Goal: Task Accomplishment & Management: Manage account settings

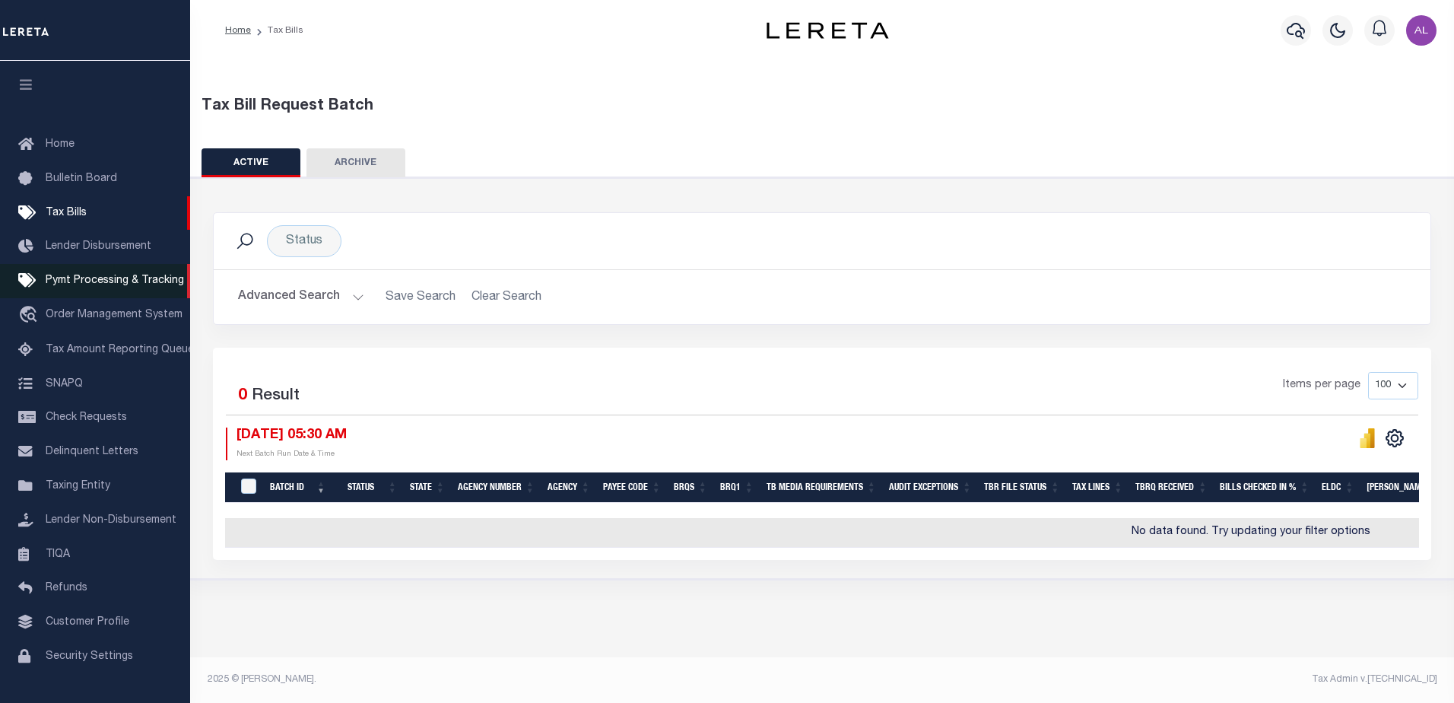
click at [127, 277] on link "Pymt Processing & Tracking" at bounding box center [95, 281] width 190 height 34
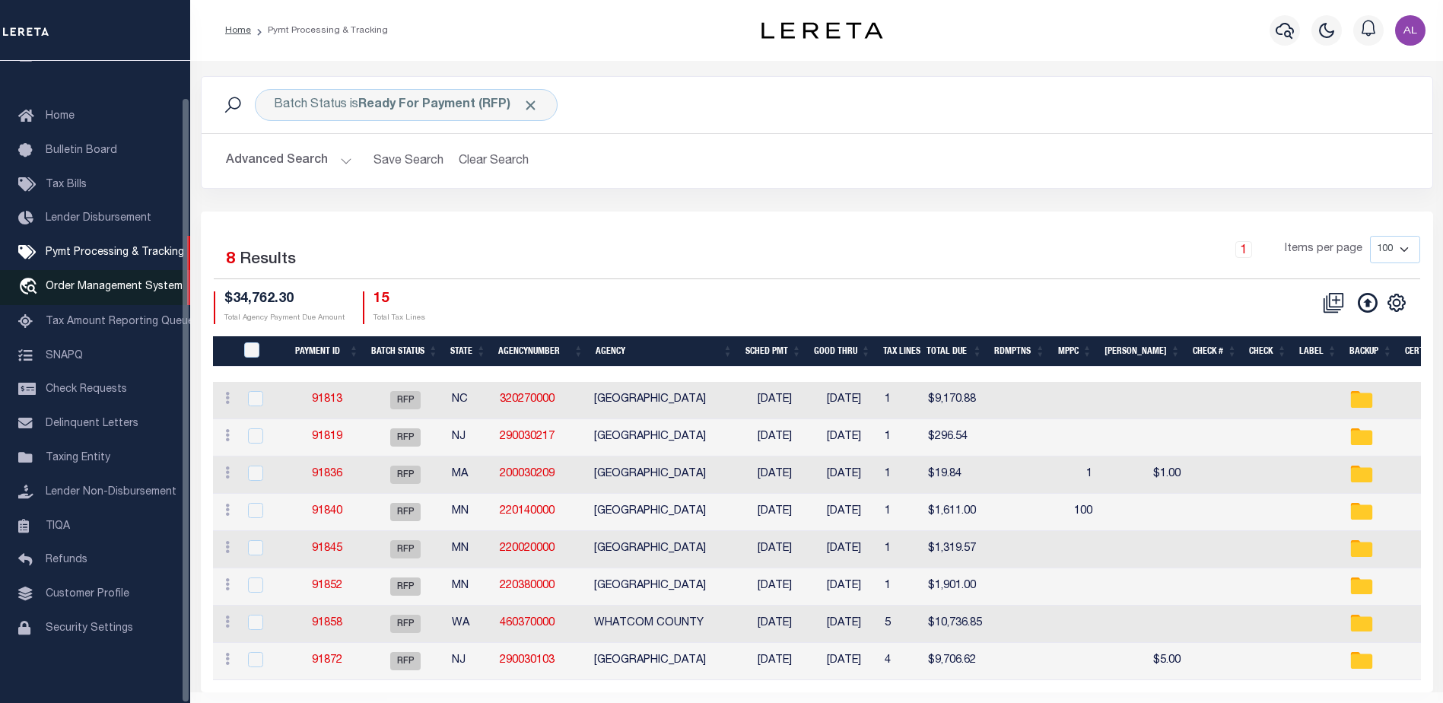
scroll to position [38, 0]
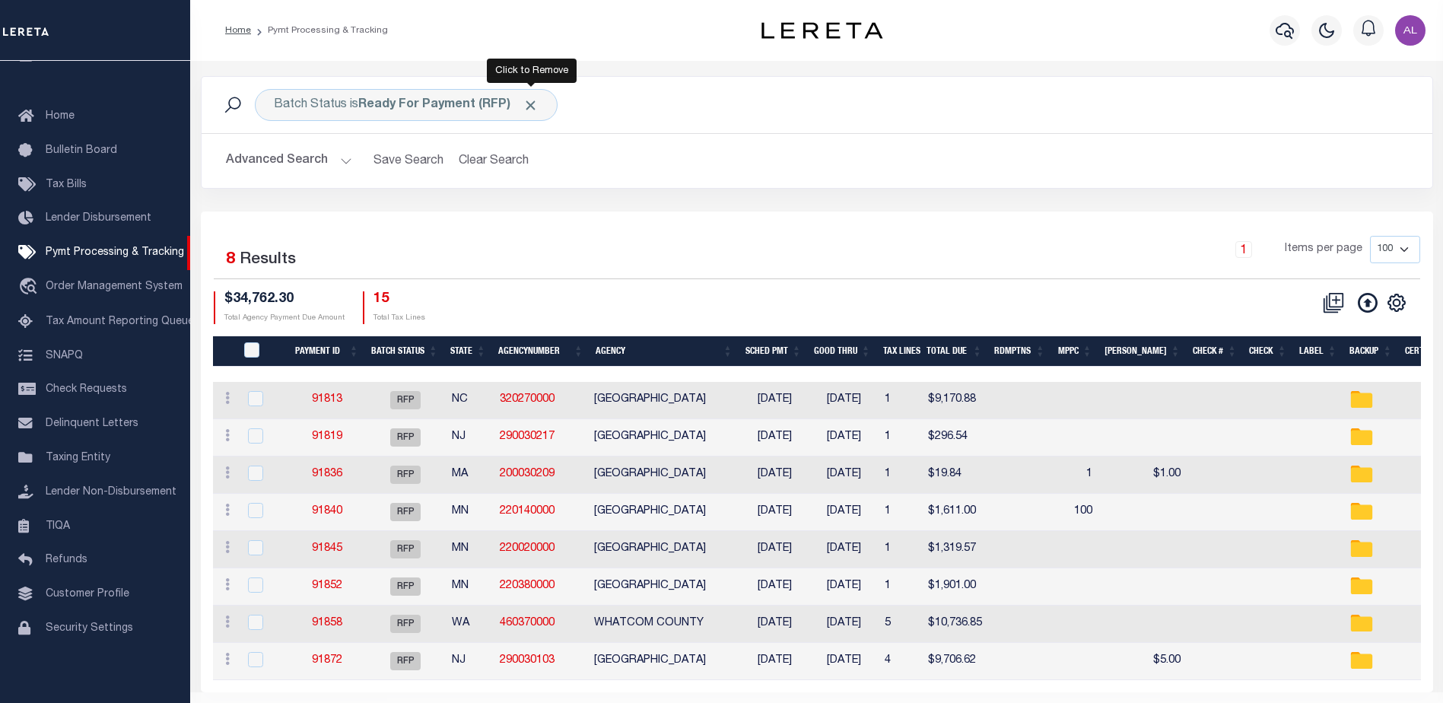
click at [530, 101] on span "Click to Remove" at bounding box center [531, 105] width 16 height 16
click at [337, 157] on button "Advanced Search" at bounding box center [289, 161] width 126 height 30
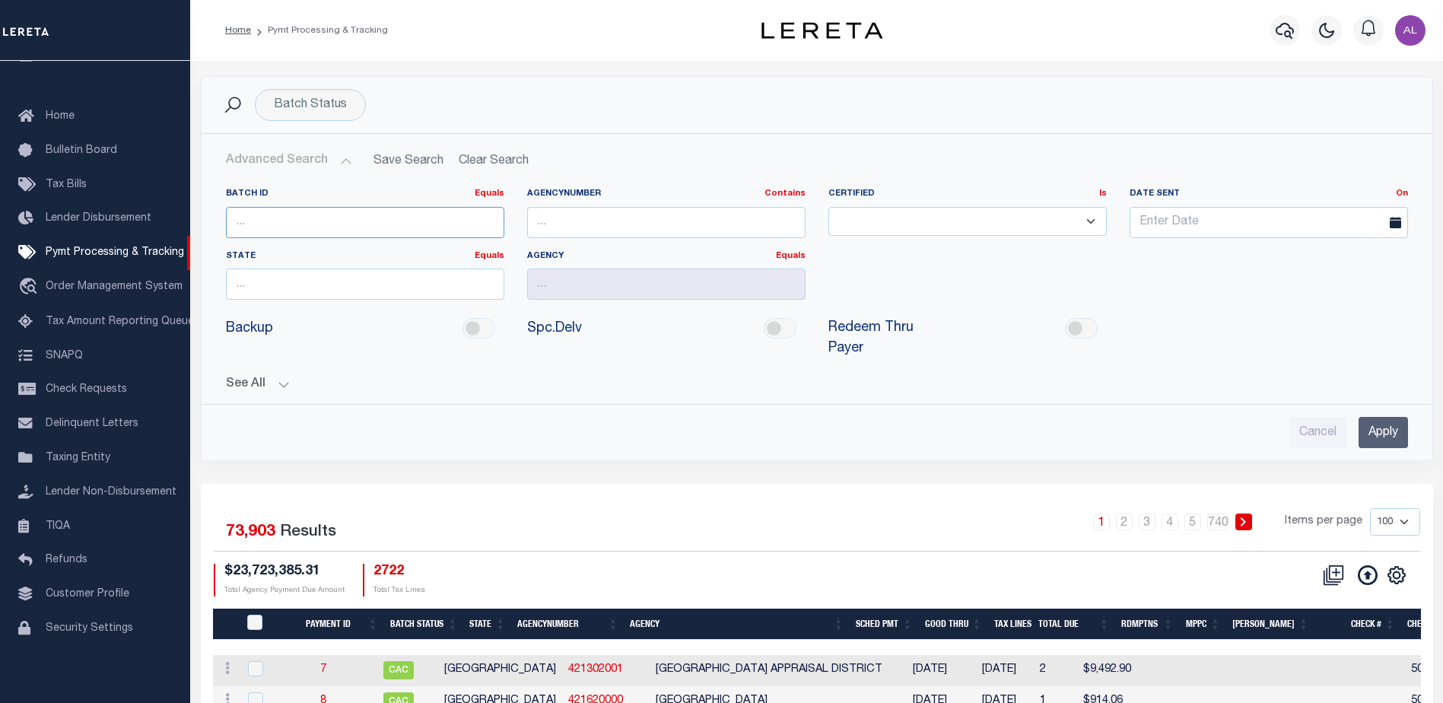
click at [252, 221] on input "number" at bounding box center [365, 222] width 278 height 31
paste input "91668"
type input "91668"
click at [1383, 417] on input "Apply" at bounding box center [1382, 432] width 49 height 31
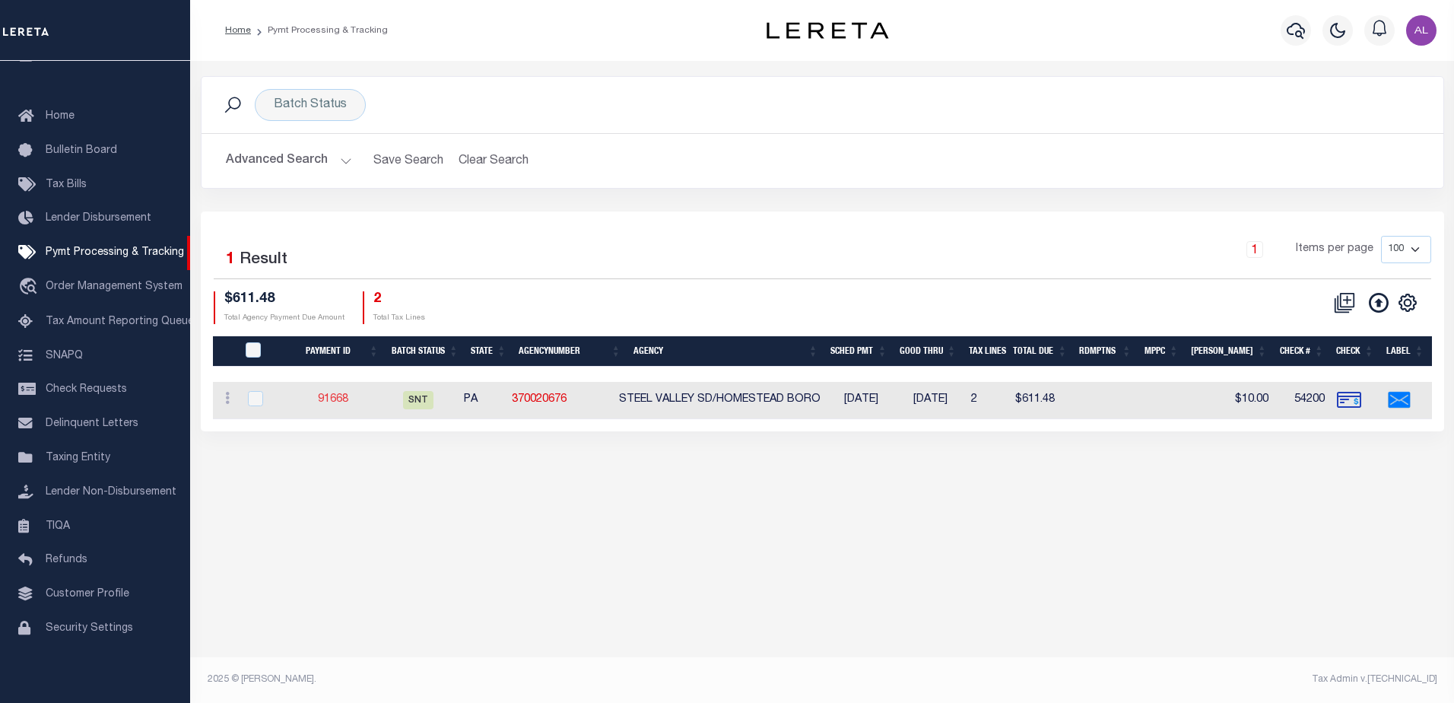
click at [342, 403] on link "91668" at bounding box center [333, 399] width 30 height 11
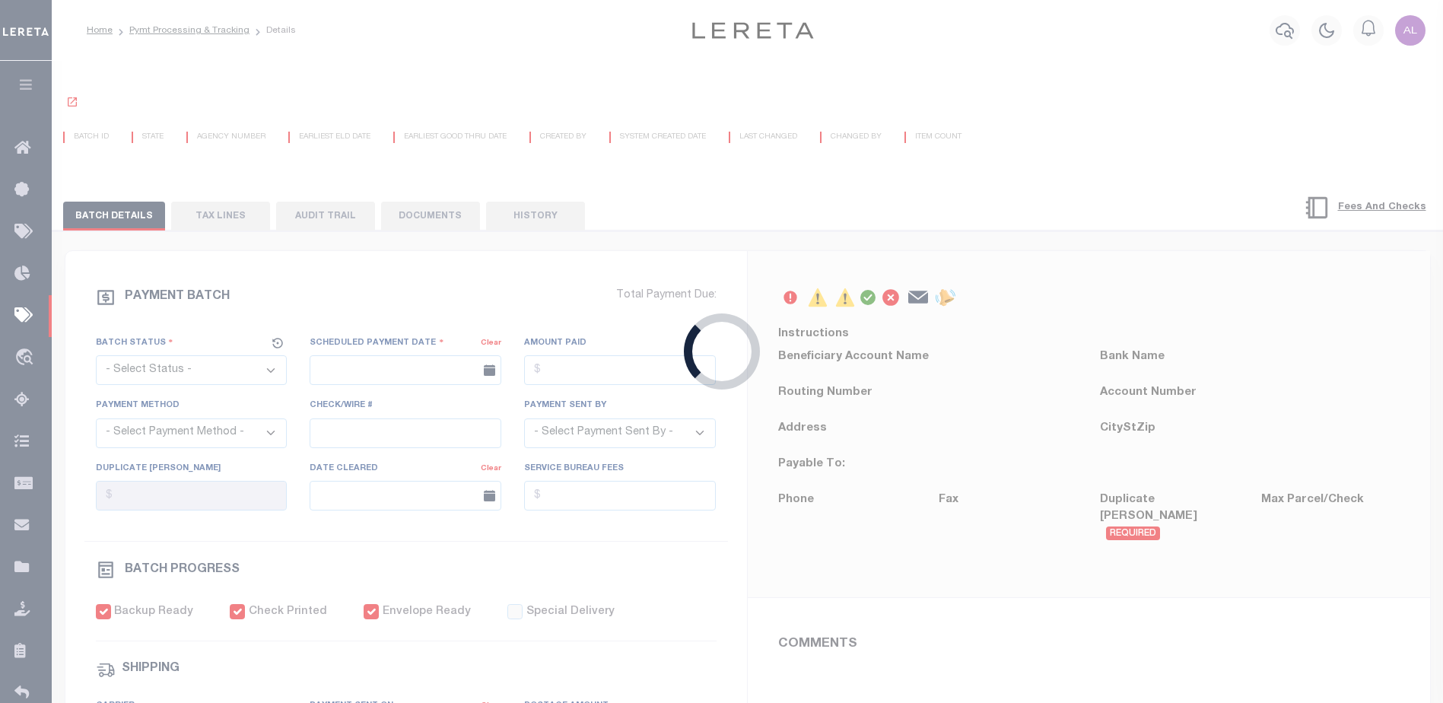
select select "SNT"
type input "09/30/2025"
type input "$611.48"
select select "CHK"
type input "54200"
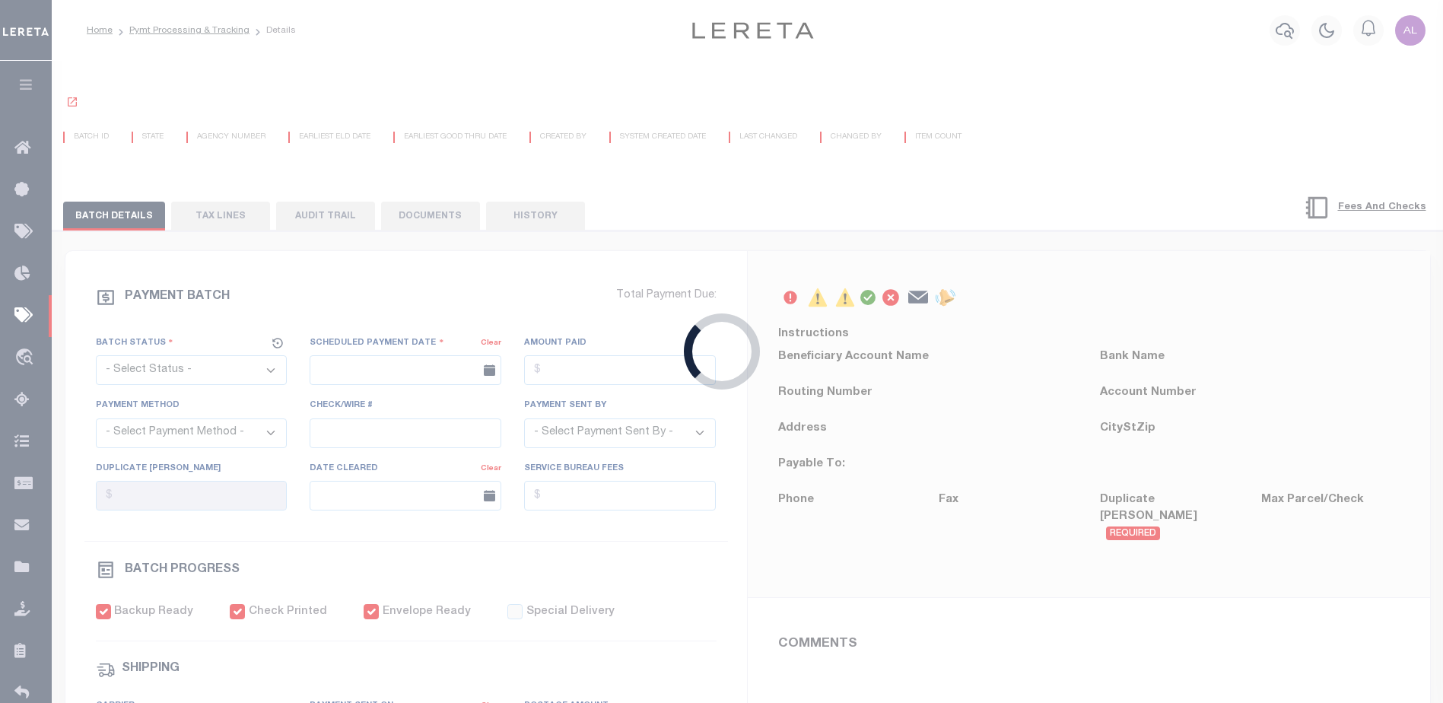
select select "Little, Audria"
checkbox input "true"
select select "FDX"
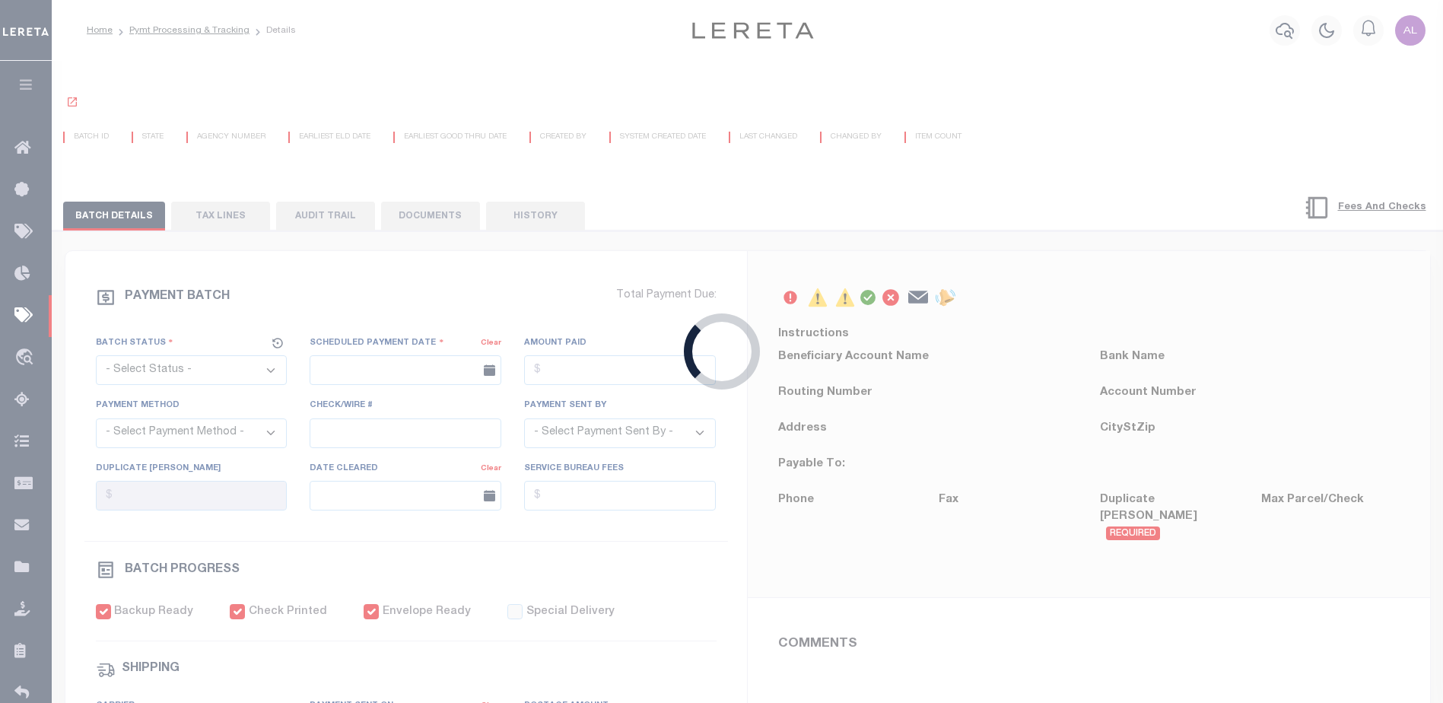
type input "09/30/2025"
type input "884804604975"
select select
type input "1"
radio input "true"
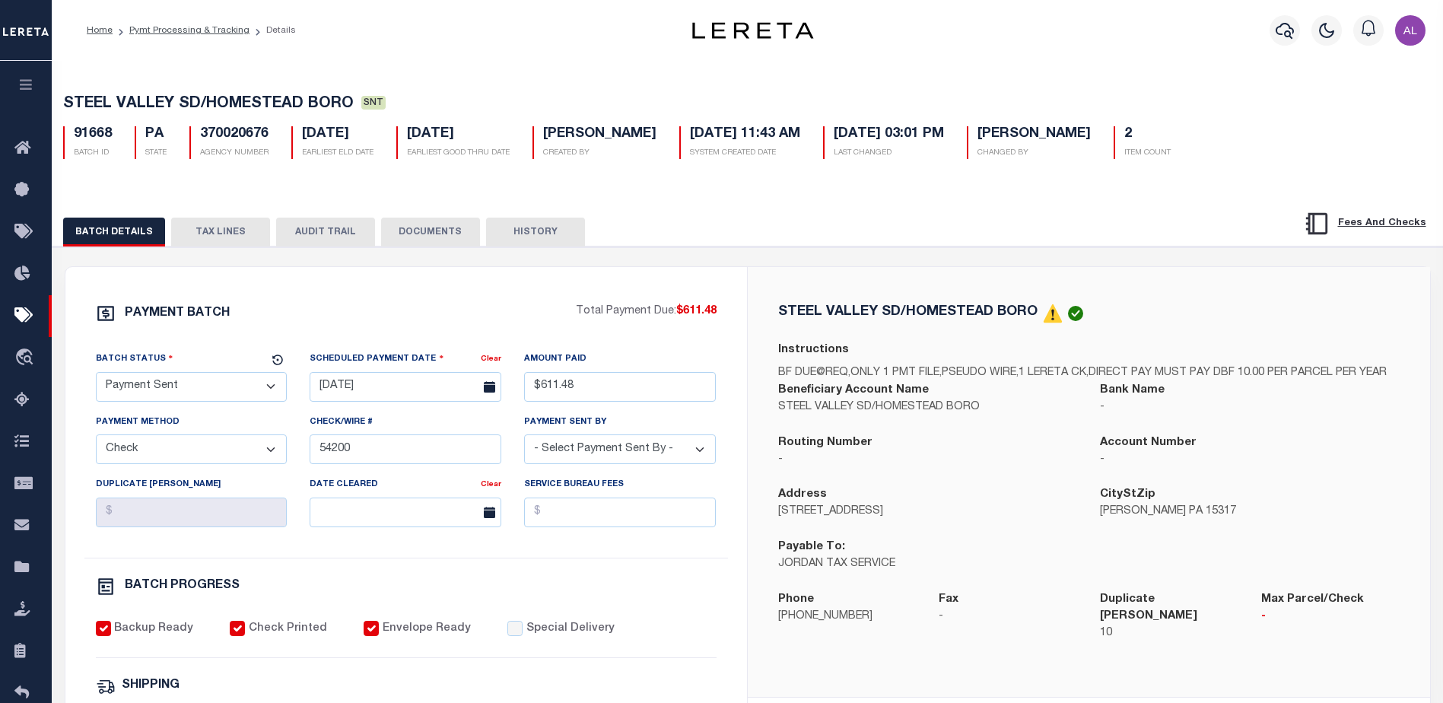
click at [214, 227] on button "TAX LINES" at bounding box center [220, 232] width 99 height 29
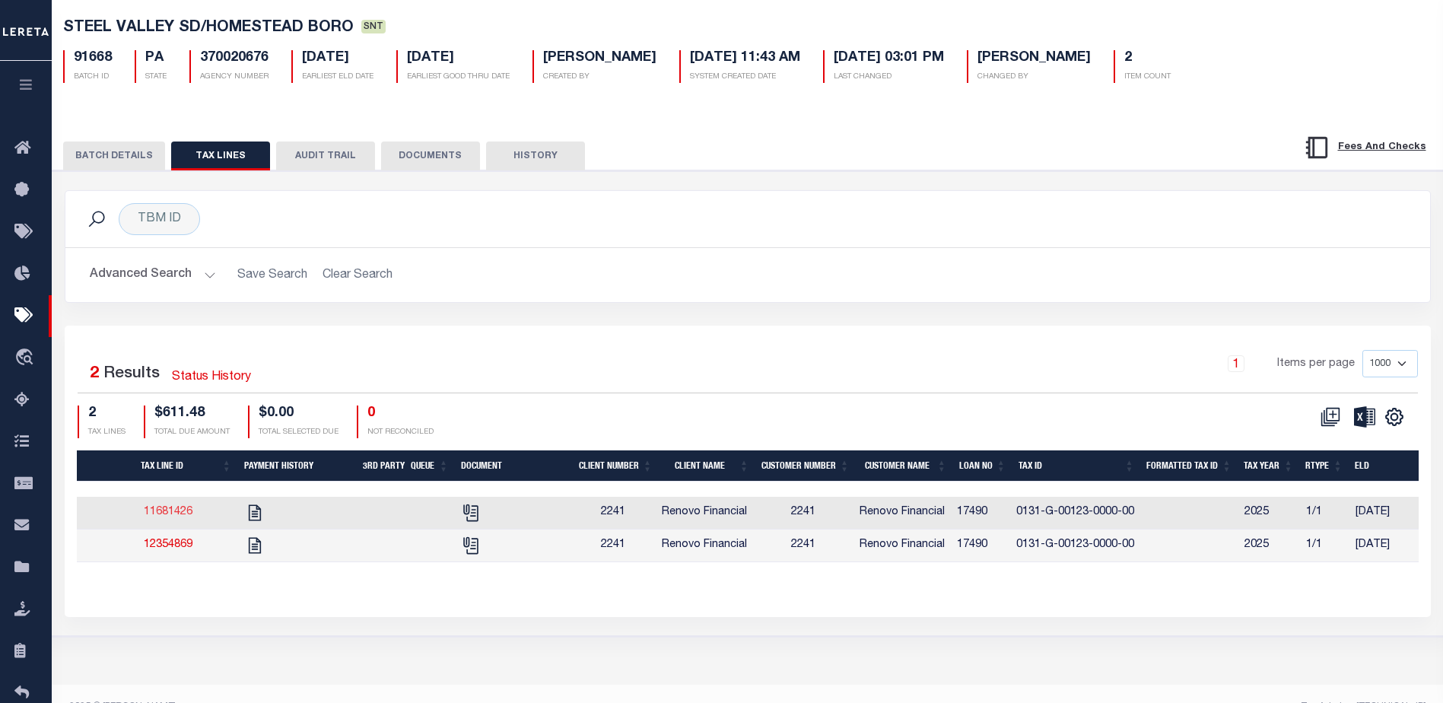
click at [173, 510] on link "11681426" at bounding box center [168, 512] width 49 height 11
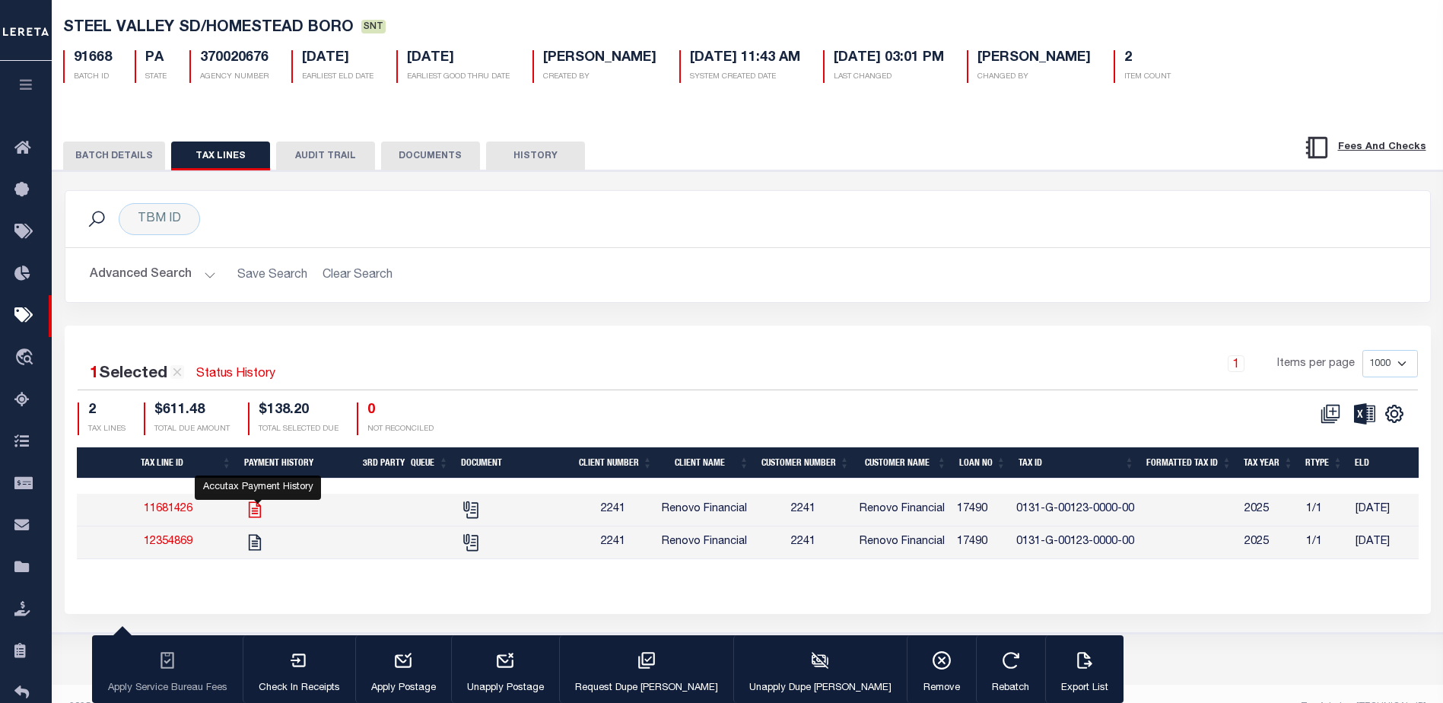
click at [261, 513] on icon "" at bounding box center [255, 510] width 12 height 16
checkbox input "false"
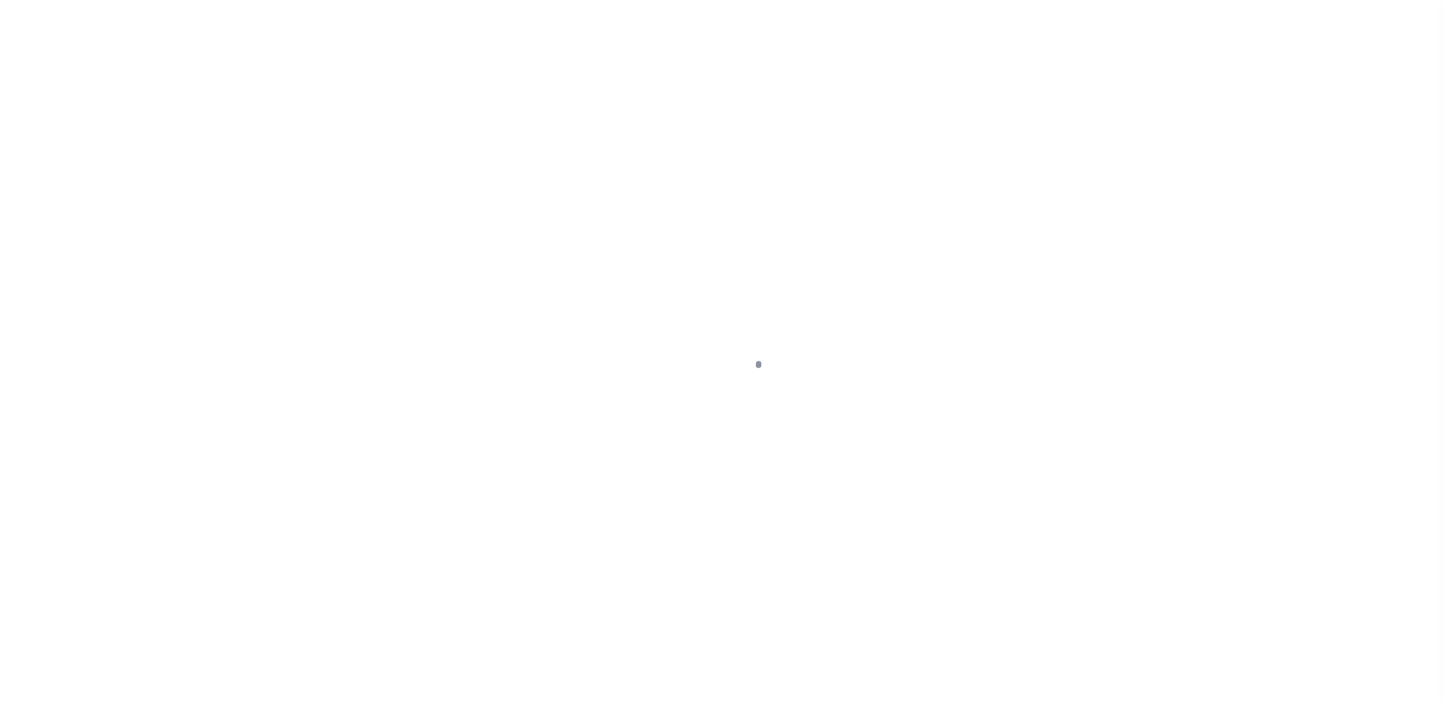
select select "PYD"
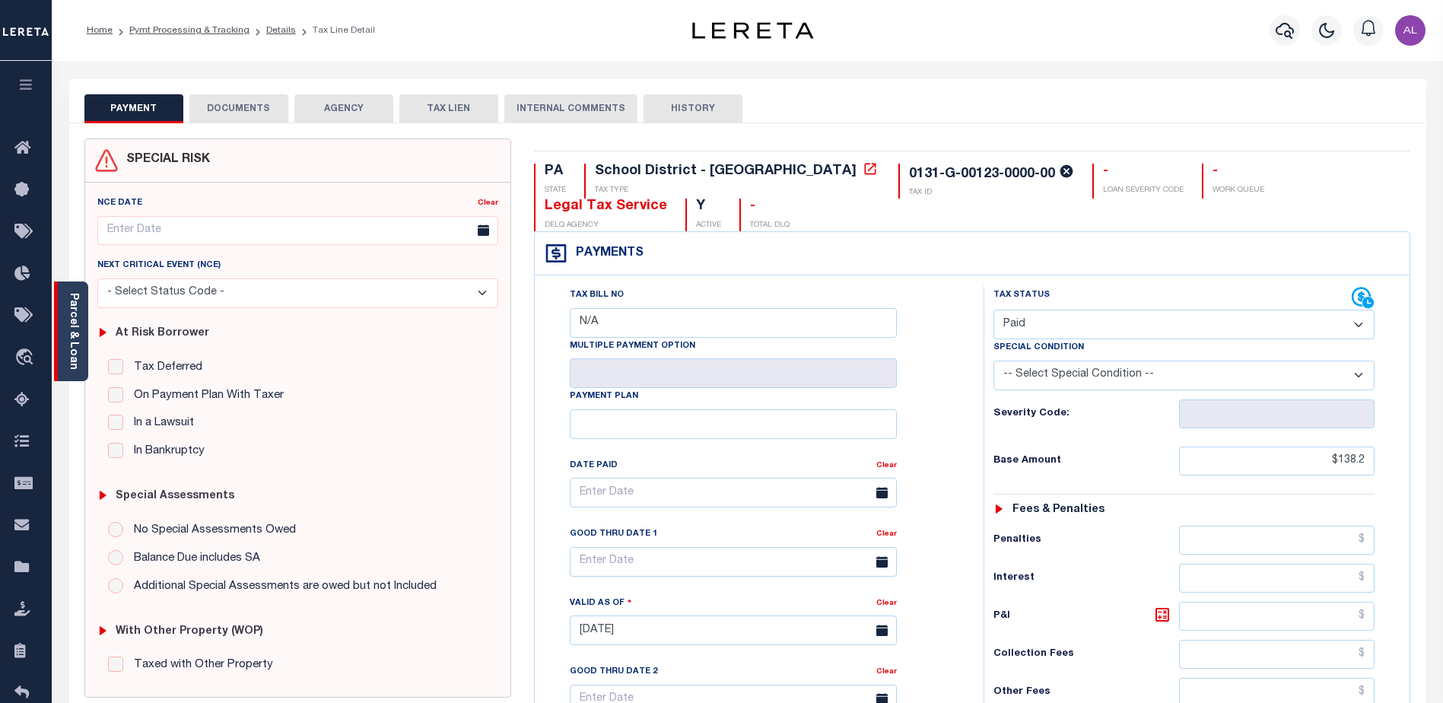
click at [72, 332] on link "Parcel & Loan" at bounding box center [73, 331] width 11 height 77
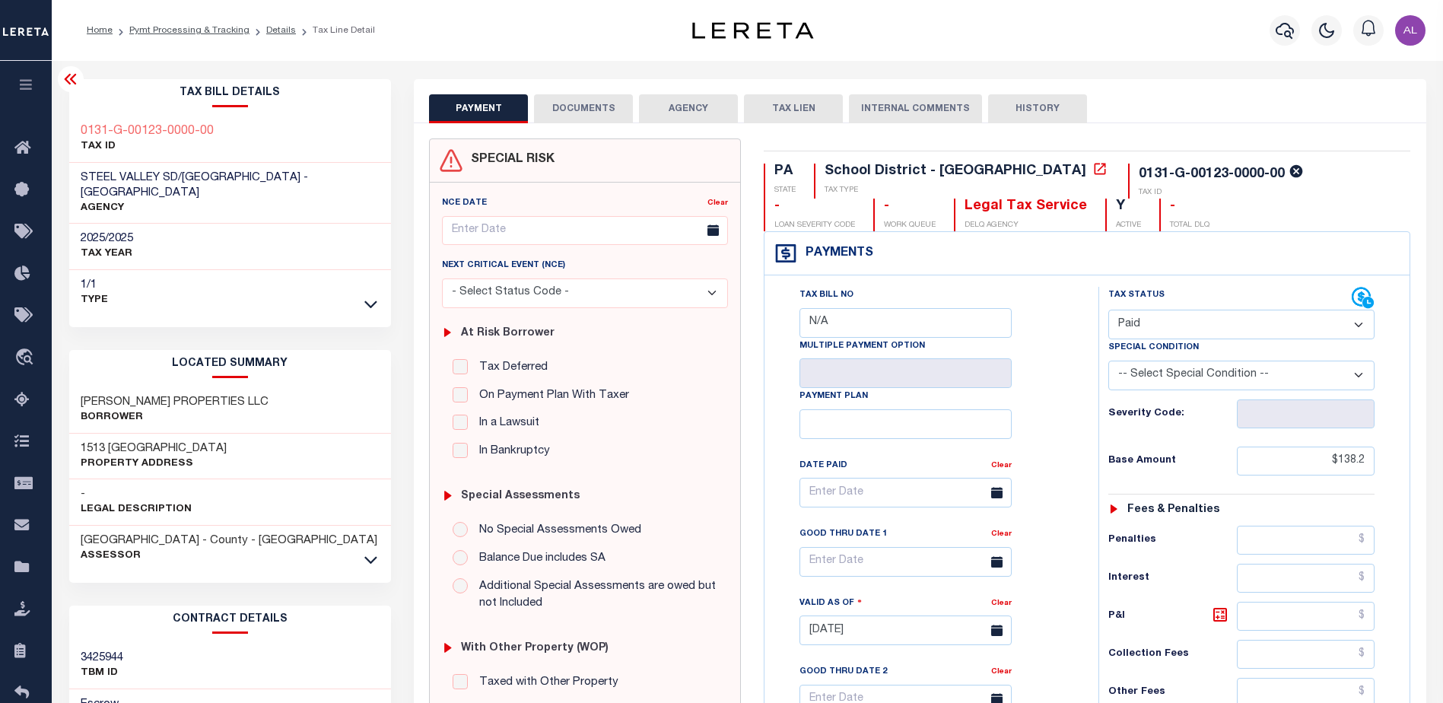
drag, startPoint x: 383, startPoint y: 177, endPoint x: 82, endPoint y: 170, distance: 301.3
click at [82, 170] on div "STEEL VALLEY SD/HOMESTEAD BORO - School District - PA AGENCY" at bounding box center [230, 194] width 322 height 62
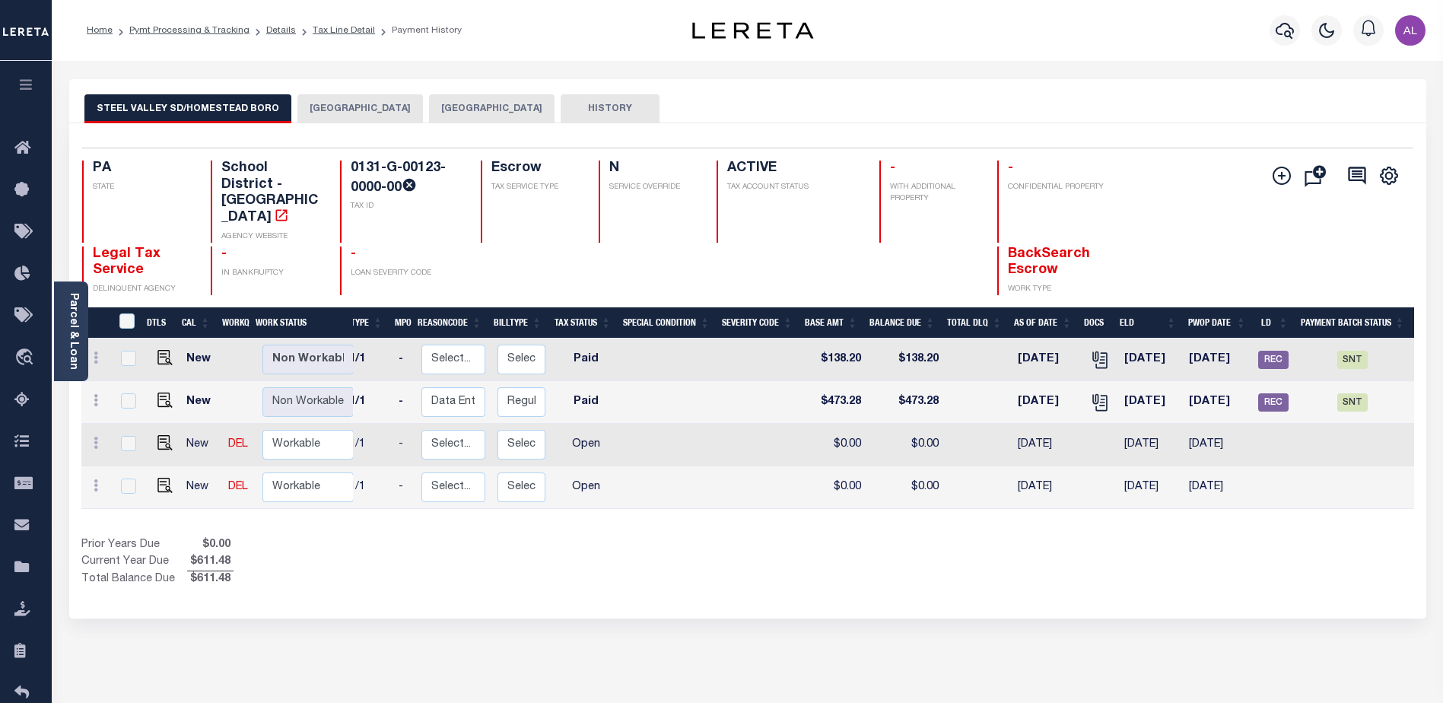
scroll to position [0, 163]
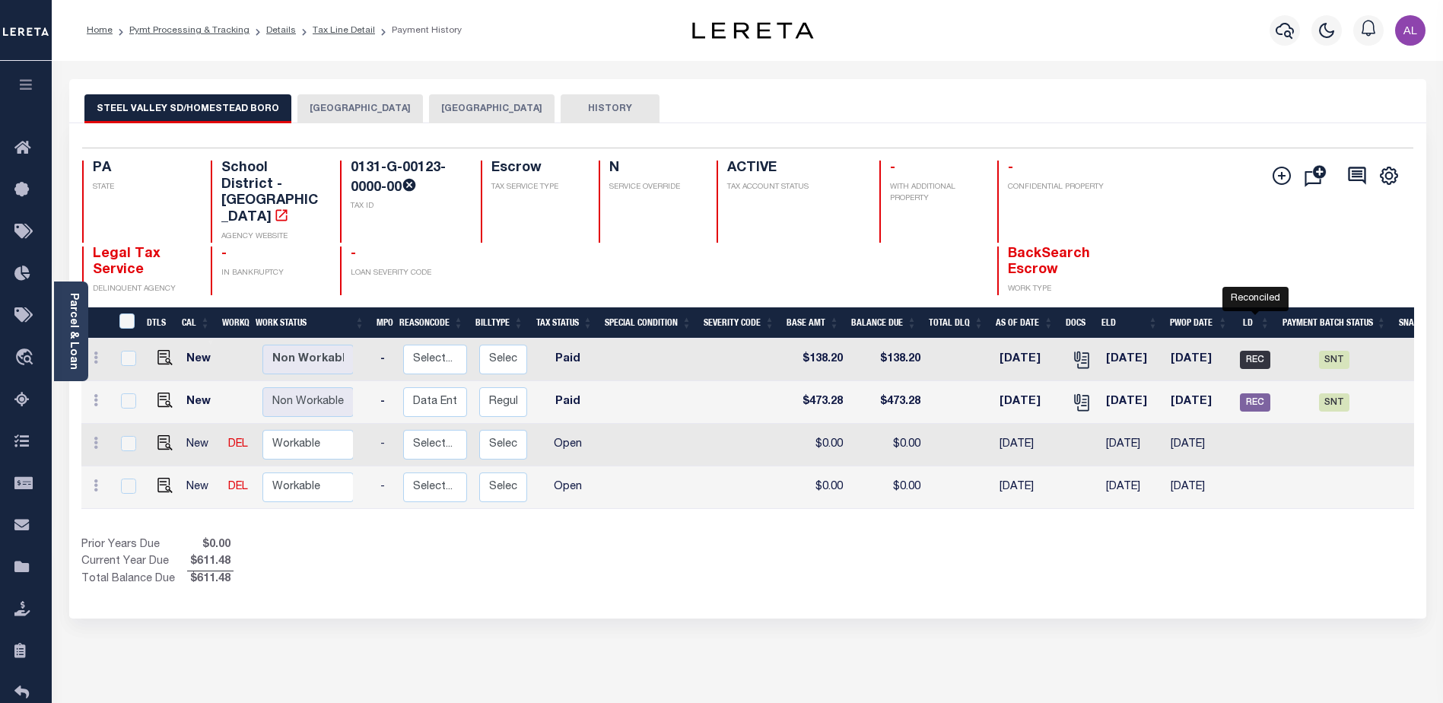
click at [1257, 351] on span "REC" at bounding box center [1255, 360] width 30 height 18
checkbox input "true"
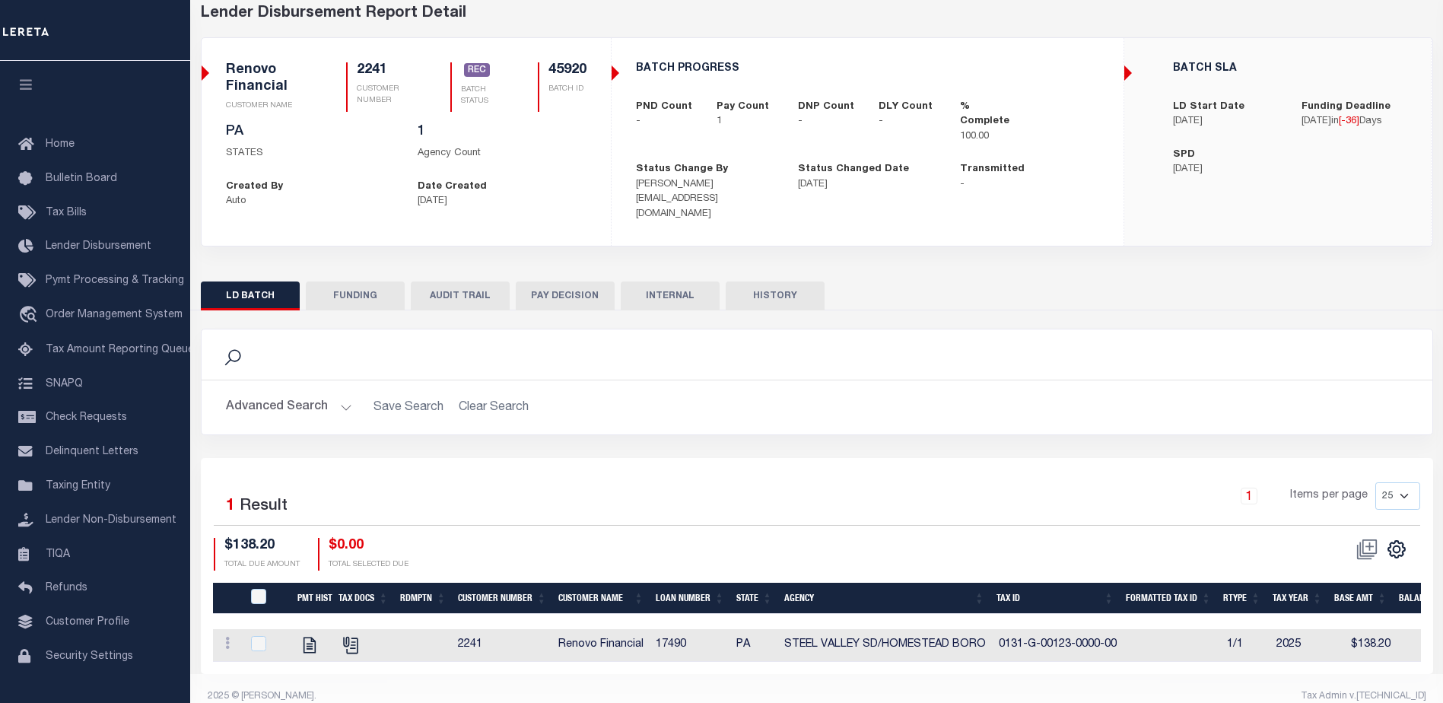
scroll to position [89, 0]
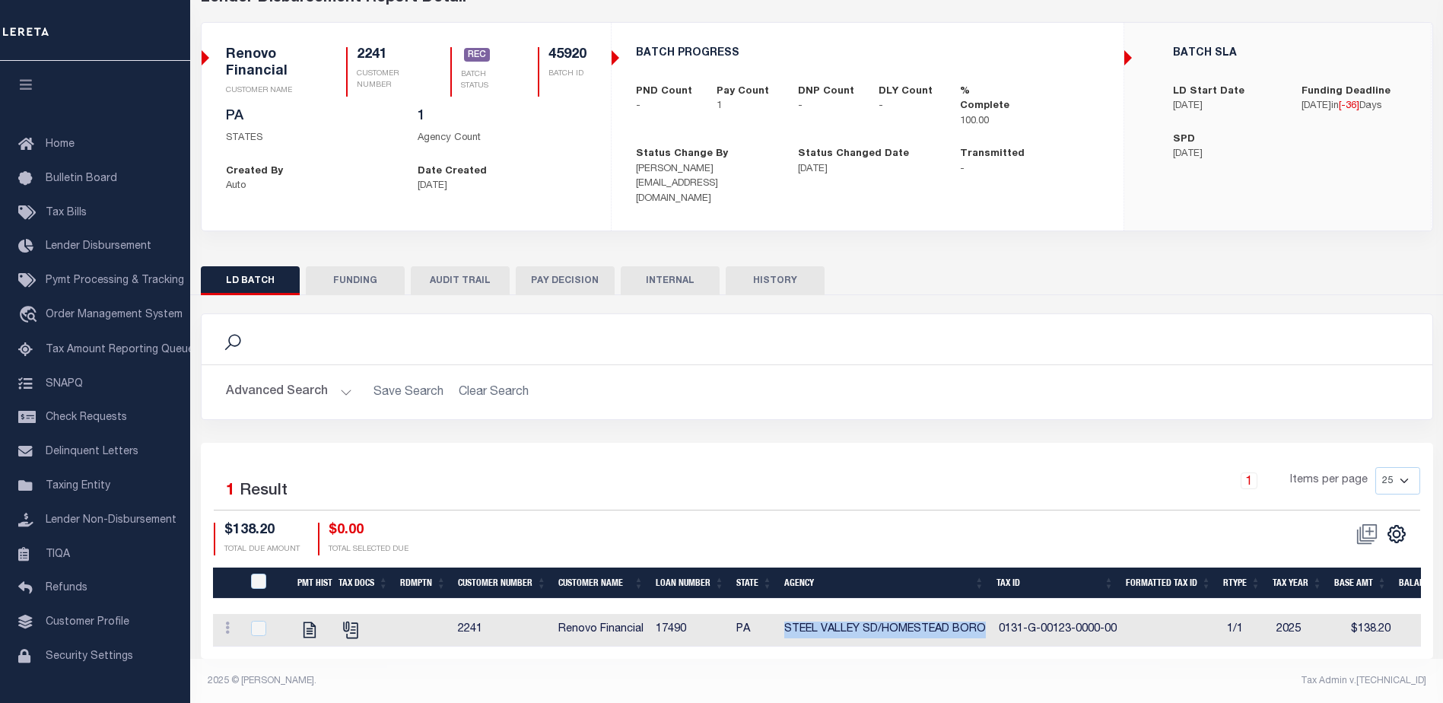
drag, startPoint x: 986, startPoint y: 622, endPoint x: 783, endPoint y: 616, distance: 203.2
click at [783, 616] on td "STEEL VALLEY SD/HOMESTEAD BORO" at bounding box center [885, 630] width 214 height 33
checkbox input "true"
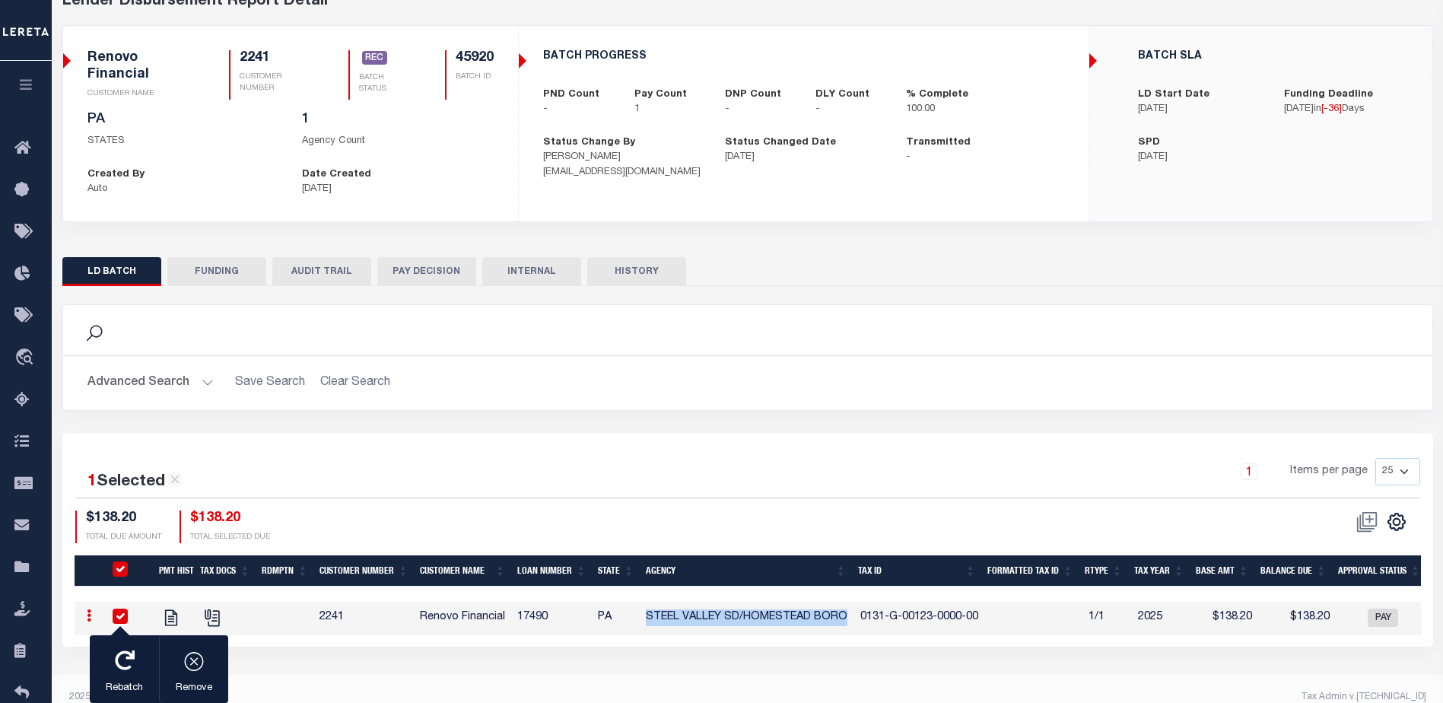
copy td "STEEL VALLEY SD/HOMESTEAD BORO"
click at [161, 322] on span "Pymt Processing & Tracking" at bounding box center [139, 316] width 187 height 42
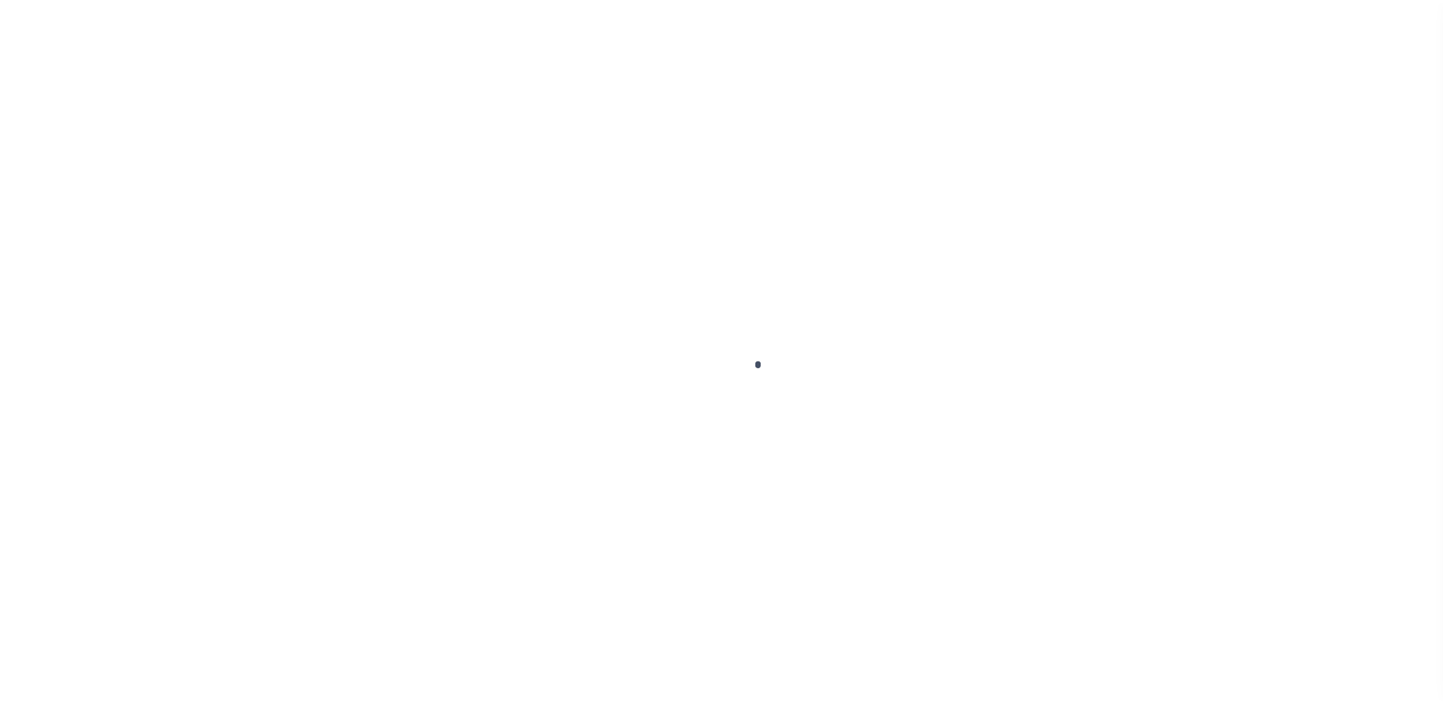
scroll to position [38, 0]
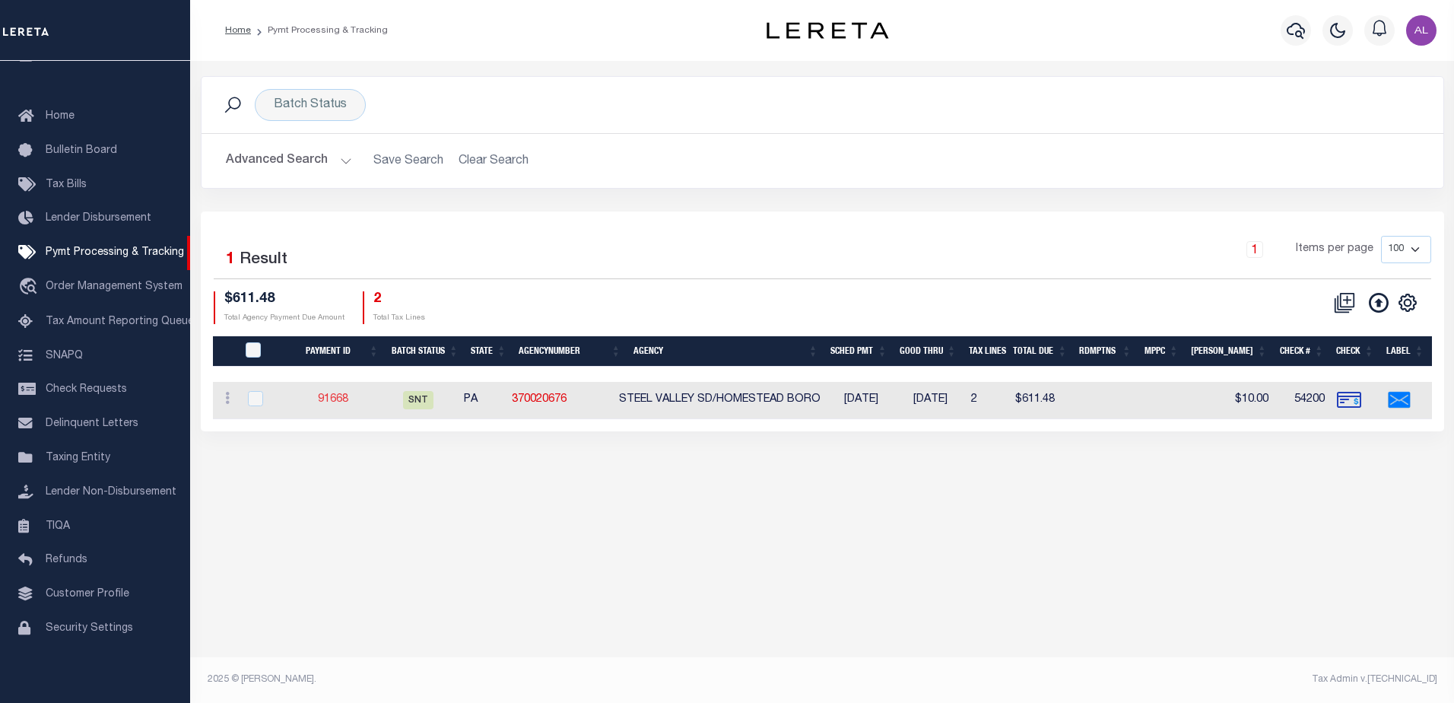
click at [348, 400] on link "91668" at bounding box center [333, 399] width 30 height 11
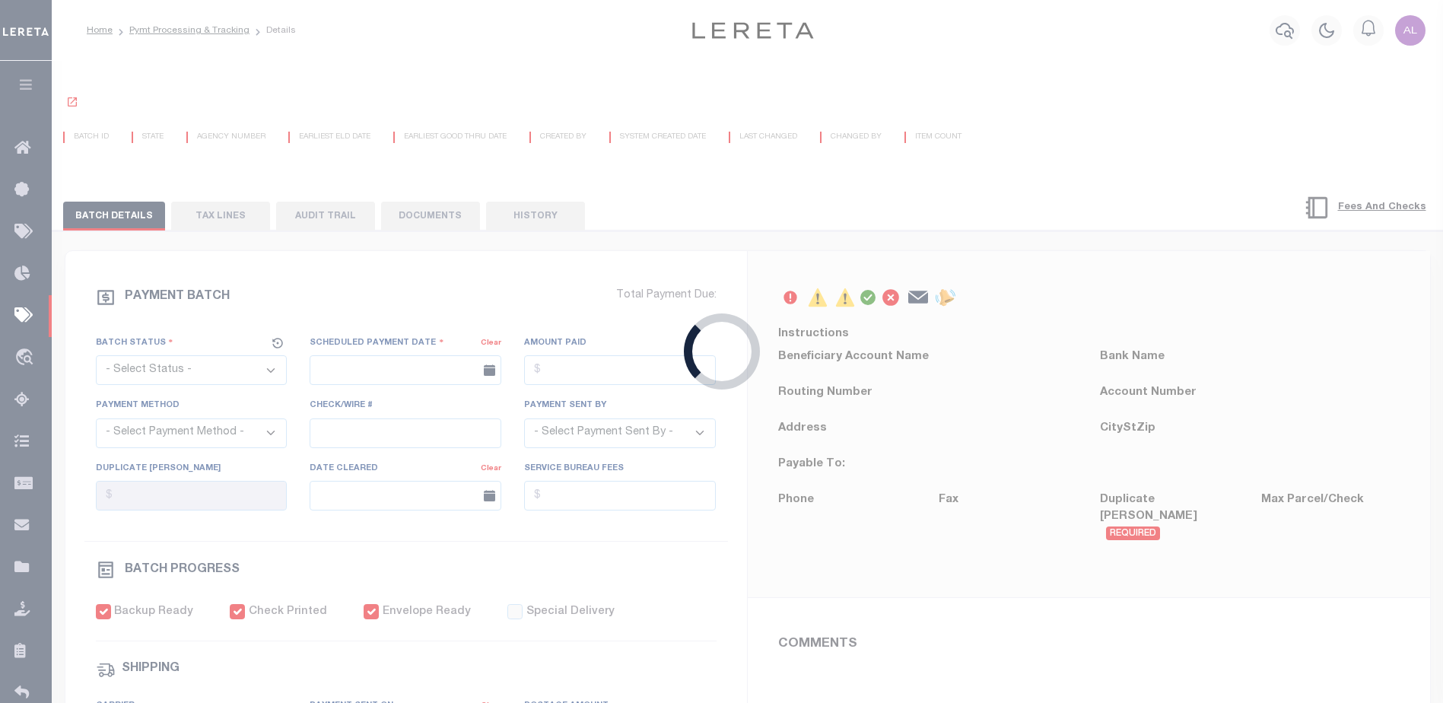
select select "SNT"
type input "[DATE]"
type input "$611.48"
select select "CHK"
type input "54200"
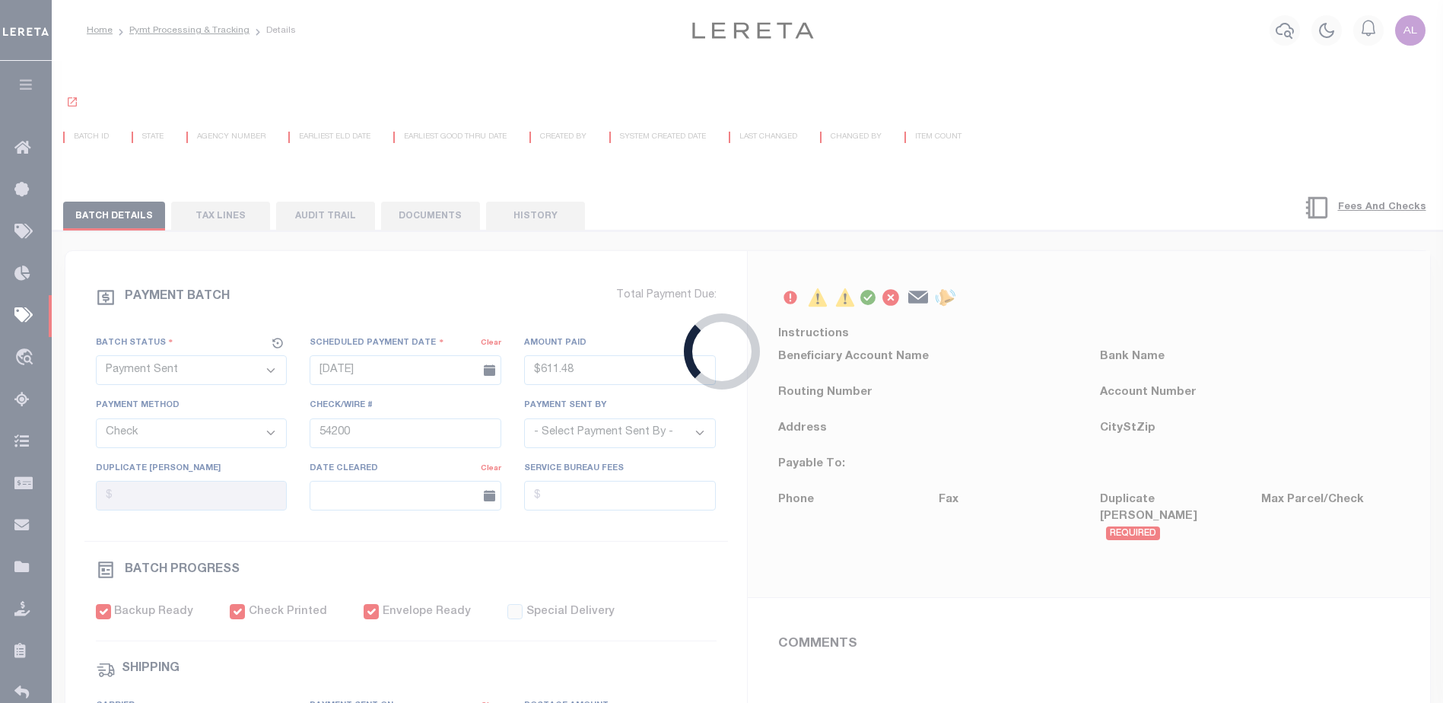
select select "[PERSON_NAME]"
checkbox input "true"
select select "FDX"
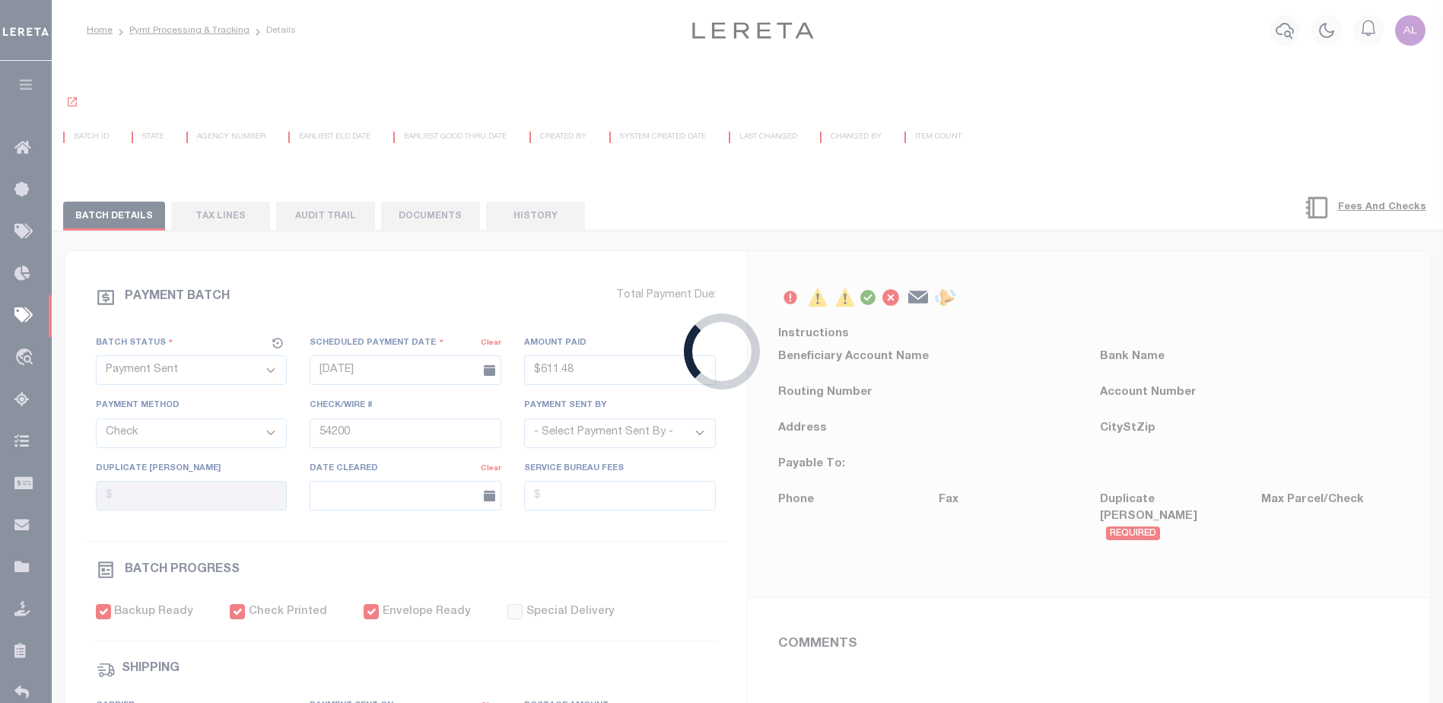
type input "[DATE]"
type input "884804604975"
select select
type input "1"
radio input "true"
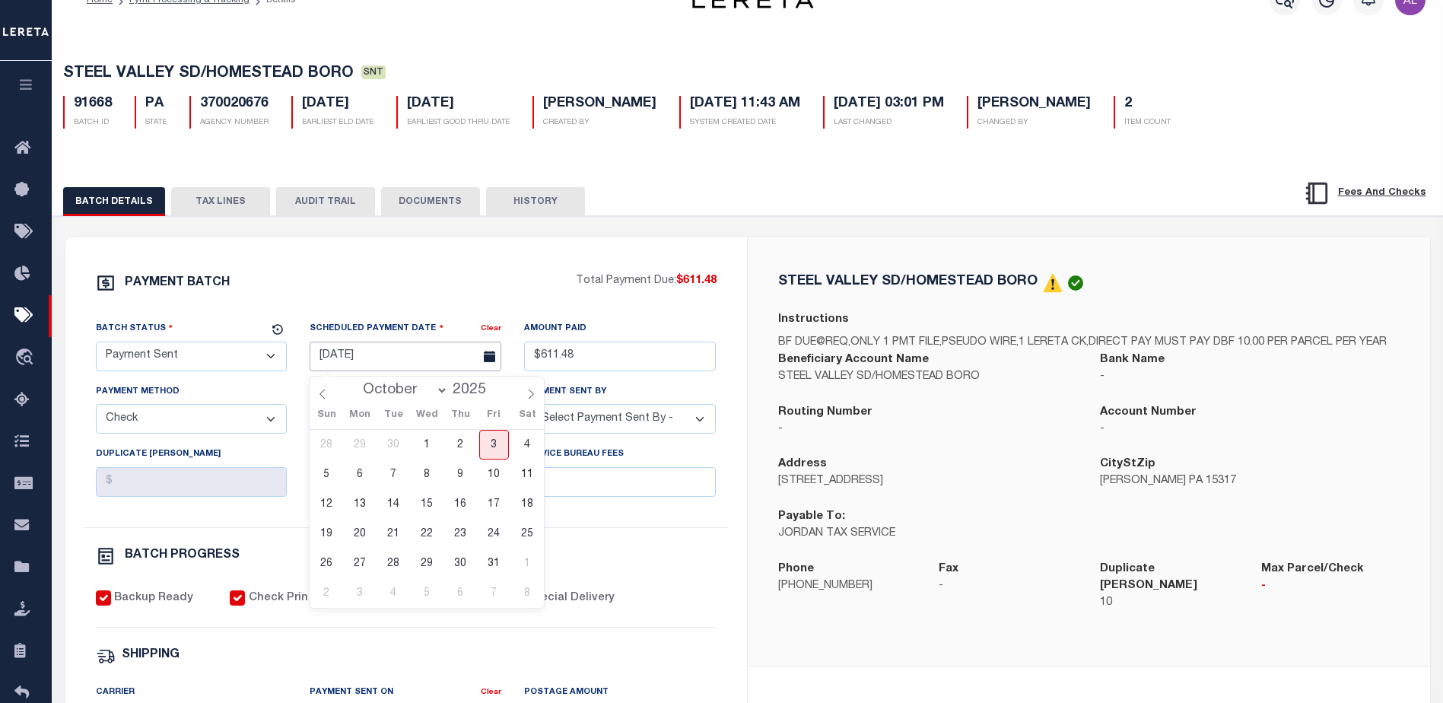
scroll to position [27, 0]
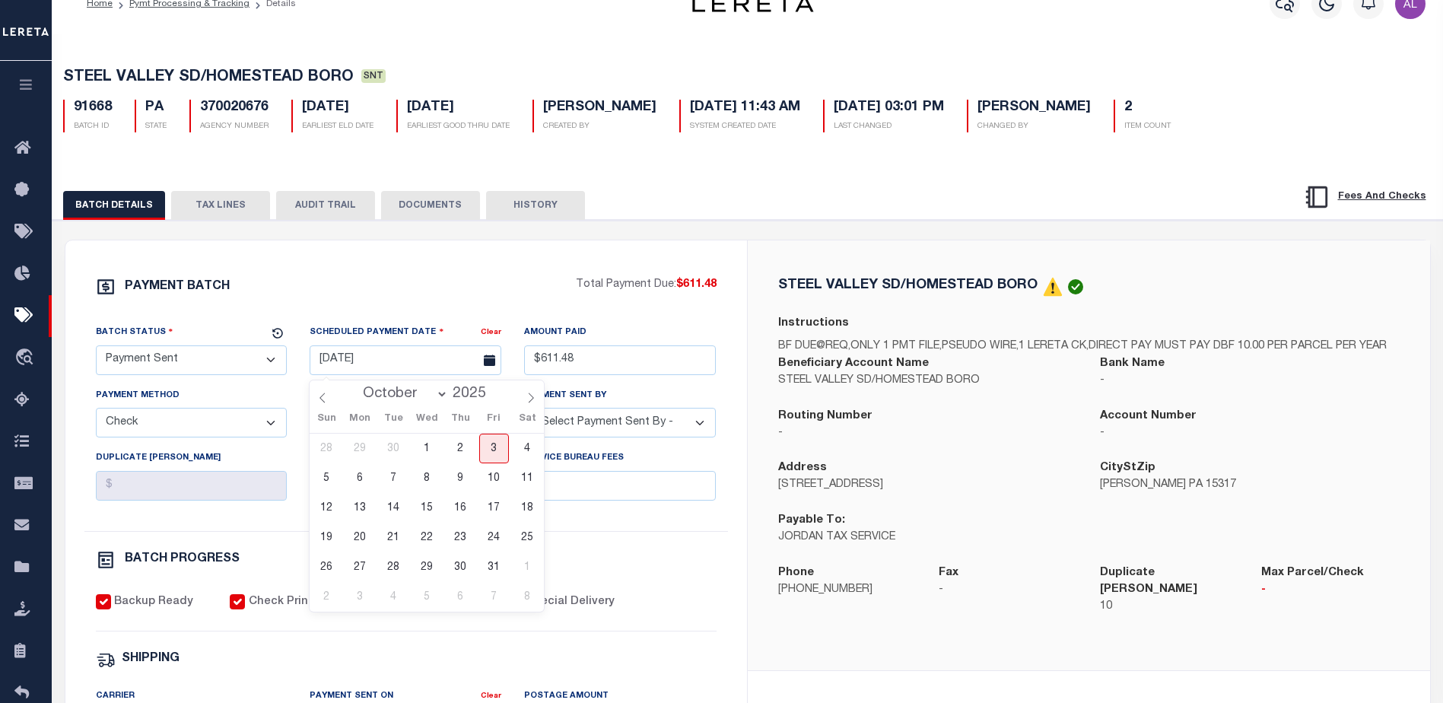
click at [227, 215] on button "TAX LINES" at bounding box center [220, 205] width 99 height 29
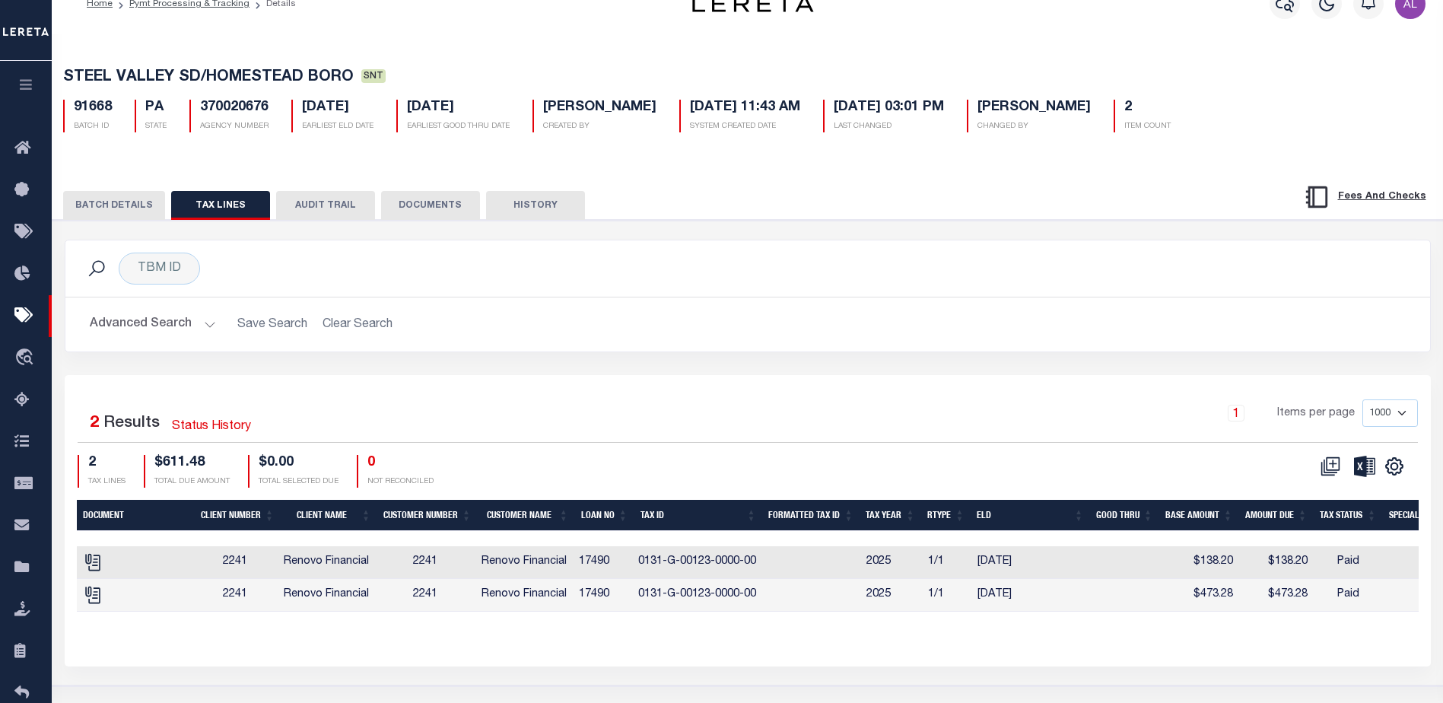
scroll to position [0, 532]
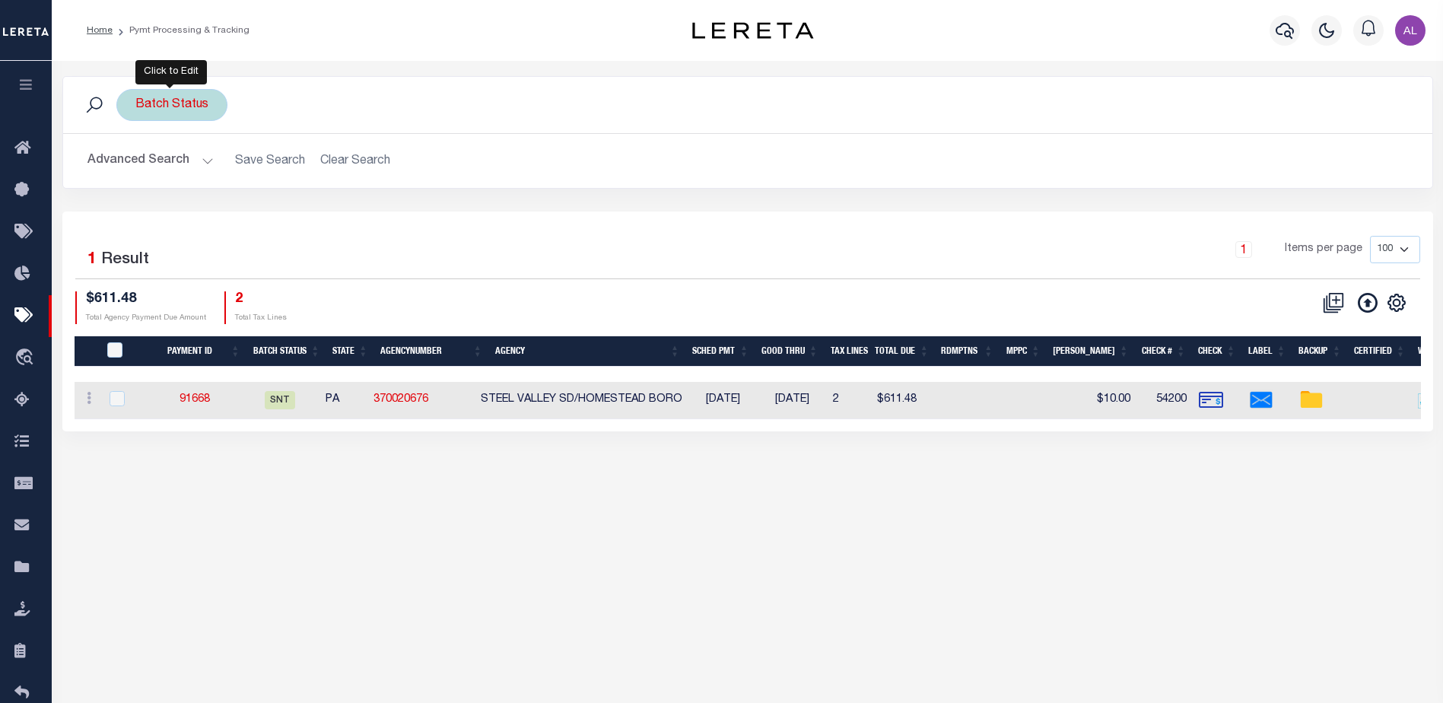
click at [198, 107] on div "Batch Status" at bounding box center [171, 105] width 111 height 32
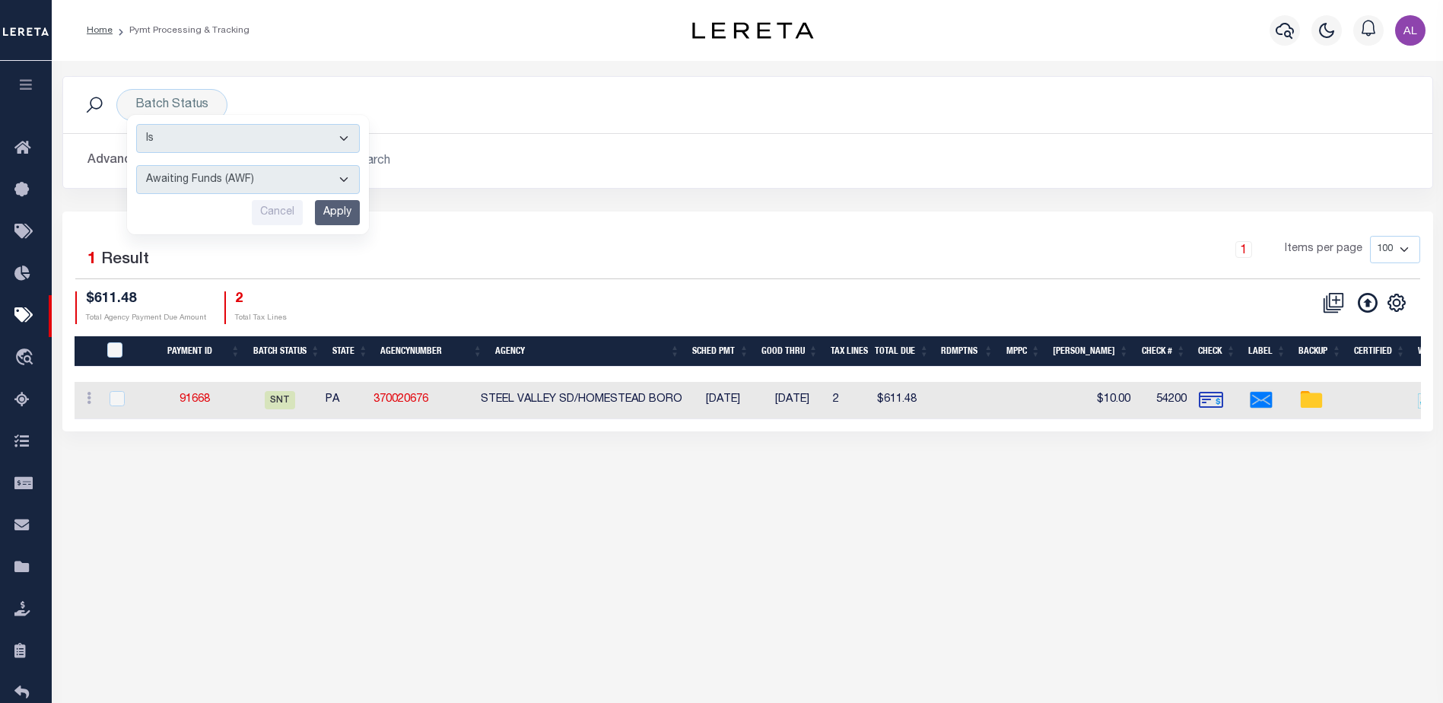
click at [514, 100] on div "Batch Status Is Contains Awaiting Funds (AWF) Cleared and Complete (CAC) New Ch…" at bounding box center [747, 105] width 1345 height 32
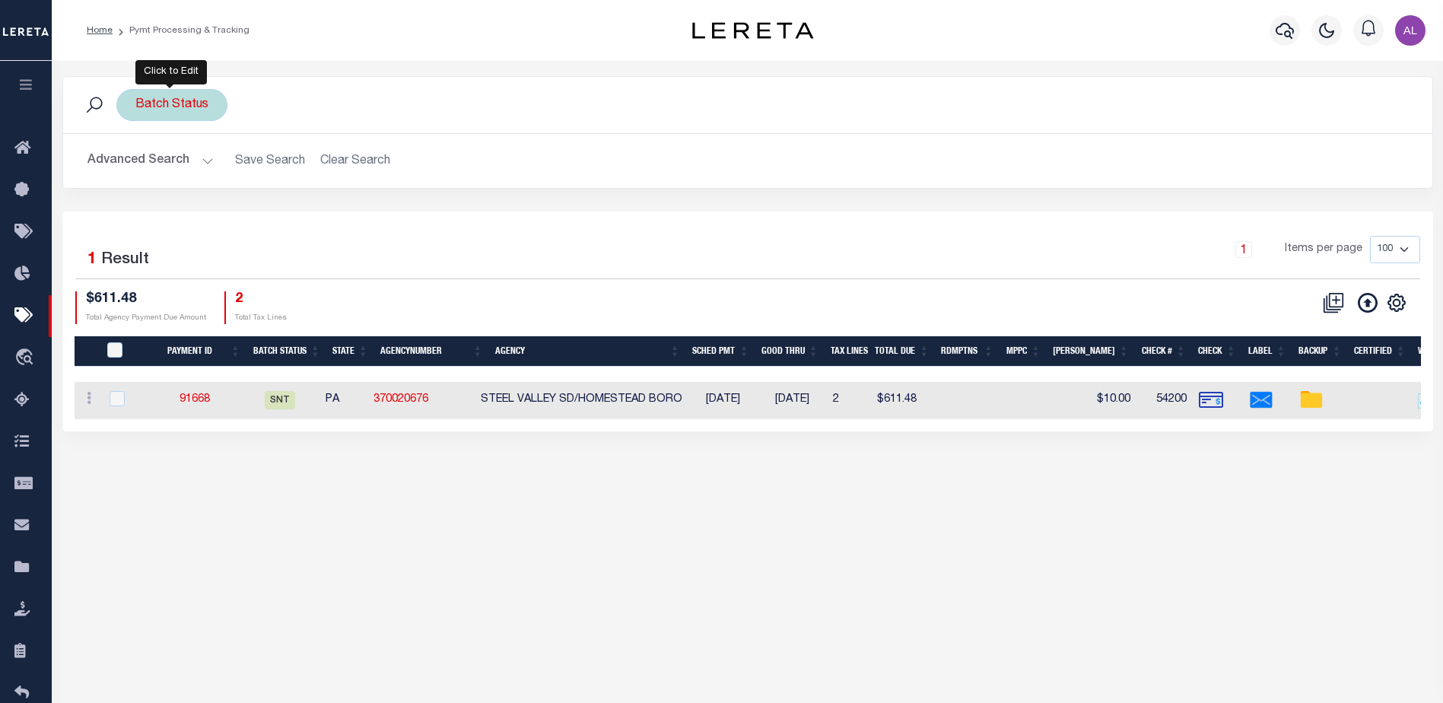
click at [204, 104] on div "Batch Status Is Contains Awaiting Funds (AWF) Cleared and Complete (CAC) New Ch…" at bounding box center [171, 105] width 111 height 32
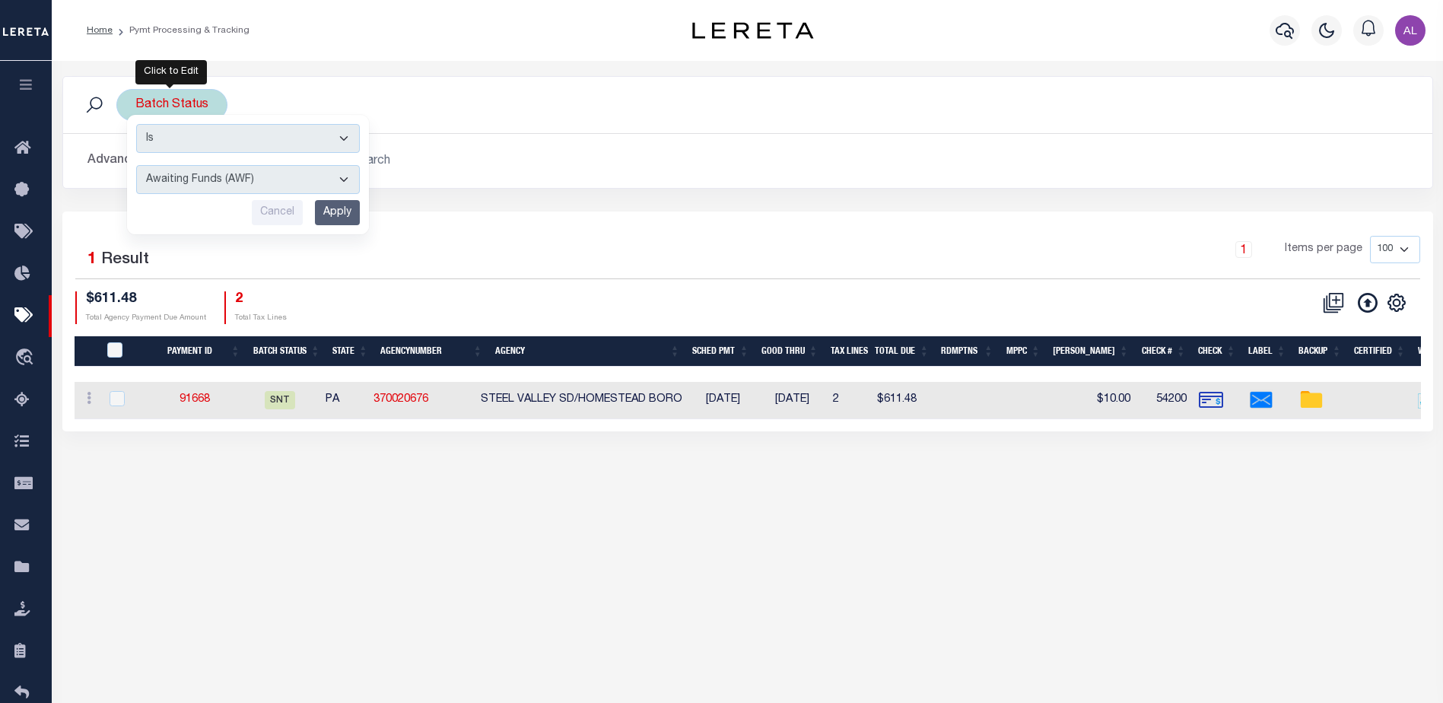
click at [218, 177] on select "Awaiting Funds (AWF) Cleared and Complete (CAC) New Check Needed (NCN) Payment …" at bounding box center [248, 179] width 224 height 29
select select "SFP"
click at [136, 165] on select "Awaiting Funds (AWF) Cleared and Complete (CAC) New Check Needed (NCN) Payment …" at bounding box center [248, 179] width 224 height 29
click at [340, 211] on input "Apply" at bounding box center [337, 212] width 45 height 25
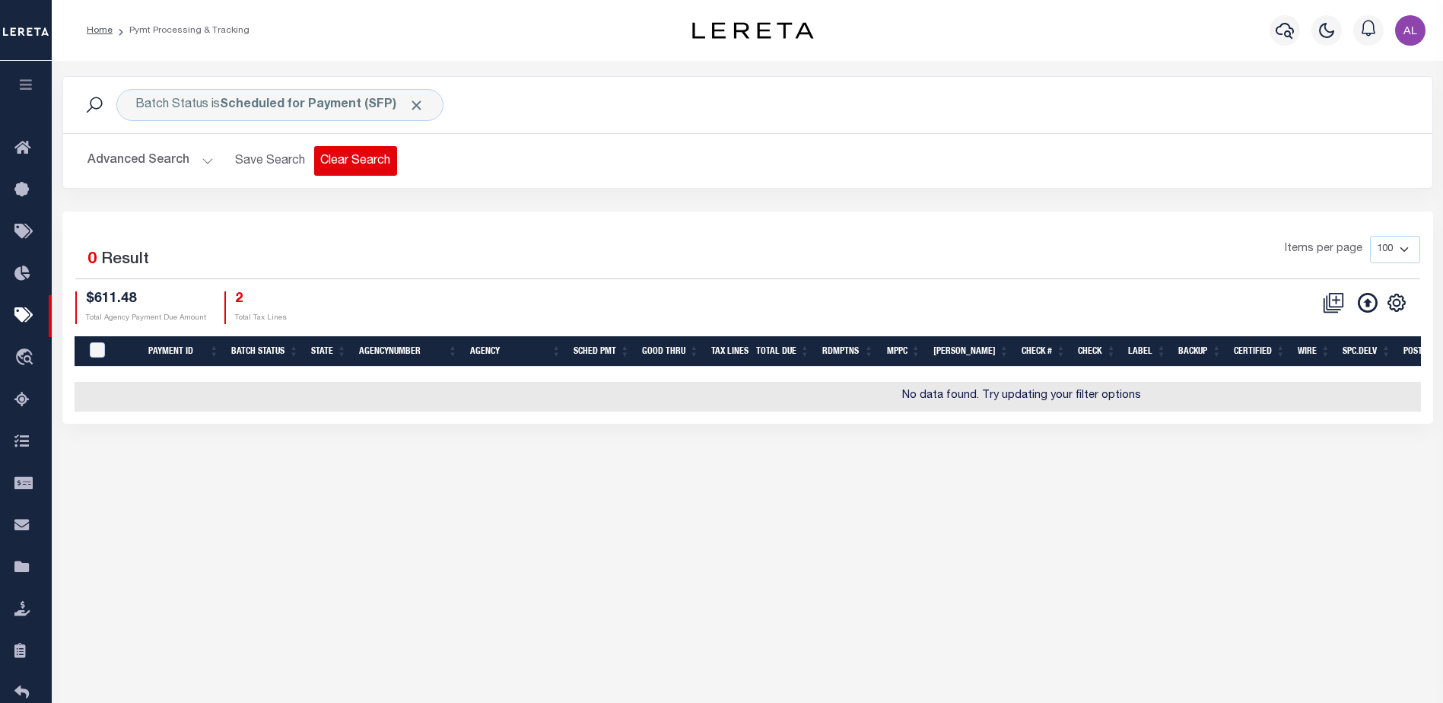
click at [351, 157] on button "Clear Search" at bounding box center [355, 161] width 83 height 30
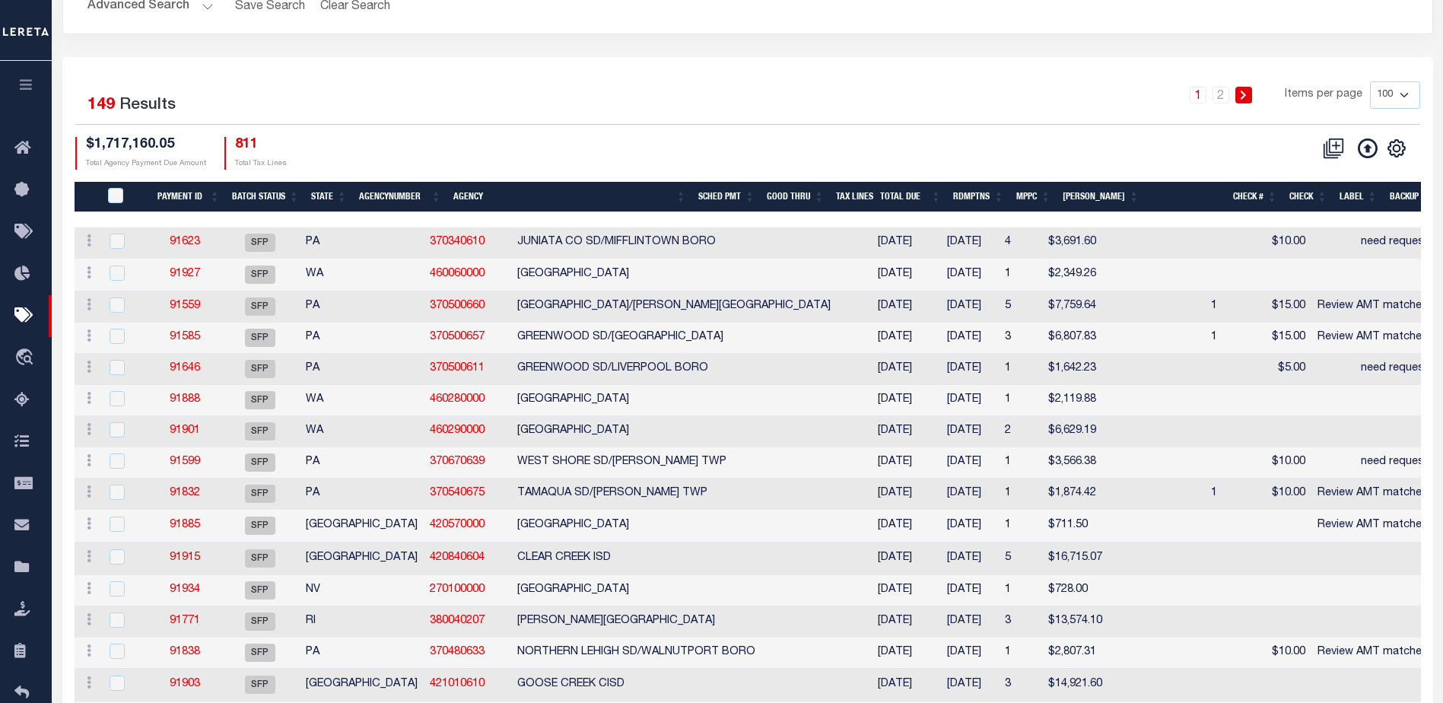
scroll to position [152, 0]
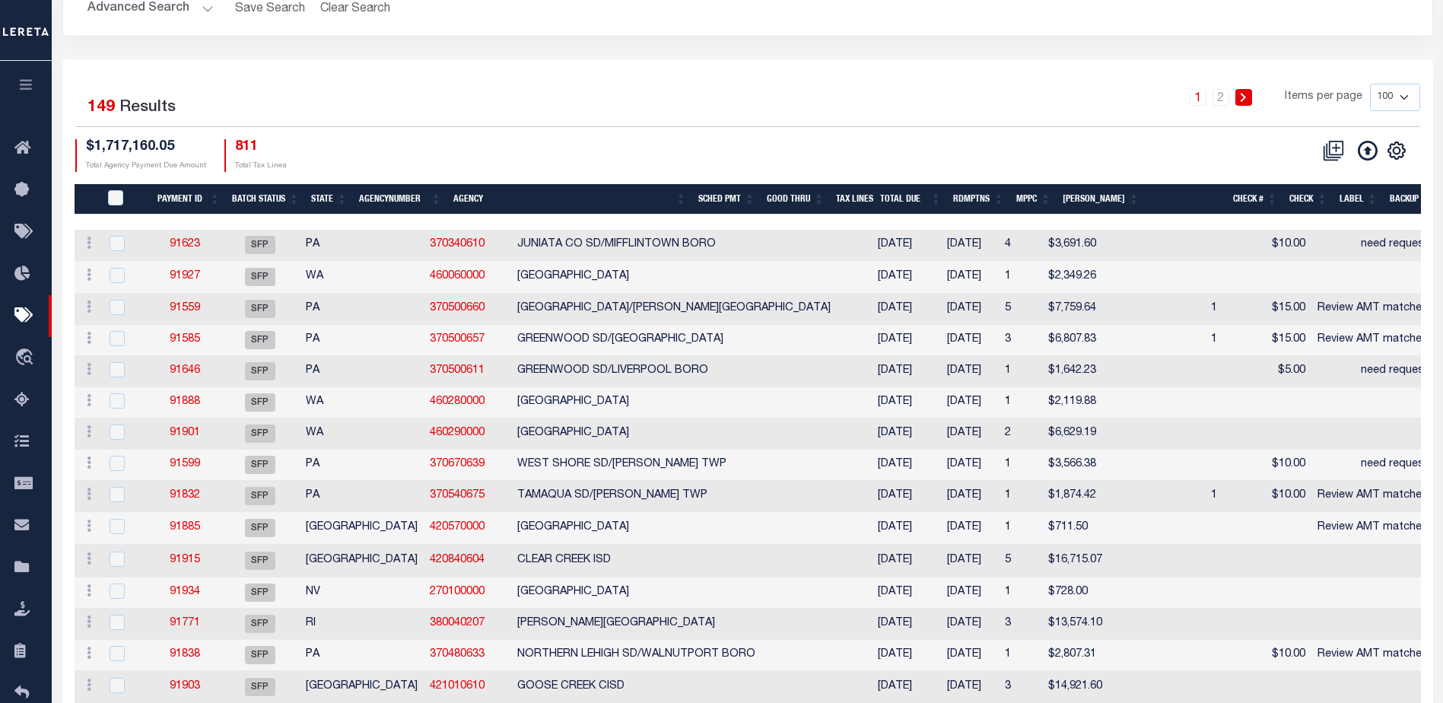
click at [333, 198] on th "State" at bounding box center [329, 199] width 48 height 31
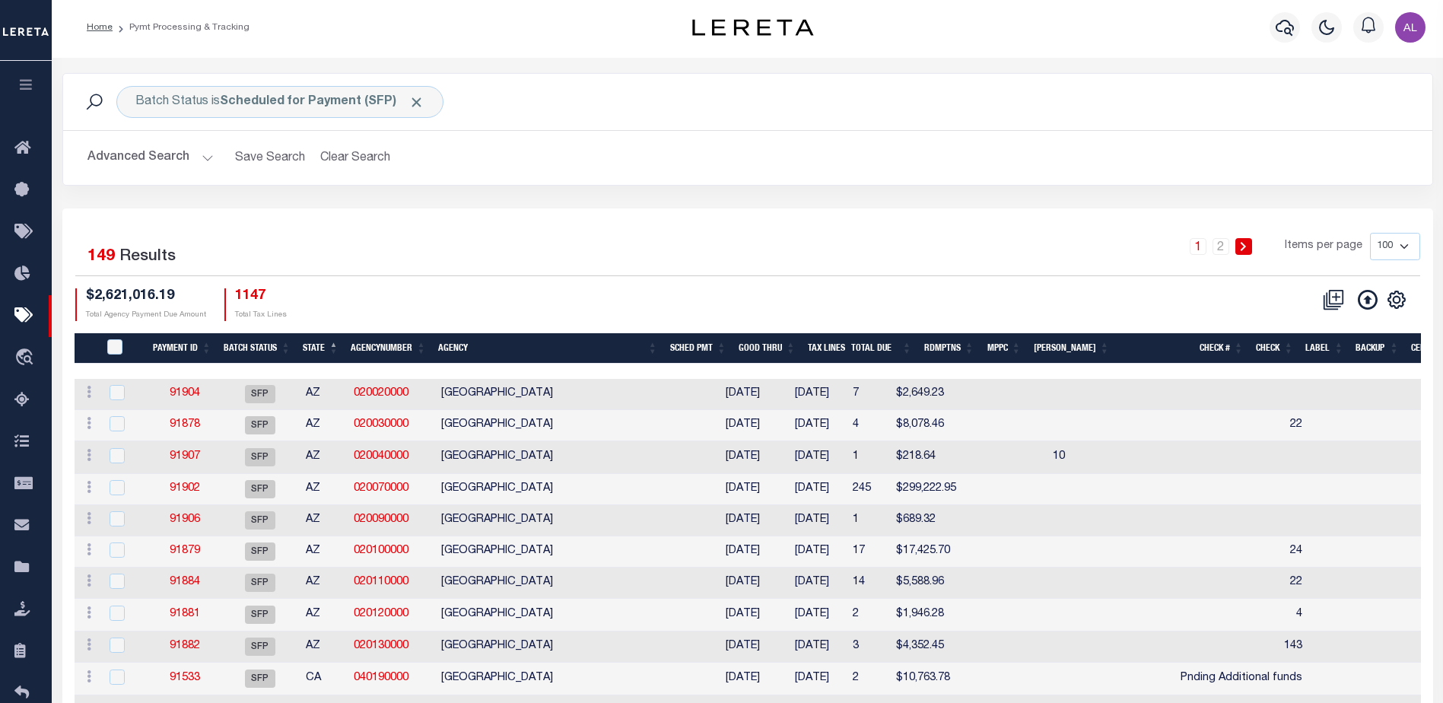
scroll to position [0, 0]
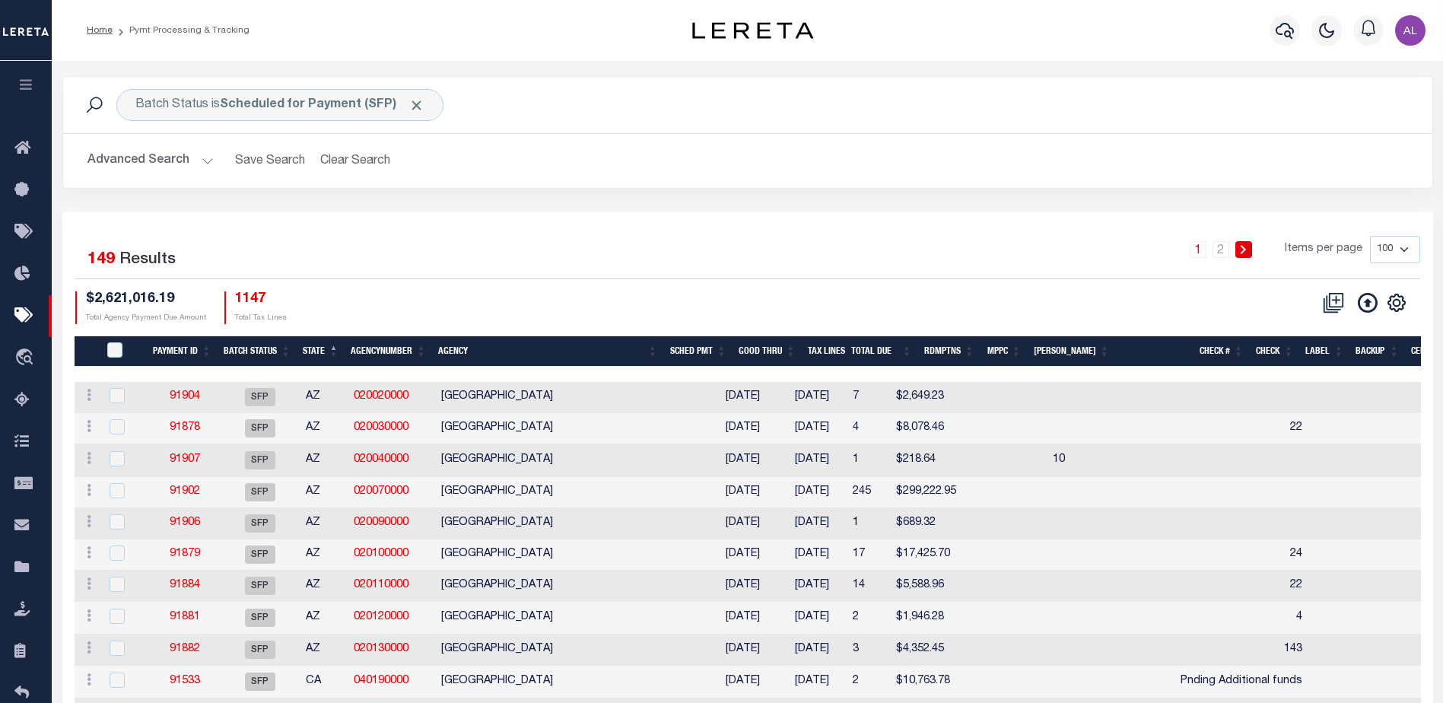
click at [1405, 252] on select "100 200 500 1000" at bounding box center [1395, 249] width 50 height 27
select select "1000"
click at [1370, 236] on select "100 200 500 1000" at bounding box center [1395, 249] width 50 height 27
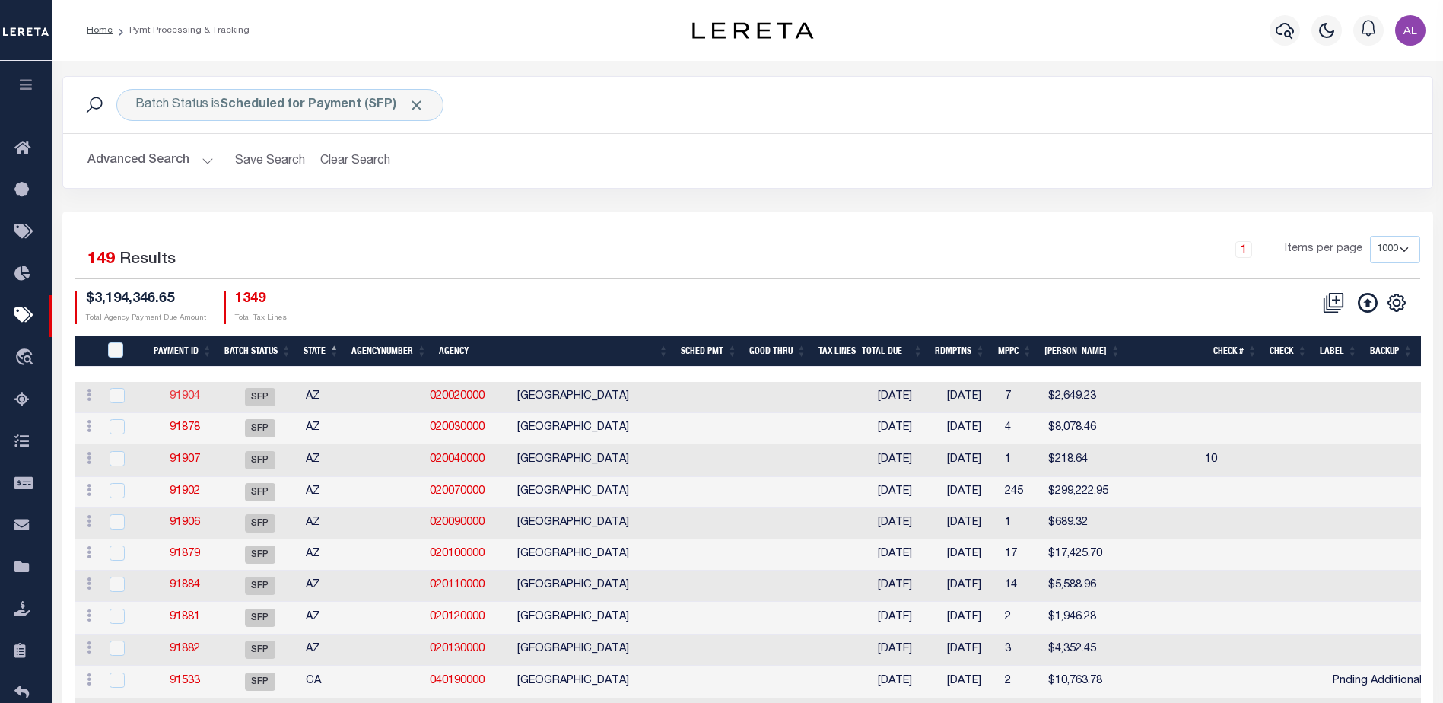
click at [188, 396] on link "91904" at bounding box center [185, 396] width 30 height 11
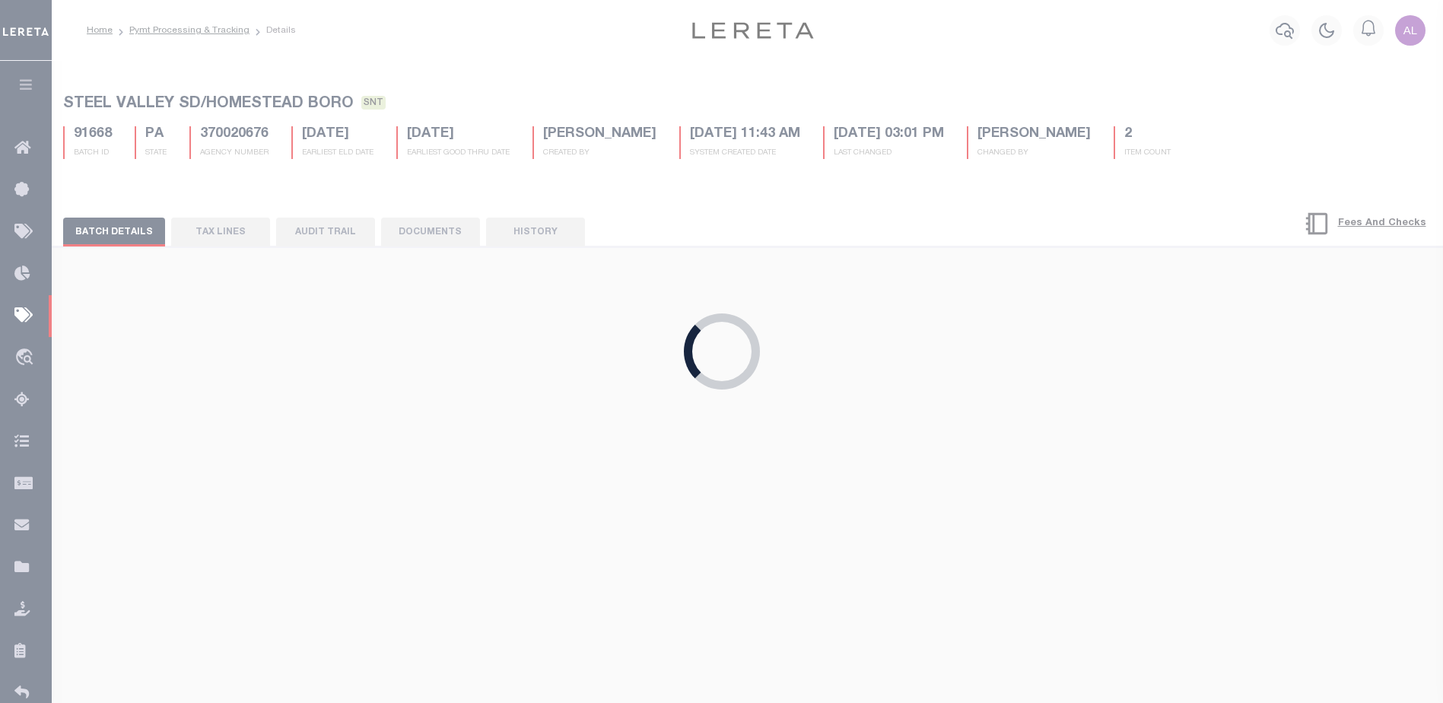
select select "SFP"
type input "10/22/2025"
select select
checkbox input "false"
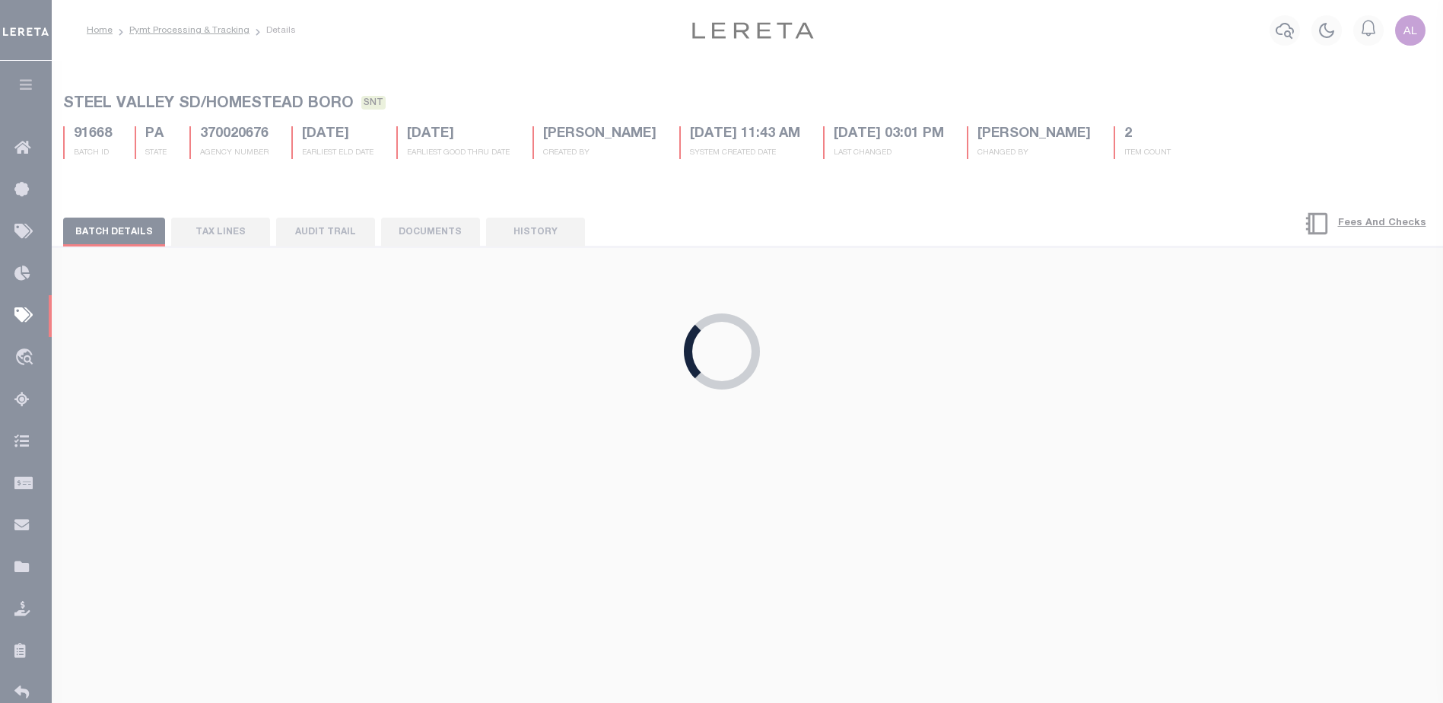
checkbox input "false"
select select
select select "1"
type input "N"
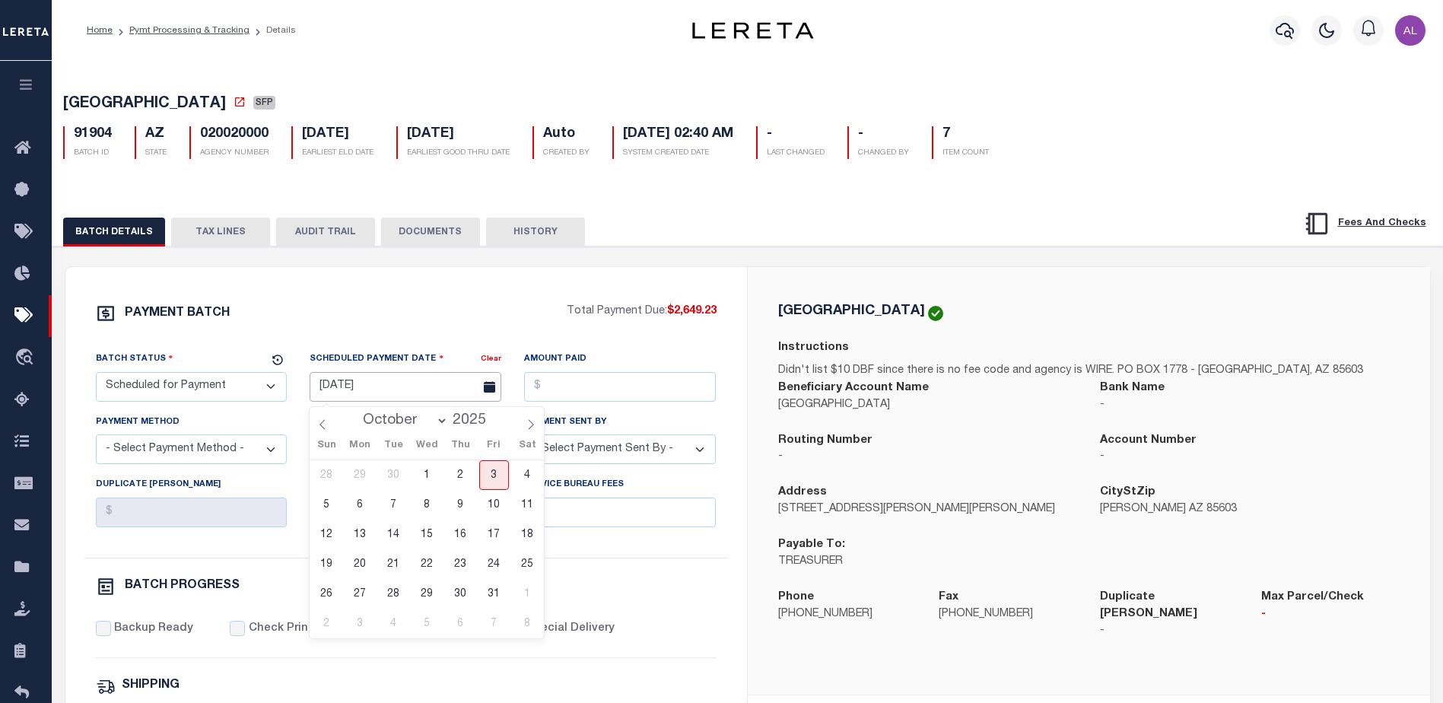
click at [396, 389] on input "10/22/2025" at bounding box center [406, 387] width 192 height 30
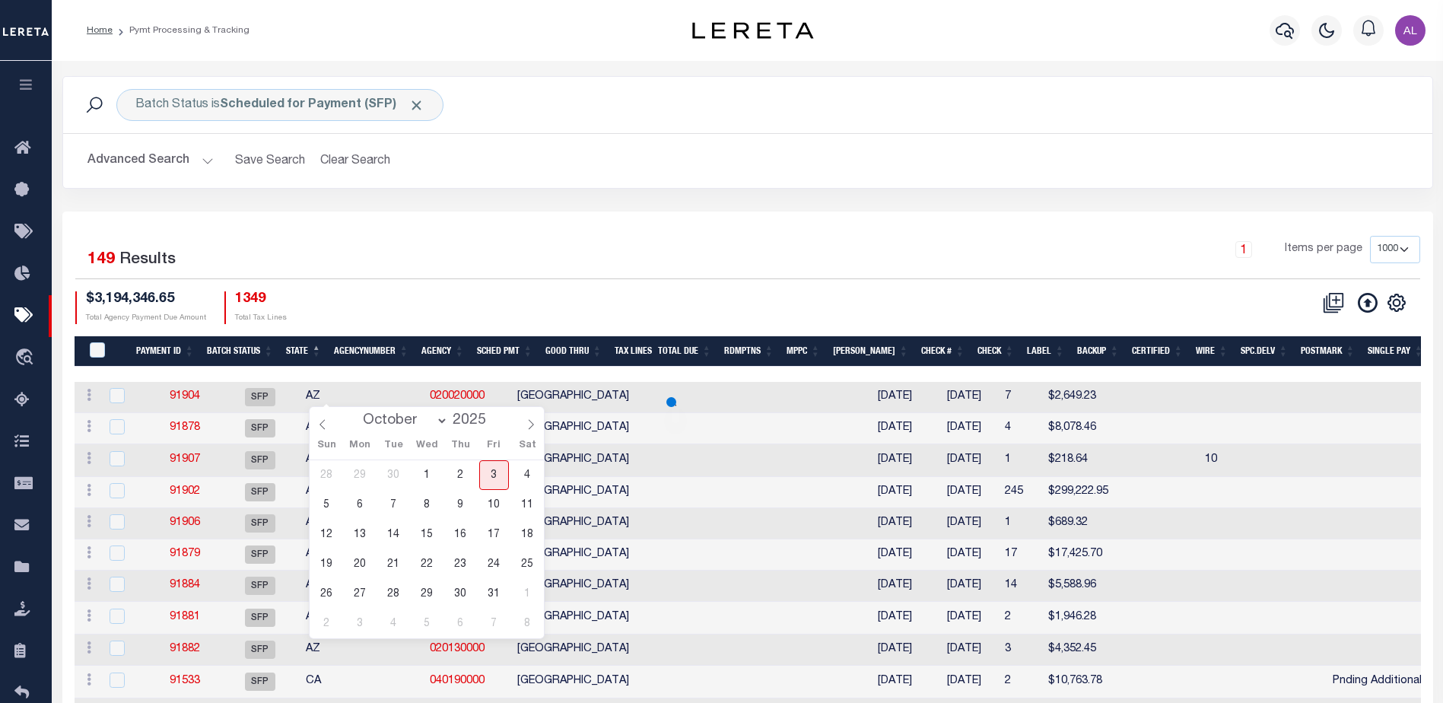
click at [750, 260] on div "1 Items per page 100 200 500 1000" at bounding box center [918, 256] width 1003 height 40
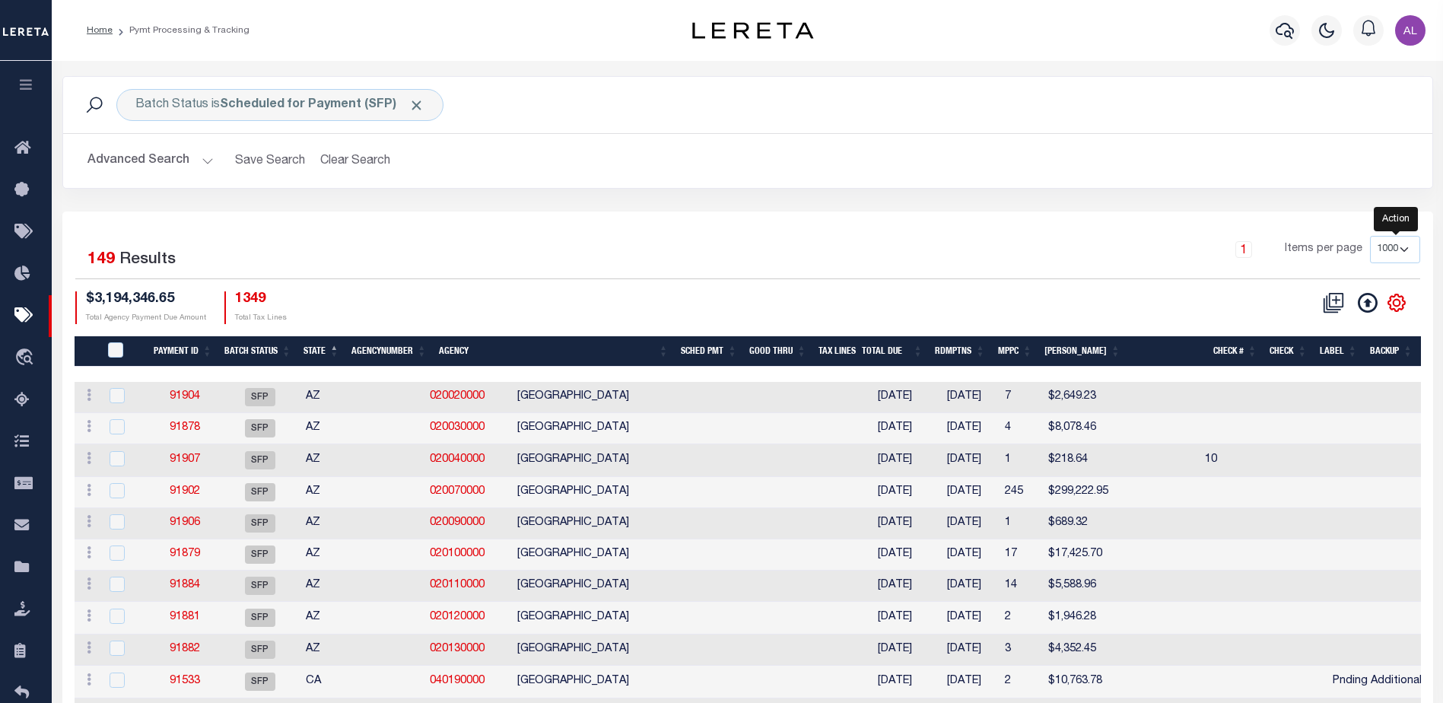
click at [1400, 307] on icon "" at bounding box center [1397, 303] width 20 height 20
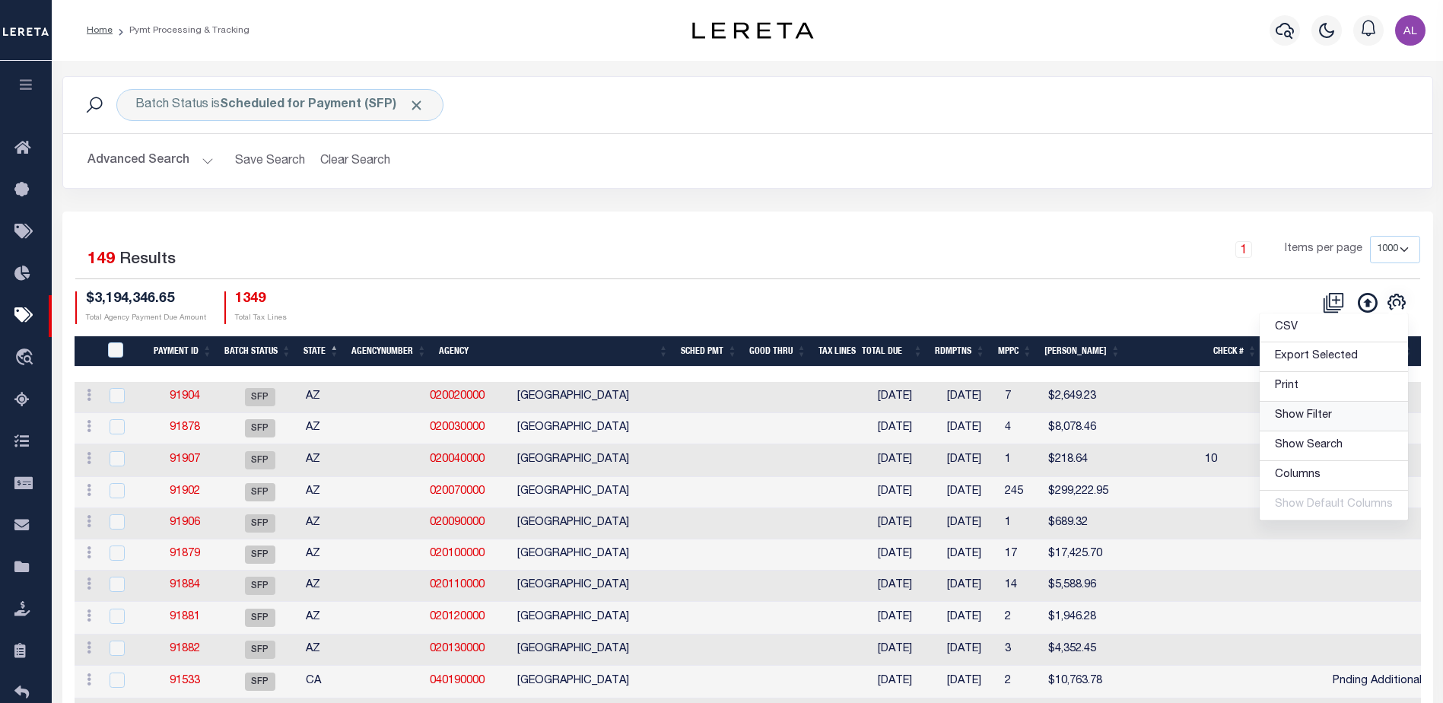
click at [1308, 415] on span "Show Filter" at bounding box center [1303, 415] width 57 height 11
select select
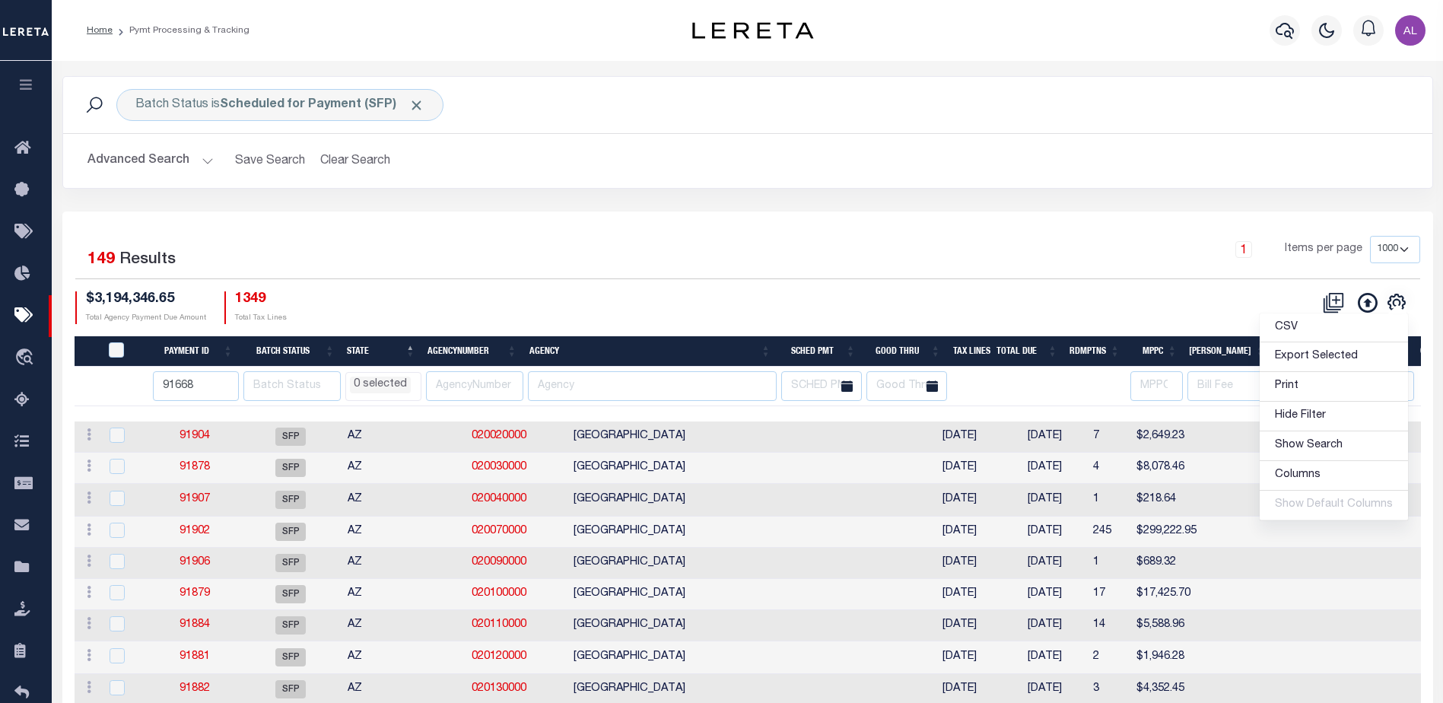
click at [380, 383] on li "0 selected" at bounding box center [380, 384] width 61 height 17
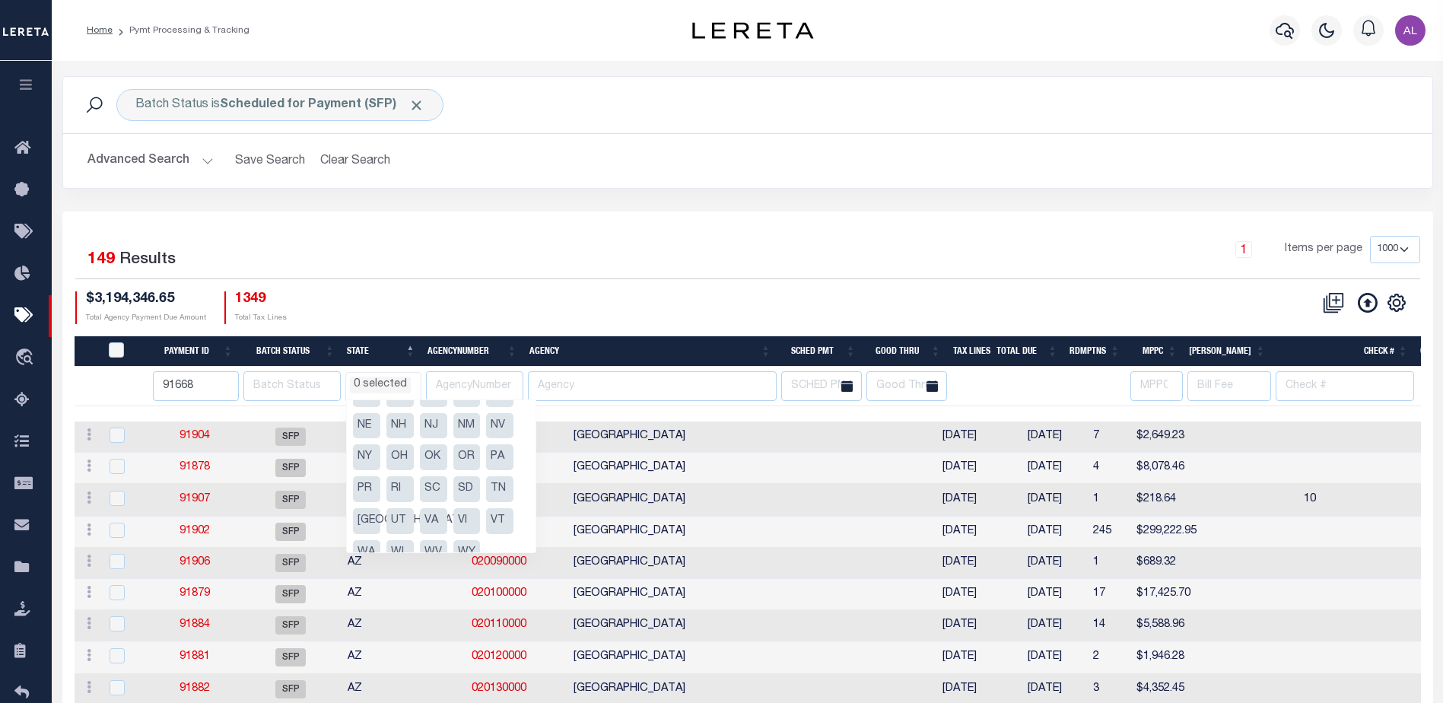
scroll to position [205, 0]
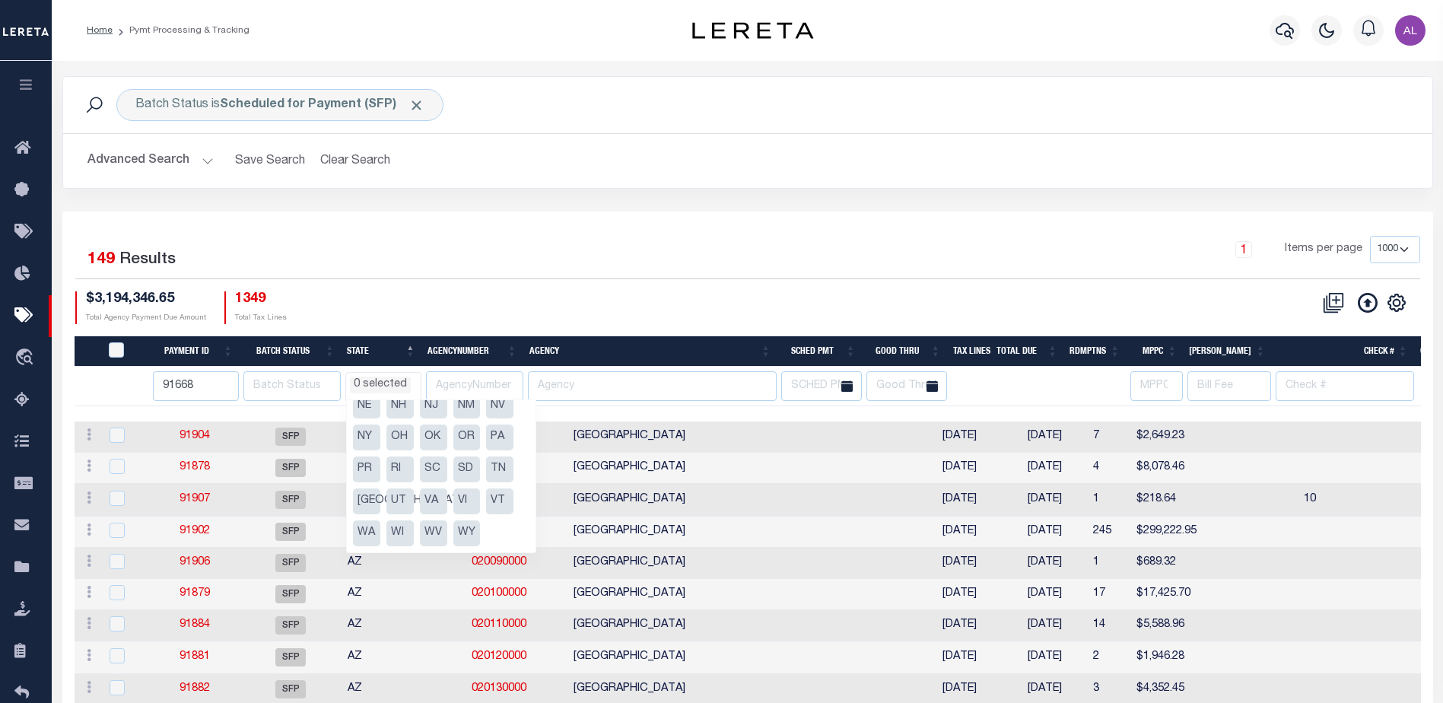
click at [500, 433] on li "PA" at bounding box center [499, 437] width 27 height 26
select select "PA"
click at [588, 296] on div "$3,194,346.65 Total Agency Payment Due Amount 1349 Total Tax Lines" at bounding box center [411, 307] width 672 height 33
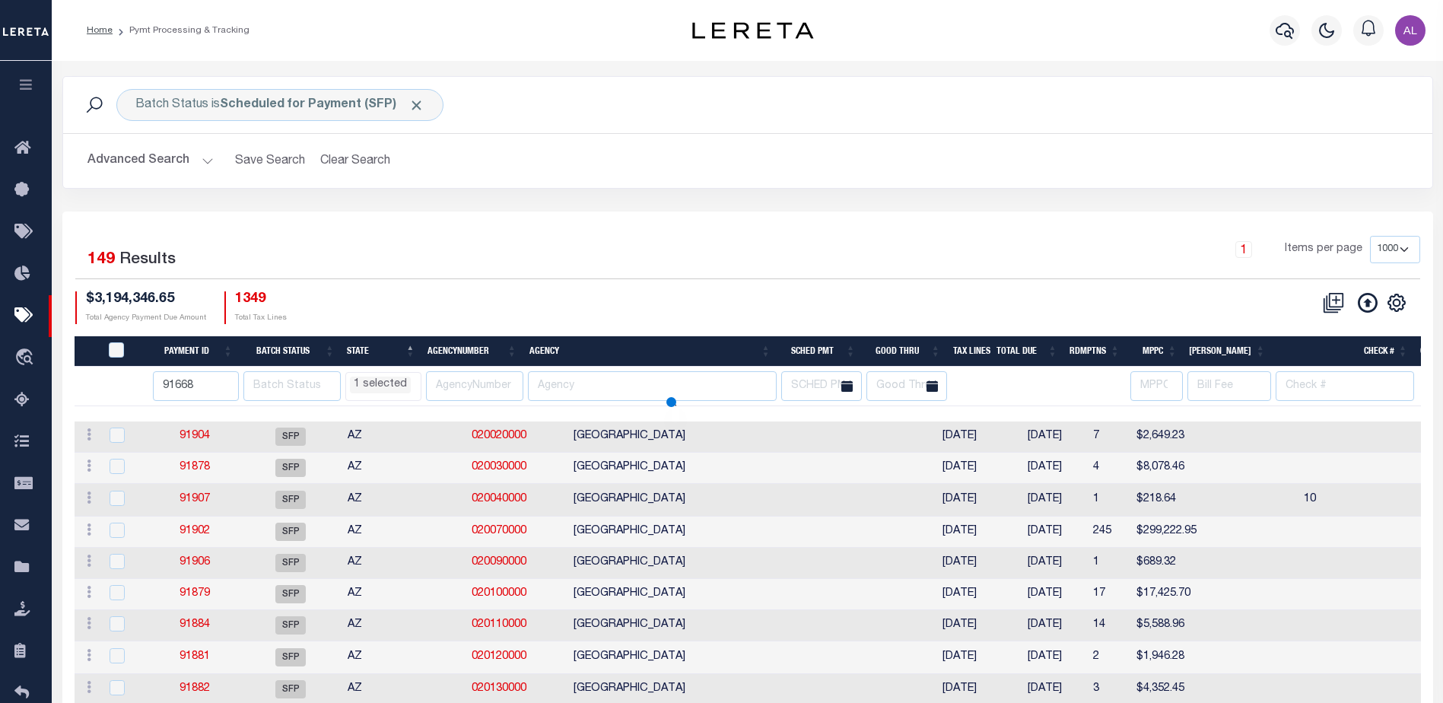
select select "PA"
select select
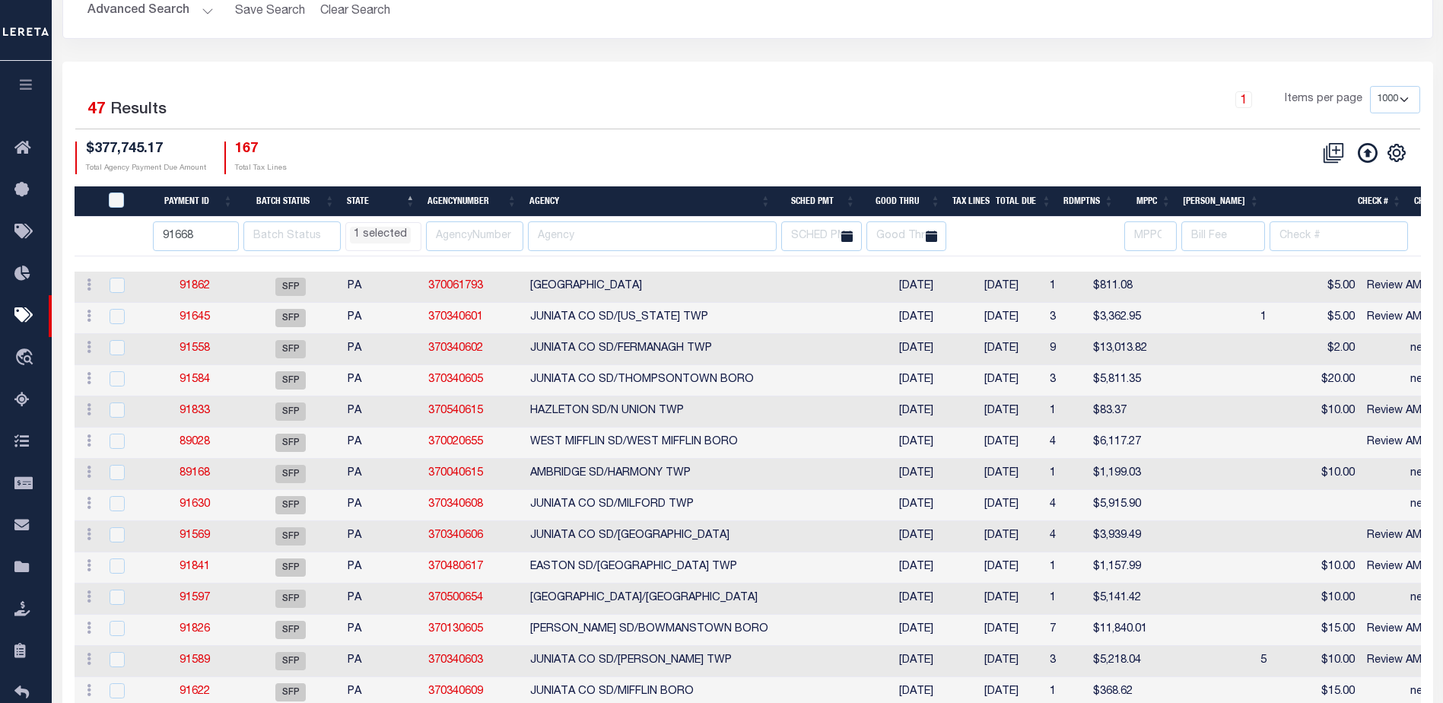
scroll to position [152, 0]
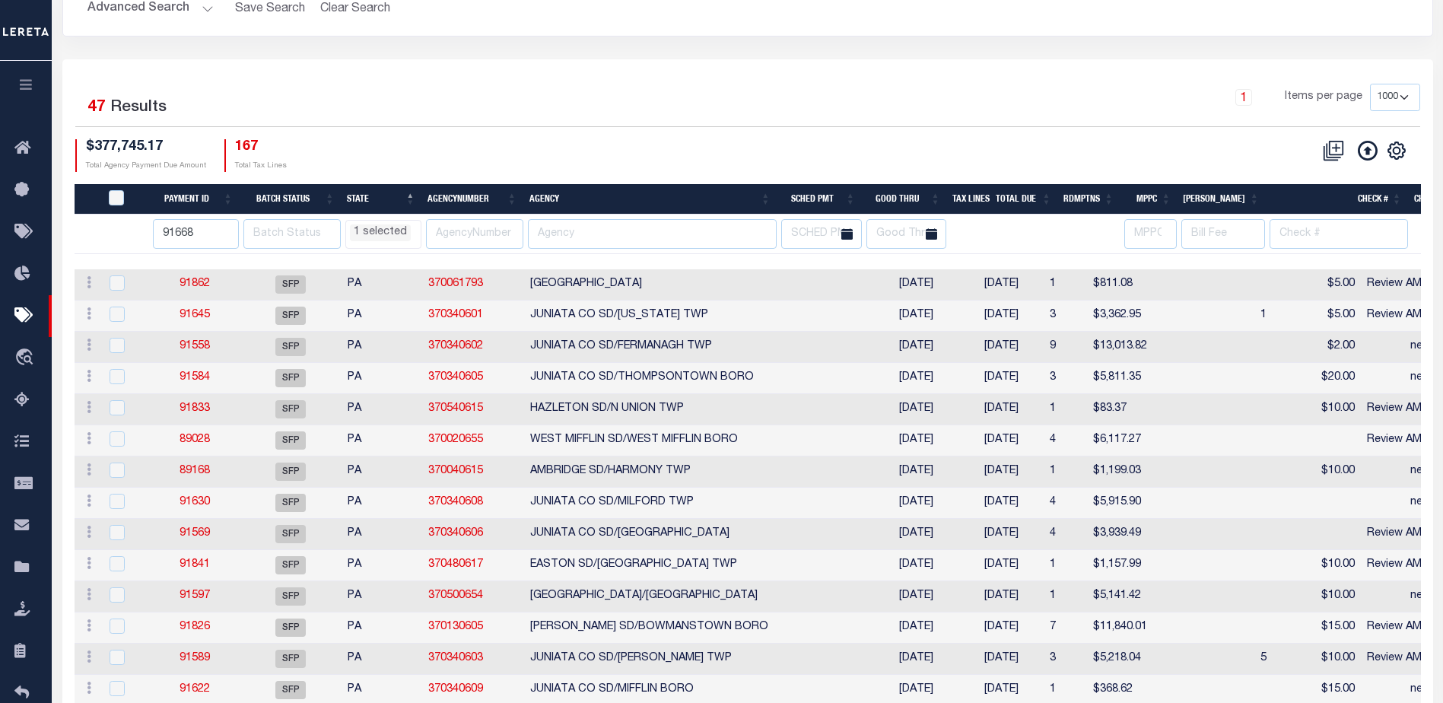
click at [924, 198] on th "Good Thru" at bounding box center [904, 199] width 85 height 31
select select "PA"
select select
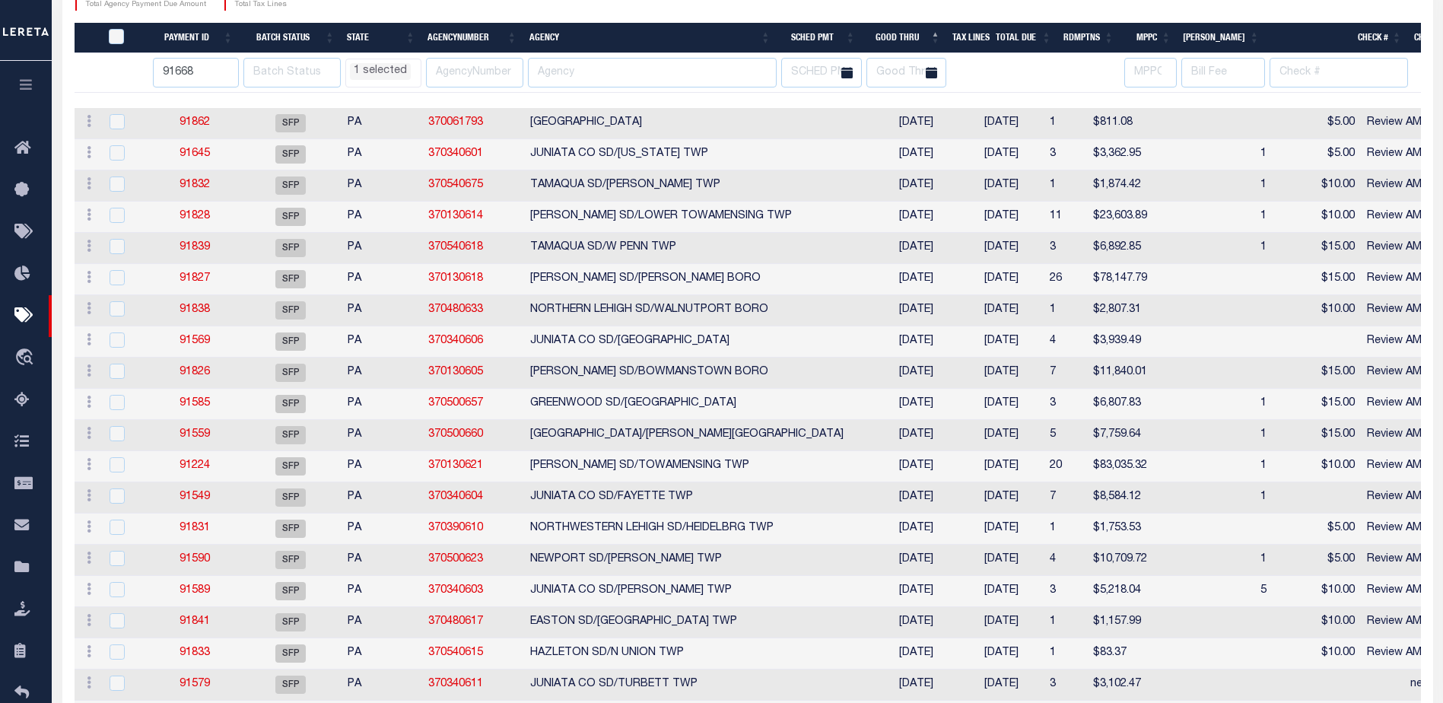
select select "PA"
select select
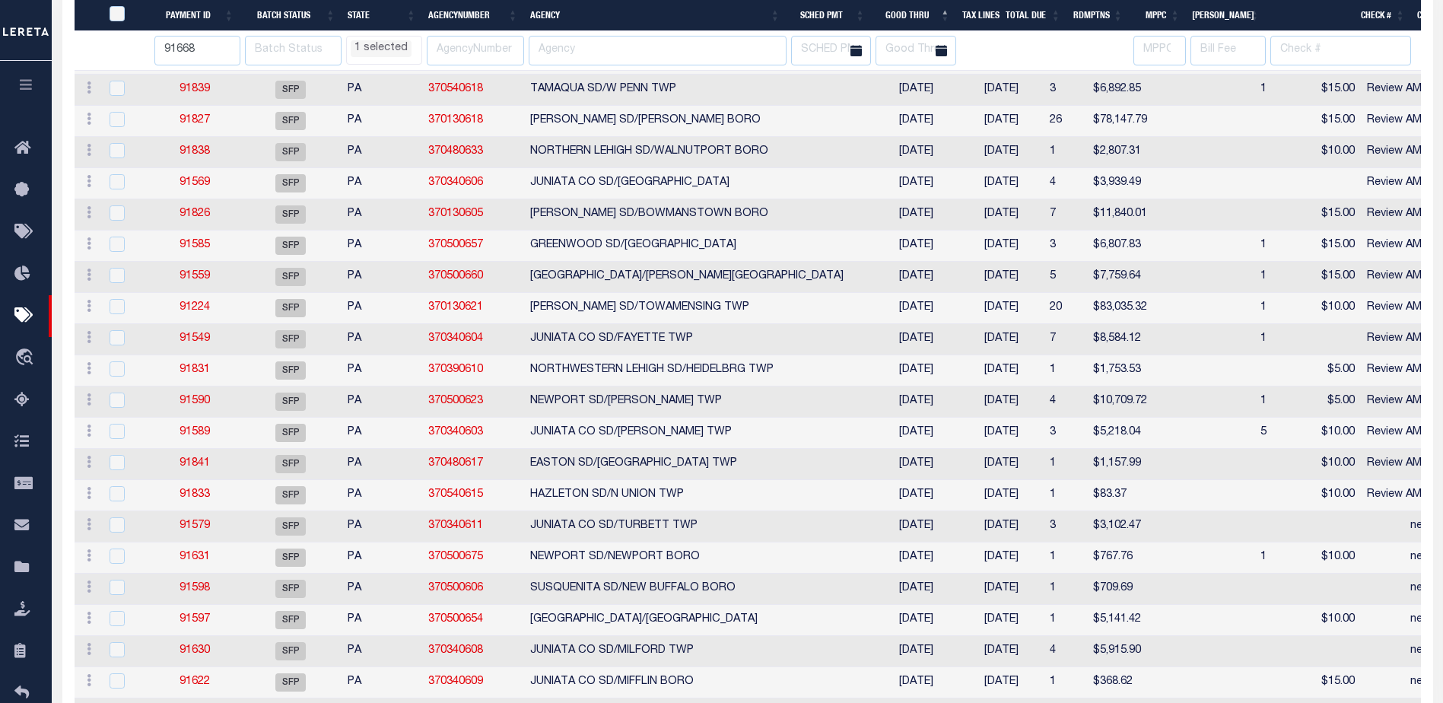
select select "PA"
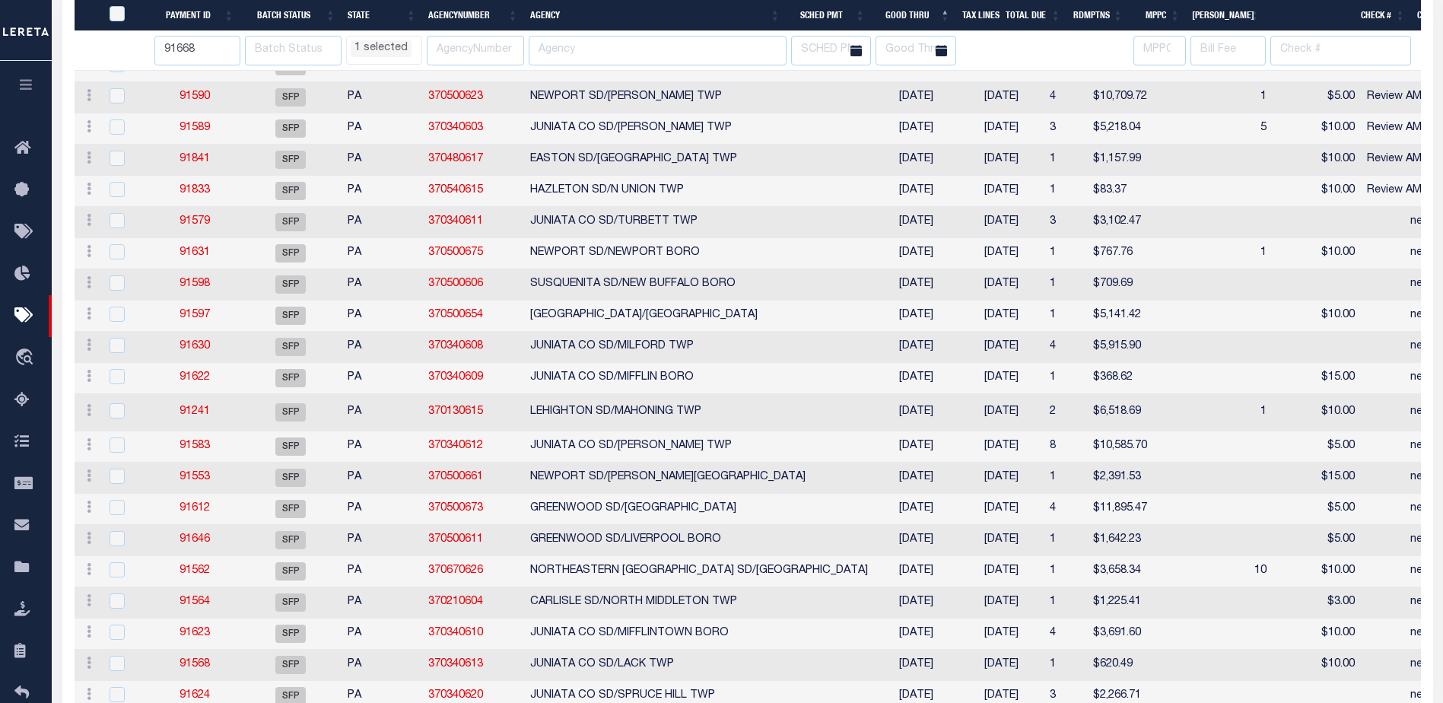
select select "PA"
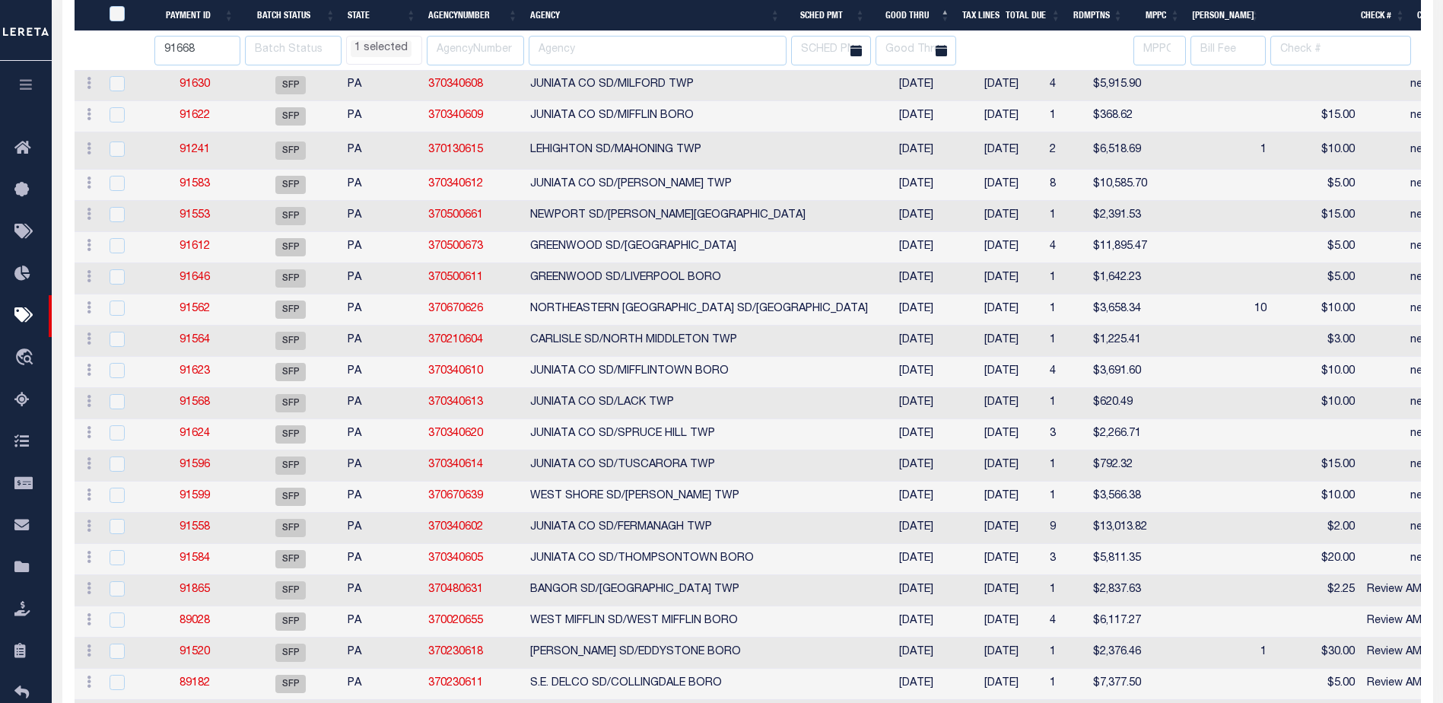
select select "PA"
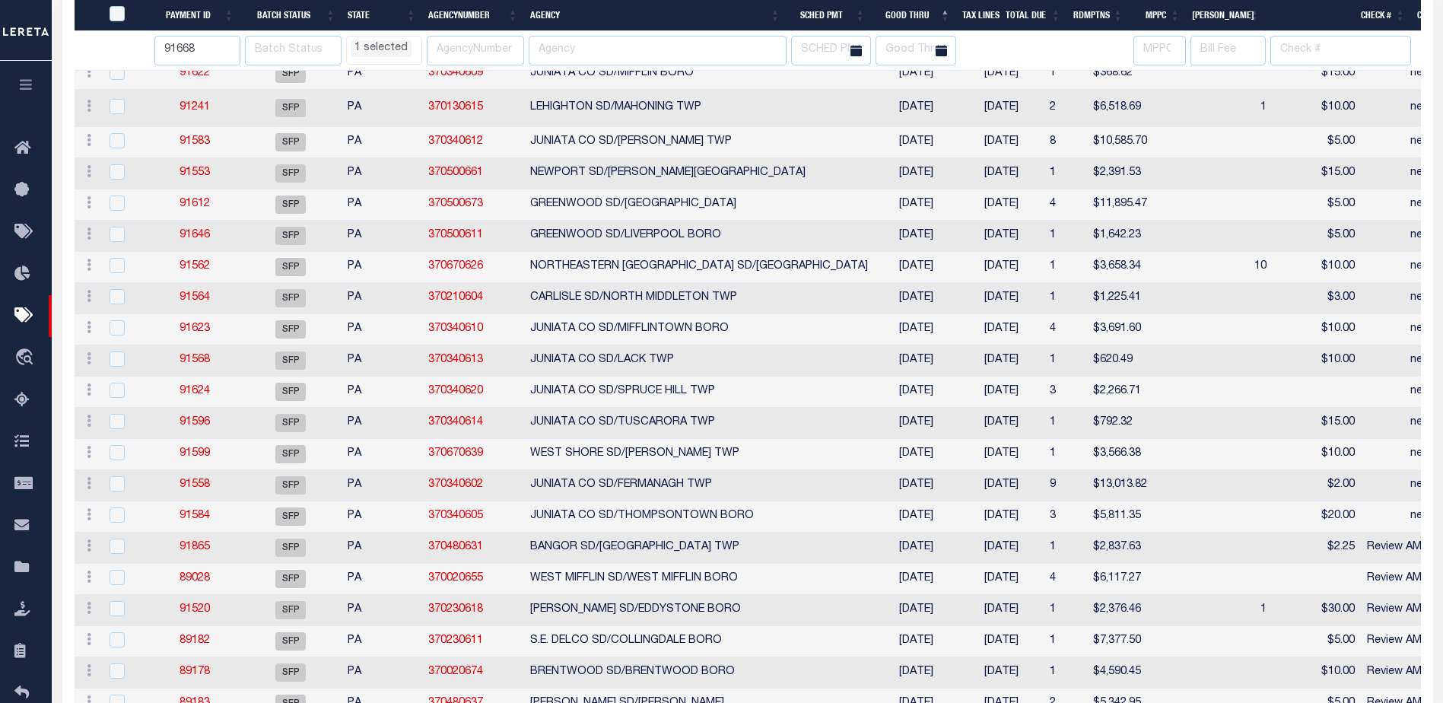
select select "PA"
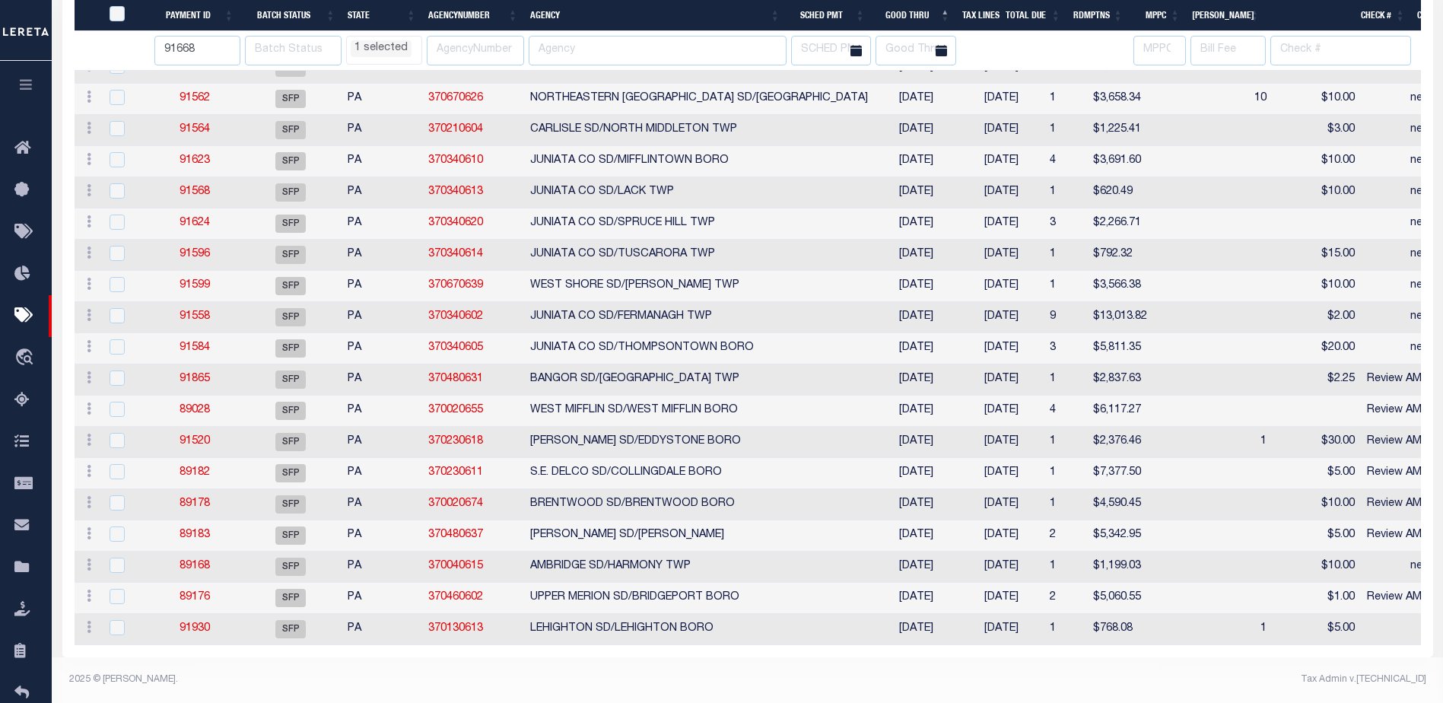
select select "PA"
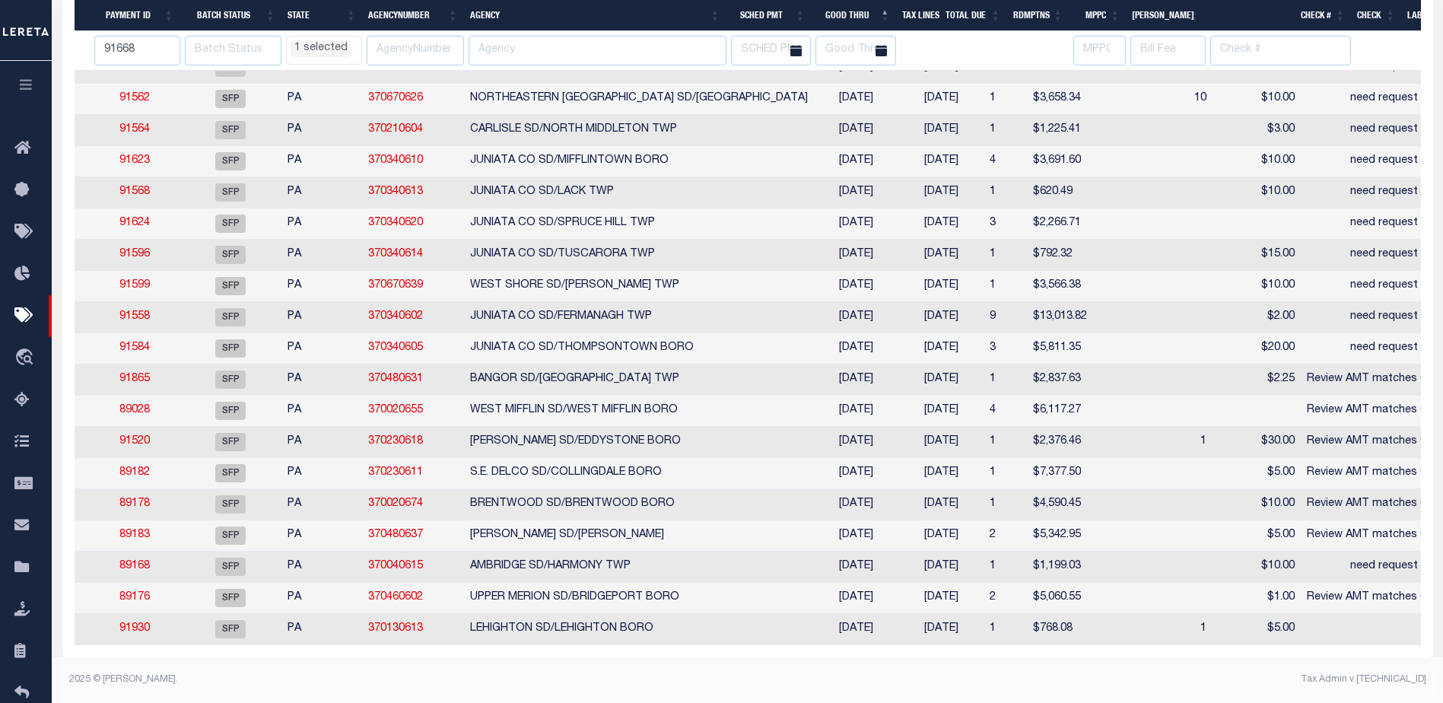
scroll to position [0, 0]
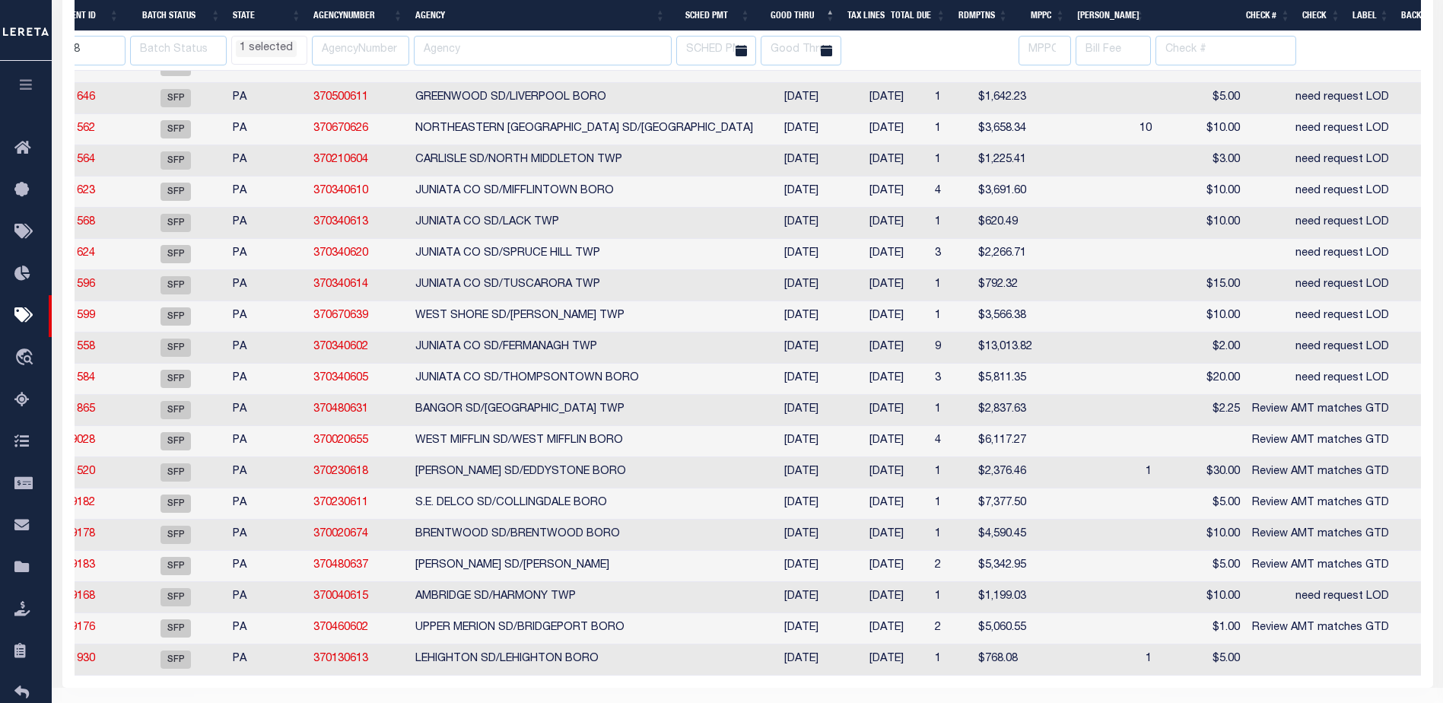
select select "PA"
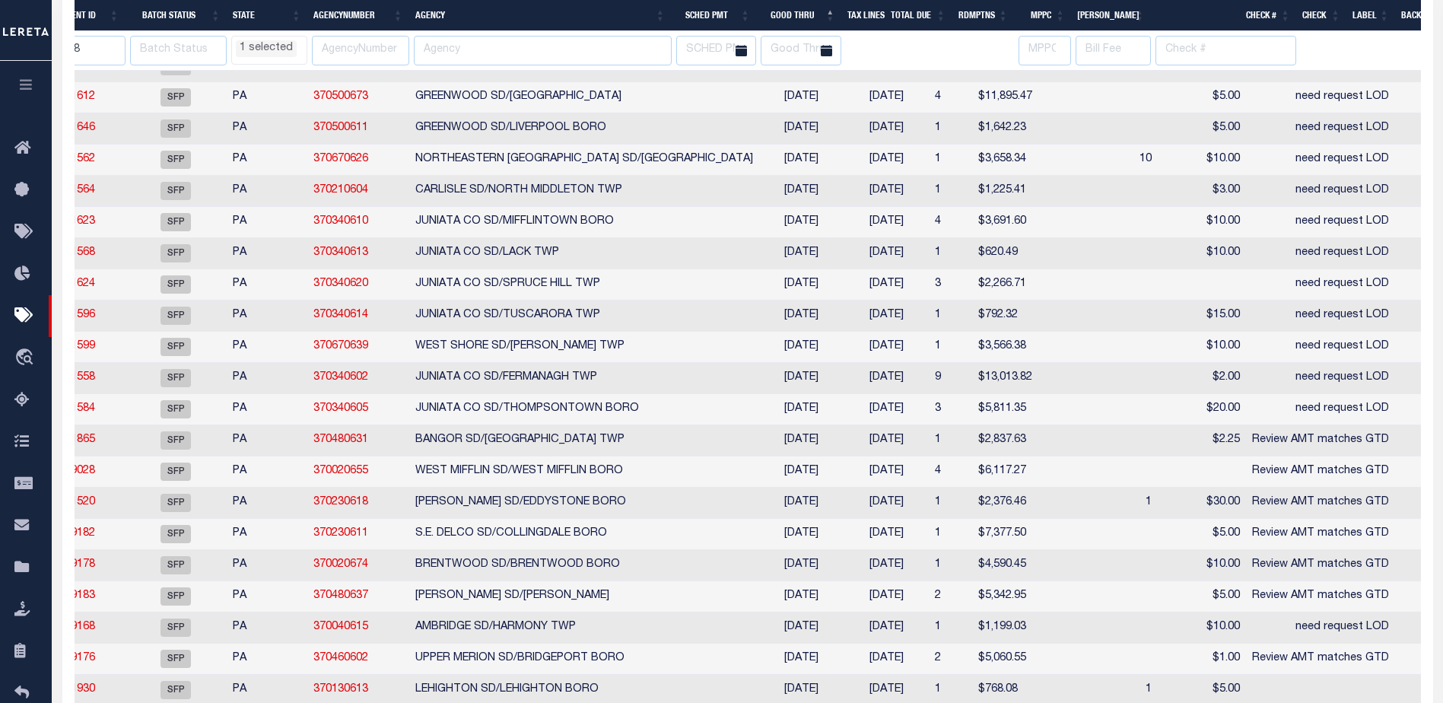
select select "PA"
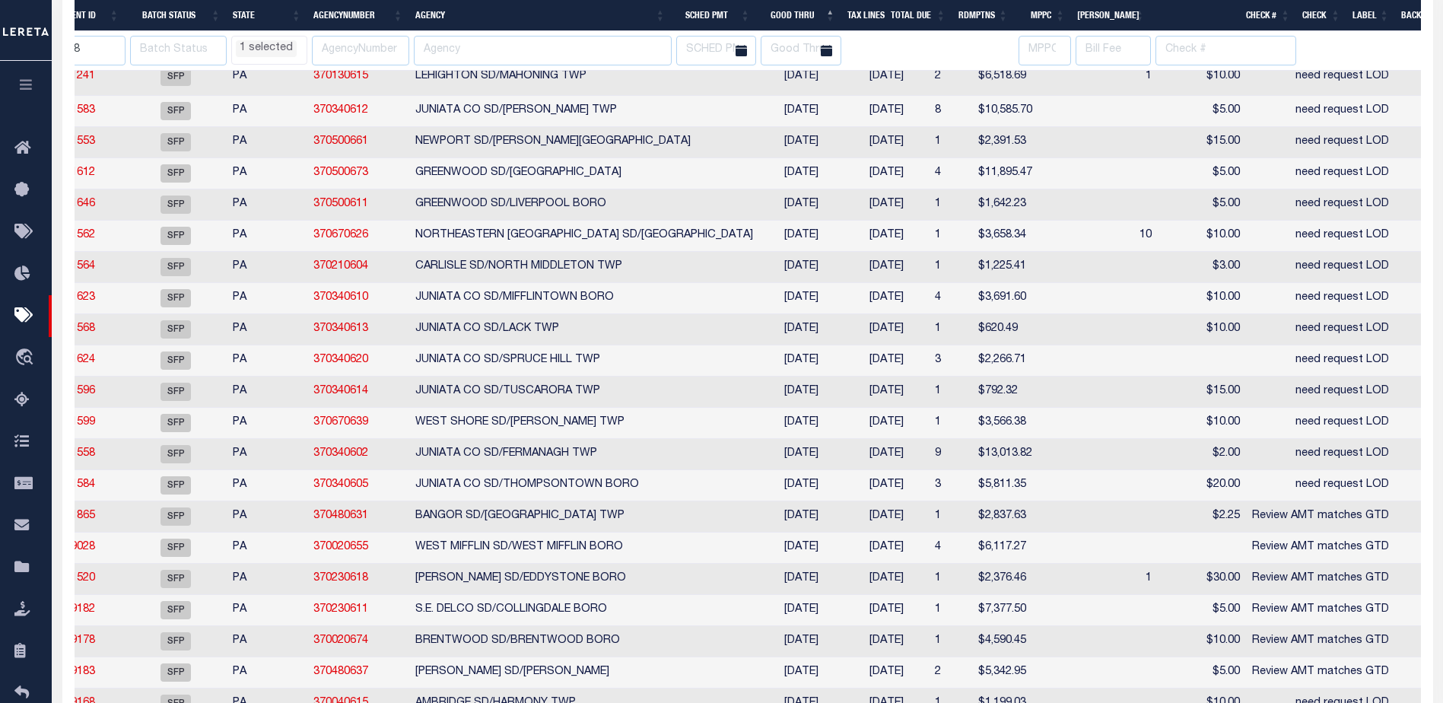
select select "PA"
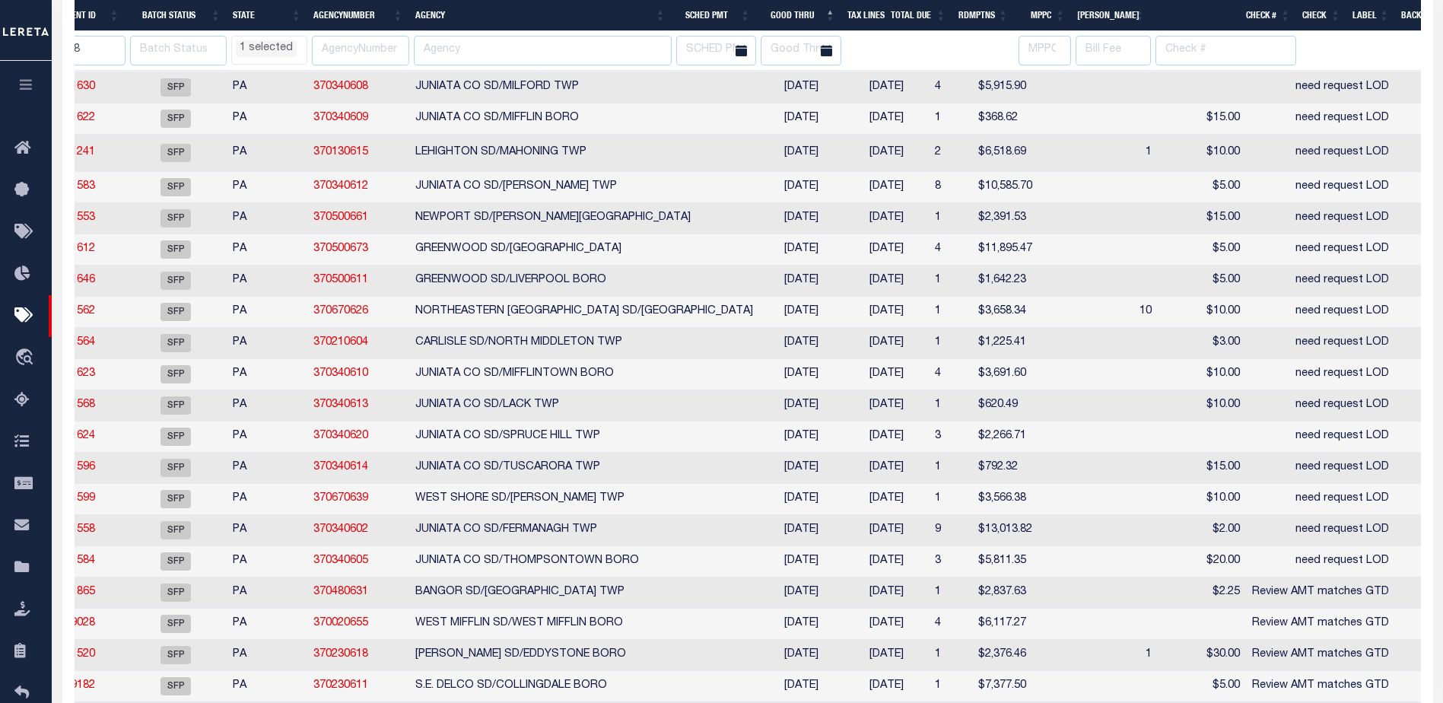
select select "PA"
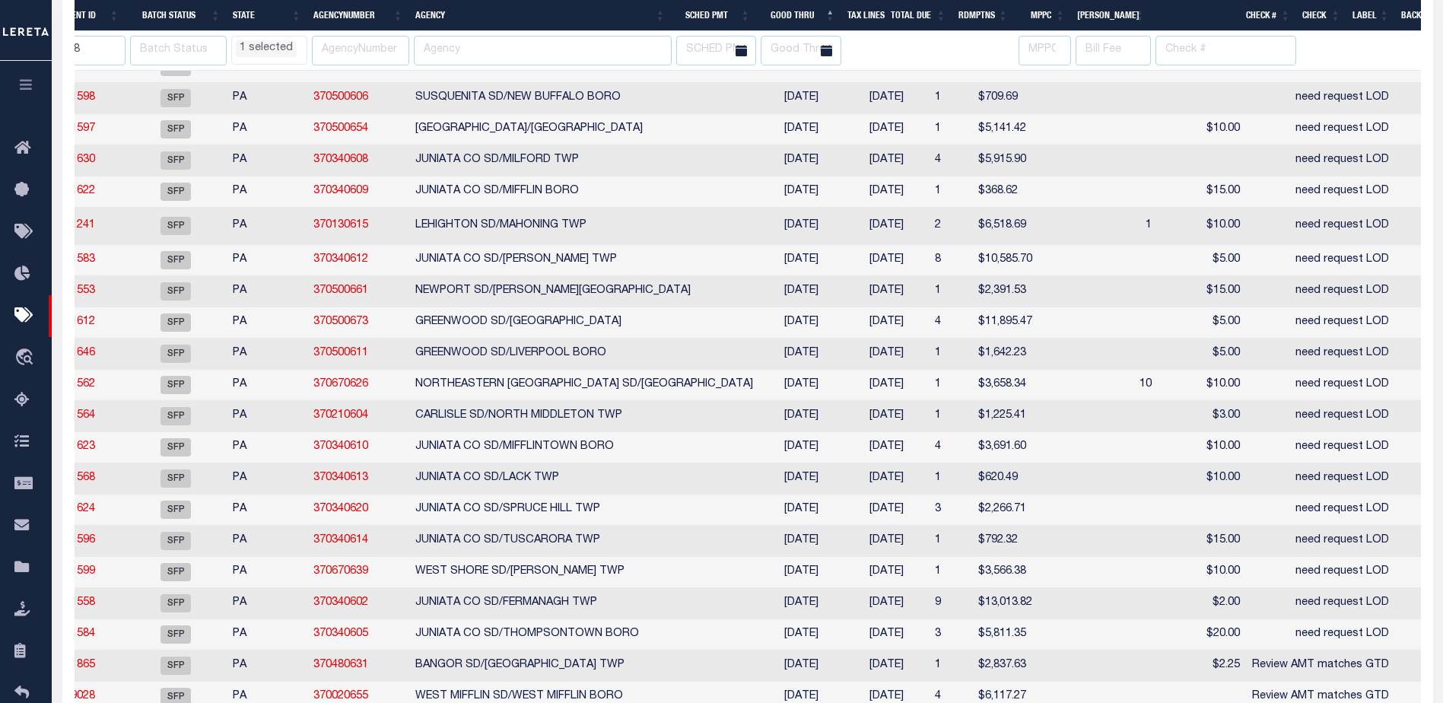
scroll to position [944, 0]
select select "PA"
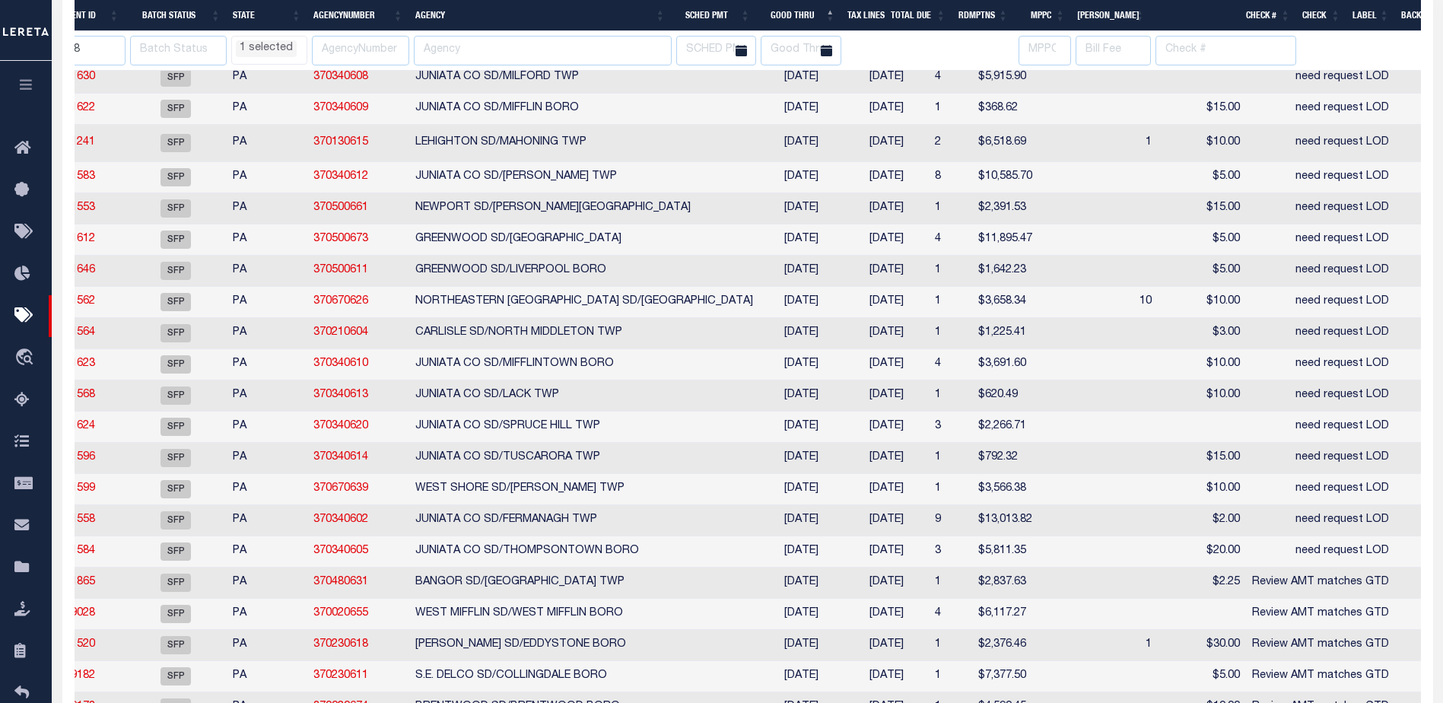
select select "PA"
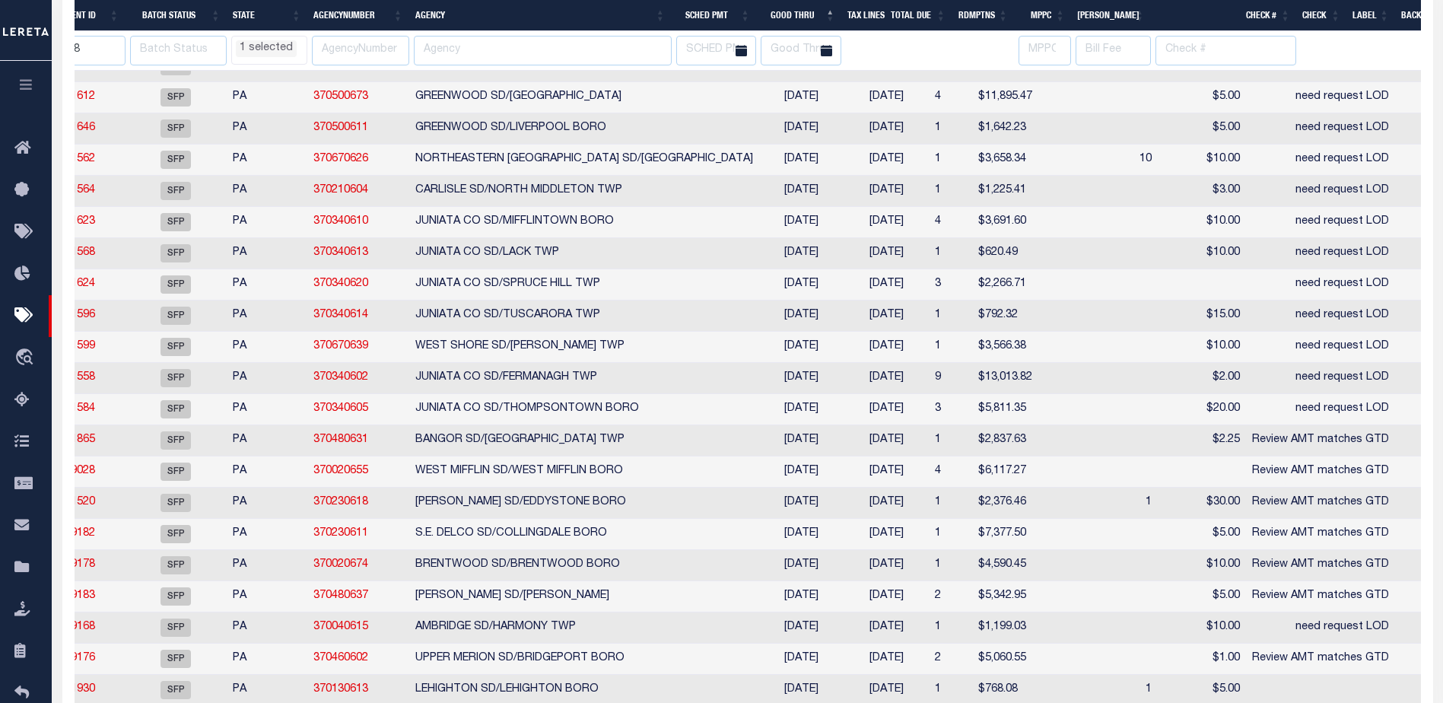
select select "PA"
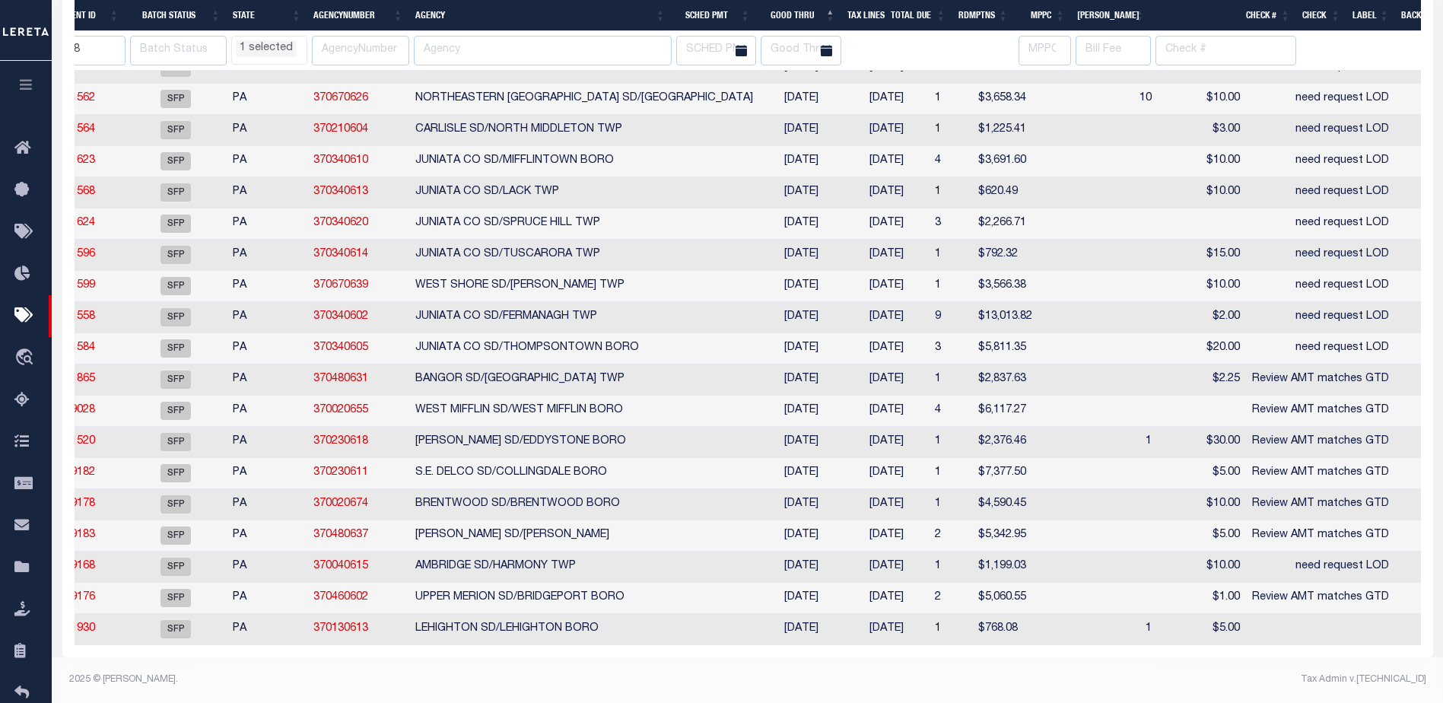
select select "PA"
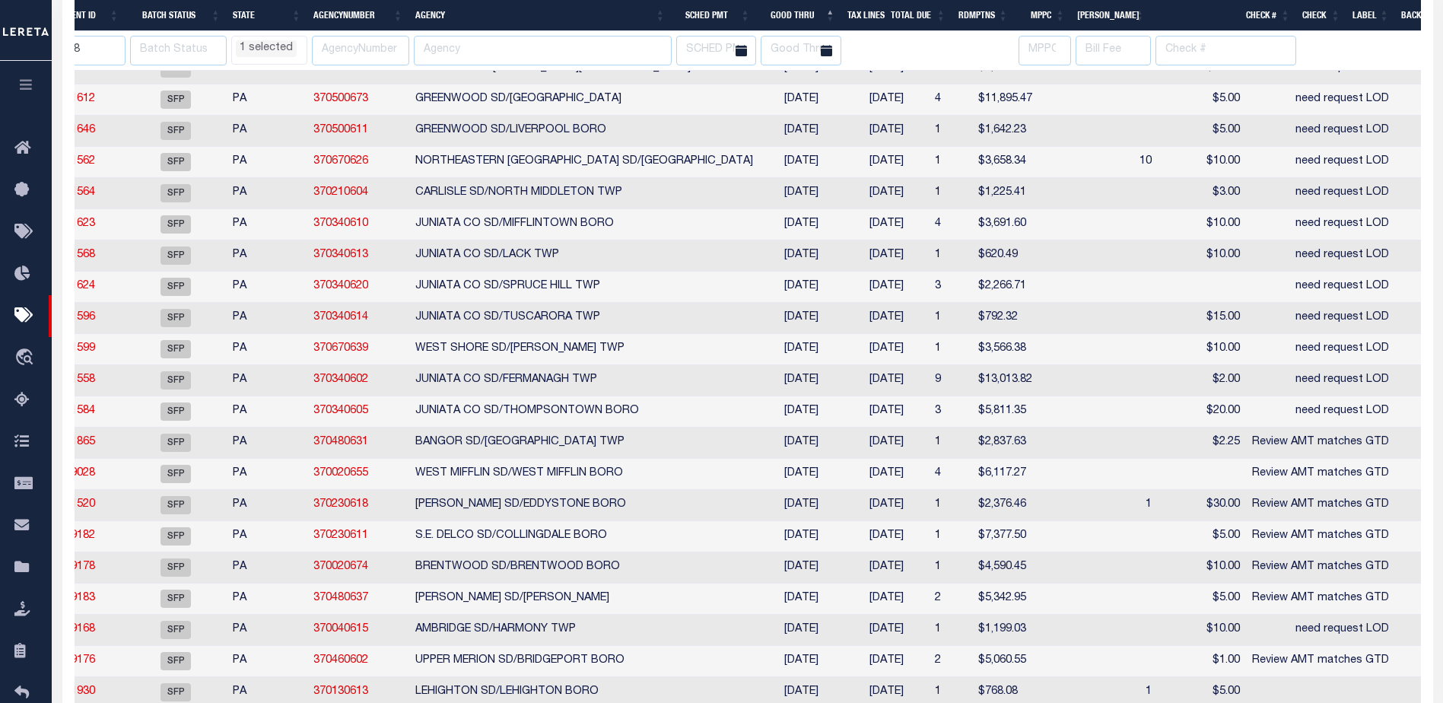
select select "PA"
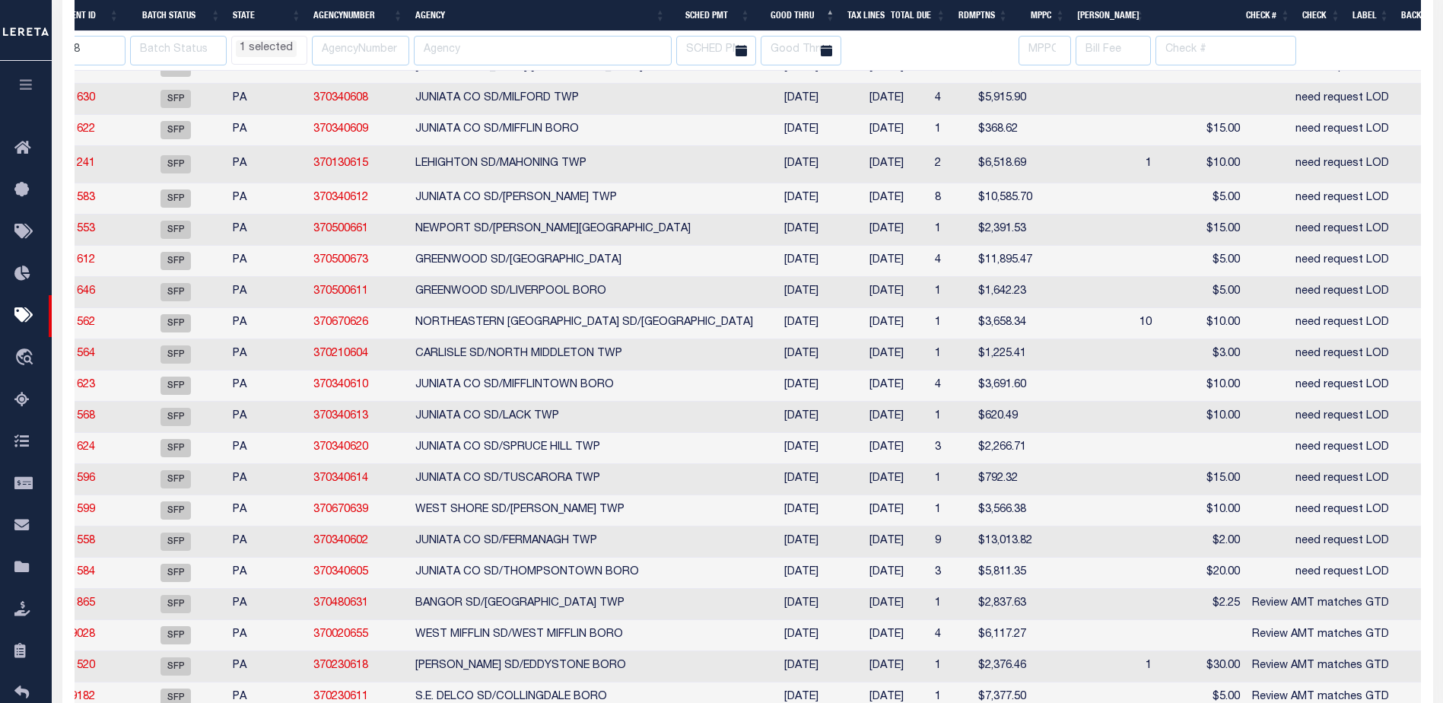
select select "PA"
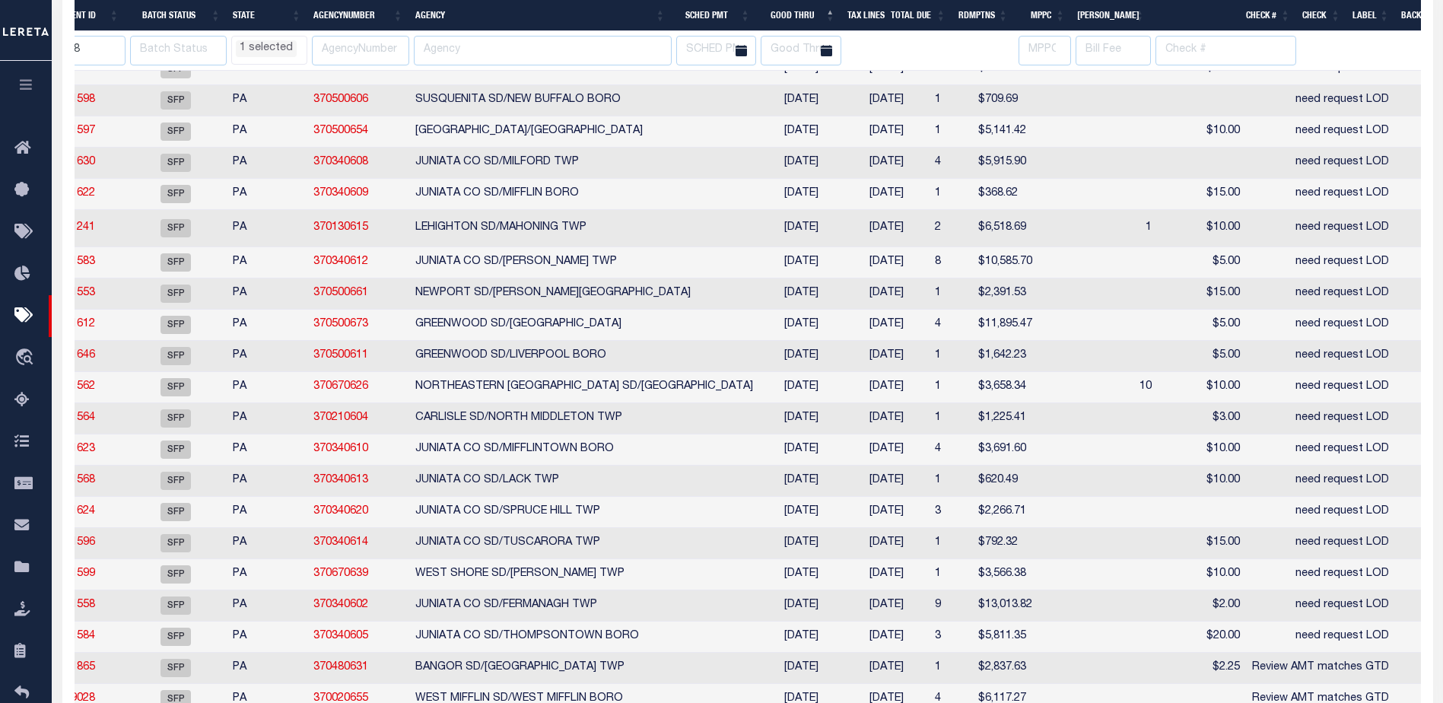
select select "PA"
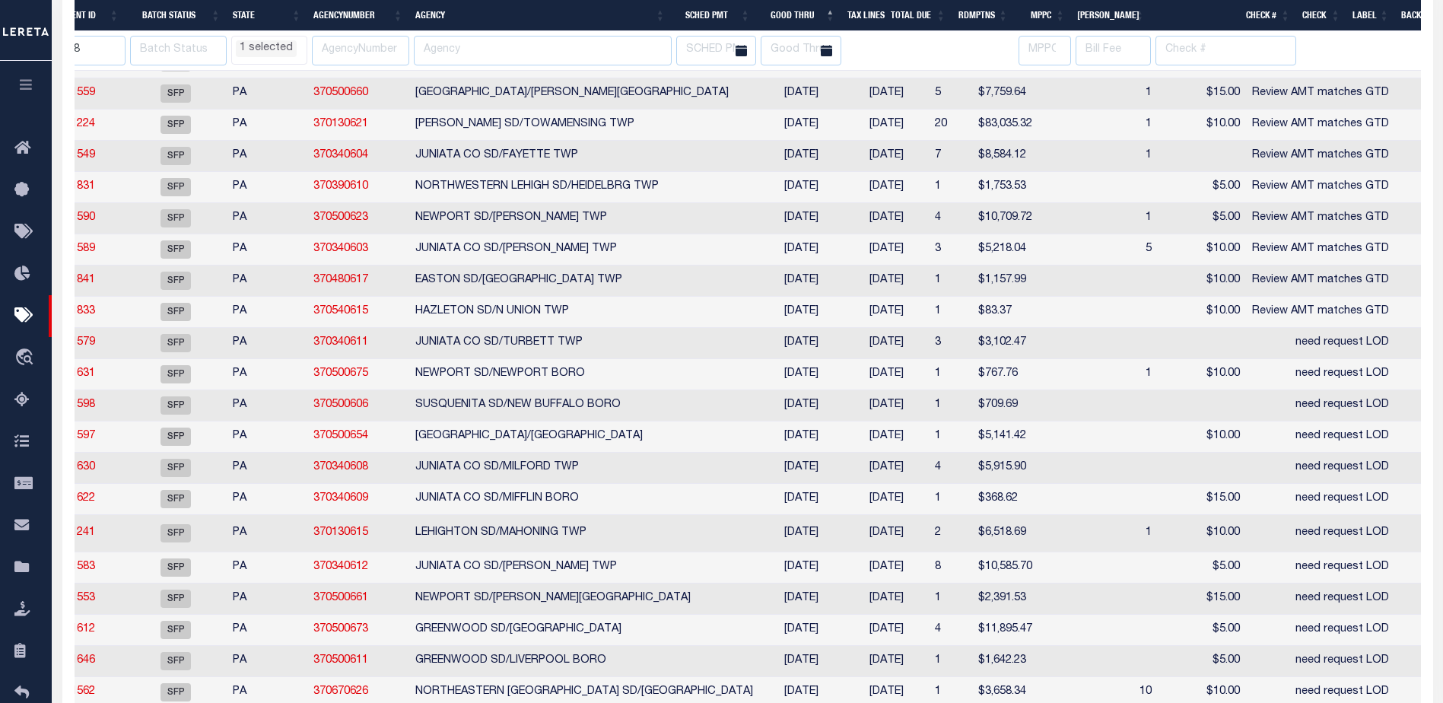
select select "PA"
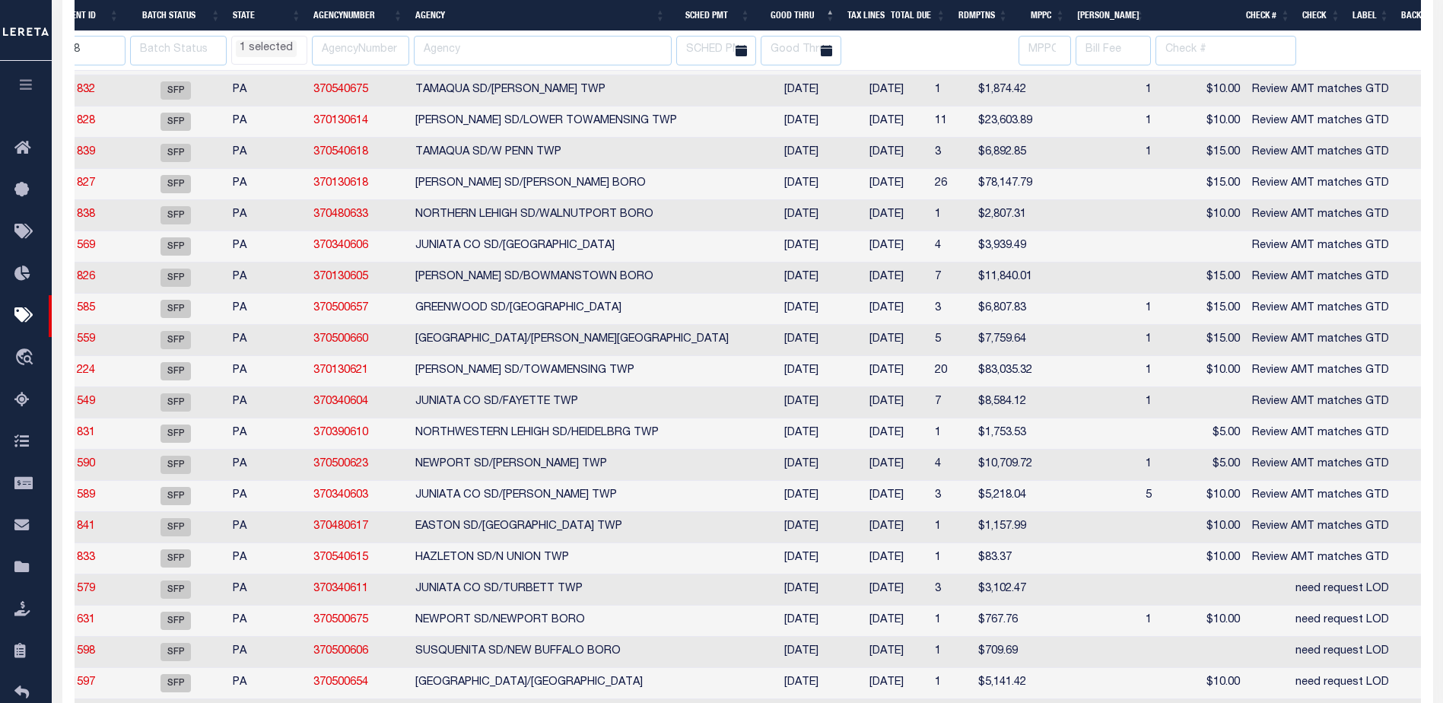
select select "PA"
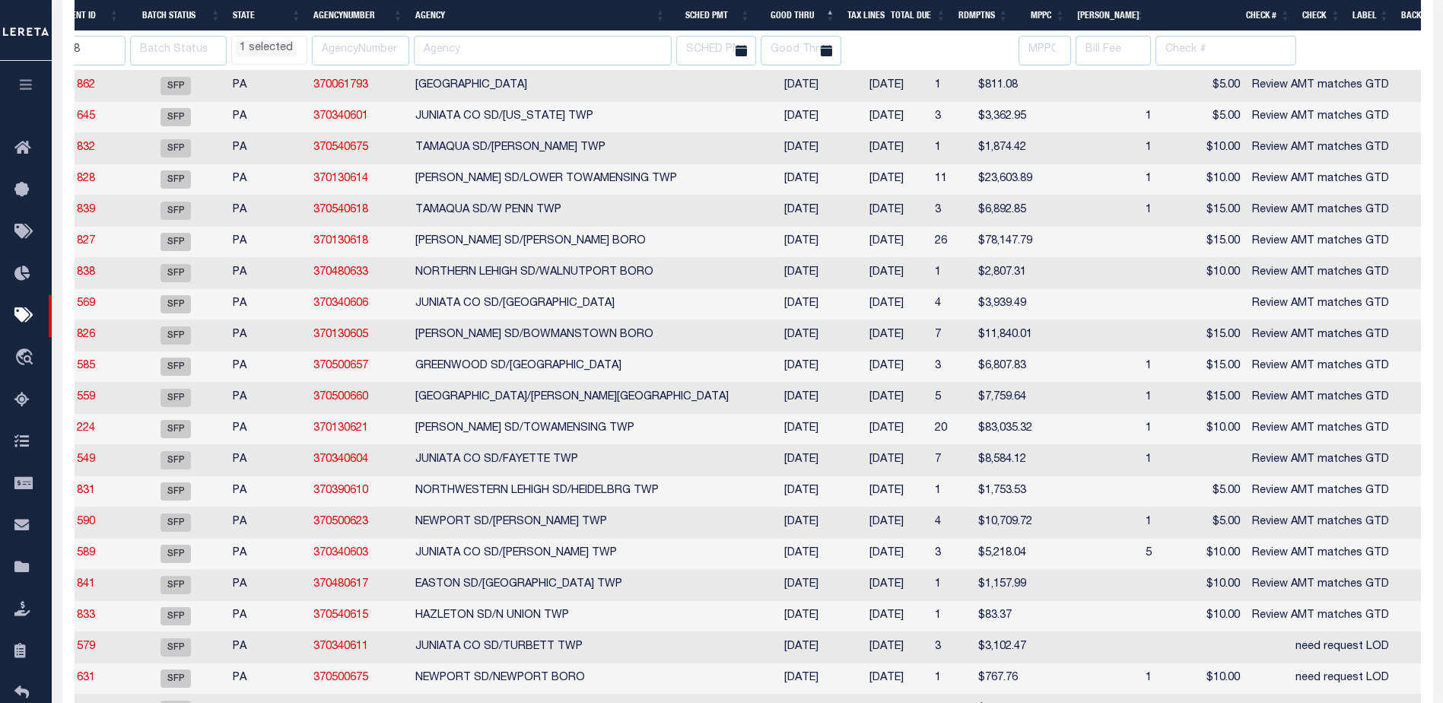
select select "PA"
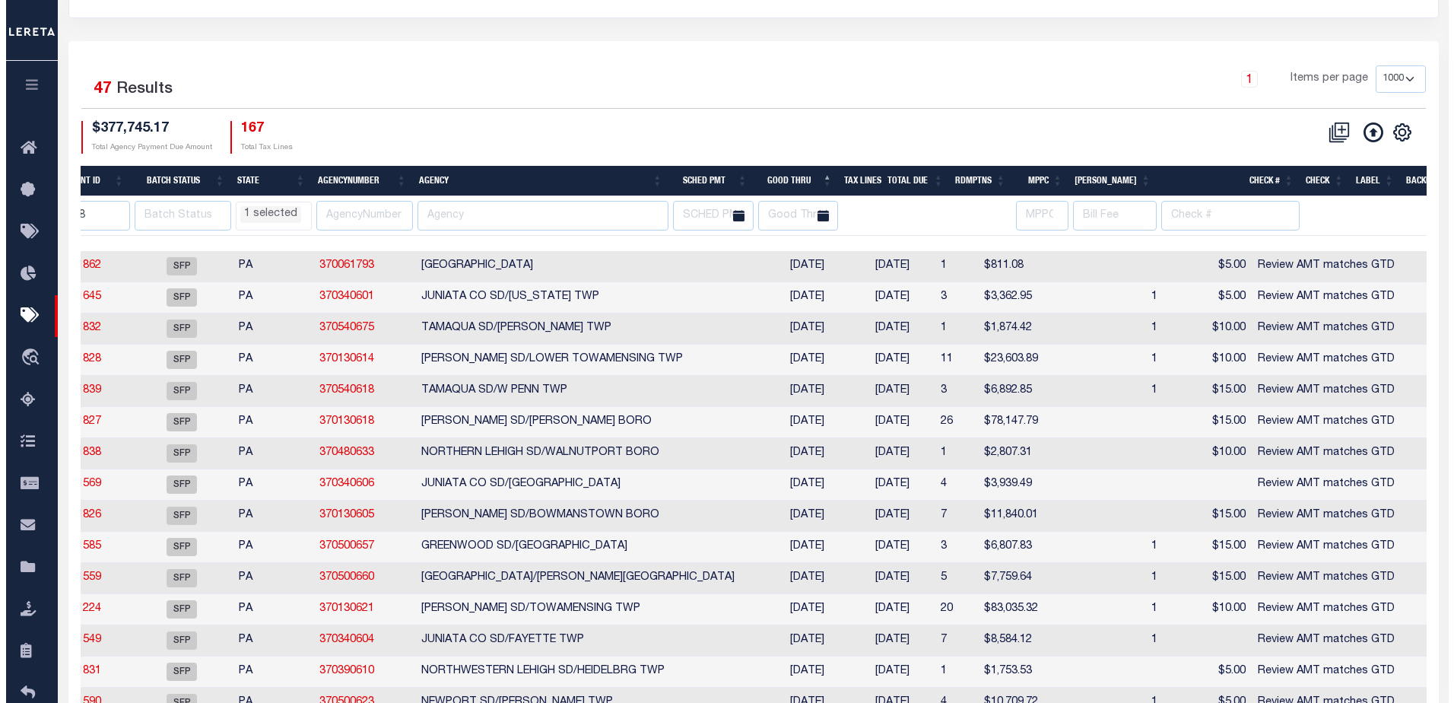
scroll to position [0, 0]
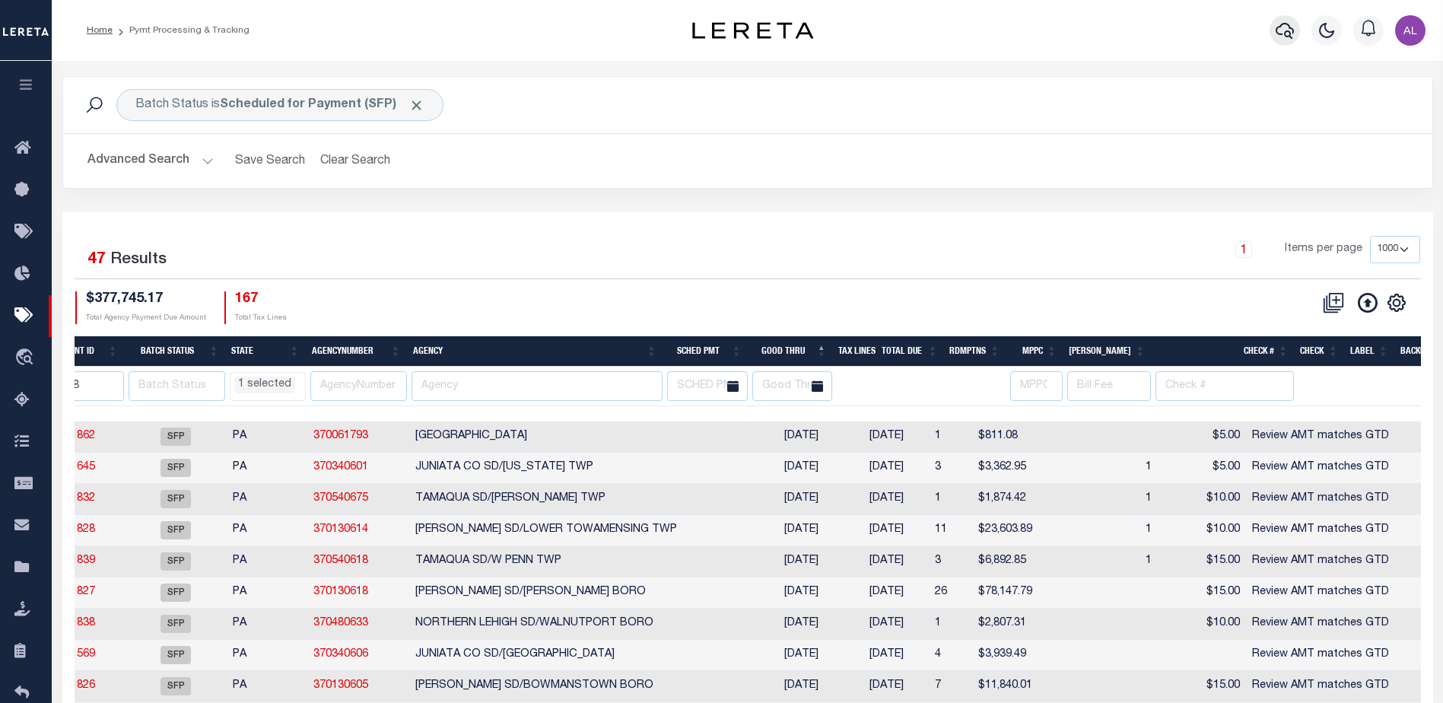
click at [1285, 29] on icon "button" at bounding box center [1285, 30] width 18 height 18
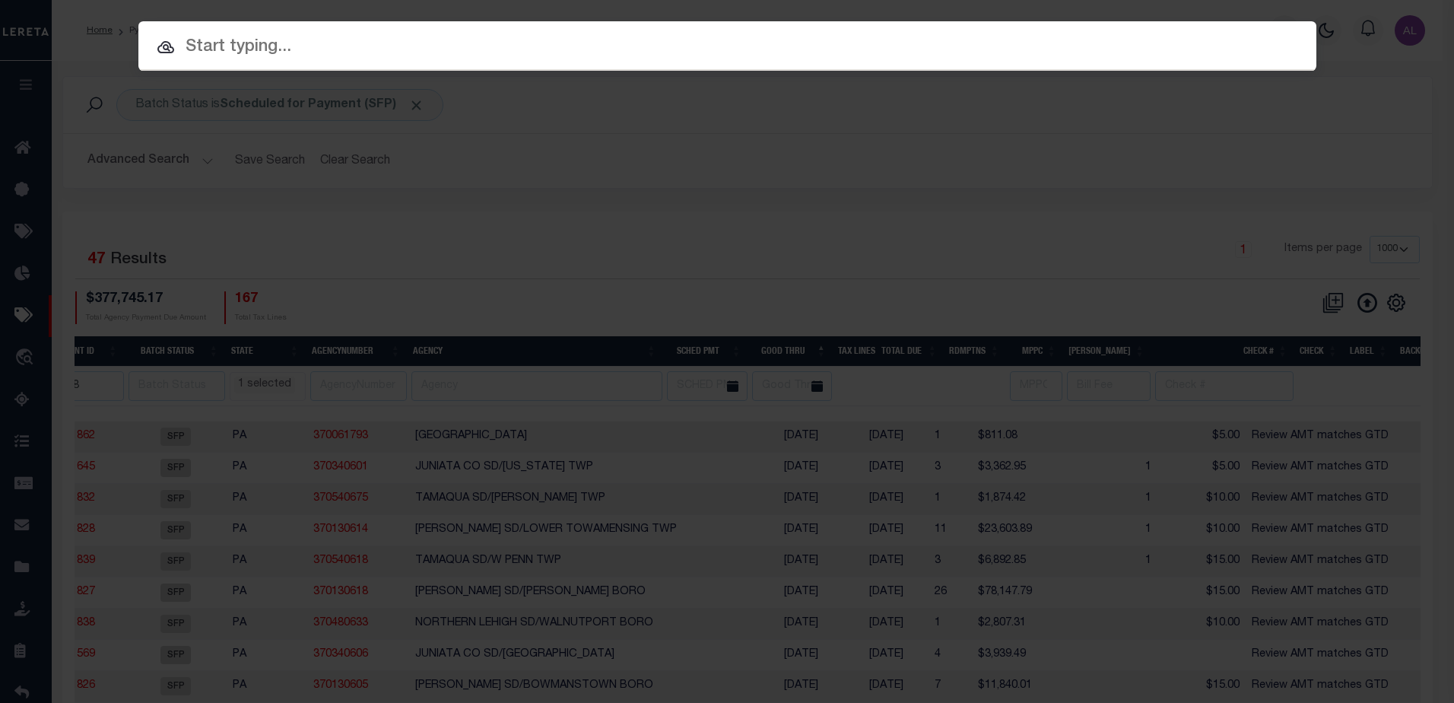
click at [249, 45] on input "text" at bounding box center [727, 47] width 1178 height 27
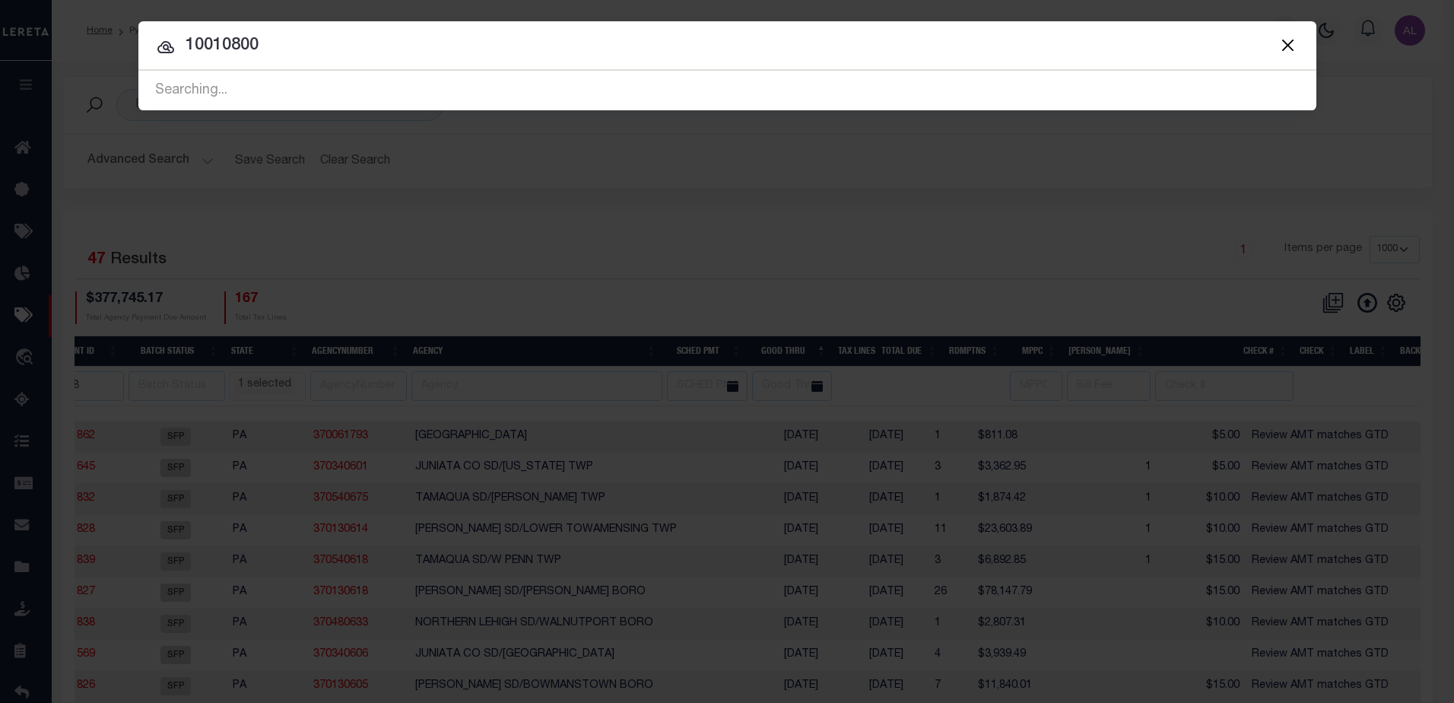
type input "10010800"
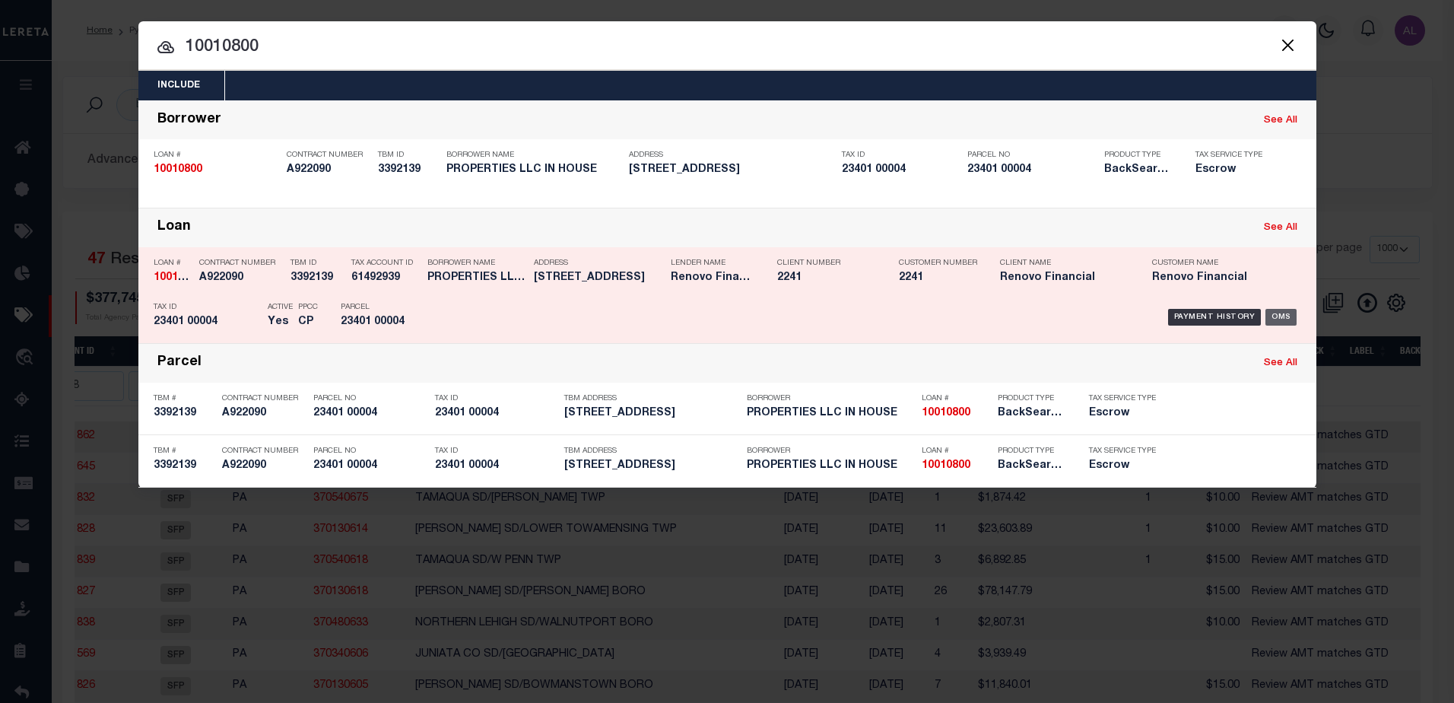
click at [1281, 319] on div "OMS" at bounding box center [1281, 317] width 31 height 17
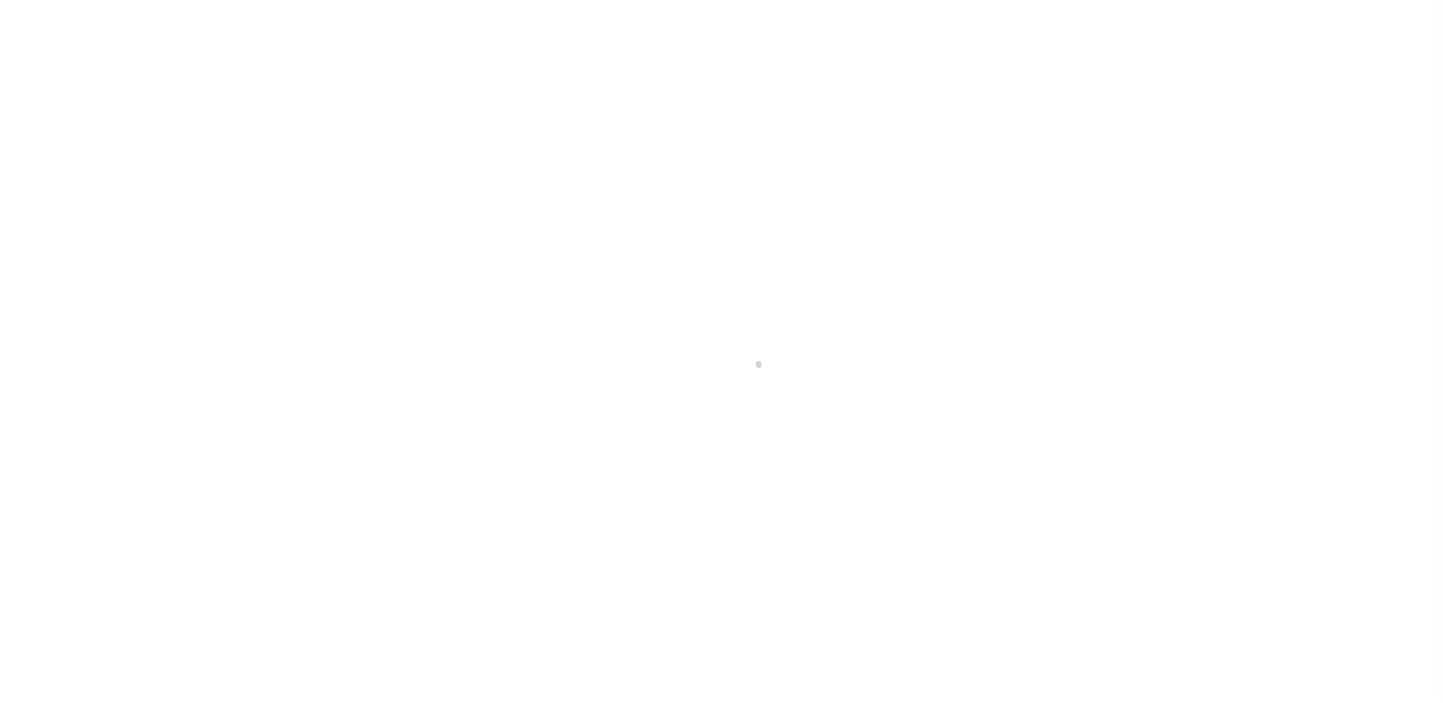
select select "10"
select select "Escrow"
type input "122 BERGEN"
type input "23401 00004"
select select
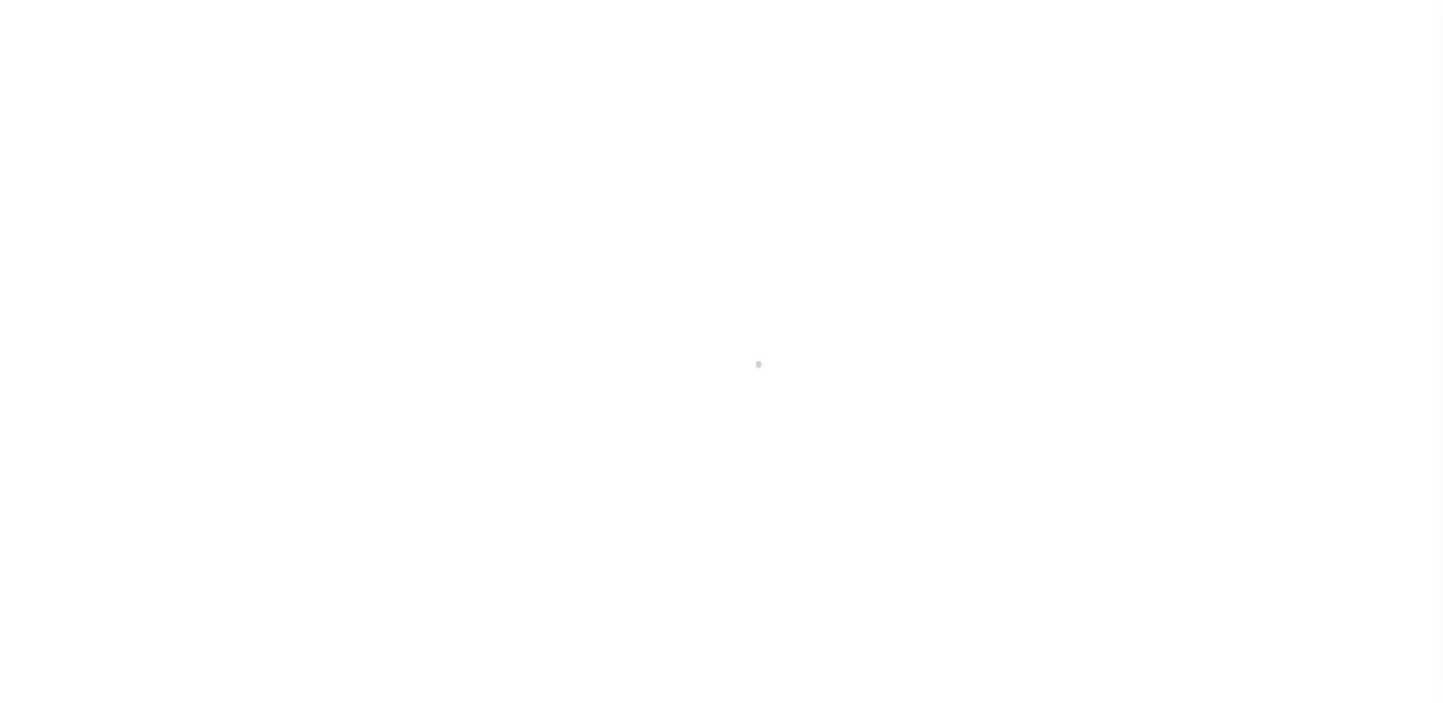
type input "[GEOGRAPHIC_DATA]"
type input "a0kUS000006jr4j"
type input "NJ"
select select "25067"
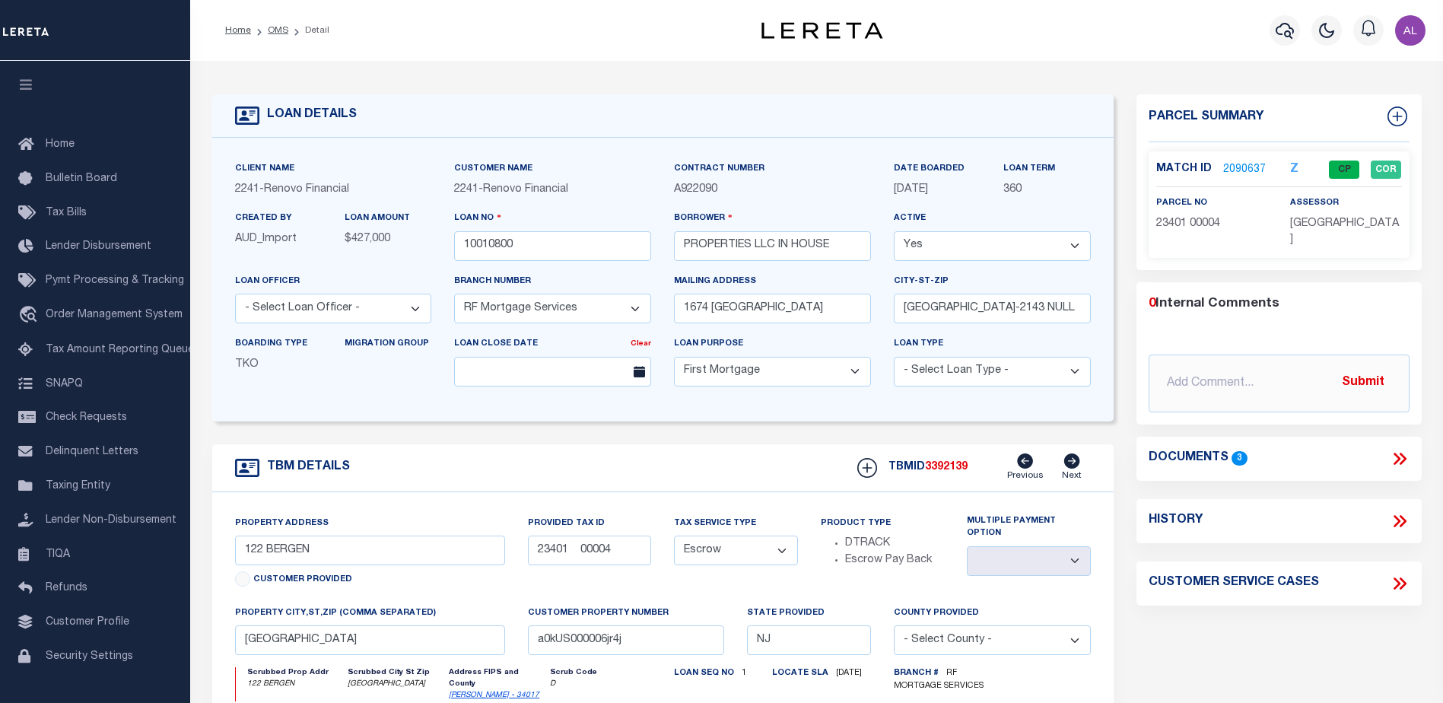
click at [1252, 170] on link "2090637" at bounding box center [1244, 170] width 43 height 16
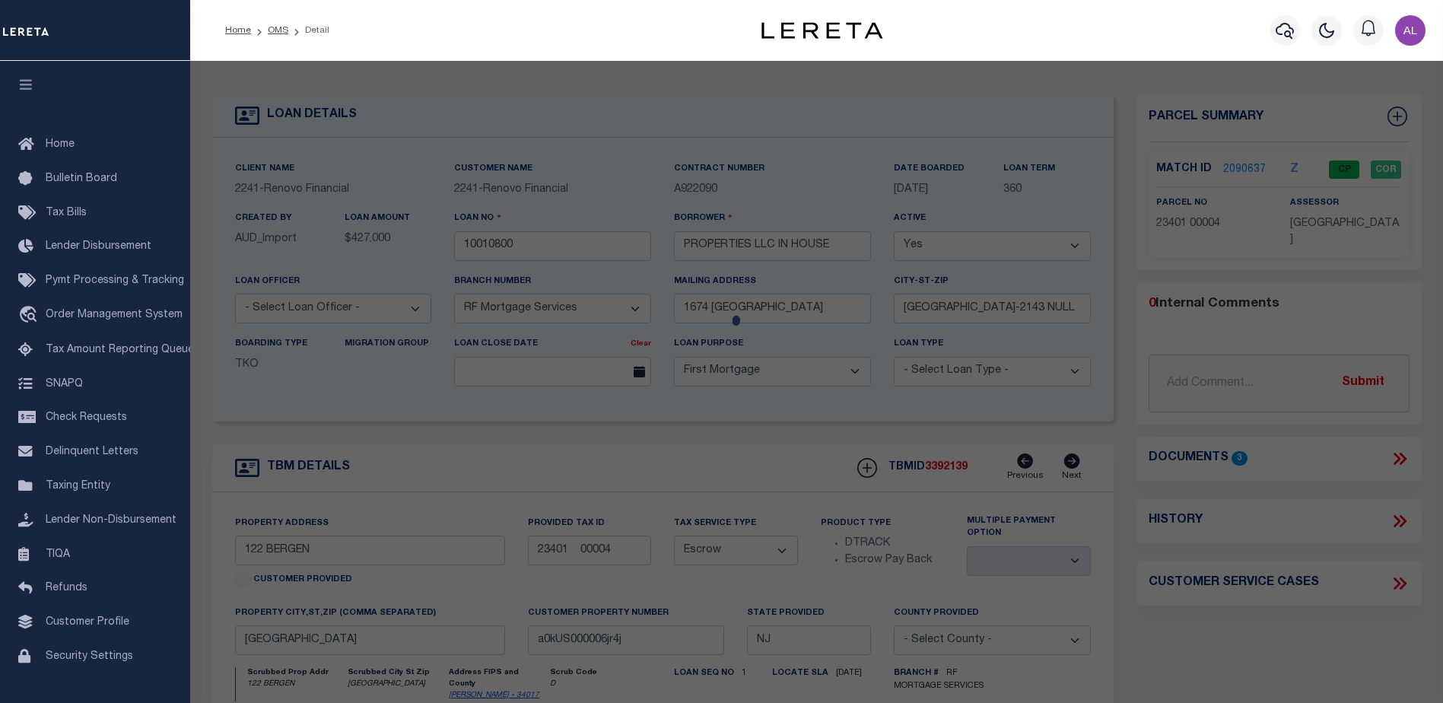
checkbox input "false"
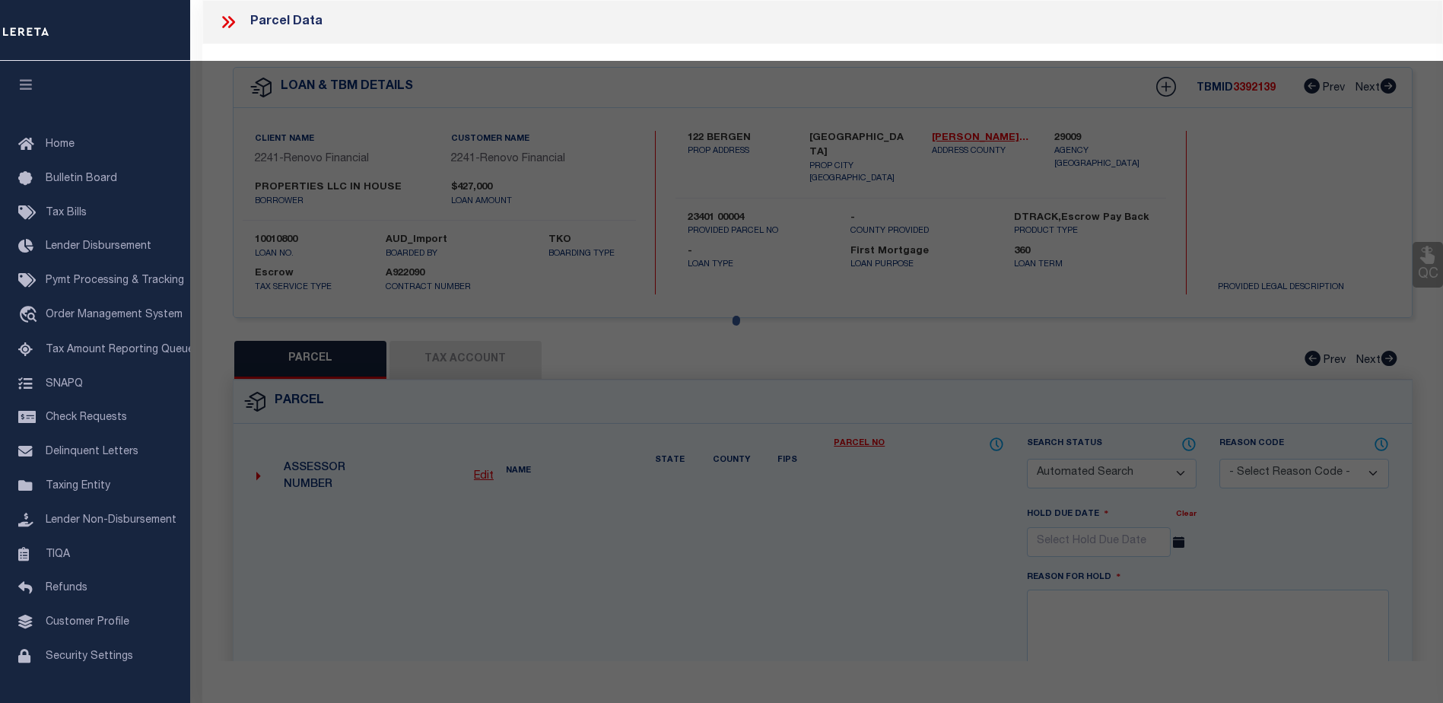
select select "CP"
type input "IN HOUSE PROPERTIES, LLC"
select select "AGW"
select select "ADD"
type input "122 BERGEN AVE"
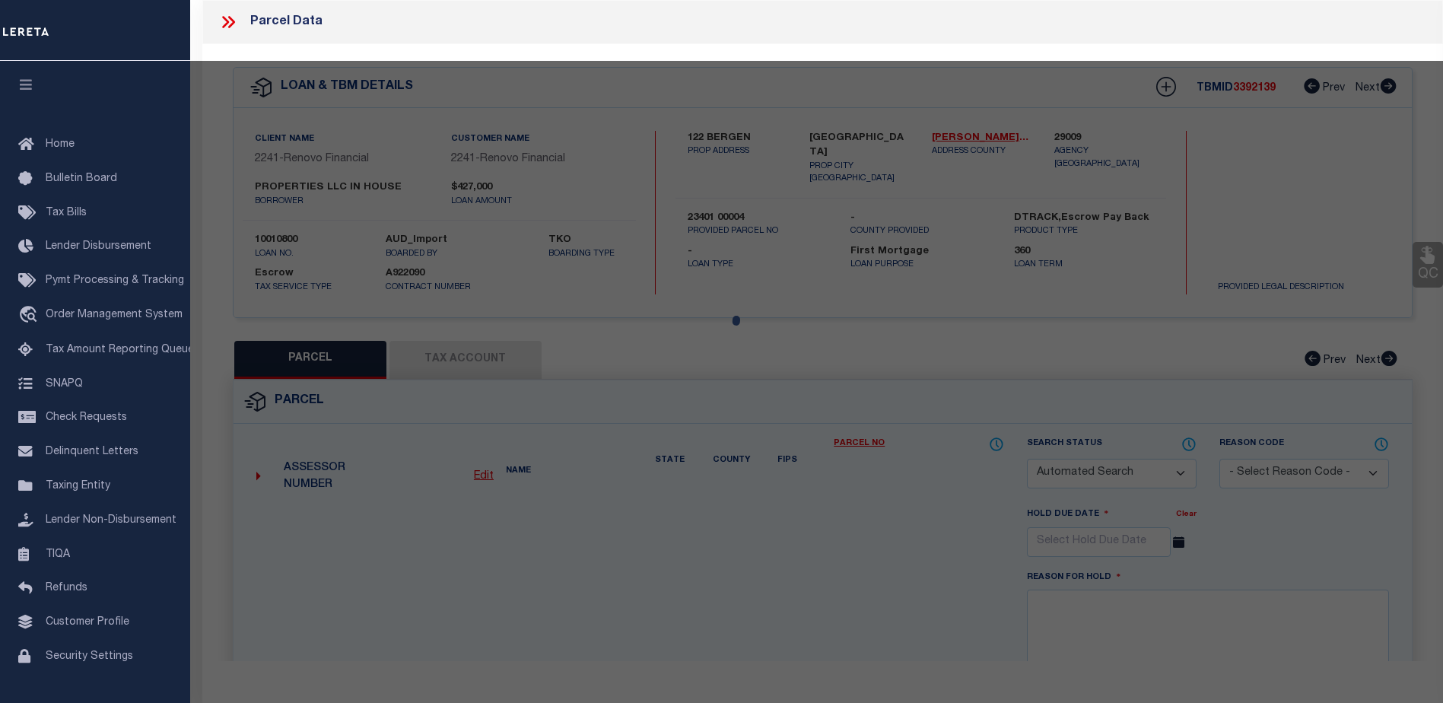
checkbox input "false"
type input "[GEOGRAPHIC_DATA]"
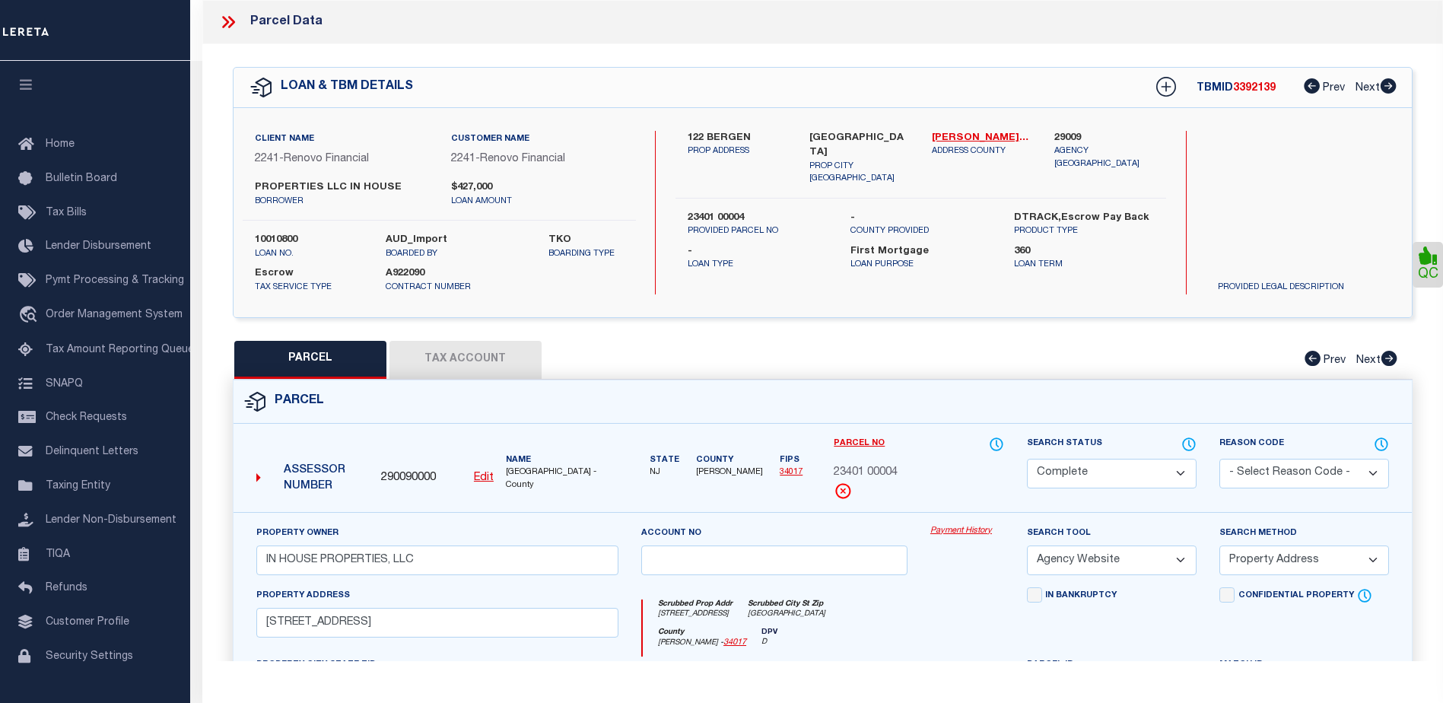
click at [960, 526] on link "Payment History" at bounding box center [967, 531] width 74 height 13
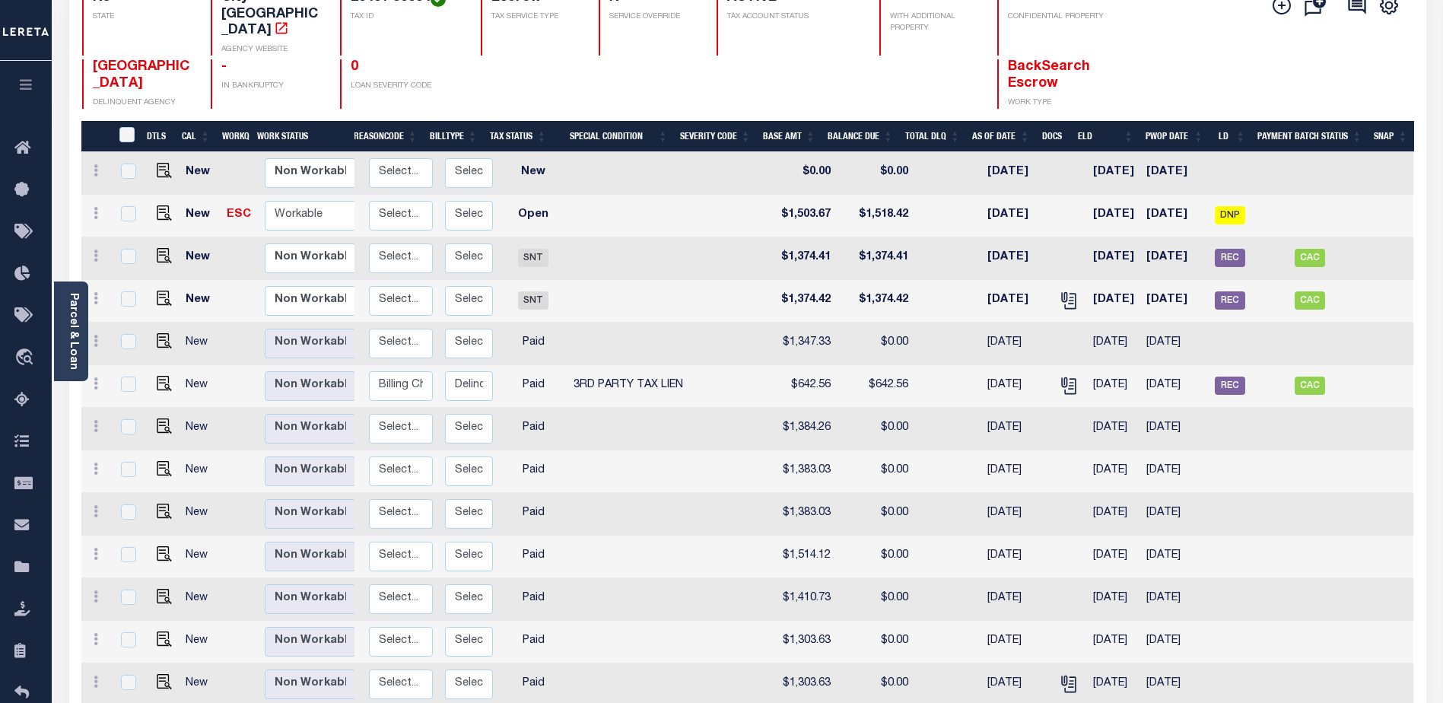
scroll to position [132, 0]
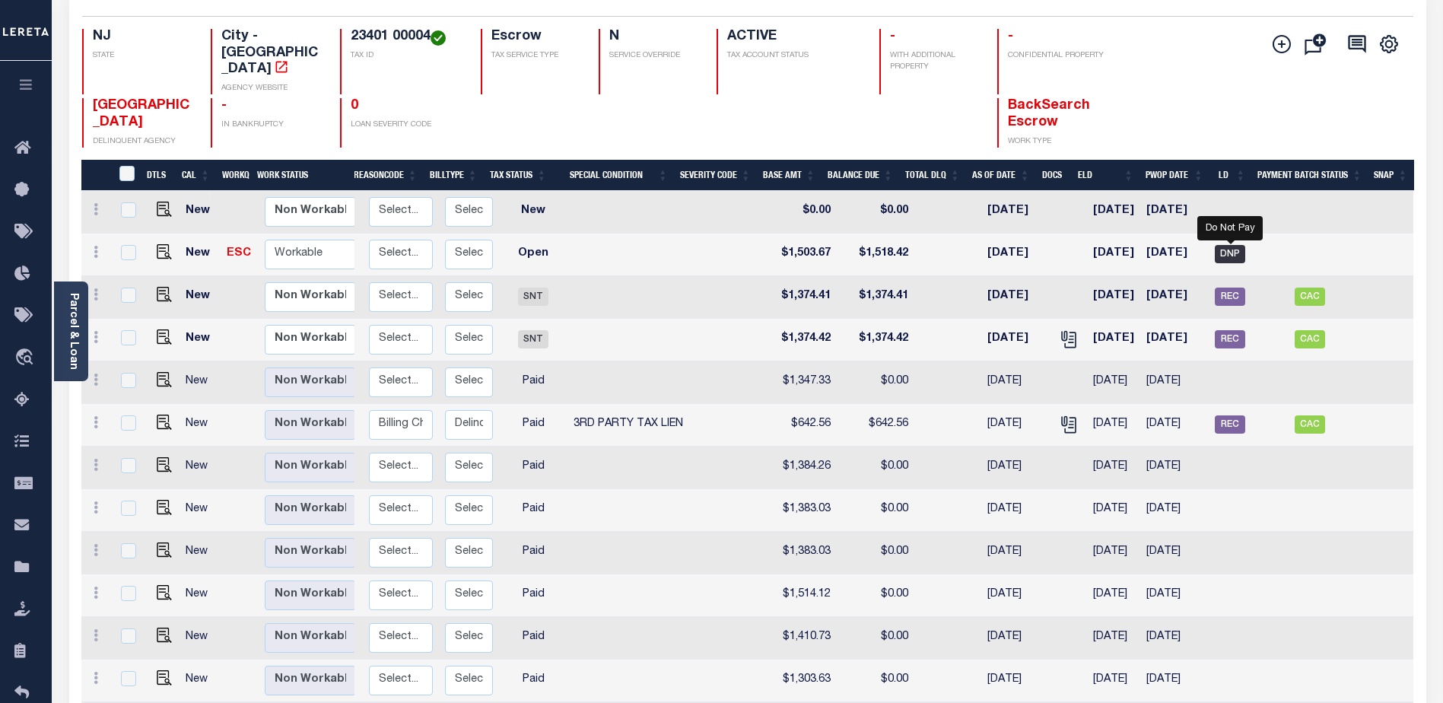
click at [1231, 245] on span "DNP" at bounding box center [1230, 254] width 30 height 18
checkbox input "true"
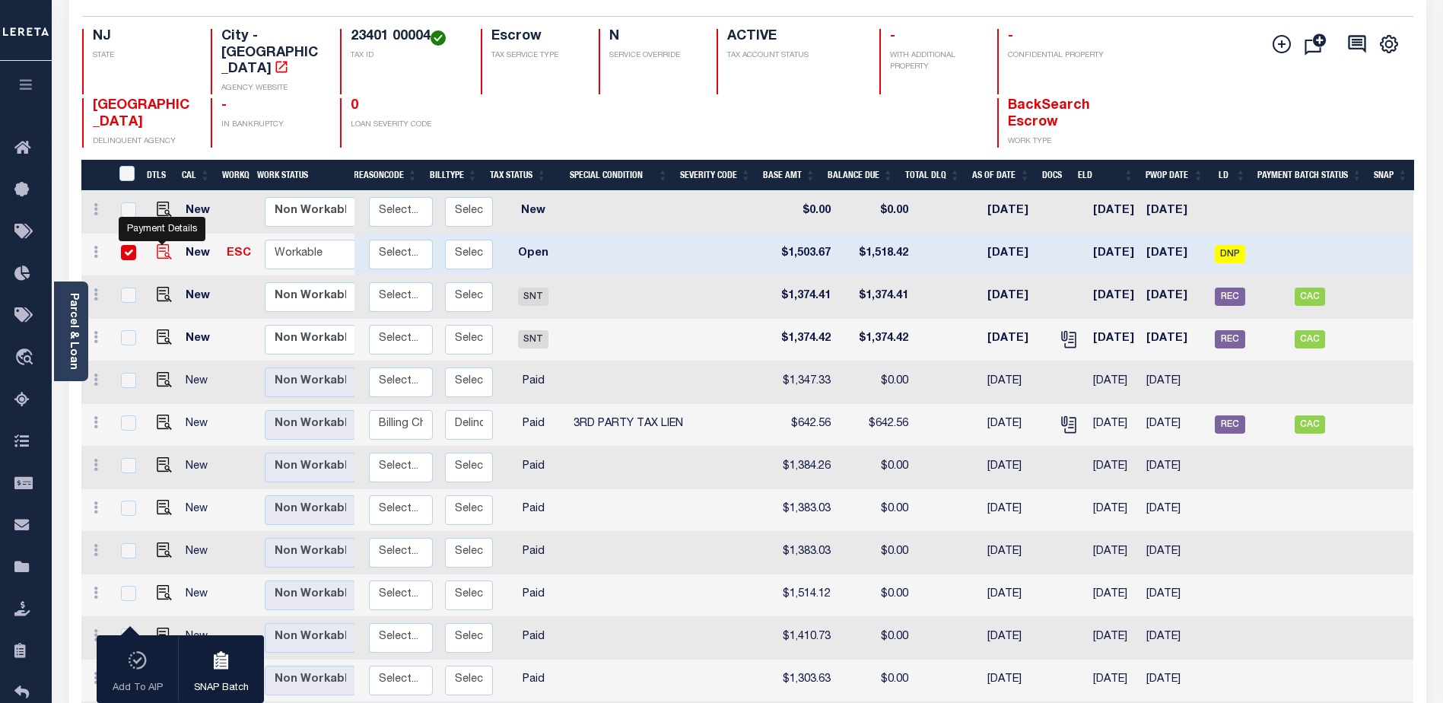
click at [161, 244] on img "" at bounding box center [164, 251] width 15 height 15
checkbox input "false"
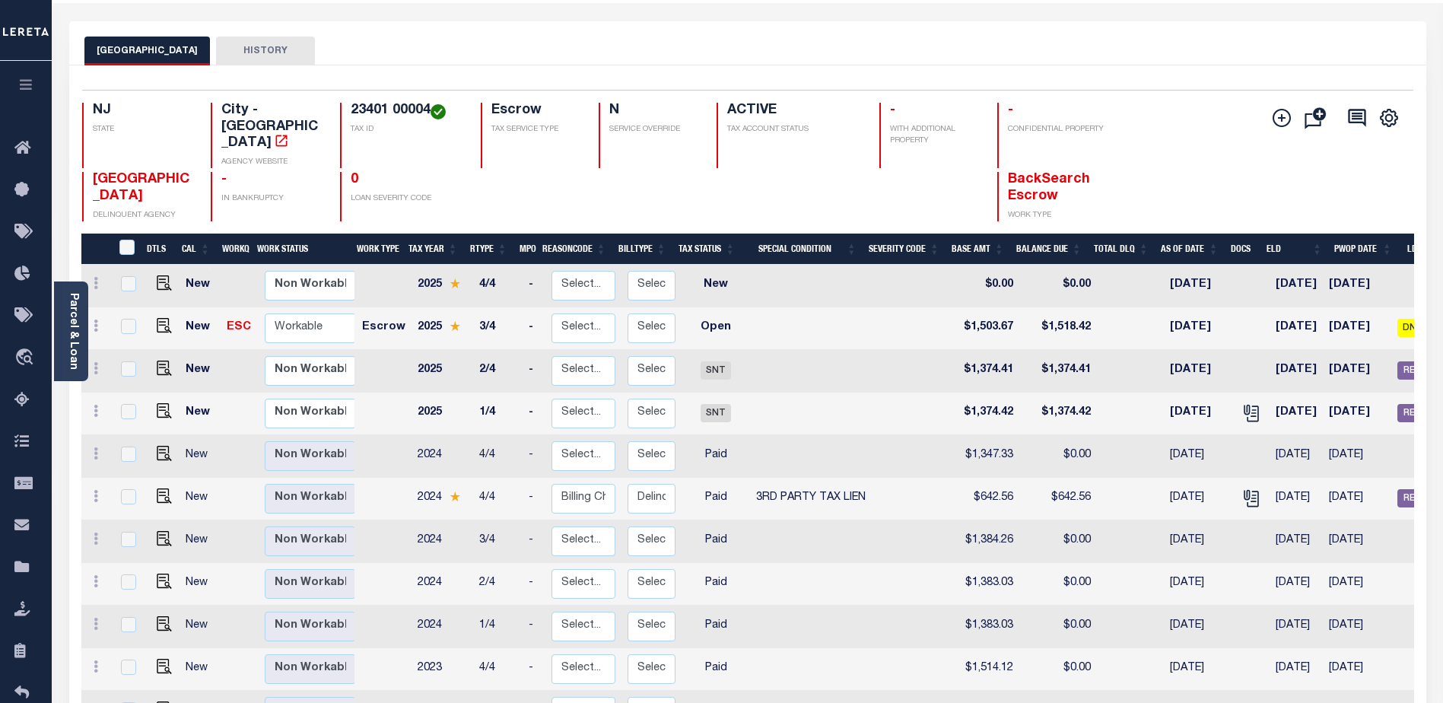
scroll to position [56, 0]
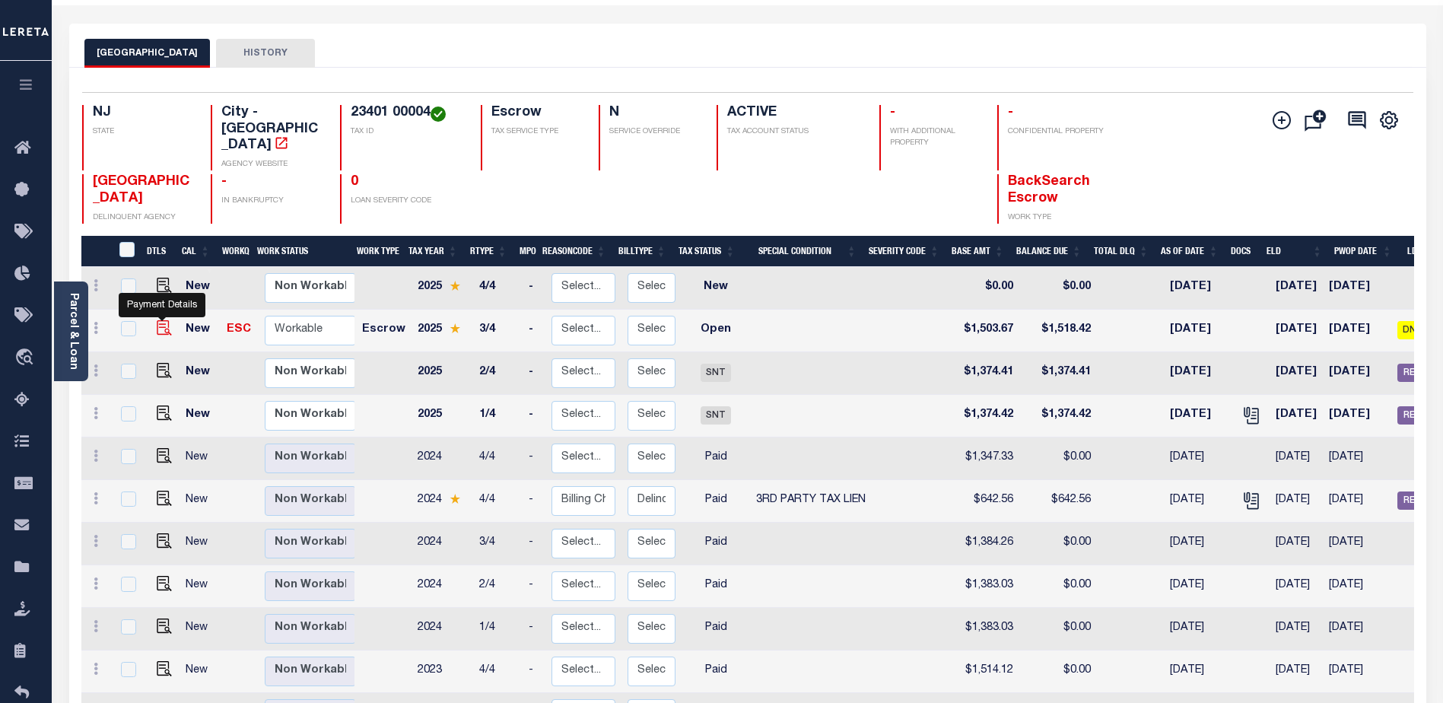
click at [158, 320] on img "" at bounding box center [164, 327] width 15 height 15
checkbox input "true"
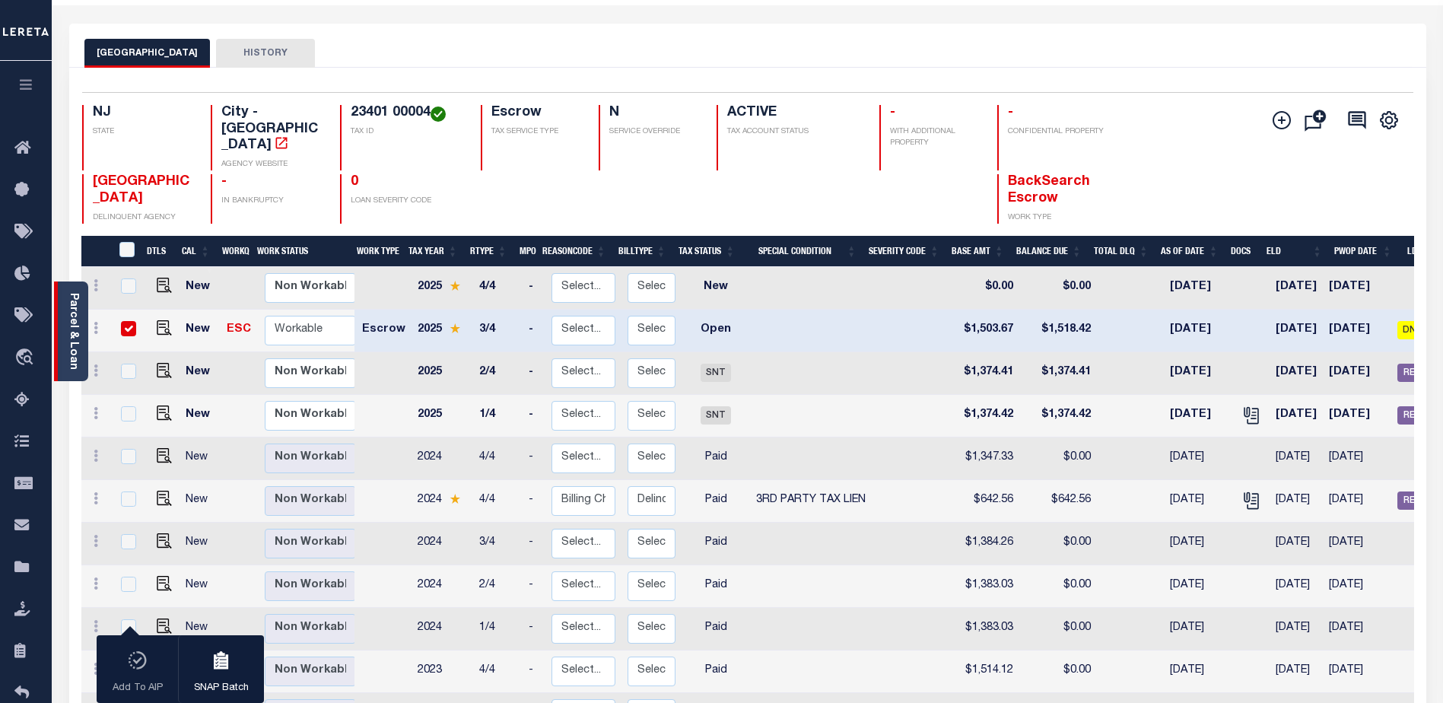
click at [72, 316] on link "Parcel & Loan" at bounding box center [73, 331] width 11 height 77
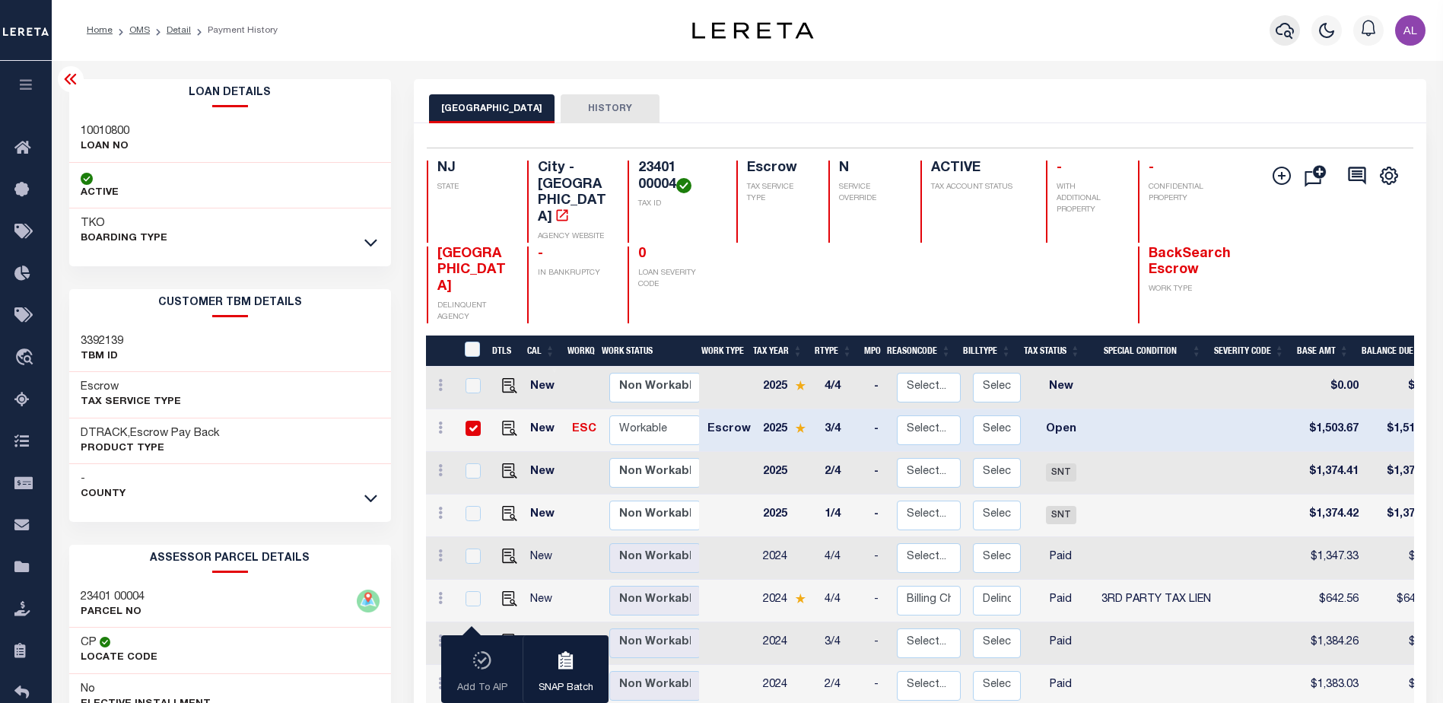
click at [1283, 30] on icon "button" at bounding box center [1285, 30] width 18 height 18
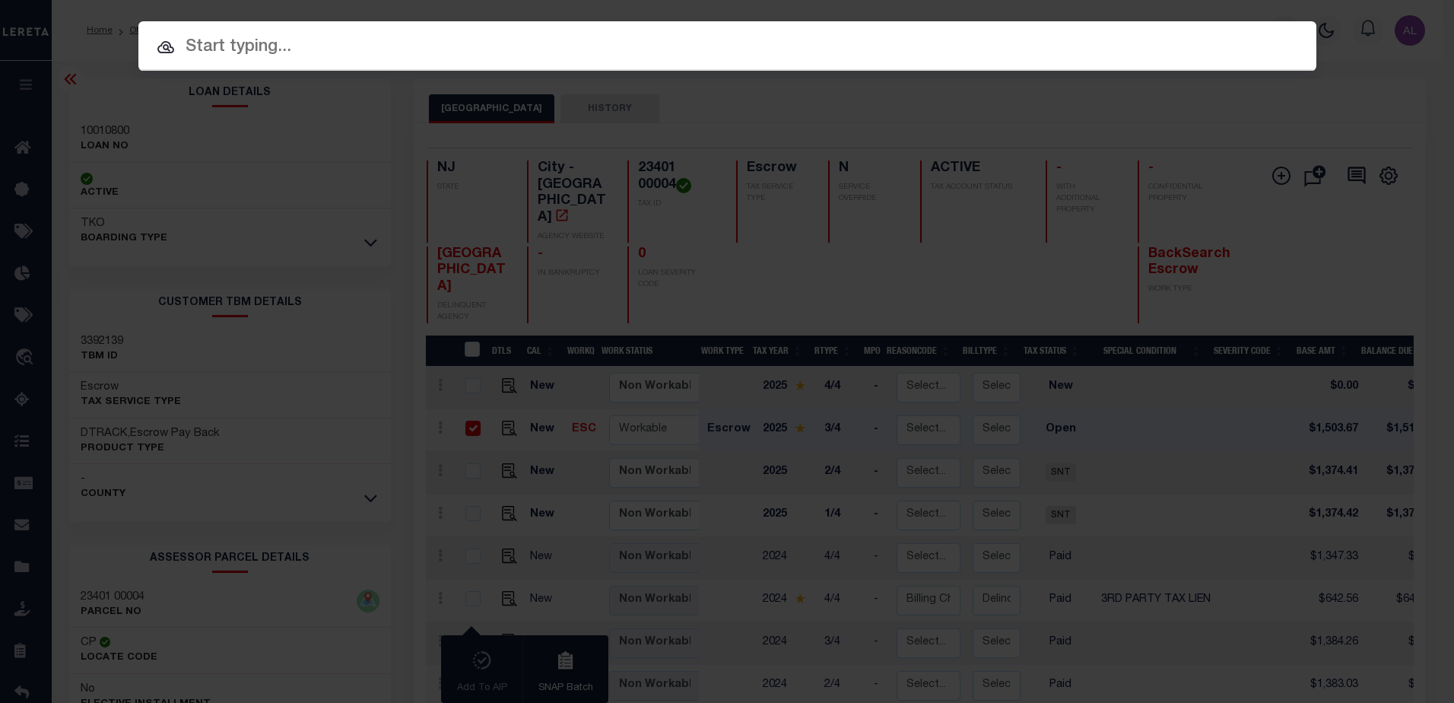
click at [253, 49] on input "text" at bounding box center [727, 47] width 1178 height 27
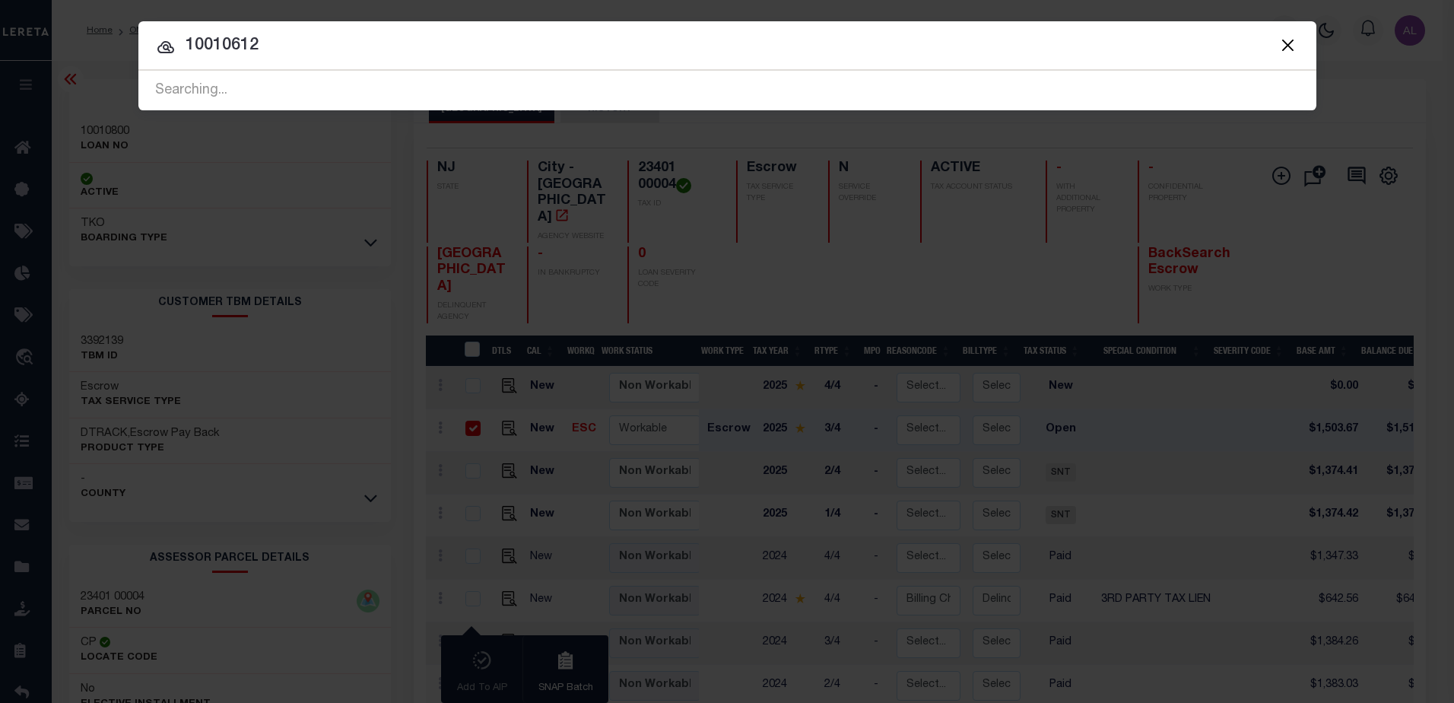
type input "10010612"
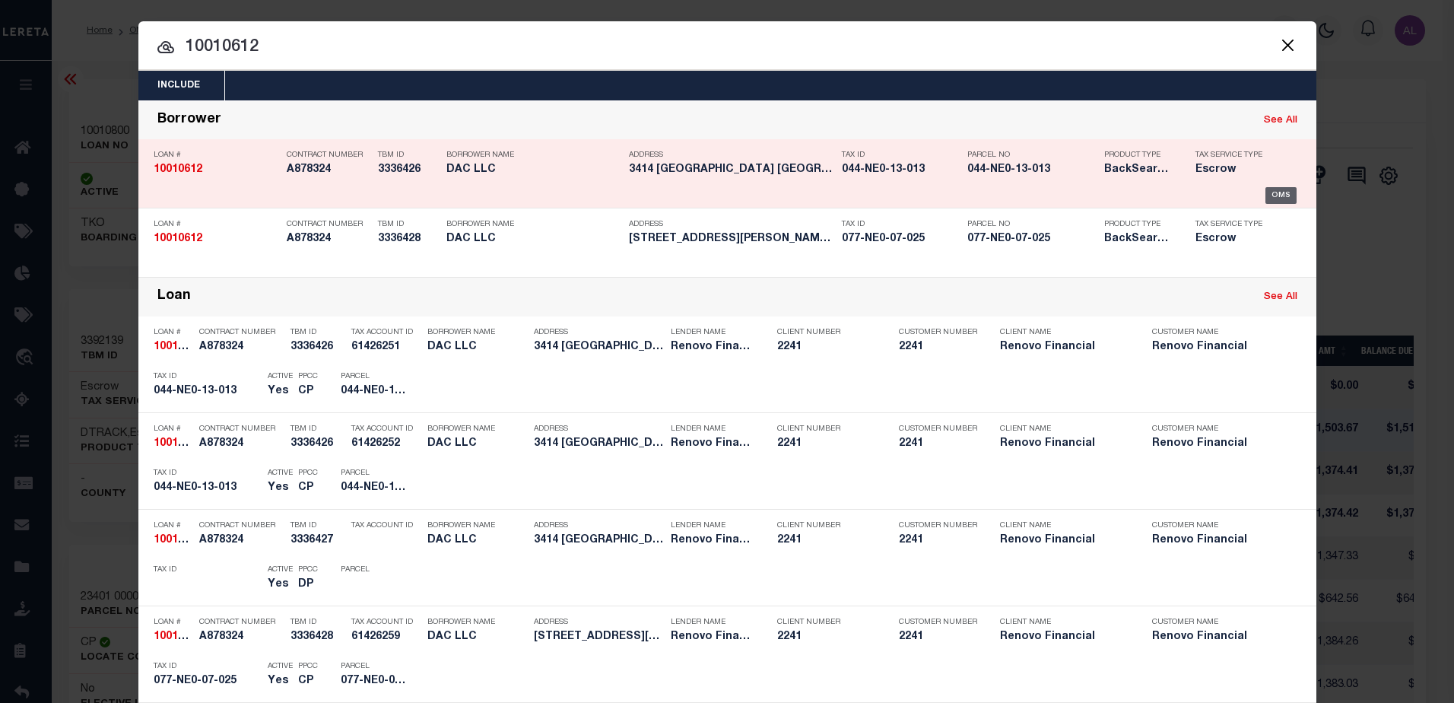
click at [1275, 192] on div "OMS" at bounding box center [1281, 195] width 31 height 17
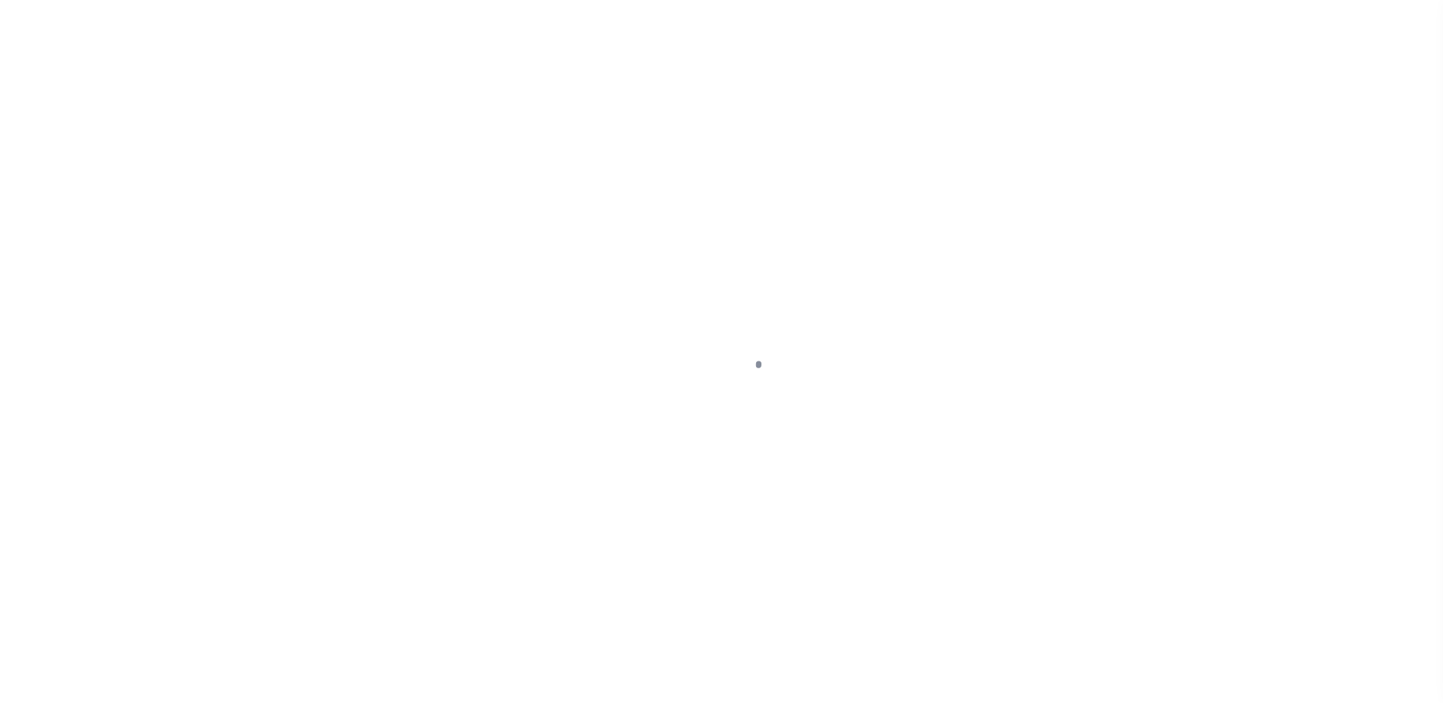
select select "OP2"
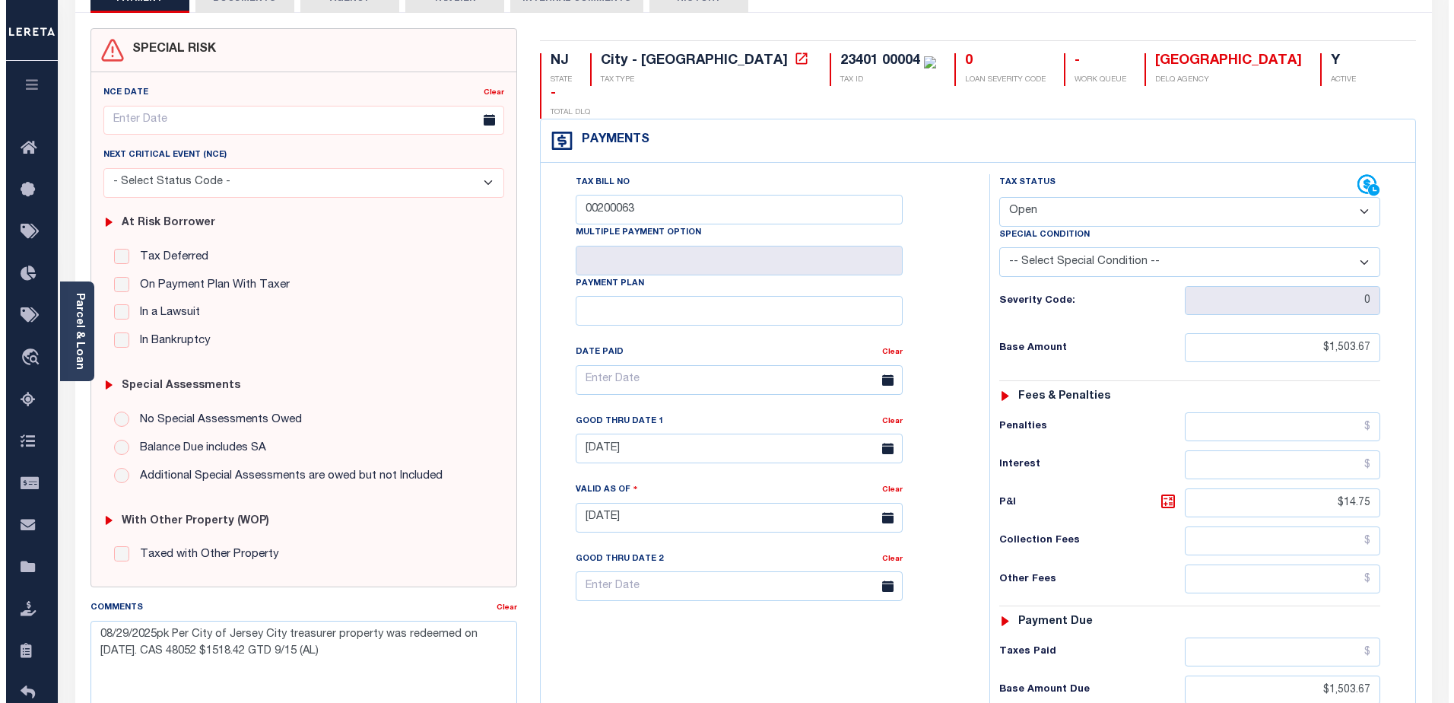
scroll to position [96, 0]
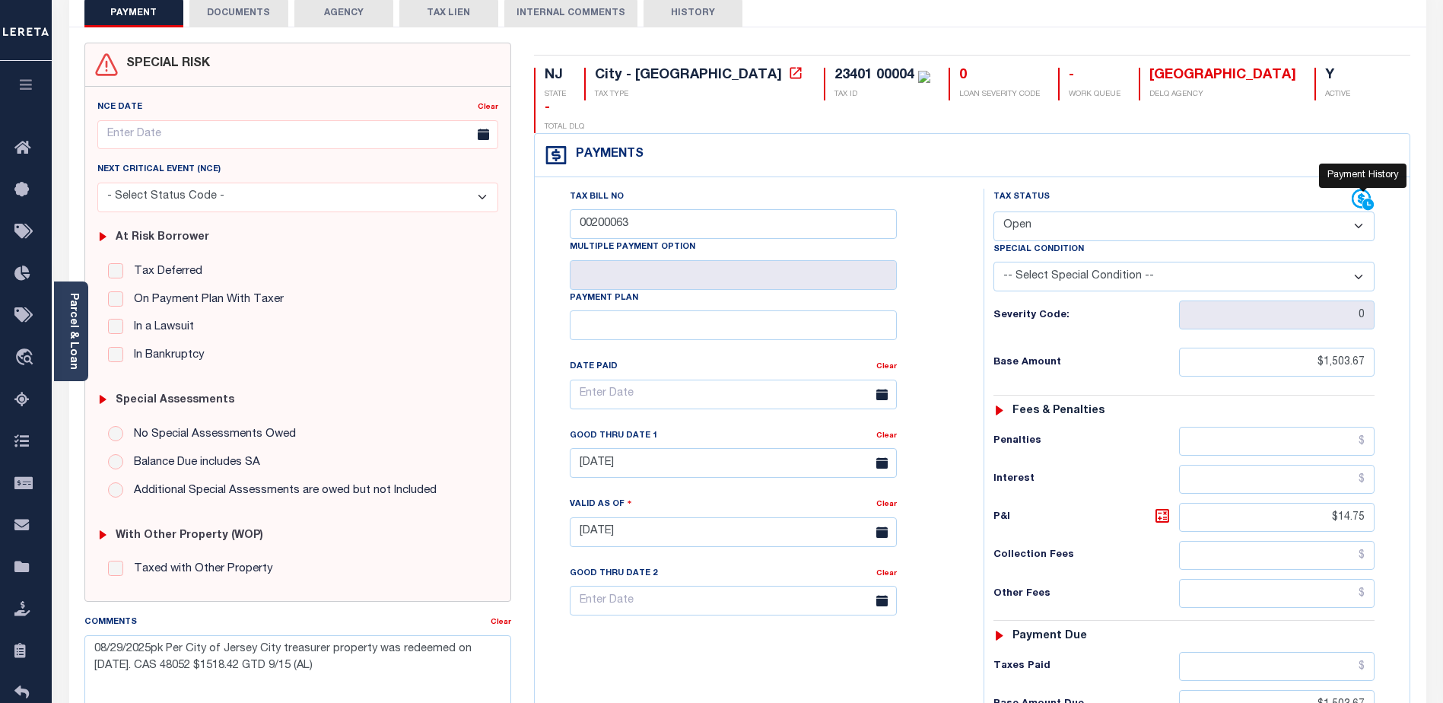
click at [1357, 189] on icon at bounding box center [1363, 200] width 23 height 23
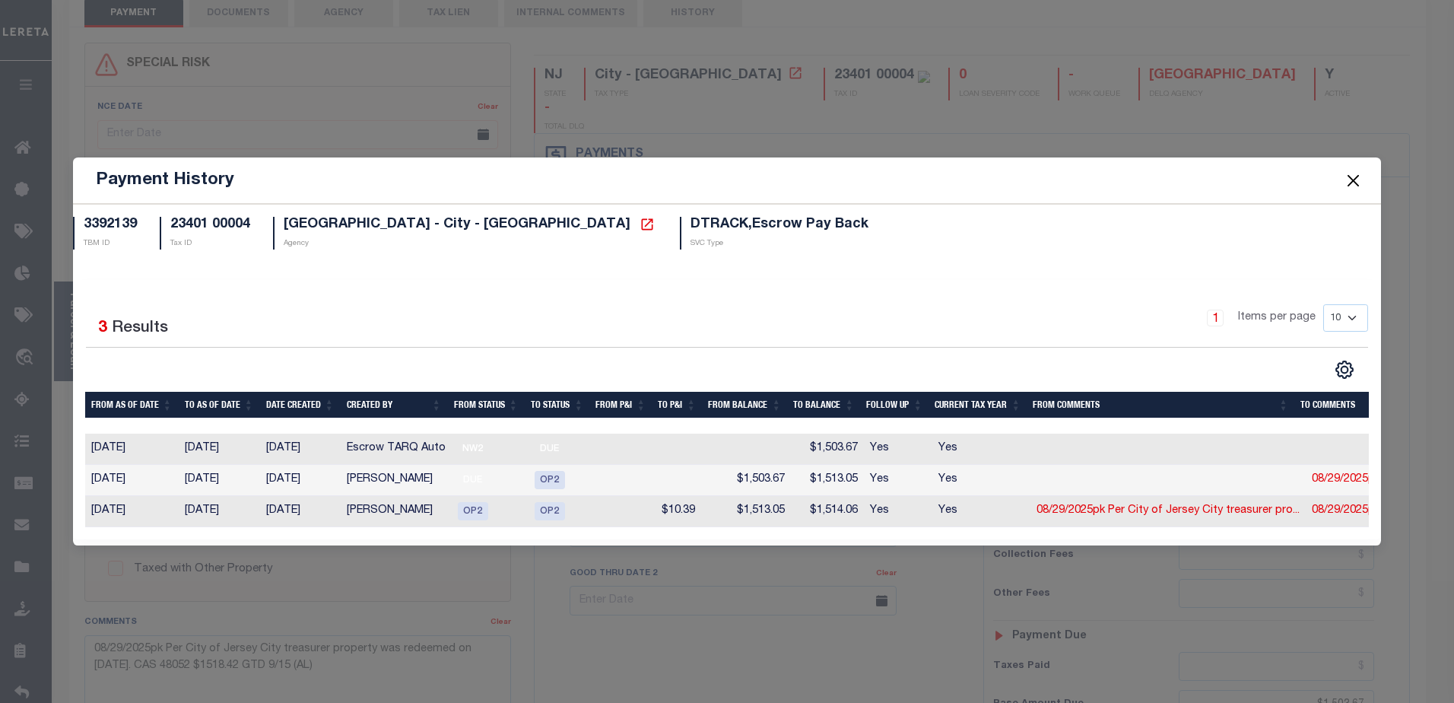
drag, startPoint x: 1082, startPoint y: 538, endPoint x: 1159, endPoint y: 533, distance: 77.7
click at [1159, 533] on div "Selected 3 Results 1 Items per page 10 25 50 100" at bounding box center [727, 409] width 1309 height 259
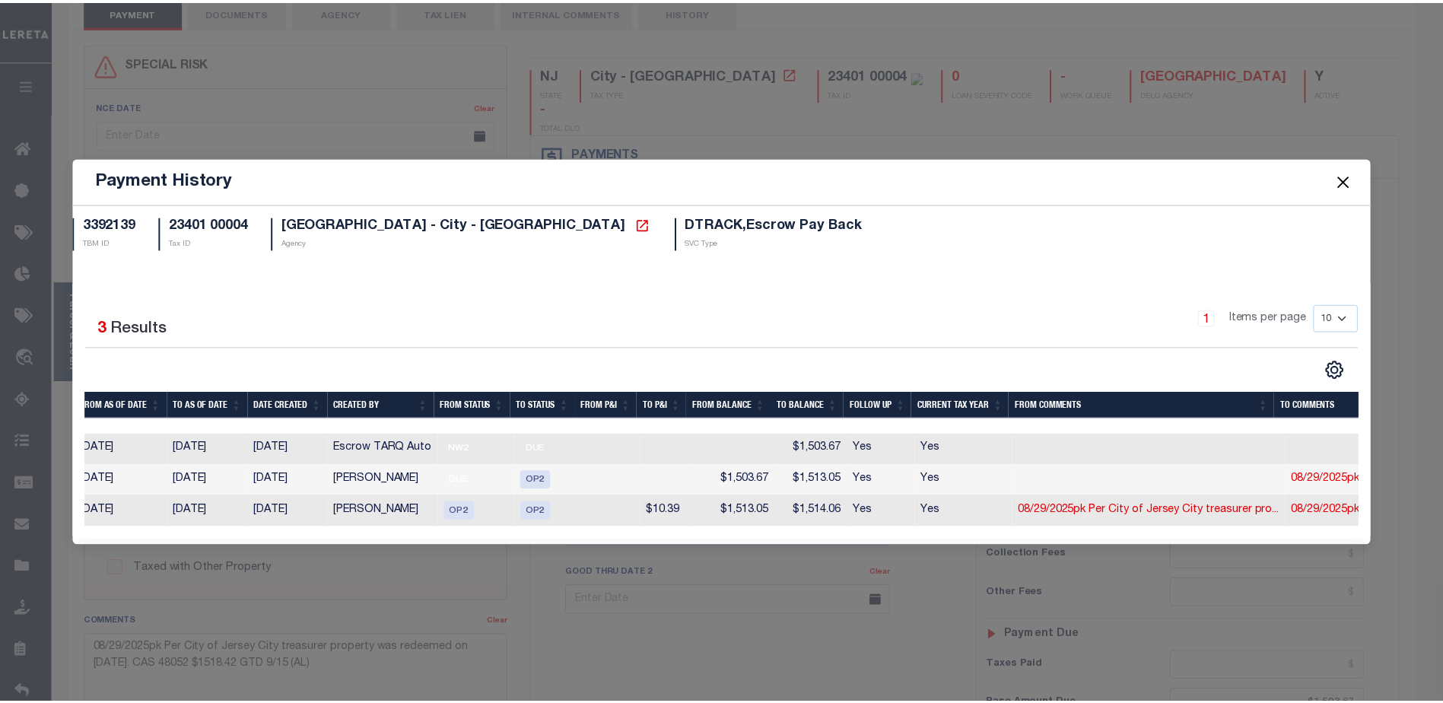
scroll to position [0, 0]
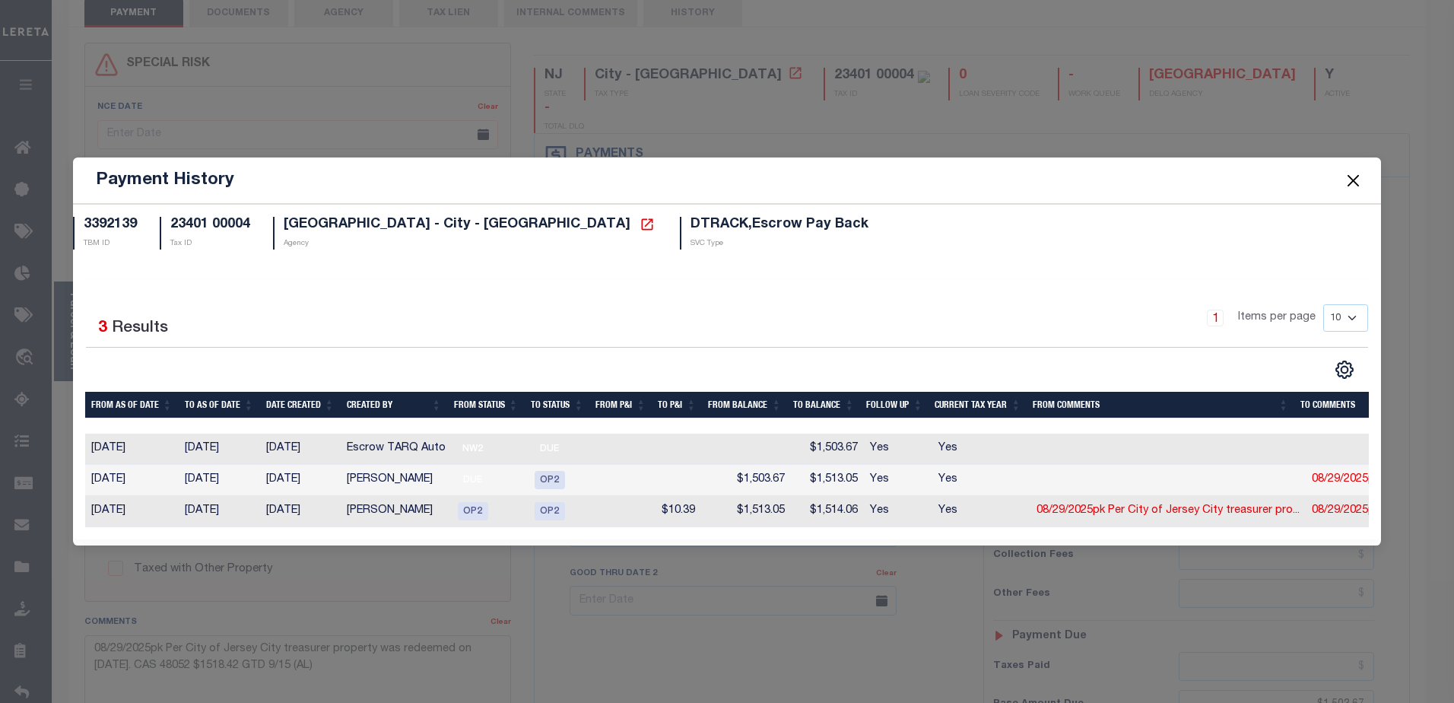
click at [1355, 173] on button "Close" at bounding box center [1353, 180] width 20 height 20
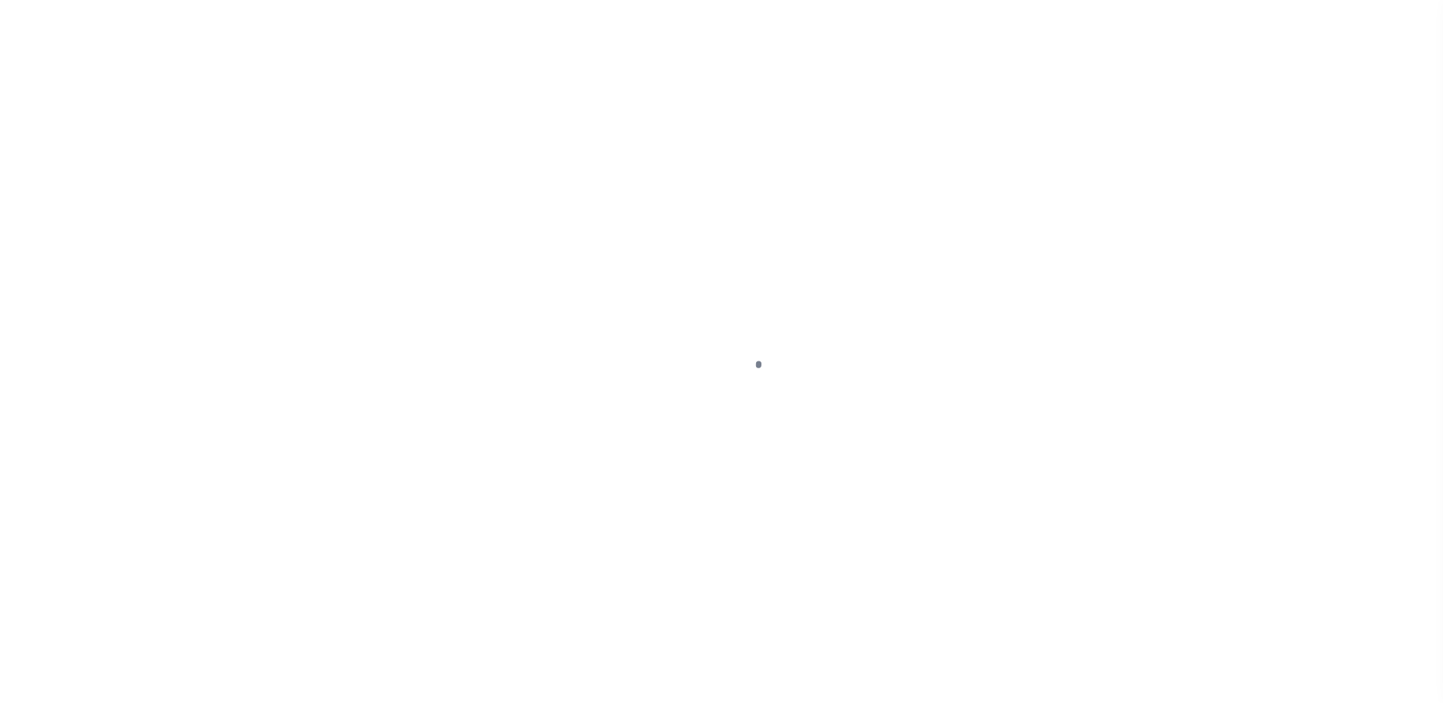
select select "OP2"
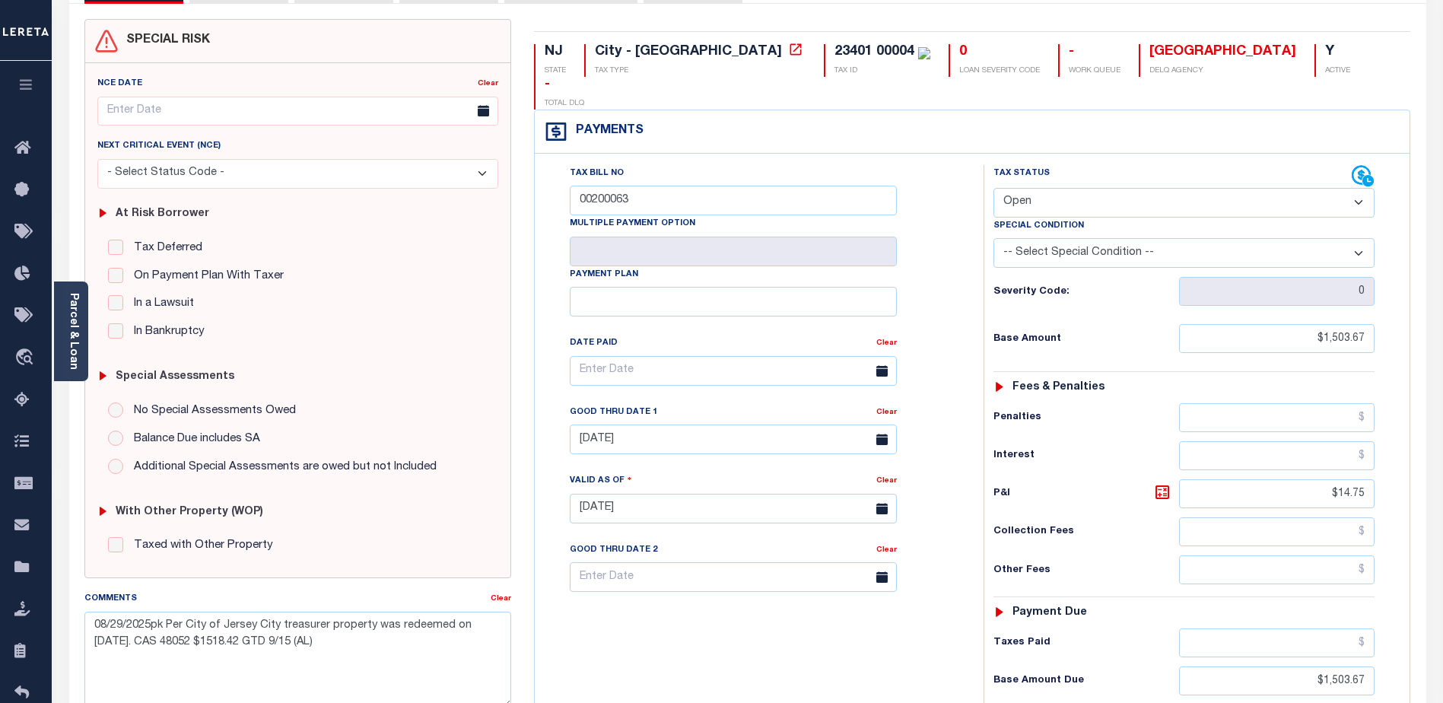
scroll to position [152, 0]
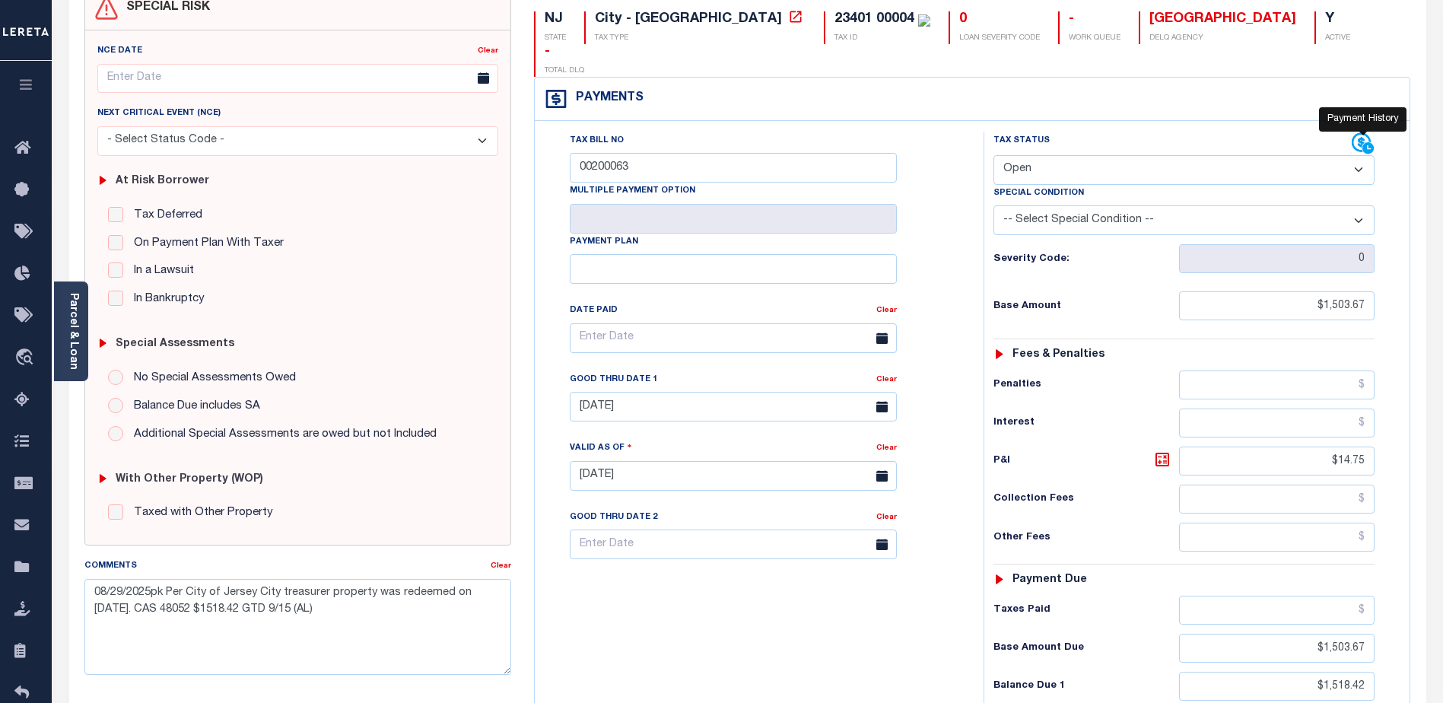
click at [1358, 132] on icon at bounding box center [1363, 143] width 23 height 23
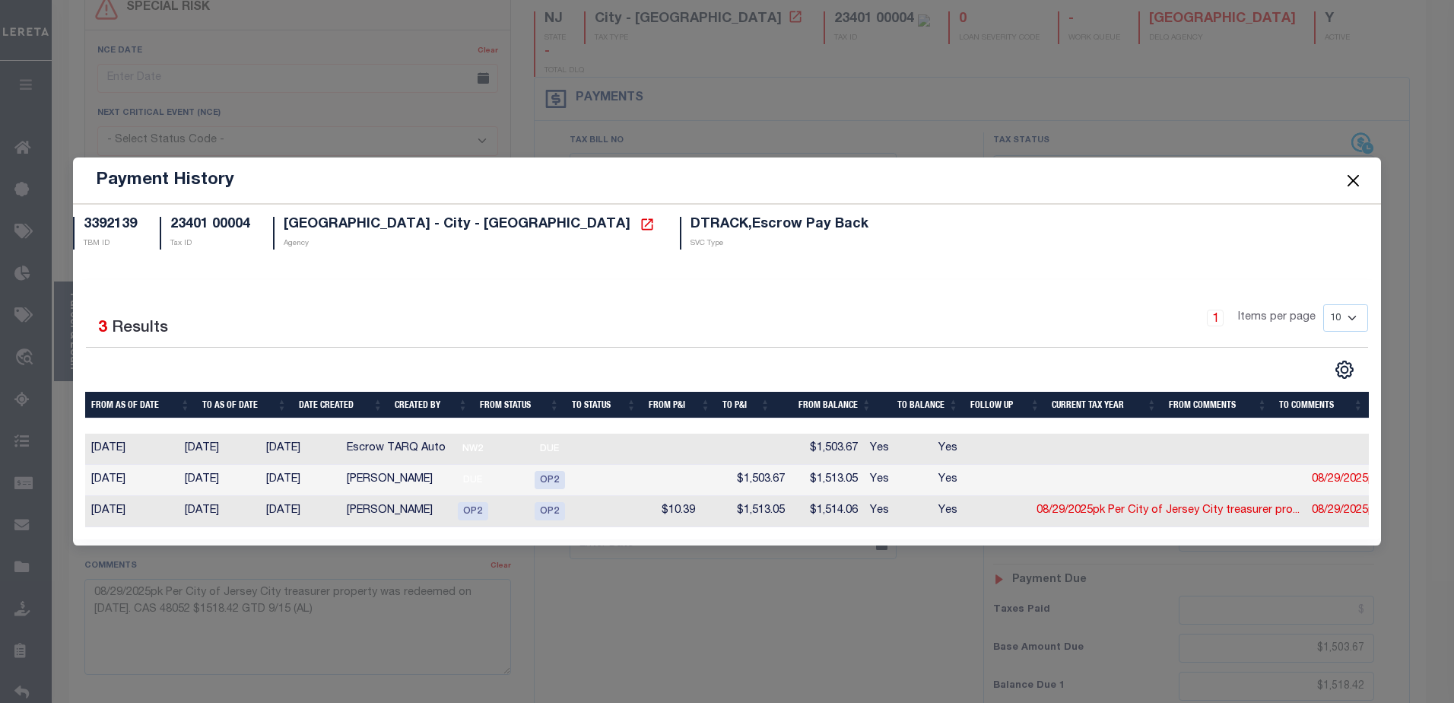
click at [1360, 176] on button "Close" at bounding box center [1353, 180] width 20 height 20
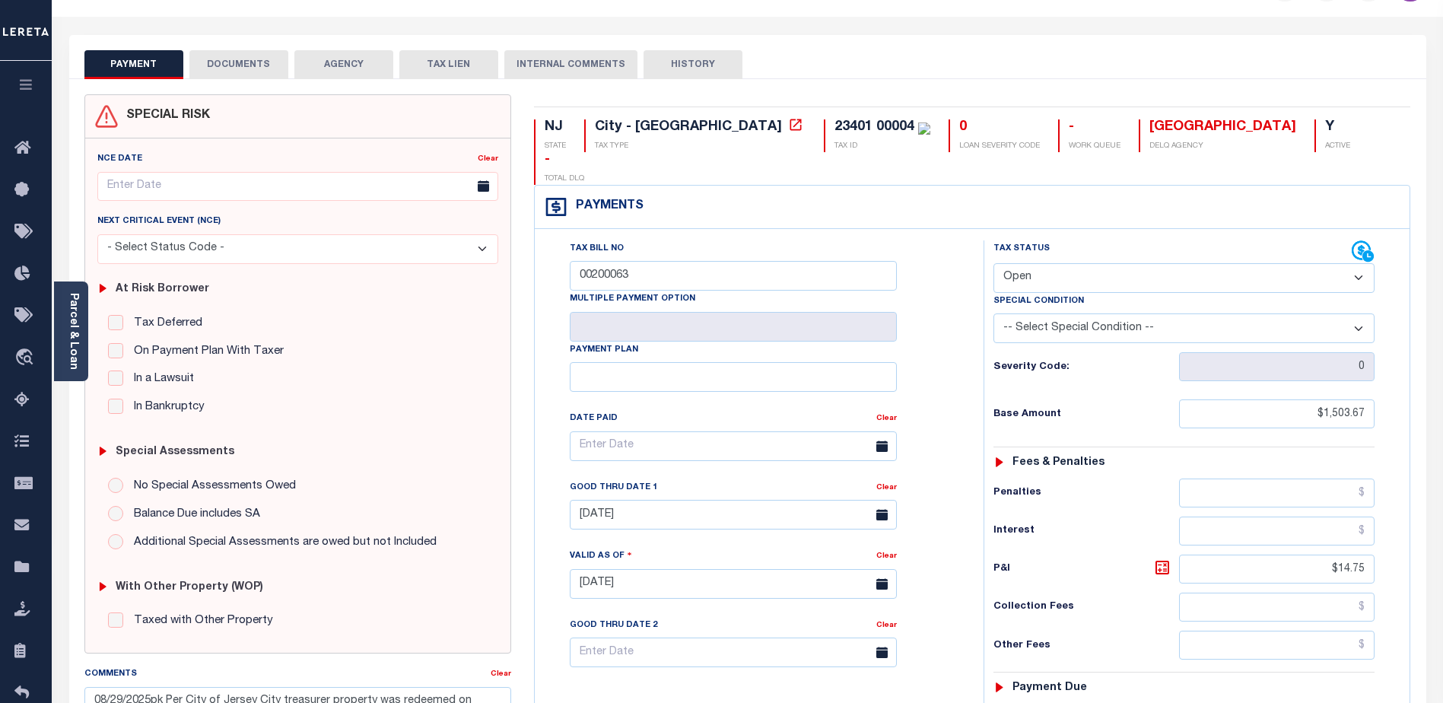
scroll to position [0, 0]
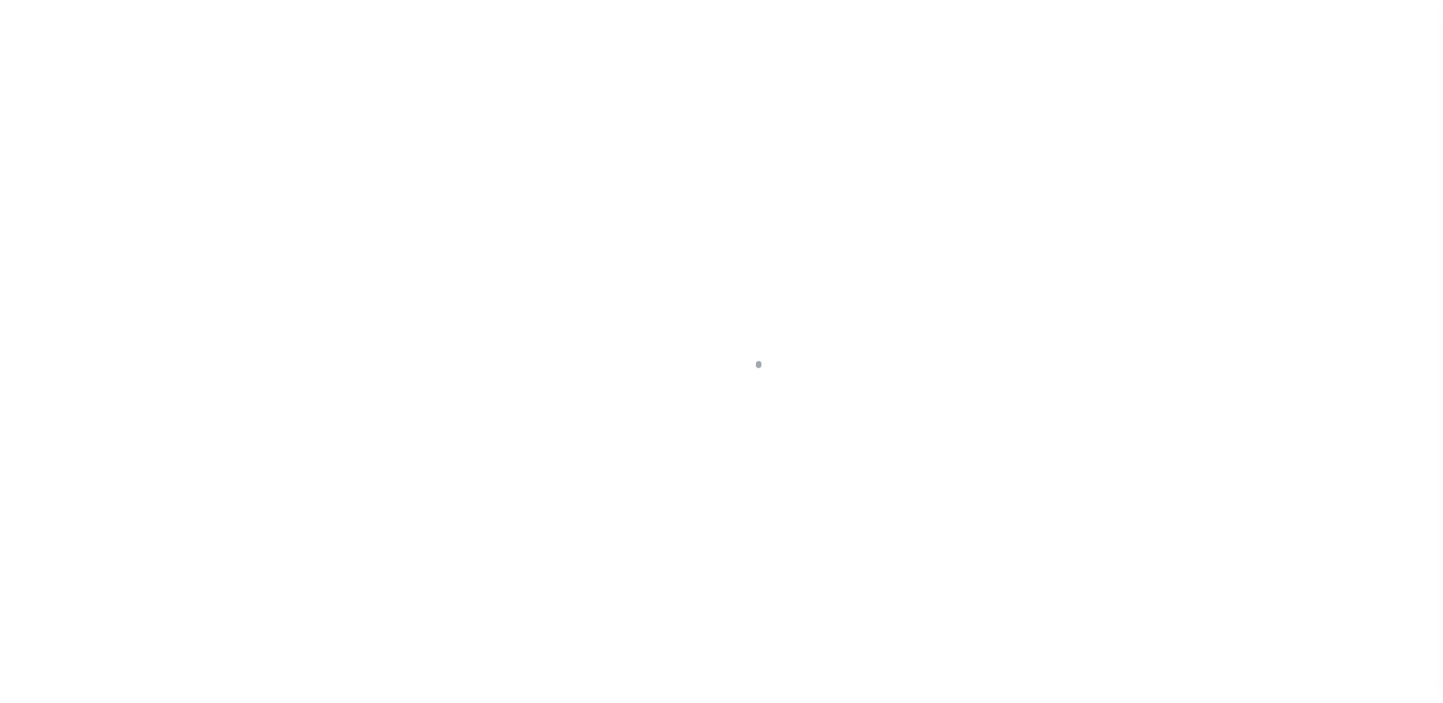
select select "25067"
select select "10"
select select "Escrow"
type input "3414 [GEOGRAPHIC_DATA]"
type input "044NE013013"
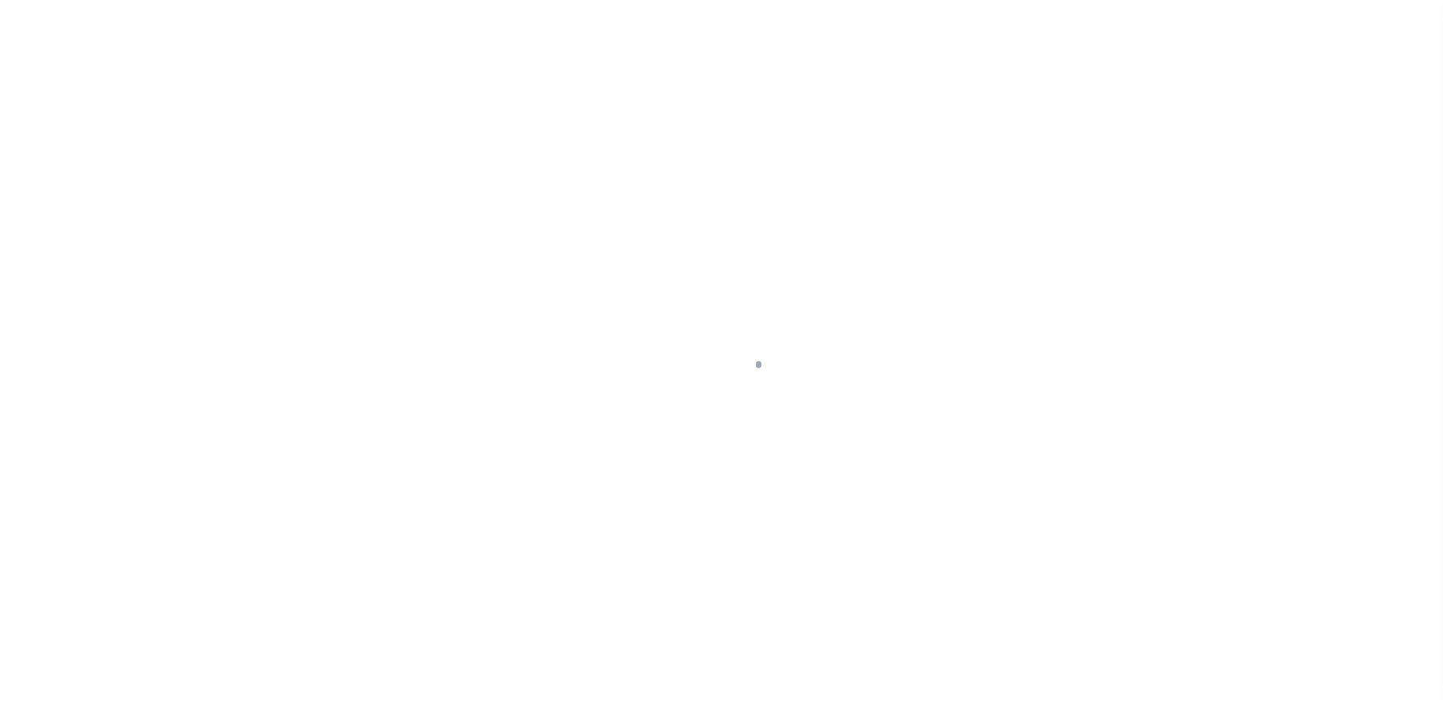
select select
type input "[GEOGRAPHIC_DATA]"
type input "a0kUS0000018Ezj"
type input "KY"
select select
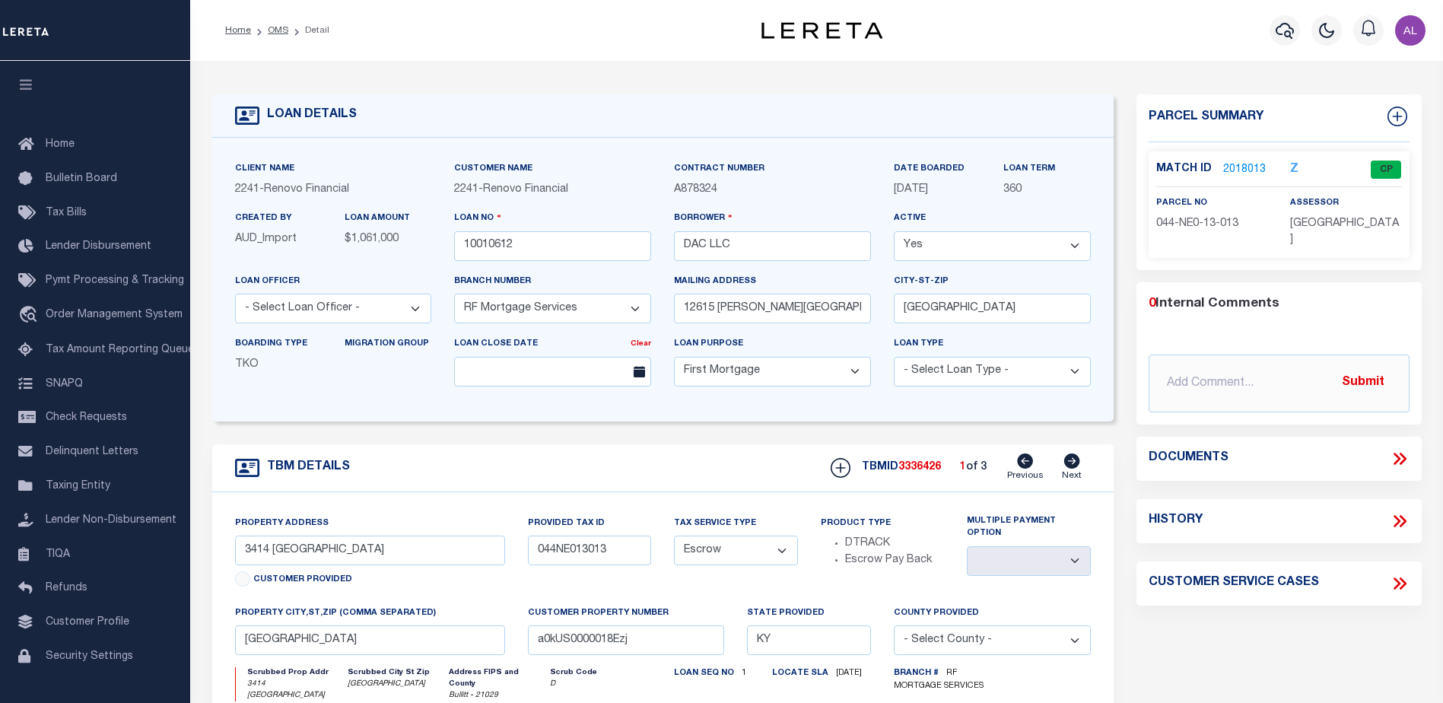
click at [1244, 169] on link "2018013" at bounding box center [1244, 170] width 43 height 16
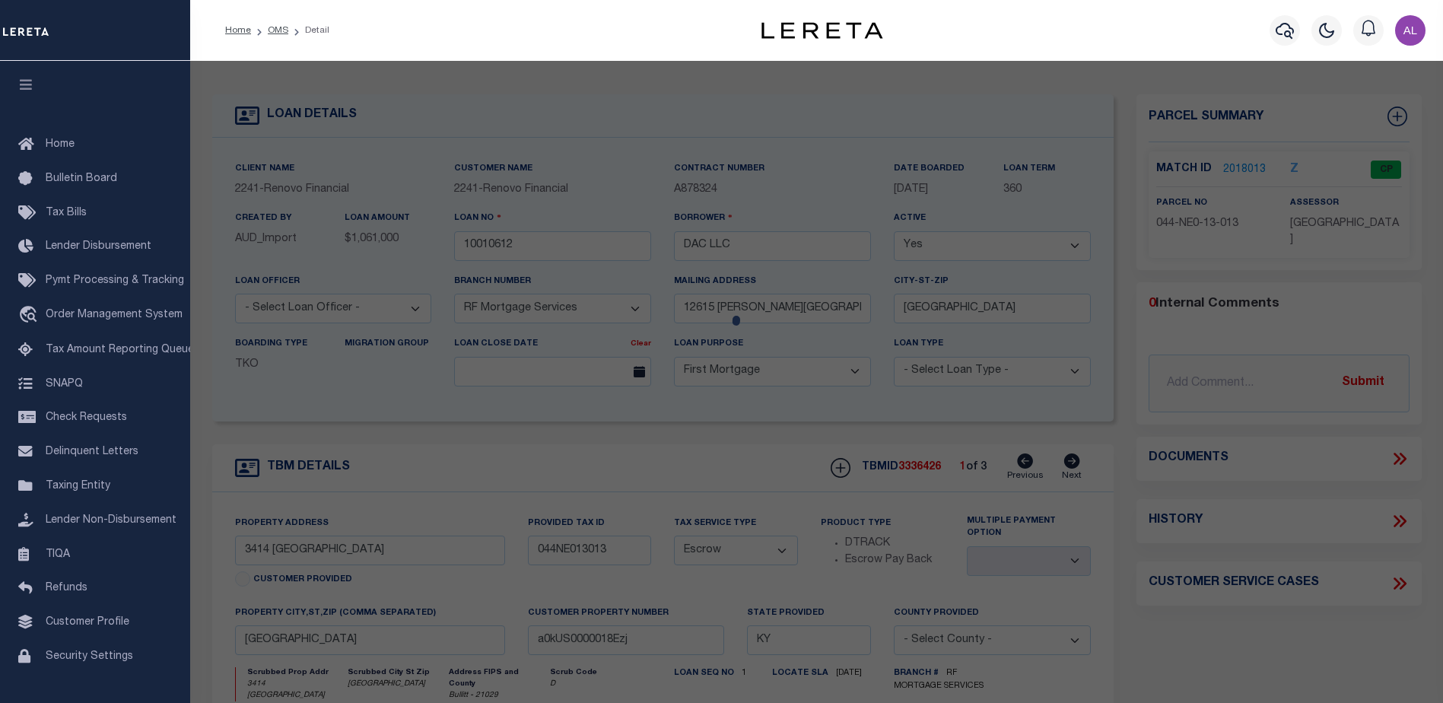
checkbox input "false"
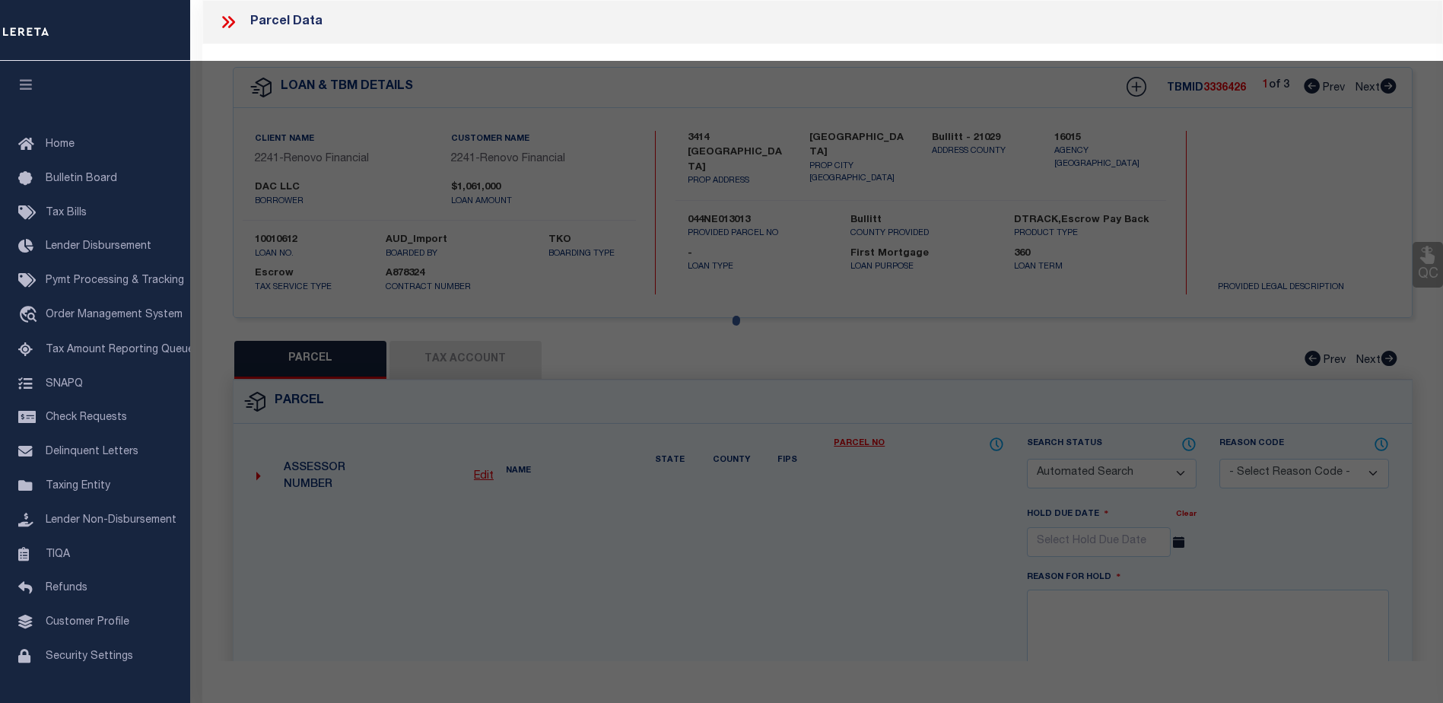
select select "CP"
type input "DAC LLC"
select select "AGW"
select select "ADD"
type input "[STREET_ADDRESS][PERSON_NAME]"
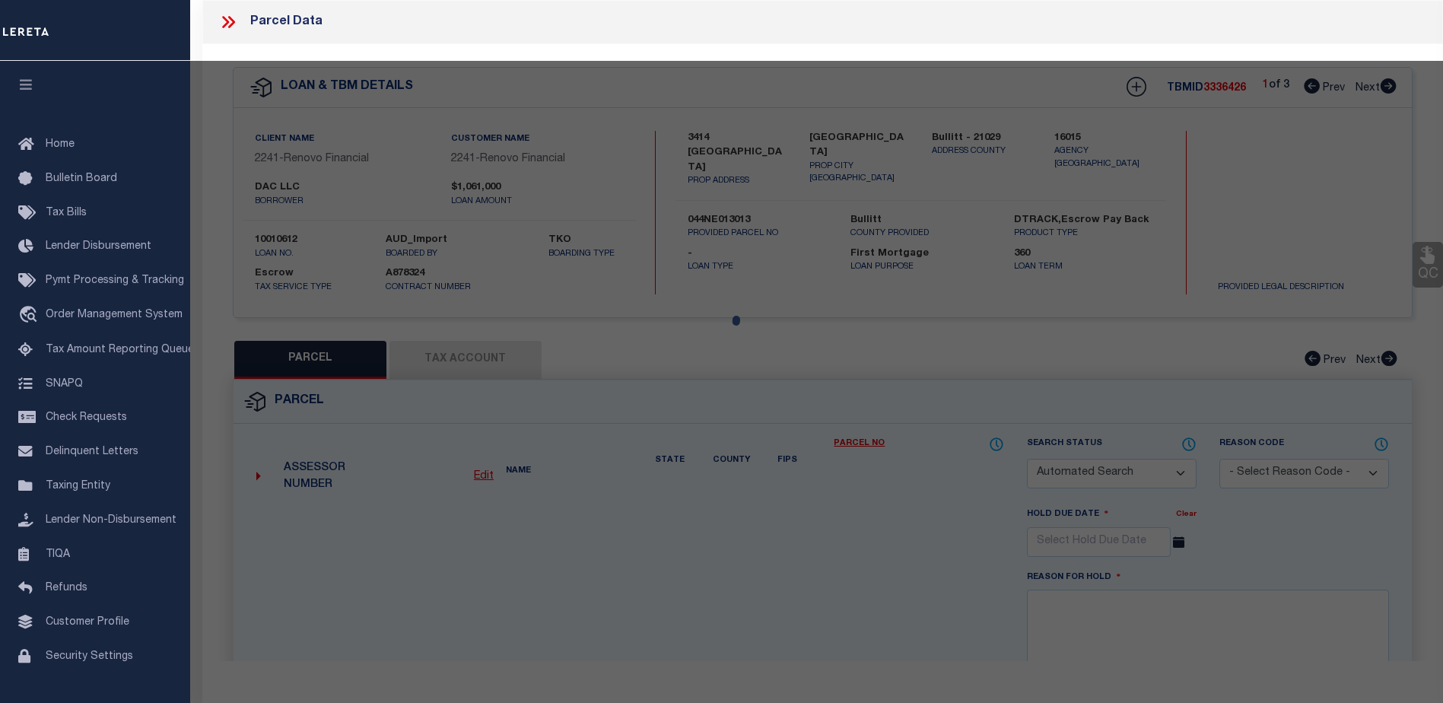
checkbox input "false"
type input "[GEOGRAPHIC_DATA]"
type textarea "LTS 60-61-62 SEC 3-A [PERSON_NAME][GEOGRAPHIC_DATA]"
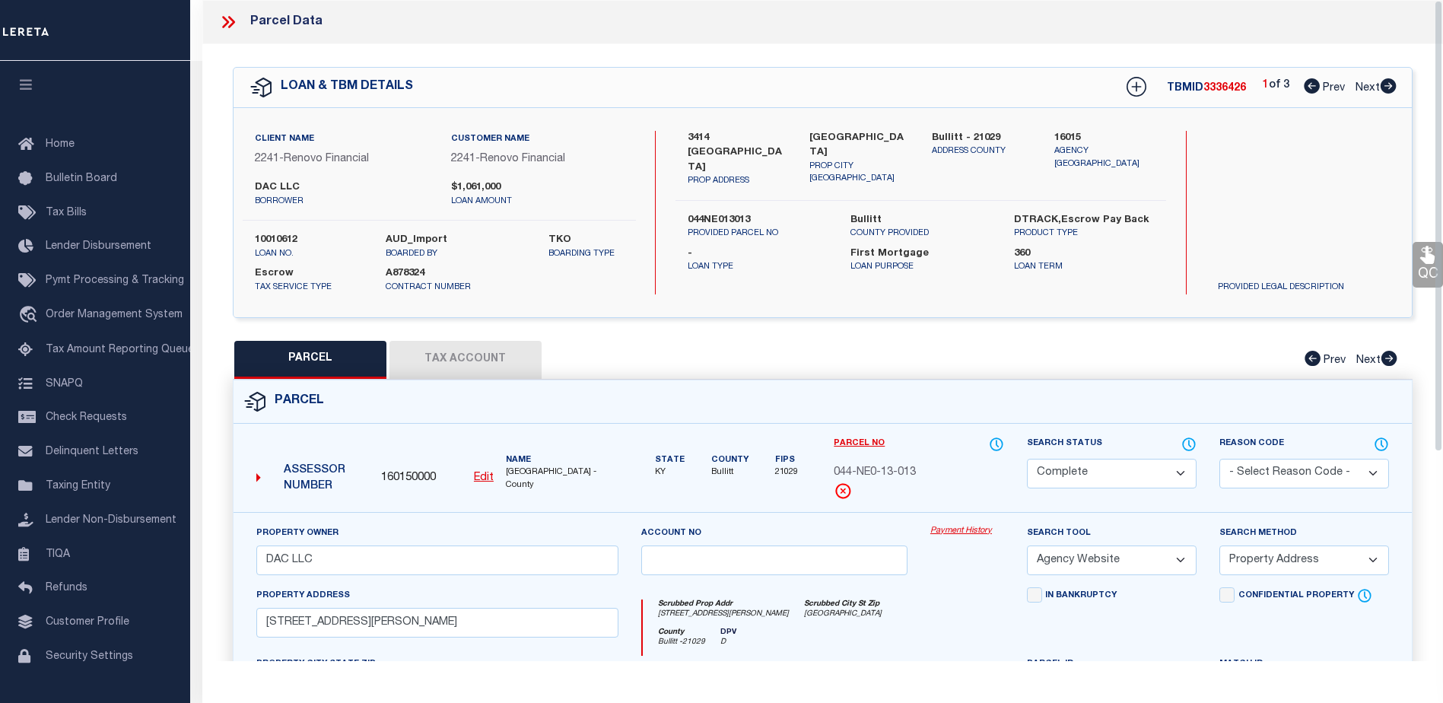
click at [963, 532] on link "Payment History" at bounding box center [967, 531] width 74 height 13
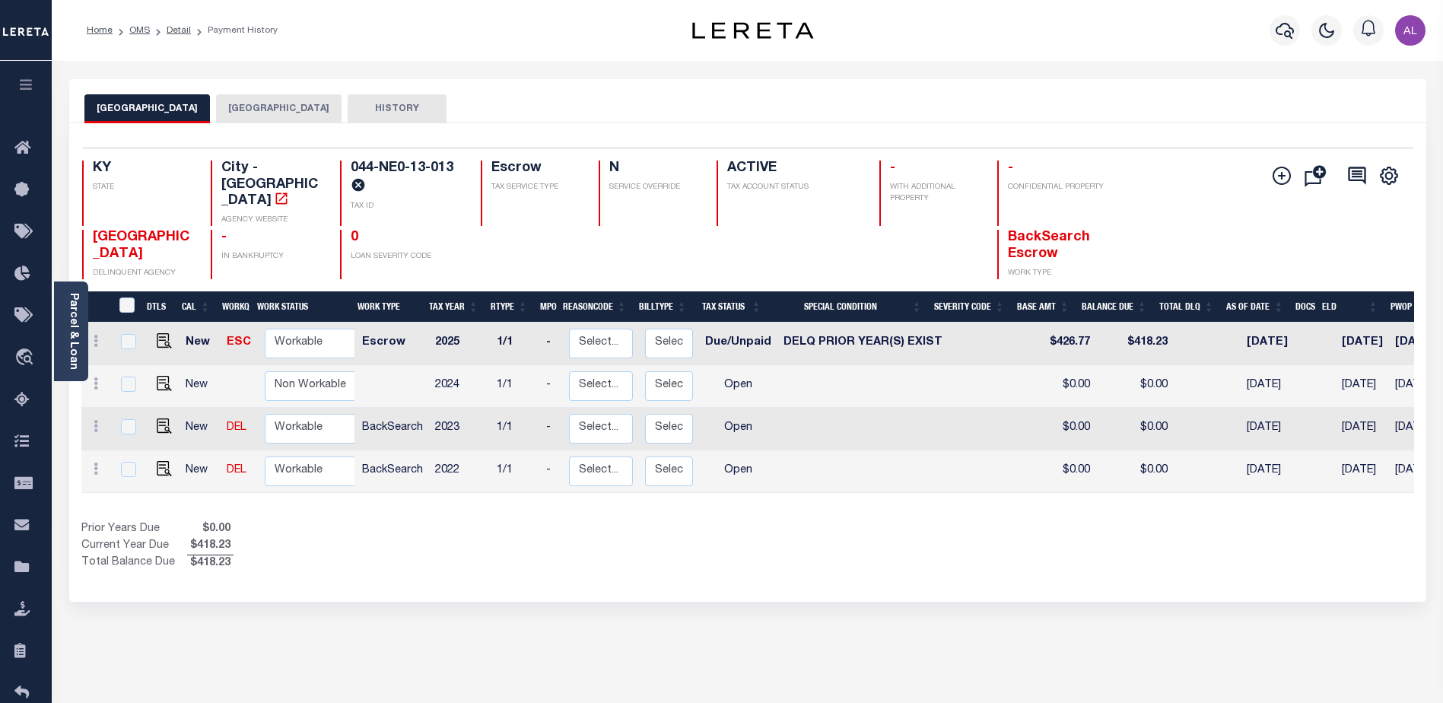
click at [291, 108] on button "[GEOGRAPHIC_DATA]" at bounding box center [278, 108] width 125 height 29
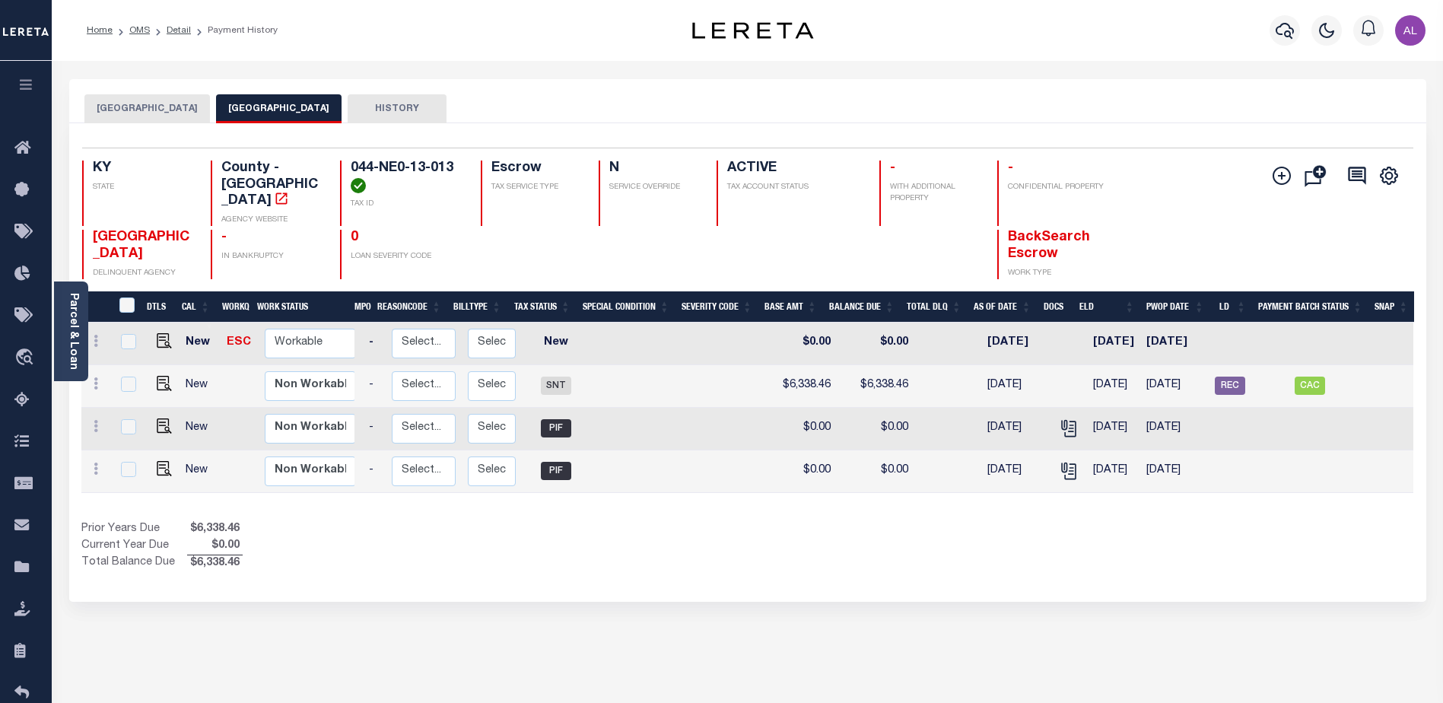
scroll to position [0, 122]
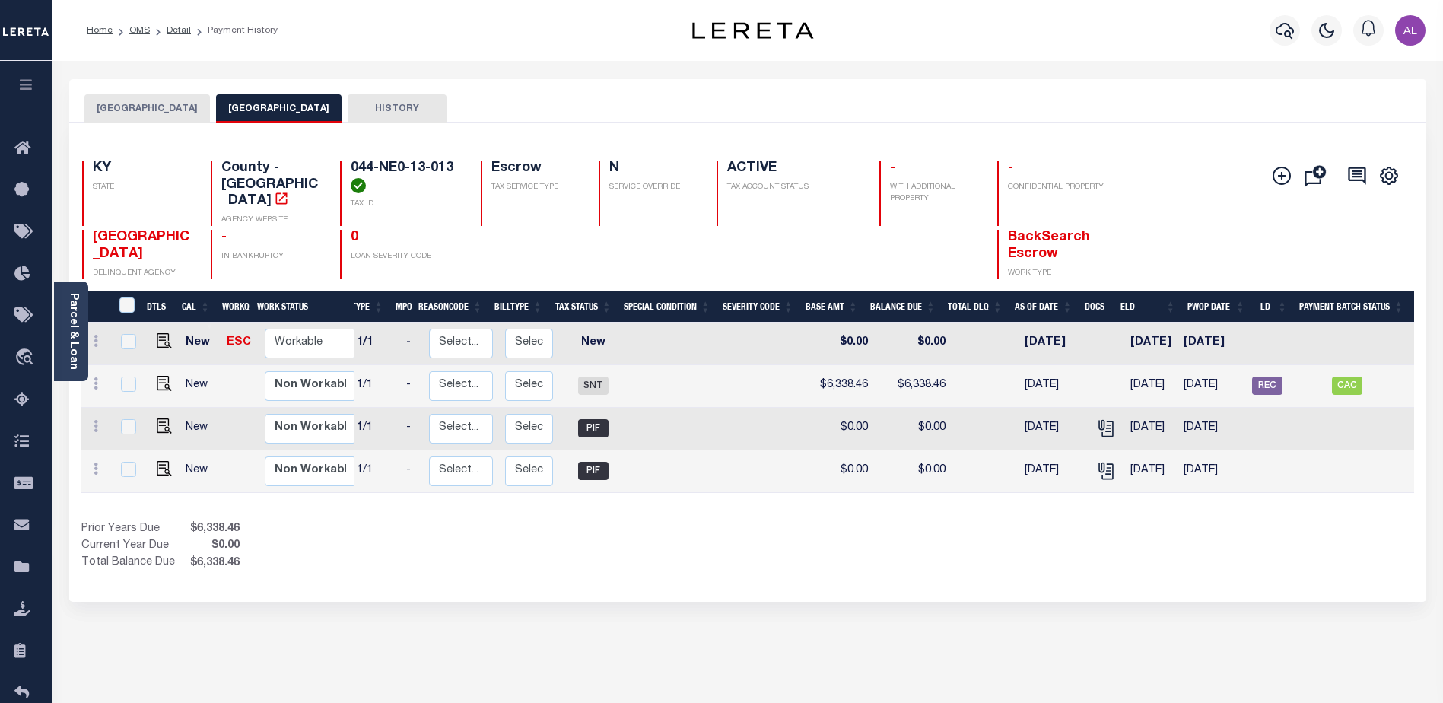
click at [144, 104] on button "[GEOGRAPHIC_DATA]" at bounding box center [146, 108] width 125 height 29
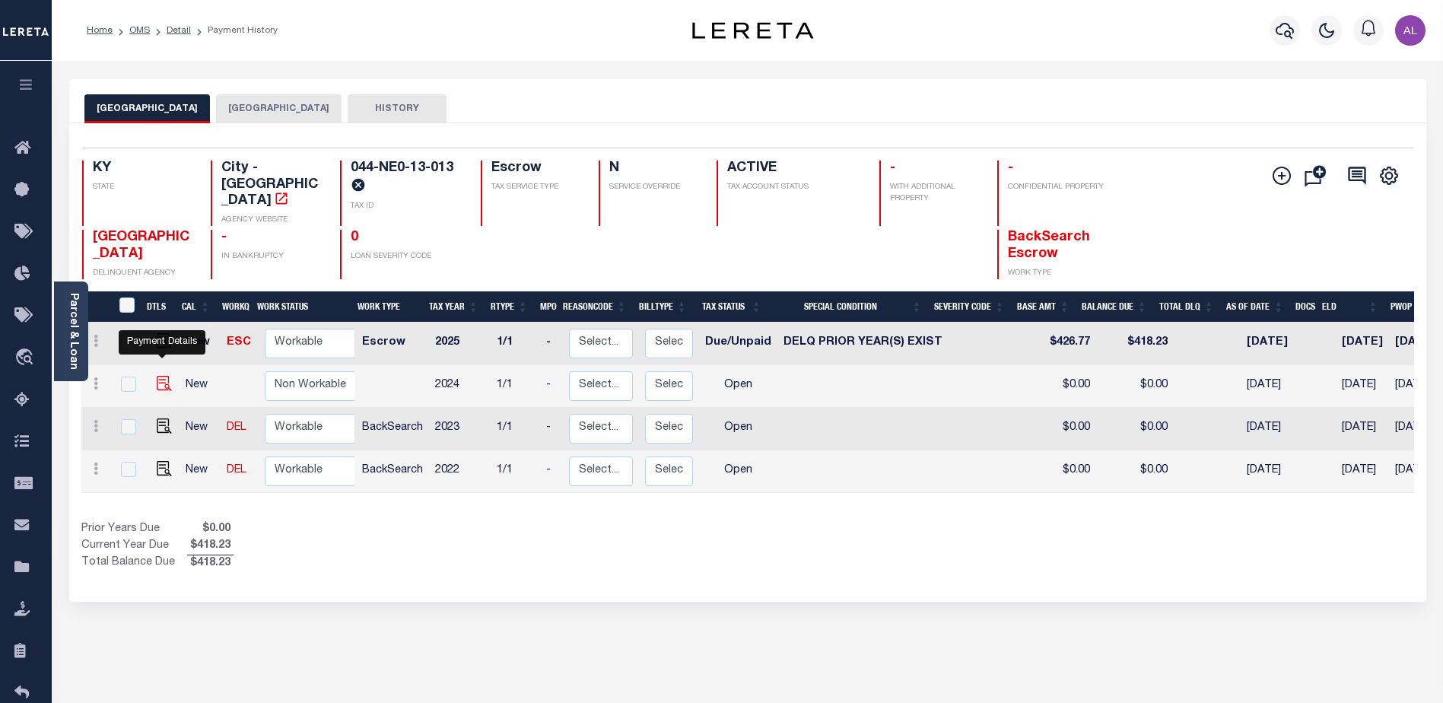
click at [164, 376] on img "" at bounding box center [164, 383] width 15 height 15
checkbox input "true"
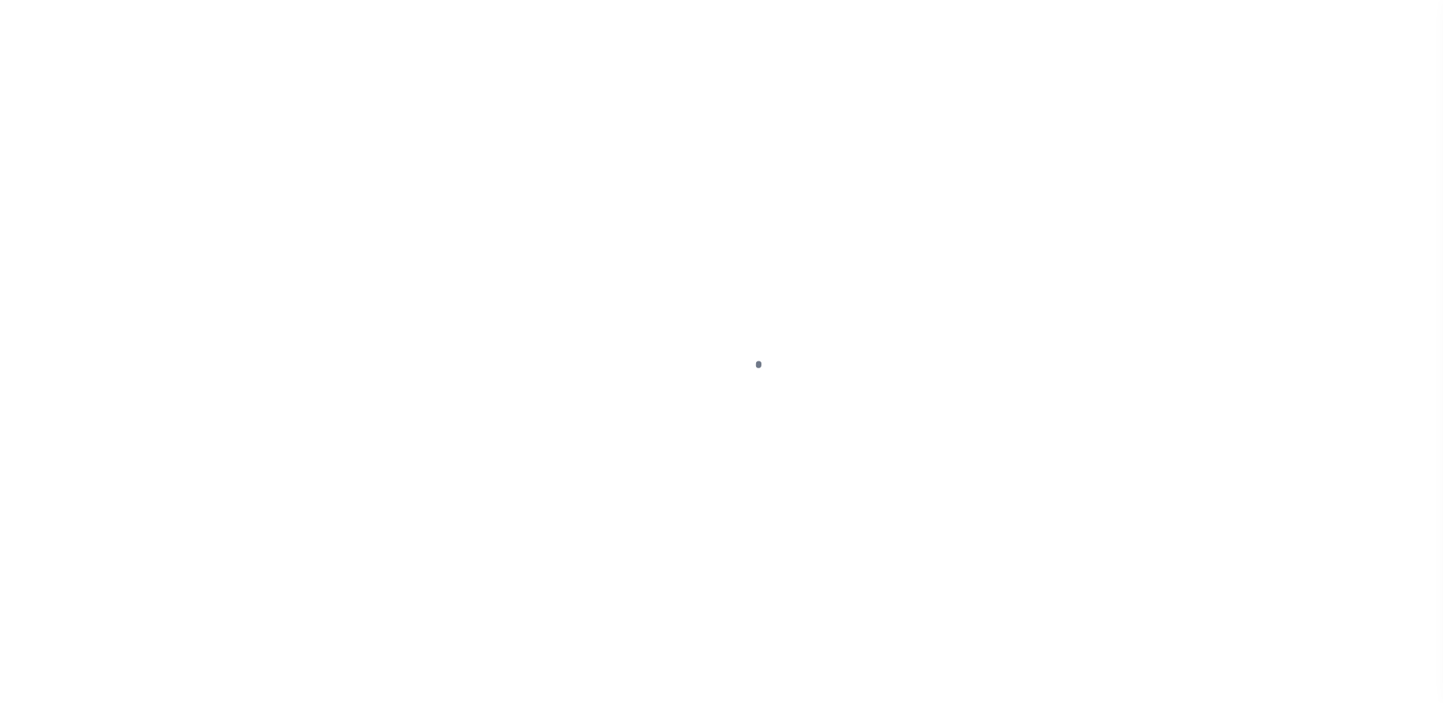
select select "OP2"
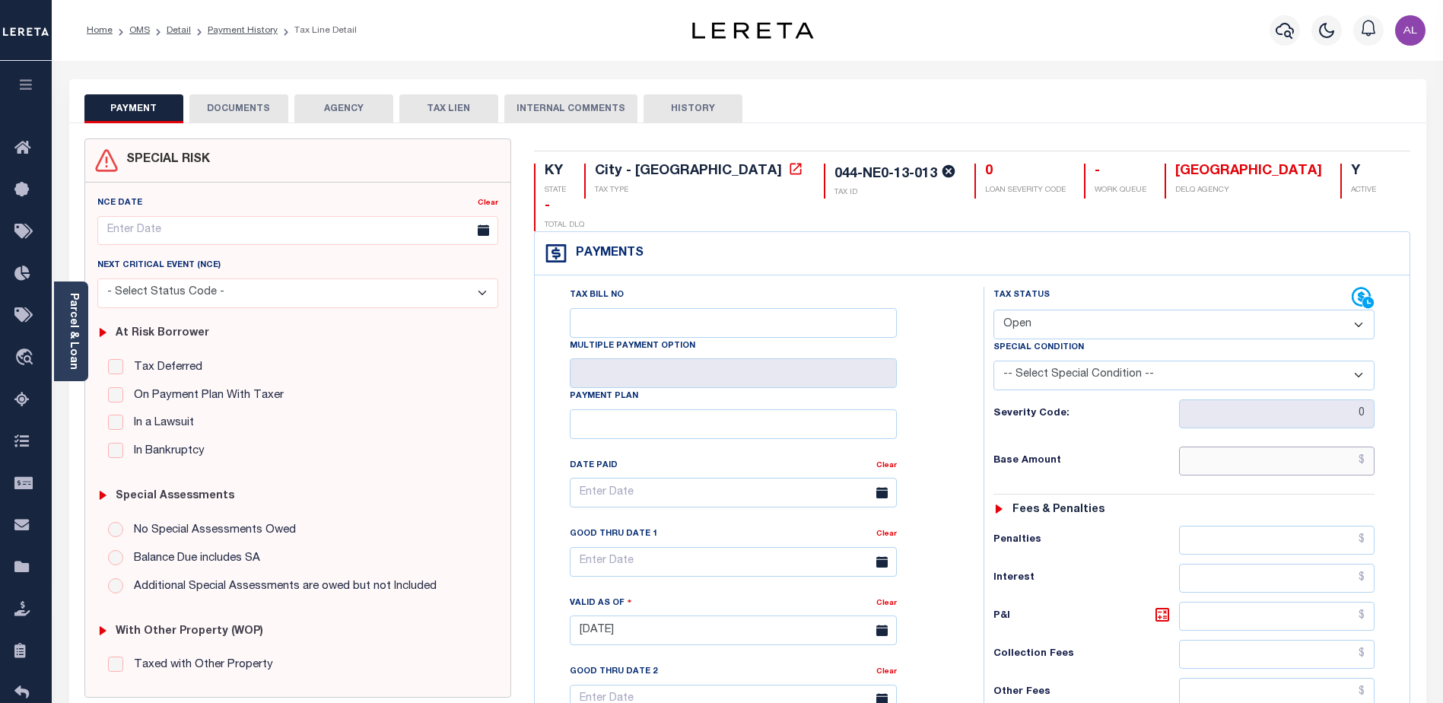
click at [1234, 446] on input "text" at bounding box center [1276, 460] width 195 height 29
drag, startPoint x: 1304, startPoint y: 424, endPoint x: 1411, endPoint y: 420, distance: 106.6
click at [1411, 420] on div "KY STATE City - KY TAX TYPE 044-NE0-13-013 TAX ID 0 LOAN SEVERITY CODE - WORK Q…" at bounding box center [973, 628] width 900 height 980
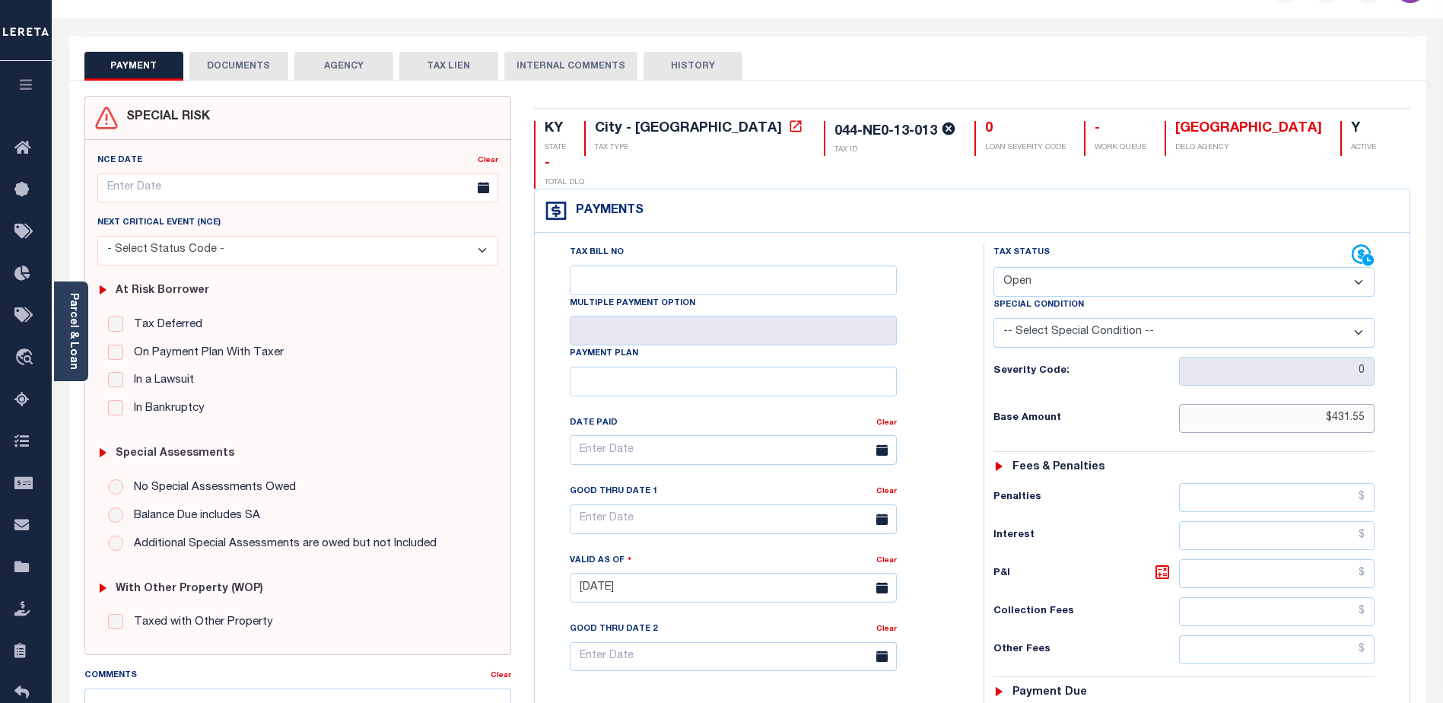
scroll to position [152, 0]
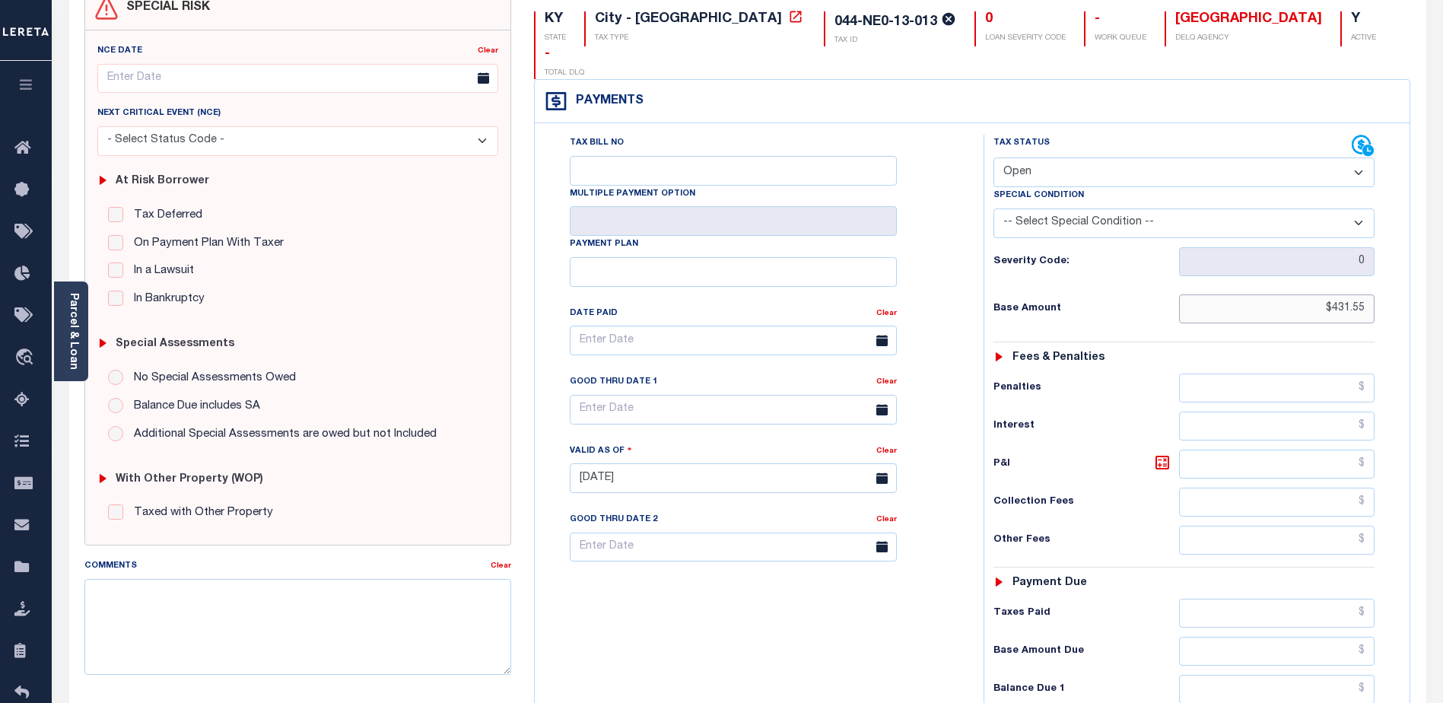
type input "$431.55"
type input "[DATE]"
click at [1285, 675] on input "text" at bounding box center [1276, 689] width 195 height 29
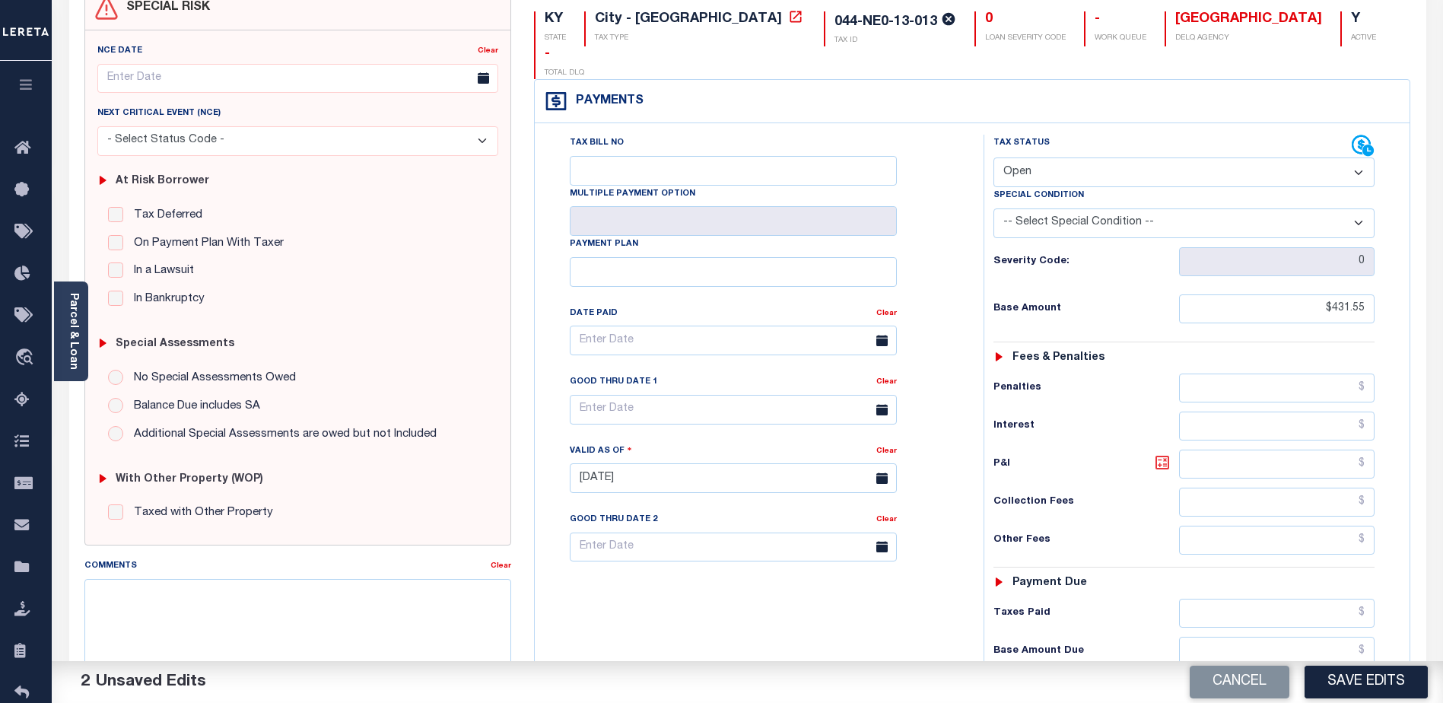
type input "$580.90"
click at [1161, 453] on icon at bounding box center [1162, 462] width 18 height 18
type input "$149.35"
click at [1251, 526] on input "text" at bounding box center [1276, 540] width 195 height 29
type input "$63.00"
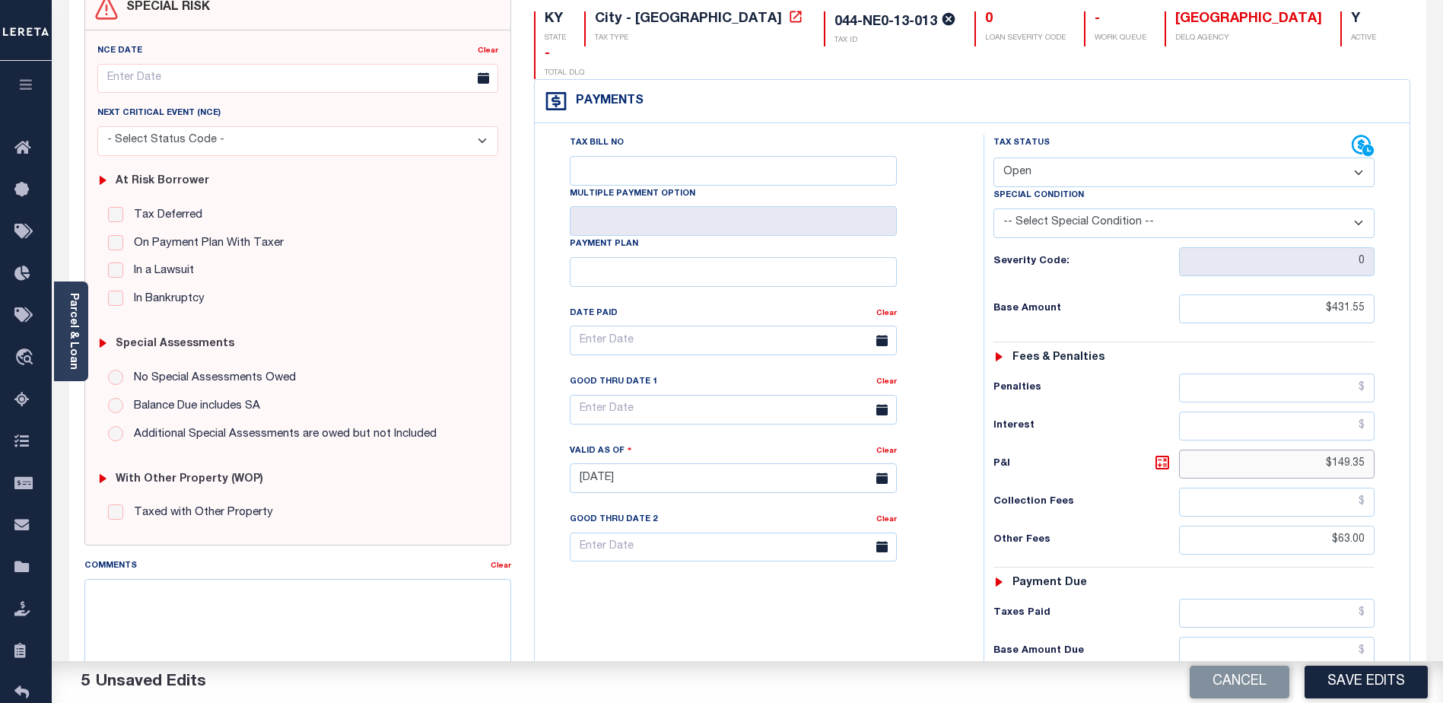
drag, startPoint x: 1319, startPoint y: 436, endPoint x: 1391, endPoint y: 429, distance: 72.6
click at [1391, 429] on div "Tax Status Status - Select Status Code -" at bounding box center [1188, 471] width 411 height 672
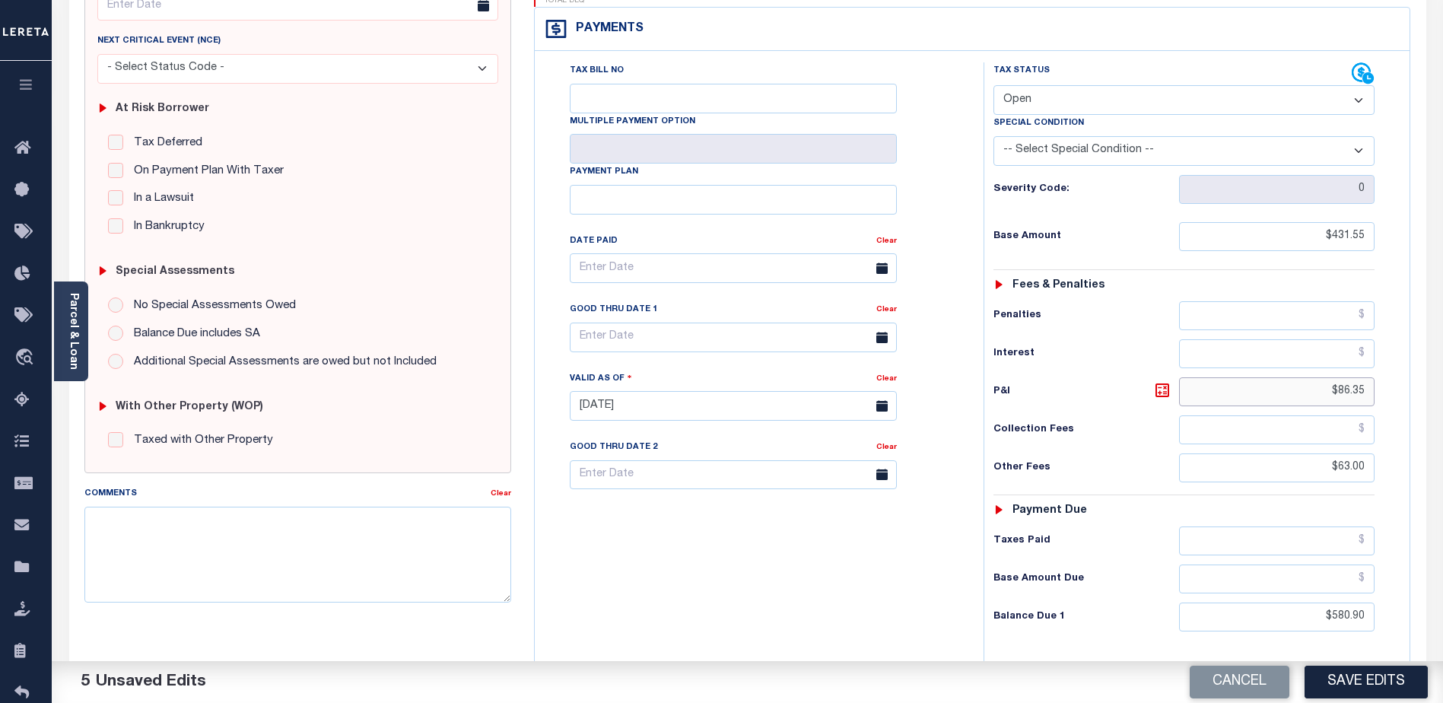
scroll to position [228, 0]
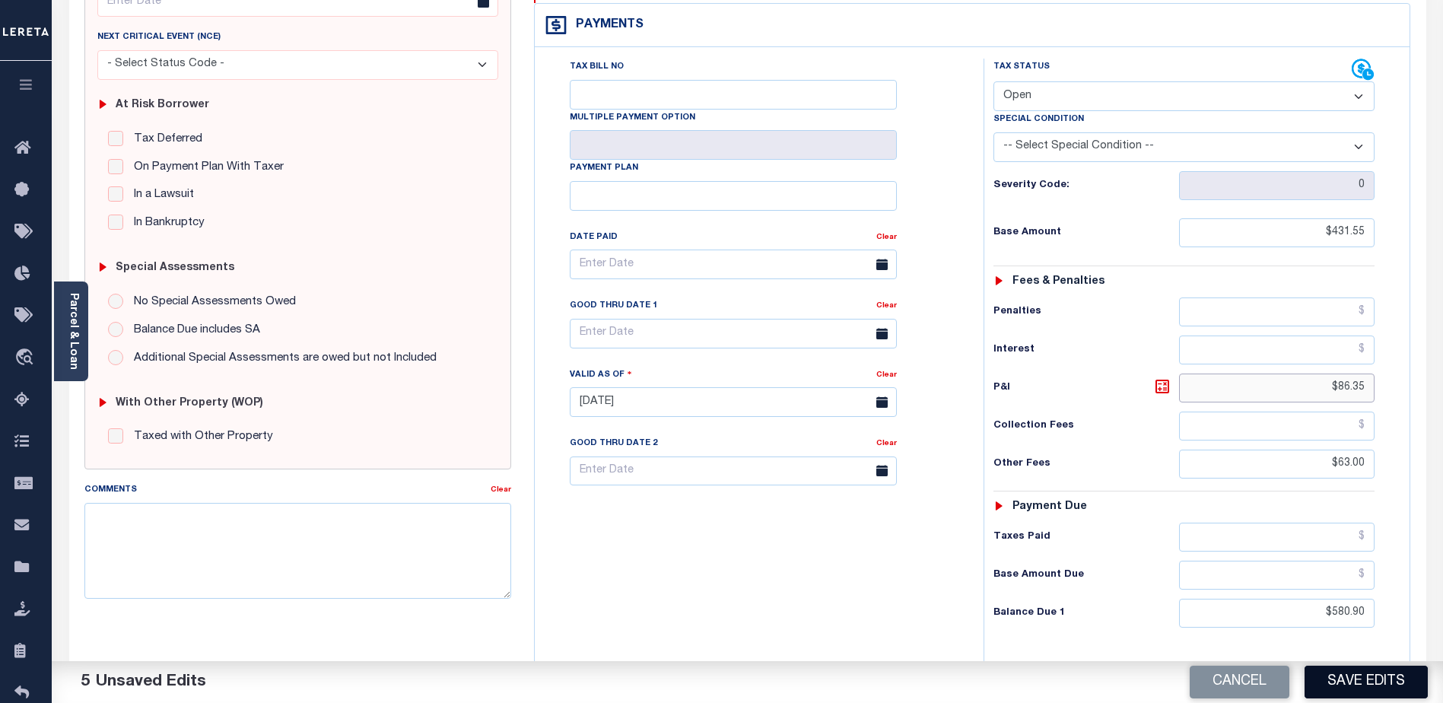
type input "$86.35"
click at [1368, 676] on button "Save Edits" at bounding box center [1365, 682] width 123 height 33
checkbox input "false"
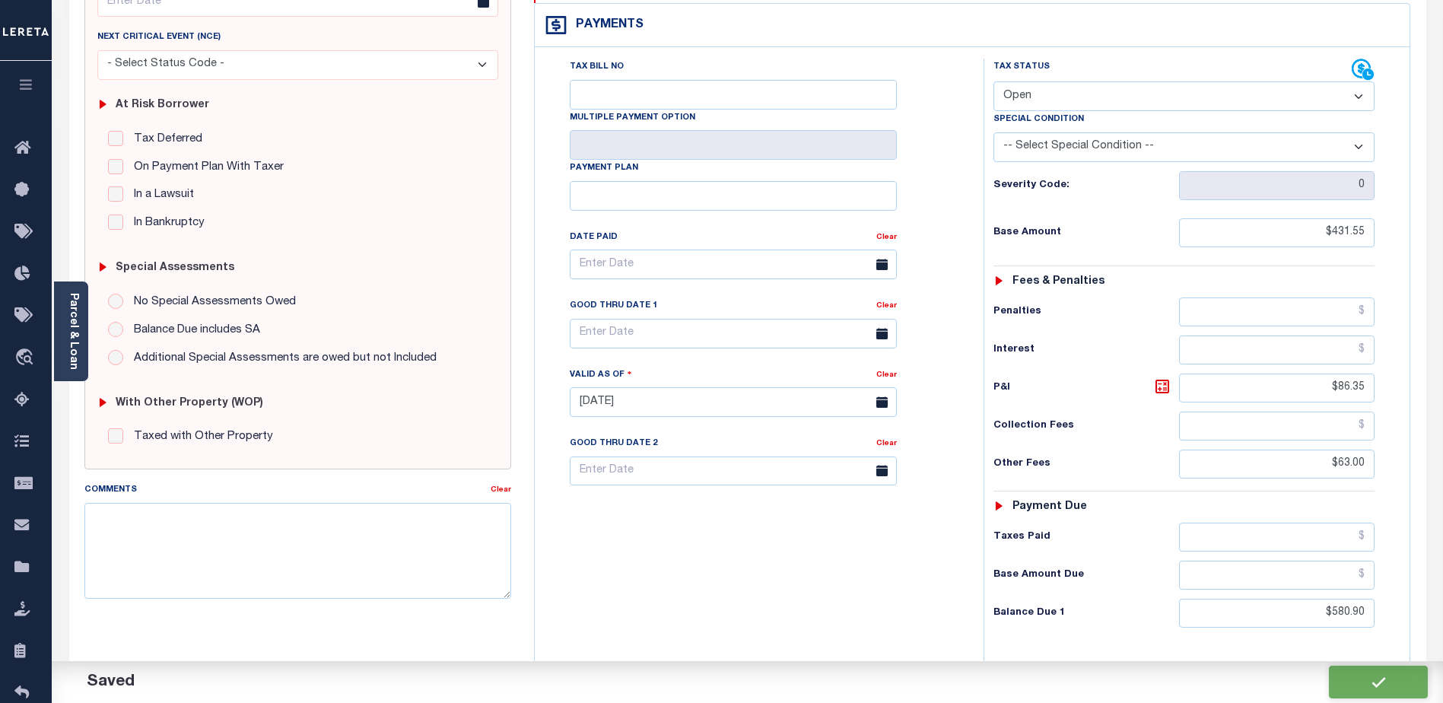
checkbox input "false"
type input "$431.55"
type input "$86.35"
type input "$63"
type input "$580.9"
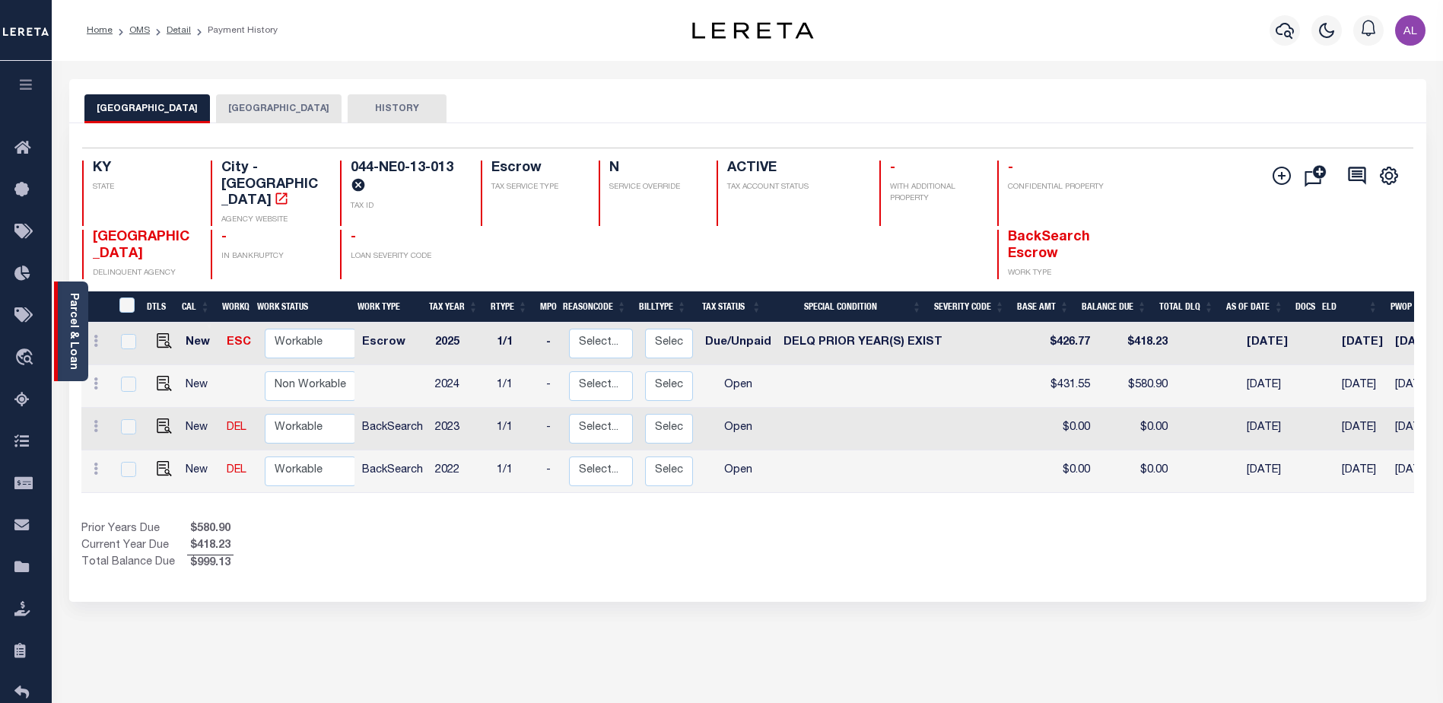
click at [75, 301] on link "Parcel & Loan" at bounding box center [73, 331] width 11 height 77
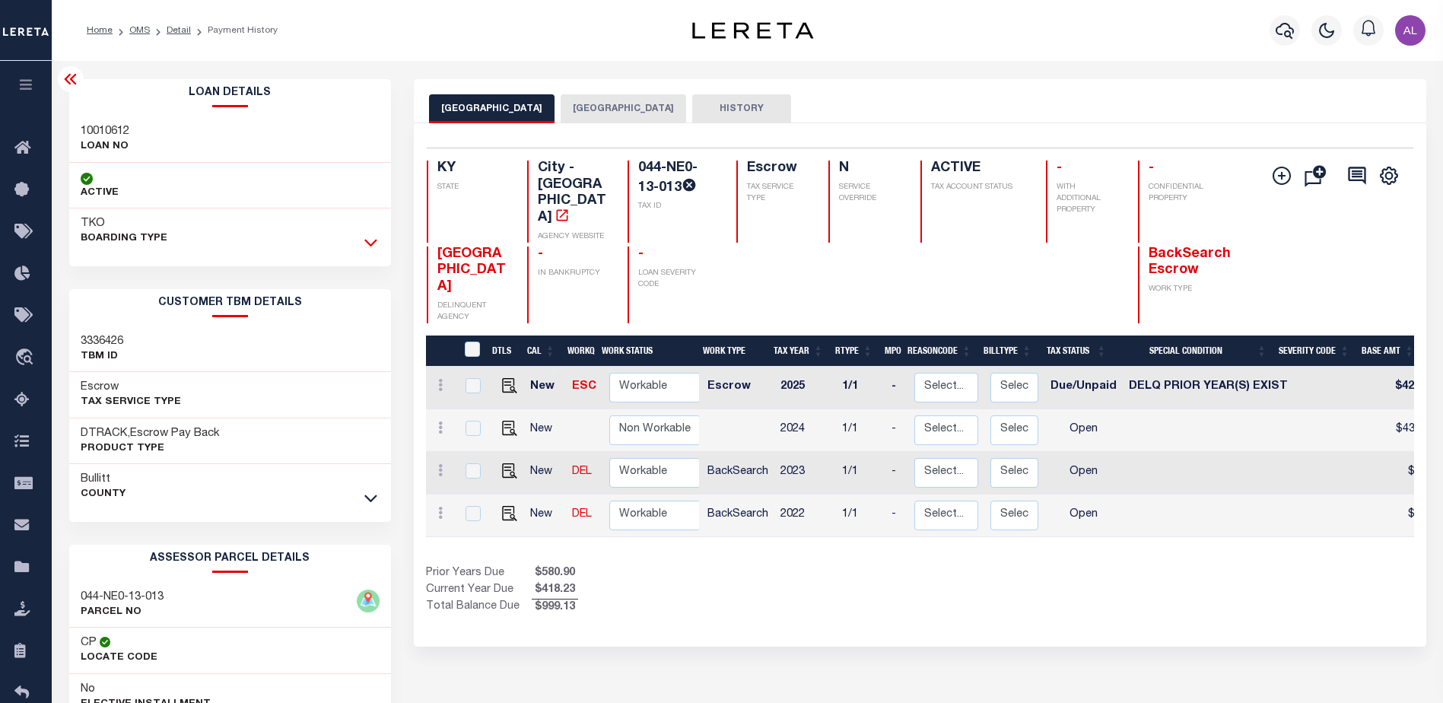
click at [369, 245] on icon at bounding box center [370, 244] width 13 height 8
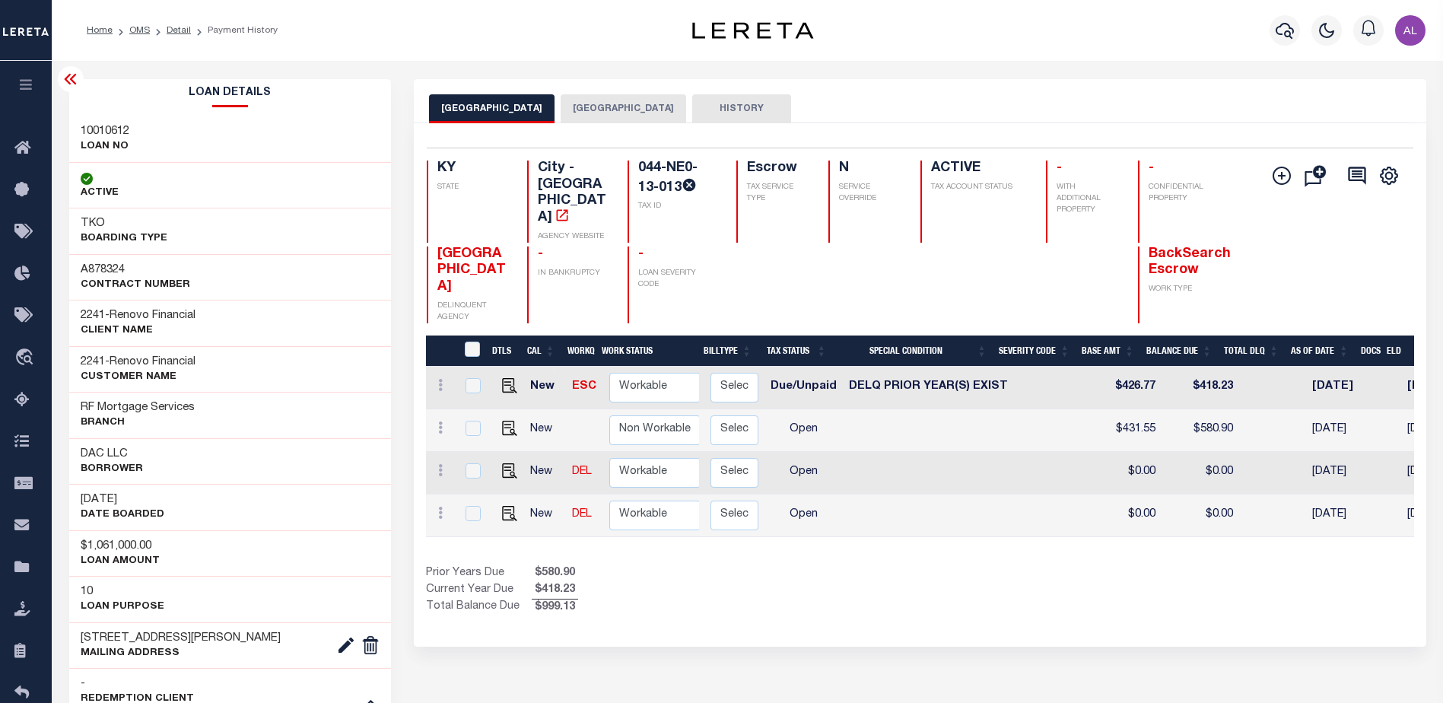
scroll to position [0, 410]
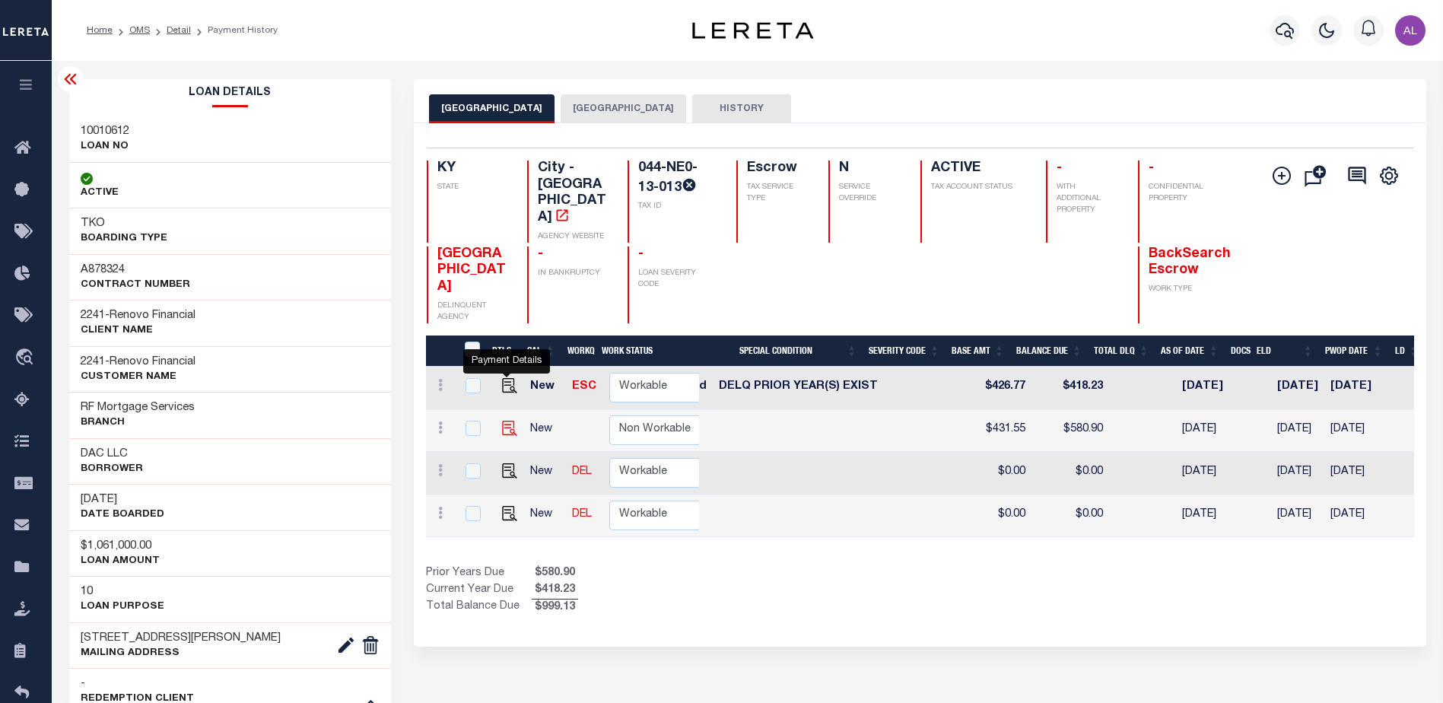
click at [507, 421] on img "" at bounding box center [509, 428] width 15 height 15
checkbox input "true"
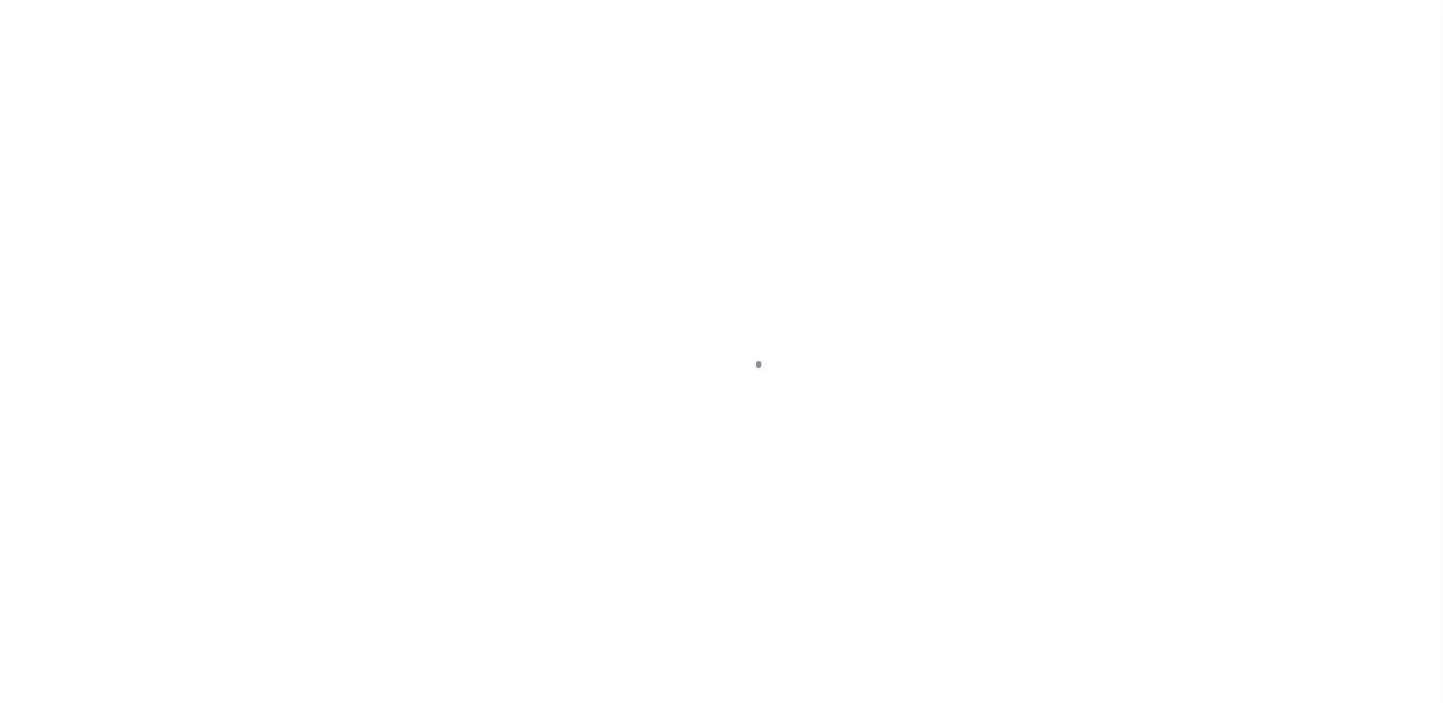
select select "OP2"
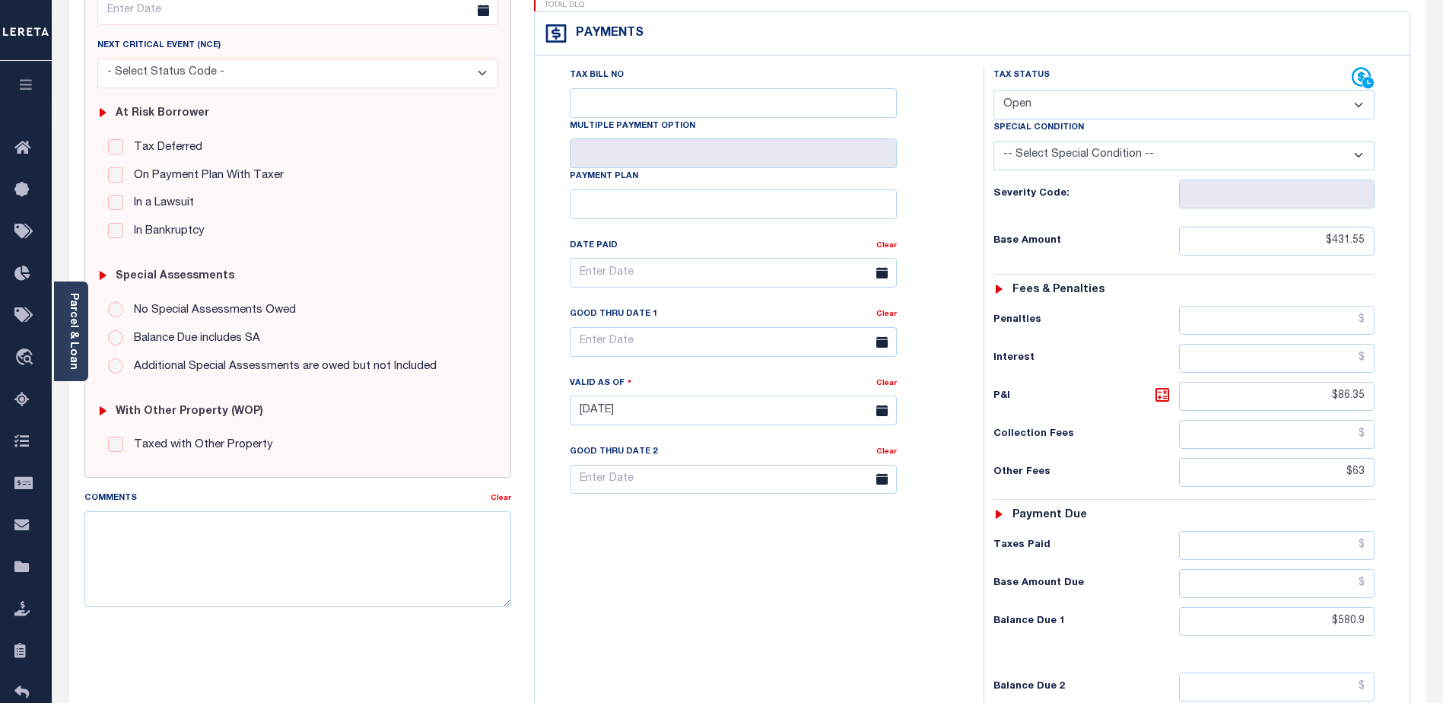
scroll to position [228, 0]
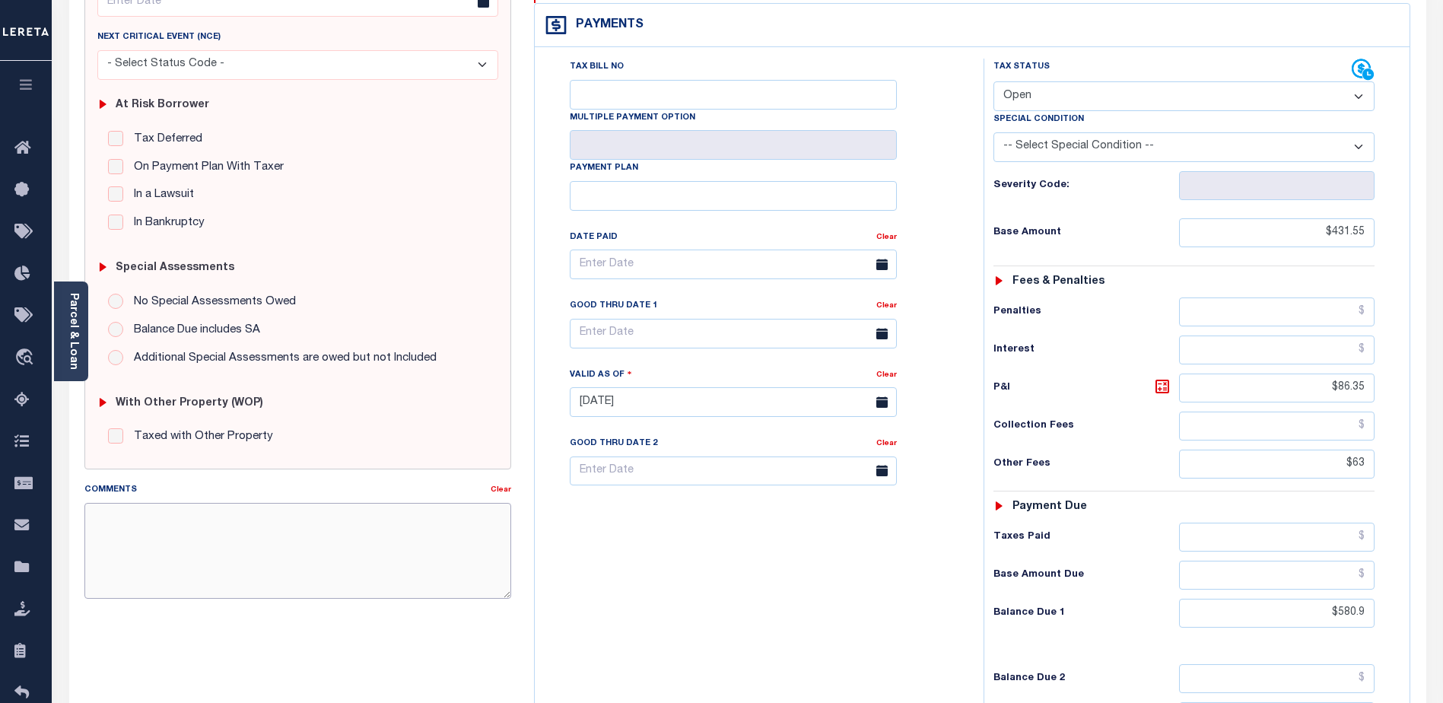
click at [148, 518] on textarea "Comments" at bounding box center [297, 551] width 427 height 96
click at [103, 519] on textarea "Comments" at bounding box center [297, 551] width 427 height 96
click at [113, 534] on textarea "CAS-48803 (AL) P&I 86.35 and Advertising Fee $63.." at bounding box center [297, 551] width 427 height 96
click at [364, 535] on textarea "CAS-48803 (AL) P&I $86.35 and Advertising Fee $63.00 Total $149.35" at bounding box center [297, 551] width 427 height 96
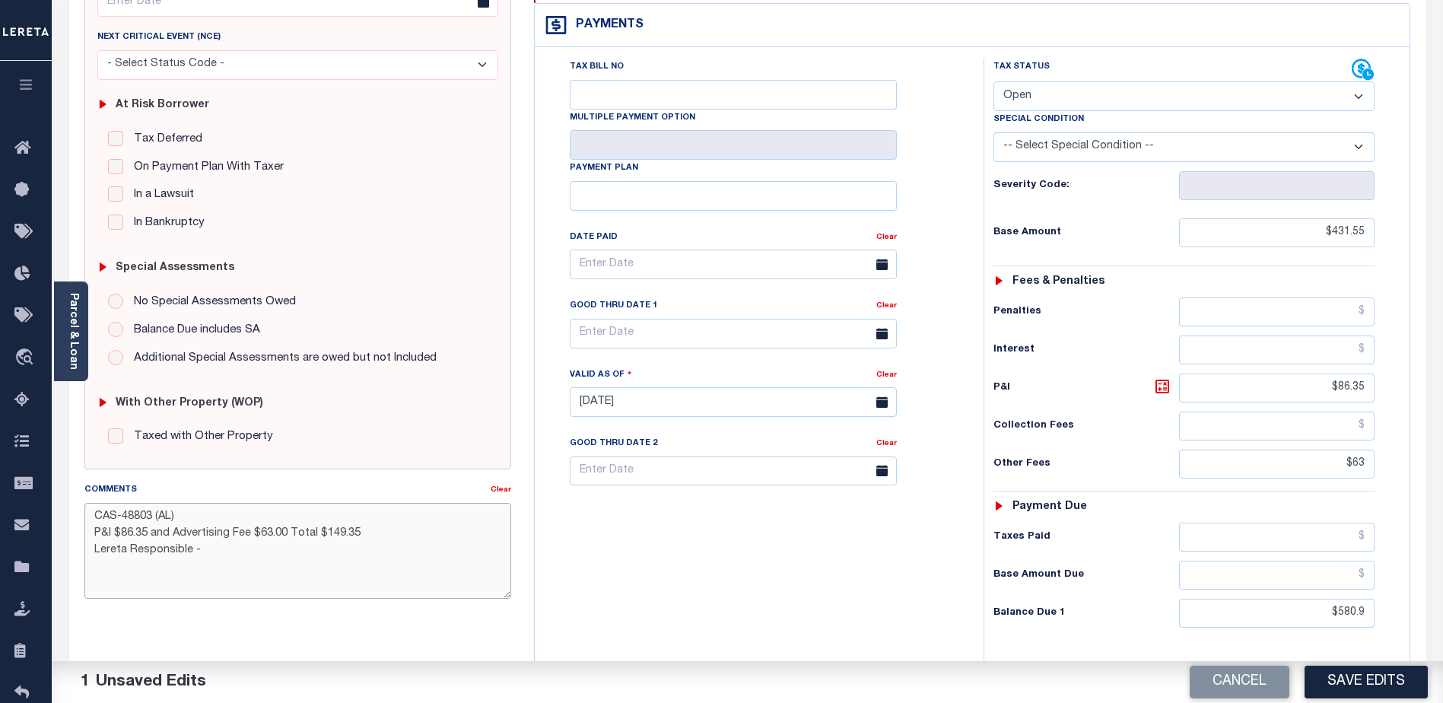
click at [213, 551] on textarea "CAS-48803 (AL) P&I $86.35 and Advertising Fee $63.00 Total $149.35 Lereta Respo…" at bounding box center [297, 551] width 427 height 96
click at [71, 322] on link "Parcel & Loan" at bounding box center [73, 331] width 11 height 77
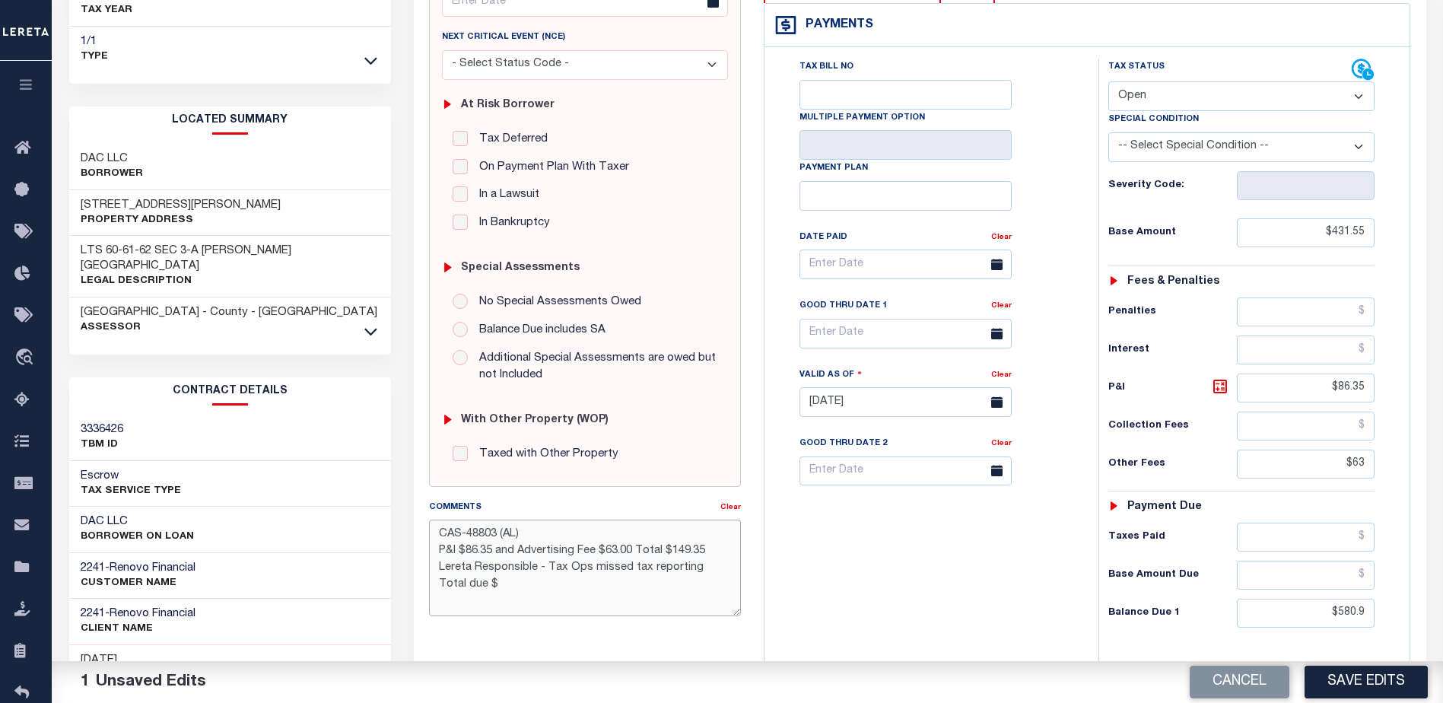
click at [516, 580] on textarea "CAS-48803 (AL) P&I $86.35 and Advertising Fee $63.00 Total $149.35 Lereta Respo…" at bounding box center [585, 567] width 312 height 96
type textarea "CAS-48803 (AL) P&I $86.35 and Advertising Fee $63.00 Total $149.35 Lereta Respo…"
drag, startPoint x: 1323, startPoint y: 386, endPoint x: 1410, endPoint y: 393, distance: 87.0
click at [1410, 393] on div "Payments Warning! Search Status is not "Completed", amounts can not be keyed. T…" at bounding box center [1087, 372] width 647 height 739
drag, startPoint x: 1336, startPoint y: 466, endPoint x: 1523, endPoint y: 463, distance: 186.4
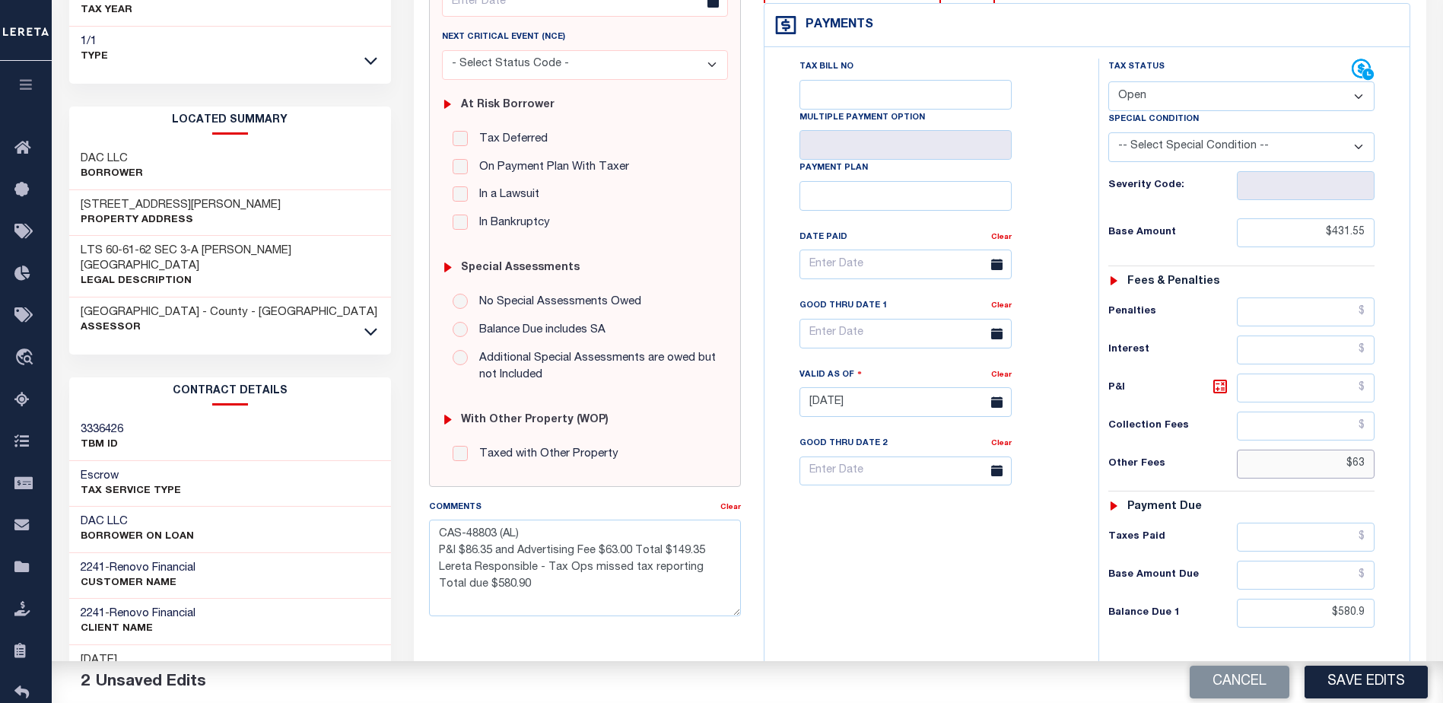
click at [1442, 463] on html "Home OMS Detail Payment History Tax Line Detail" at bounding box center [721, 348] width 1443 height 1153
drag, startPoint x: 1327, startPoint y: 608, endPoint x: 1473, endPoint y: 618, distance: 146.4
click at [1442, 618] on html "Home OMS Detail Payment History Tax Line Detail" at bounding box center [721, 348] width 1443 height 1153
type input "$431.55"
click at [553, 589] on textarea "CAS-48803 (AL) P&I $86.35 and Advertising Fee $63.00 Total $149.35 Lereta Respo…" at bounding box center [585, 567] width 312 height 96
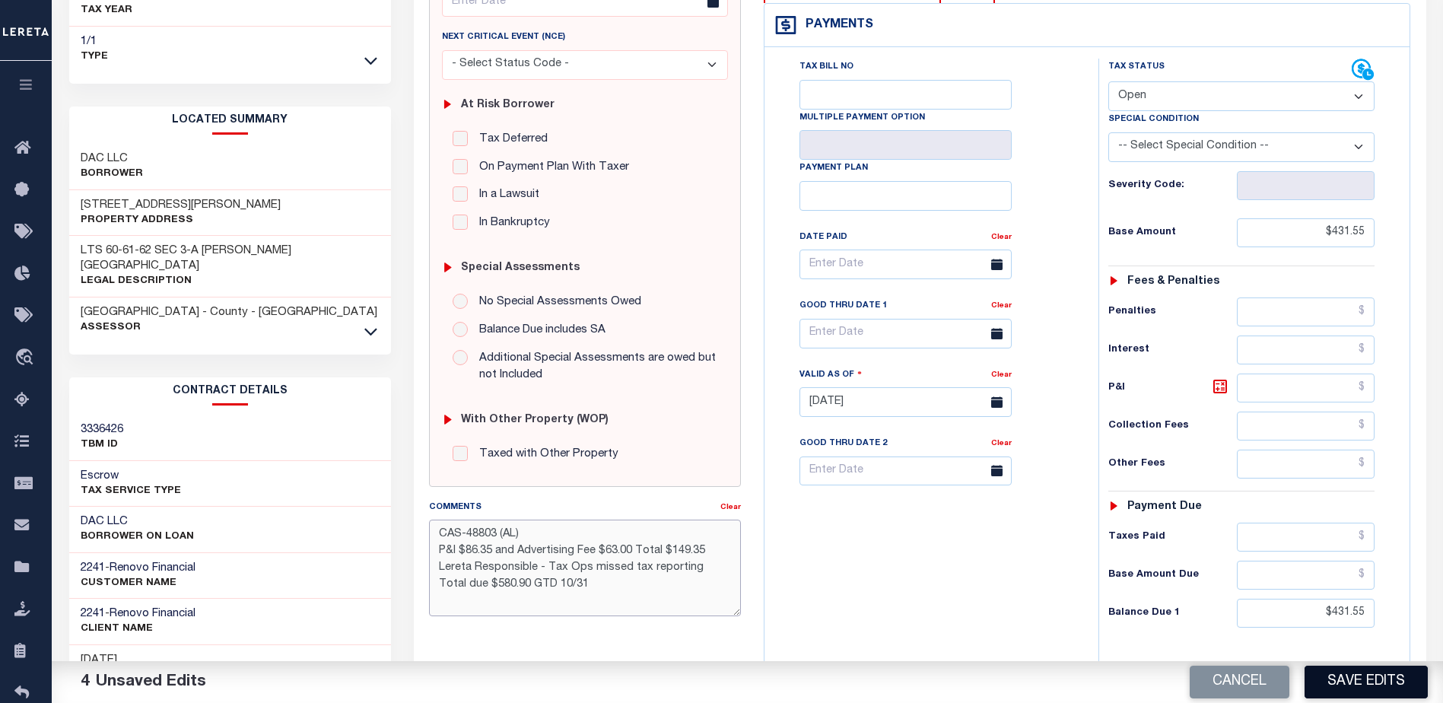
type textarea "CAS-48803 (AL) P&I $86.35 and Advertising Fee $63.00 Total $149.35 Lereta Respo…"
click at [1363, 689] on button "Save Edits" at bounding box center [1365, 682] width 123 height 33
checkbox input "false"
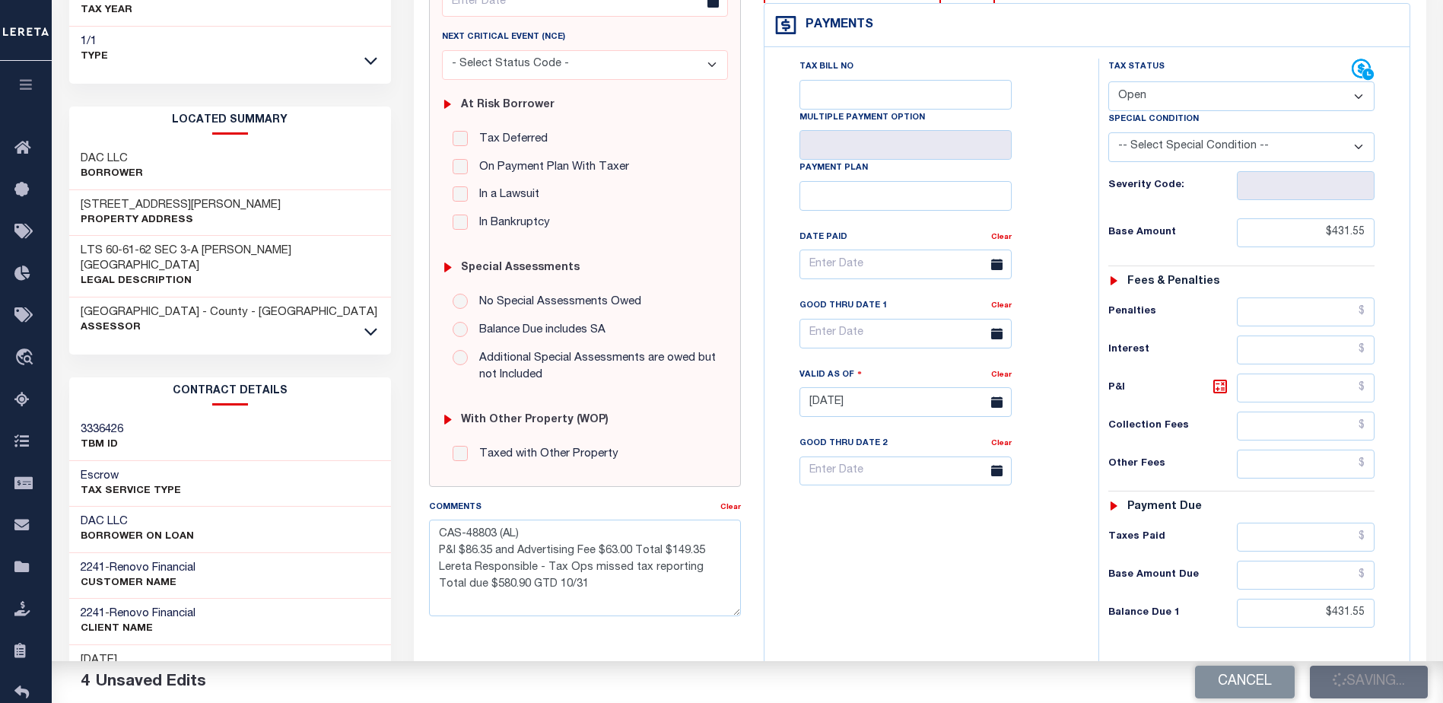
checkbox input "false"
type textarea "CAS-48803 (AL) P&I $86.35 and Advertising Fee $63.00 Total $149.35 Lereta Respo…"
type input "$431.55"
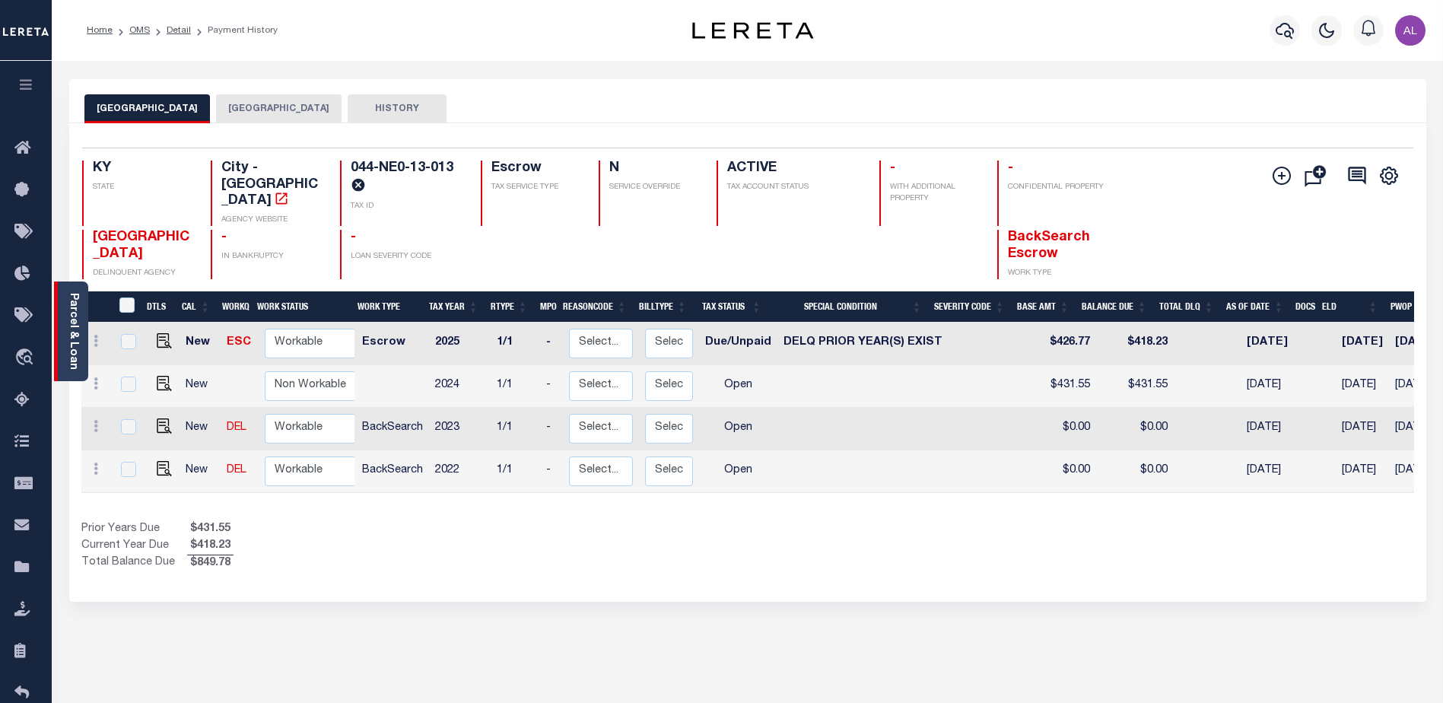
click at [76, 329] on link "Parcel & Loan" at bounding box center [73, 331] width 11 height 77
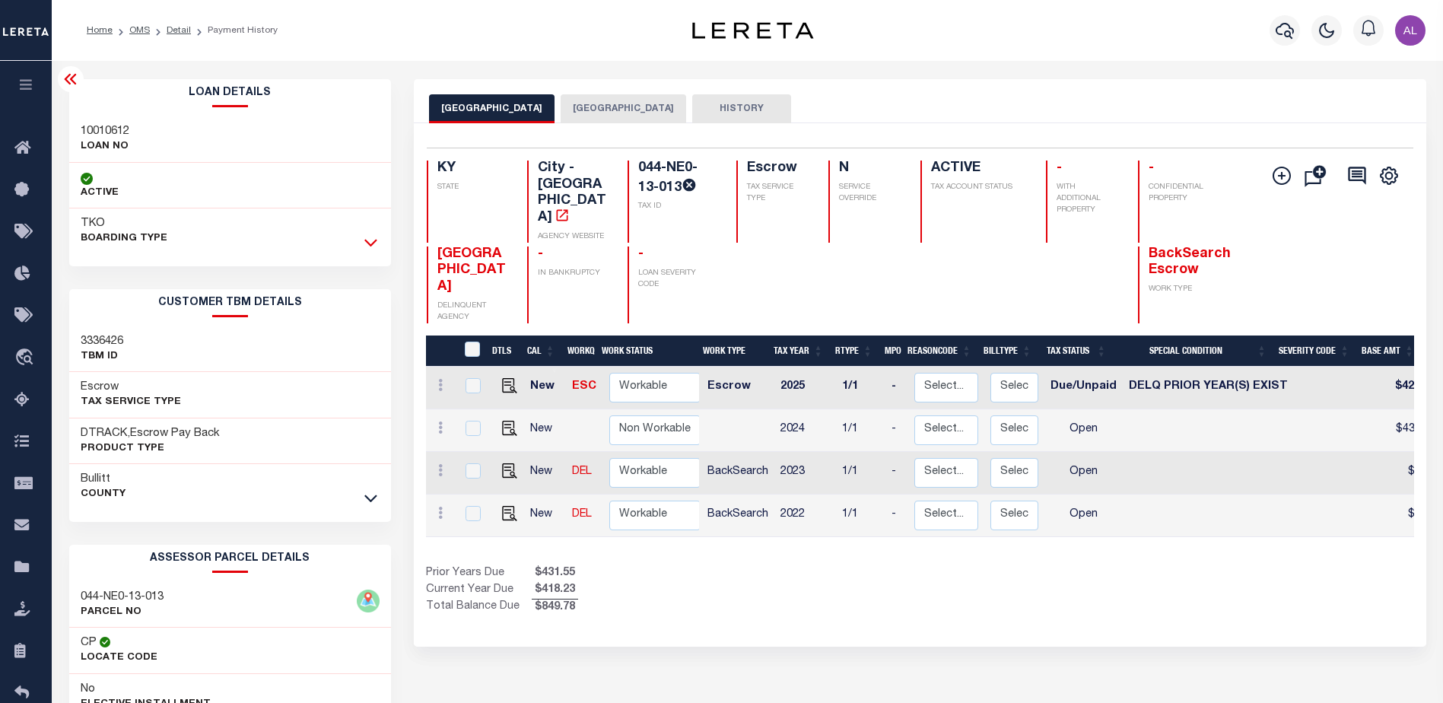
click at [373, 243] on icon at bounding box center [370, 242] width 13 height 16
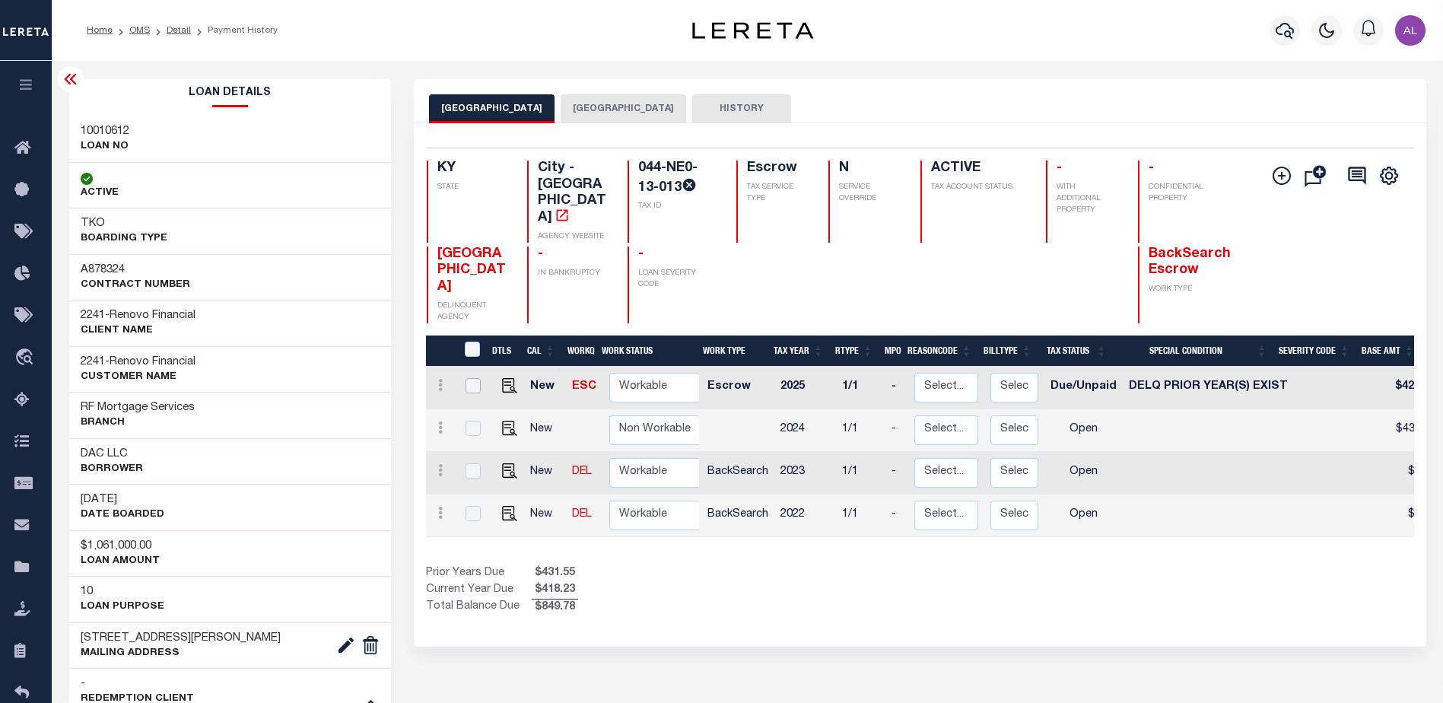
click at [472, 378] on input "checkbox" at bounding box center [472, 385] width 15 height 15
checkbox input "true"
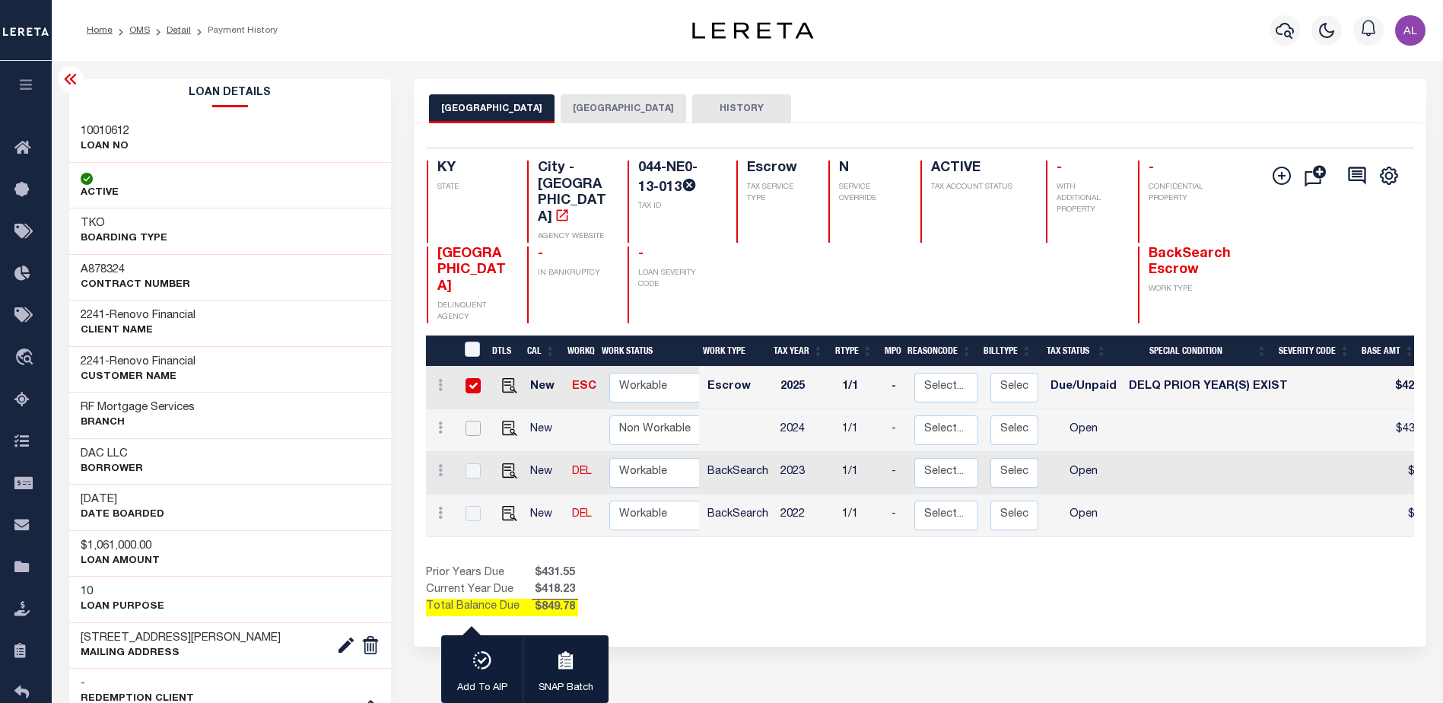
click at [476, 421] on input "checkbox" at bounding box center [472, 428] width 15 height 15
checkbox input "true"
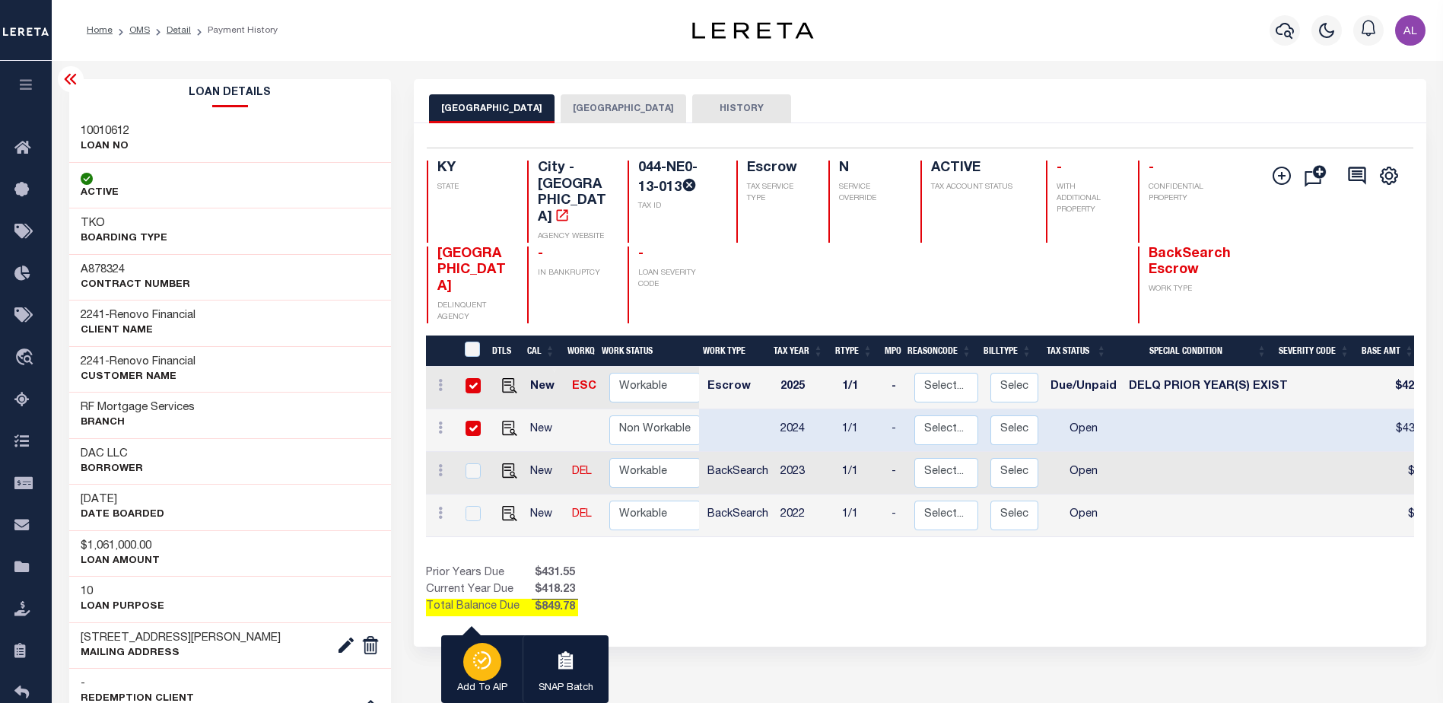
click at [490, 668] on icon "button" at bounding box center [482, 660] width 21 height 18
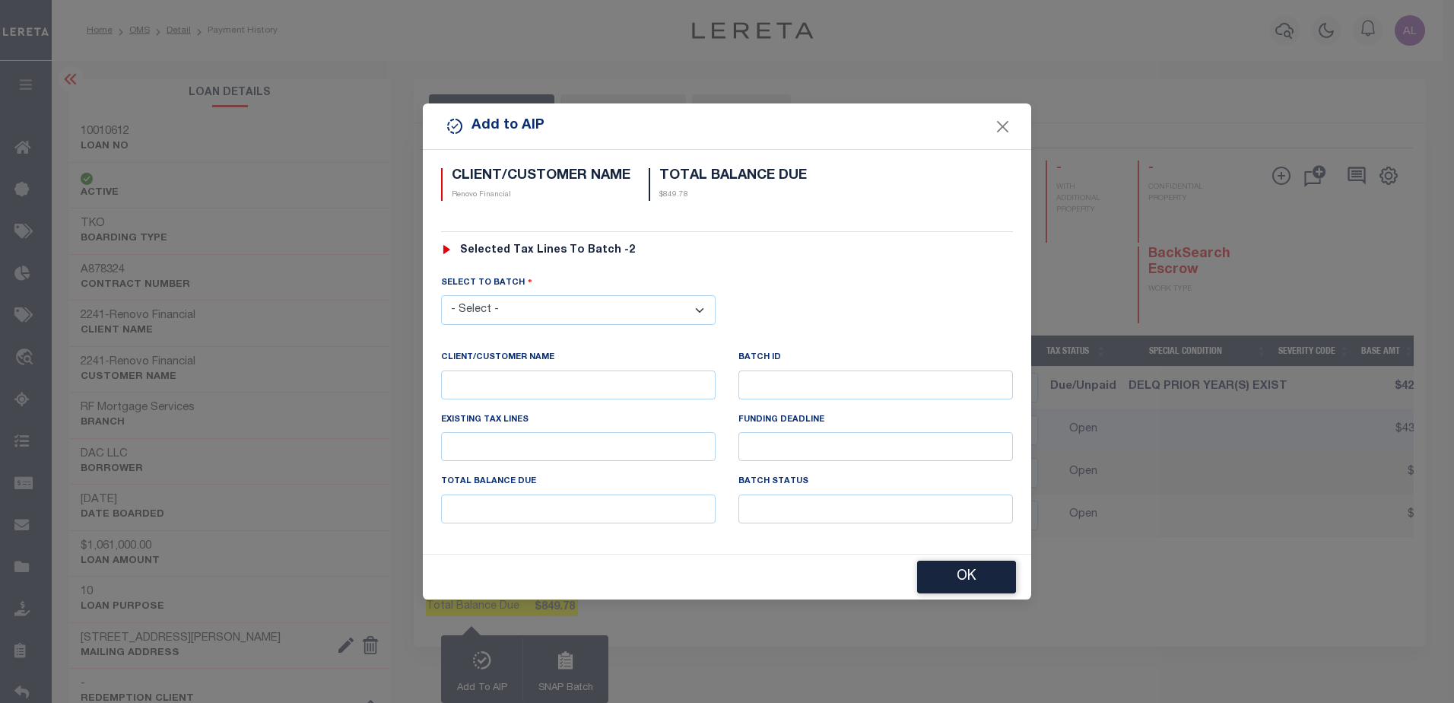
click at [488, 305] on select "- Select - 42380 42965 43235 43299 43683 44436 44450 44938 45028 45180 45253 45…" at bounding box center [578, 310] width 275 height 30
select select "46552"
click at [441, 295] on select "- Select - 42380 42965 43235 43299 43683 44436 44450 44938 45028 45180 45253 45…" at bounding box center [578, 310] width 275 height 30
click at [966, 580] on button "OK" at bounding box center [966, 577] width 99 height 33
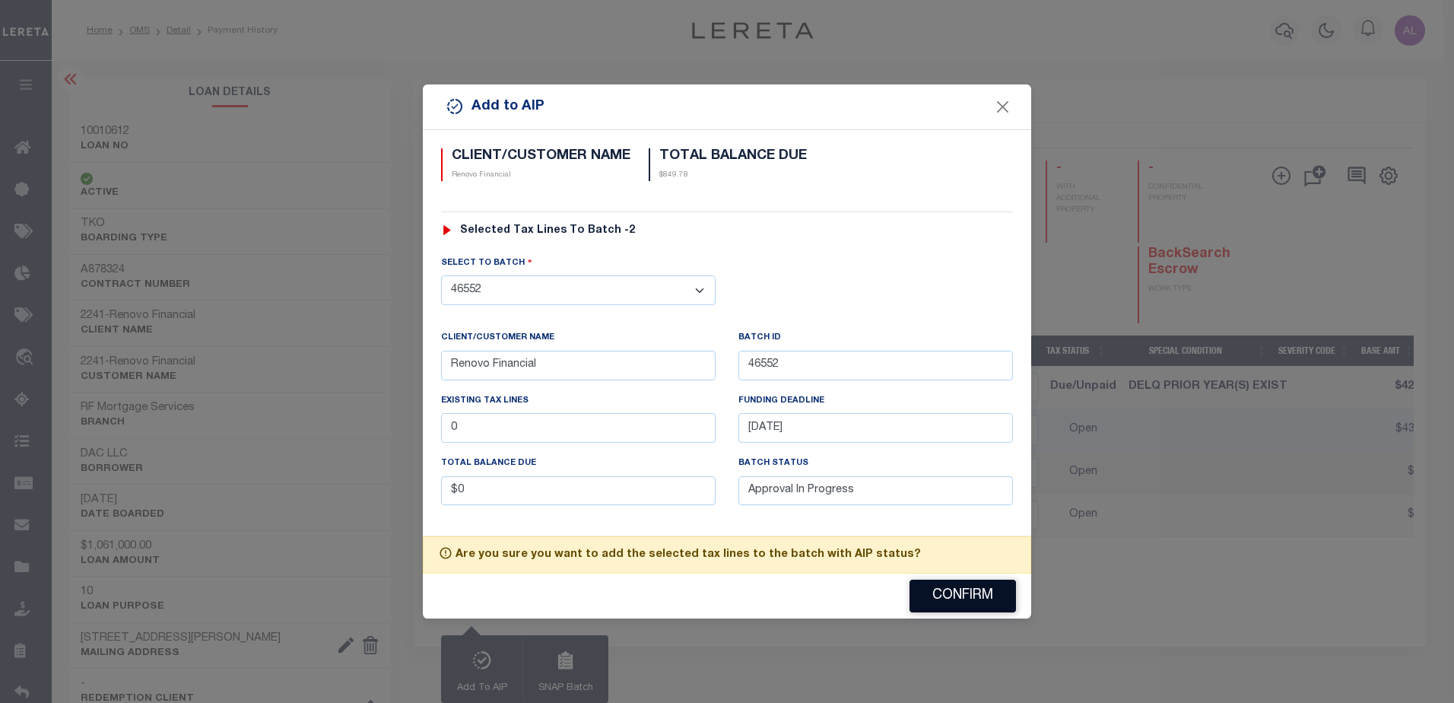
click at [962, 599] on button "Confirm" at bounding box center [963, 596] width 106 height 33
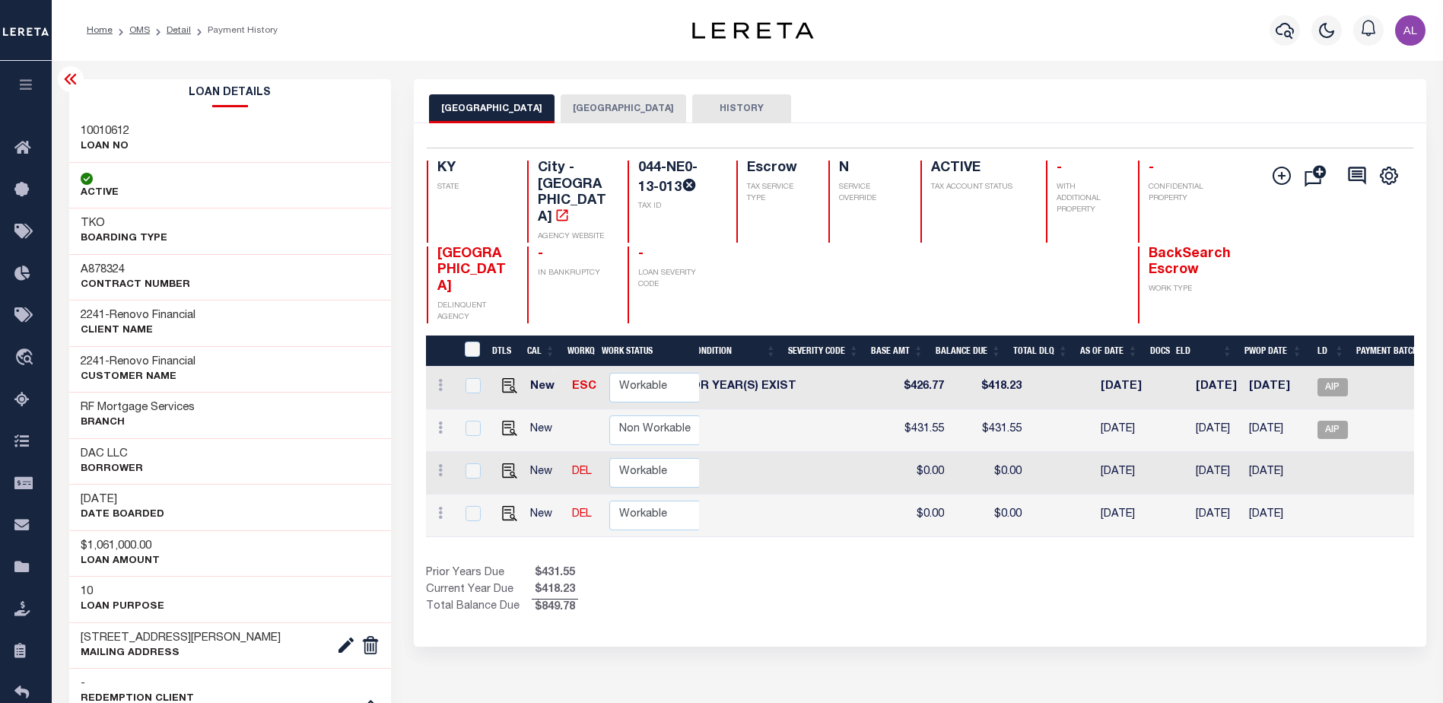
scroll to position [0, 497]
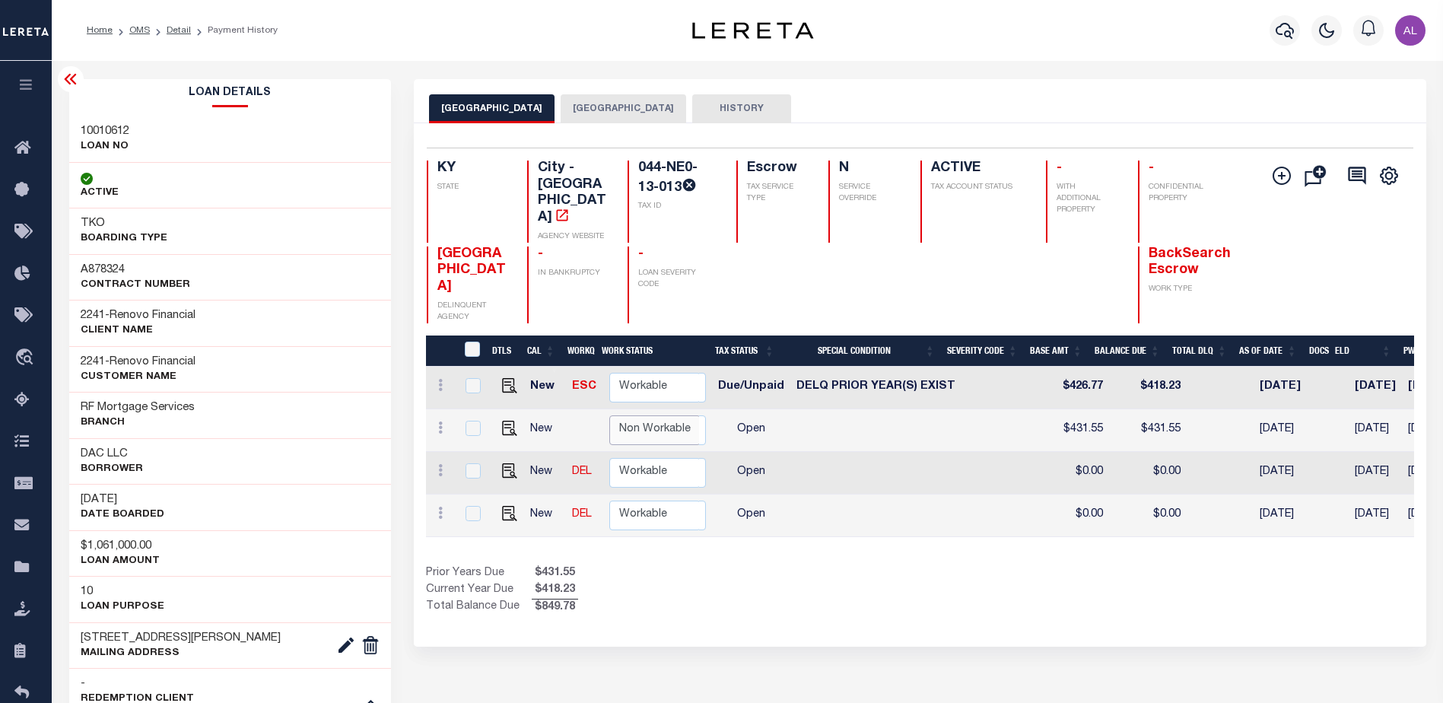
click at [640, 415] on select "Non Workable Workable" at bounding box center [654, 430] width 91 height 30
checkbox input "true"
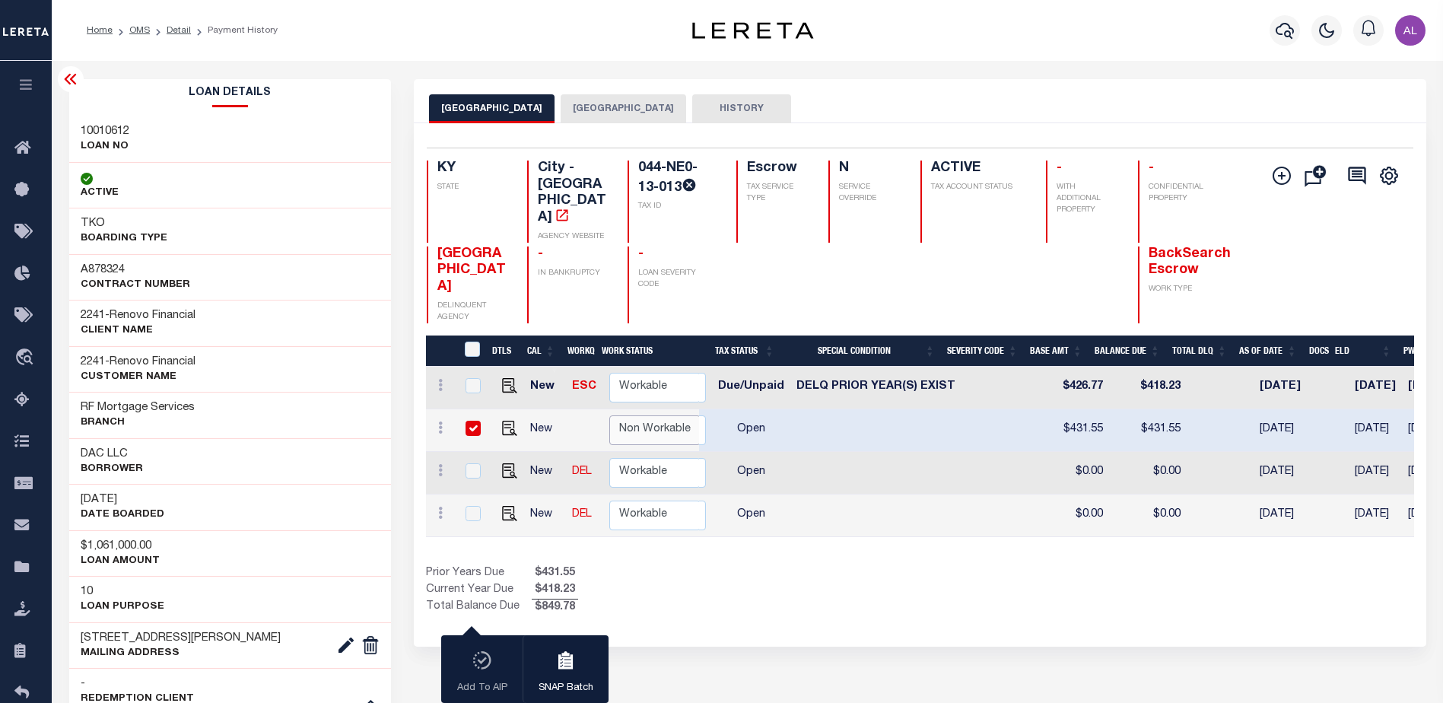
select select "false"
click at [609, 415] on select "Non Workable Workable" at bounding box center [654, 430] width 91 height 30
checkbox input "false"
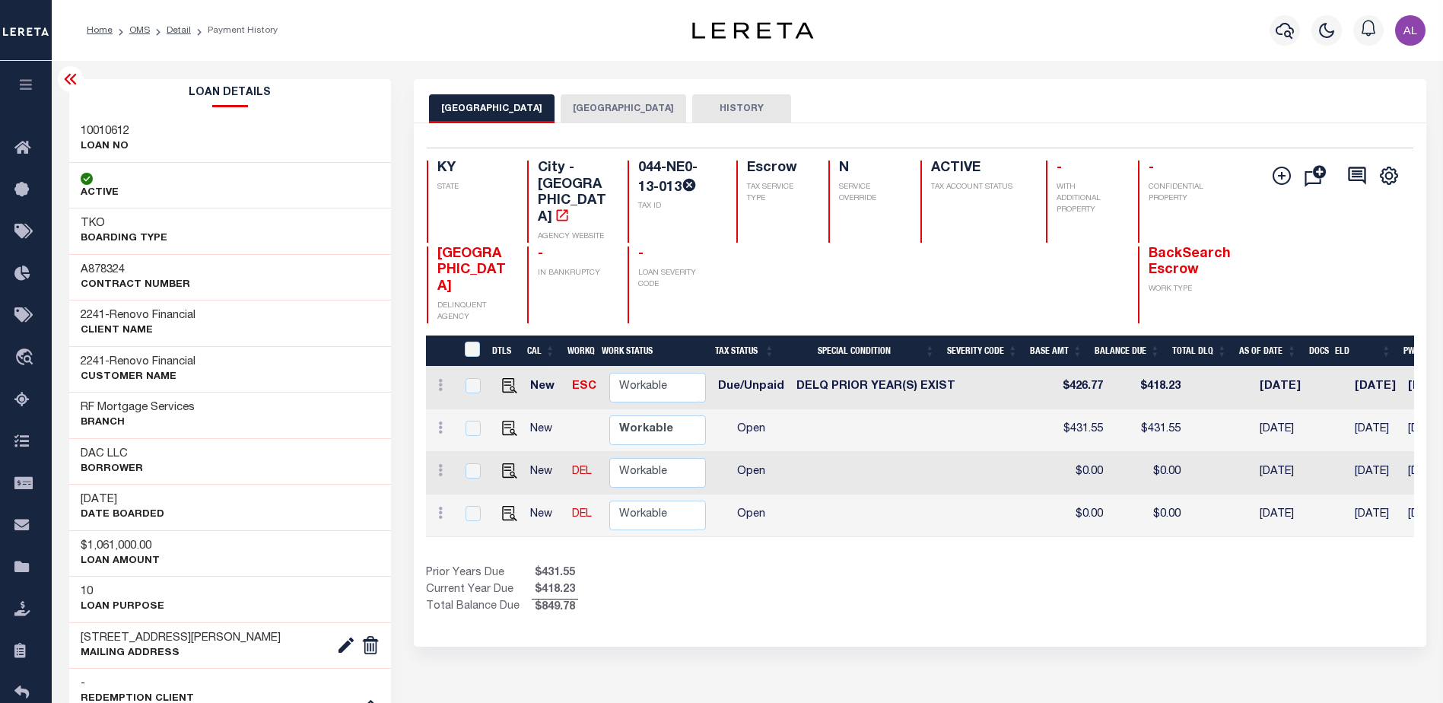
click at [755, 580] on div "Prior Years Due $431.55 Current Year Due $418.23 Total Balance Due $849.78" at bounding box center [673, 590] width 494 height 51
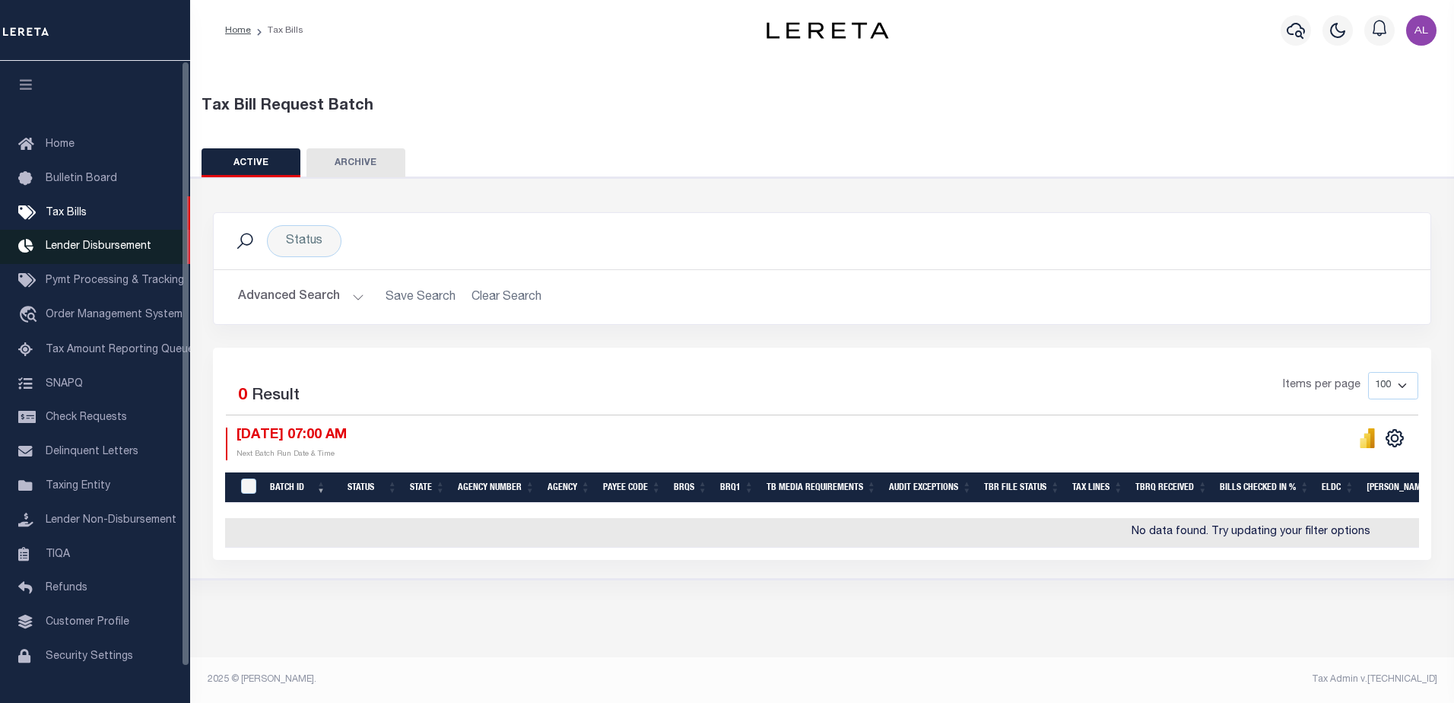
click at [94, 248] on span "Lender Disbursement" at bounding box center [99, 246] width 106 height 11
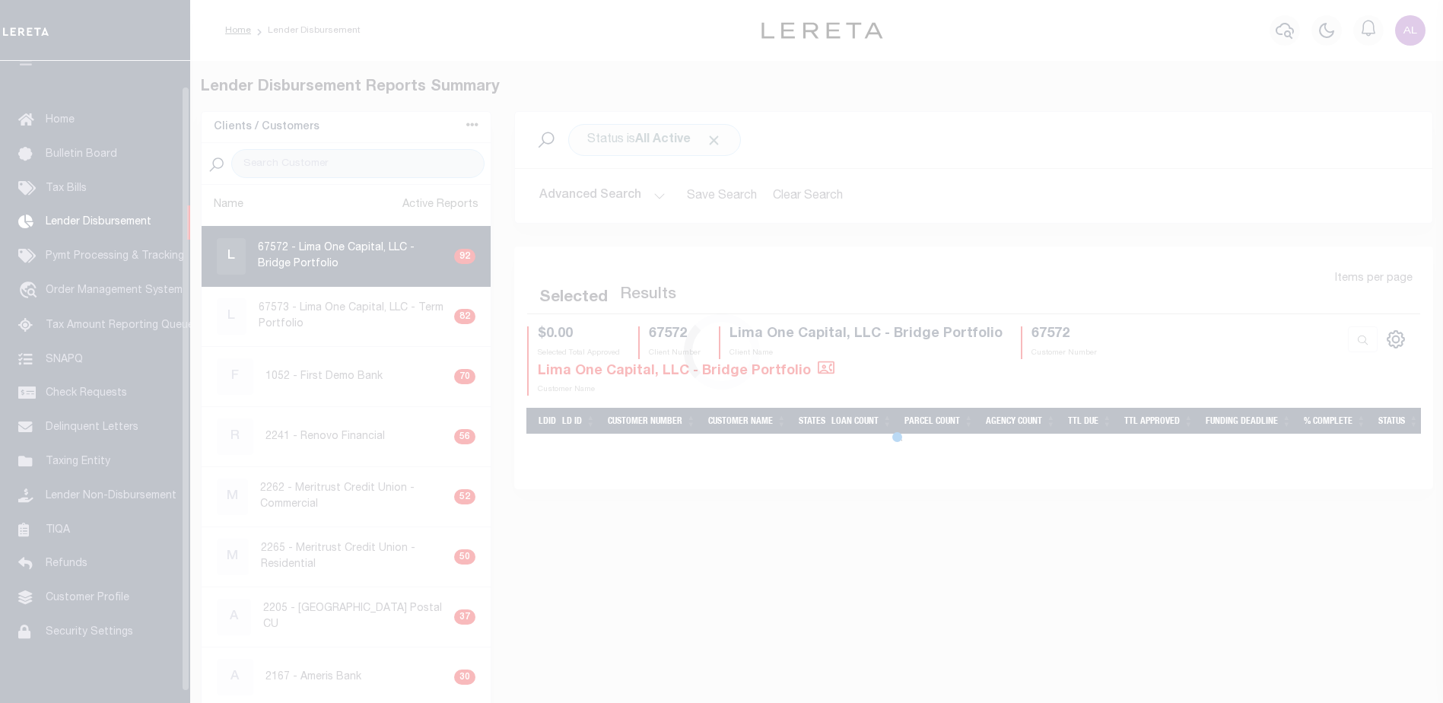
scroll to position [27, 0]
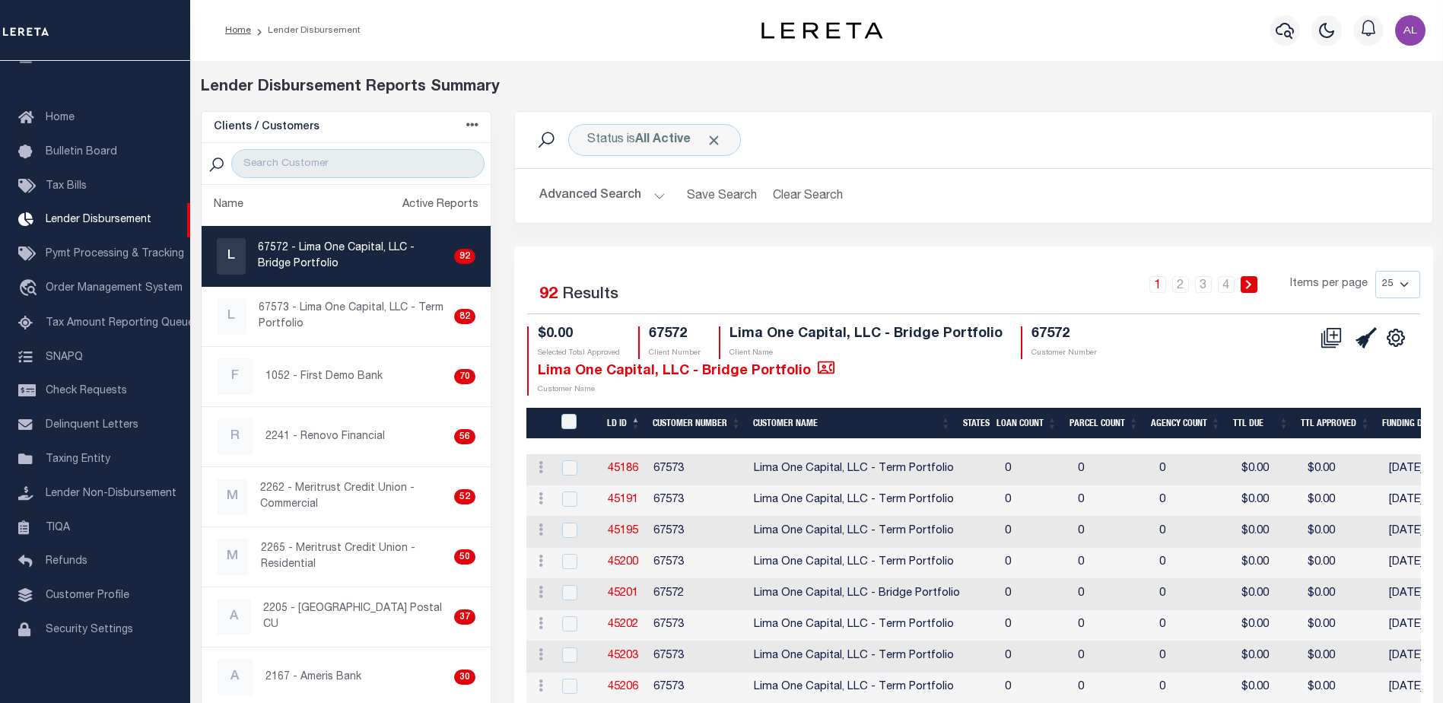
click at [285, 148] on div at bounding box center [347, 164] width 290 height 42
click at [287, 157] on input "search" at bounding box center [357, 163] width 253 height 29
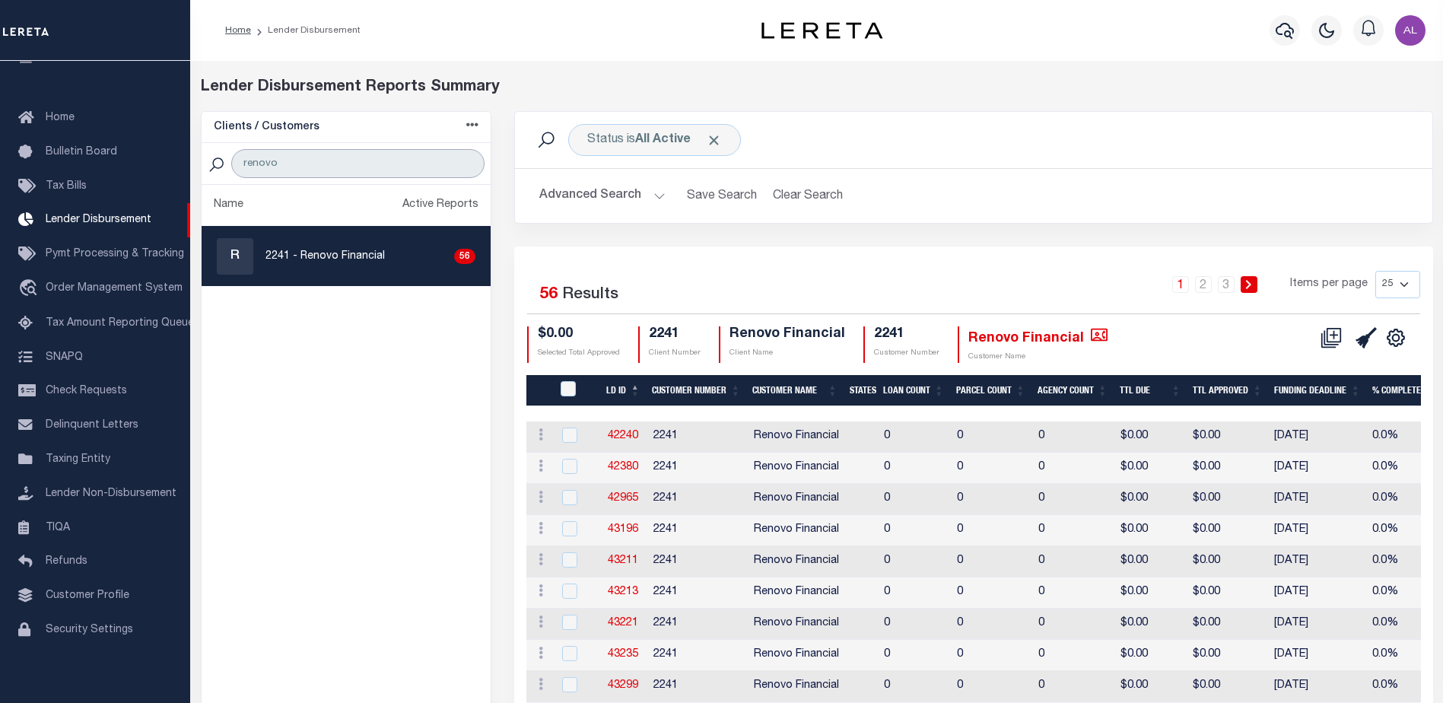
type input "renovo"
click at [1400, 281] on select "25 50 100 200" at bounding box center [1397, 284] width 45 height 27
select select "200"
click at [1375, 271] on select "25 50 100 200" at bounding box center [1397, 284] width 45 height 27
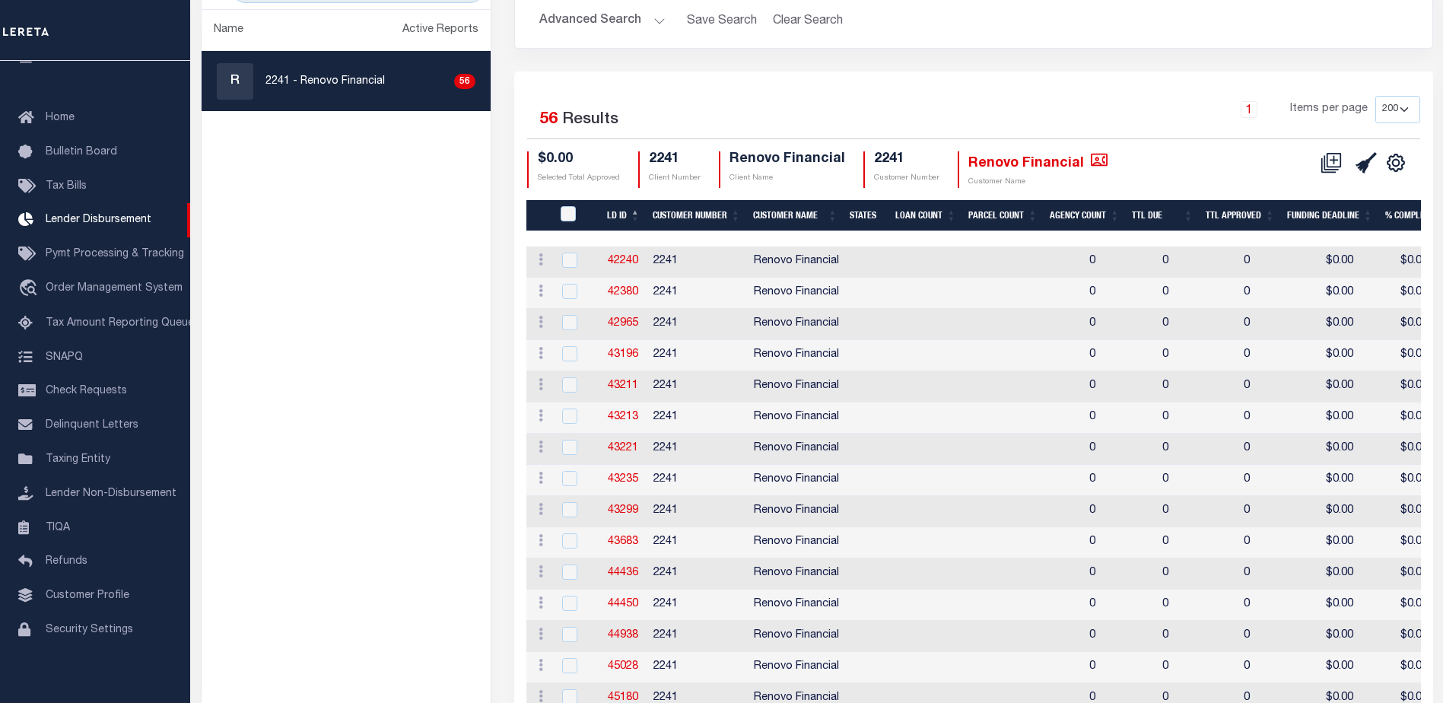
scroll to position [105, 0]
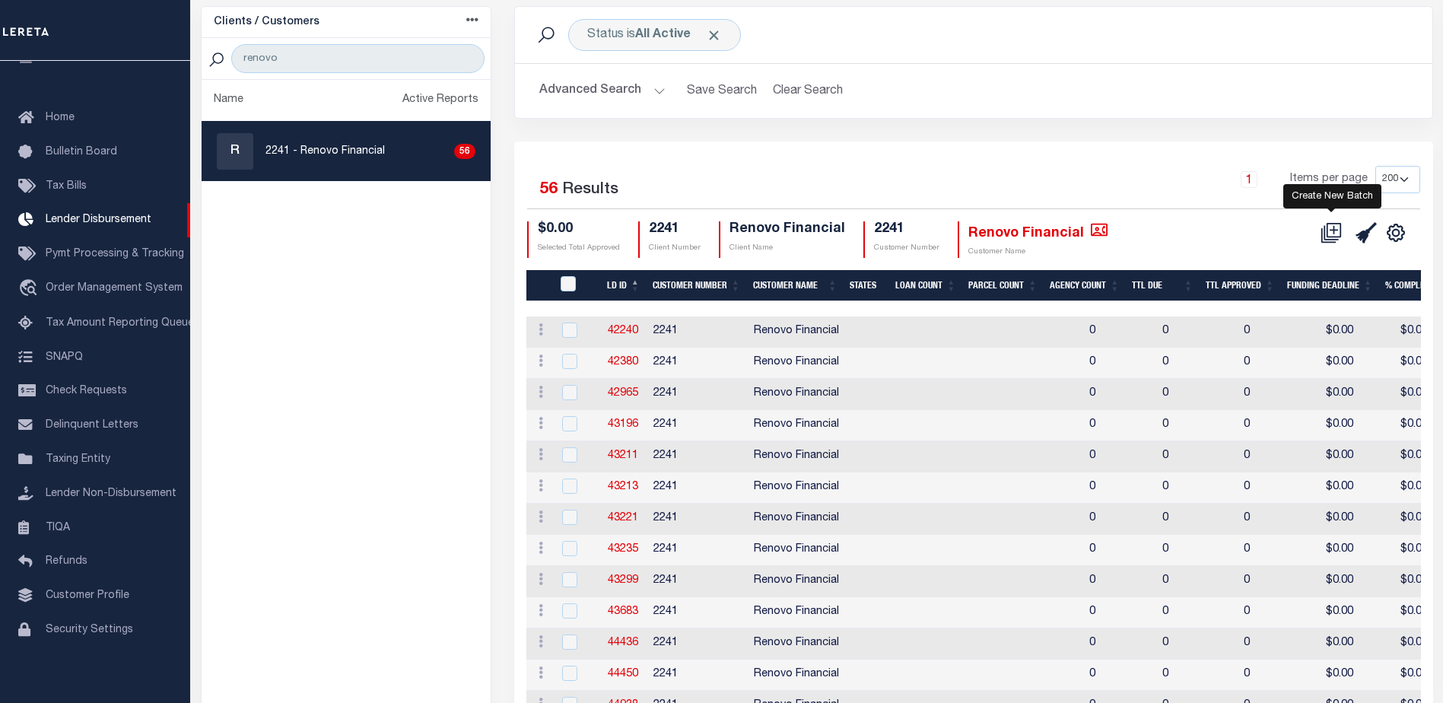
click at [1335, 230] on icon at bounding box center [1330, 232] width 21 height 21
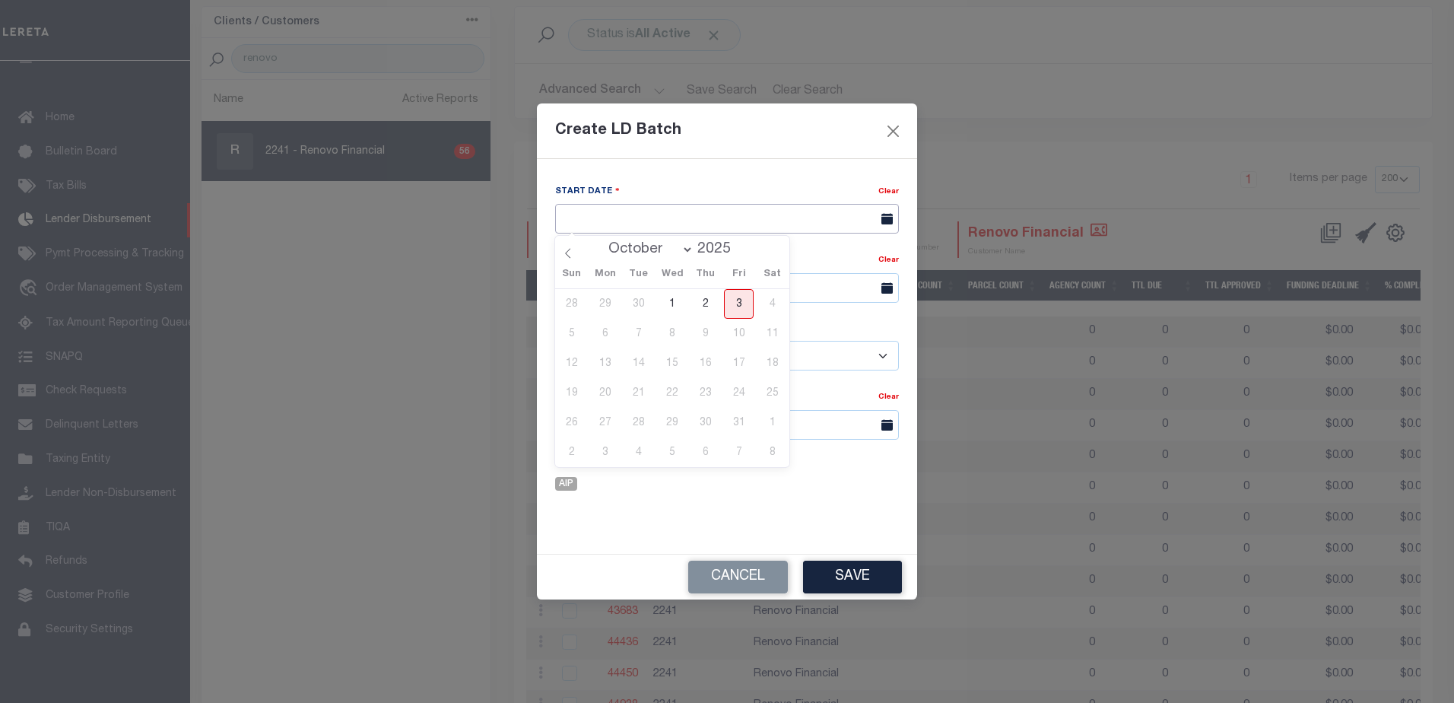
click at [630, 211] on input "text" at bounding box center [727, 219] width 344 height 30
click at [742, 307] on span "3" at bounding box center [739, 304] width 30 height 30
type input "[DATE]"
click at [636, 293] on input "text" at bounding box center [727, 288] width 344 height 30
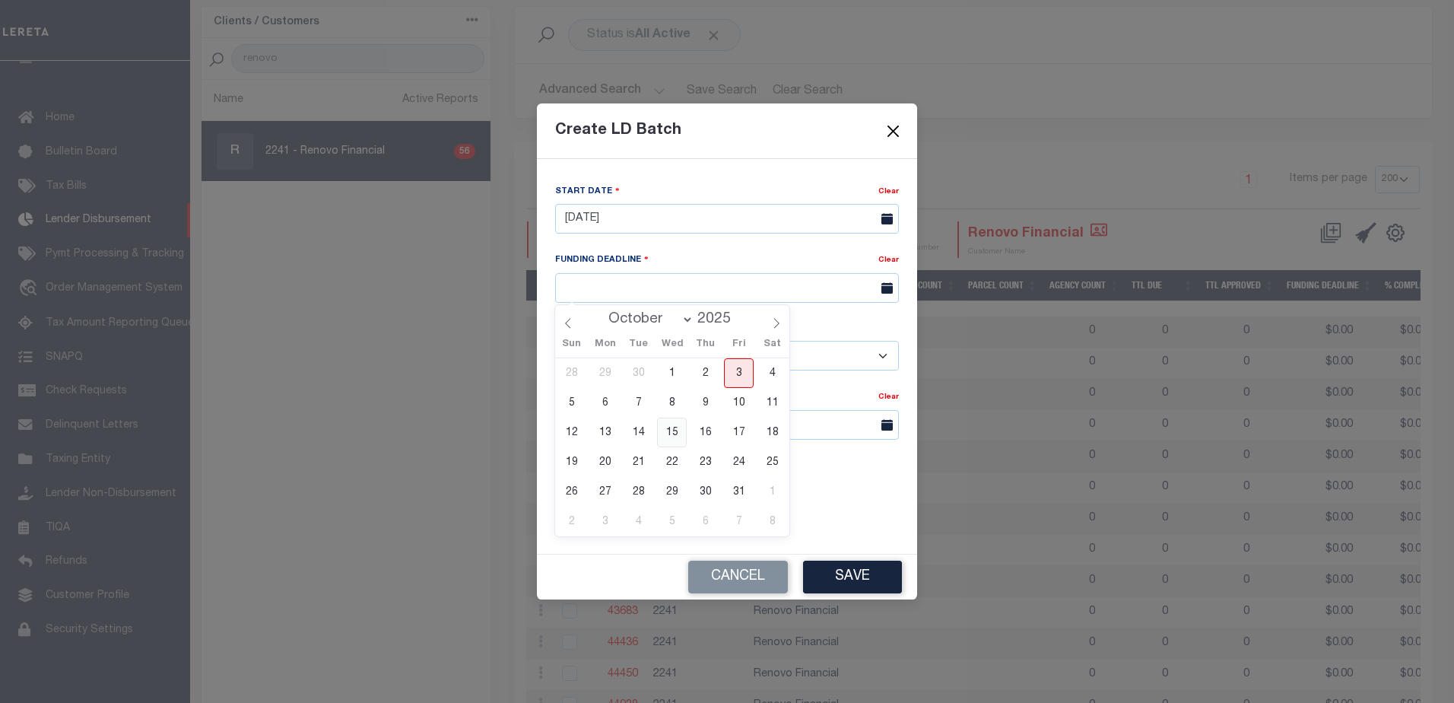
click at [676, 432] on span "15" at bounding box center [672, 433] width 30 height 30
type input "10/15/25"
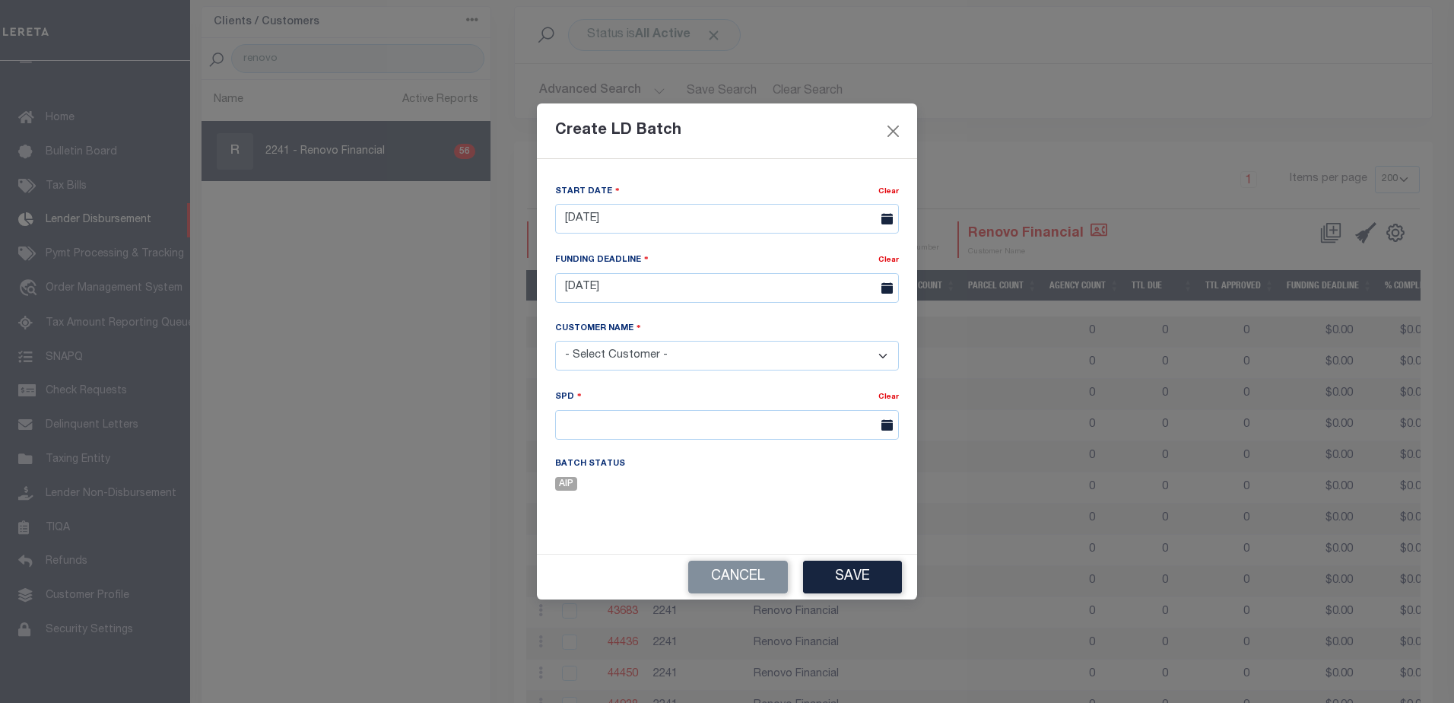
click at [612, 349] on select "- Select Customer - Accumatch - Refunds All In Credit Union Amarillo National B…" at bounding box center [727, 356] width 344 height 30
select select "2241"
click at [642, 349] on select "- Select Customer - Accumatch - Refunds All In Credit Union Amarillo National B…" at bounding box center [727, 356] width 344 height 30
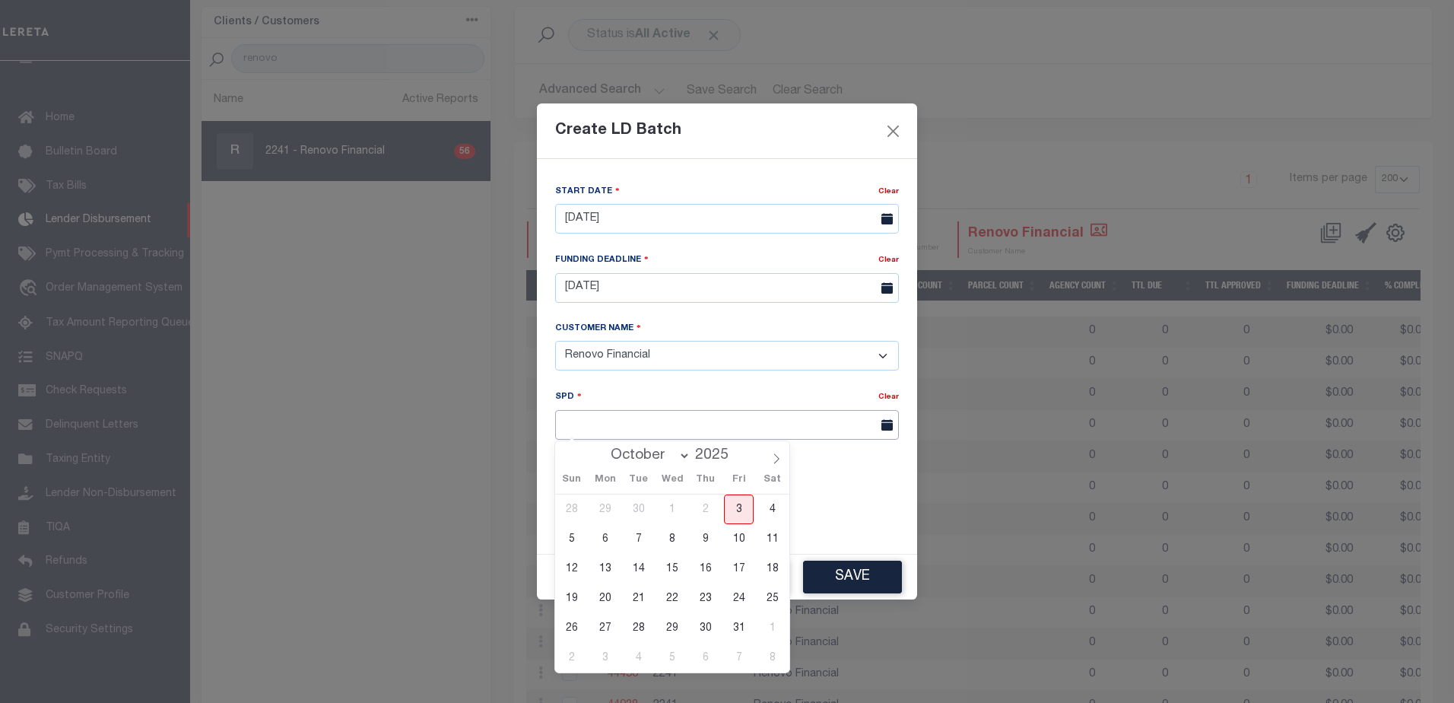
click at [593, 431] on input "text" at bounding box center [727, 425] width 344 height 30
click at [741, 571] on span "17" at bounding box center [739, 569] width 30 height 30
type input "[DATE]"
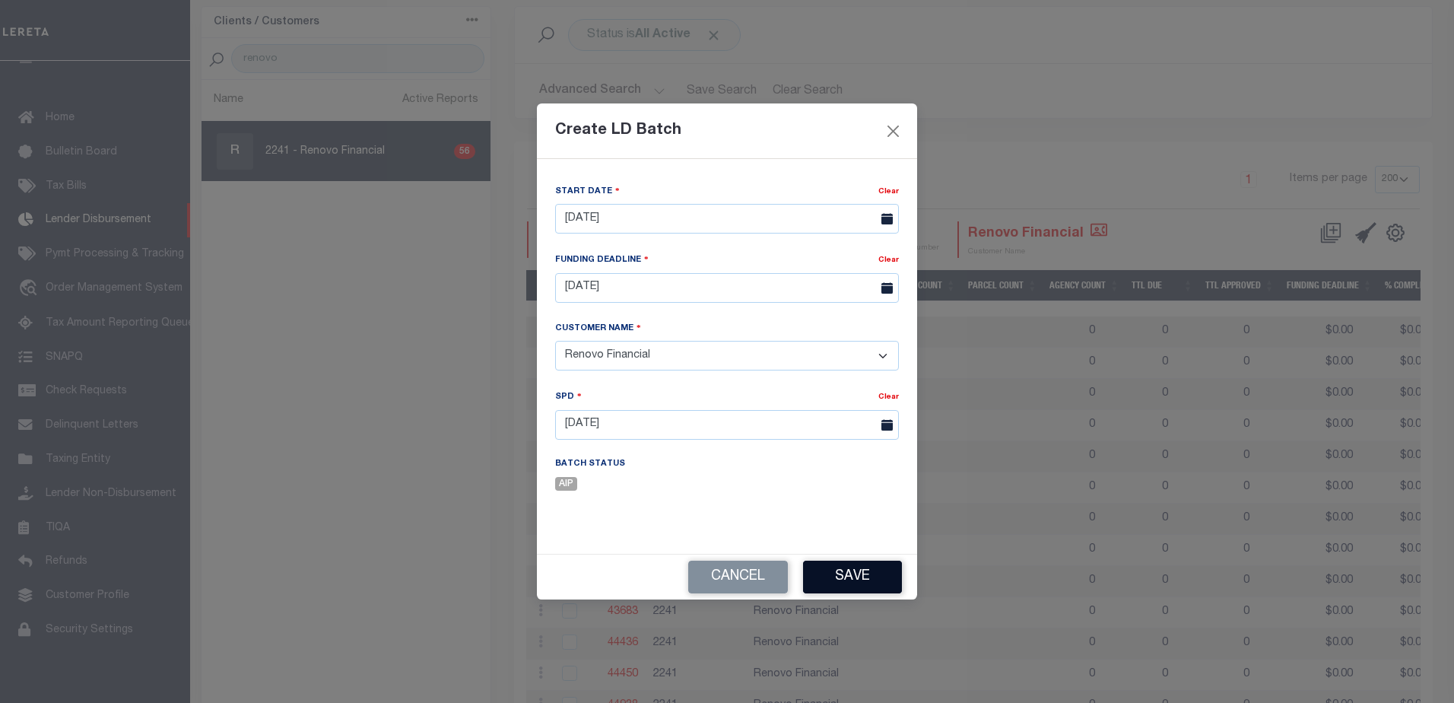
click at [858, 580] on button "Save" at bounding box center [852, 577] width 99 height 33
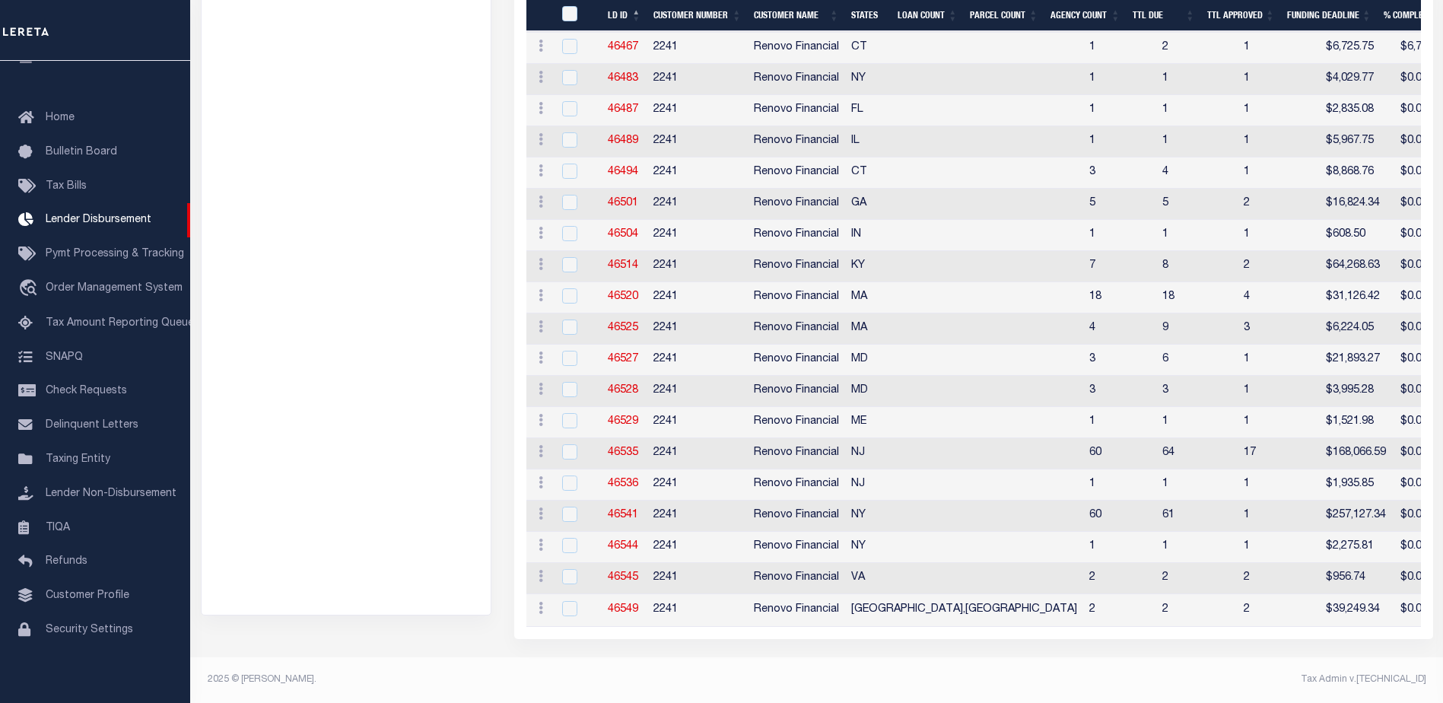
scroll to position [1541, 0]
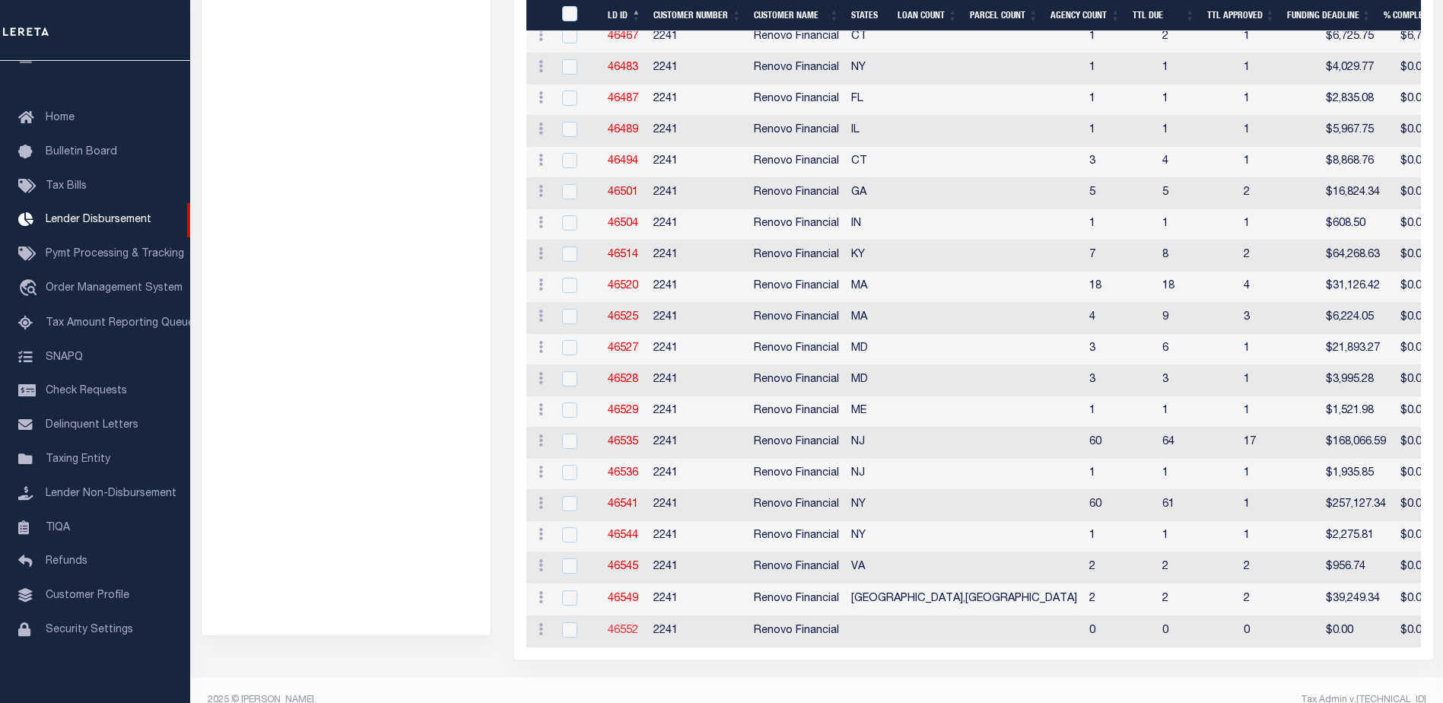
click at [631, 628] on link "46552" at bounding box center [623, 630] width 30 height 11
checkbox input "true"
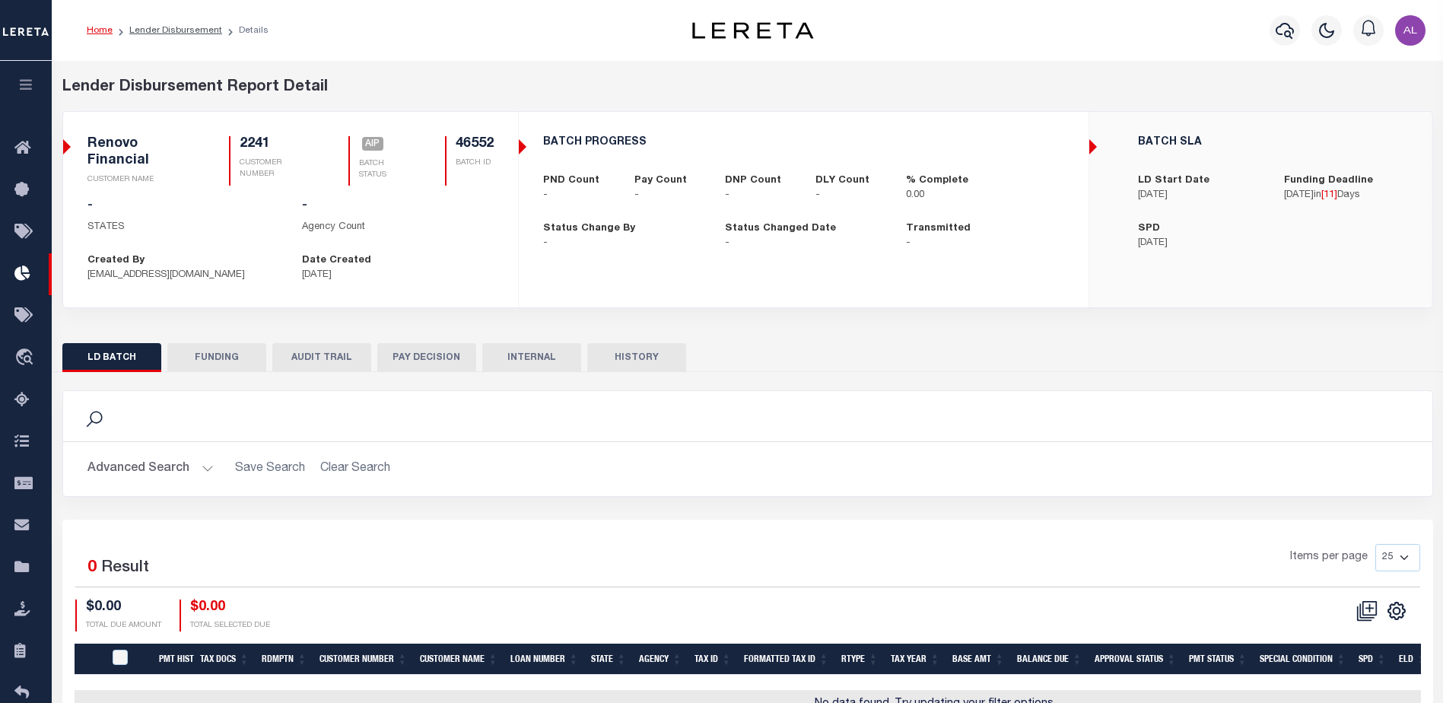
click at [223, 360] on button "FUNDING" at bounding box center [216, 357] width 99 height 29
type input "$0"
type input "10/15/2025"
select select "100"
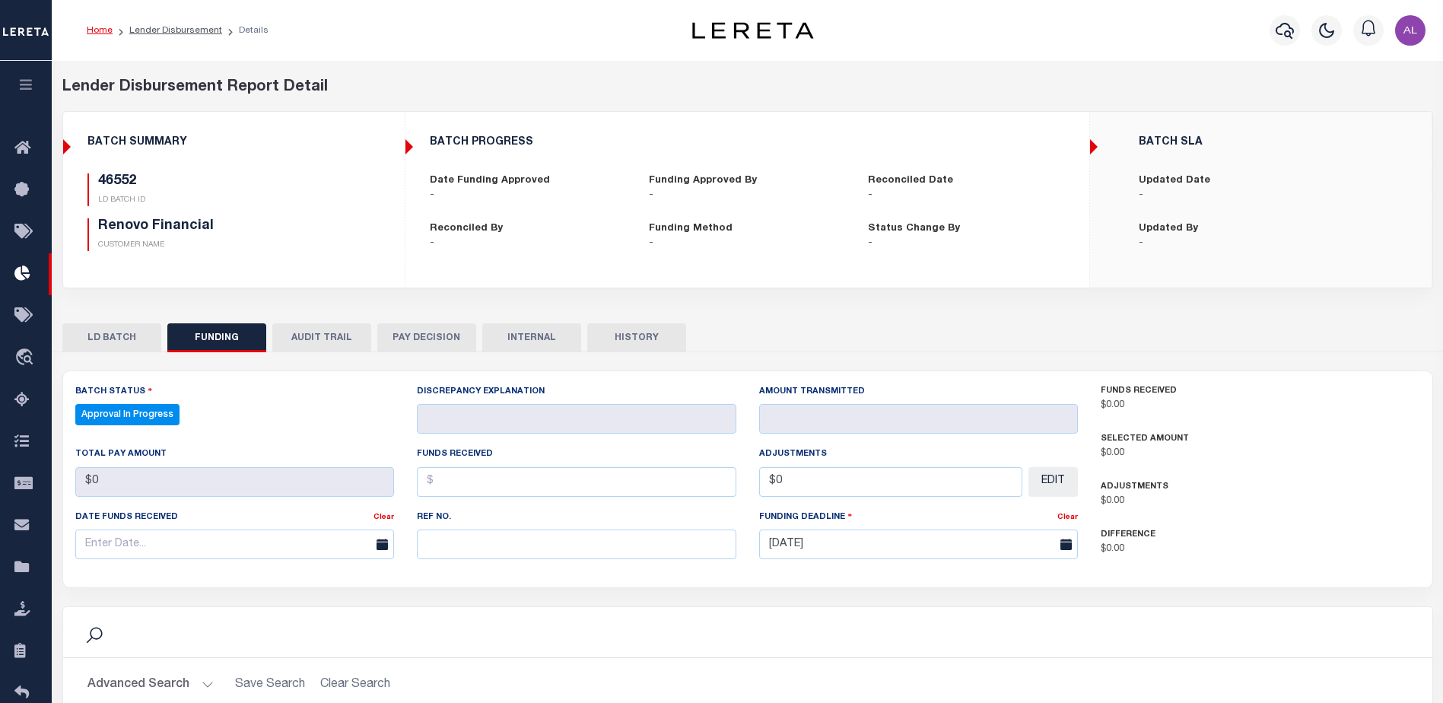
select select "100"
click at [125, 339] on button "LD BATCH" at bounding box center [111, 337] width 99 height 29
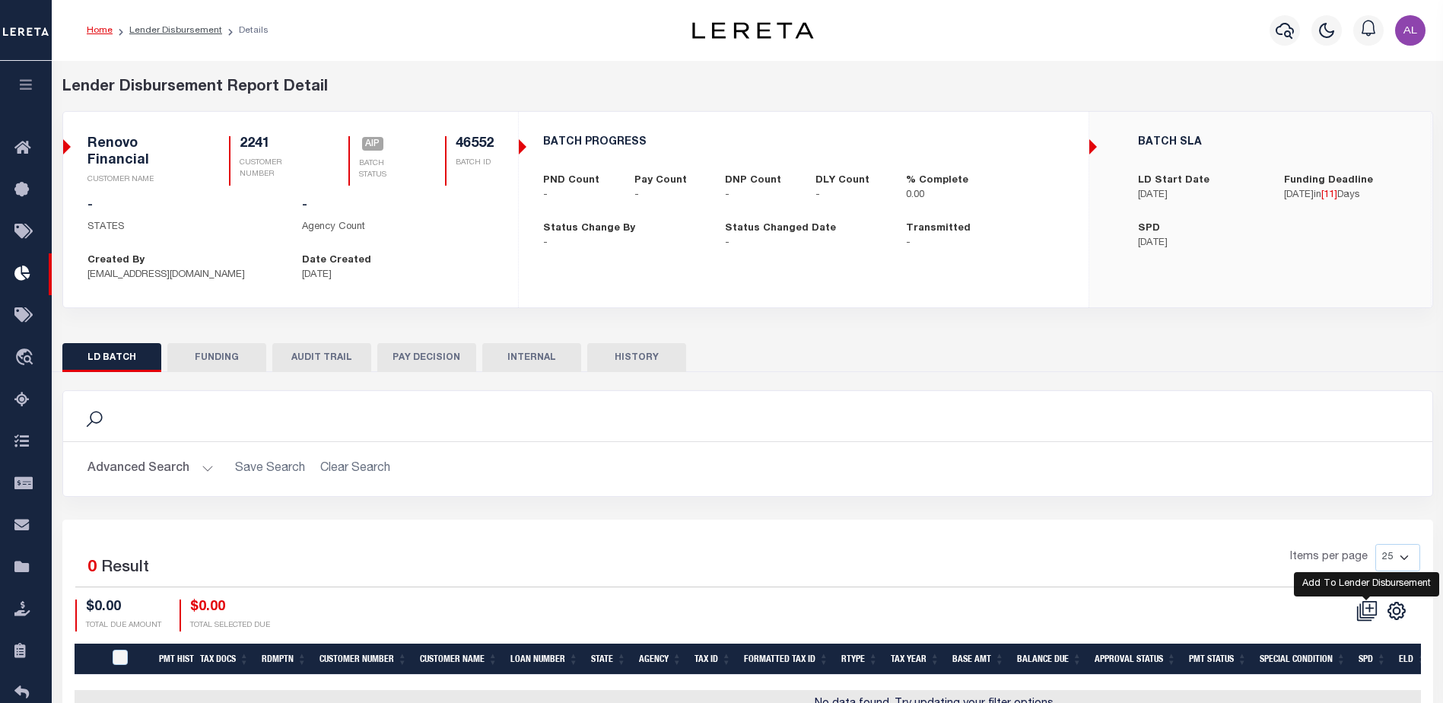
click at [1368, 612] on icon "" at bounding box center [1366, 610] width 21 height 21
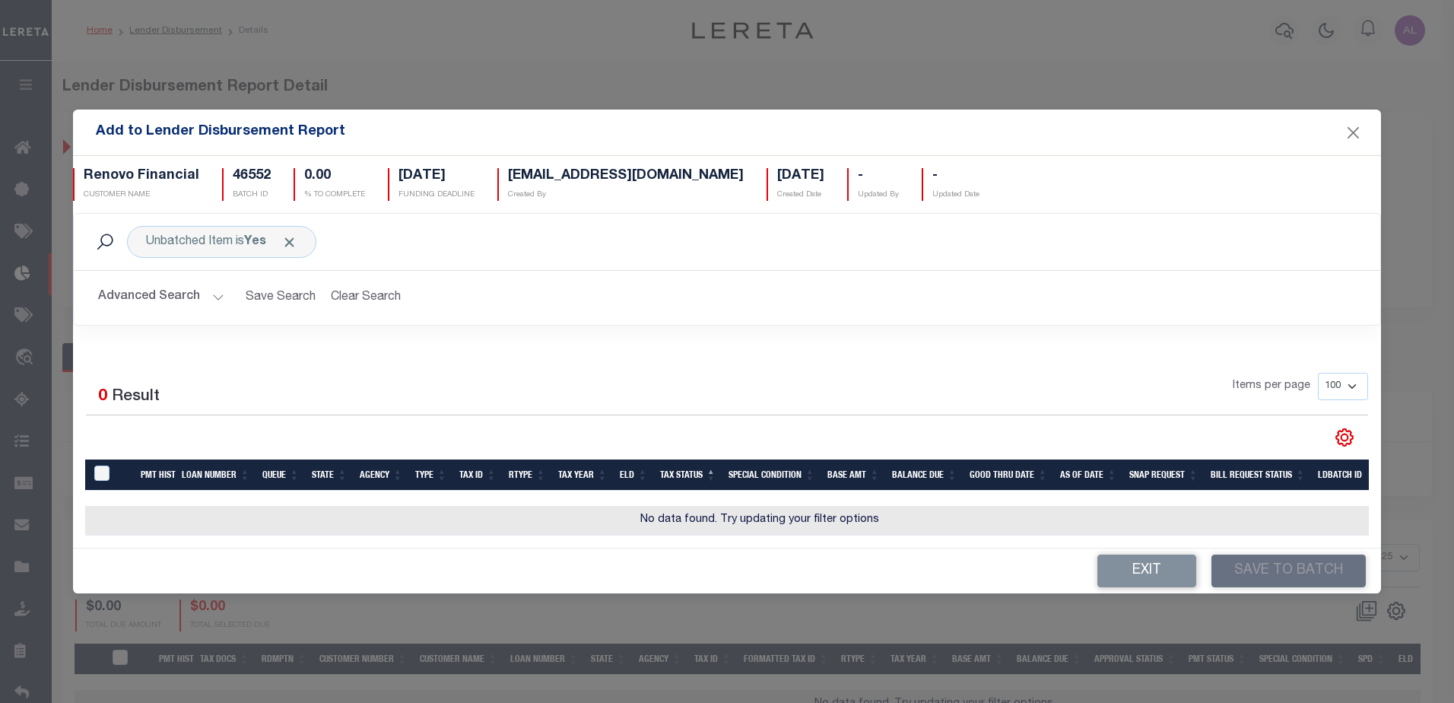
click at [218, 292] on button "Advanced Search" at bounding box center [161, 298] width 126 height 30
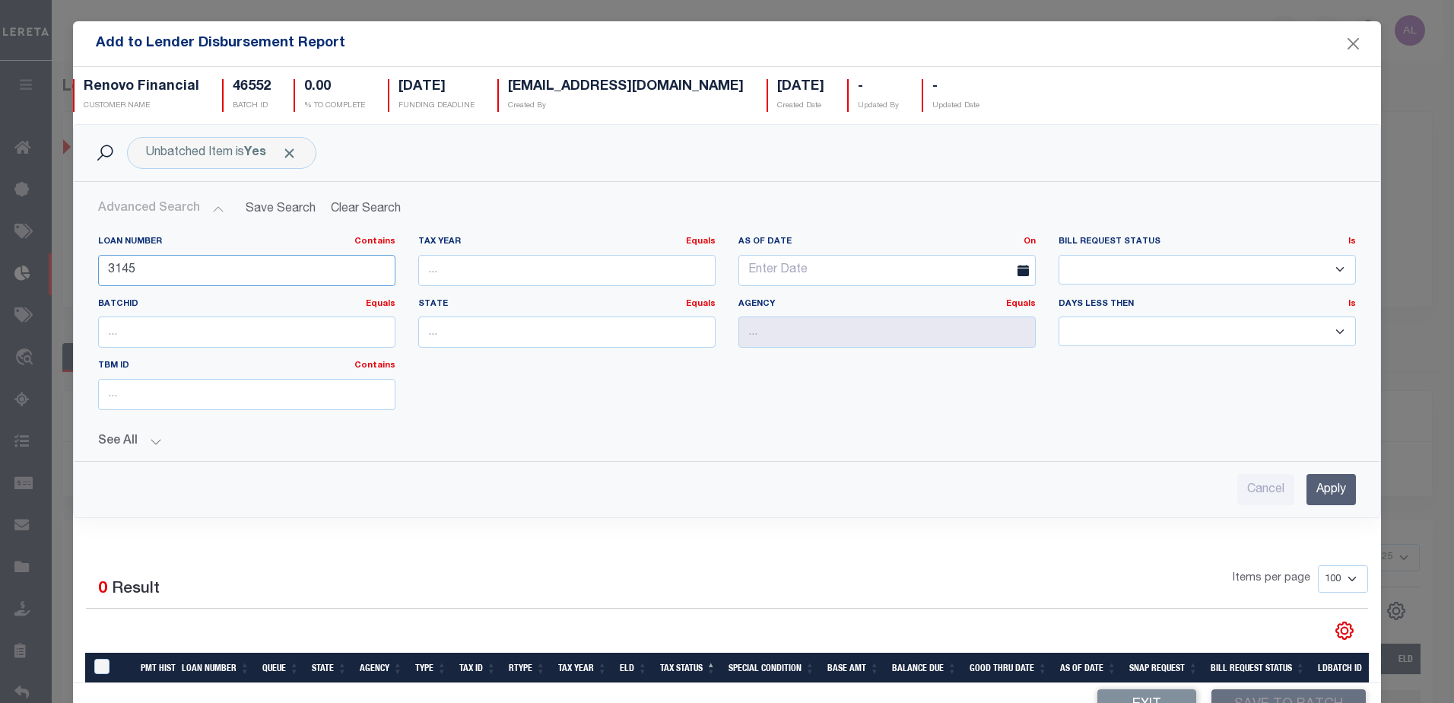
drag, startPoint x: 146, startPoint y: 270, endPoint x: 97, endPoint y: 265, distance: 49.7
click at [98, 265] on input "3145" at bounding box center [246, 270] width 297 height 31
type input "10010612"
click at [1307, 492] on input "Apply" at bounding box center [1331, 489] width 49 height 31
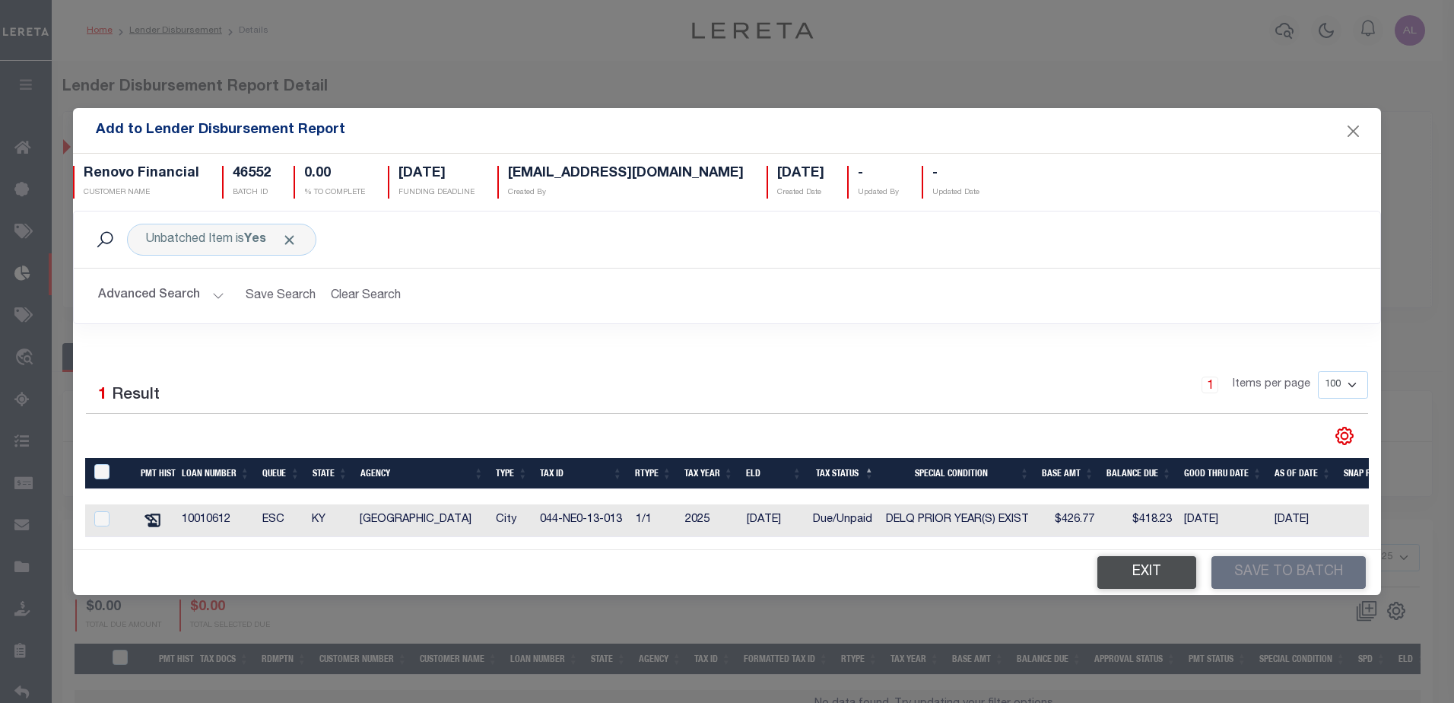
click at [1145, 576] on button "Exit" at bounding box center [1147, 572] width 99 height 33
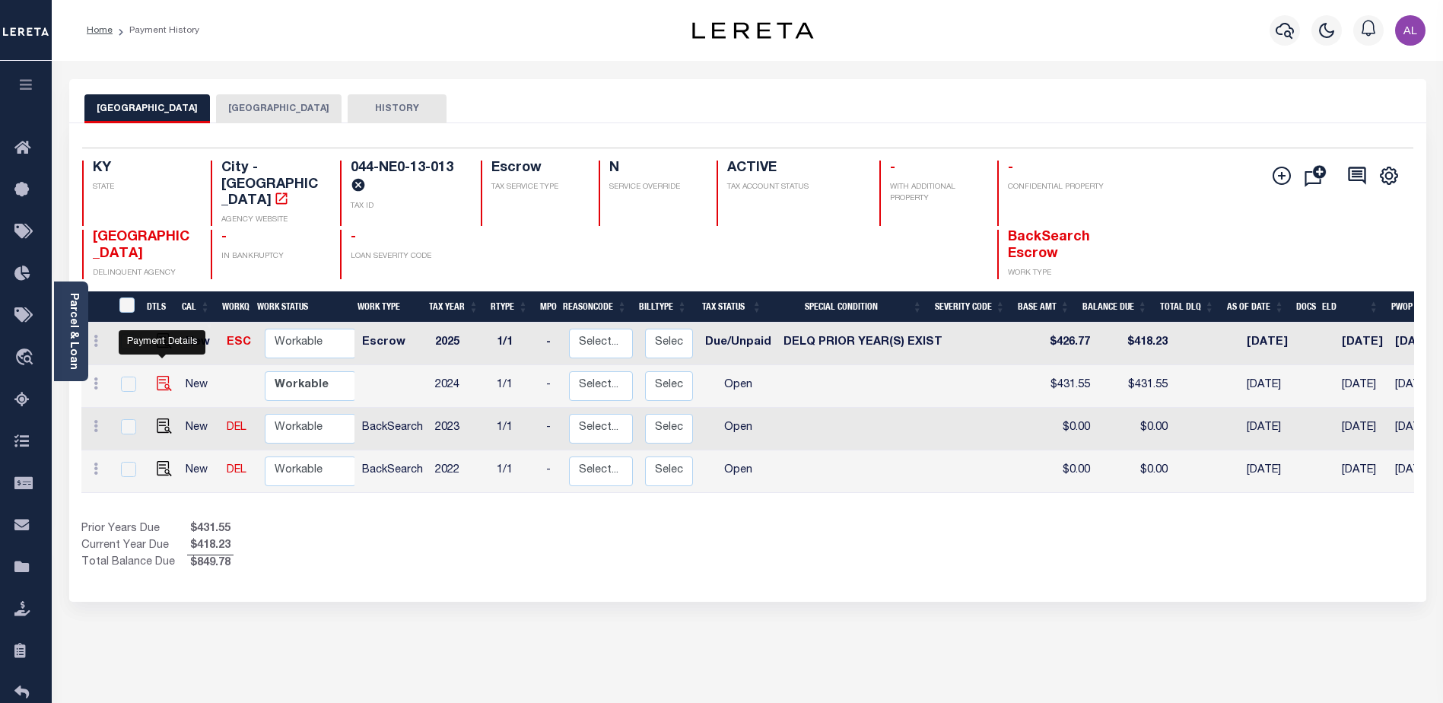
click at [160, 376] on img "" at bounding box center [164, 383] width 15 height 15
checkbox input "true"
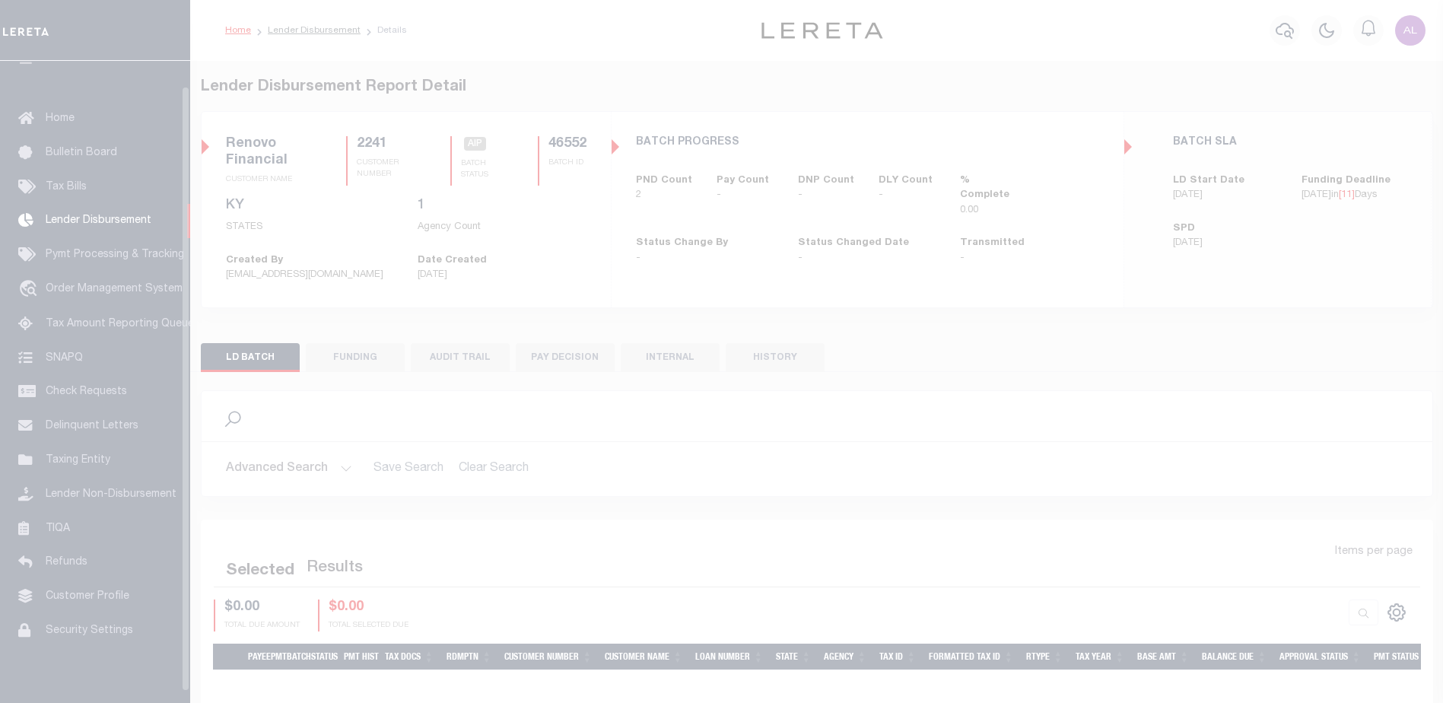
scroll to position [27, 0]
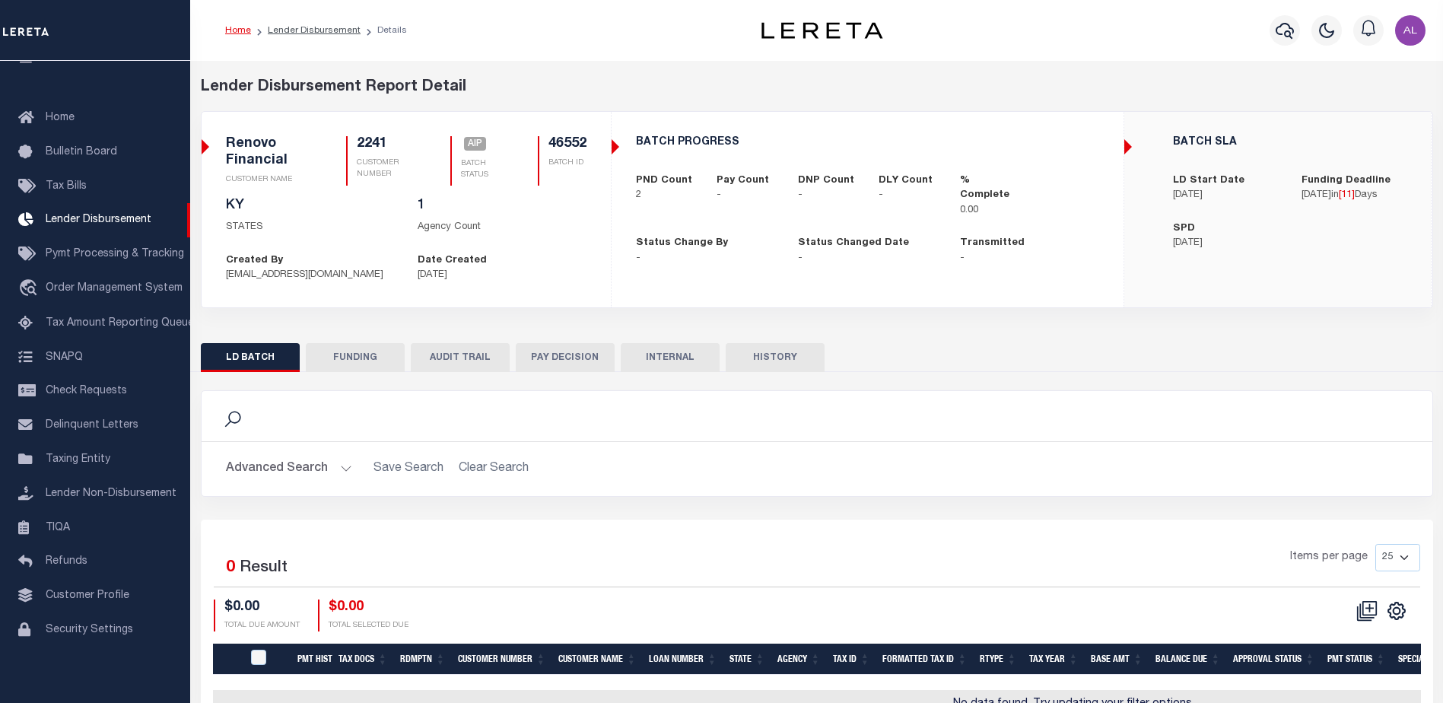
checkbox input "true"
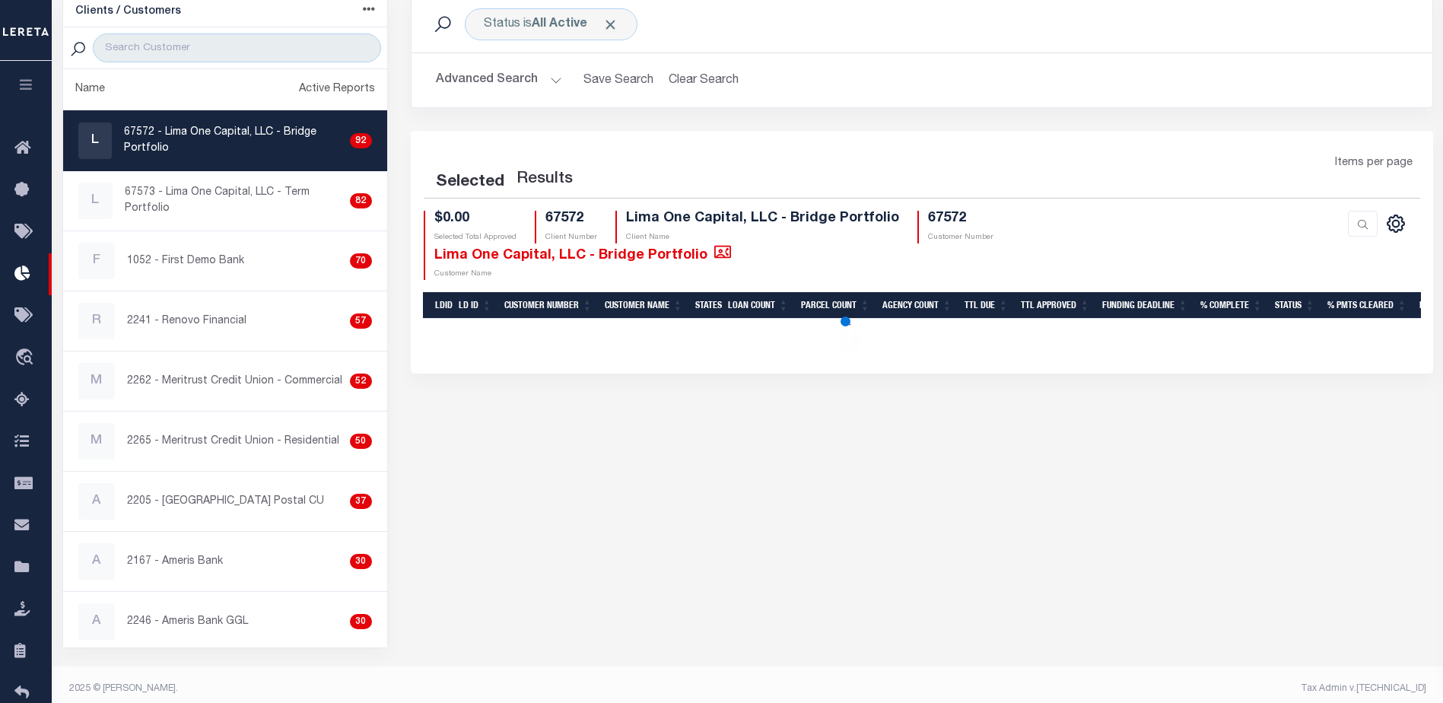
scroll to position [125, 0]
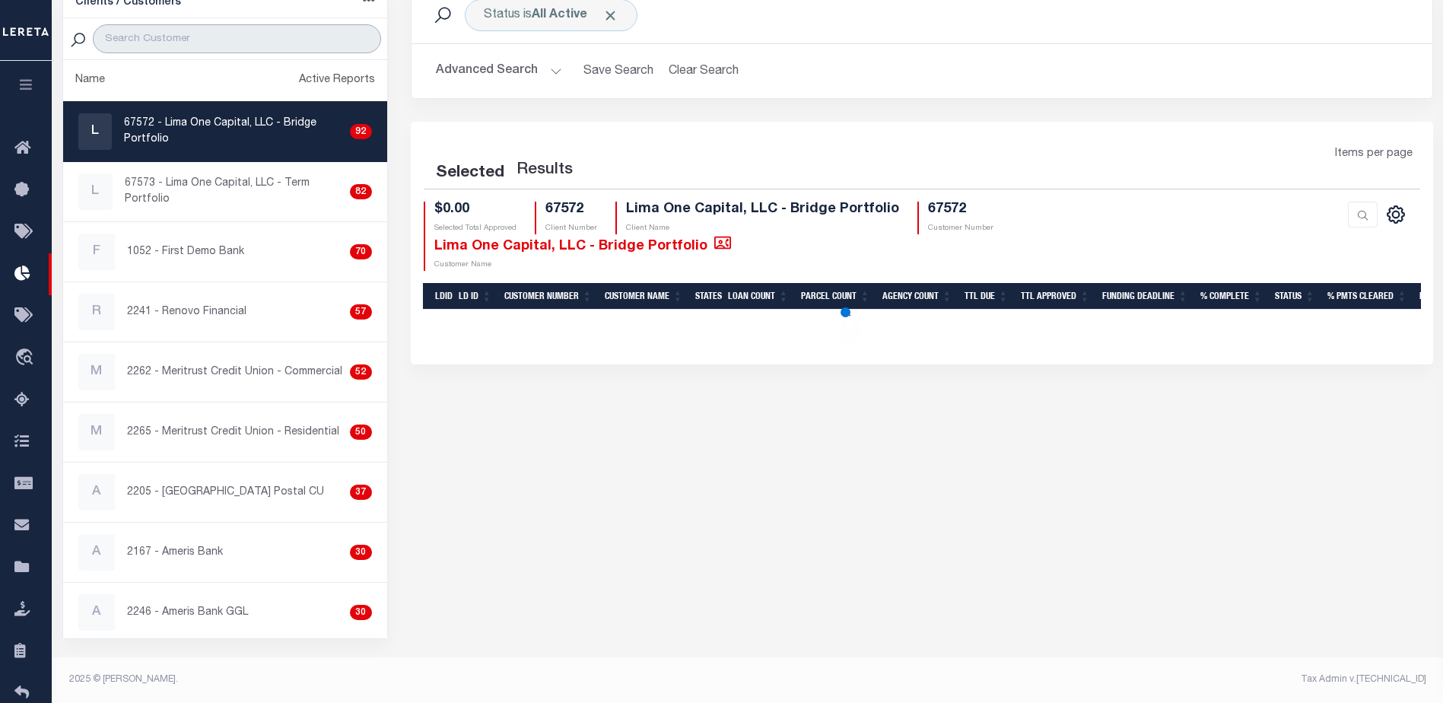
click at [195, 33] on input "search" at bounding box center [237, 38] width 288 height 29
type input "ren"
select select "200"
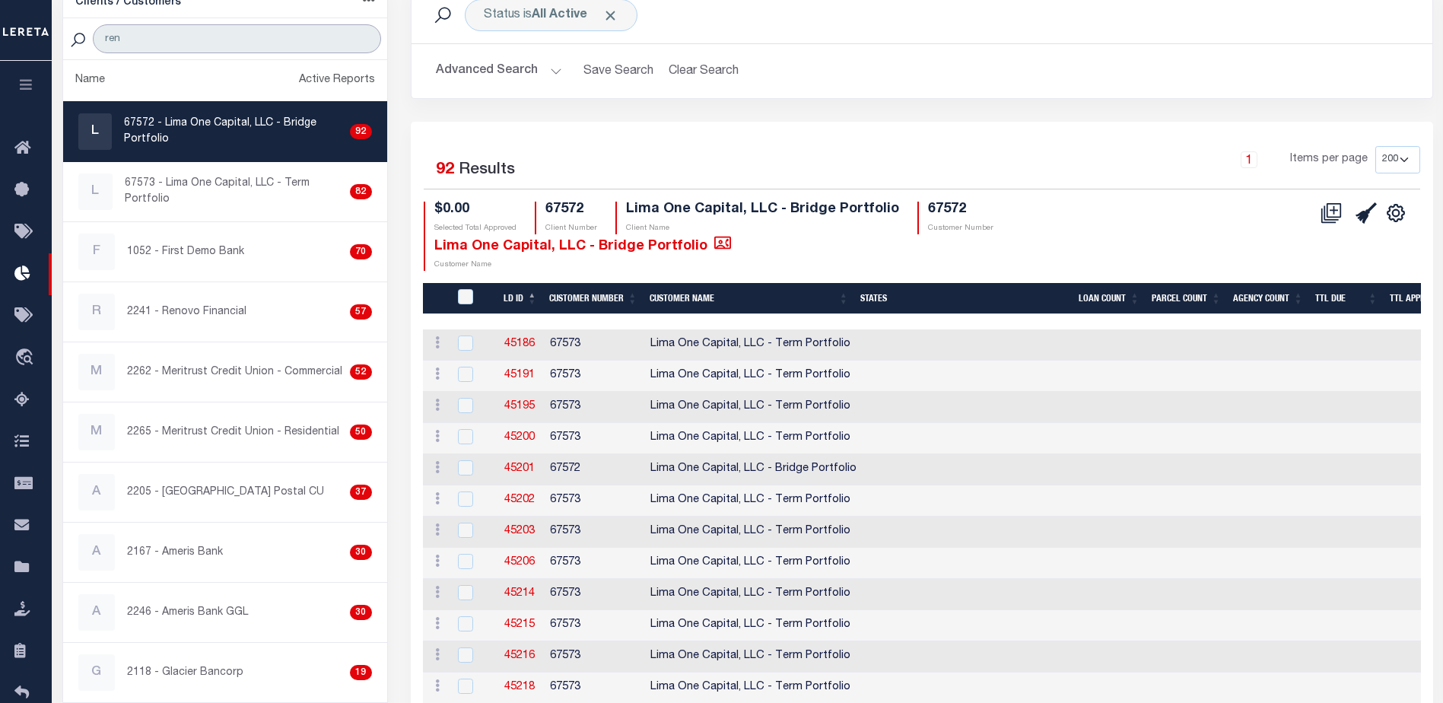
select select "200"
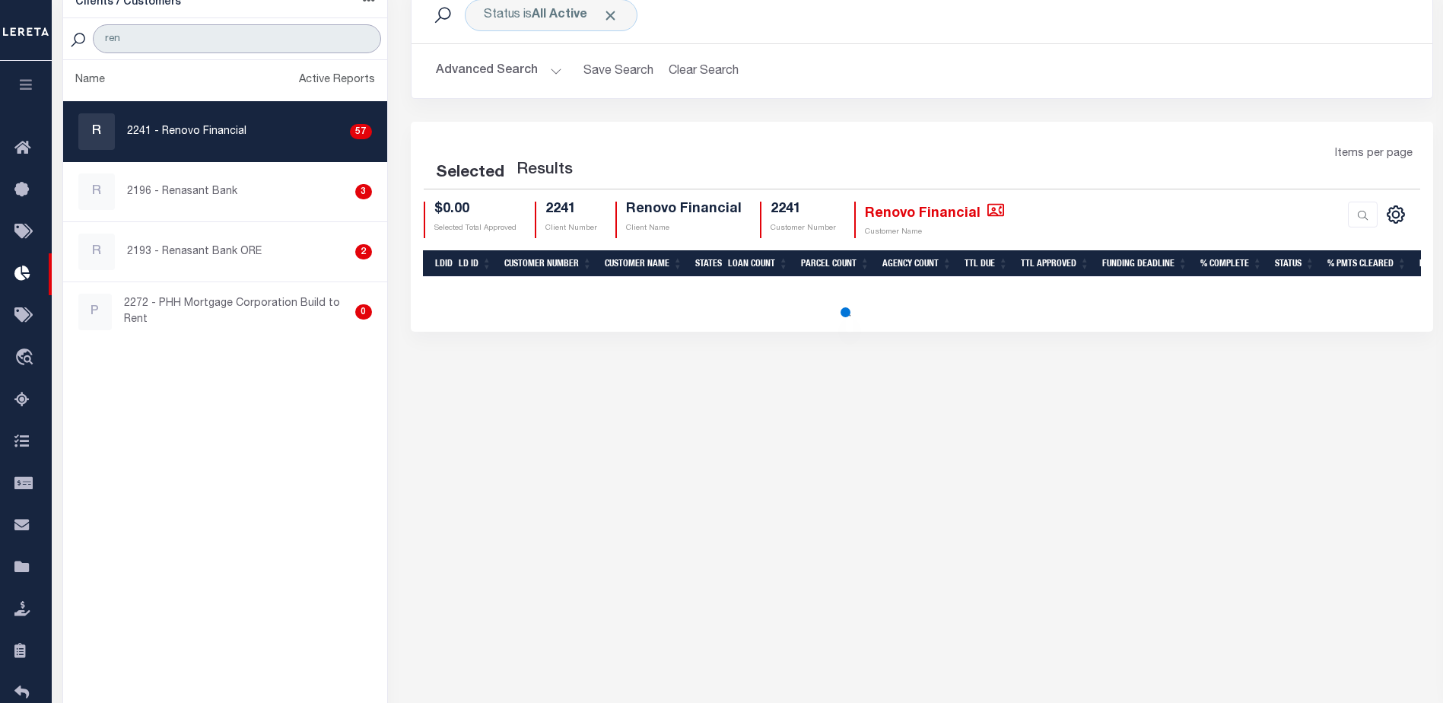
type input "ren"
click at [273, 129] on div "R 2241 - Renovo Financial 57" at bounding box center [225, 131] width 294 height 37
checkbox input "true"
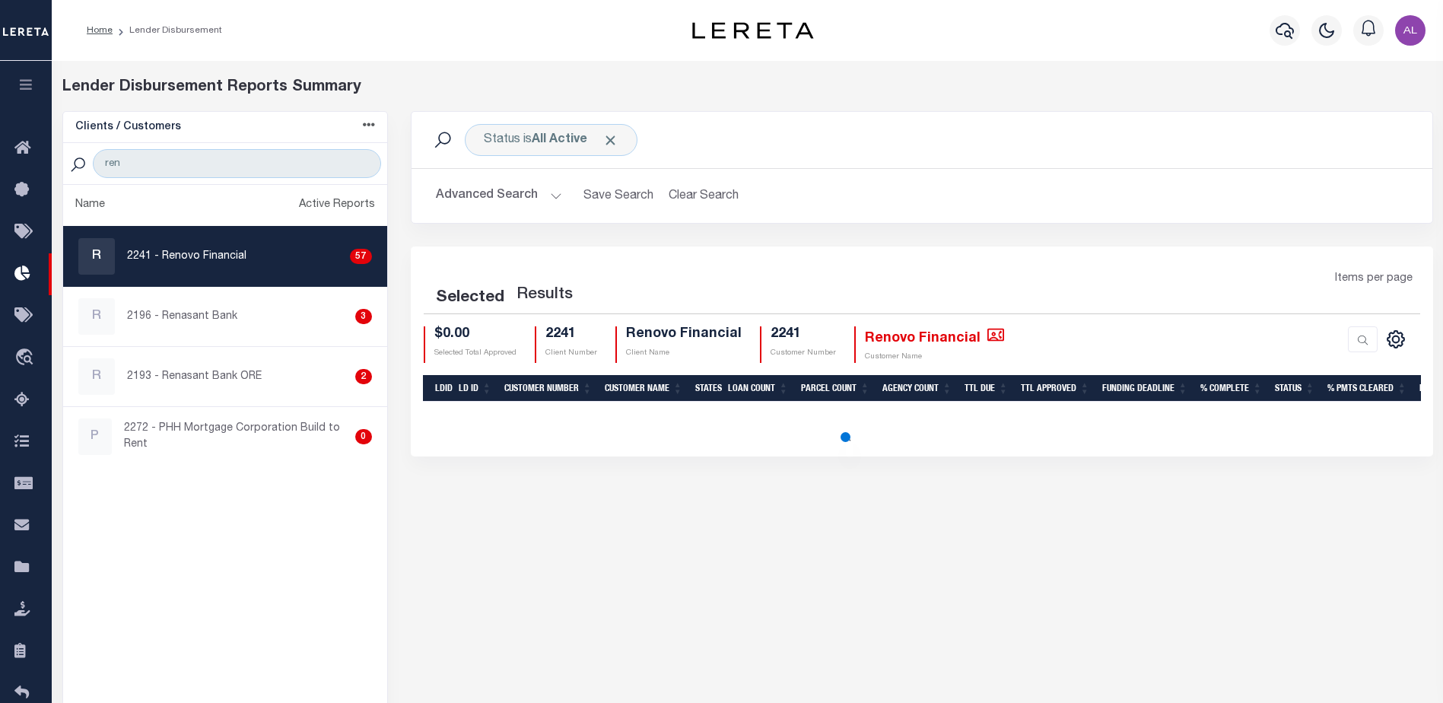
select select "200"
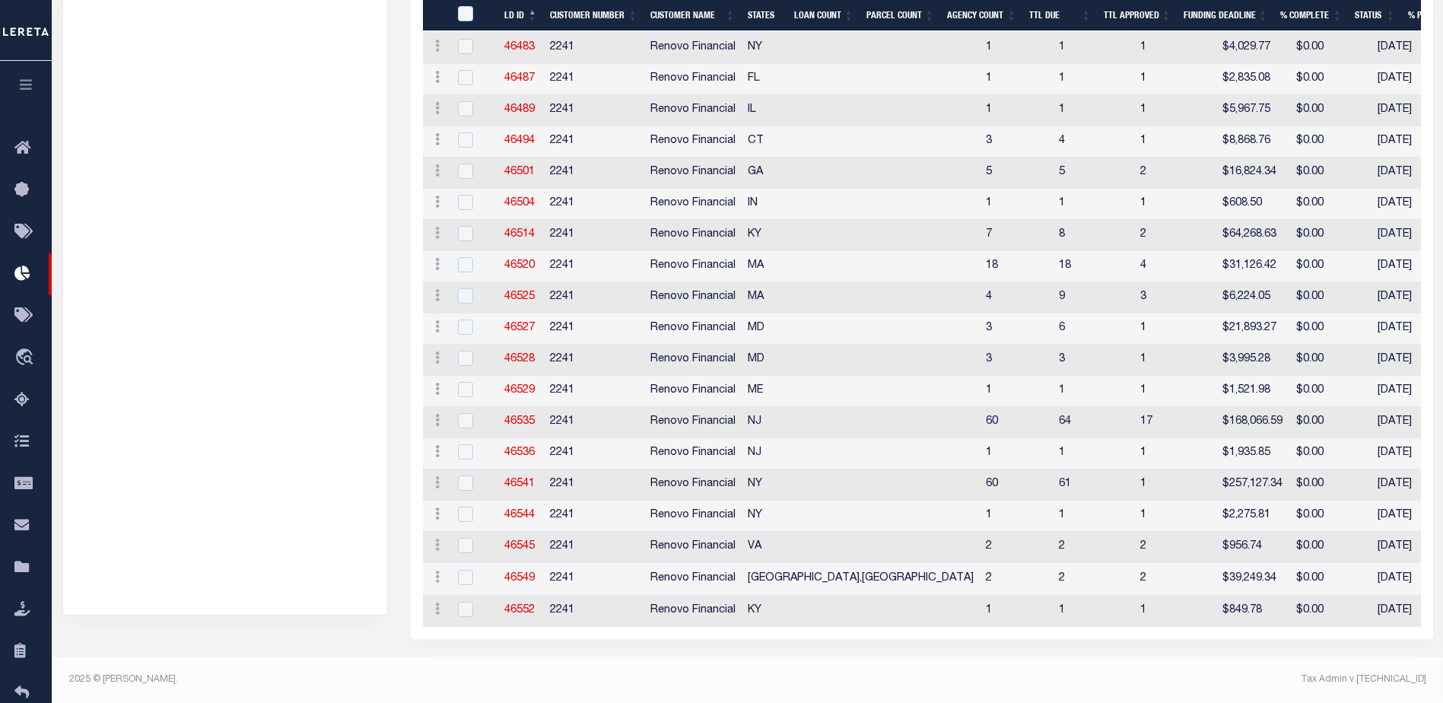
scroll to position [1572, 0]
click at [522, 605] on link "46552" at bounding box center [519, 610] width 30 height 11
checkbox input "true"
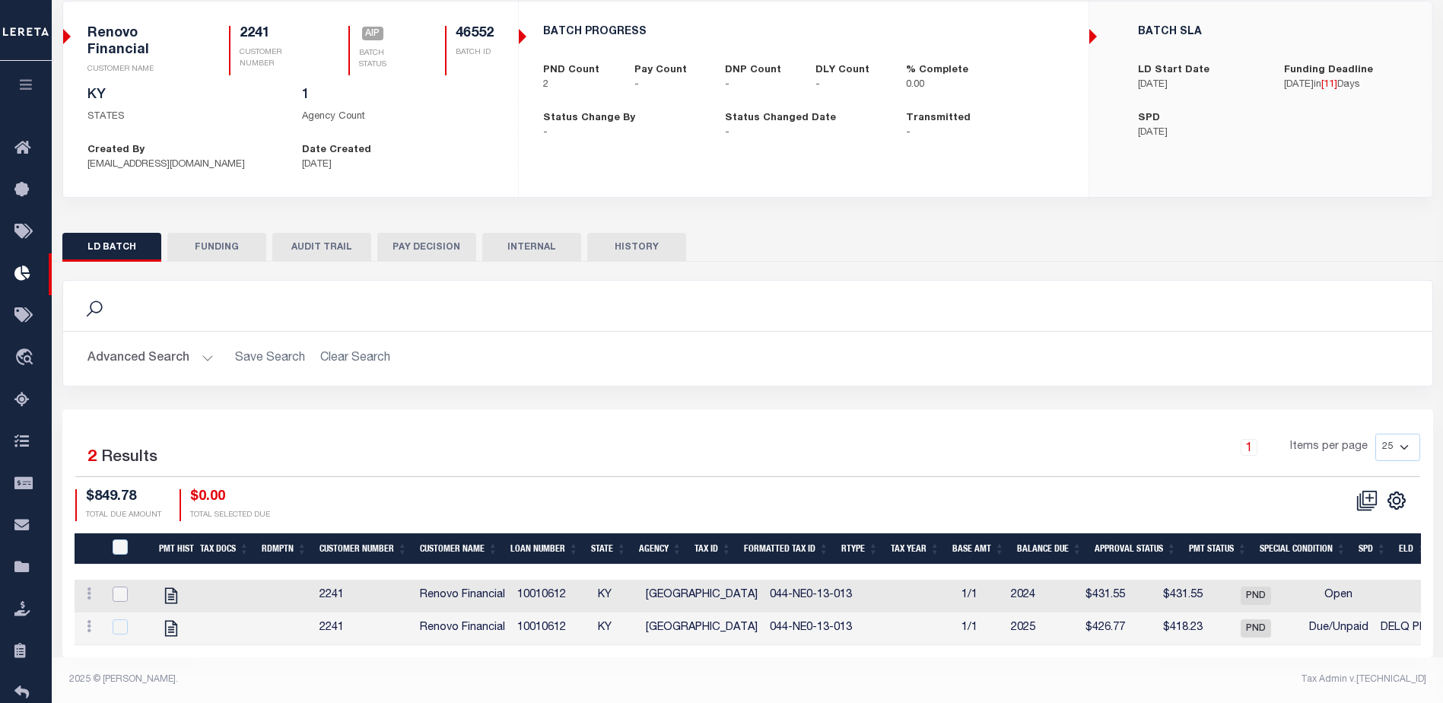
click at [120, 586] on input "checkbox" at bounding box center [120, 593] width 15 height 15
checkbox input "true"
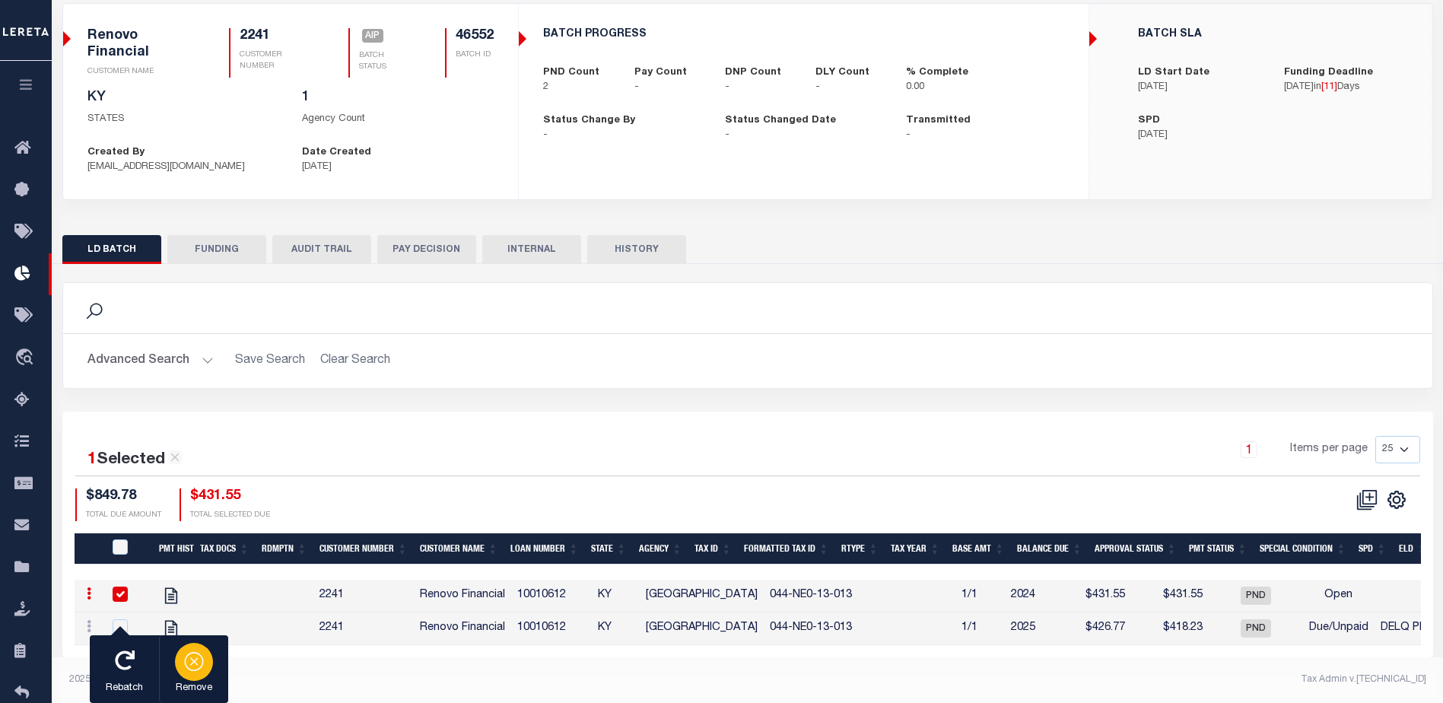
click at [191, 660] on icon "button" at bounding box center [194, 661] width 8 height 8
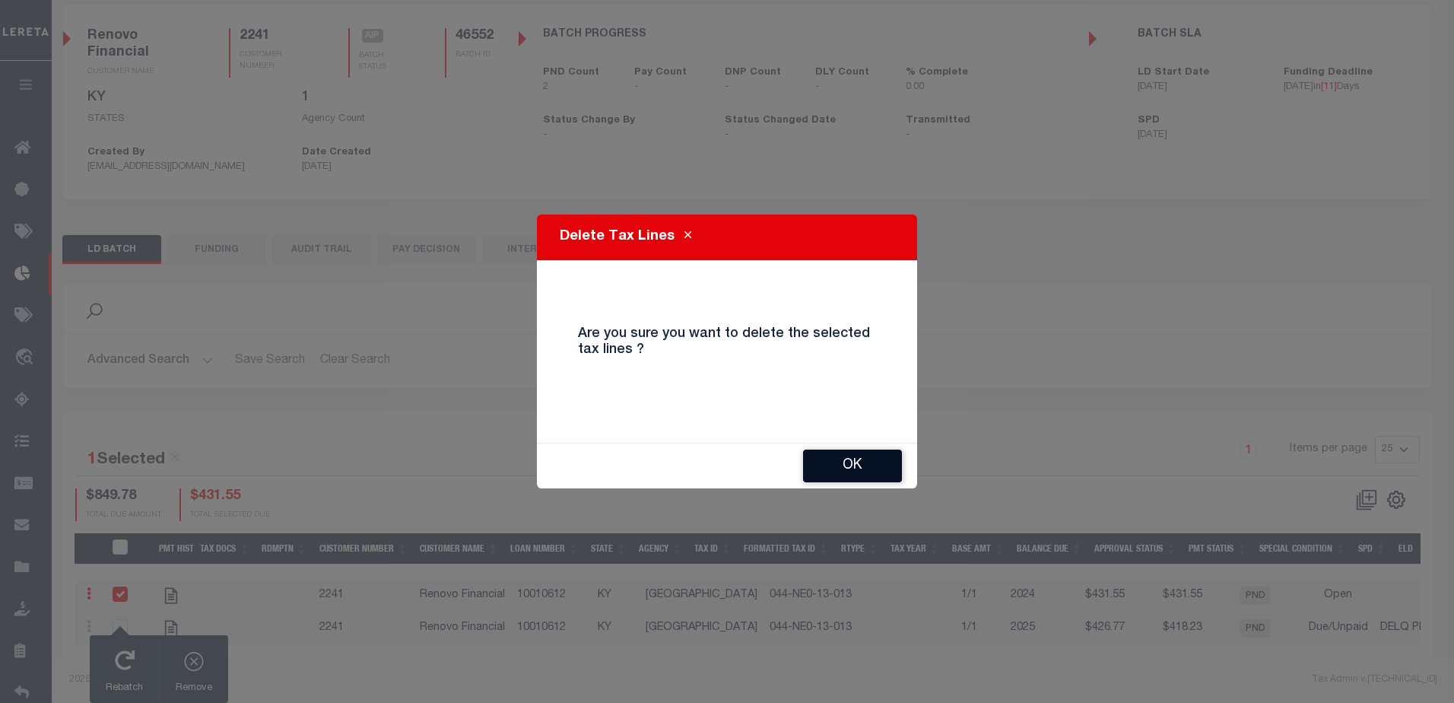
click at [843, 467] on button "OK" at bounding box center [852, 466] width 99 height 33
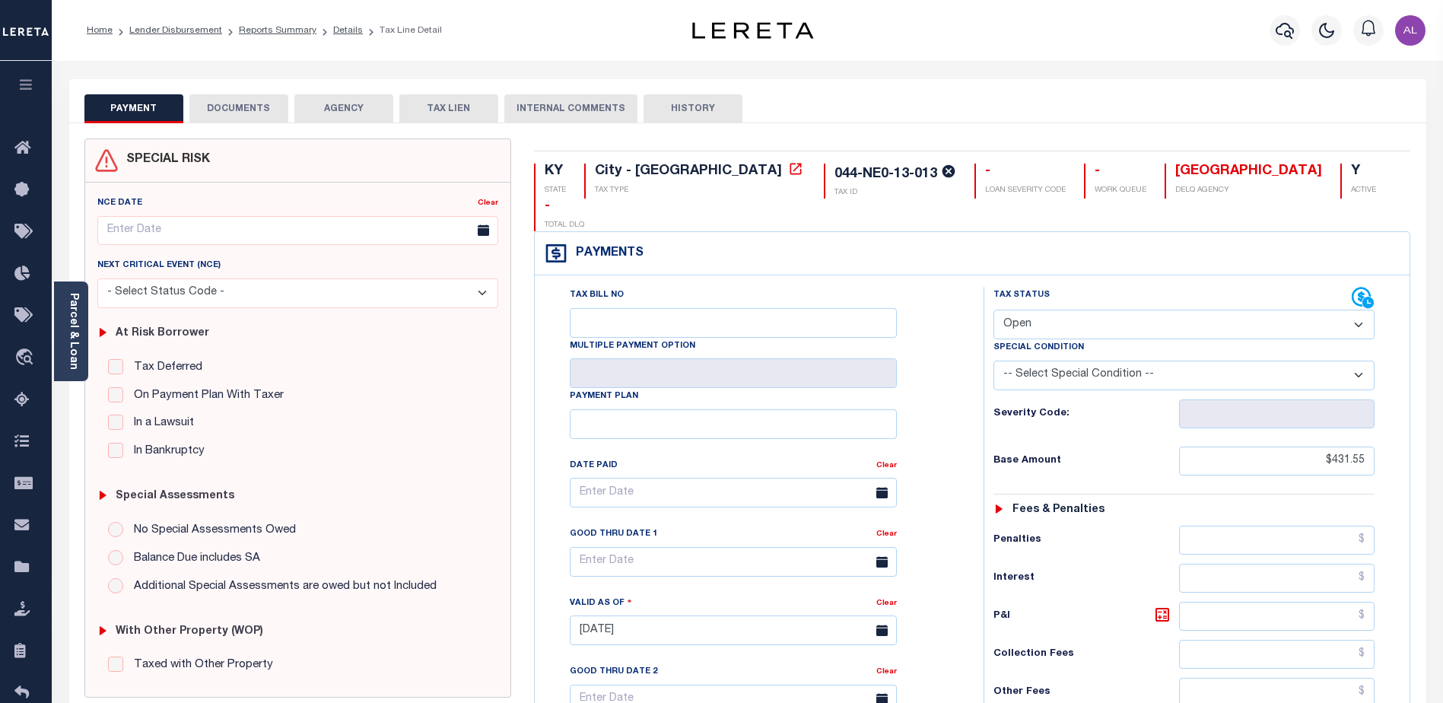
click at [1056, 310] on select "- Select Status Code - Open Due/Unpaid Paid Incomplete No Tax Due Internal Refu…" at bounding box center [1183, 325] width 381 height 30
select select "DUE"
click at [993, 310] on select "- Select Status Code - Open Due/Unpaid Paid Incomplete No Tax Due Internal Refu…" at bounding box center [1183, 325] width 381 height 30
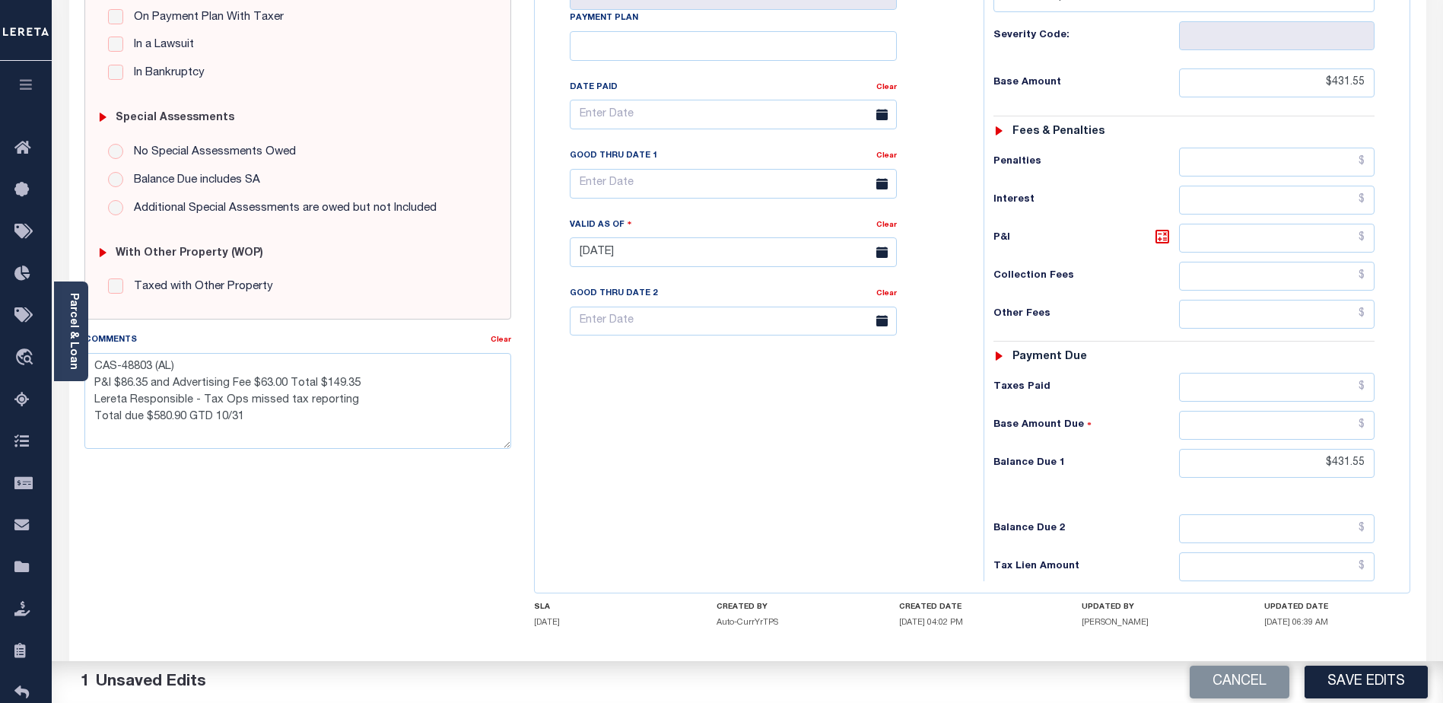
scroll to position [380, 0]
click at [1370, 675] on button "Save Edits" at bounding box center [1365, 682] width 123 height 33
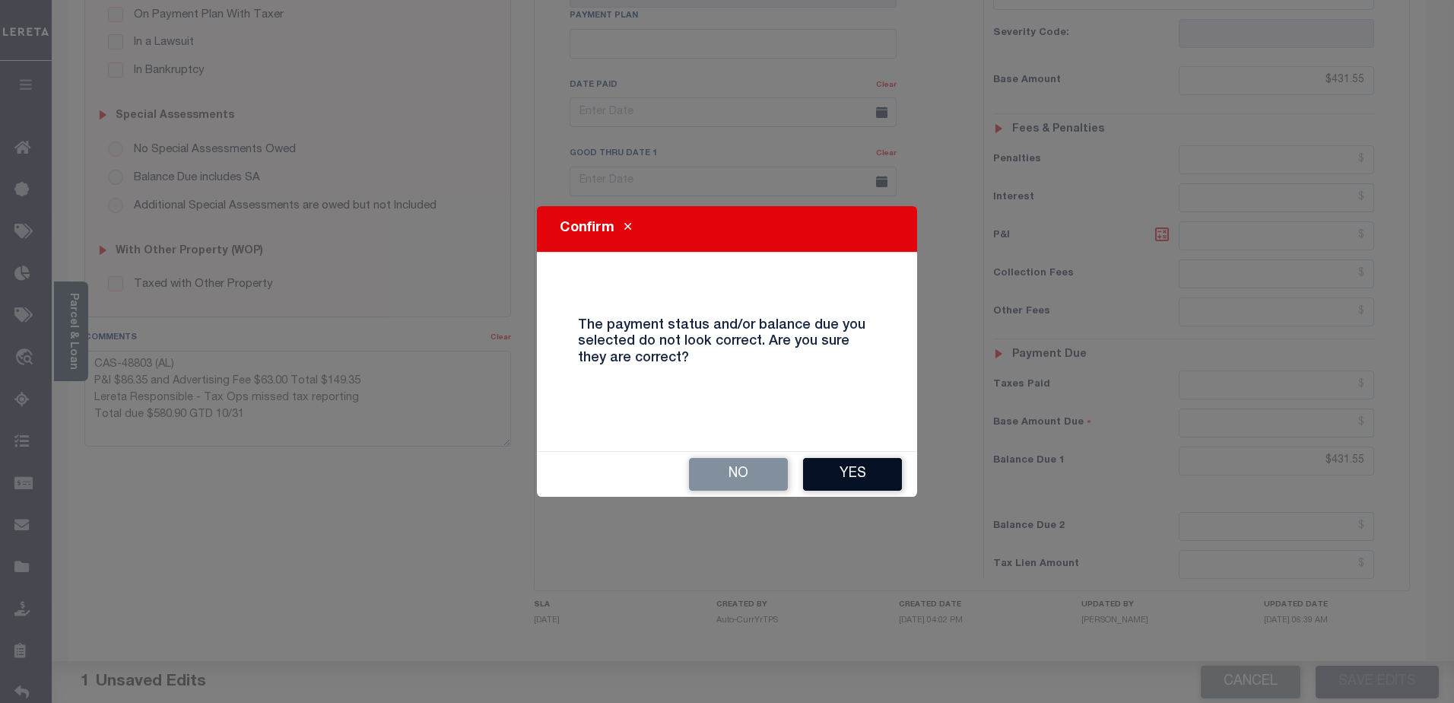
click at [870, 474] on button "Yes" at bounding box center [852, 474] width 99 height 33
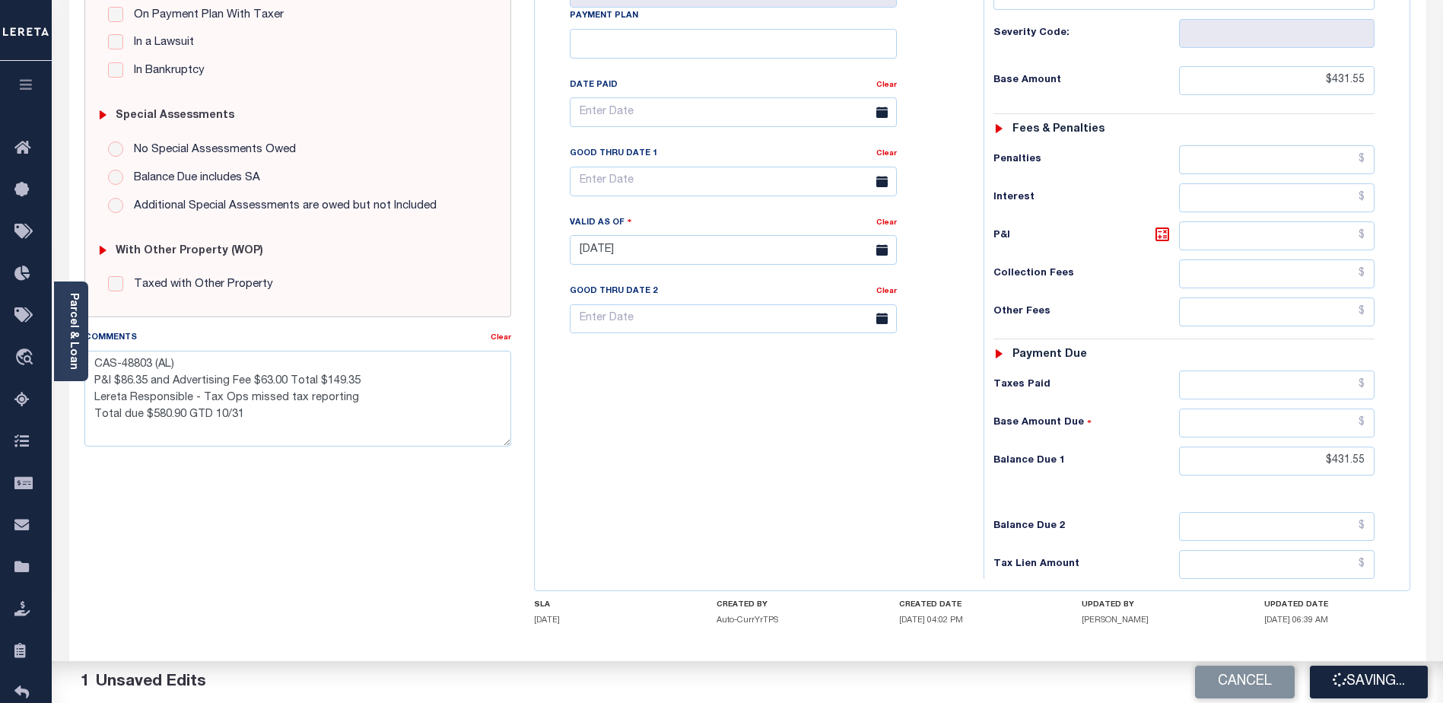
checkbox input "false"
type textarea "CAS-48803 (AL) P&I $86.35 and Advertising Fee $63.00 Total $149.35 Lereta Respo…"
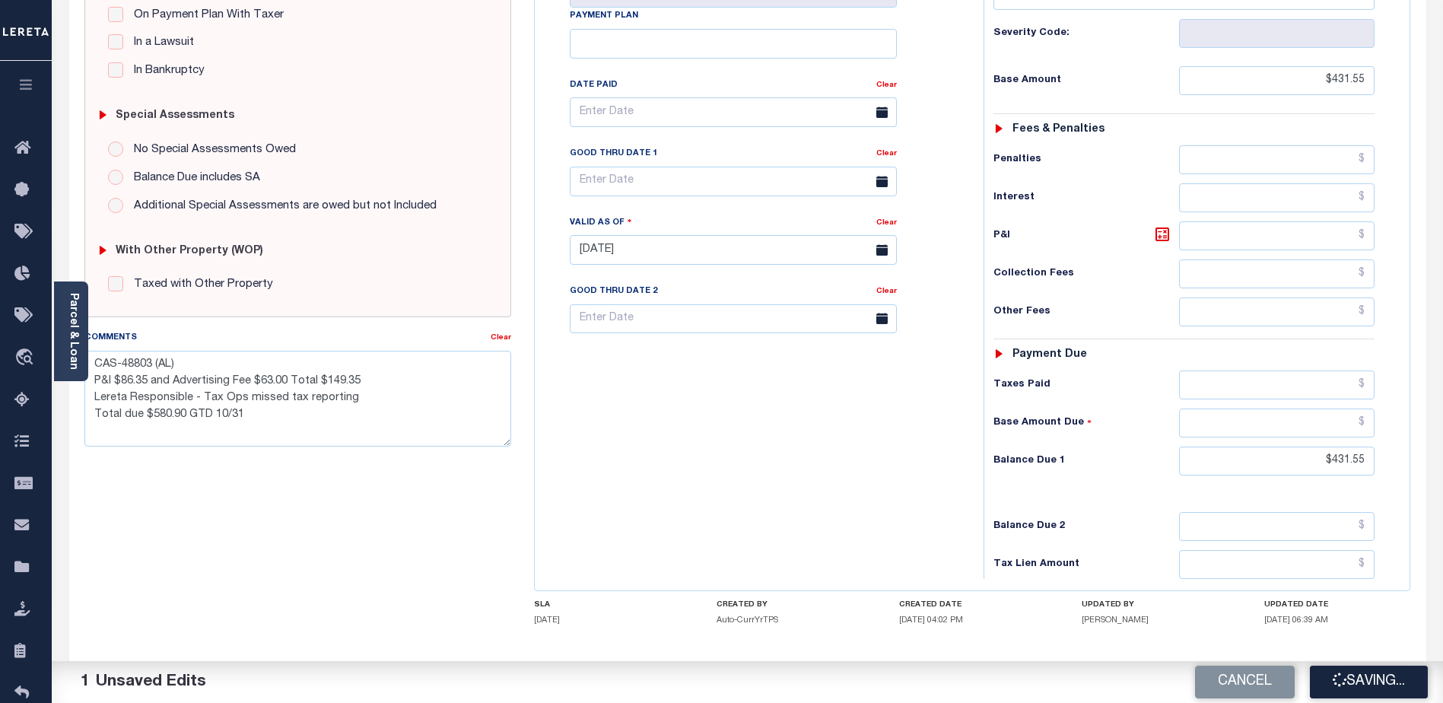
type input "$431.55"
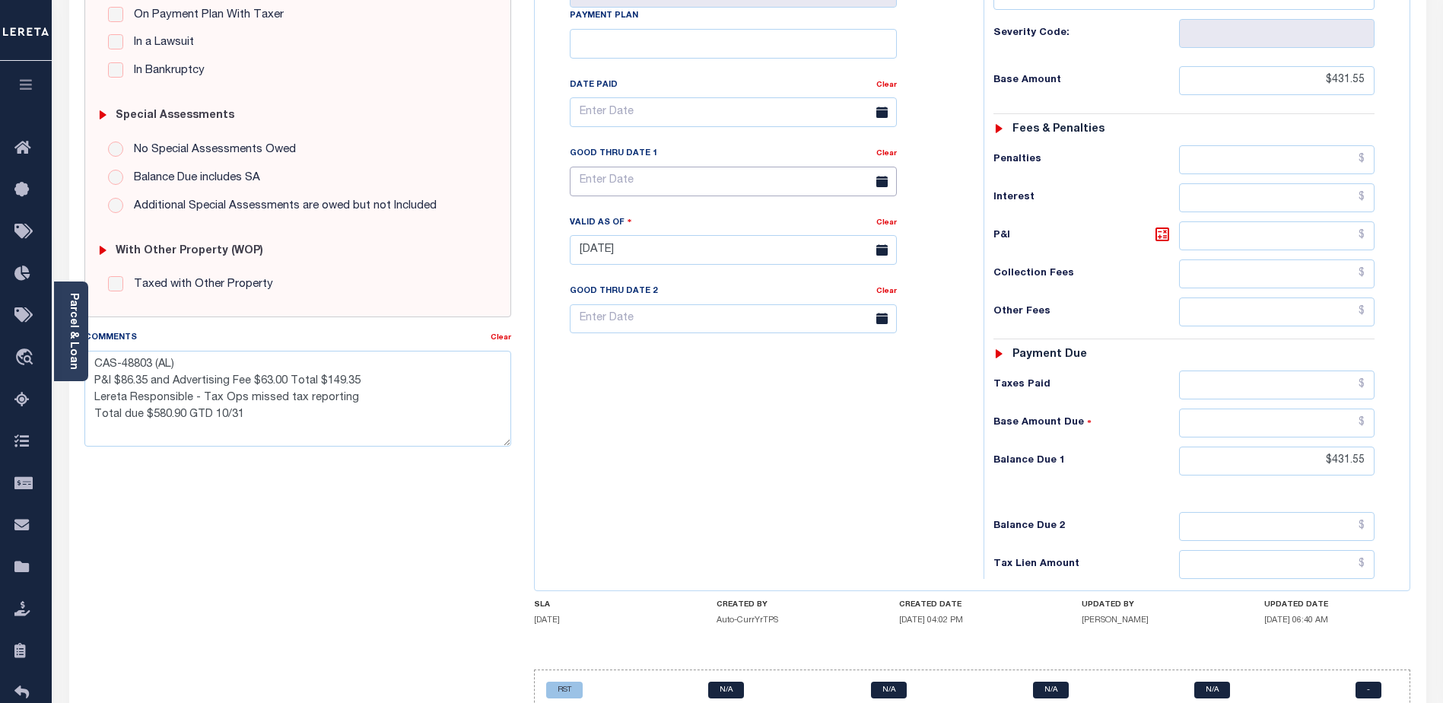
click at [852, 167] on input "text" at bounding box center [733, 182] width 327 height 30
click at [752, 356] on span "31" at bounding box center [754, 353] width 30 height 30
type input "10/31/2025"
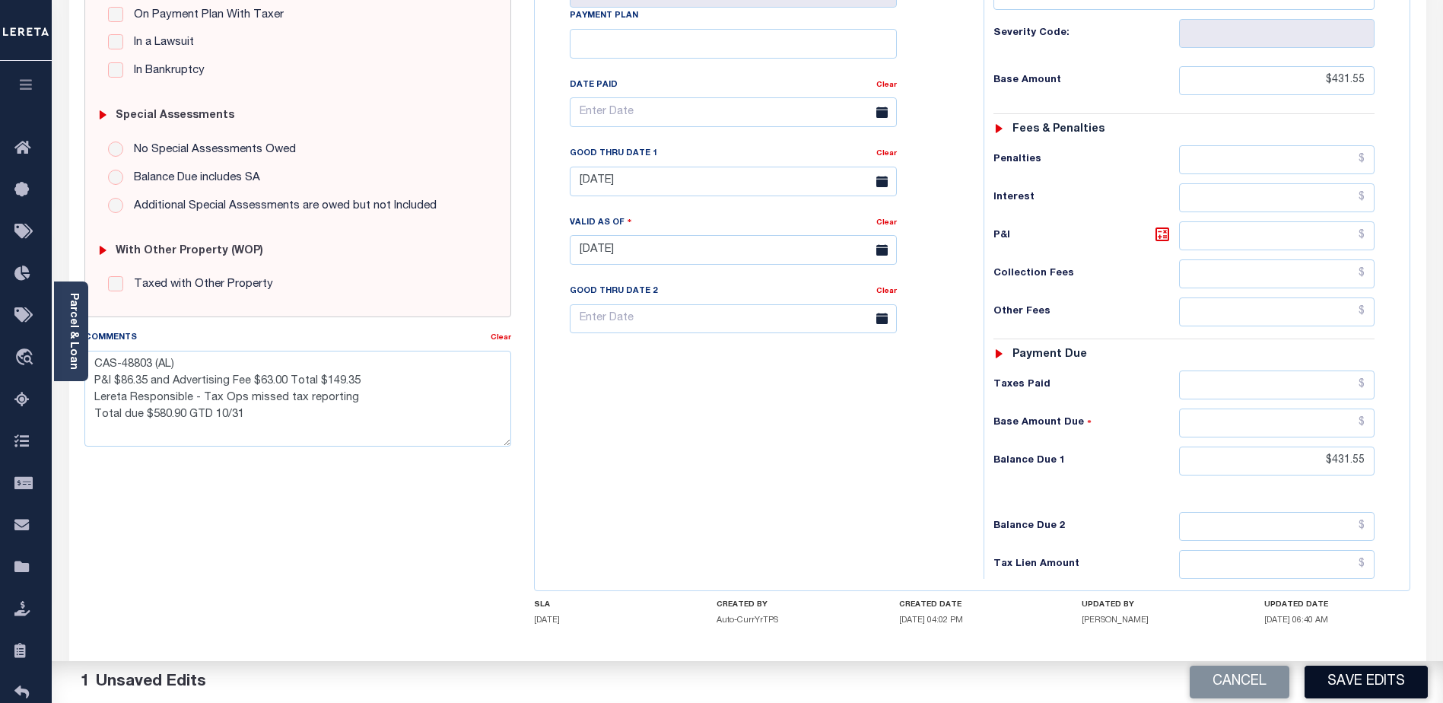
click at [1345, 673] on button "Save Edits" at bounding box center [1365, 682] width 123 height 33
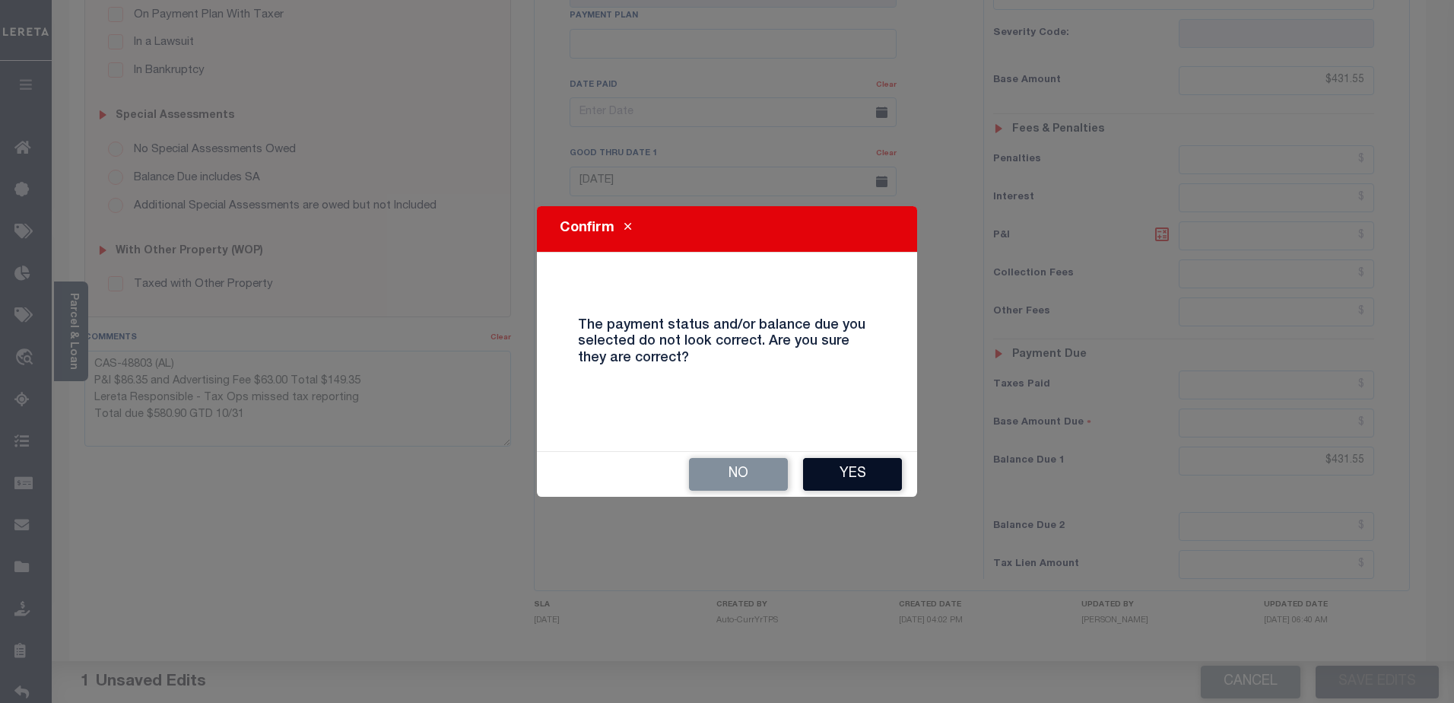
click at [874, 468] on button "Yes" at bounding box center [852, 474] width 99 height 33
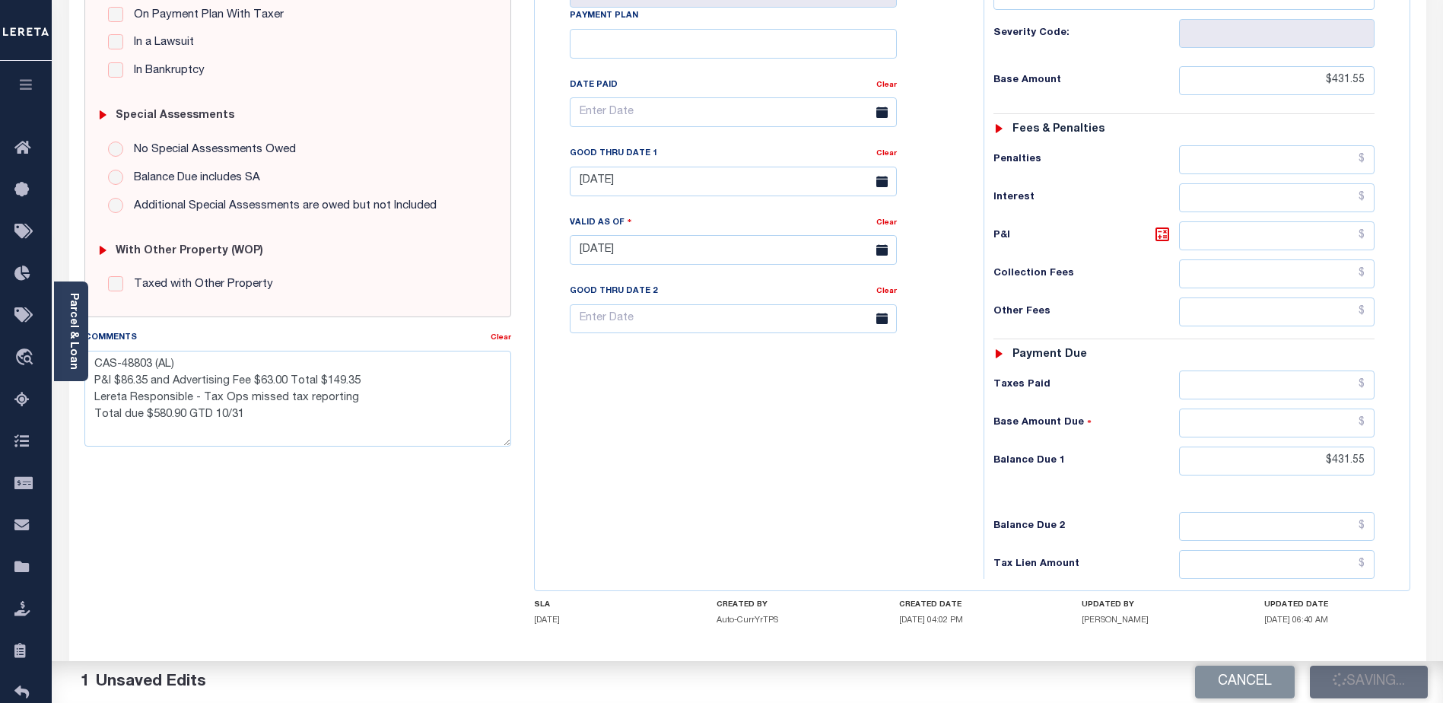
checkbox input "false"
type textarea "CAS-48803 (AL) P&I $86.35 and Advertising Fee $63.00 Total $149.35 Lereta Respo…"
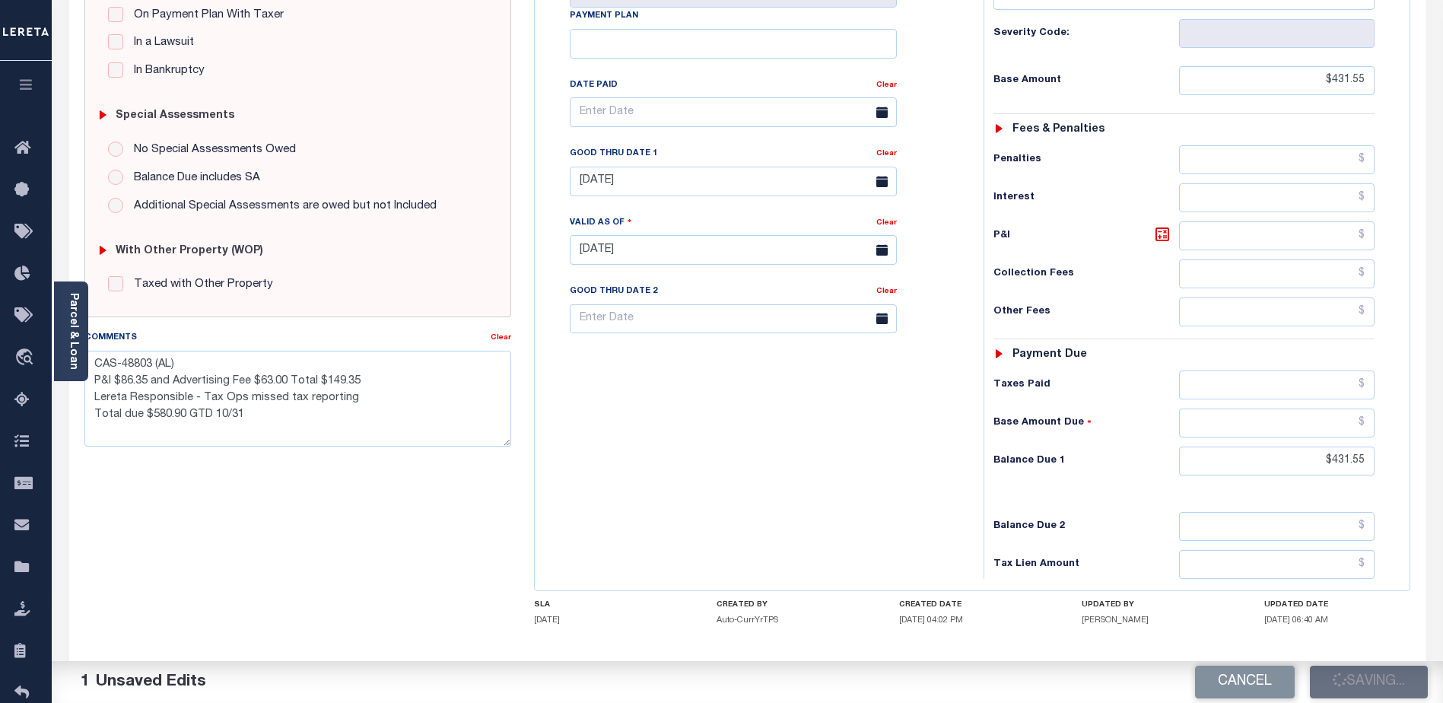
type input "$431.55"
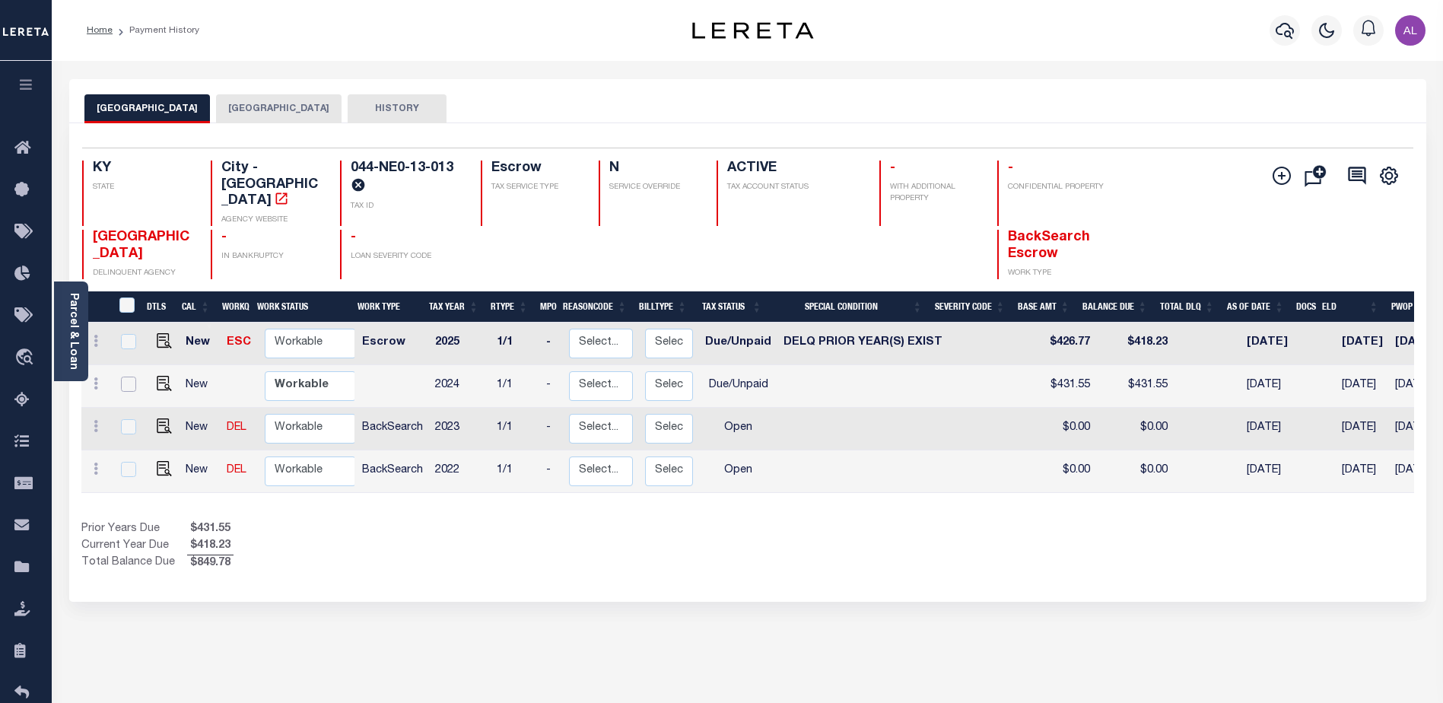
click at [126, 376] on input "checkbox" at bounding box center [128, 383] width 15 height 15
checkbox input "true"
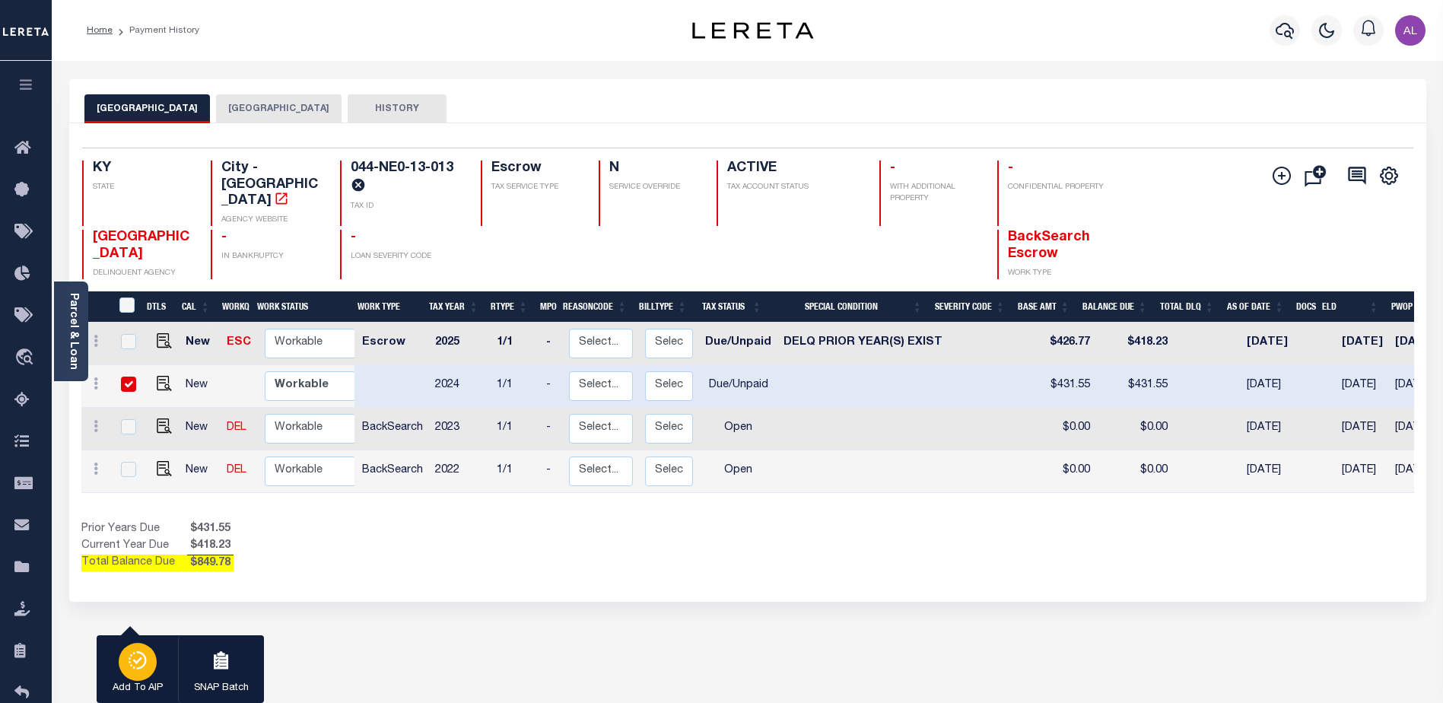
click at [133, 661] on icon "button" at bounding box center [134, 661] width 5 height 5
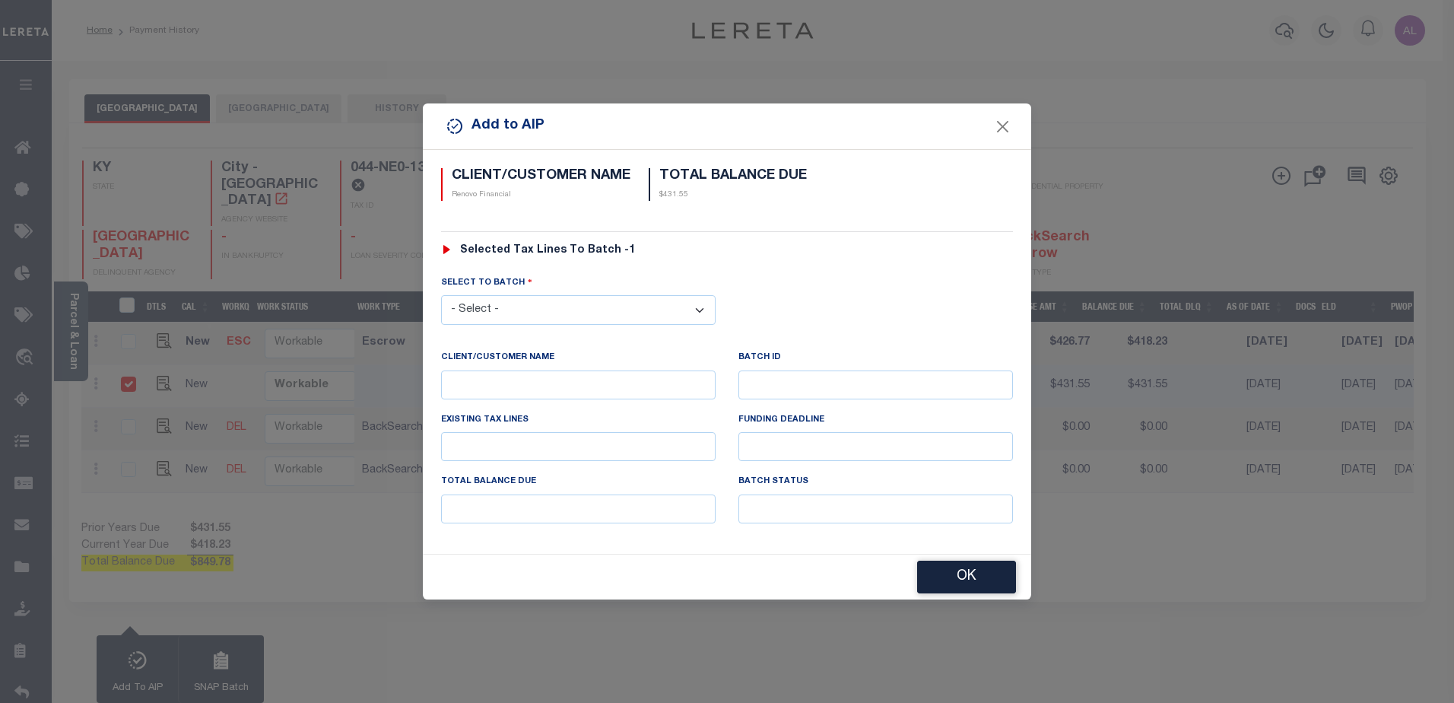
click at [544, 302] on select "- Select - 42380 42965 43235 43299 43683 44436 44450 44938 45028 45180 45253 45…" at bounding box center [578, 310] width 275 height 30
click at [441, 295] on select "- Select - 42380 42965 43235 43299 43683 44436 44450 44938 45028 45180 45253 45…" at bounding box center [578, 310] width 275 height 30
click at [506, 297] on select "- Select - 42380 42965 43235 43299 43683 44436 44450 44938 45028 45180 45253 45…" at bounding box center [578, 309] width 275 height 30
select select "46552"
click at [441, 294] on select "- Select - 42380 42965 43235 43299 43683 44436 44450 44938 45028 45180 45253 45…" at bounding box center [578, 309] width 275 height 30
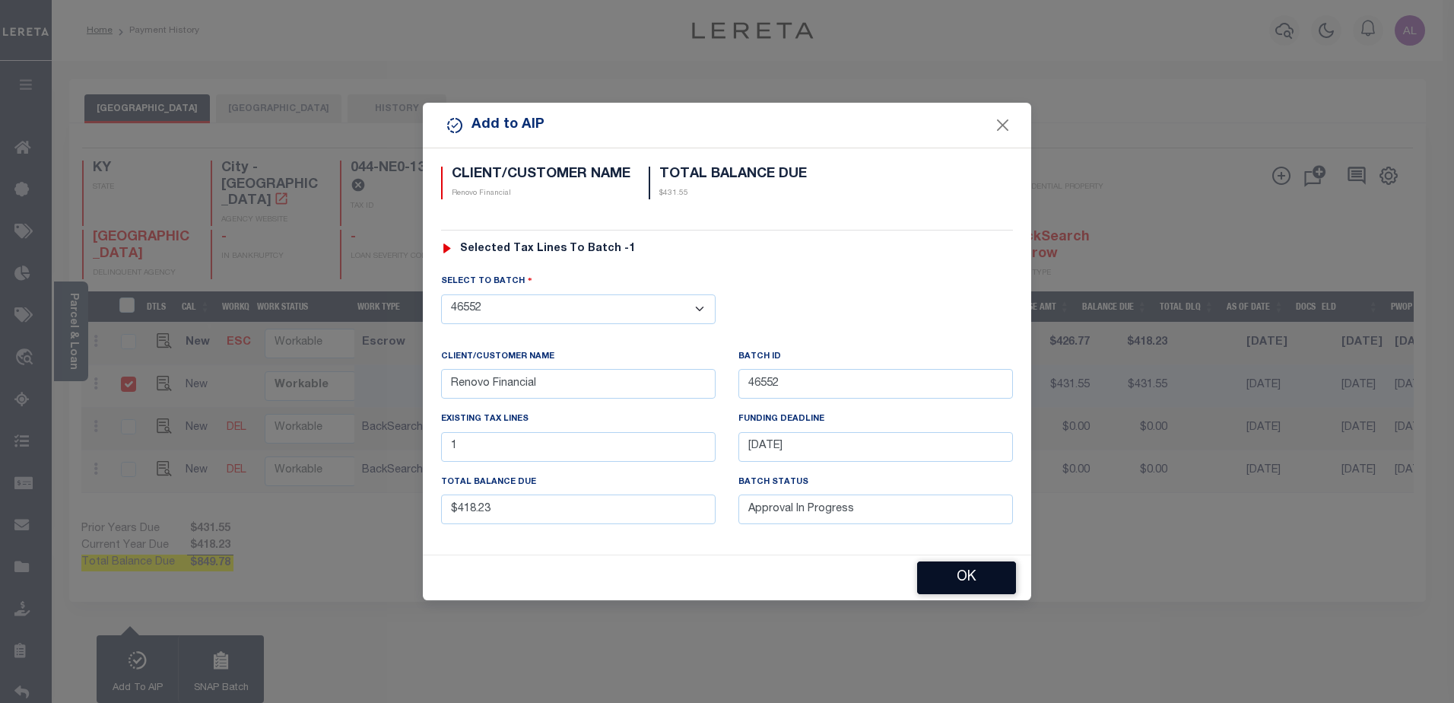
click at [962, 575] on button "OK" at bounding box center [966, 577] width 99 height 33
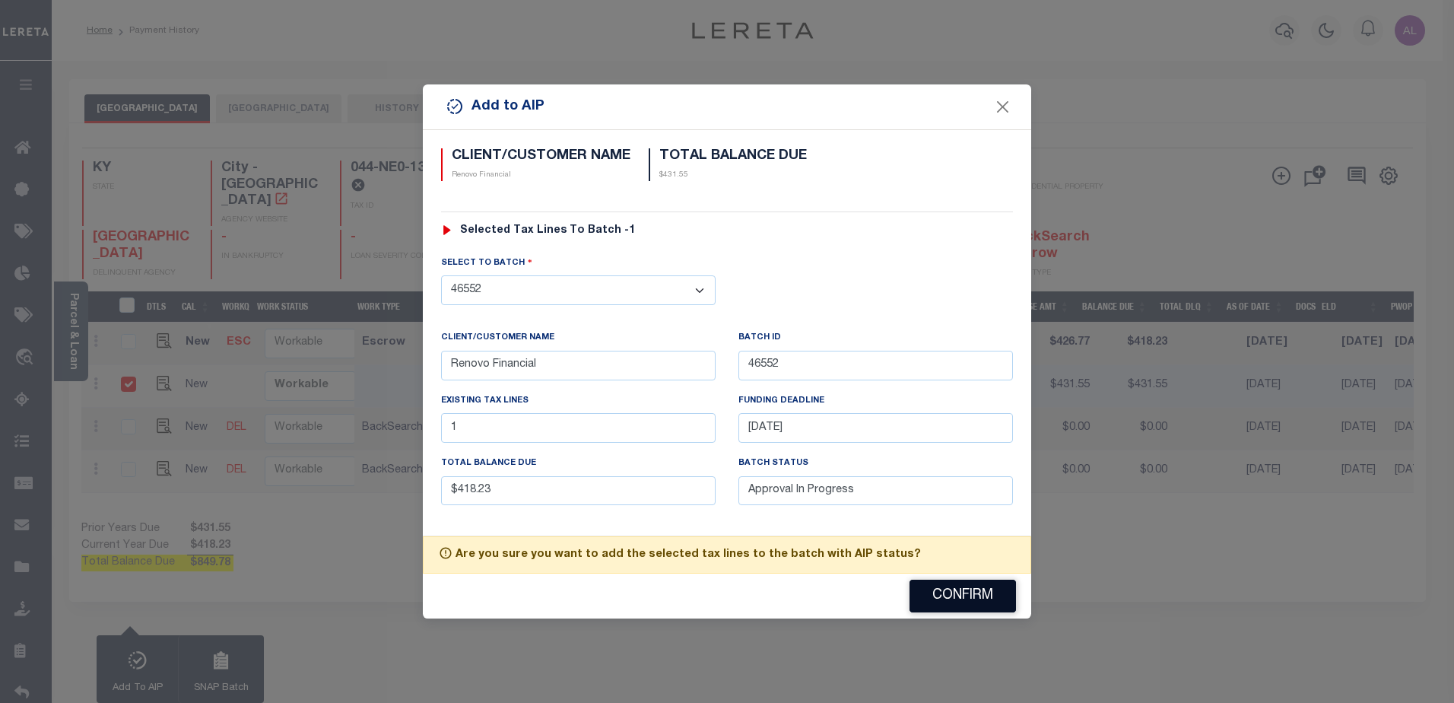
click at [970, 600] on button "Confirm" at bounding box center [963, 596] width 106 height 33
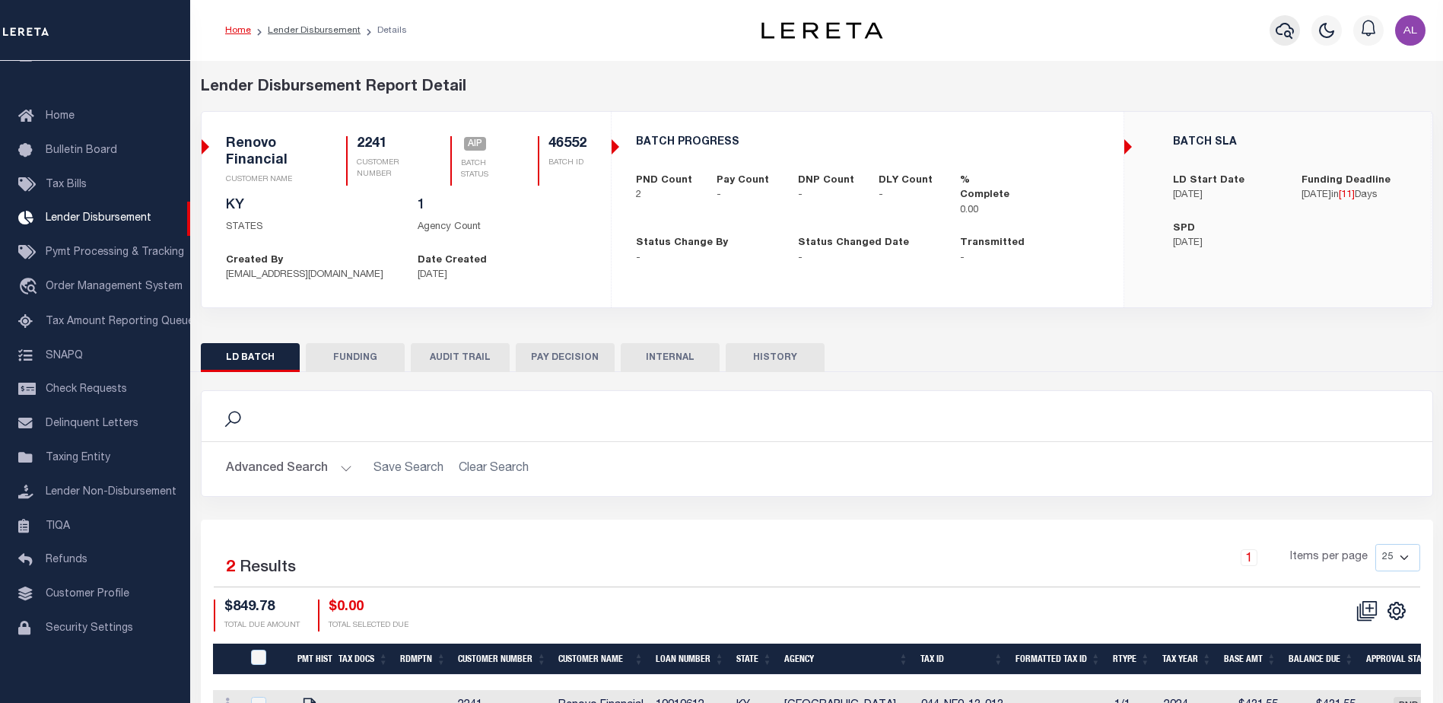
click at [1280, 28] on icon "button" at bounding box center [1285, 31] width 18 height 16
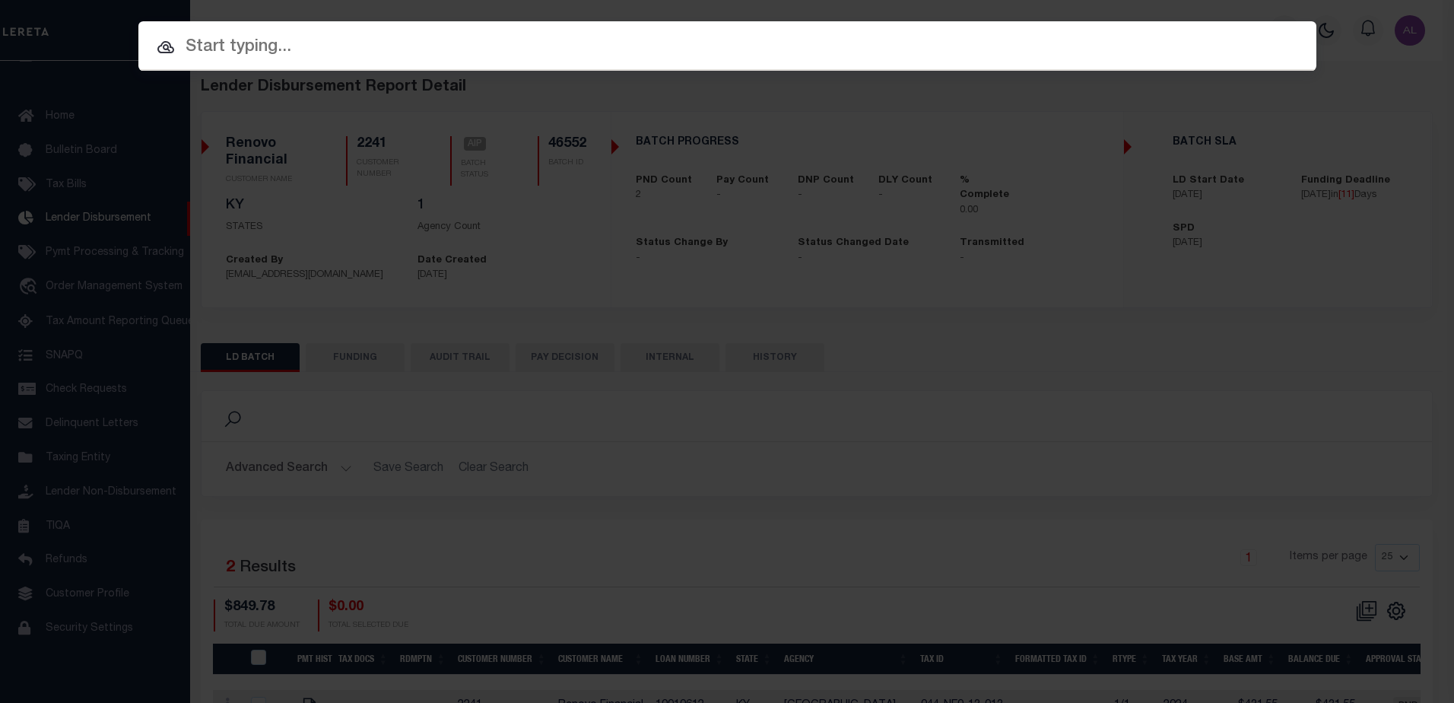
click at [440, 50] on input "text" at bounding box center [727, 47] width 1178 height 27
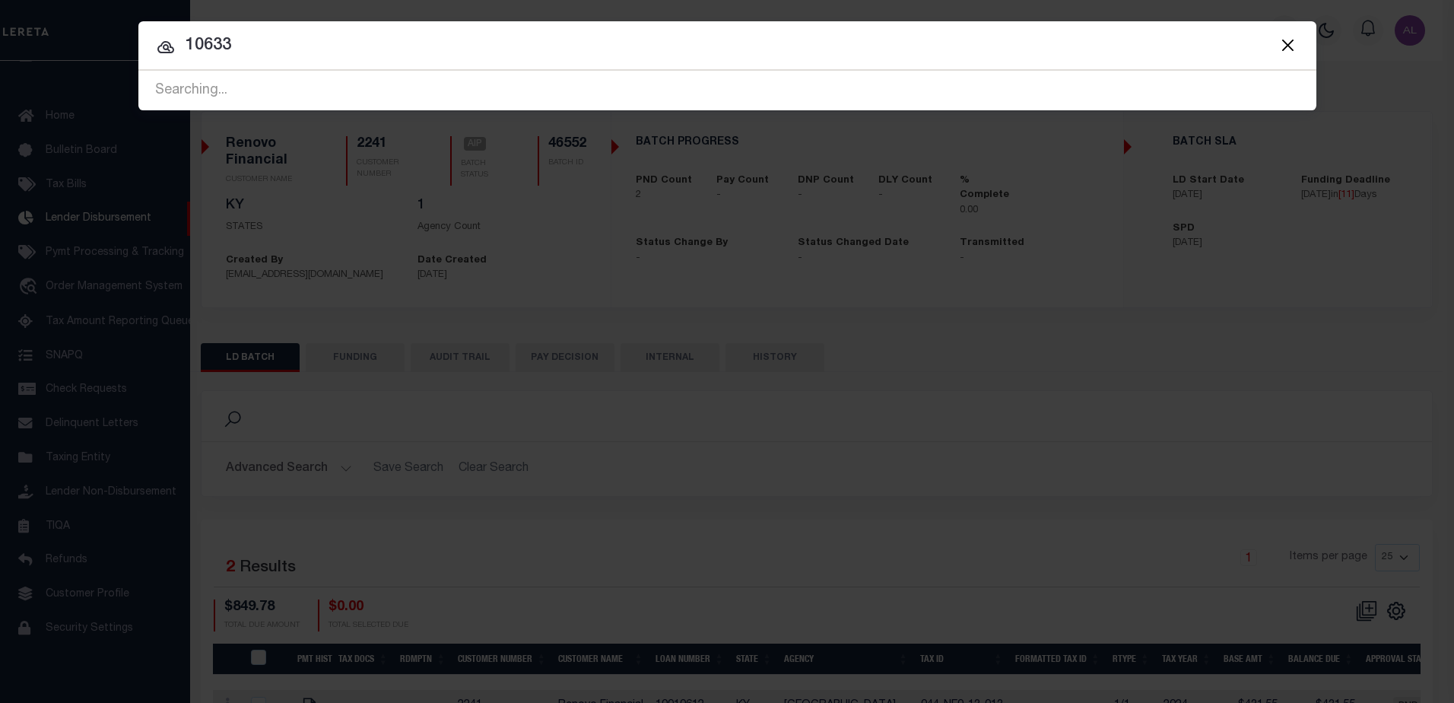
type input "10633"
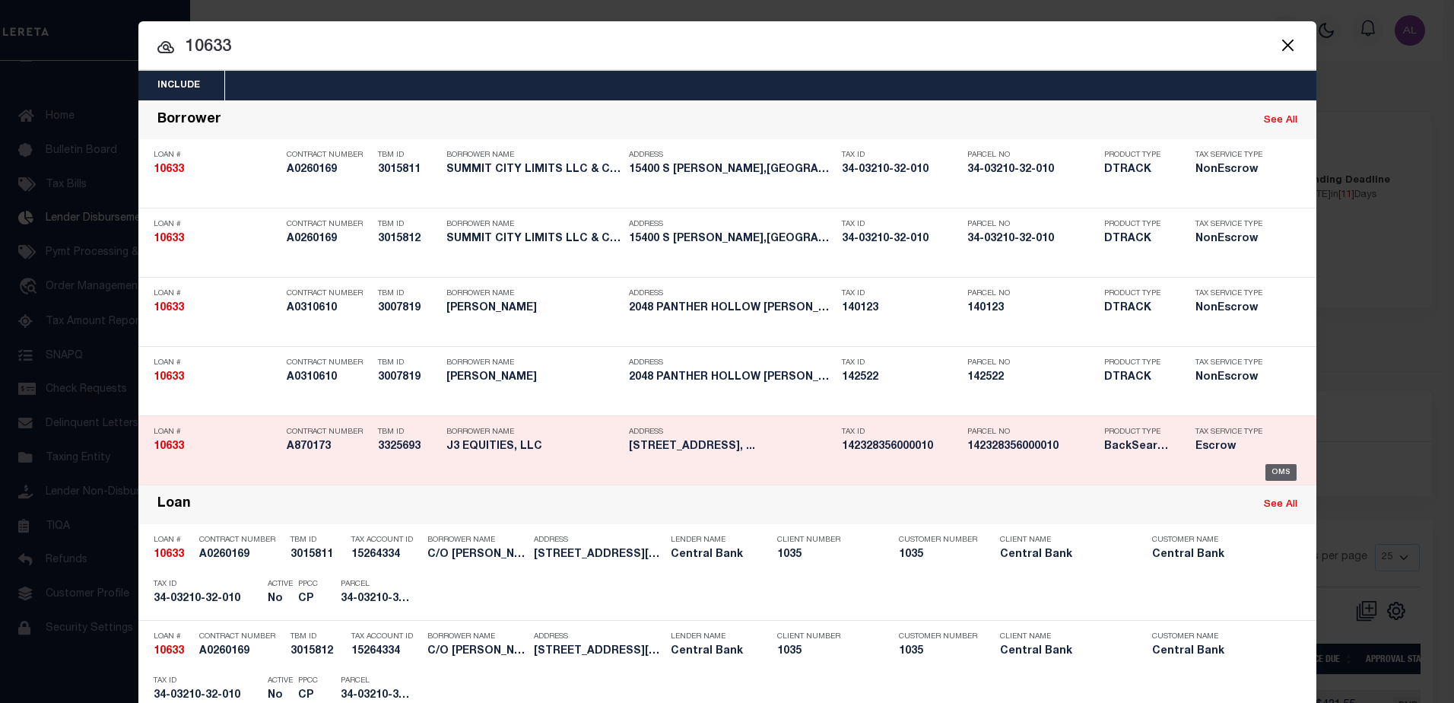
click at [1276, 469] on div "OMS" at bounding box center [1281, 472] width 31 height 17
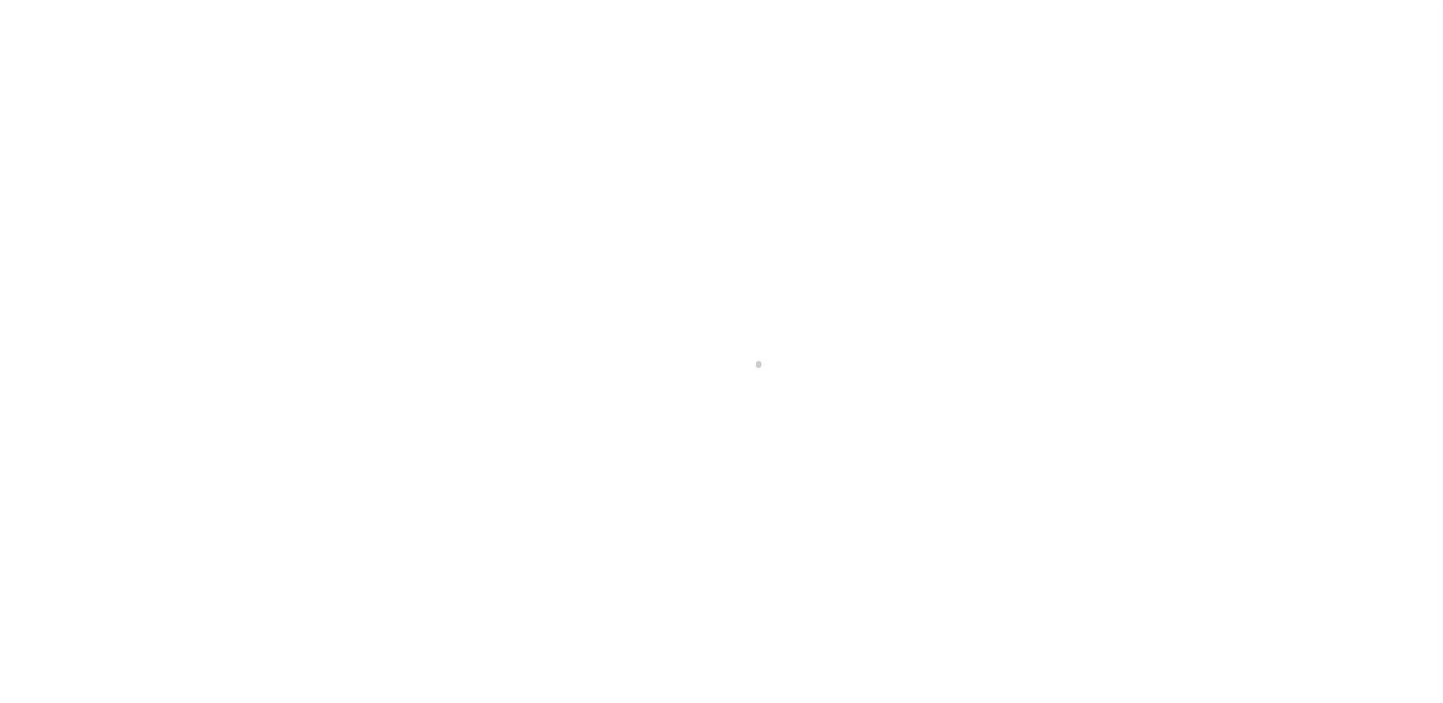
select select "10"
select select "Escrow"
type input "[STREET_ADDRESS]"
select select
type input "[GEOGRAPHIC_DATA], FL 32819"
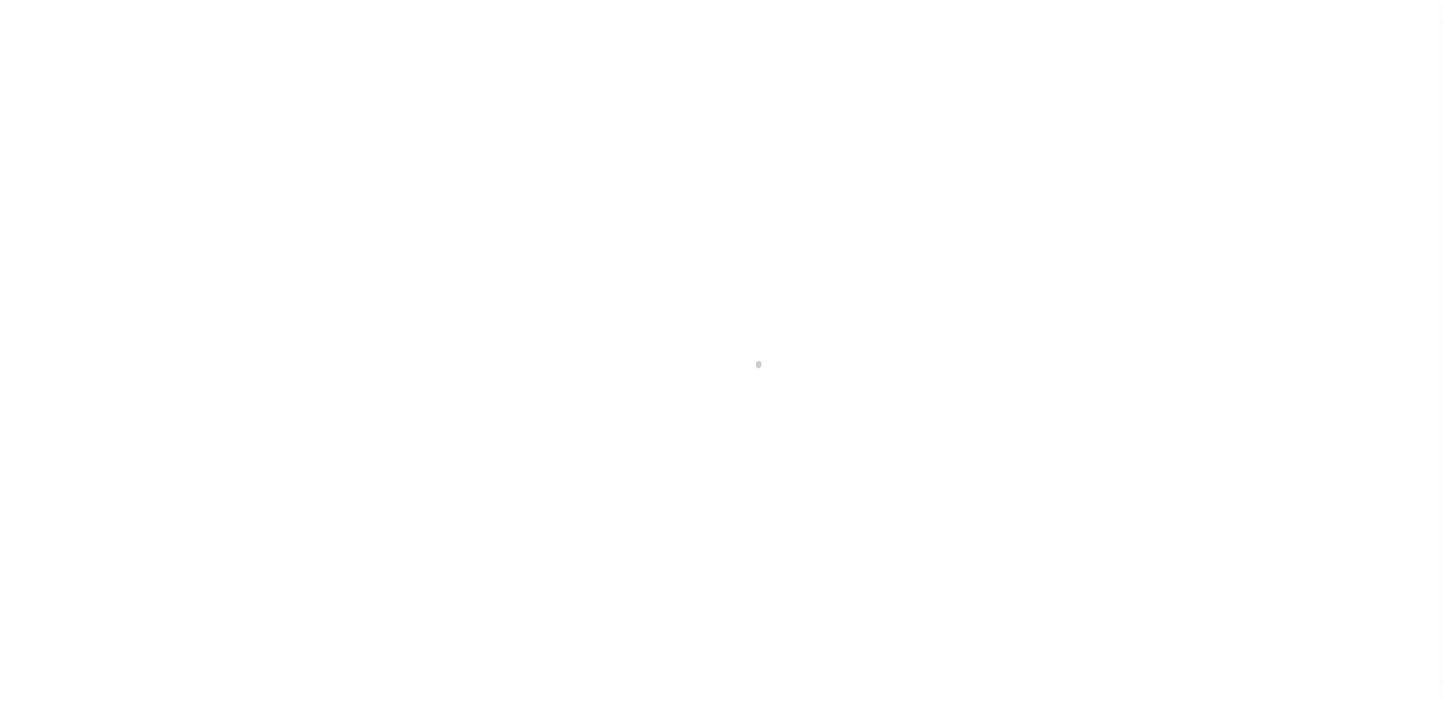
type input "a0k8Y00000jchR9"
select select
type textarea "LEGAL REQUIRED"
type textarea "REO [DATE]"
select select "25066"
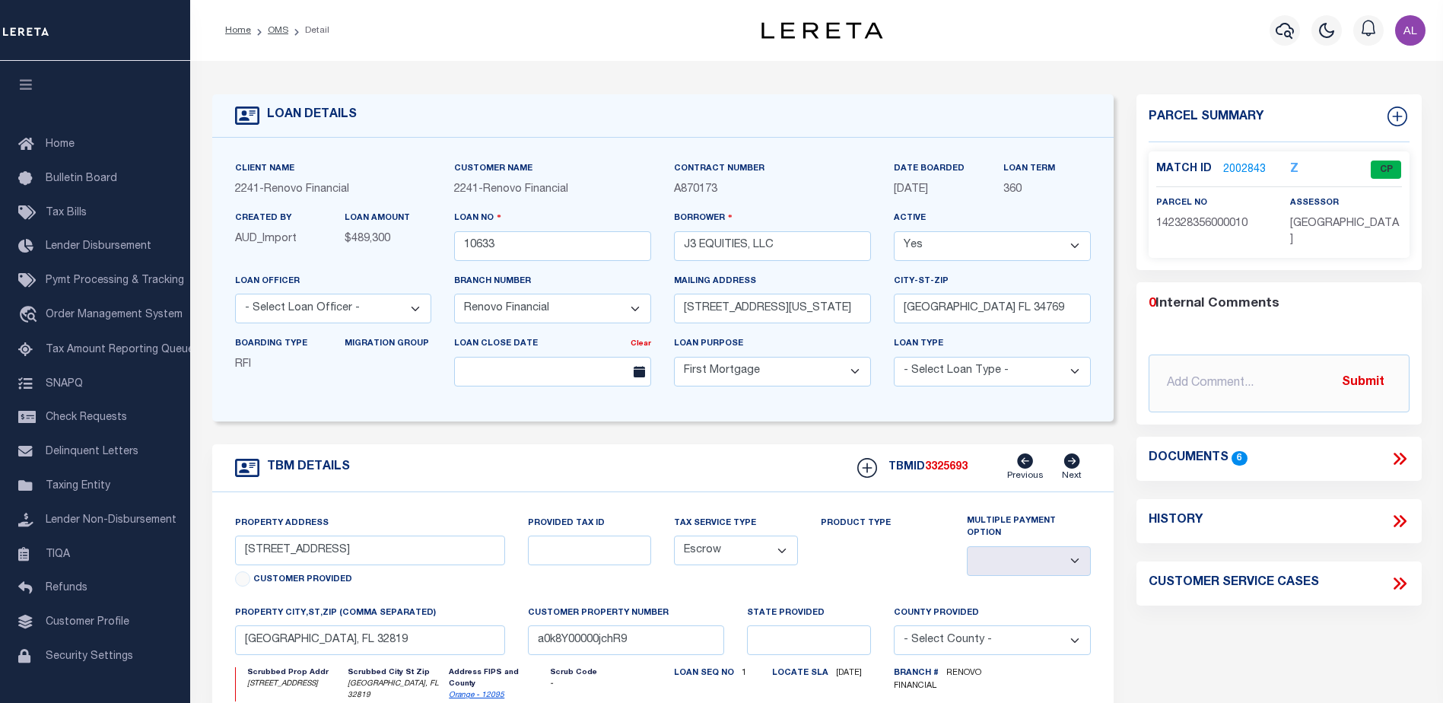
click at [1234, 166] on link "2002843" at bounding box center [1244, 170] width 43 height 16
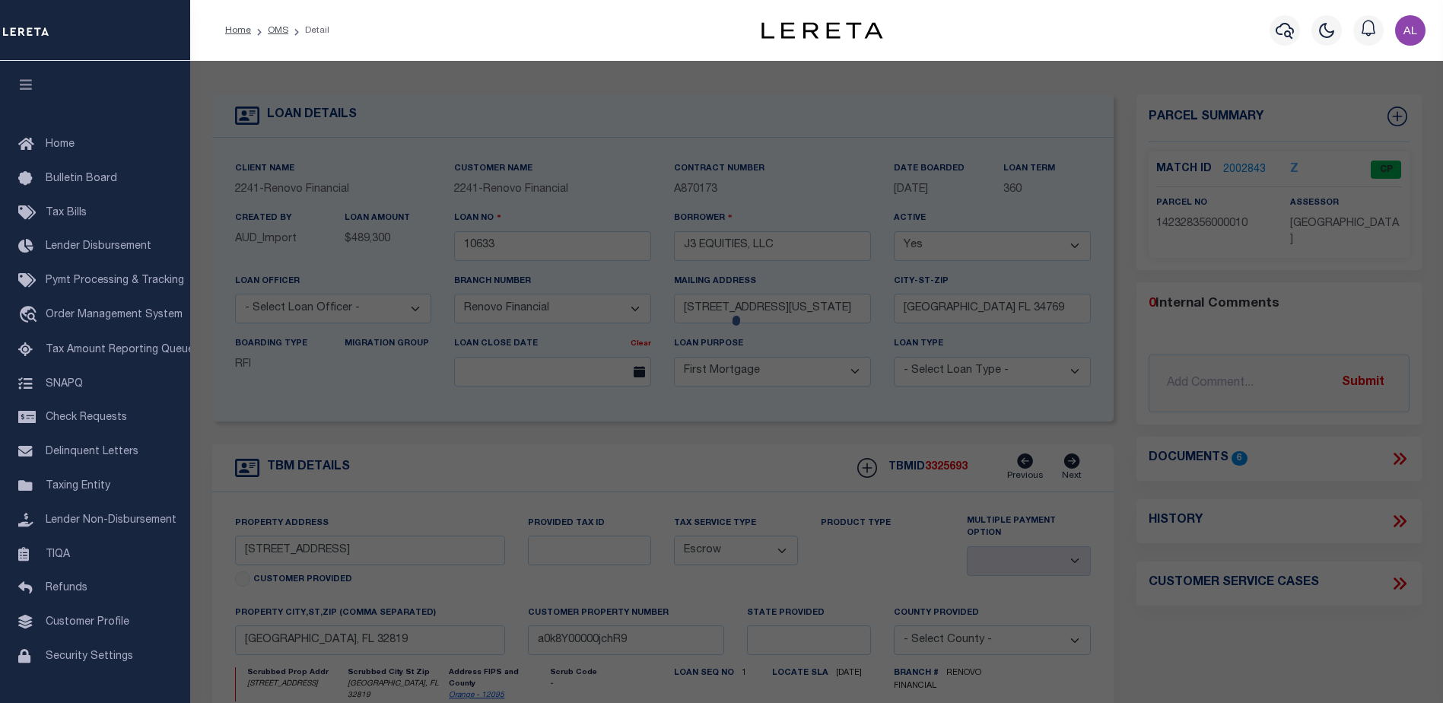
checkbox input "false"
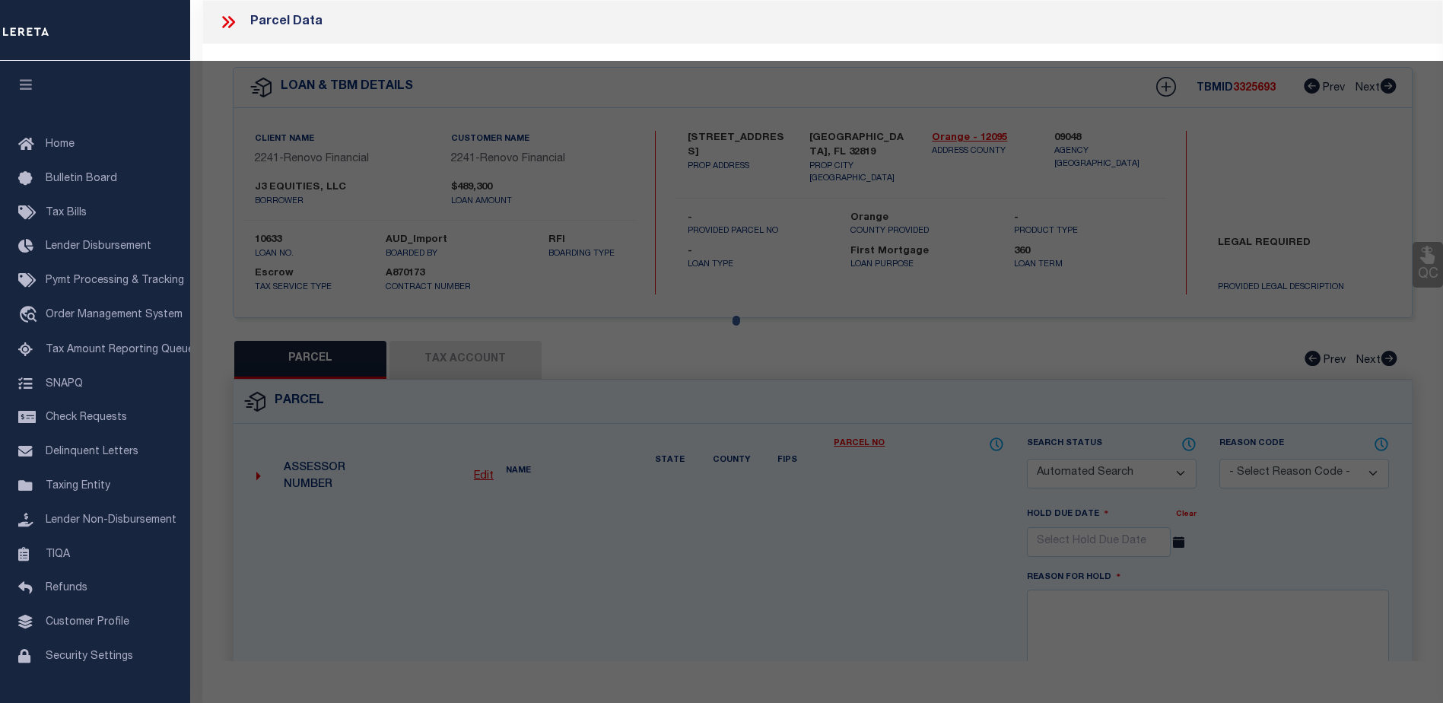
select select "CP"
type input "J3 Equities LLC"
type input "5701 Pitch Pine Dr"
checkbox input "false"
type input "[GEOGRAPHIC_DATA], FL 32819"
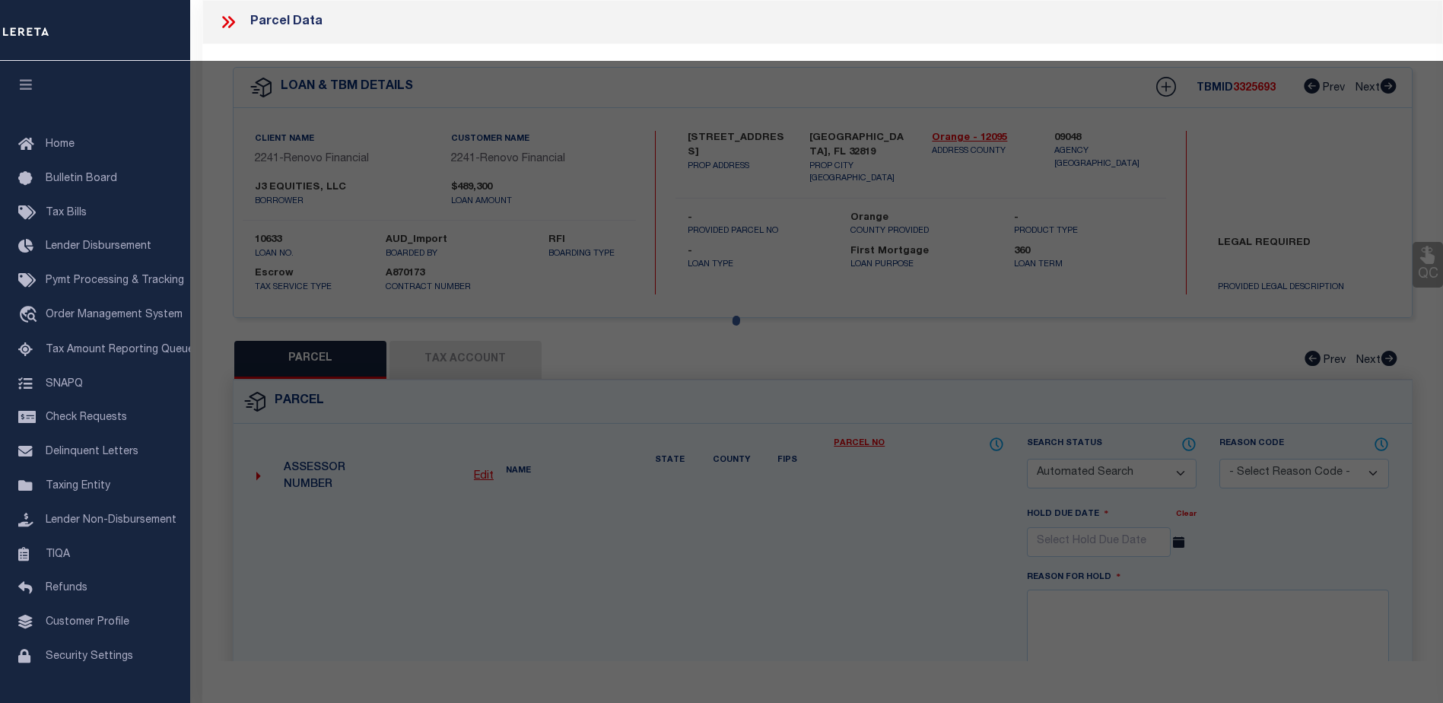
type textarea "HIDDEN SPRINGS UNIT 3 12/45 LOT 1"
type textarea "Tax ID Special Project"
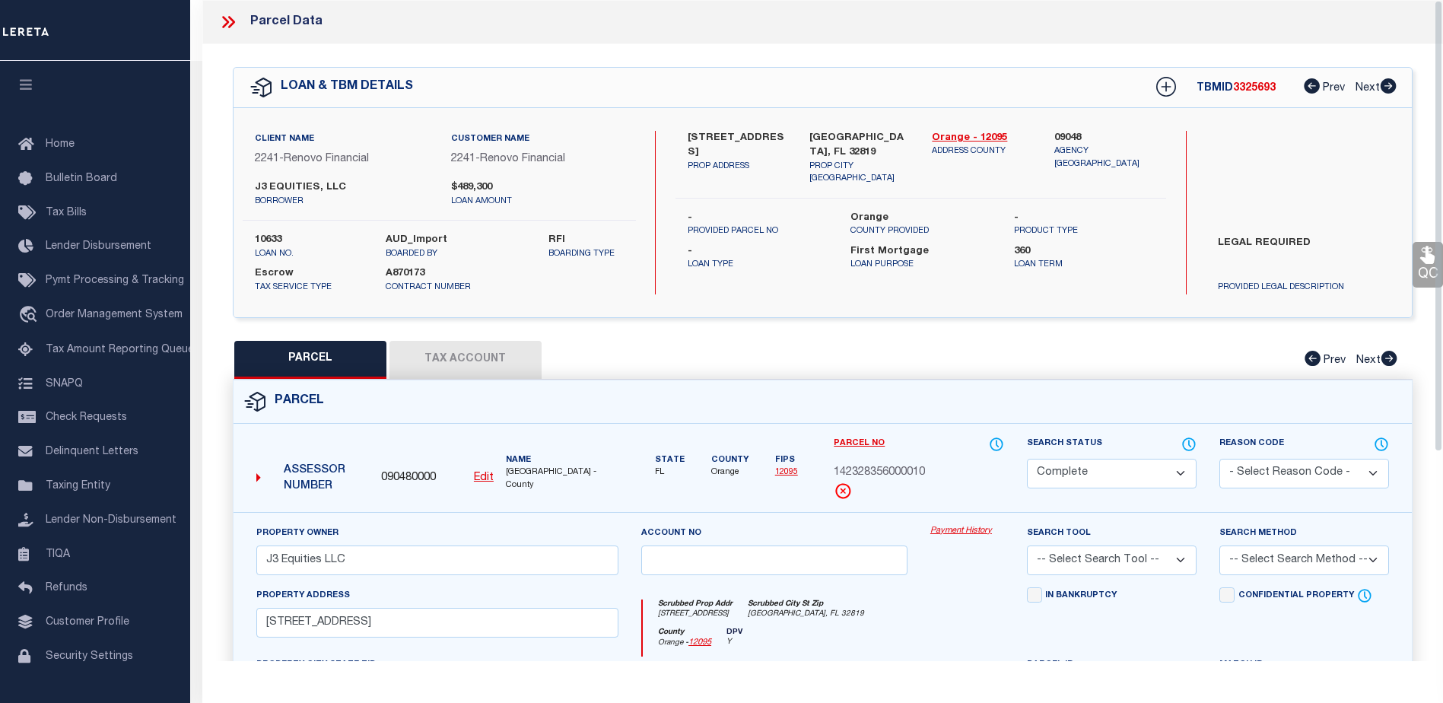
click at [942, 529] on link "Payment History" at bounding box center [967, 531] width 74 height 13
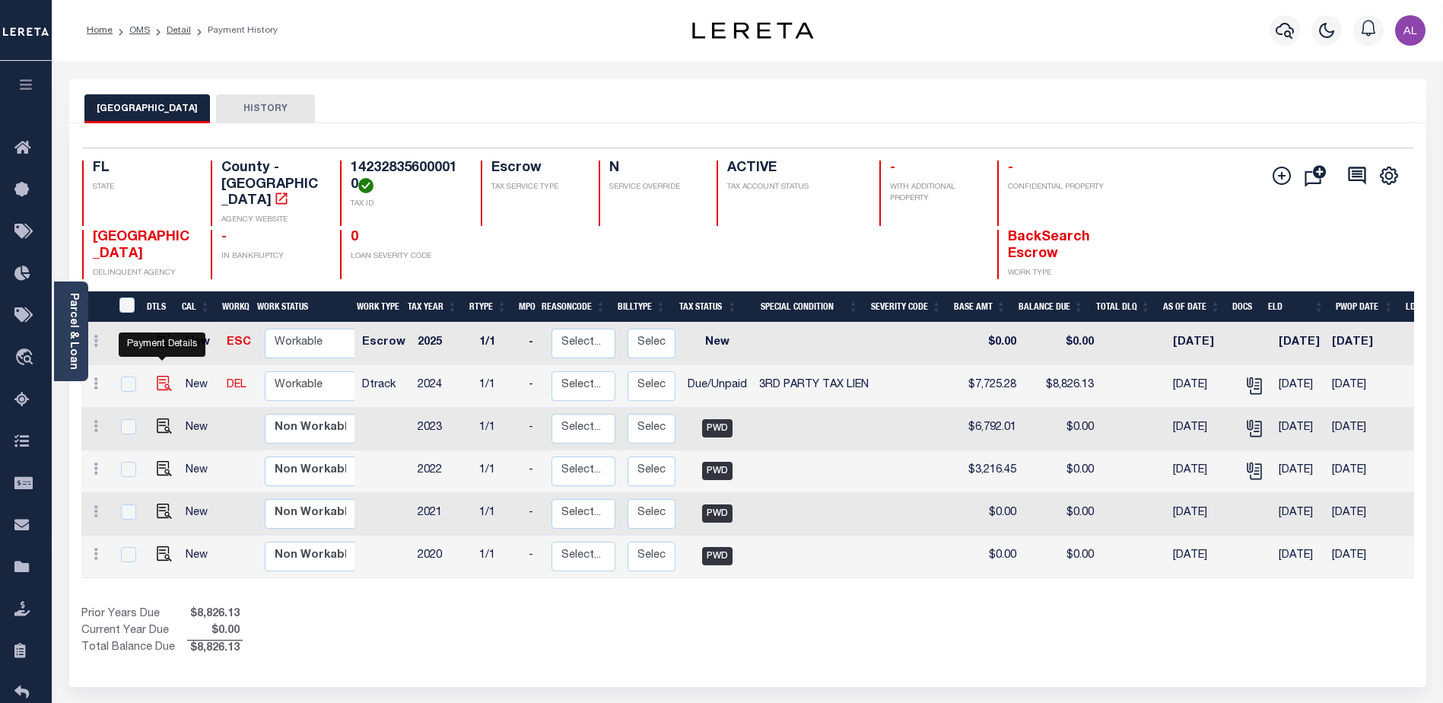
click at [165, 376] on img "" at bounding box center [164, 383] width 15 height 15
checkbox input "true"
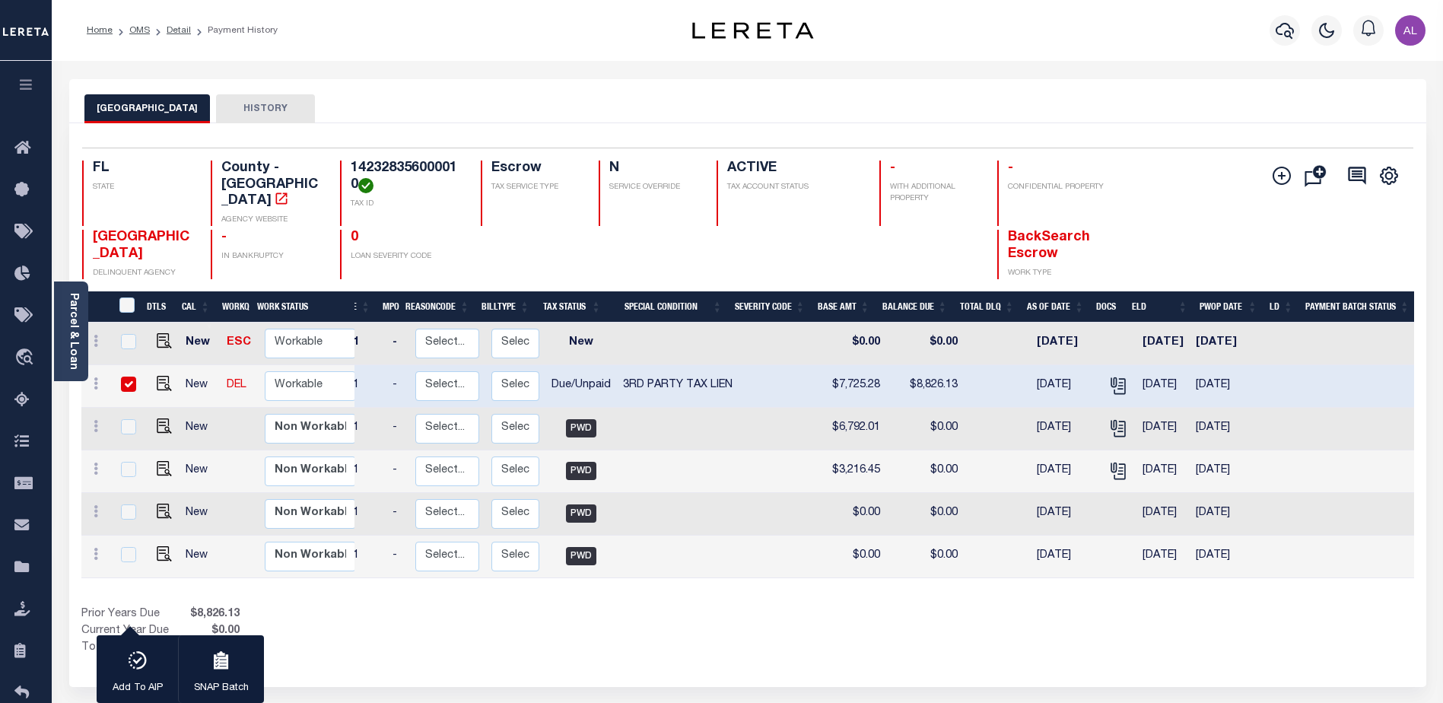
scroll to position [0, 183]
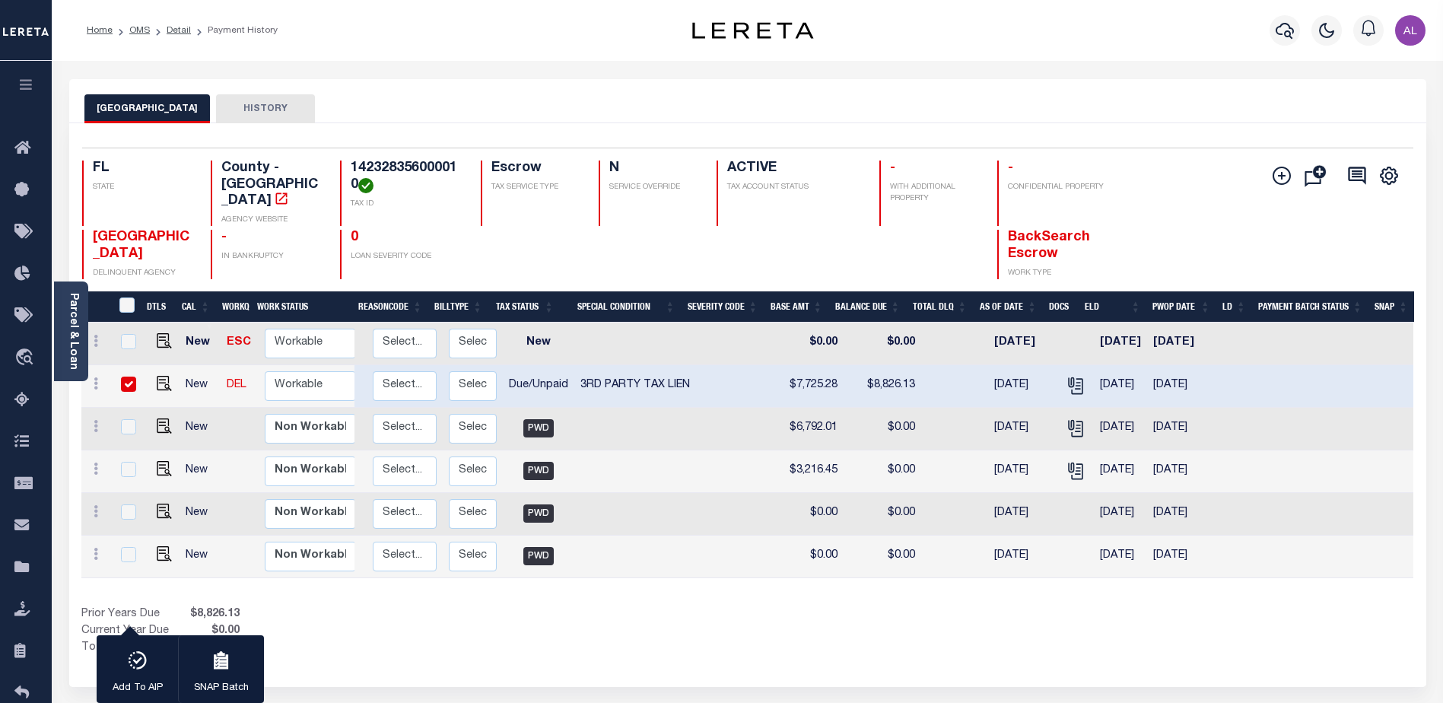
click at [1034, 587] on div "DTLS CAL WorkQ Work Status Work Type Tax Year RType MPO ReasonCode BillType Tax…" at bounding box center [747, 474] width 1333 height 366
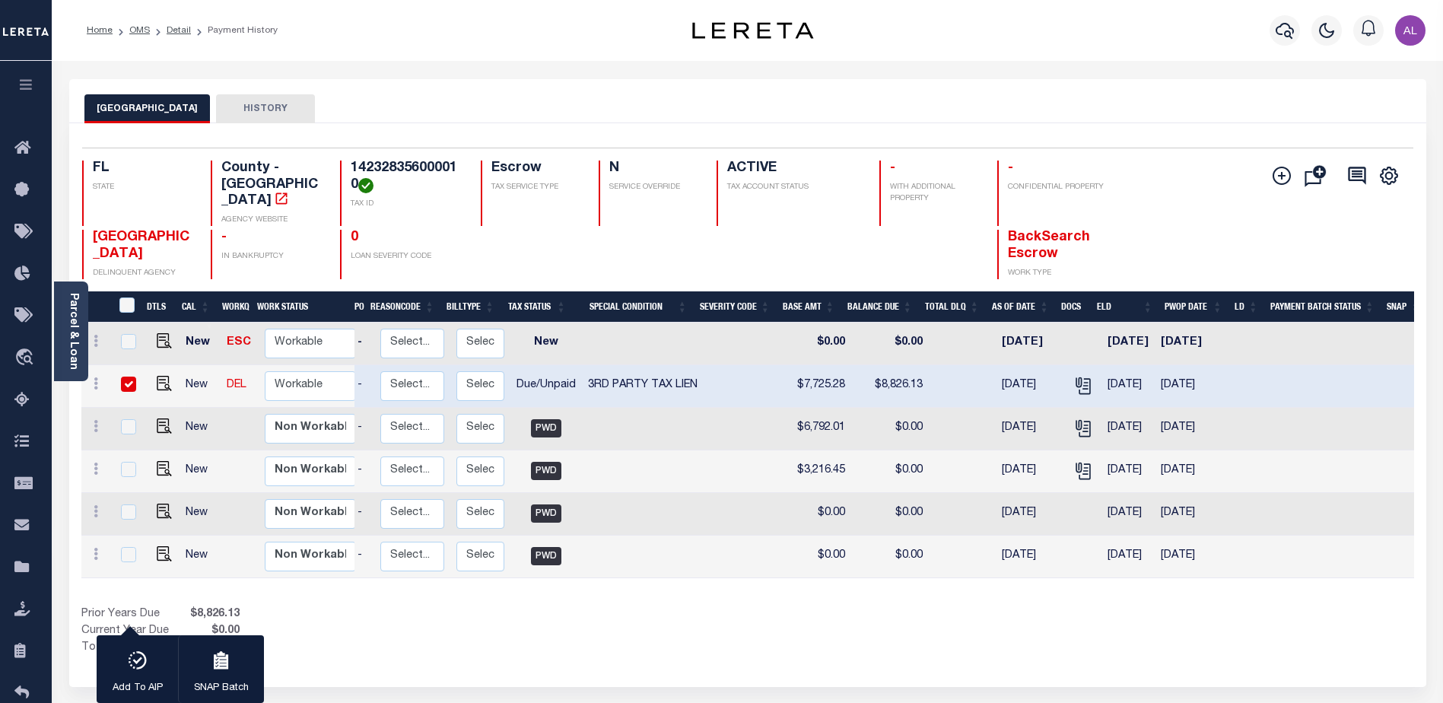
scroll to position [0, 63]
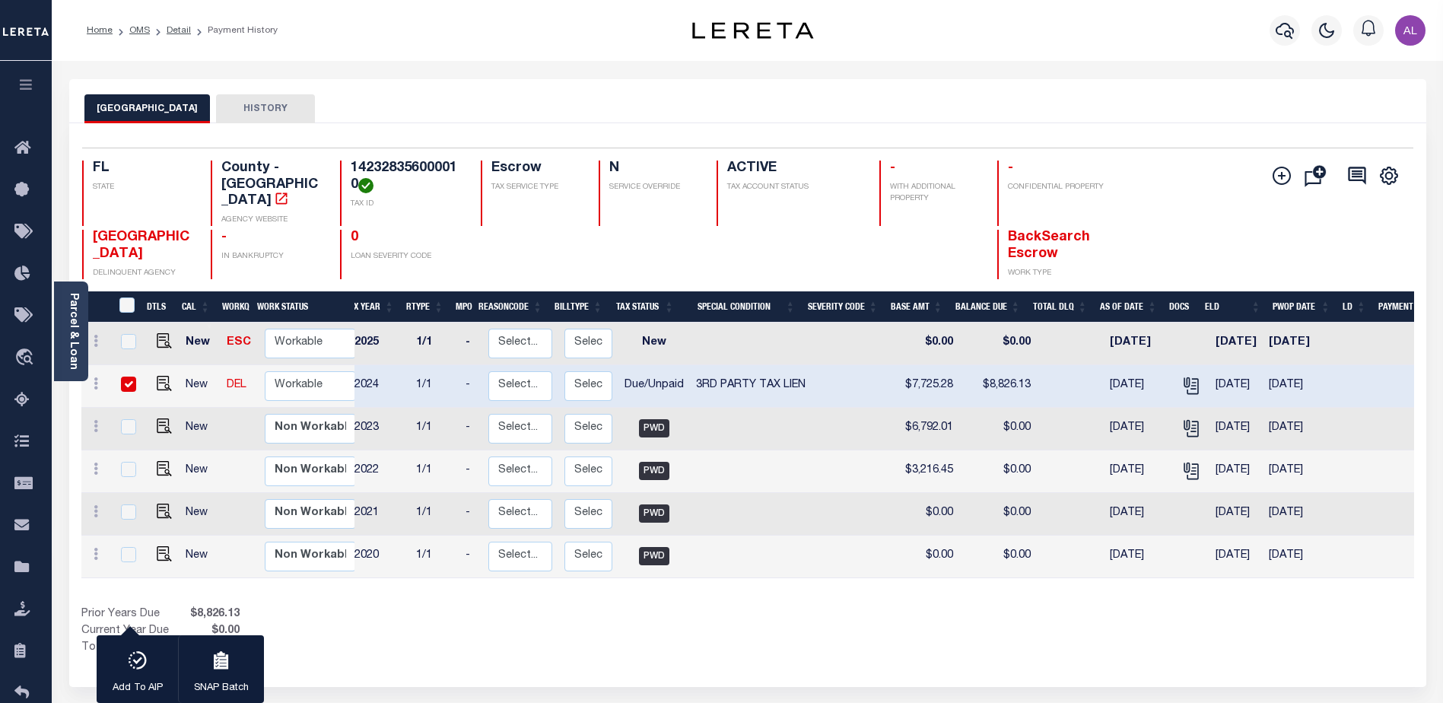
click at [246, 110] on button "HISTORY" at bounding box center [265, 108] width 99 height 29
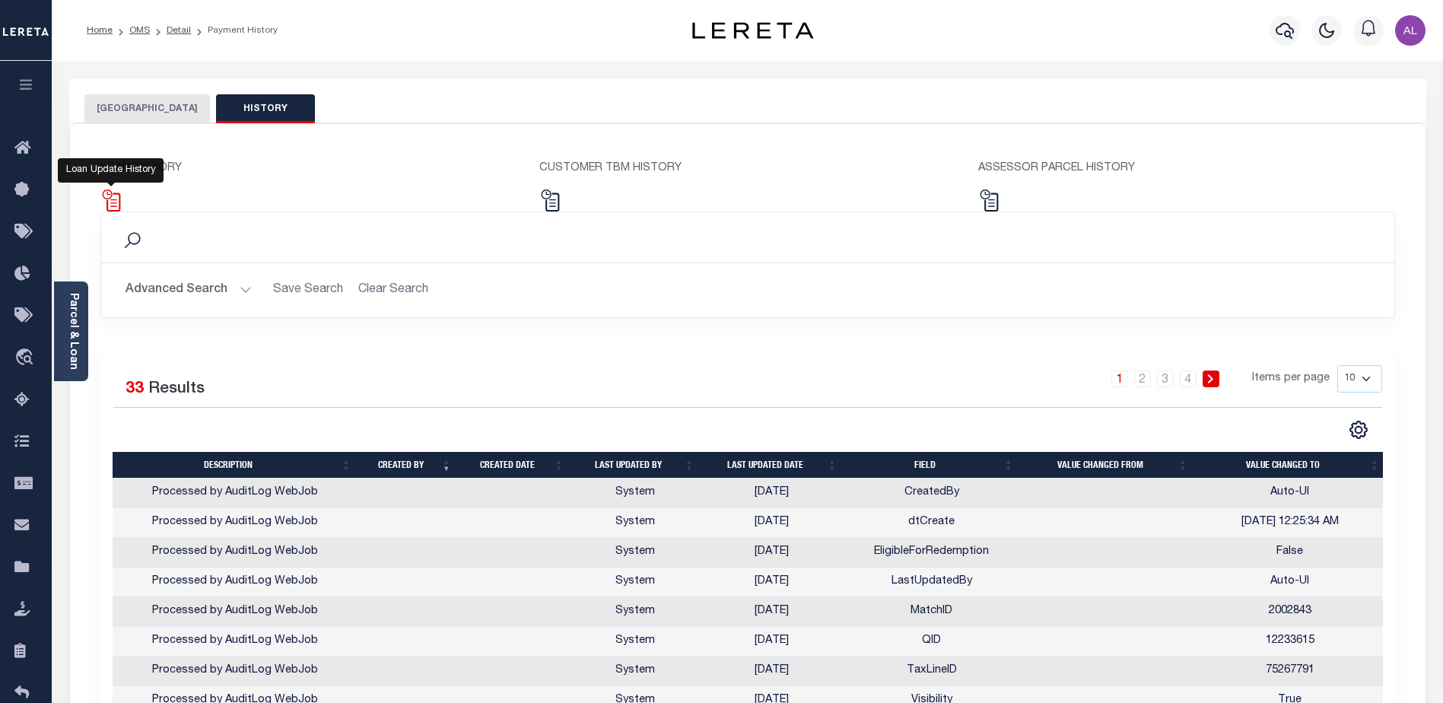
click at [108, 200] on img at bounding box center [111, 200] width 22 height 22
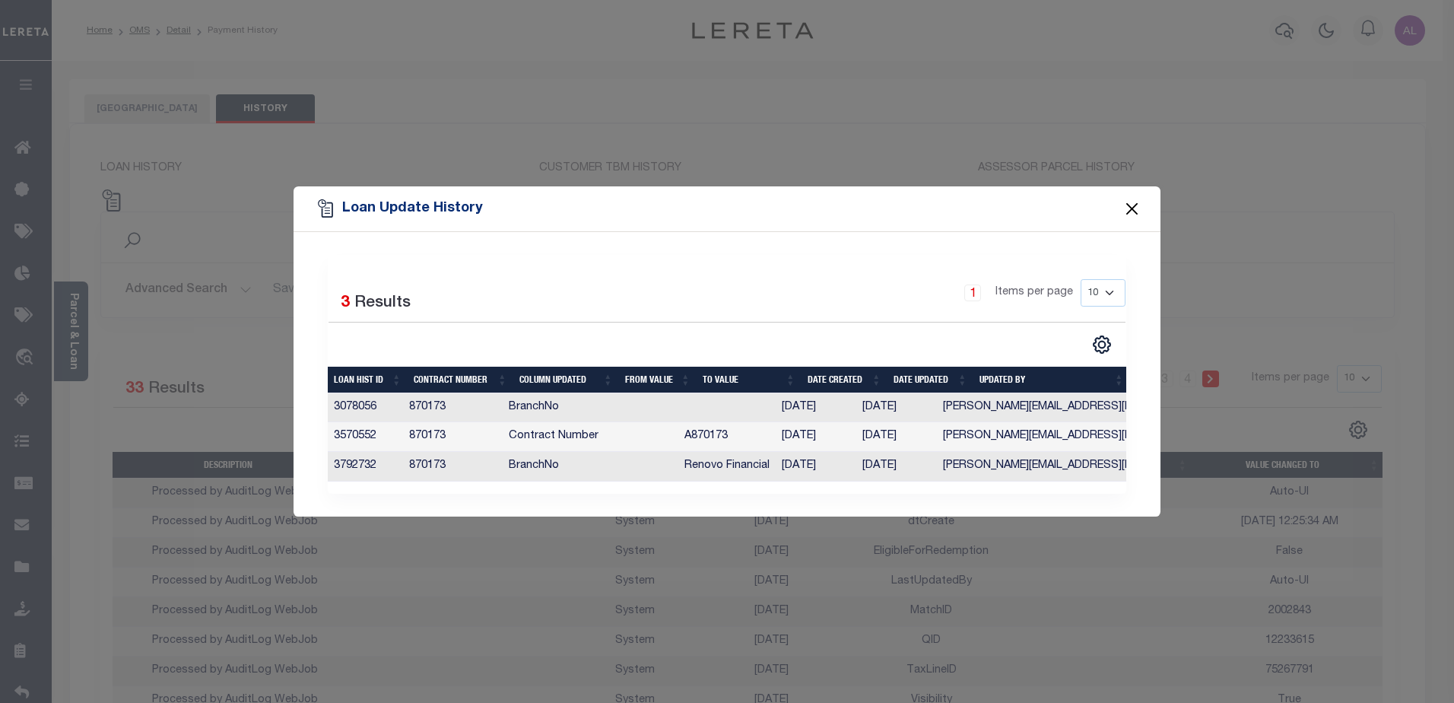
click at [1131, 205] on button "Close" at bounding box center [1133, 209] width 20 height 20
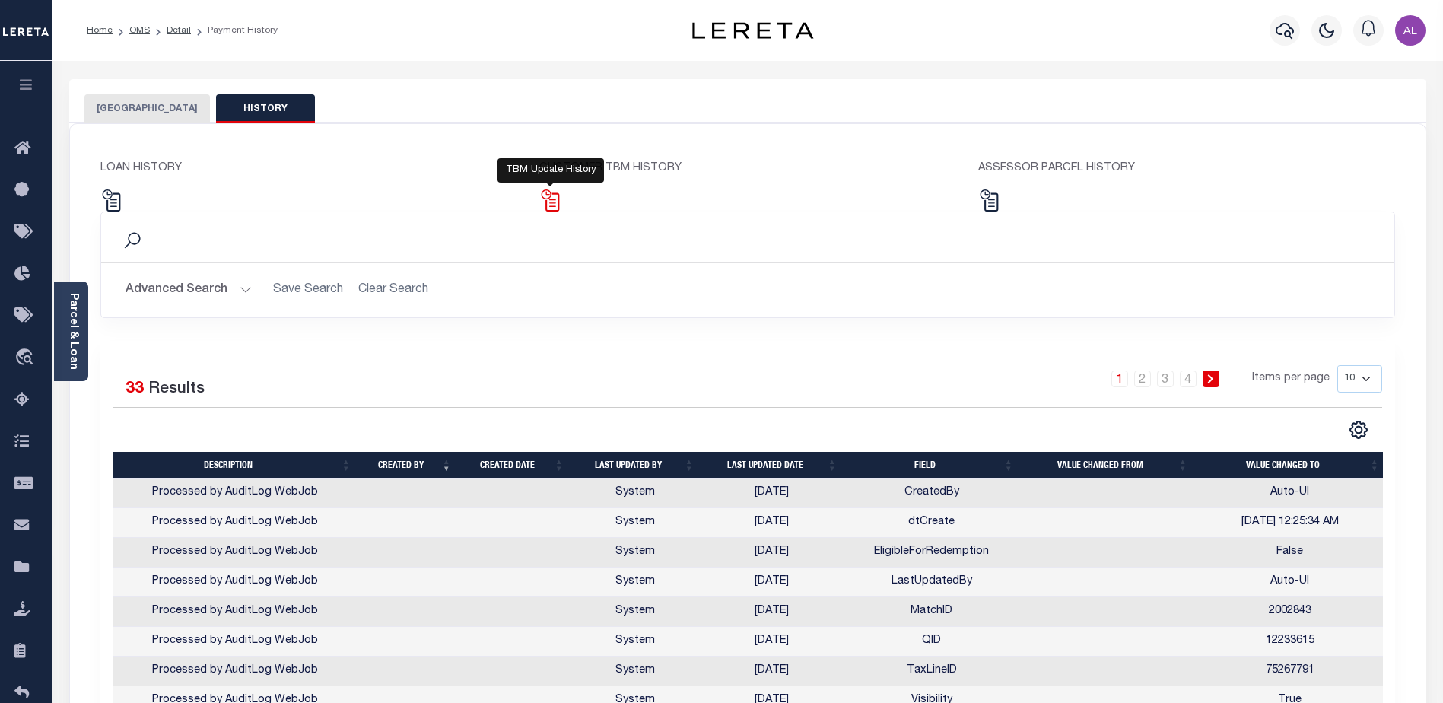
click at [550, 205] on img at bounding box center [550, 200] width 22 height 22
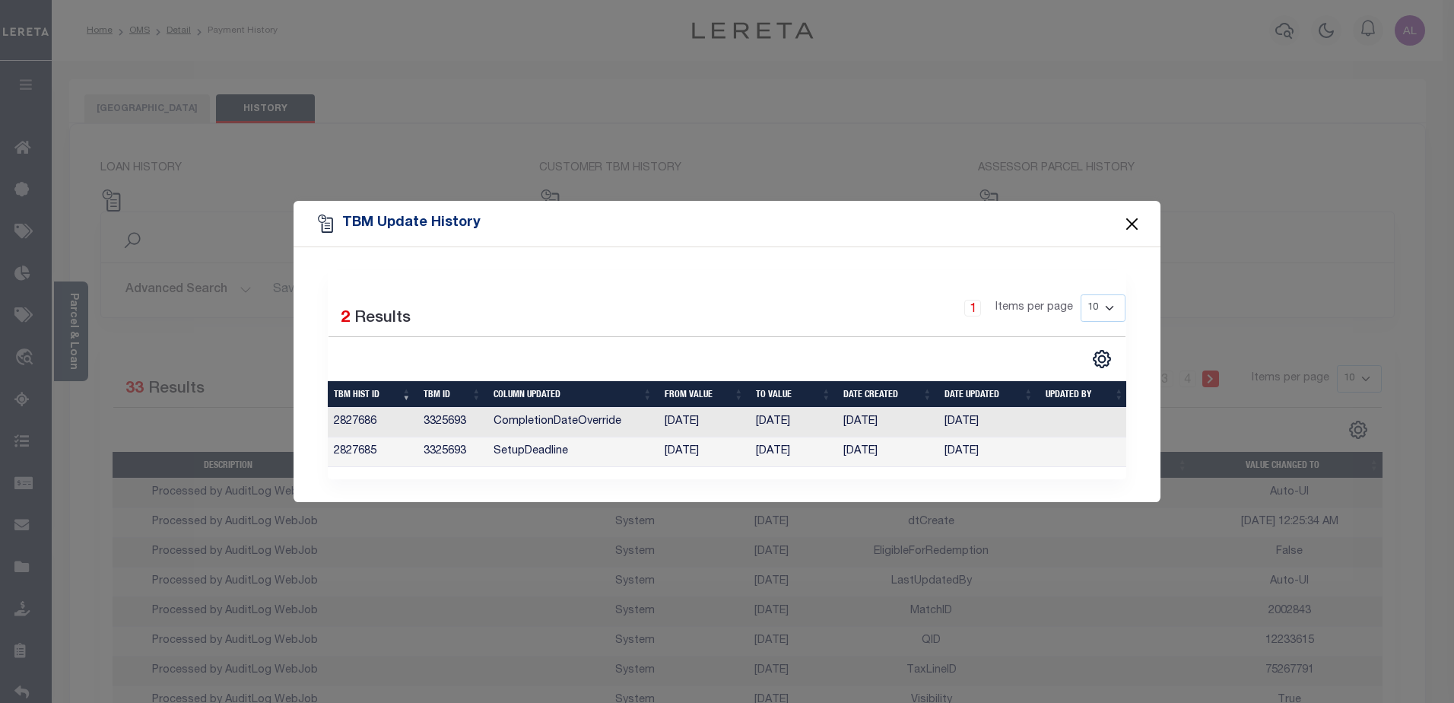
click at [1135, 220] on button "Close" at bounding box center [1133, 224] width 20 height 20
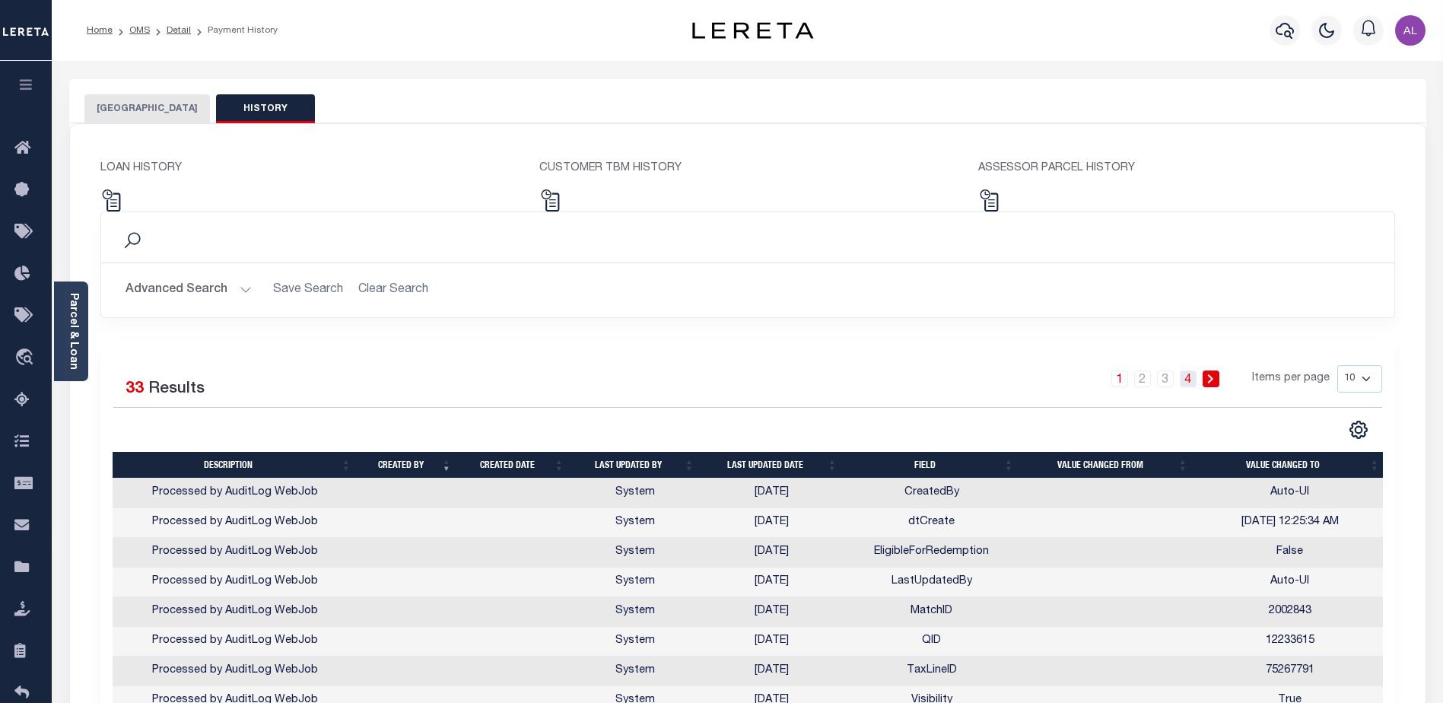
click at [1188, 380] on link "4" at bounding box center [1188, 378] width 17 height 17
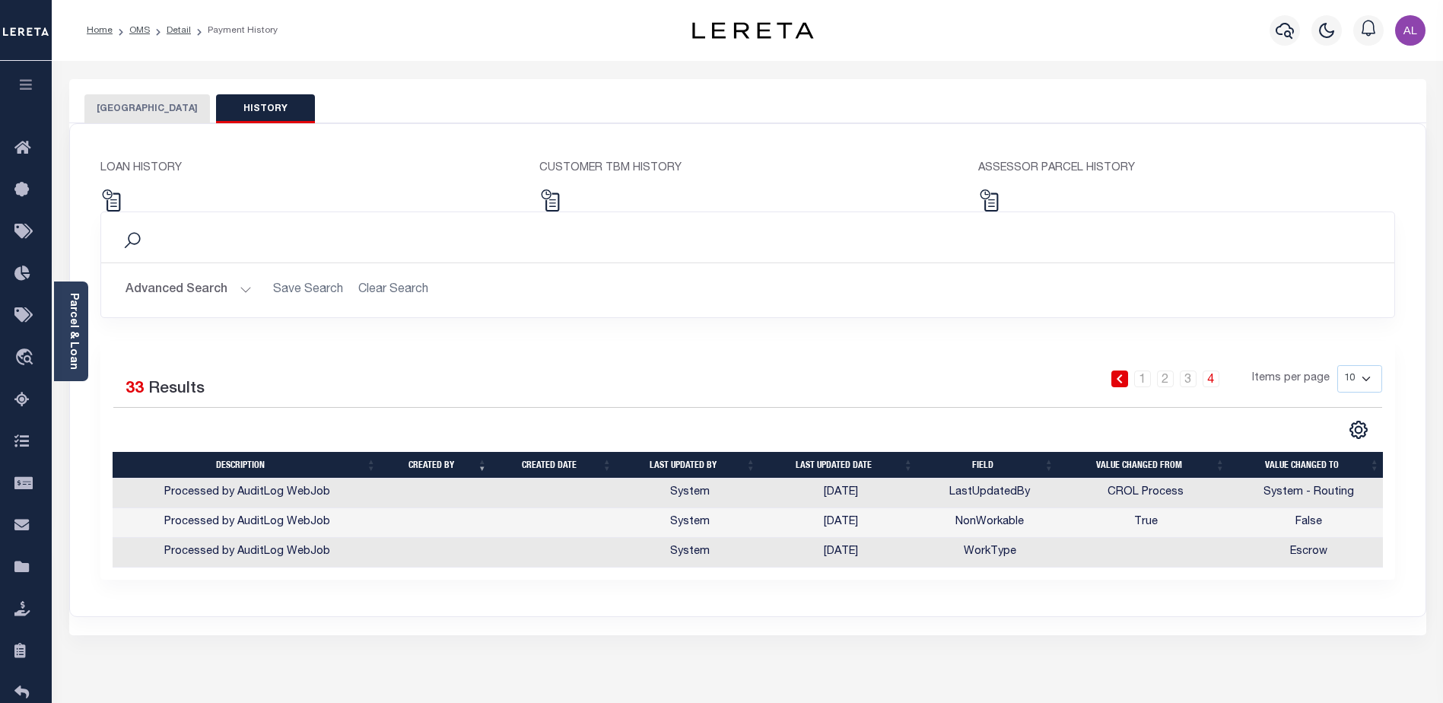
click at [1211, 377] on link "4" at bounding box center [1211, 378] width 17 height 17
click at [71, 327] on link "Parcel & Loan" at bounding box center [73, 331] width 11 height 77
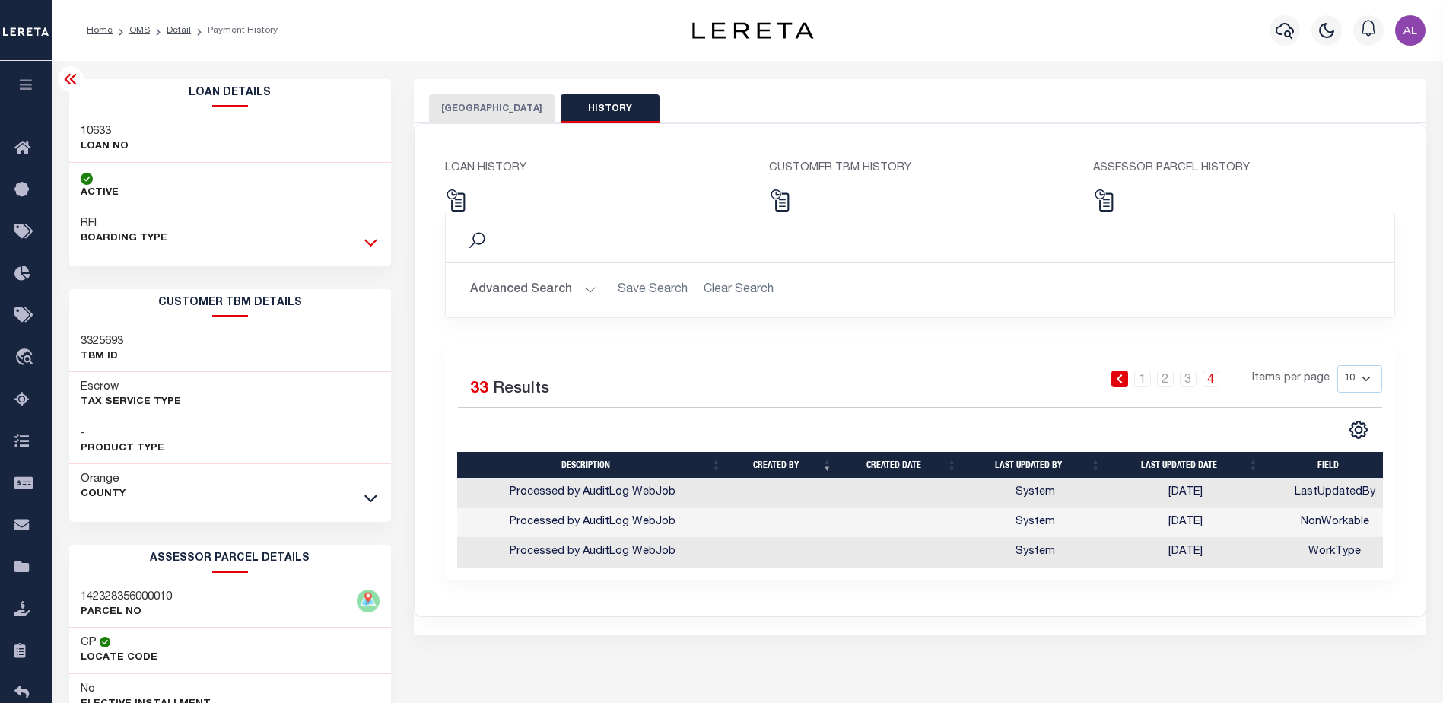
click at [368, 246] on icon at bounding box center [370, 242] width 13 height 16
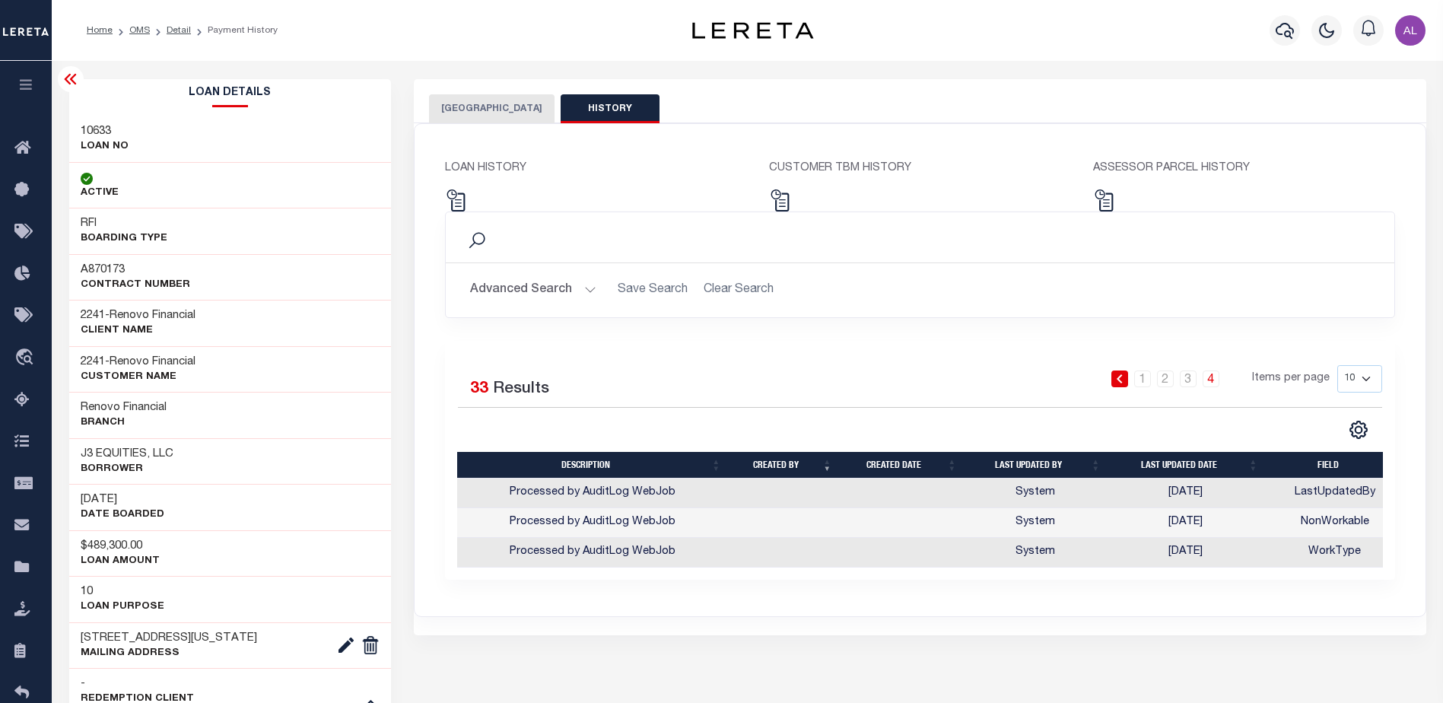
click at [500, 105] on button "[GEOGRAPHIC_DATA]" at bounding box center [491, 108] width 125 height 29
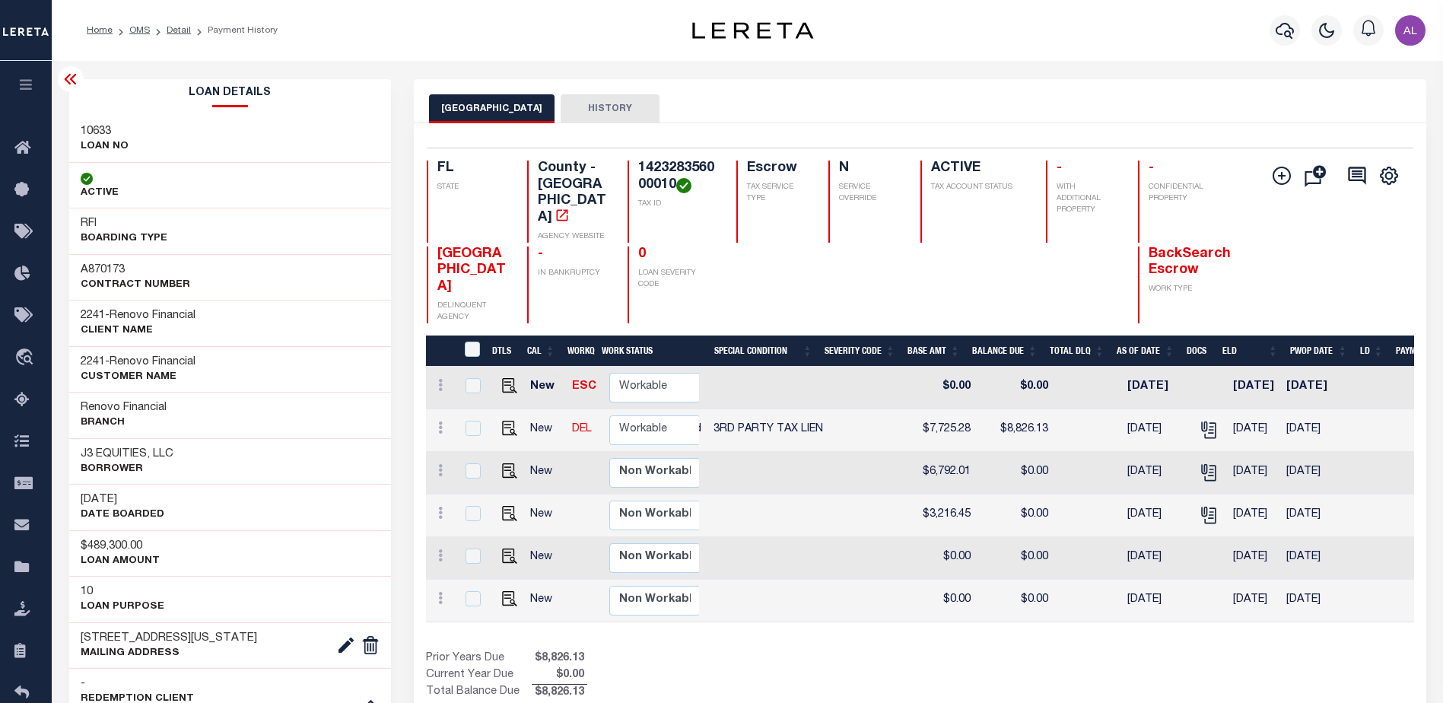
scroll to position [0, 365]
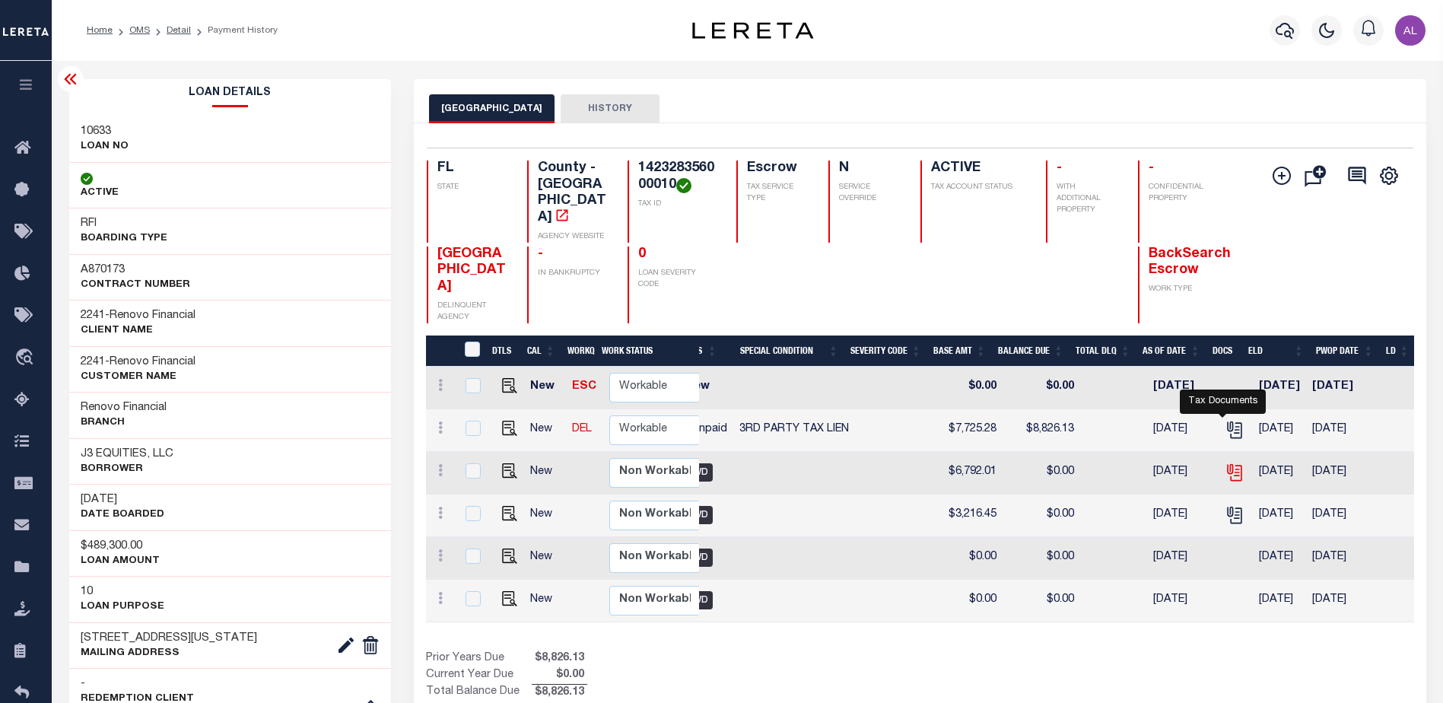
click at [1225, 462] on icon "" at bounding box center [1235, 472] width 20 height 20
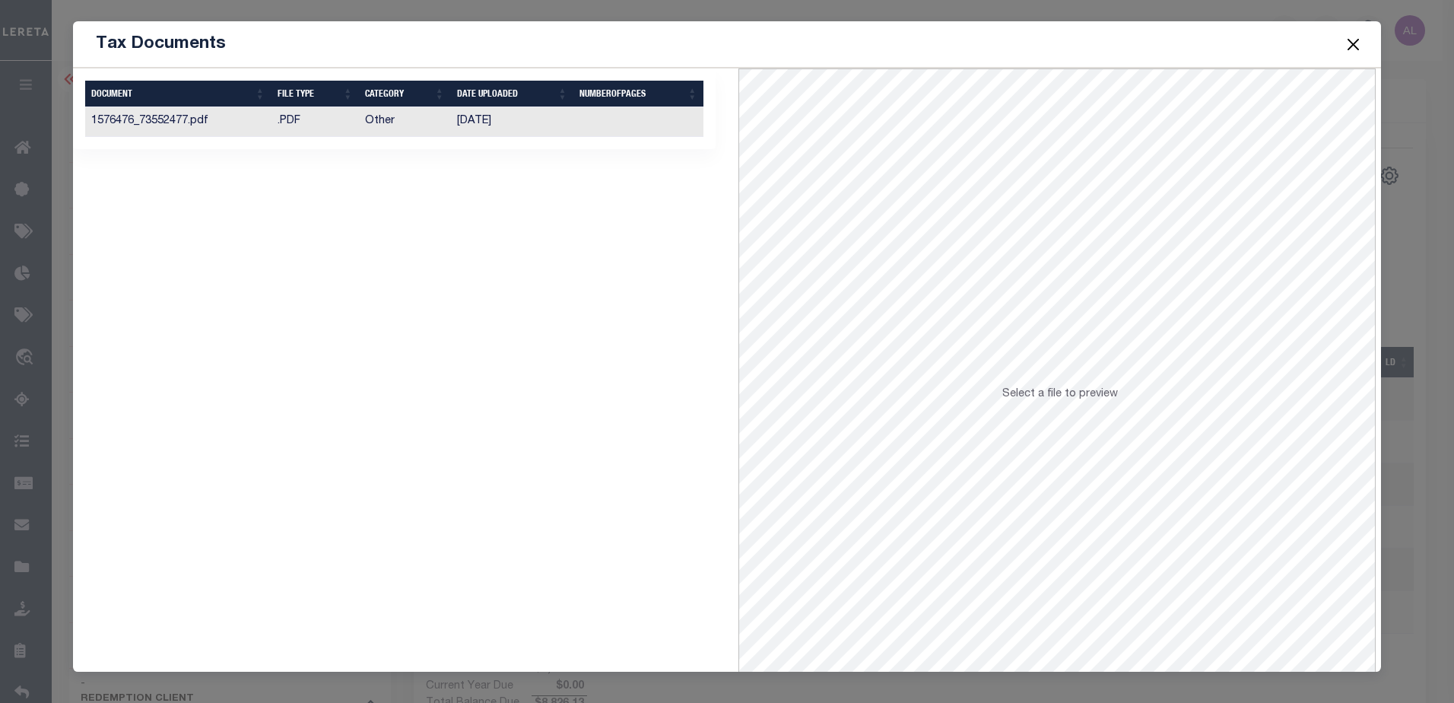
click at [258, 130] on td "1576476_73552477.pdf" at bounding box center [178, 122] width 186 height 30
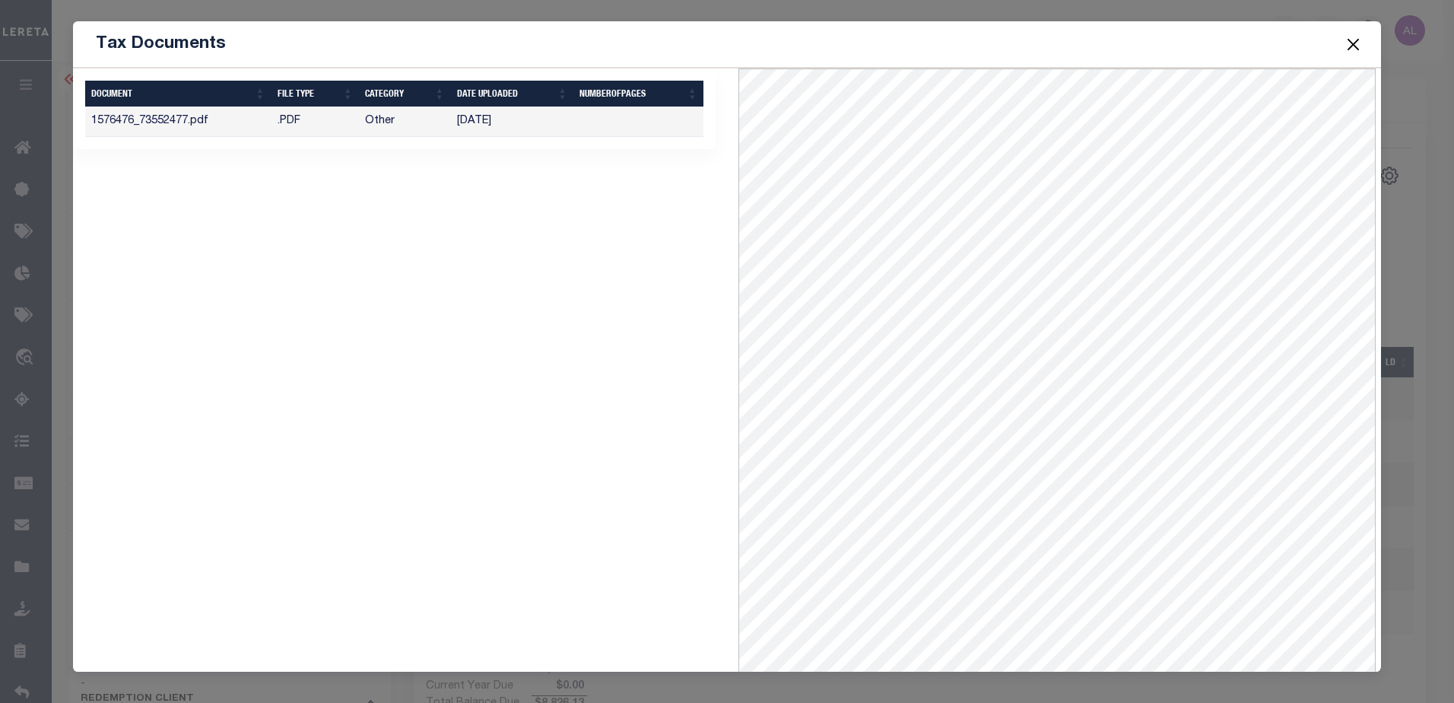
click at [1352, 47] on button "Close" at bounding box center [1353, 44] width 20 height 20
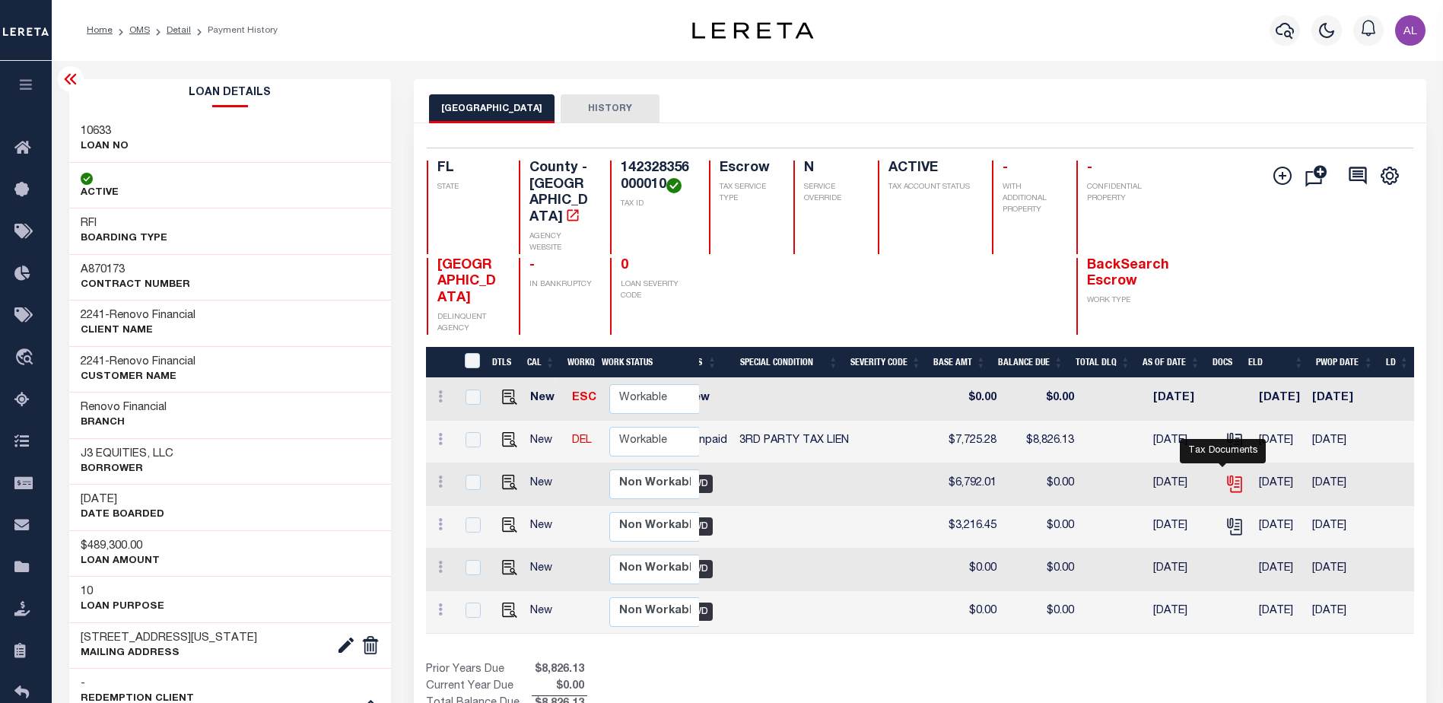
click at [1225, 477] on icon "" at bounding box center [1235, 484] width 20 height 20
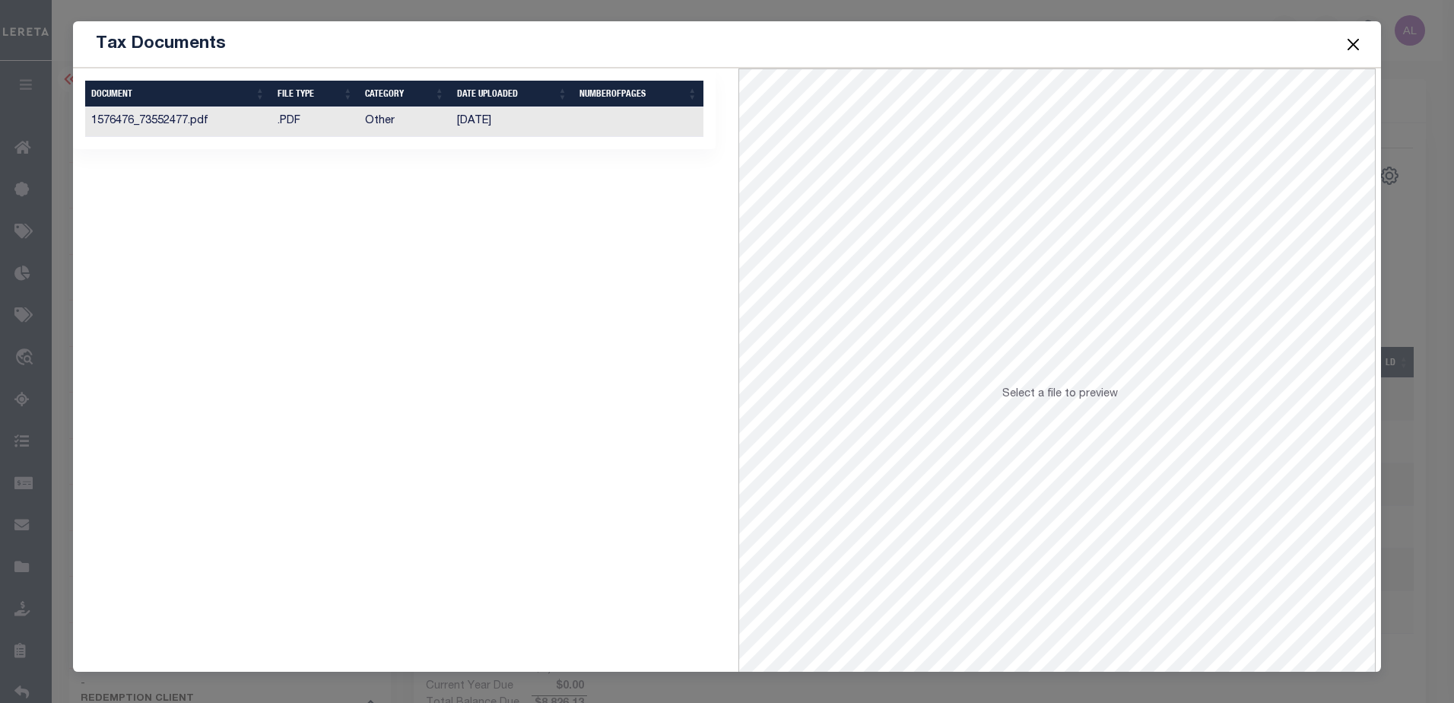
click at [1355, 46] on button "Close" at bounding box center [1353, 44] width 20 height 20
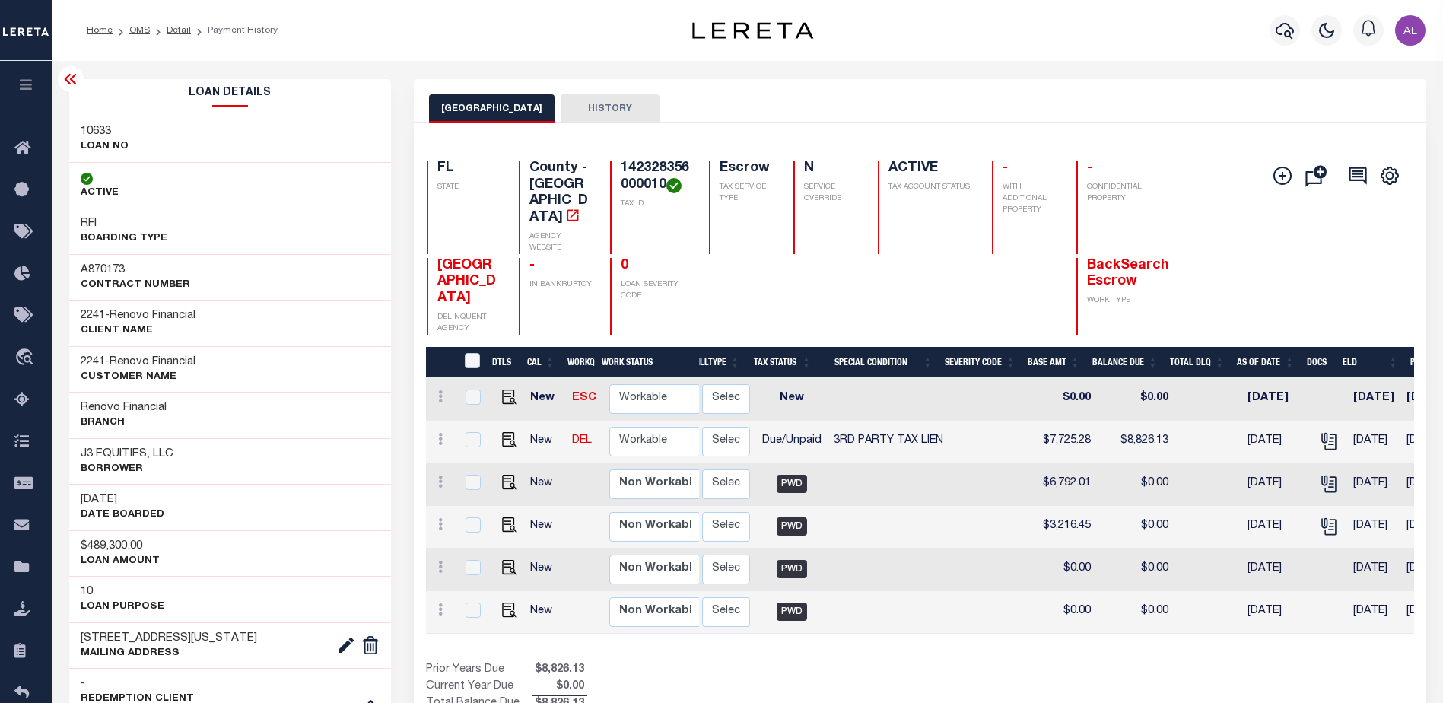
scroll to position [0, 262]
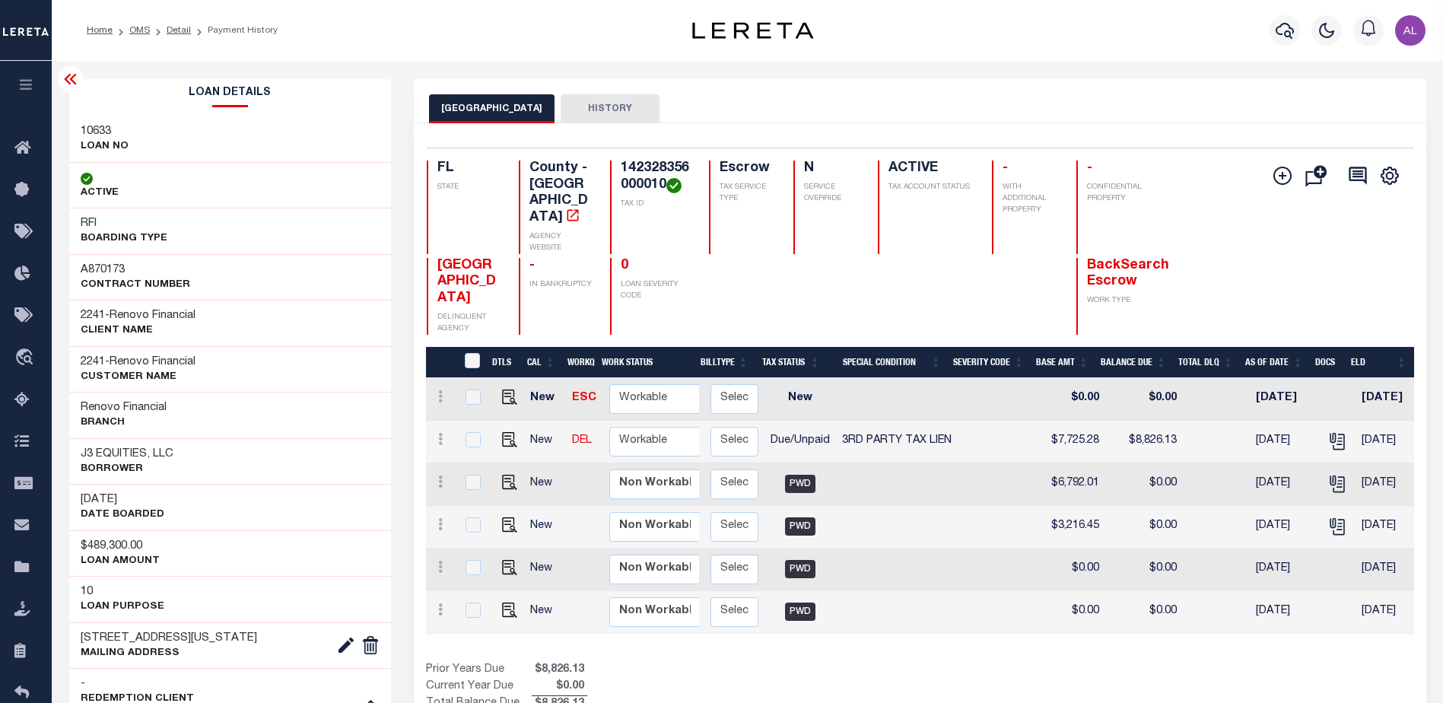
click at [611, 107] on button "HISTORY" at bounding box center [610, 108] width 99 height 29
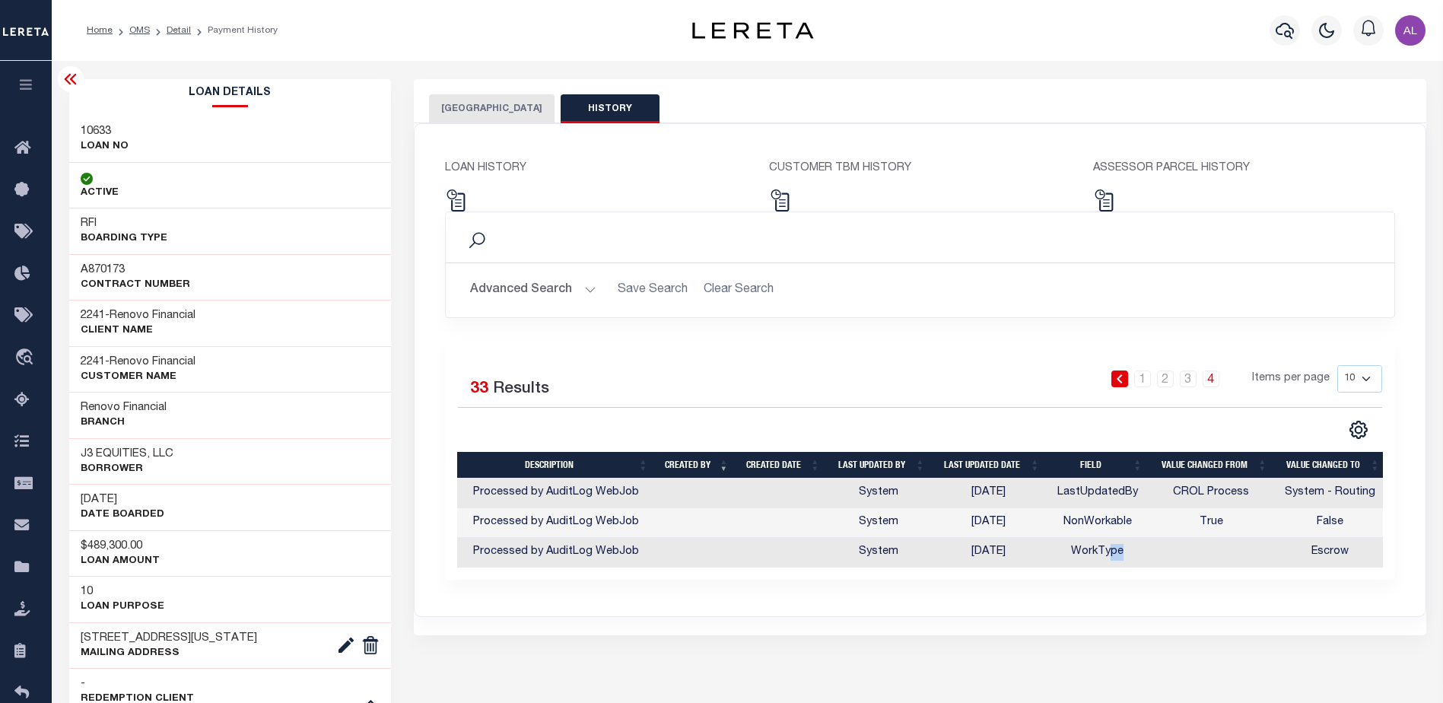
drag, startPoint x: 1107, startPoint y: 567, endPoint x: 1192, endPoint y: 567, distance: 84.4
click at [1192, 567] on tr "Processed by AuditLog WebJob System 09/11/2025 WorkType Escrow" at bounding box center [921, 553] width 929 height 30
click at [1148, 383] on link "1" at bounding box center [1142, 378] width 17 height 17
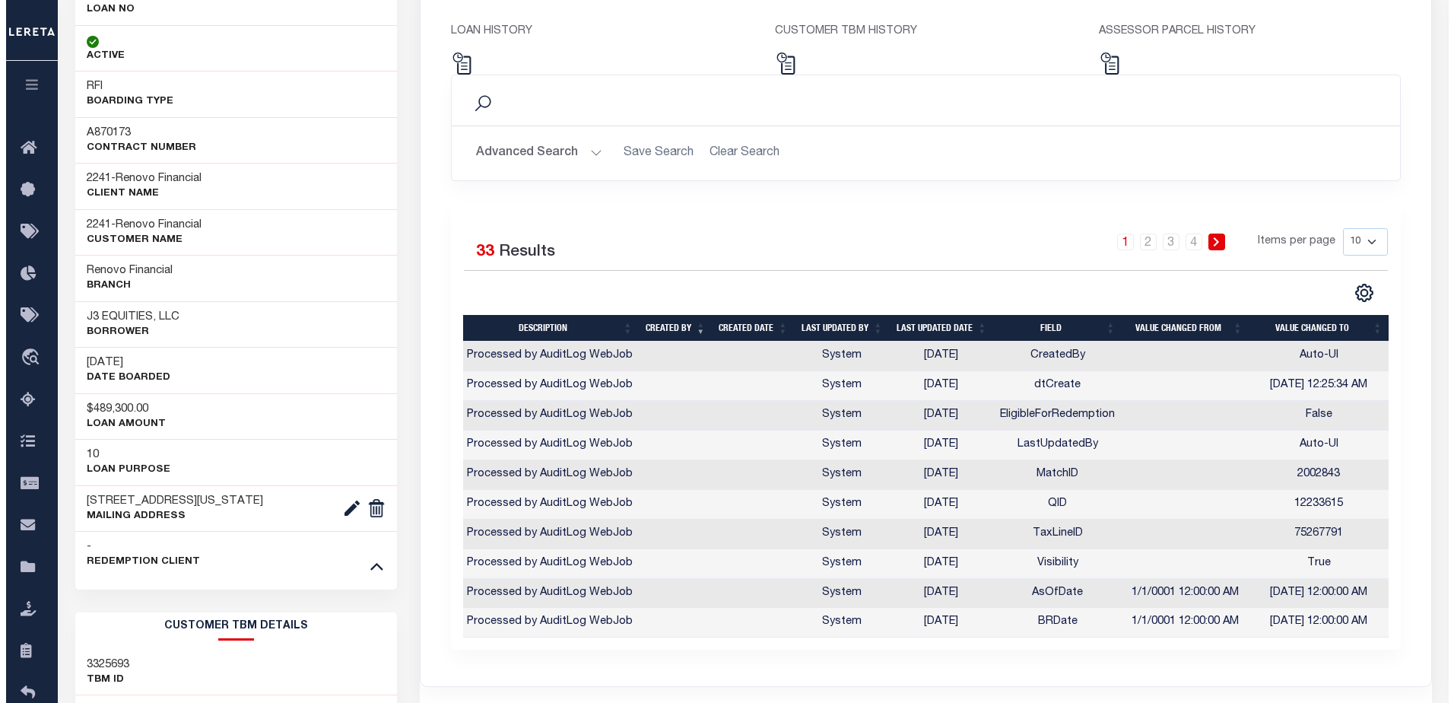
scroll to position [152, 0]
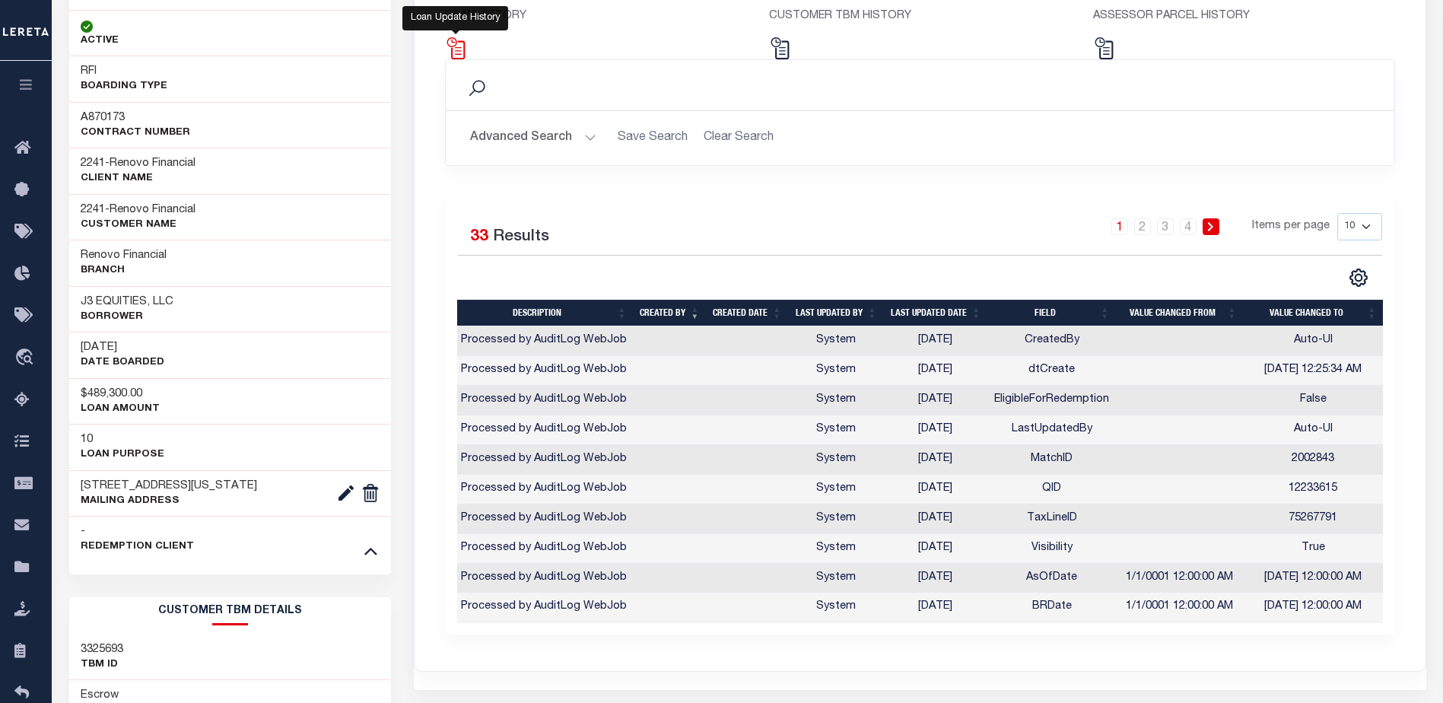
click at [461, 52] on img at bounding box center [456, 48] width 22 height 22
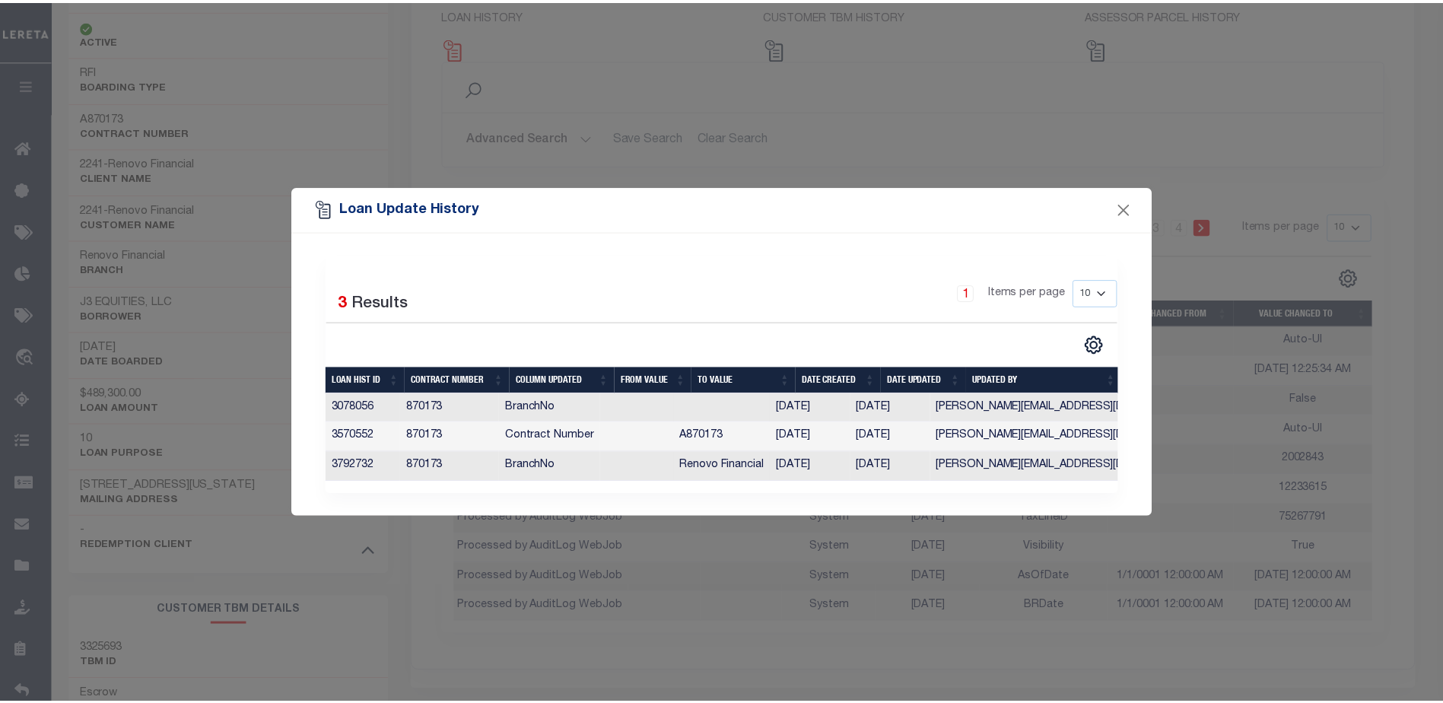
scroll to position [0, 0]
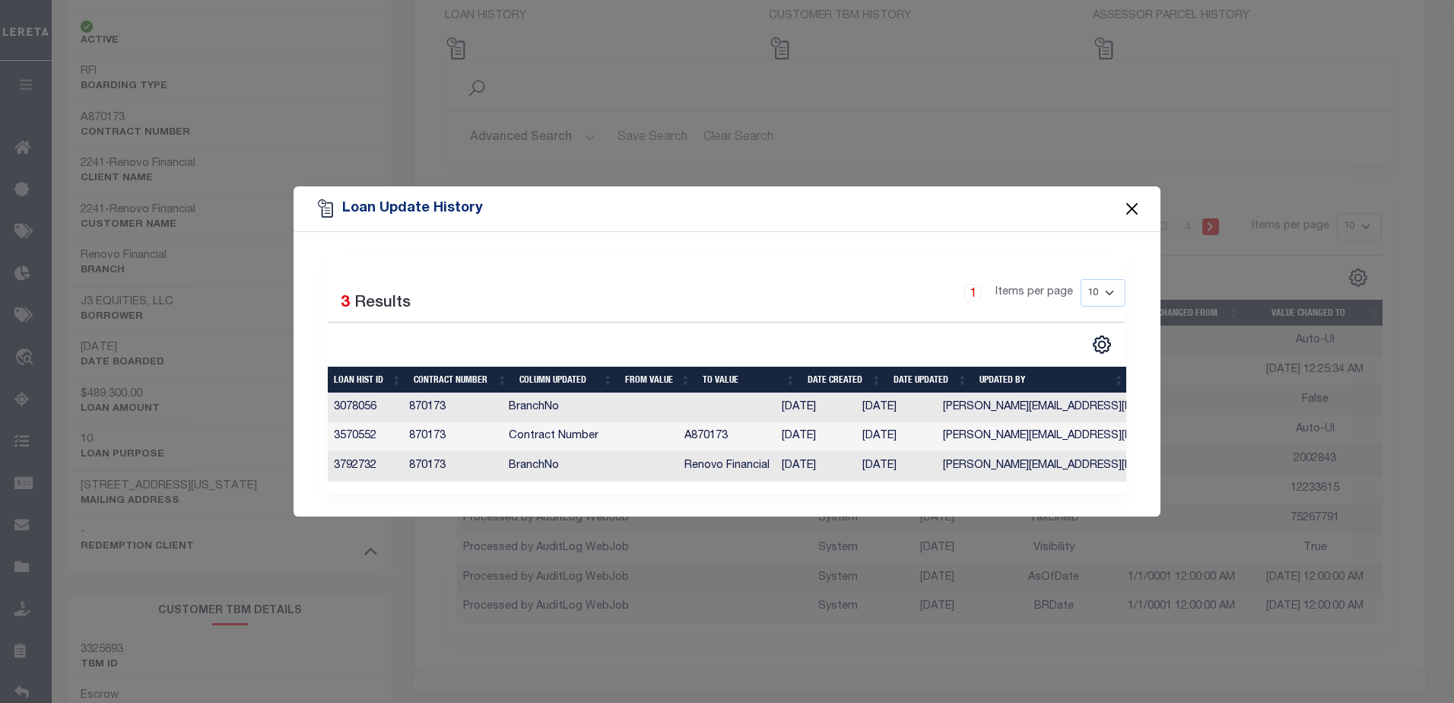
click at [1134, 199] on button "Close" at bounding box center [1133, 209] width 20 height 20
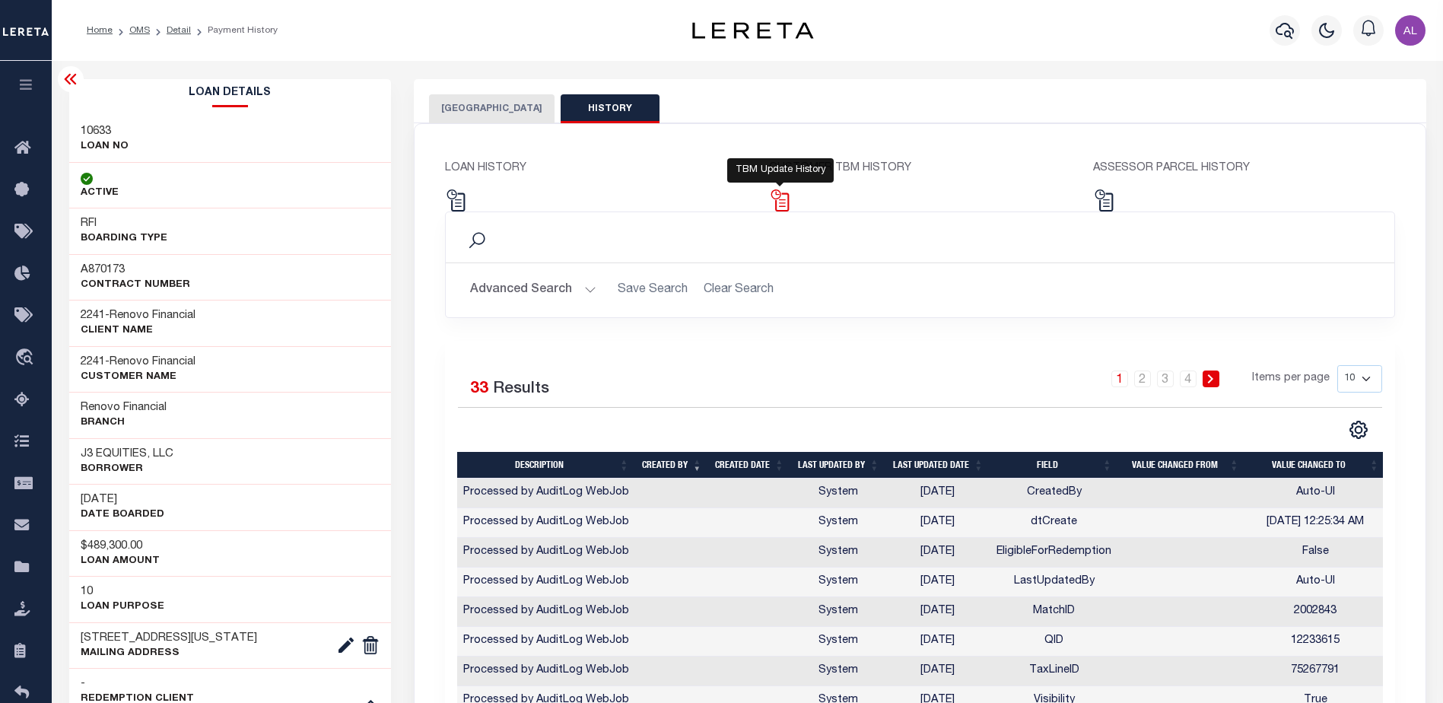
click at [783, 205] on img at bounding box center [780, 200] width 22 height 22
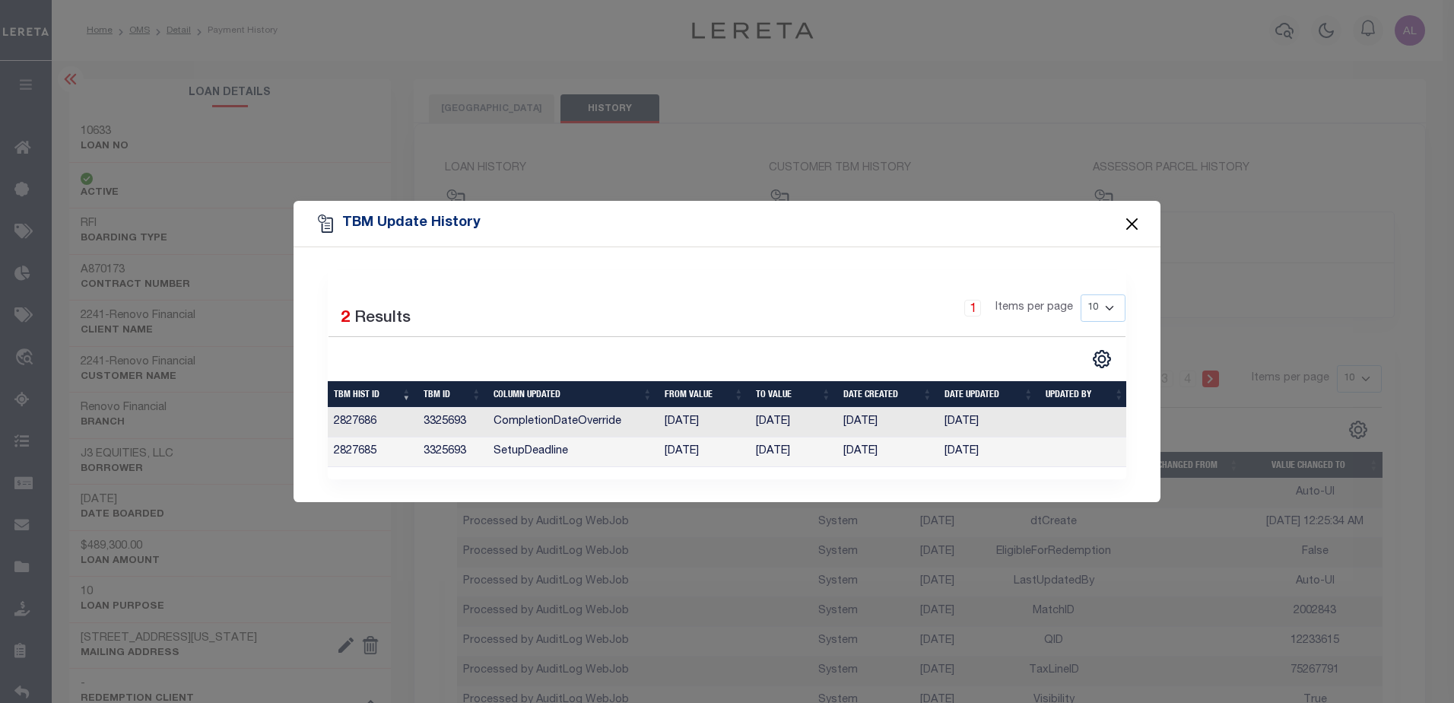
click at [1131, 224] on button "Close" at bounding box center [1133, 224] width 20 height 20
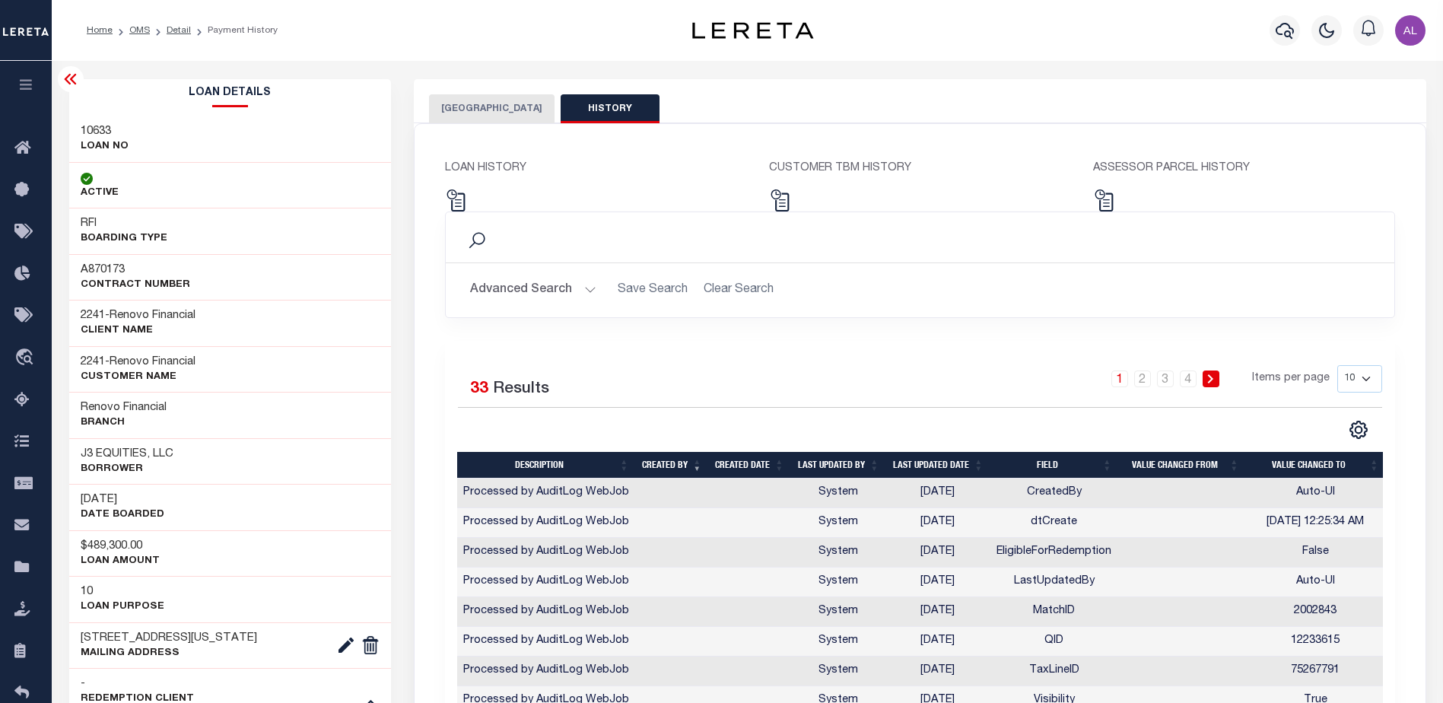
click at [495, 112] on button "[GEOGRAPHIC_DATA]" at bounding box center [491, 108] width 125 height 29
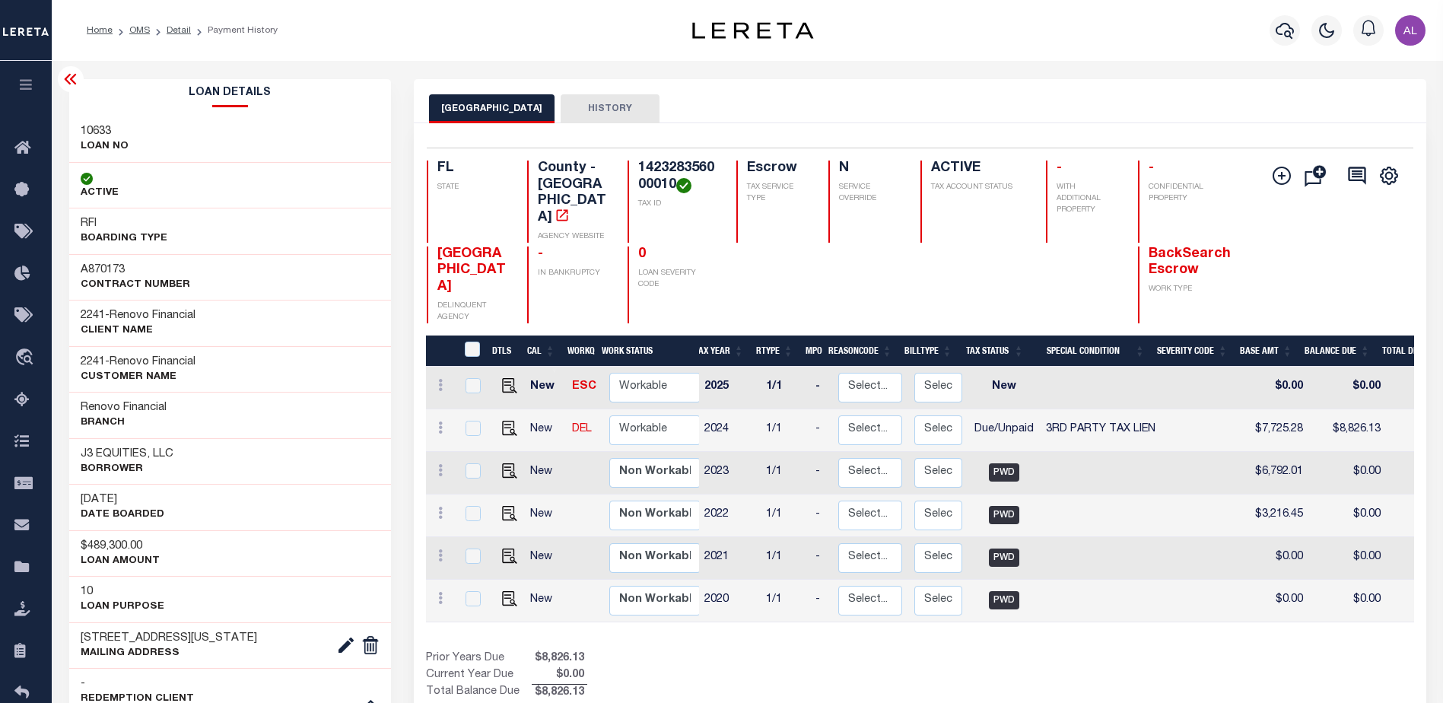
scroll to position [0, 84]
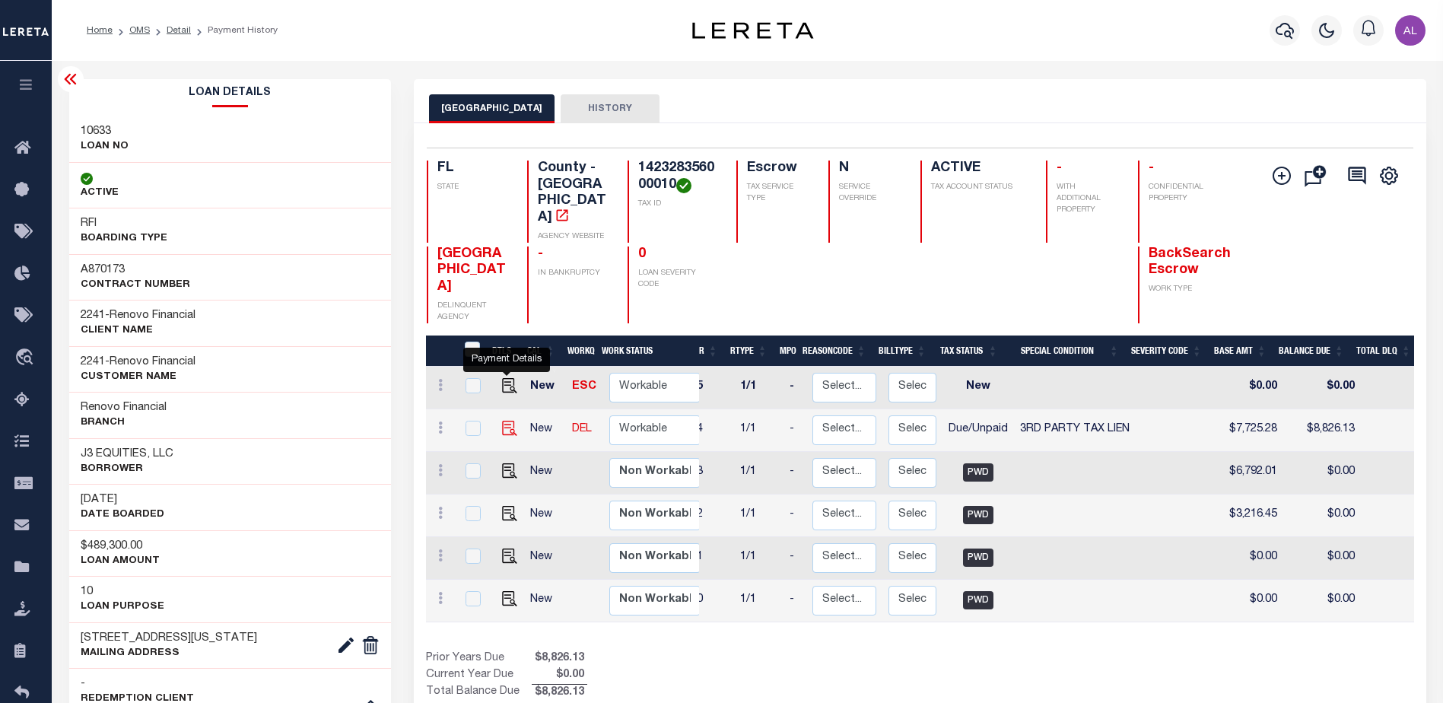
click at [507, 421] on img "" at bounding box center [509, 428] width 15 height 15
checkbox input "true"
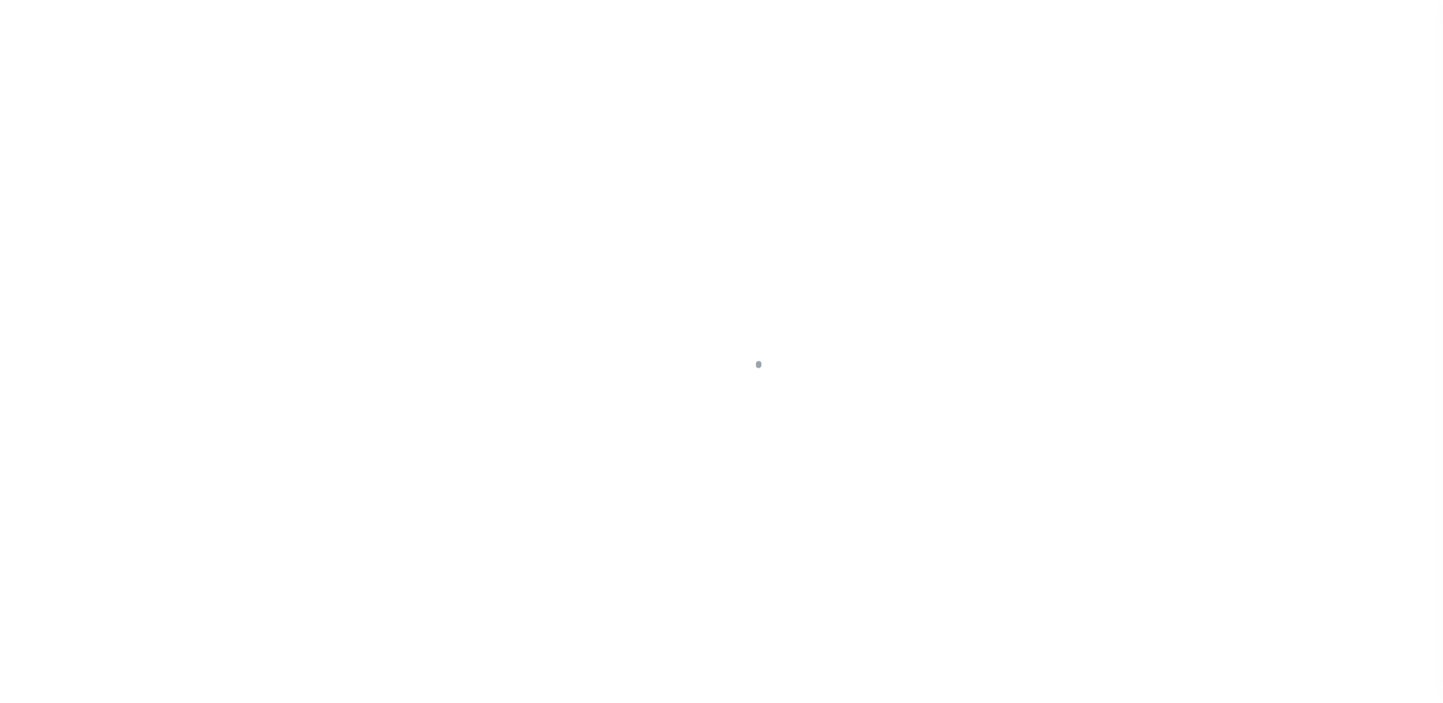
select select "DUE"
select select "20"
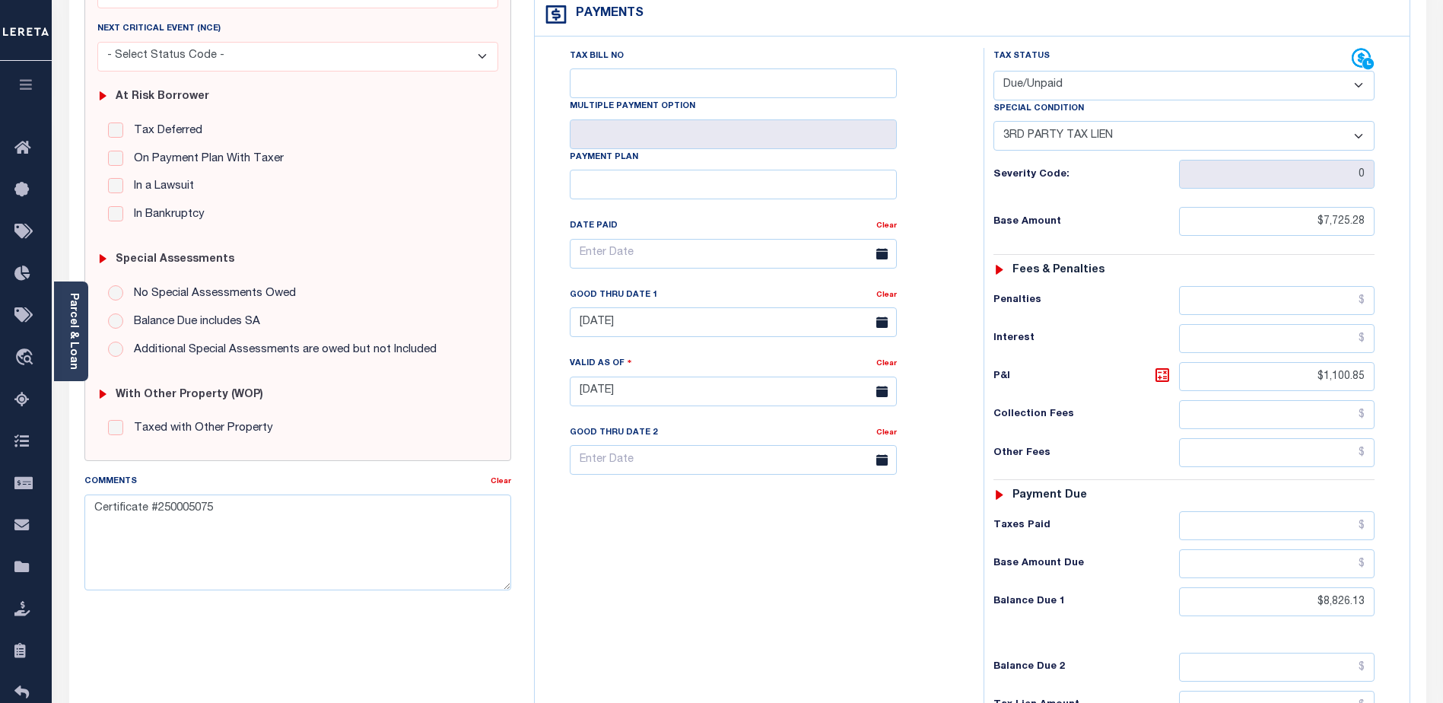
scroll to position [228, 0]
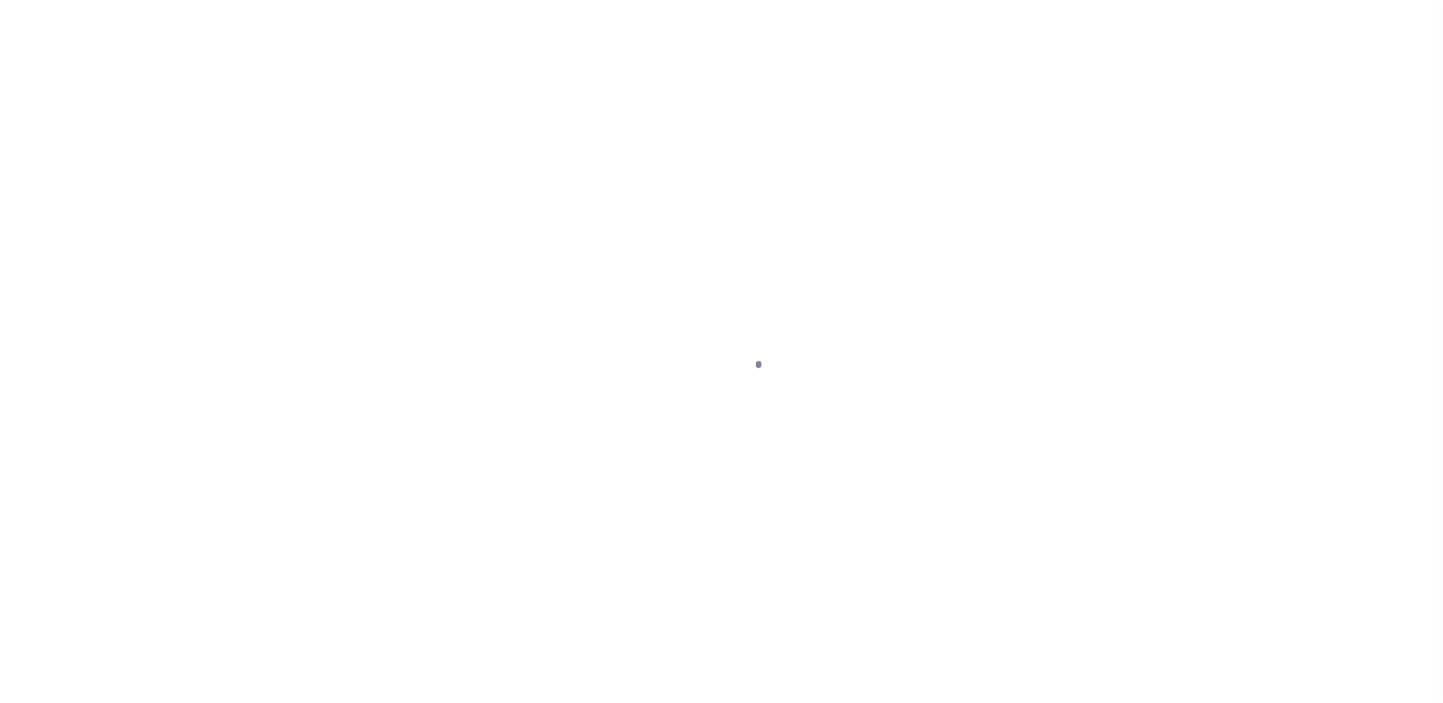
select select "DUE"
select select "20"
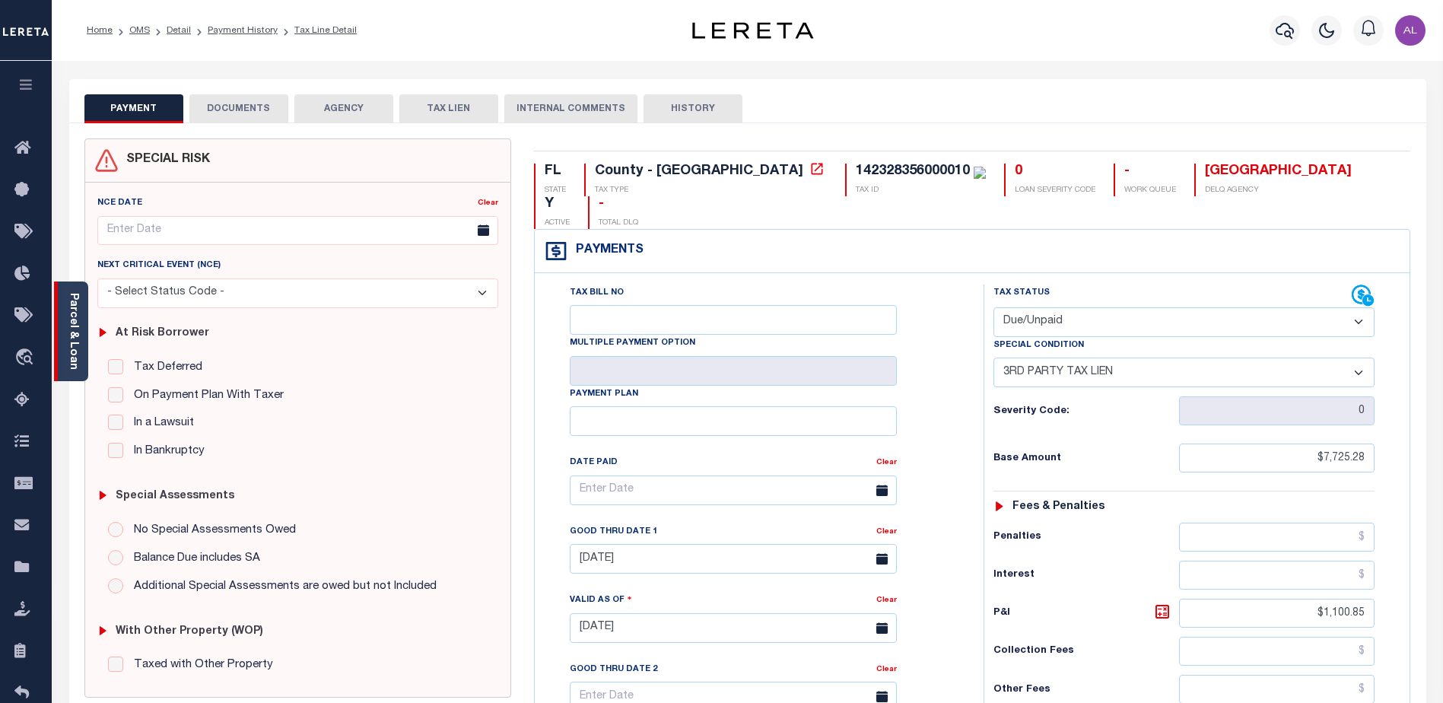
click at [75, 333] on link "Parcel & Loan" at bounding box center [73, 331] width 11 height 77
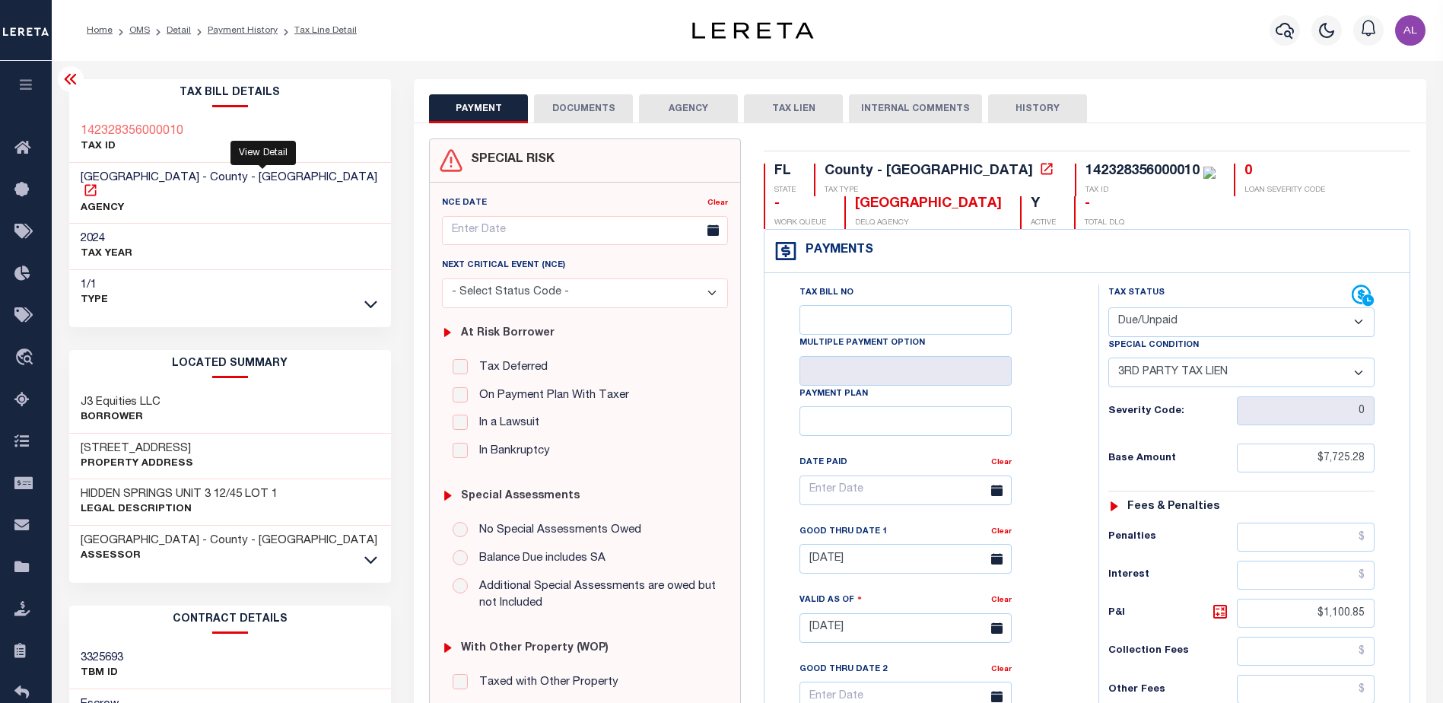
click at [96, 184] on icon at bounding box center [89, 189] width 11 height 11
drag, startPoint x: 1063, startPoint y: 167, endPoint x: 956, endPoint y: 173, distance: 107.4
click at [1085, 173] on div "142328356000010" at bounding box center [1142, 171] width 114 height 14
drag, startPoint x: 1308, startPoint y: 615, endPoint x: 1396, endPoint y: 608, distance: 88.5
click at [1396, 608] on div "Tax Status Status" at bounding box center [1246, 620] width 319 height 672
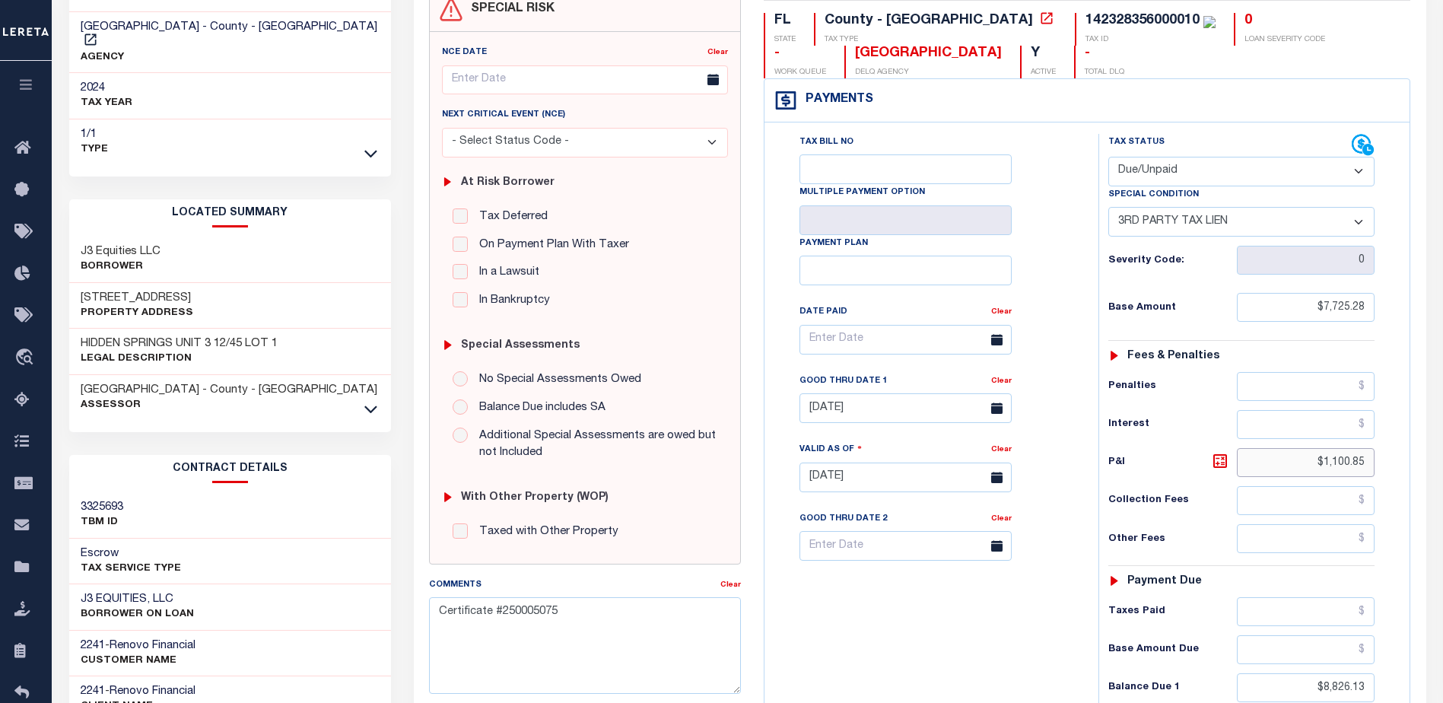
scroll to position [148, 0]
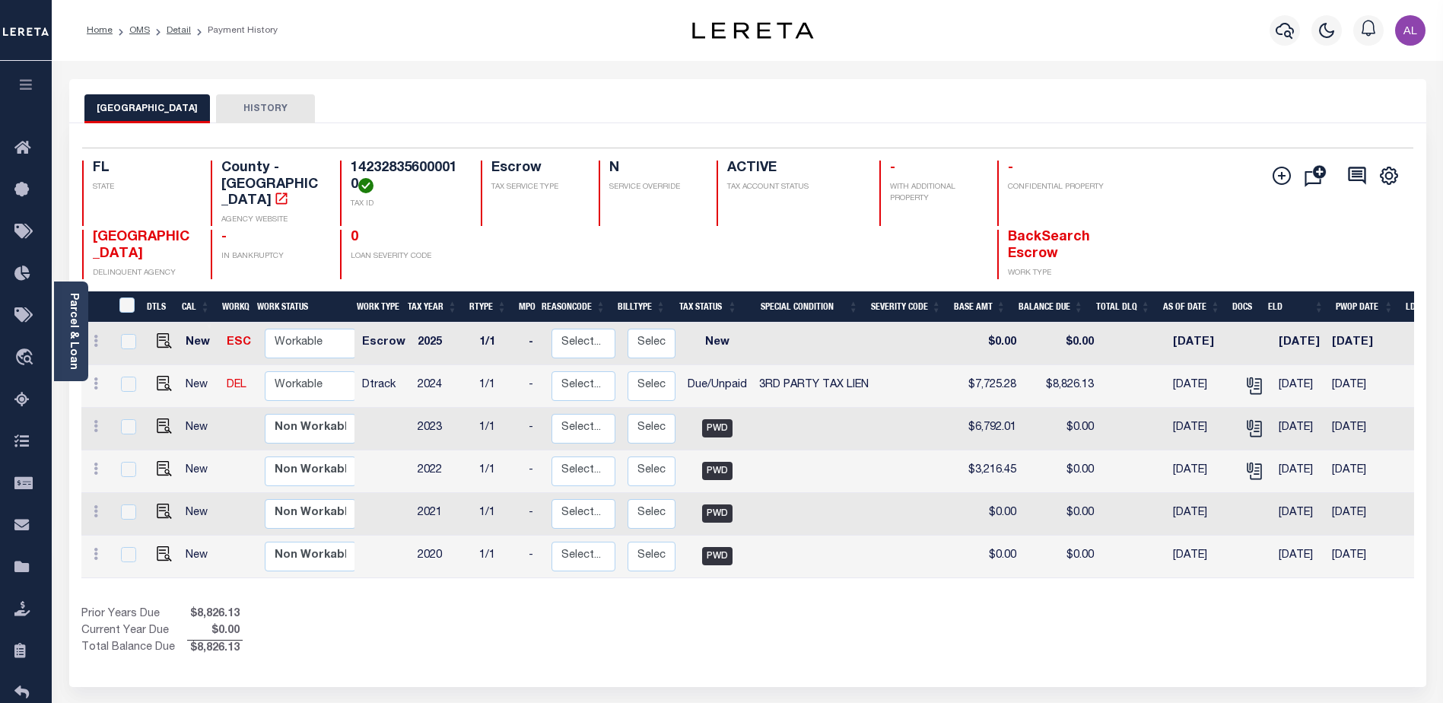
click at [237, 103] on button "HISTORY" at bounding box center [265, 108] width 99 height 29
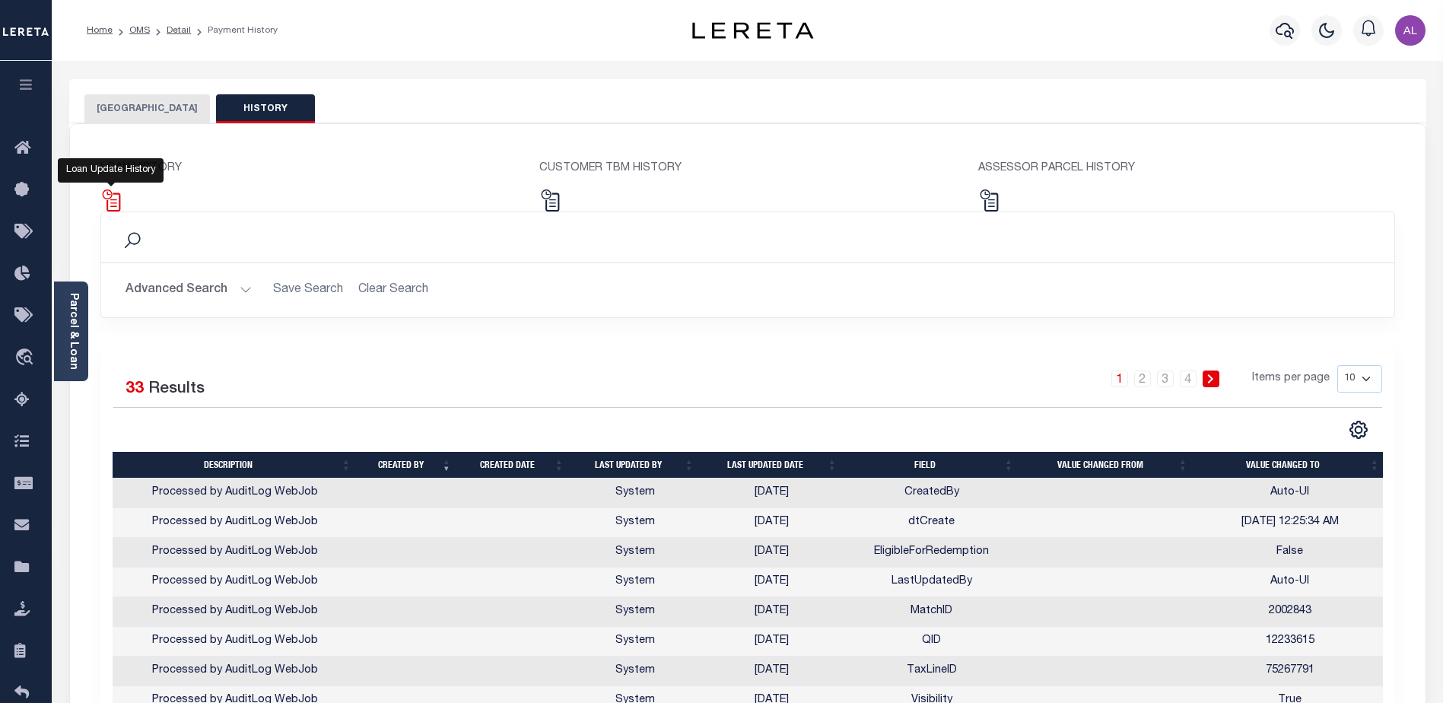
click at [108, 203] on img at bounding box center [111, 200] width 22 height 22
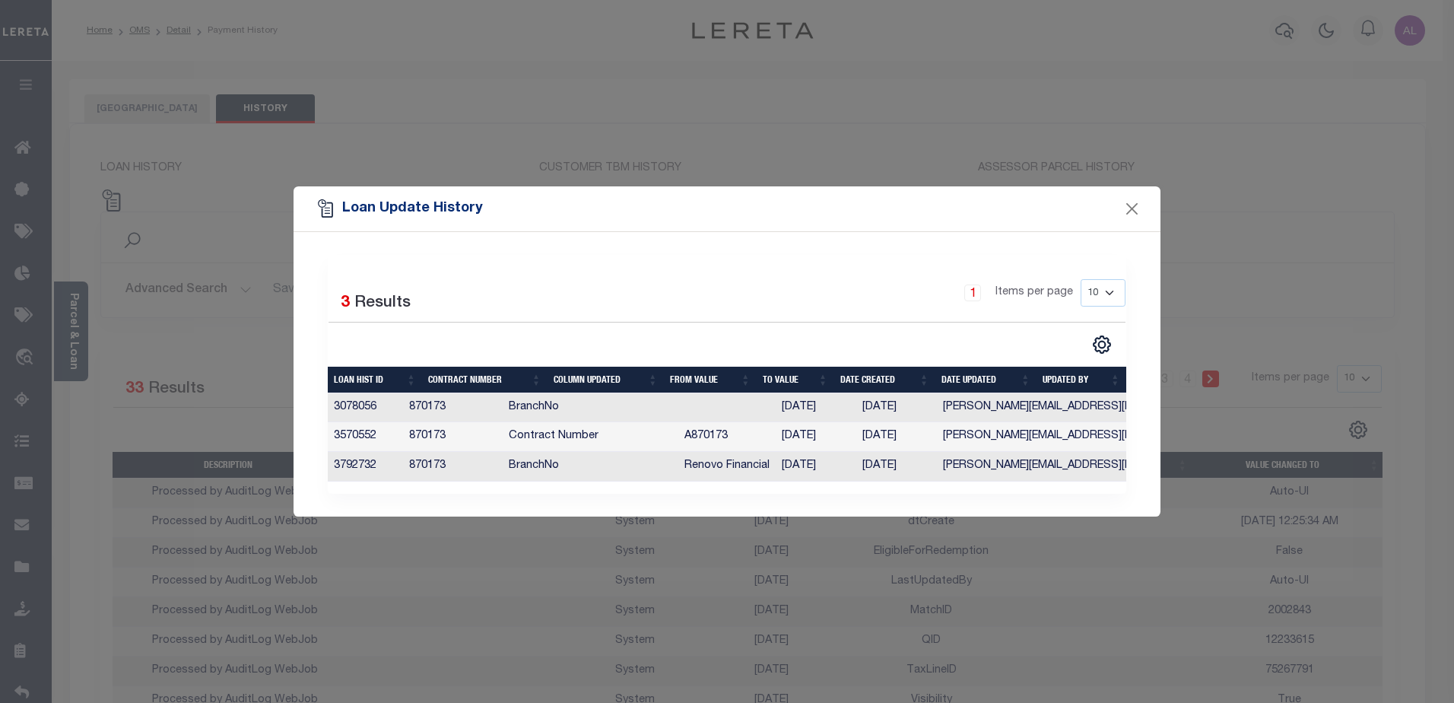
click at [1115, 294] on select "10 25 50 100" at bounding box center [1103, 292] width 45 height 27
click at [1127, 211] on button "Close" at bounding box center [1133, 209] width 20 height 20
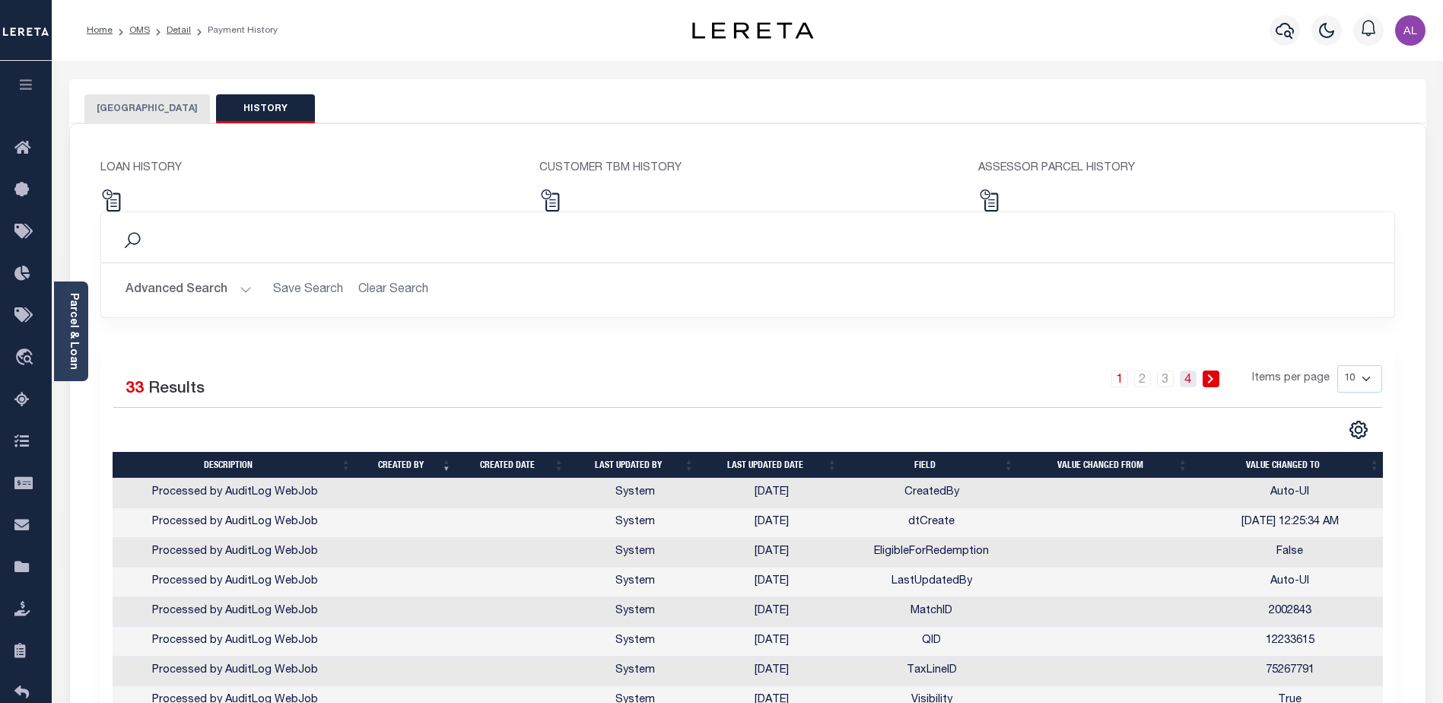
click at [1192, 383] on link "4" at bounding box center [1188, 378] width 17 height 17
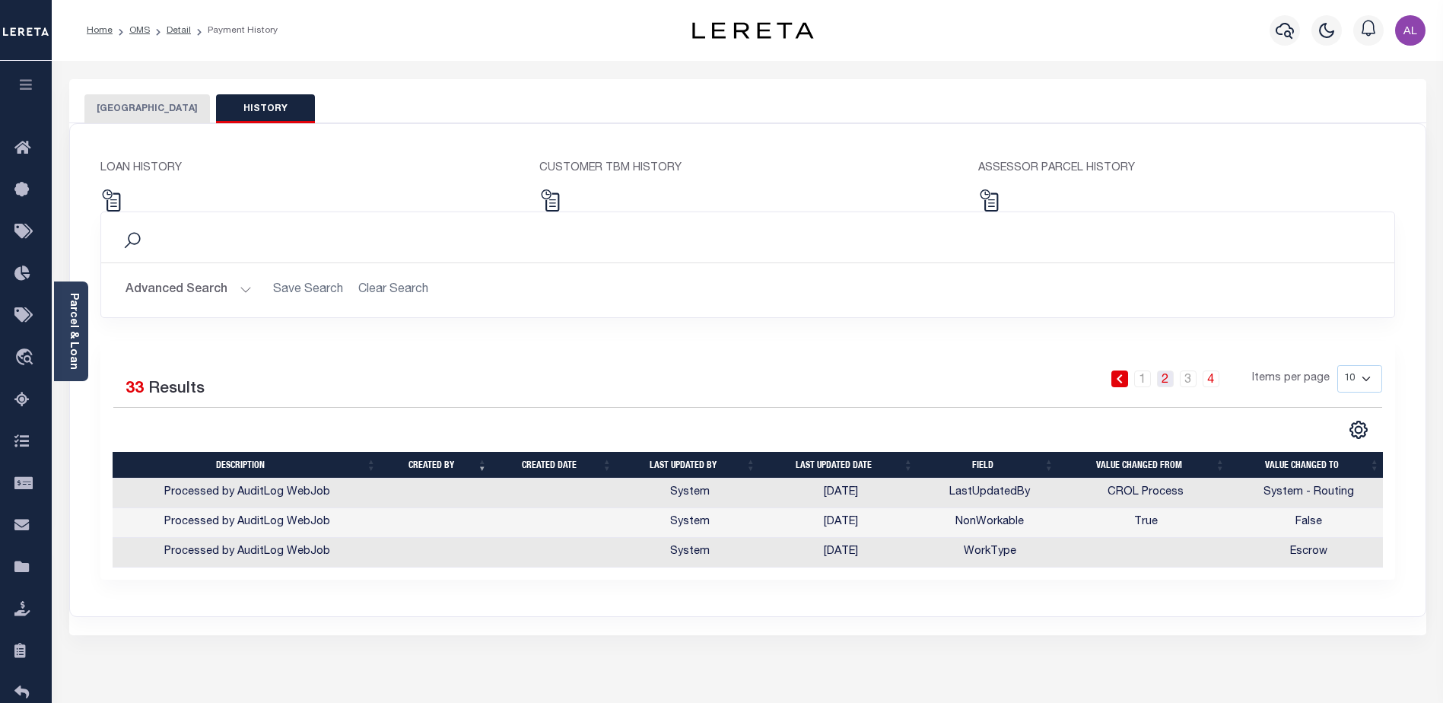
click at [1165, 381] on link "2" at bounding box center [1165, 378] width 17 height 17
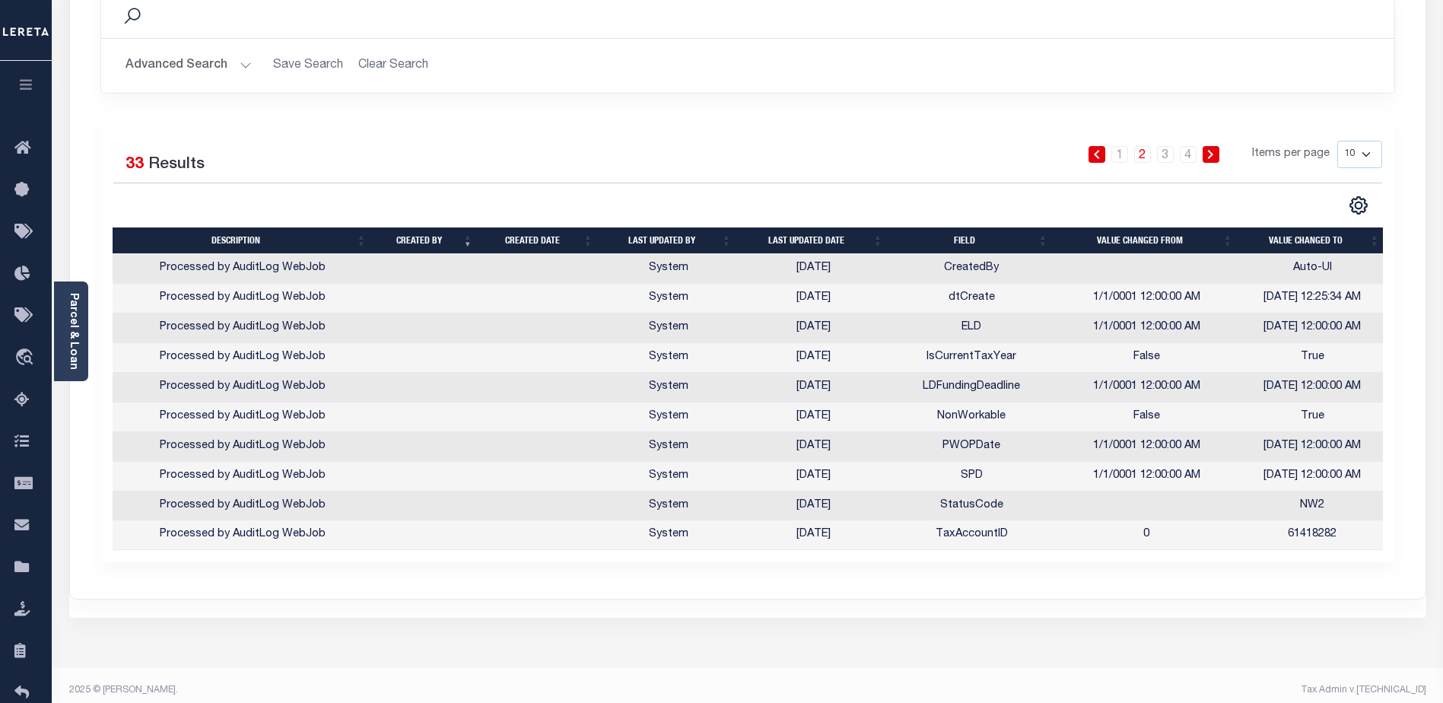
scroll to position [228, 0]
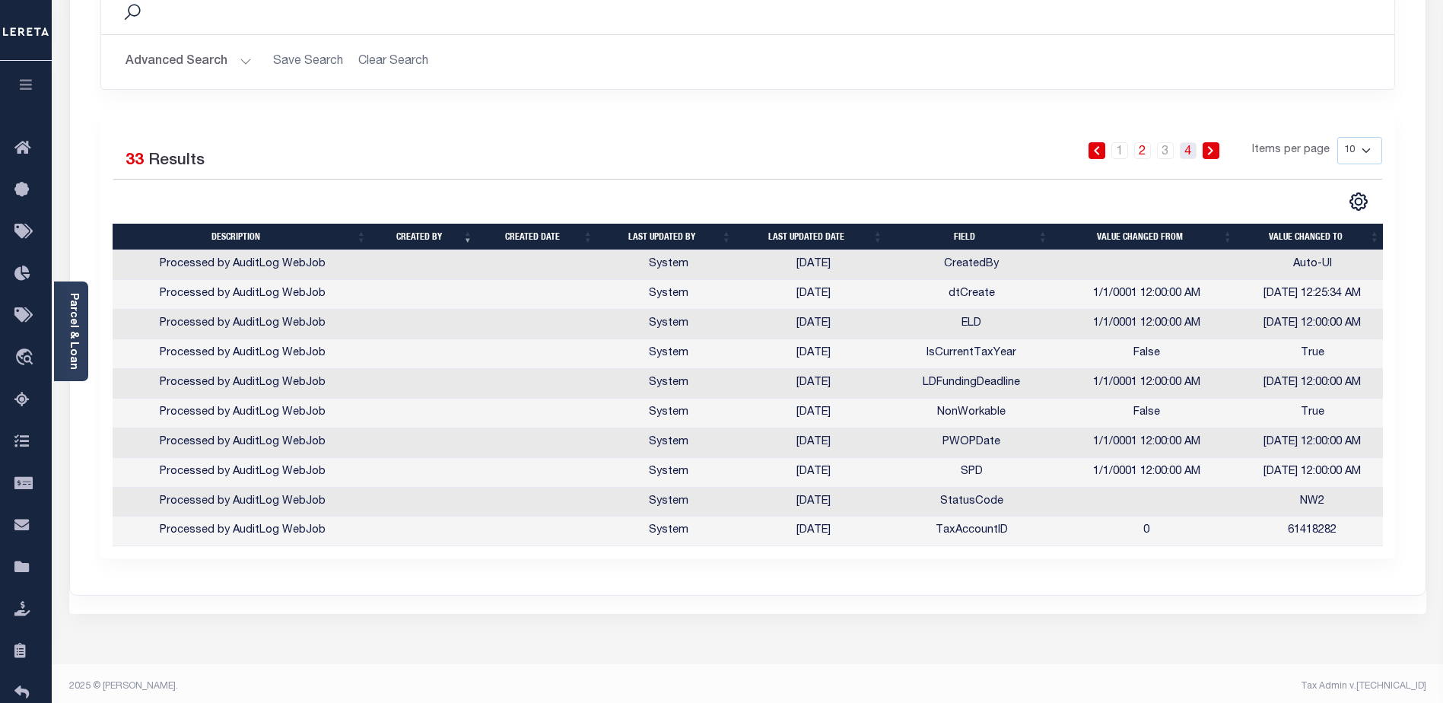
click at [1193, 152] on link "4" at bounding box center [1188, 150] width 17 height 17
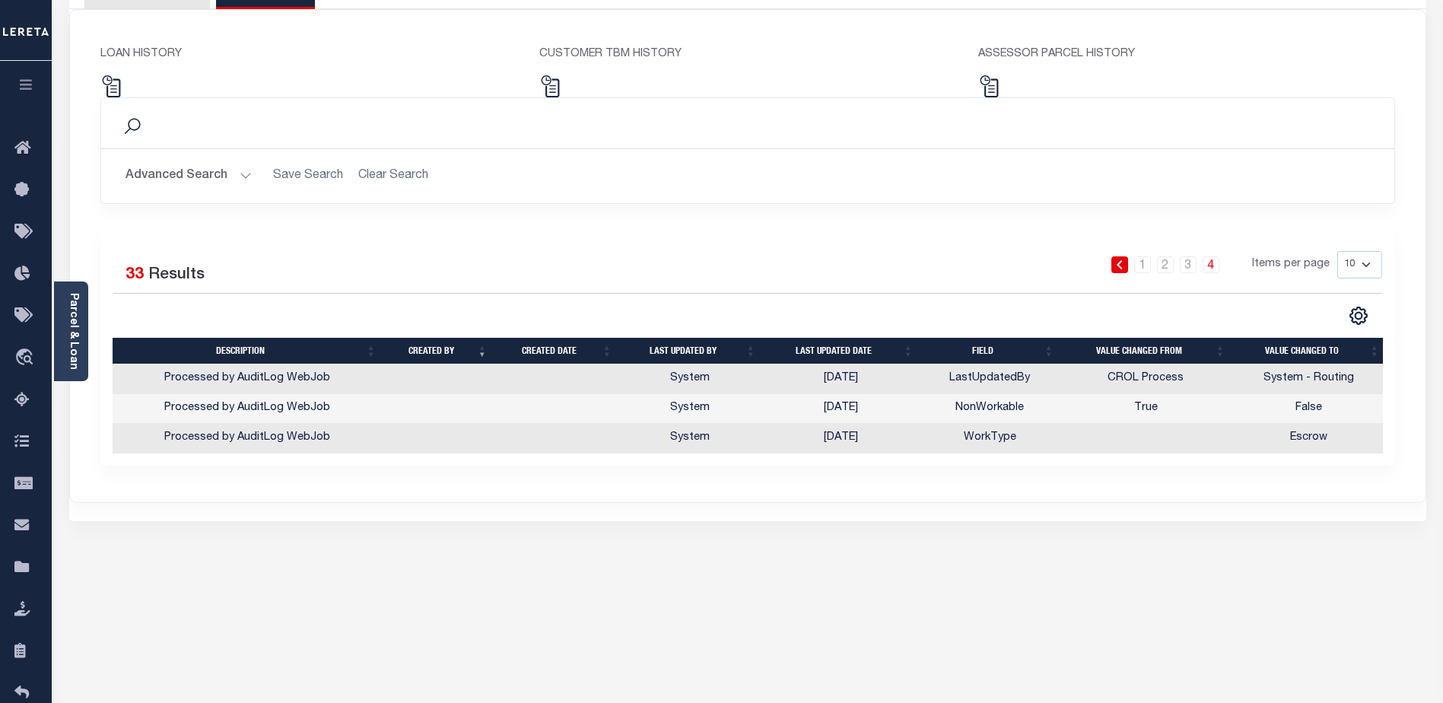
scroll to position [76, 0]
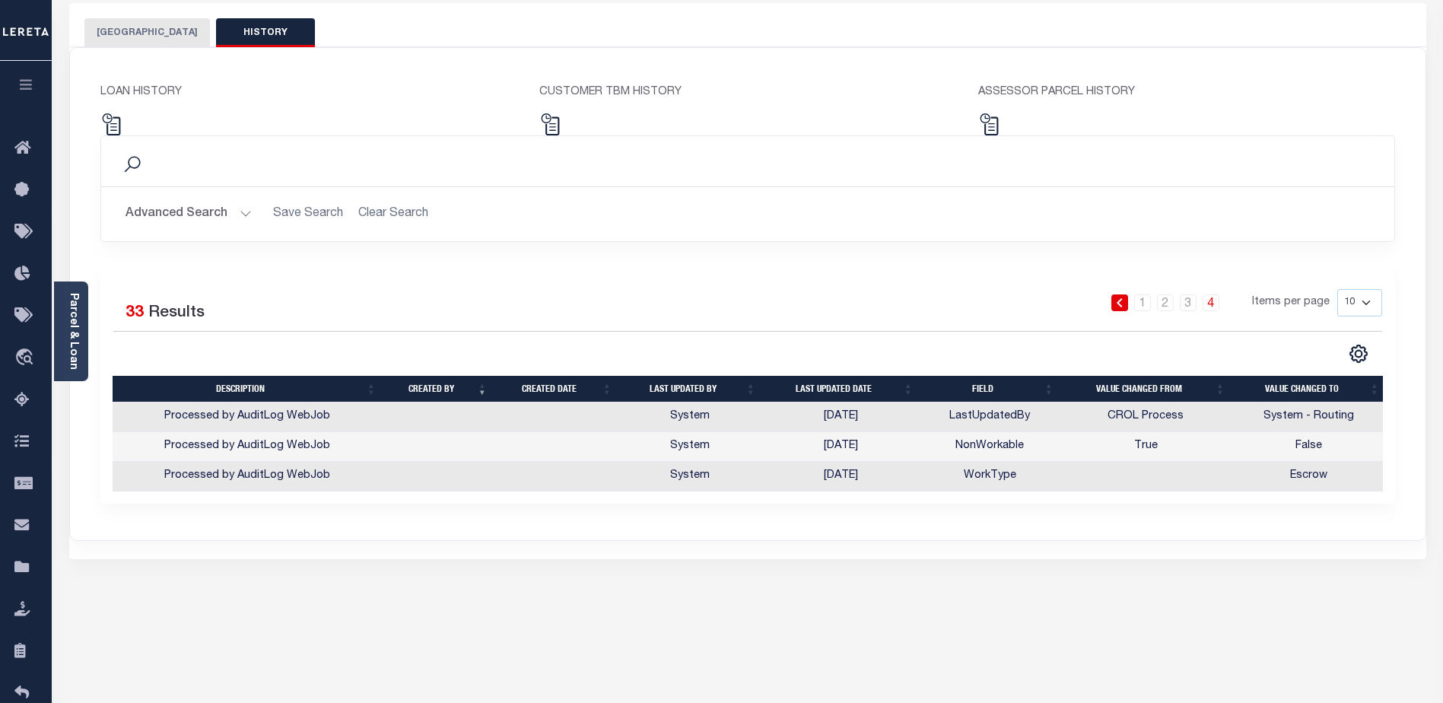
click at [155, 35] on button "[GEOGRAPHIC_DATA]" at bounding box center [146, 32] width 125 height 29
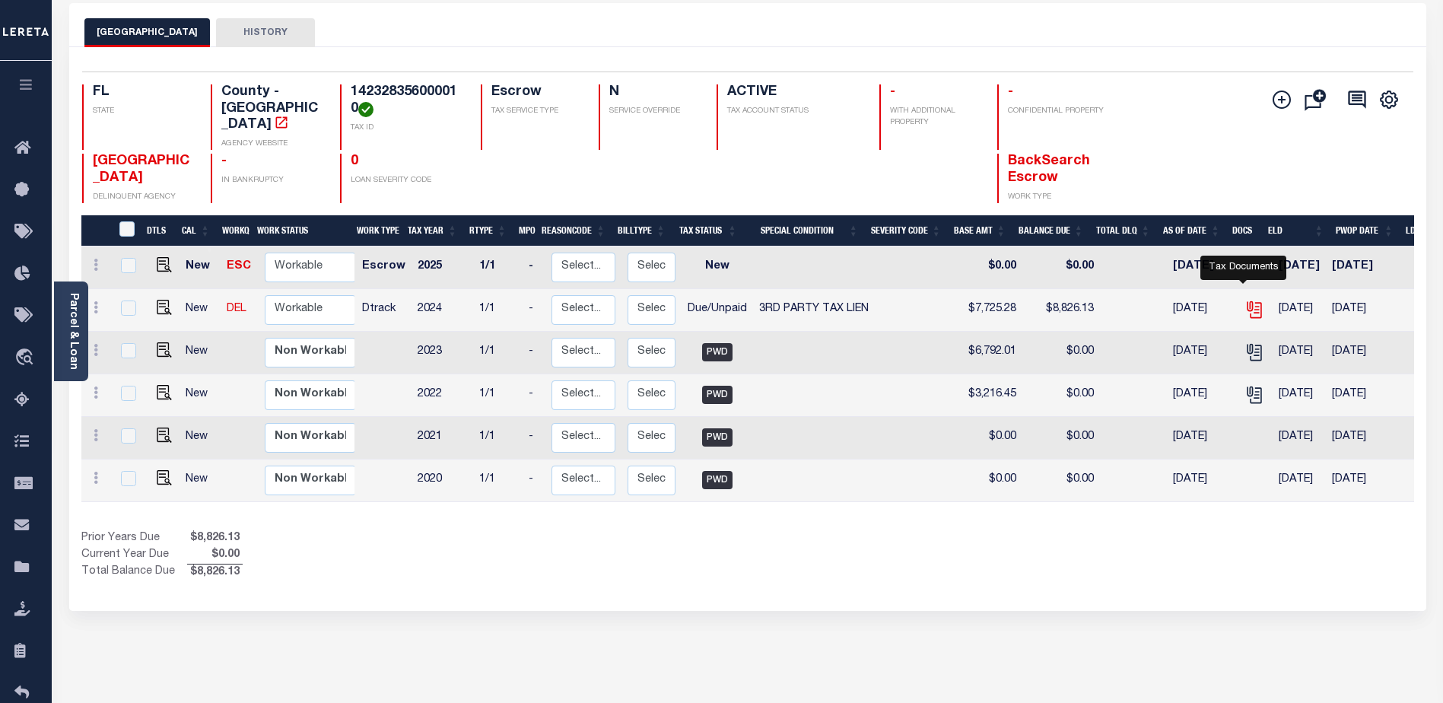
click at [1244, 302] on icon "" at bounding box center [1254, 310] width 20 height 20
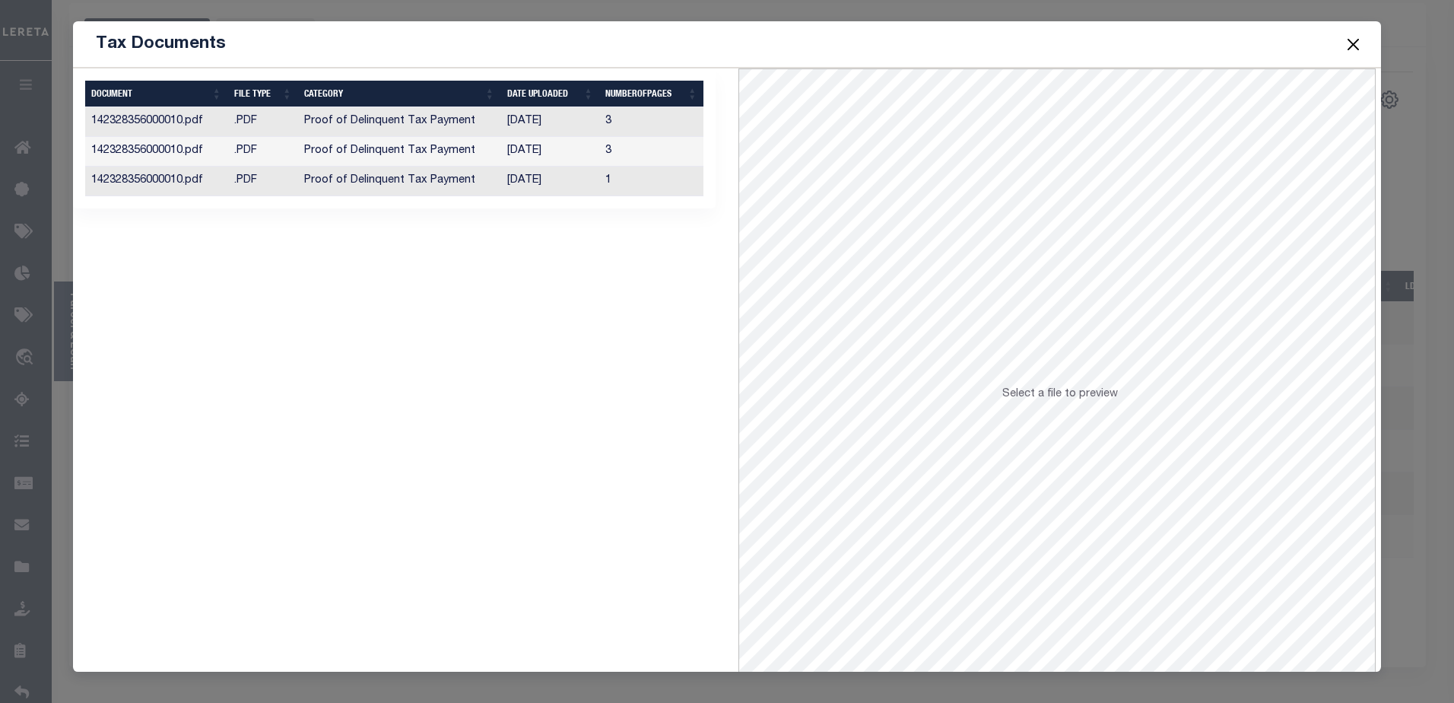
click at [650, 181] on td "1" at bounding box center [651, 182] width 104 height 30
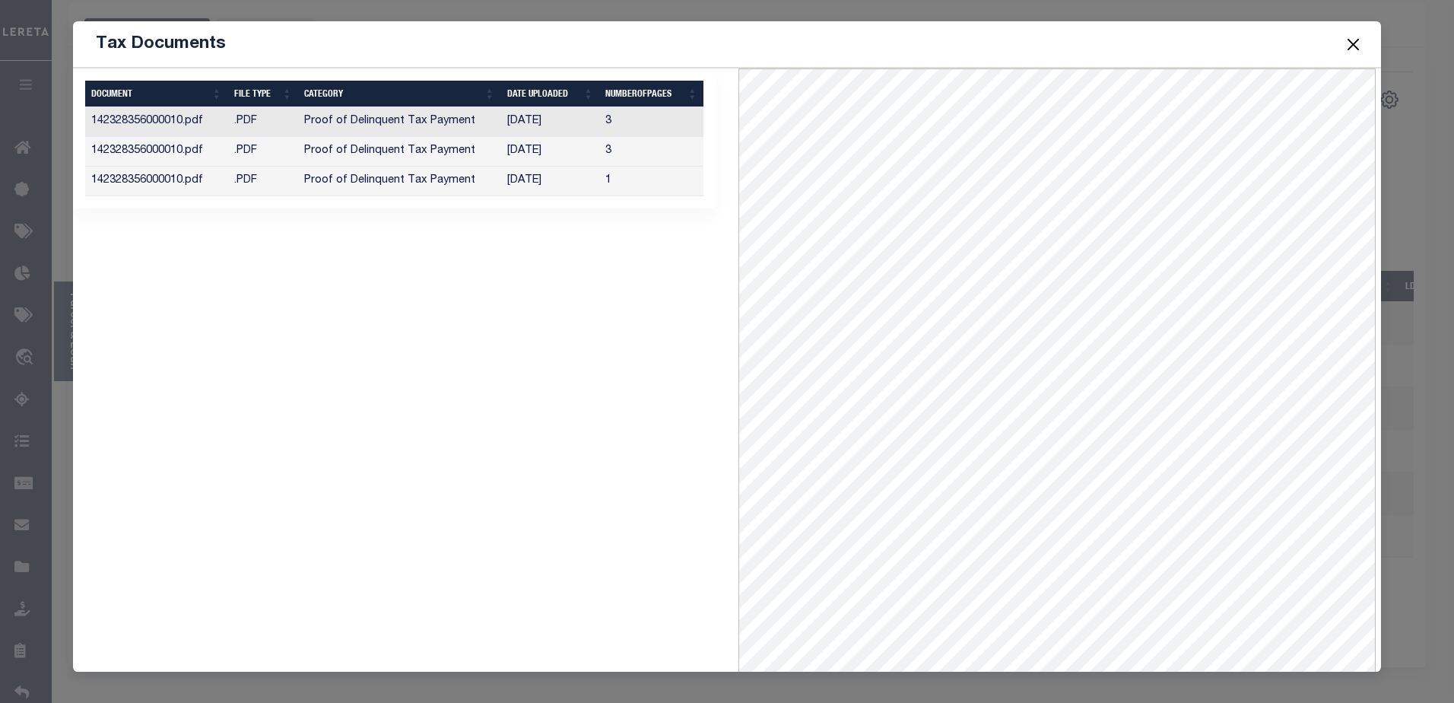
click at [1352, 39] on button "Close" at bounding box center [1353, 44] width 20 height 20
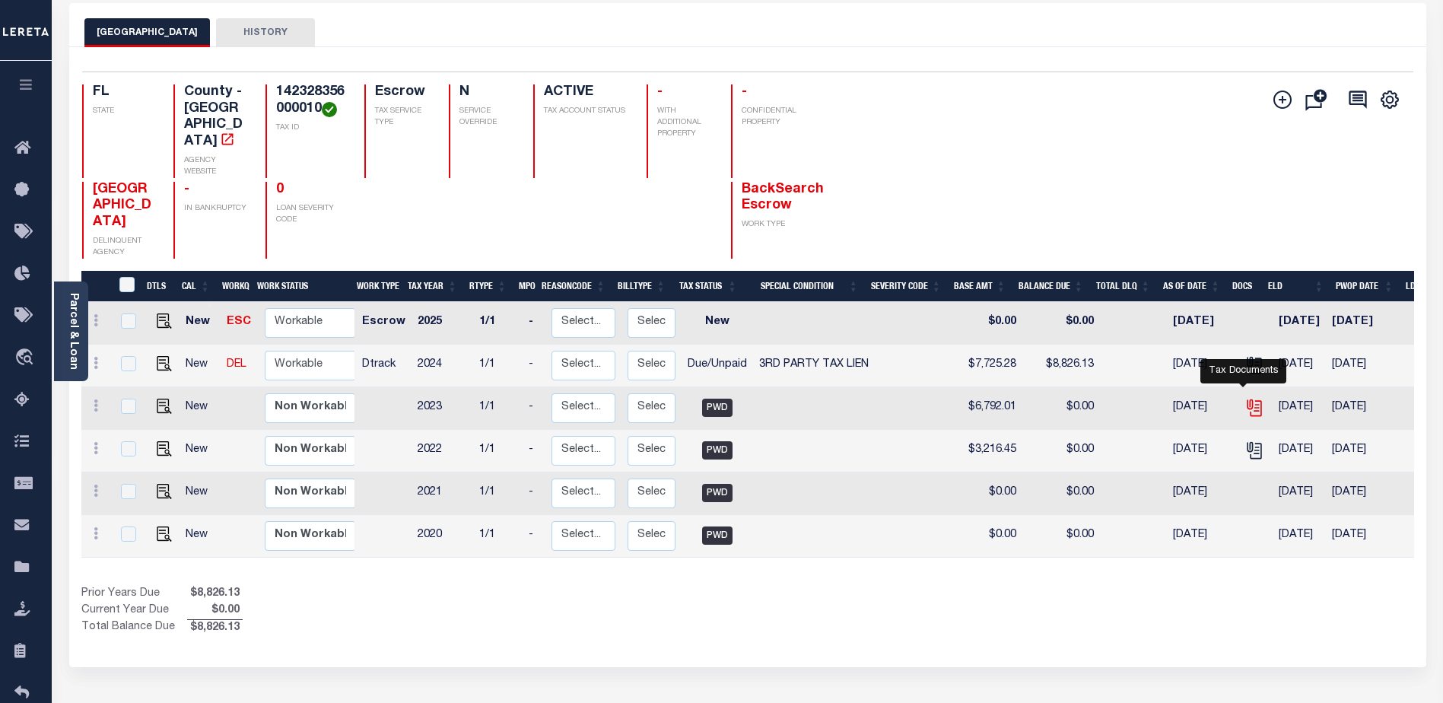
click at [1244, 398] on icon "" at bounding box center [1254, 408] width 20 height 20
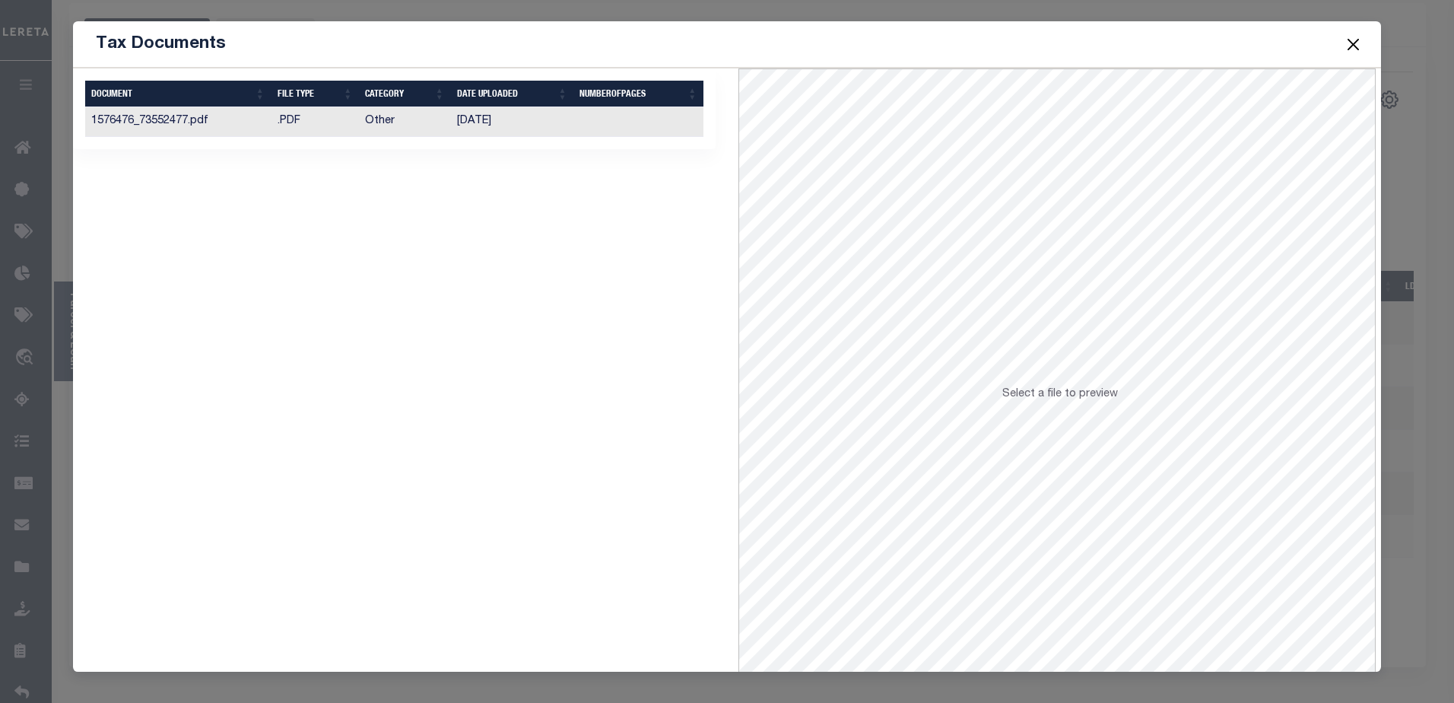
click at [233, 122] on td "1576476_73552477.pdf" at bounding box center [178, 122] width 186 height 30
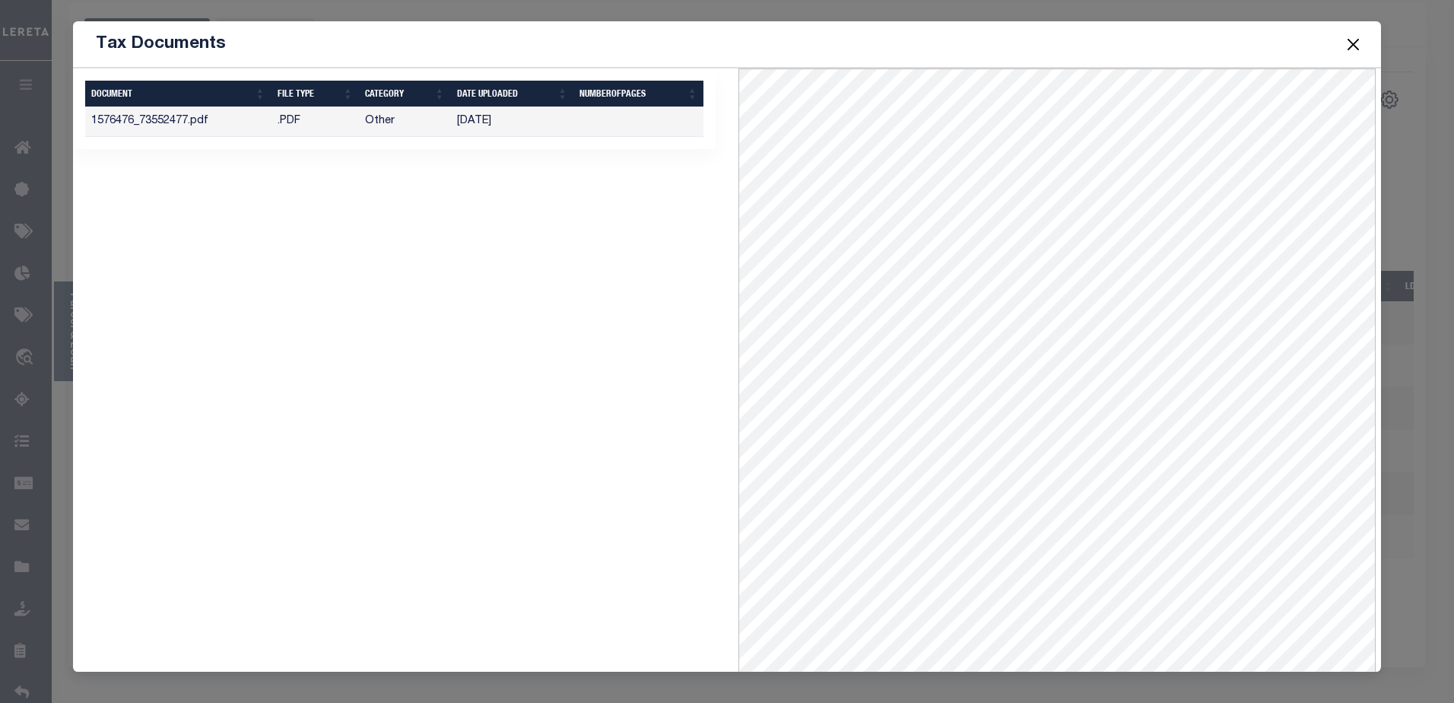
click at [1349, 46] on button "Close" at bounding box center [1353, 44] width 20 height 20
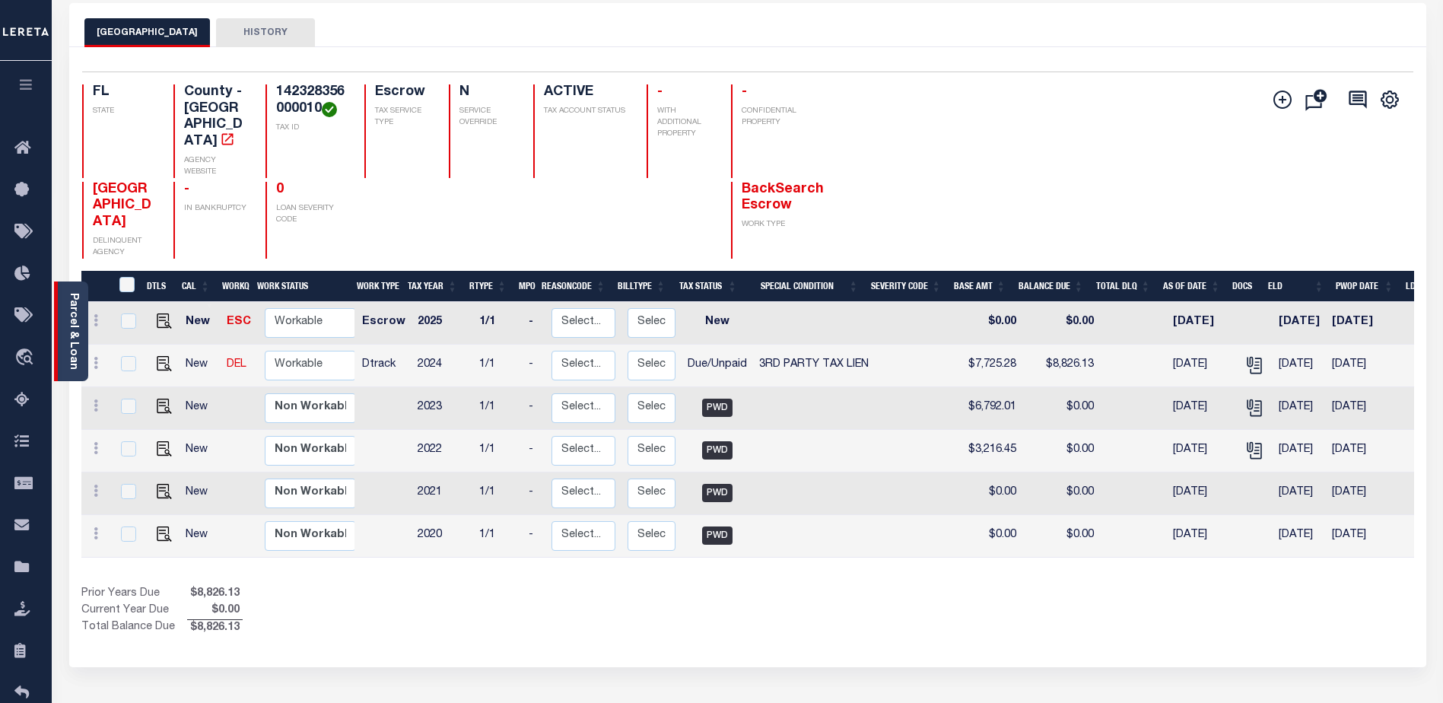
click at [75, 330] on link "Parcel & Loan" at bounding box center [73, 331] width 11 height 77
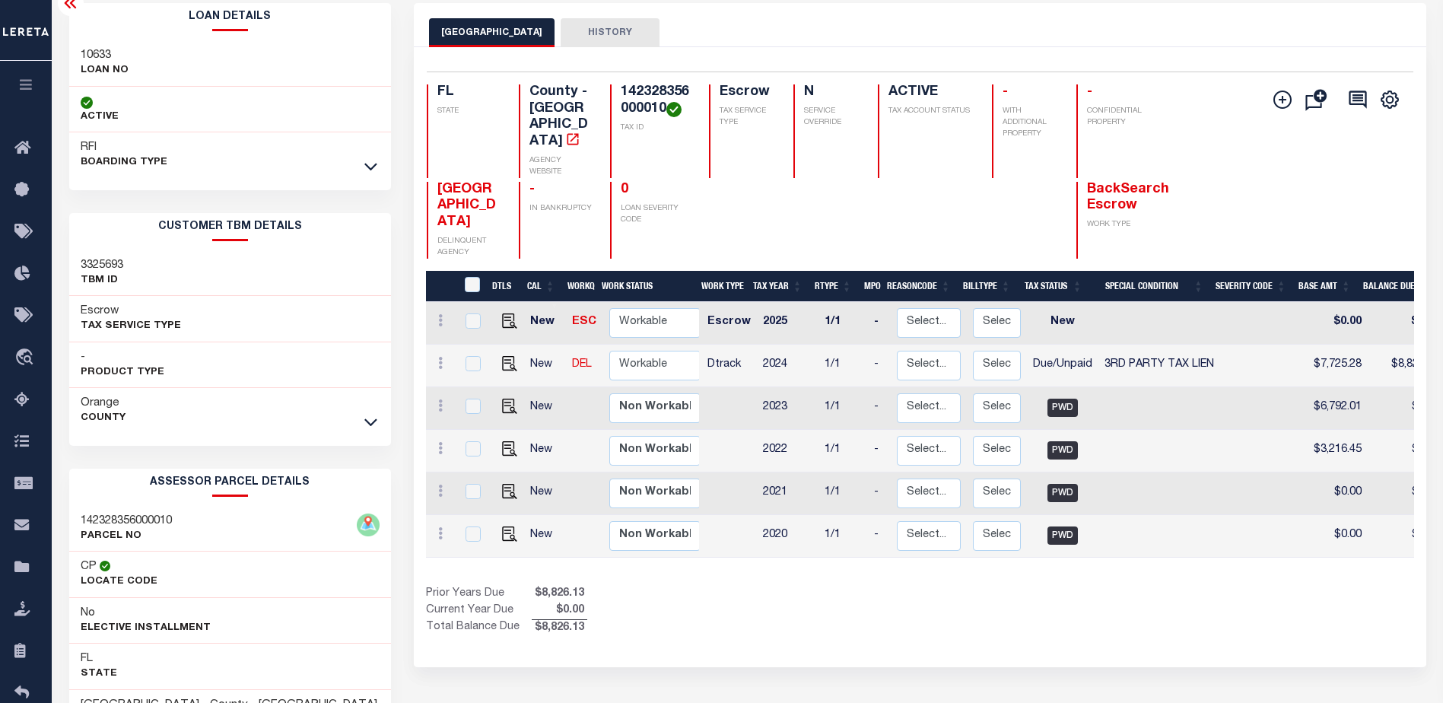
scroll to position [70, 0]
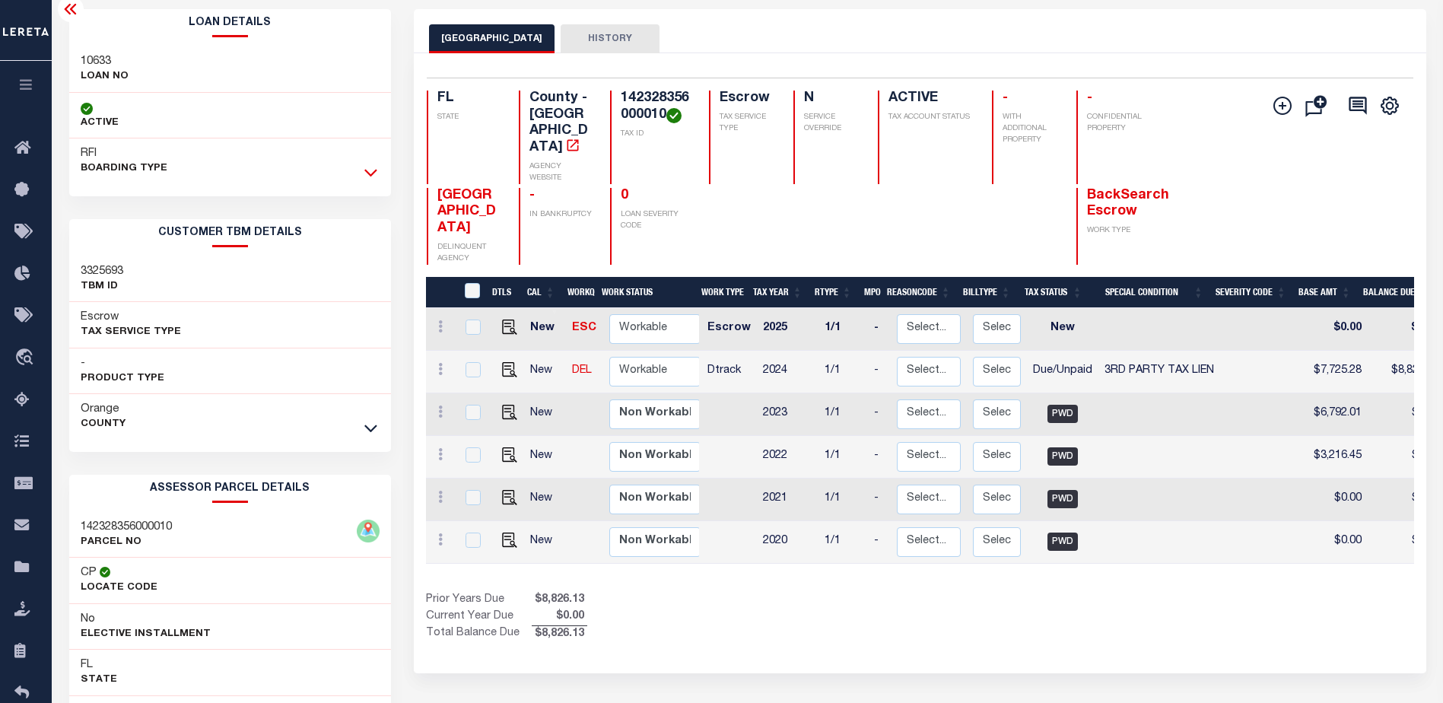
click at [376, 174] on icon at bounding box center [370, 172] width 13 height 16
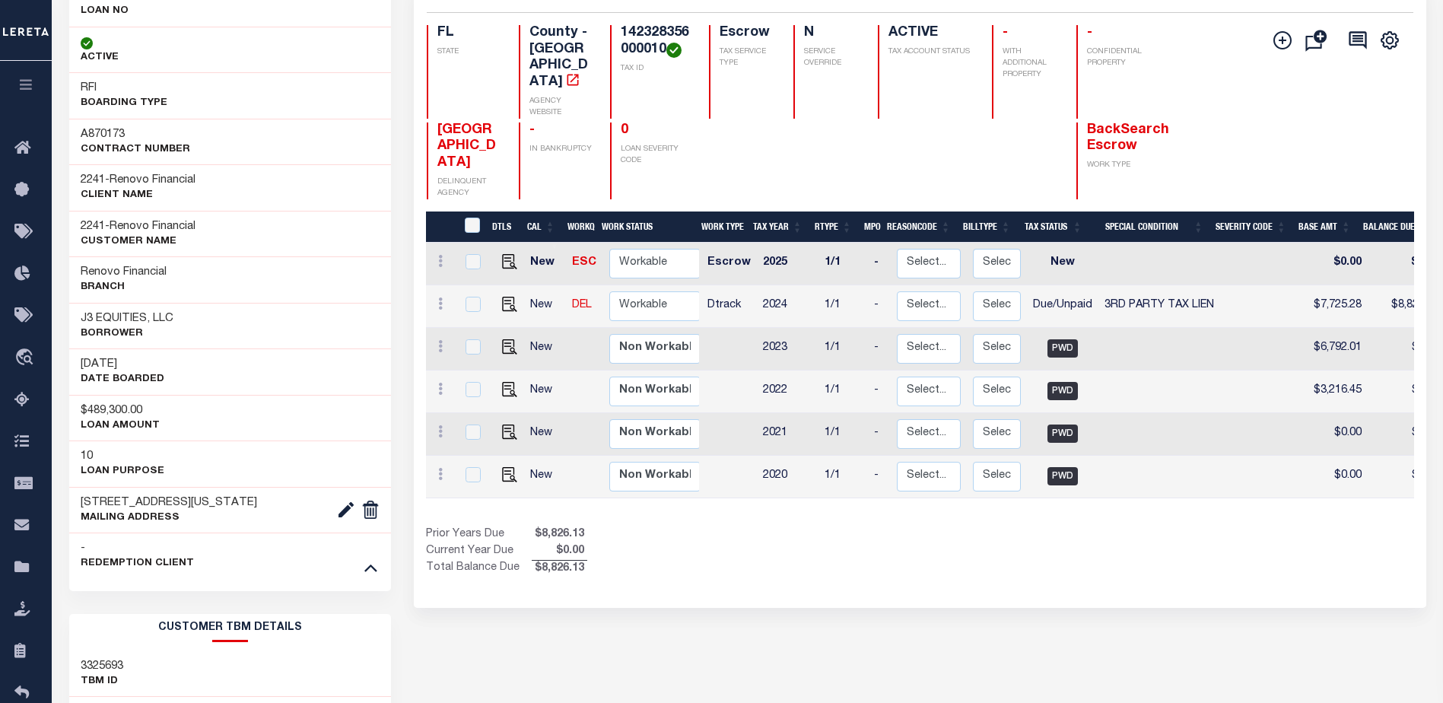
scroll to position [0, 0]
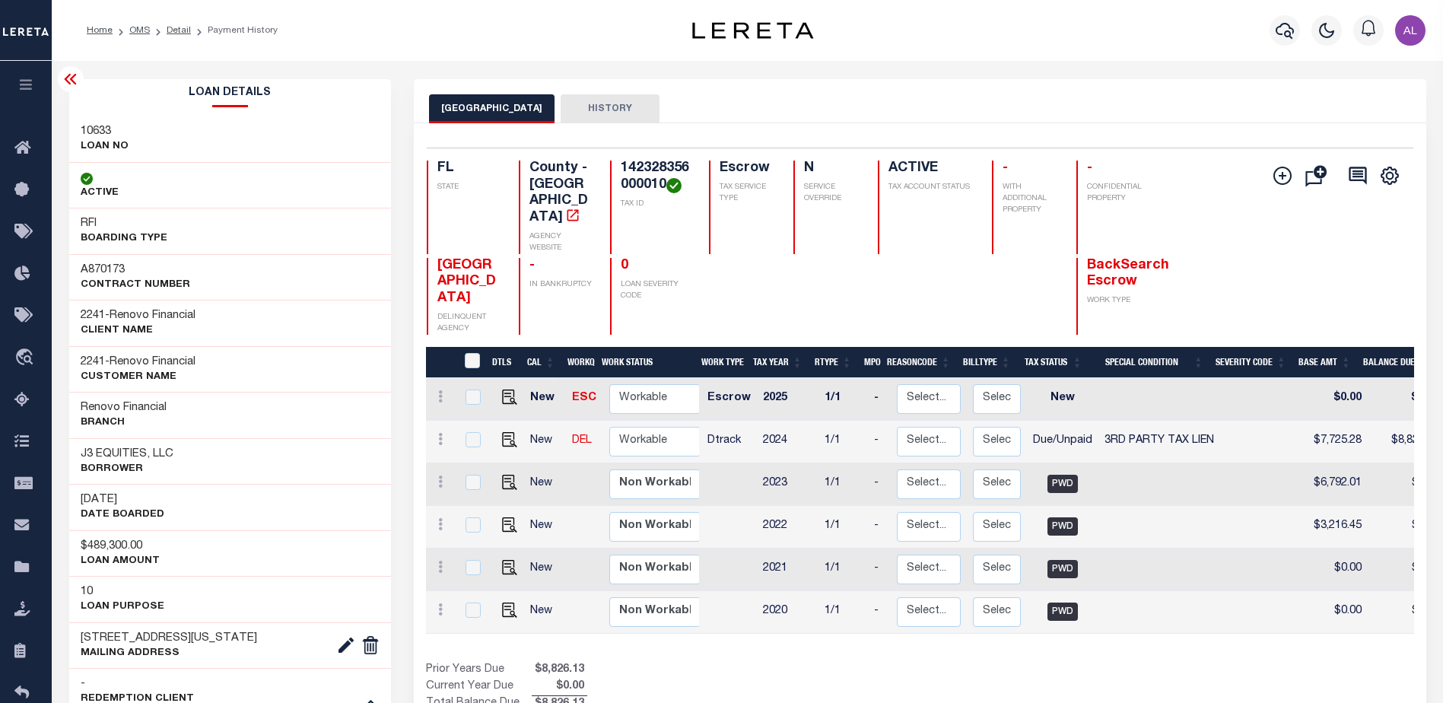
click at [615, 106] on button "HISTORY" at bounding box center [610, 108] width 99 height 29
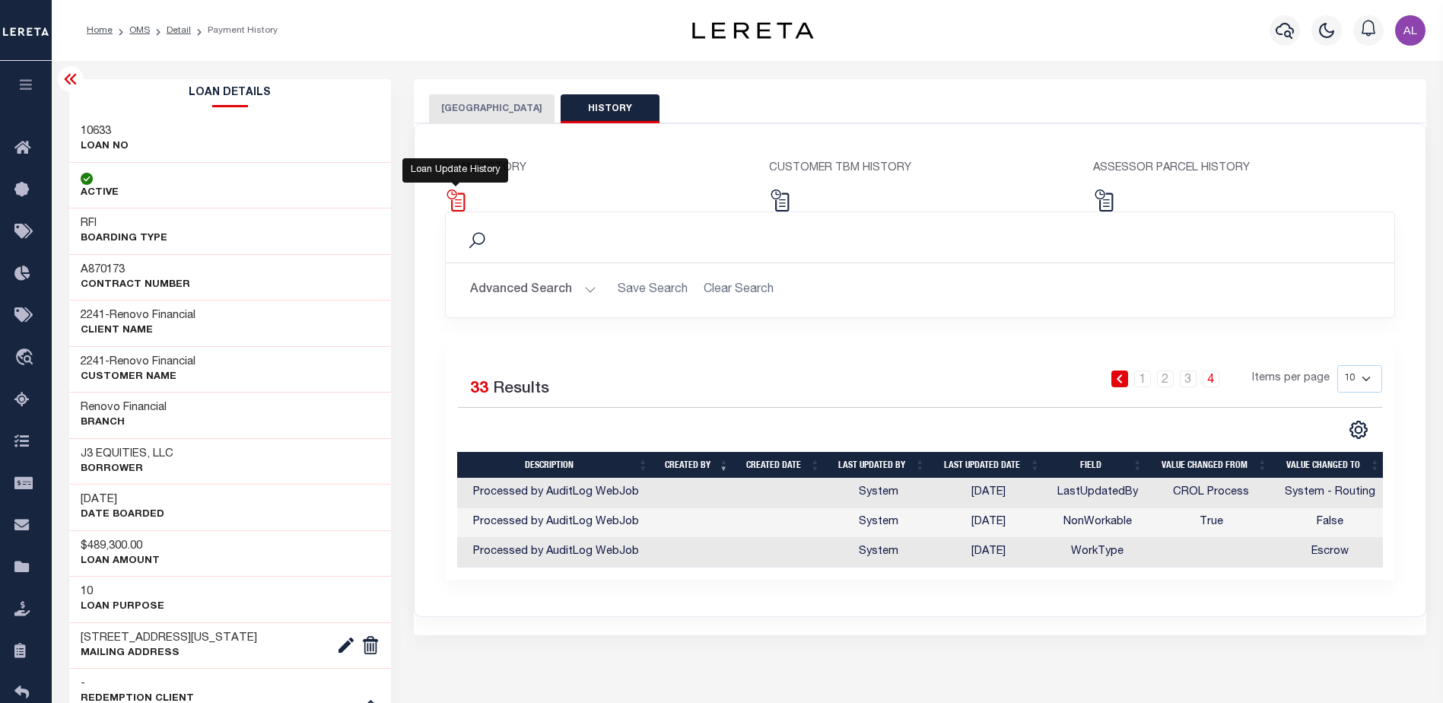
click at [453, 205] on img at bounding box center [456, 200] width 22 height 22
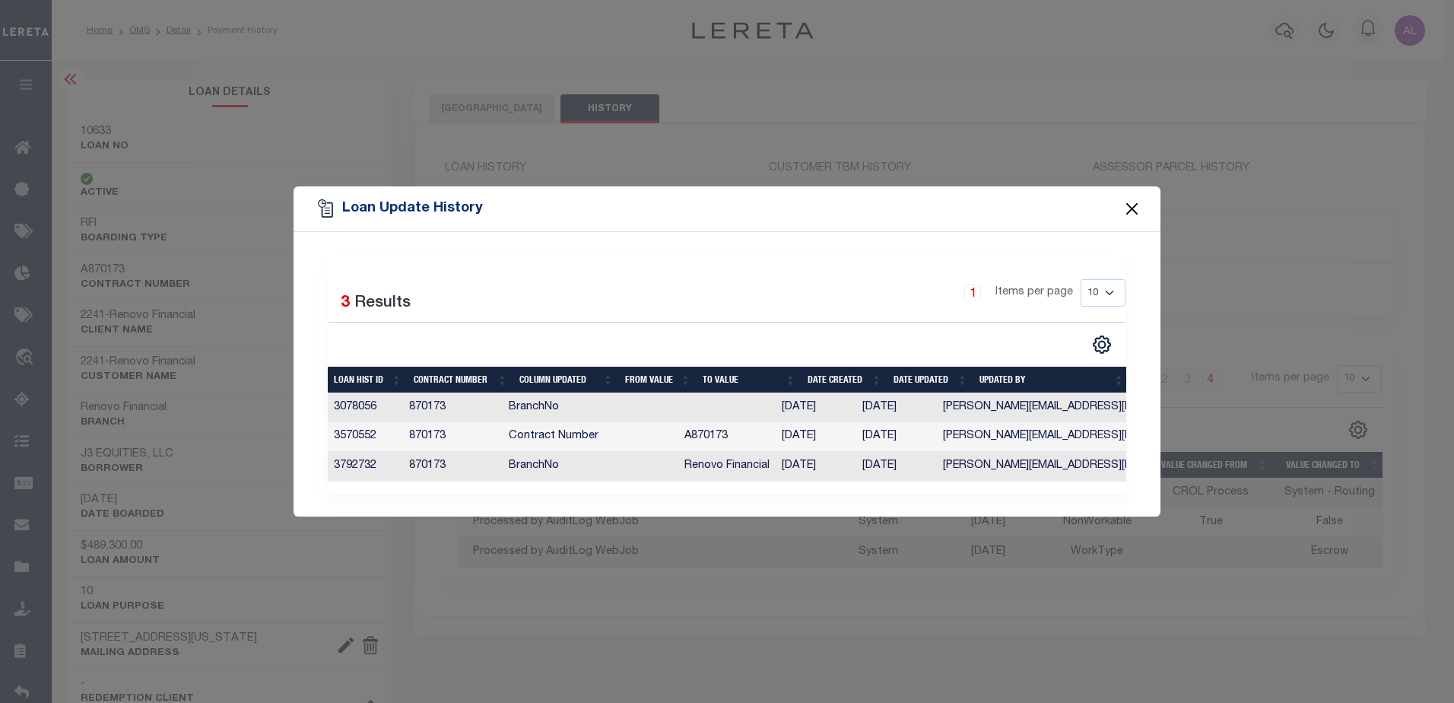
click at [1138, 202] on button "Close" at bounding box center [1133, 209] width 20 height 20
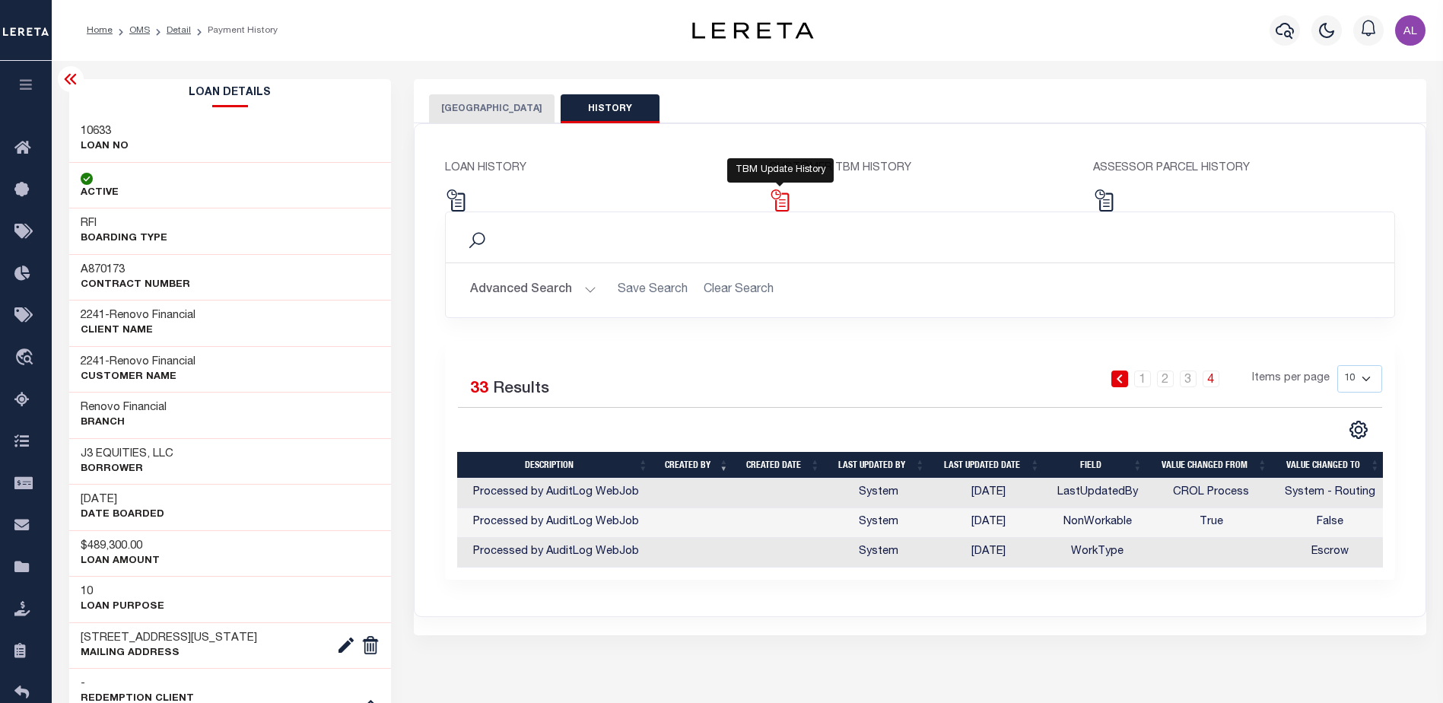
click at [786, 203] on img at bounding box center [780, 200] width 22 height 22
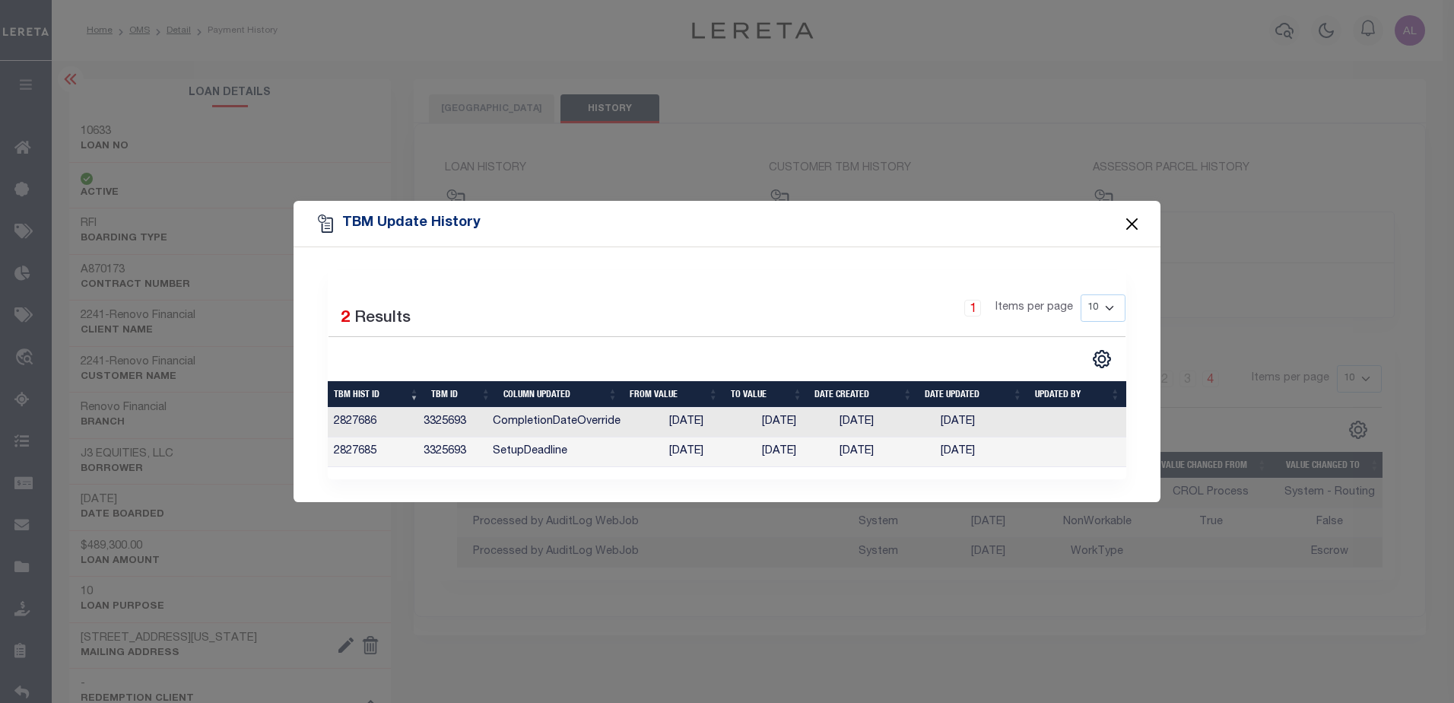
click at [1131, 227] on button "Close" at bounding box center [1133, 224] width 20 height 20
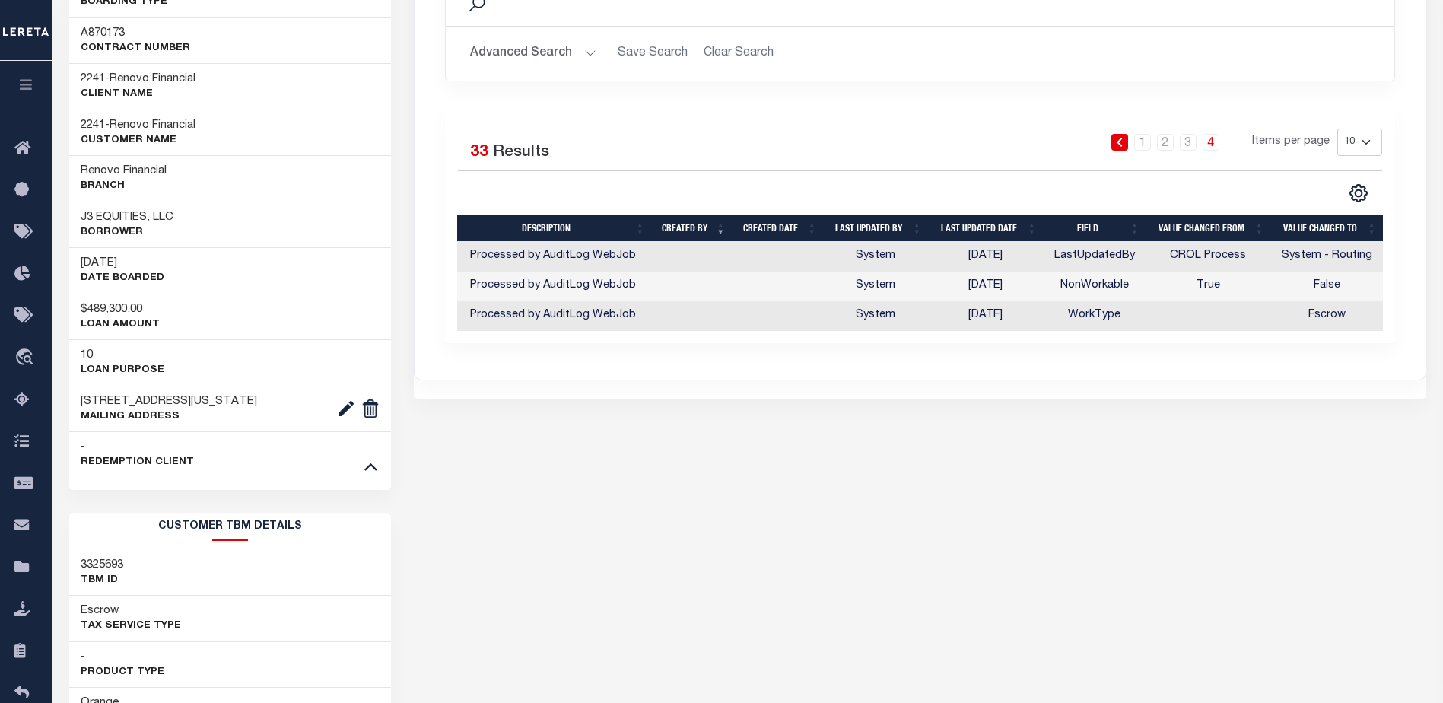
scroll to position [228, 0]
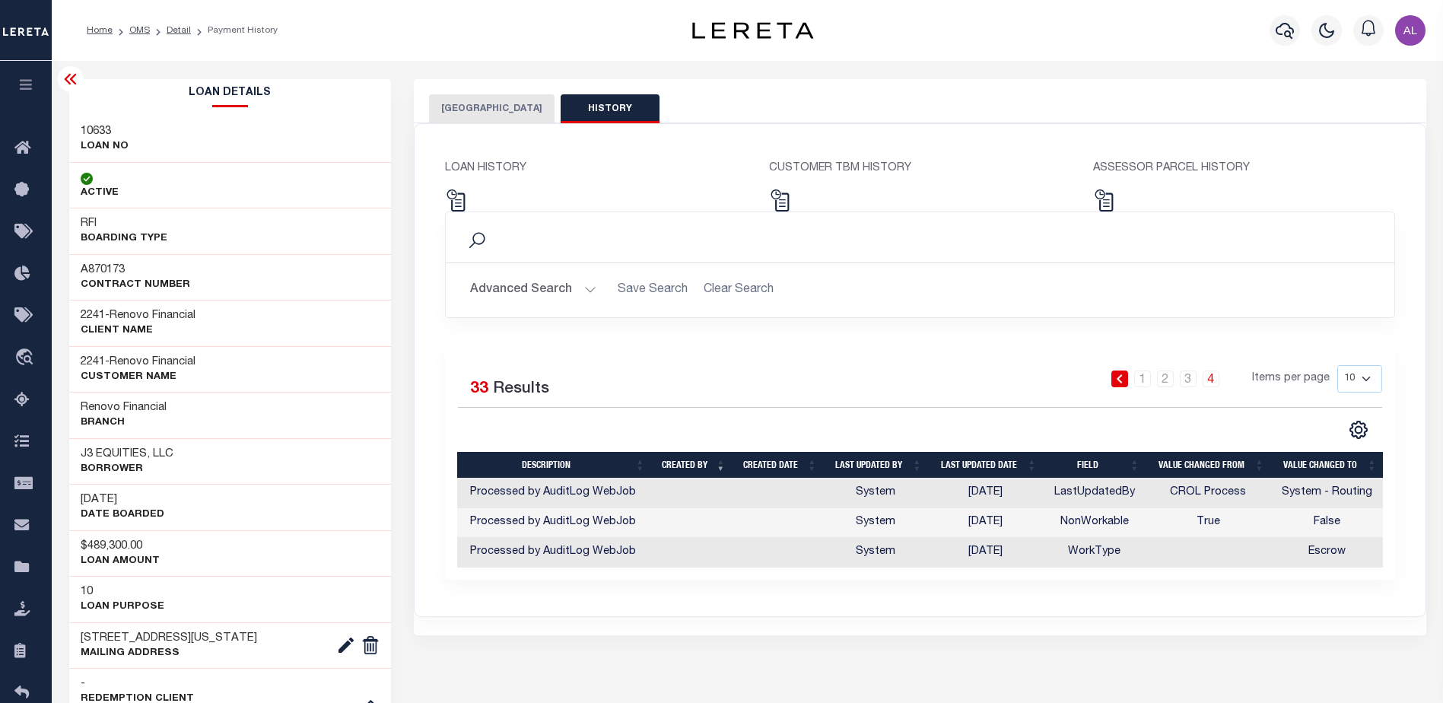
click at [466, 104] on button "ORANGE COUNTY" at bounding box center [491, 108] width 125 height 29
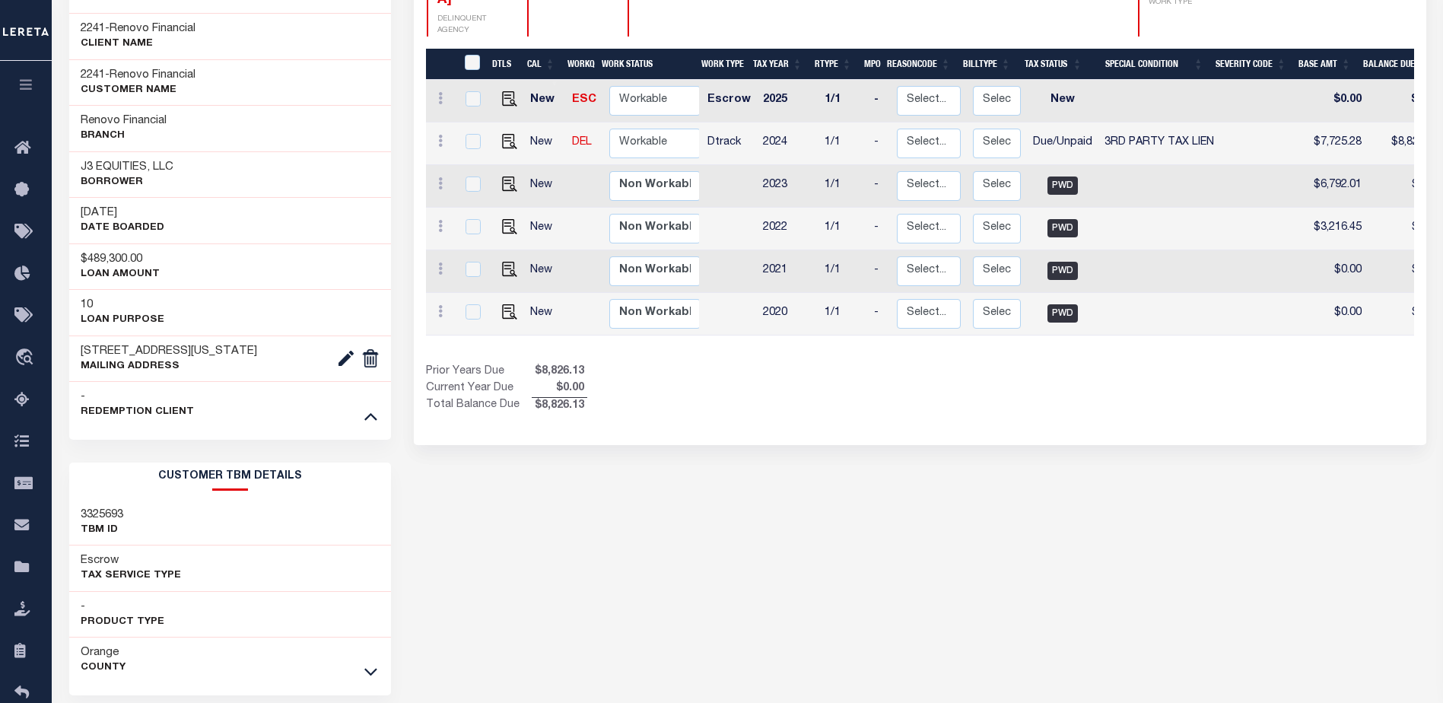
scroll to position [380, 0]
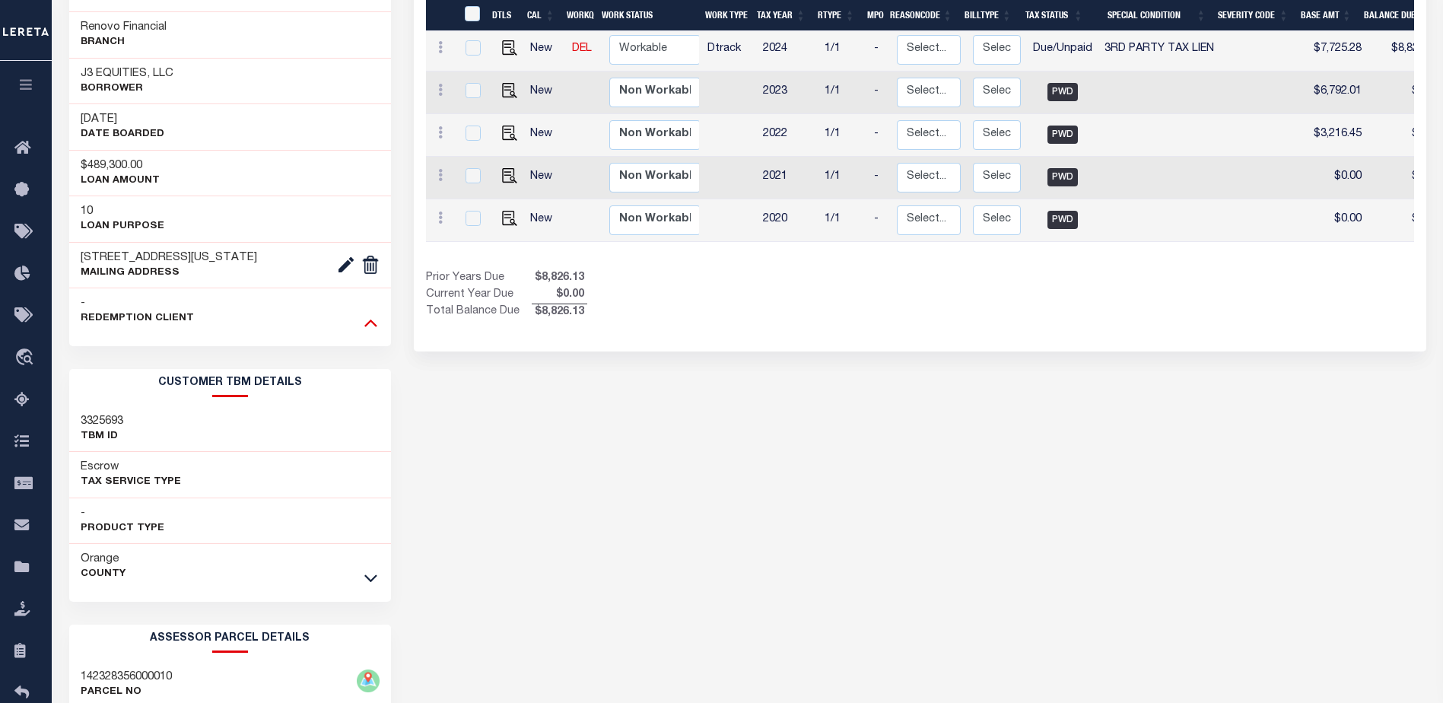
click at [368, 324] on icon at bounding box center [370, 323] width 13 height 8
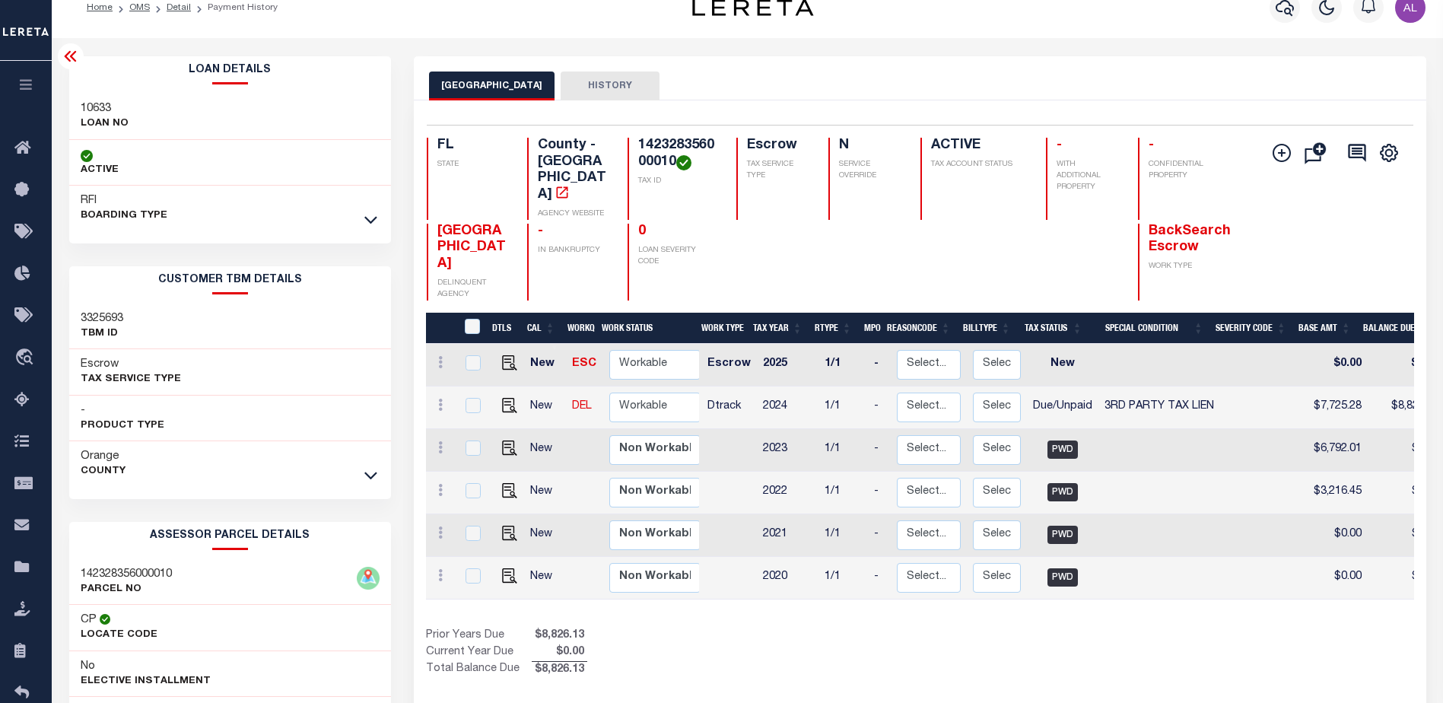
scroll to position [0, 0]
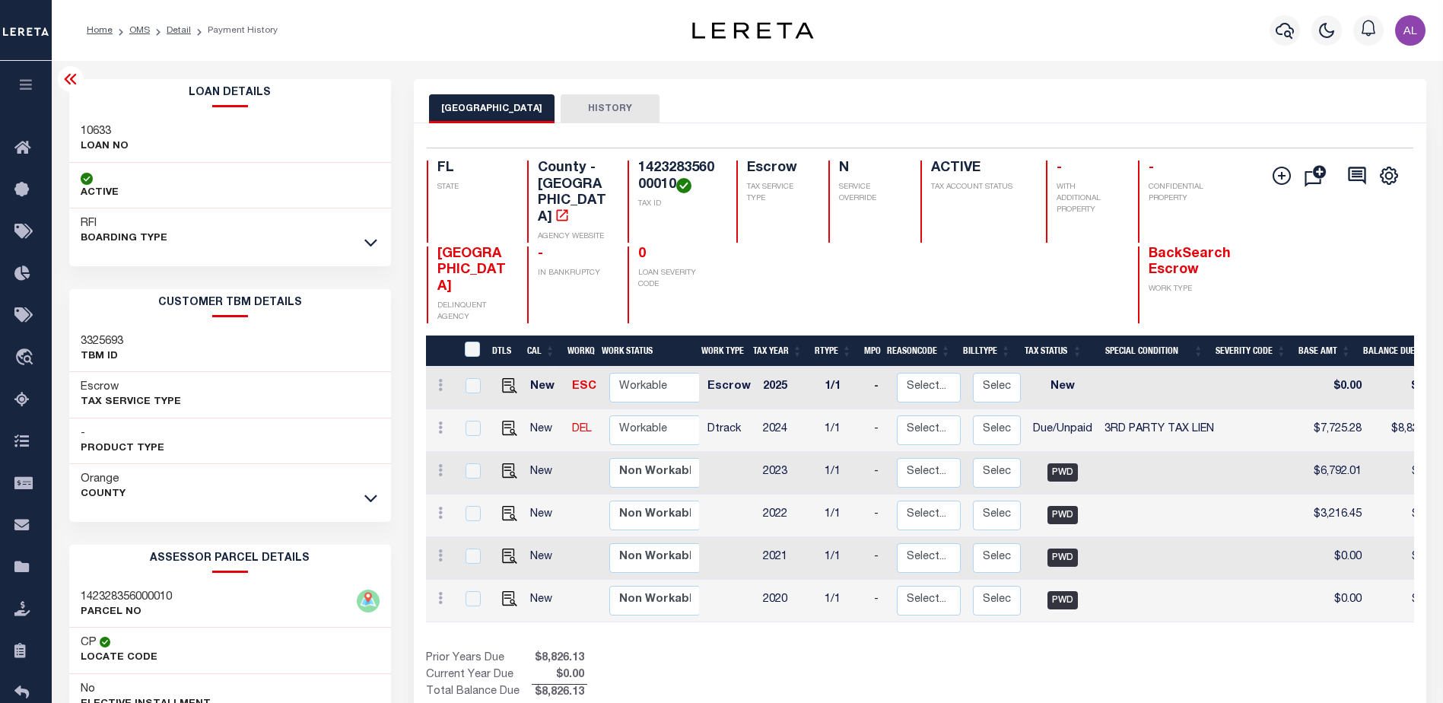
click at [363, 246] on link at bounding box center [370, 242] width 17 height 11
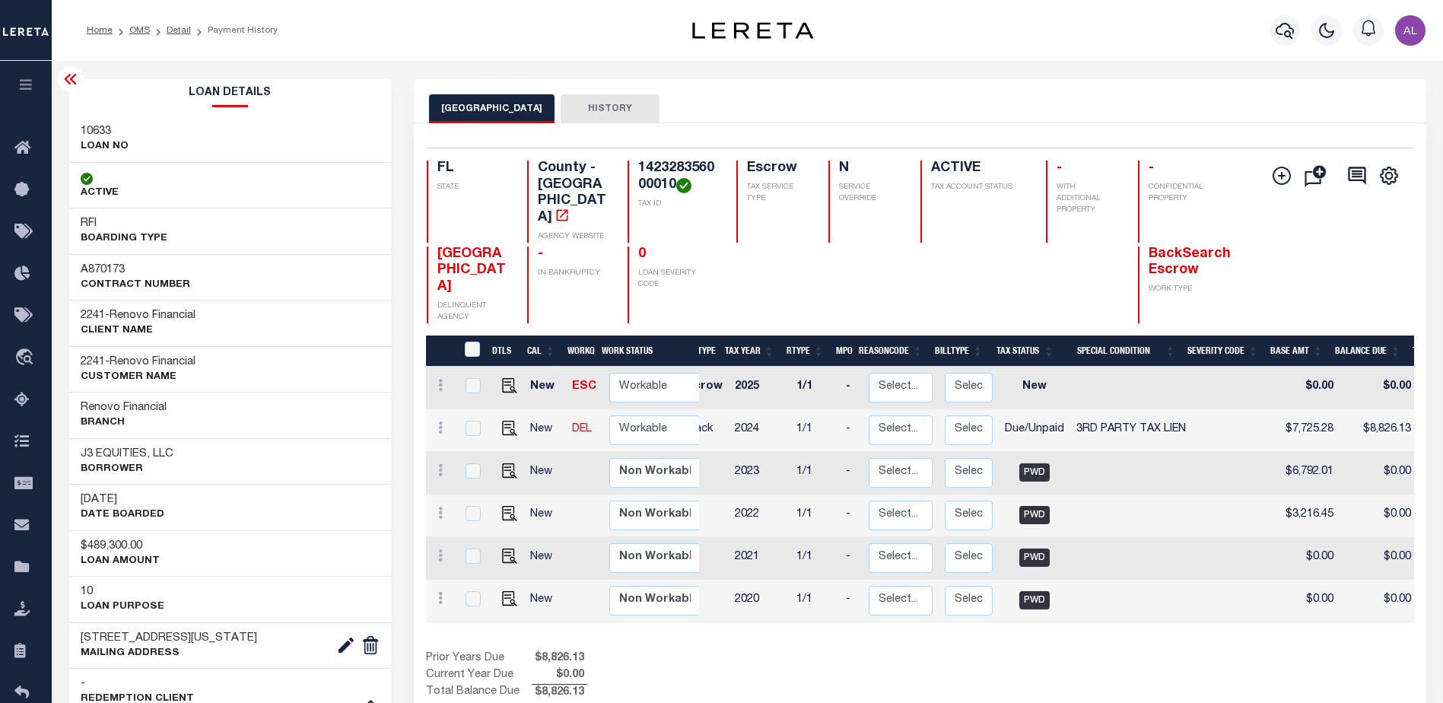
scroll to position [0, 10]
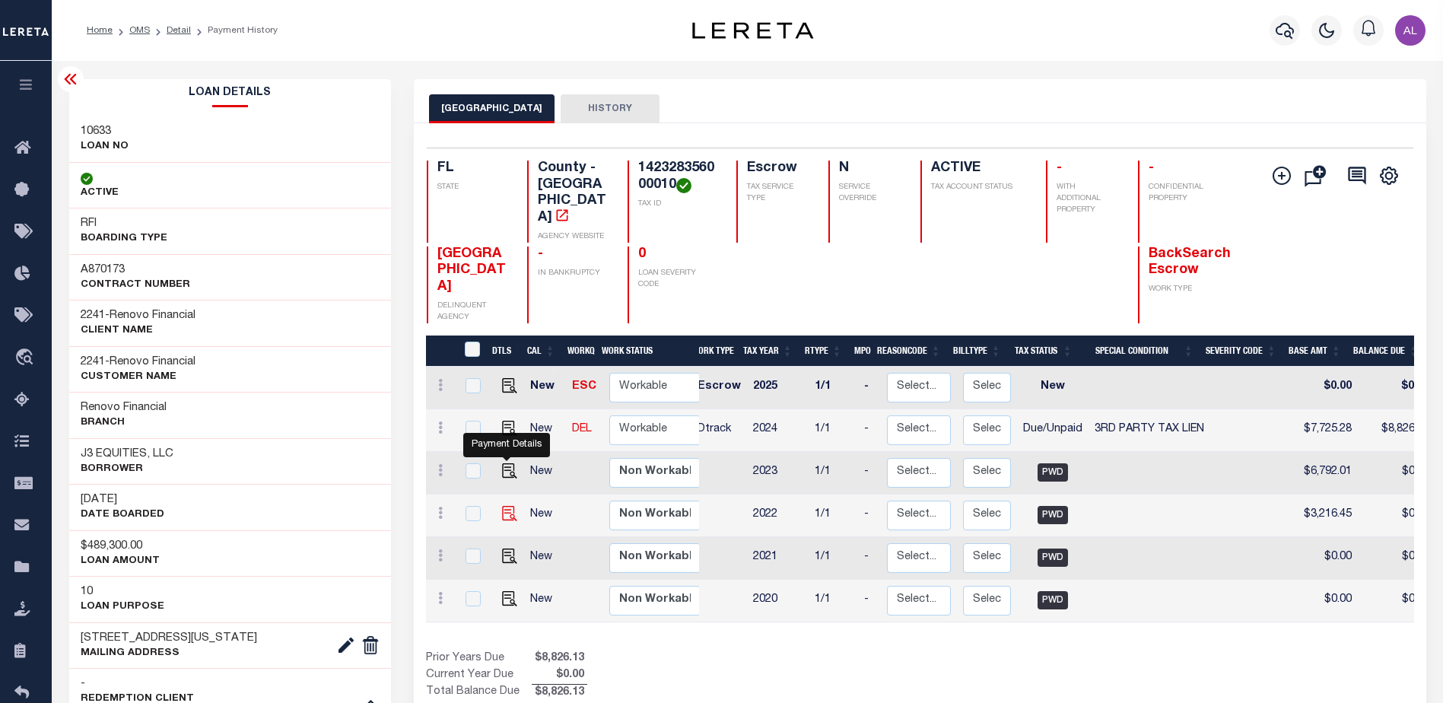
click at [510, 506] on img "" at bounding box center [509, 513] width 15 height 15
checkbox input "true"
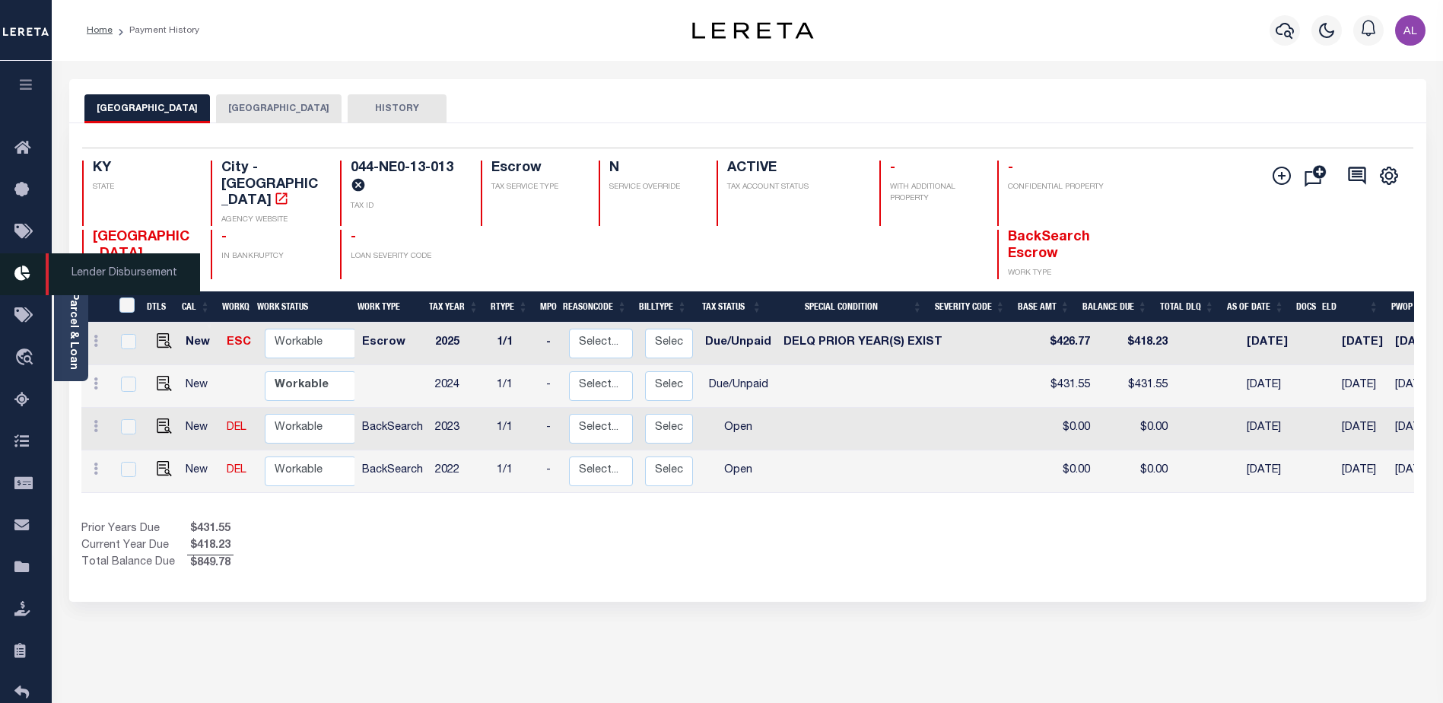
click at [27, 281] on icon at bounding box center [26, 274] width 24 height 19
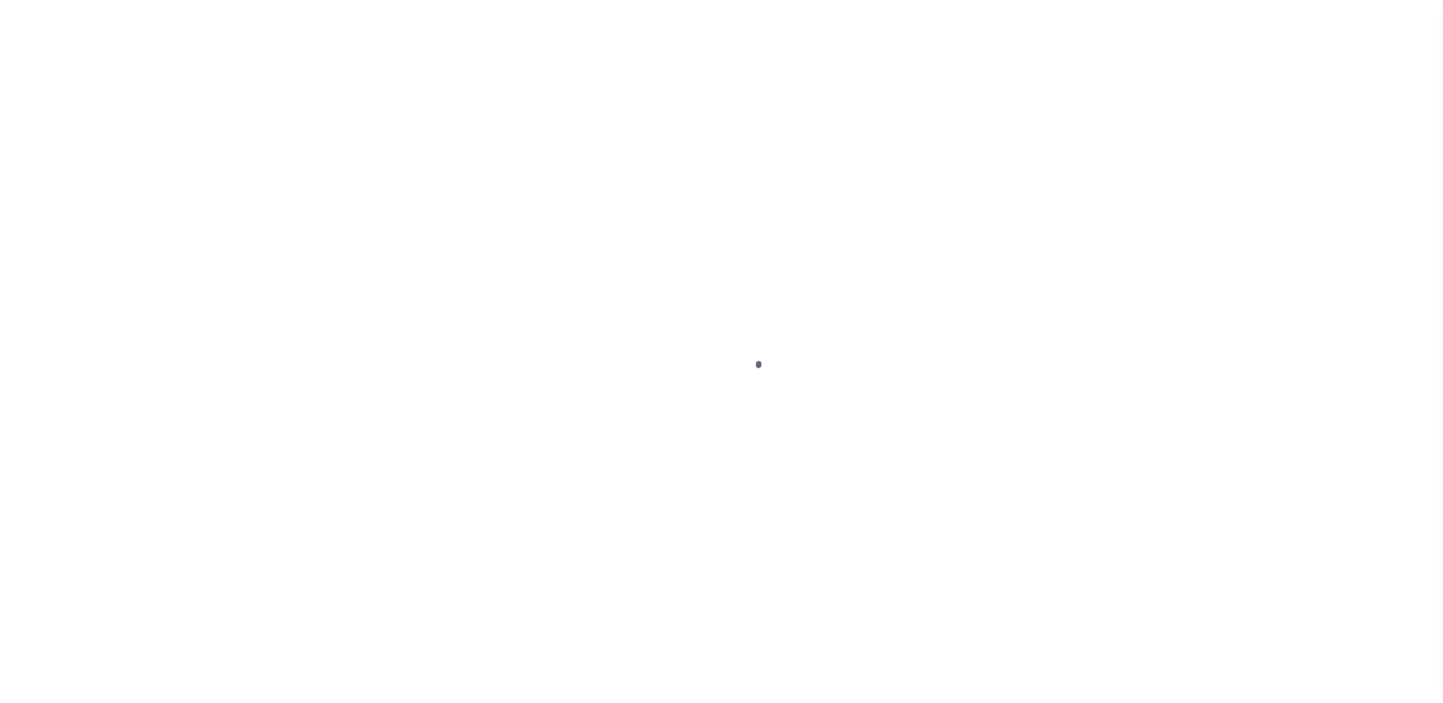
select select "PWD"
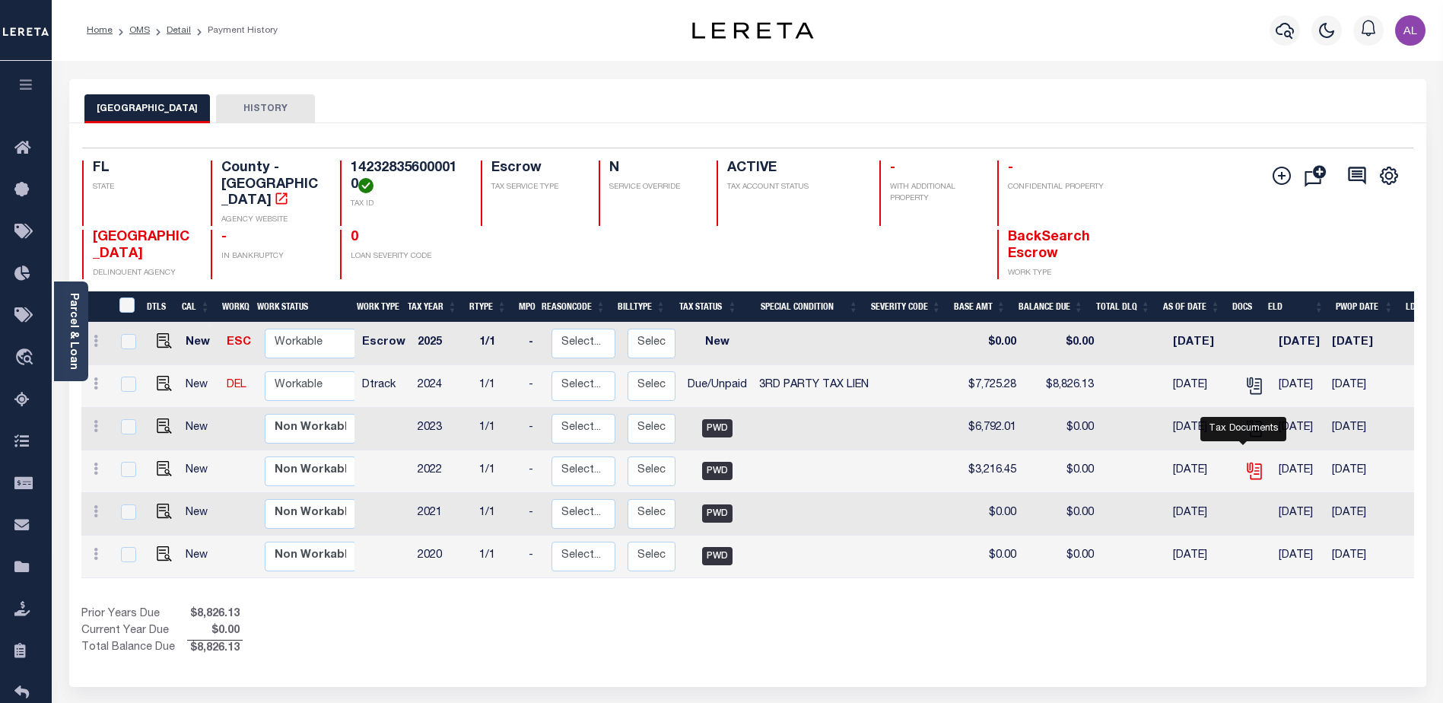
click at [1244, 461] on icon "" at bounding box center [1254, 471] width 20 height 20
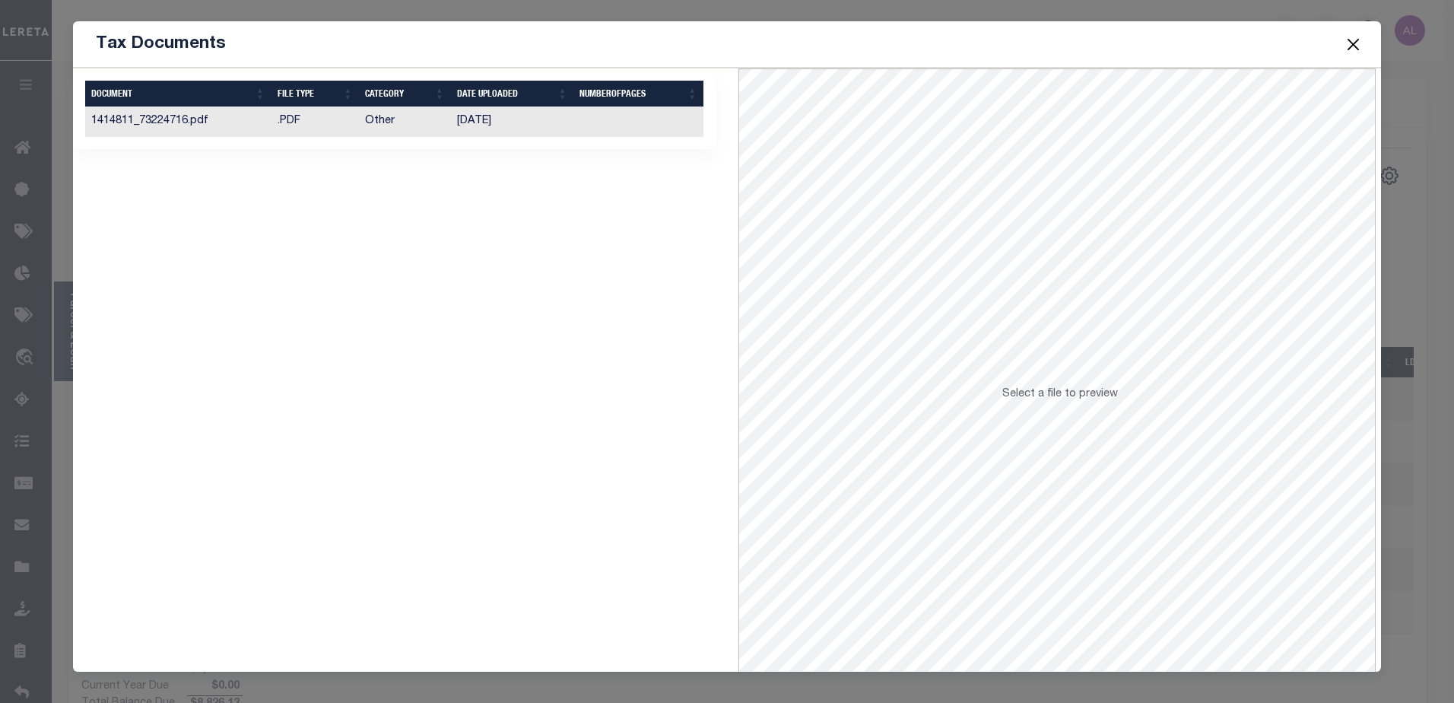
click at [1358, 42] on button "Close" at bounding box center [1353, 44] width 20 height 20
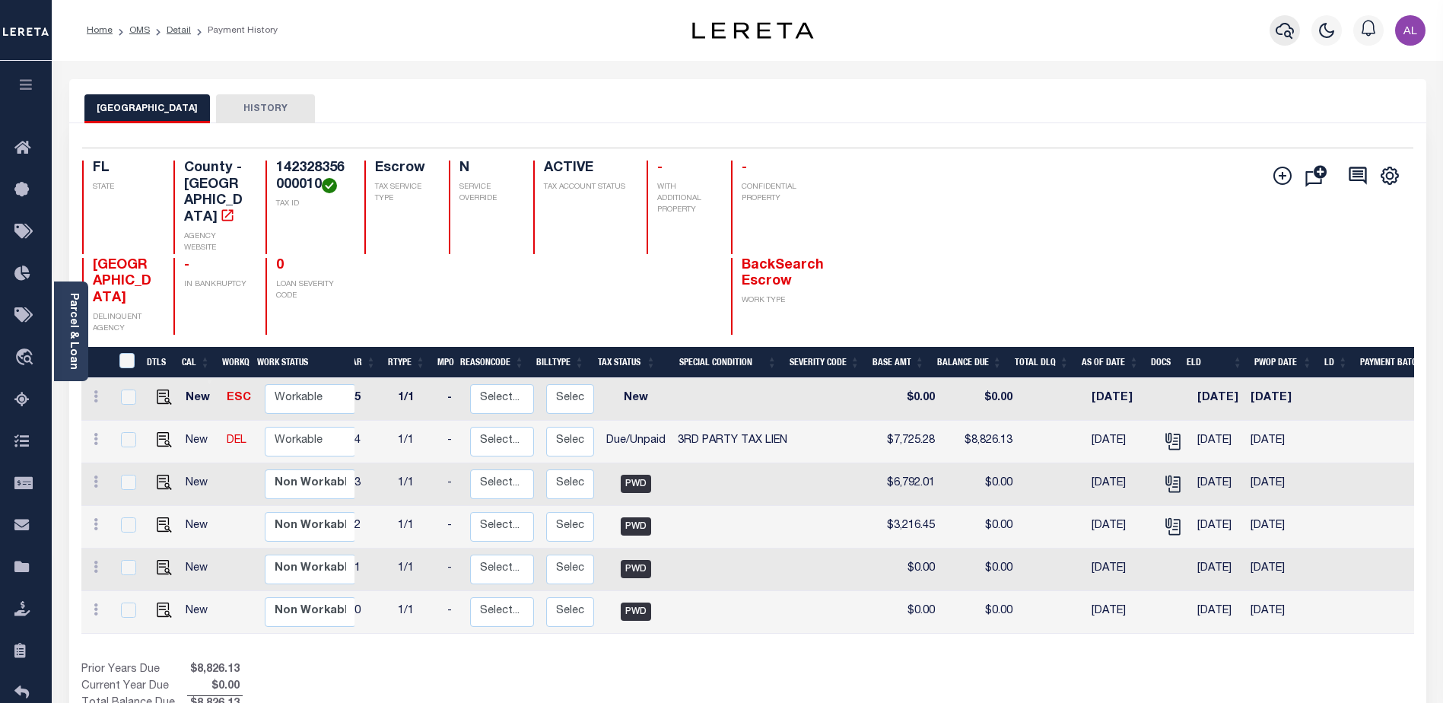
click at [1285, 27] on icon "button" at bounding box center [1285, 30] width 18 height 18
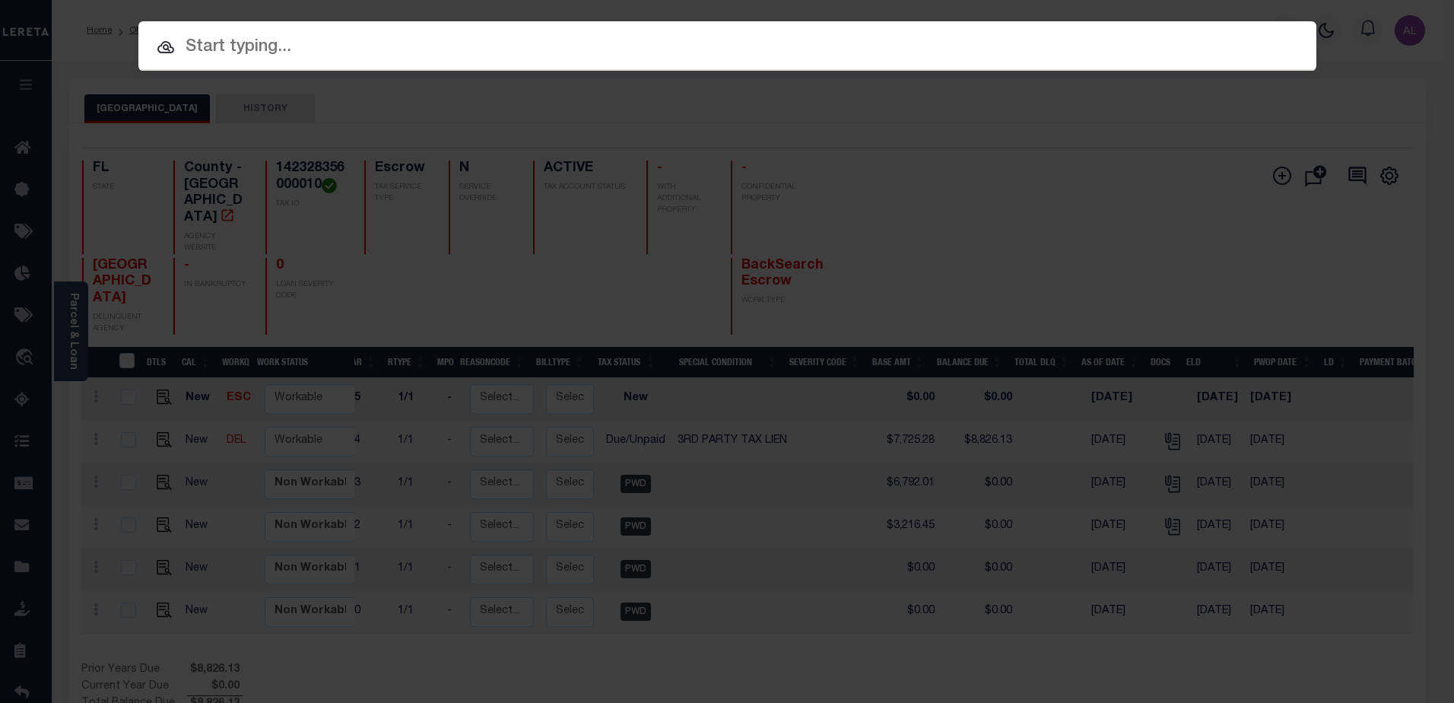
click at [261, 49] on input "text" at bounding box center [727, 47] width 1178 height 27
click at [304, 46] on input "text" at bounding box center [727, 47] width 1178 height 27
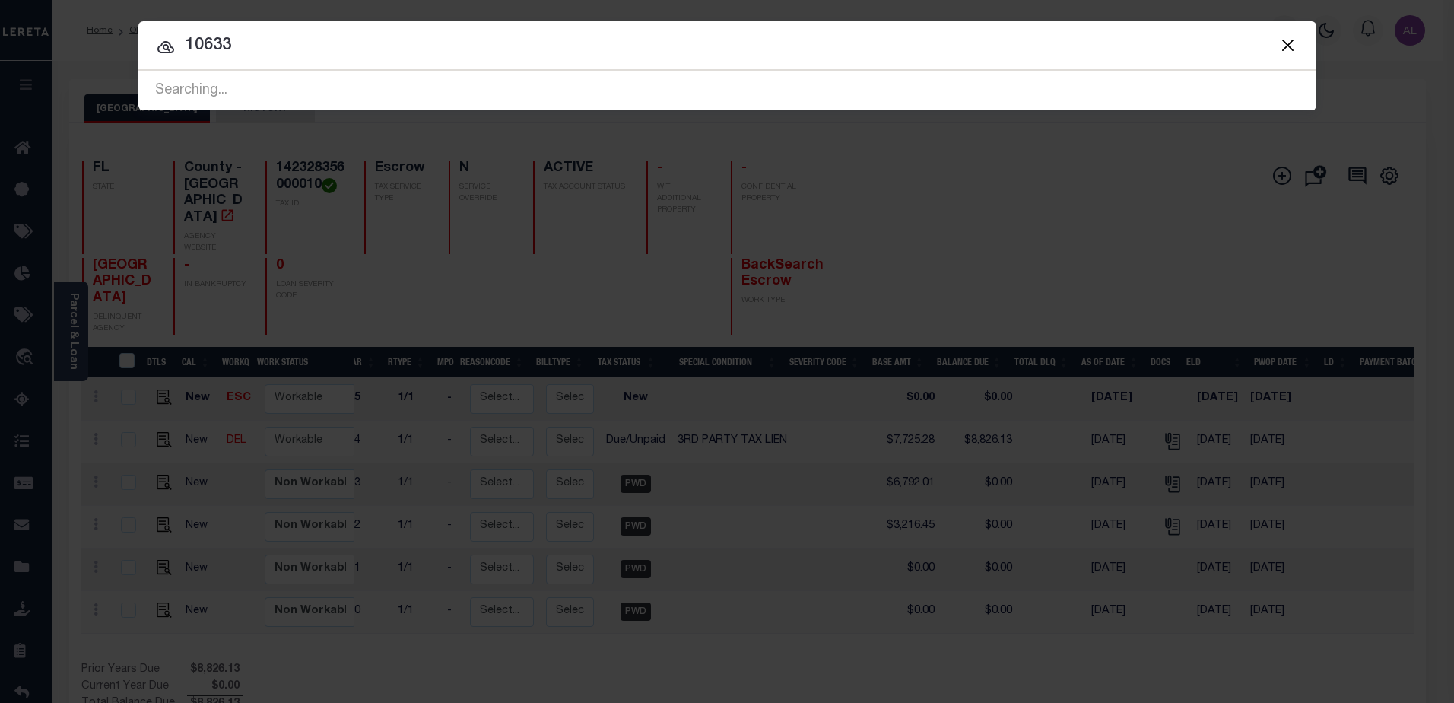
type input "10633"
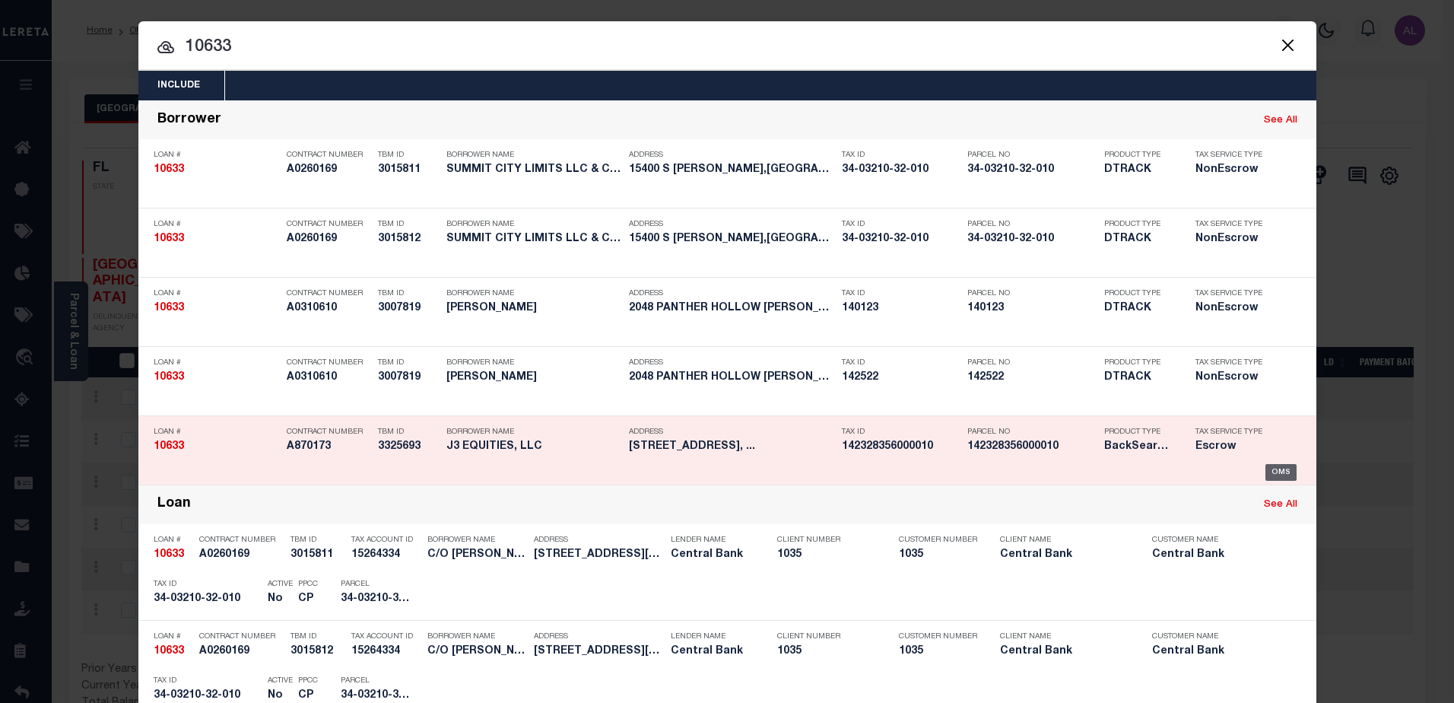
click at [1273, 472] on div "OMS" at bounding box center [1281, 472] width 31 height 17
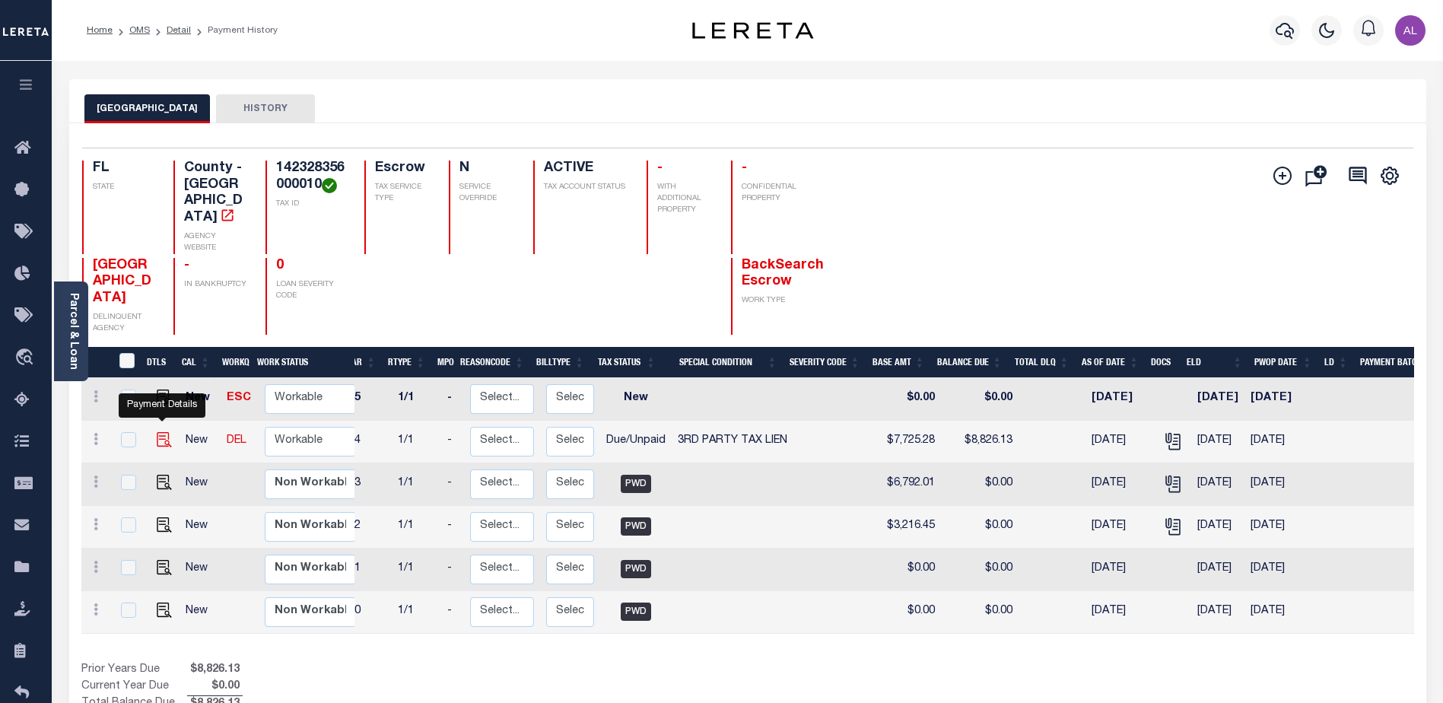
click at [158, 434] on img "" at bounding box center [164, 439] width 15 height 15
checkbox input "true"
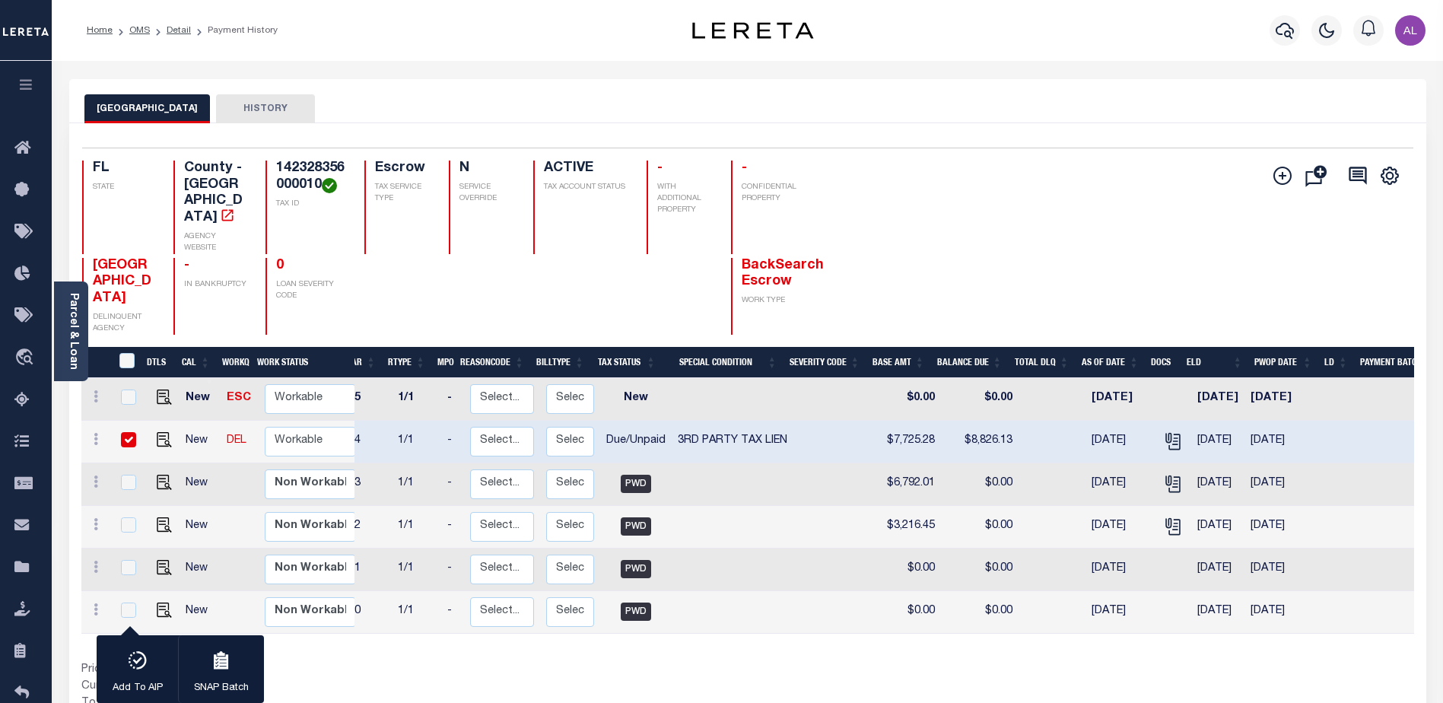
click at [248, 103] on button "HISTORY" at bounding box center [265, 108] width 99 height 29
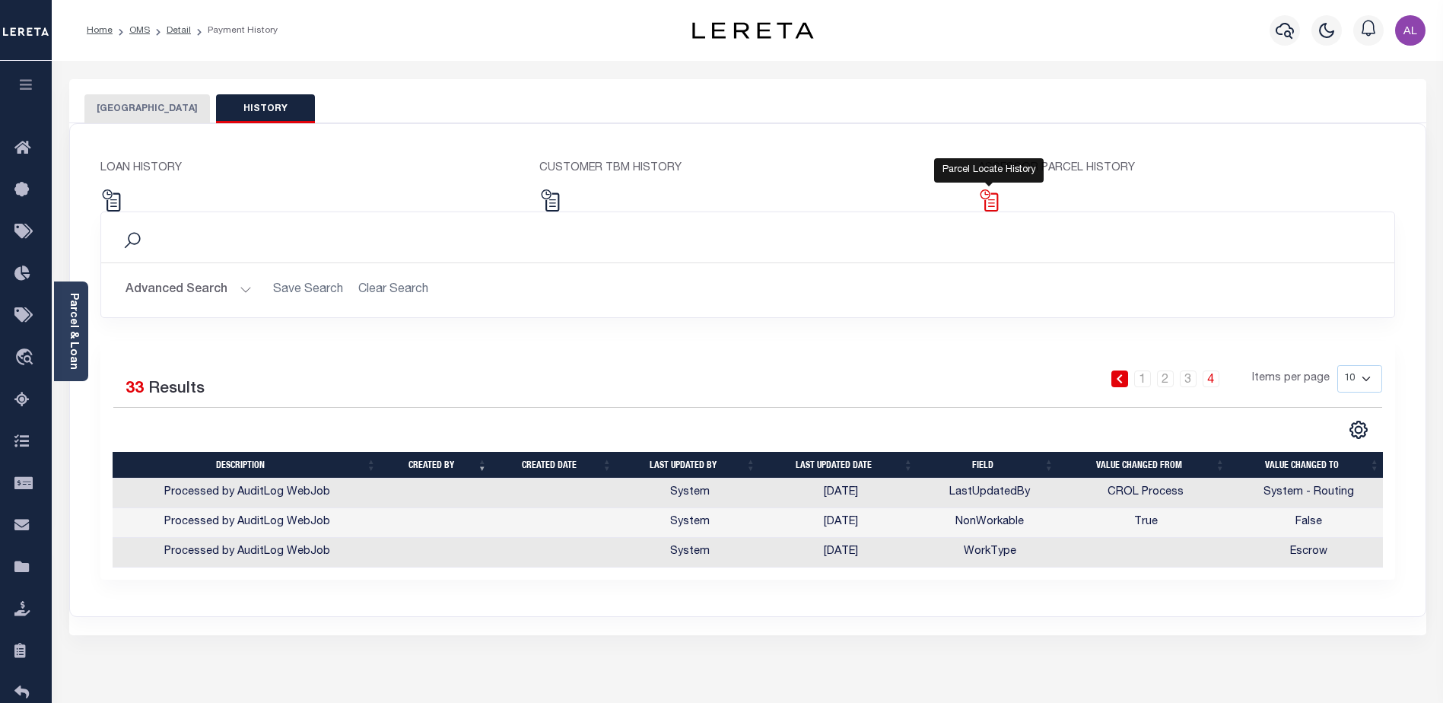
click at [993, 208] on img at bounding box center [989, 200] width 22 height 22
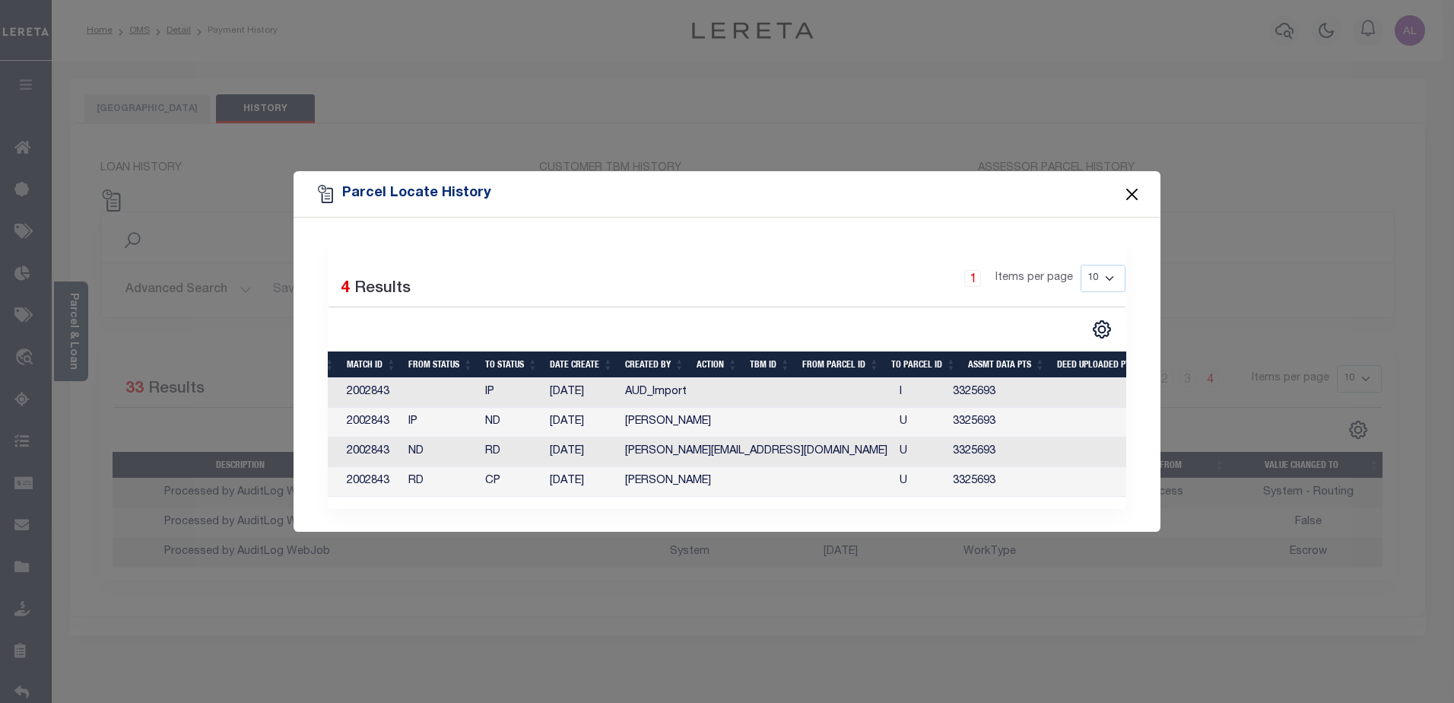
click at [1134, 192] on button "Close" at bounding box center [1133, 194] width 20 height 20
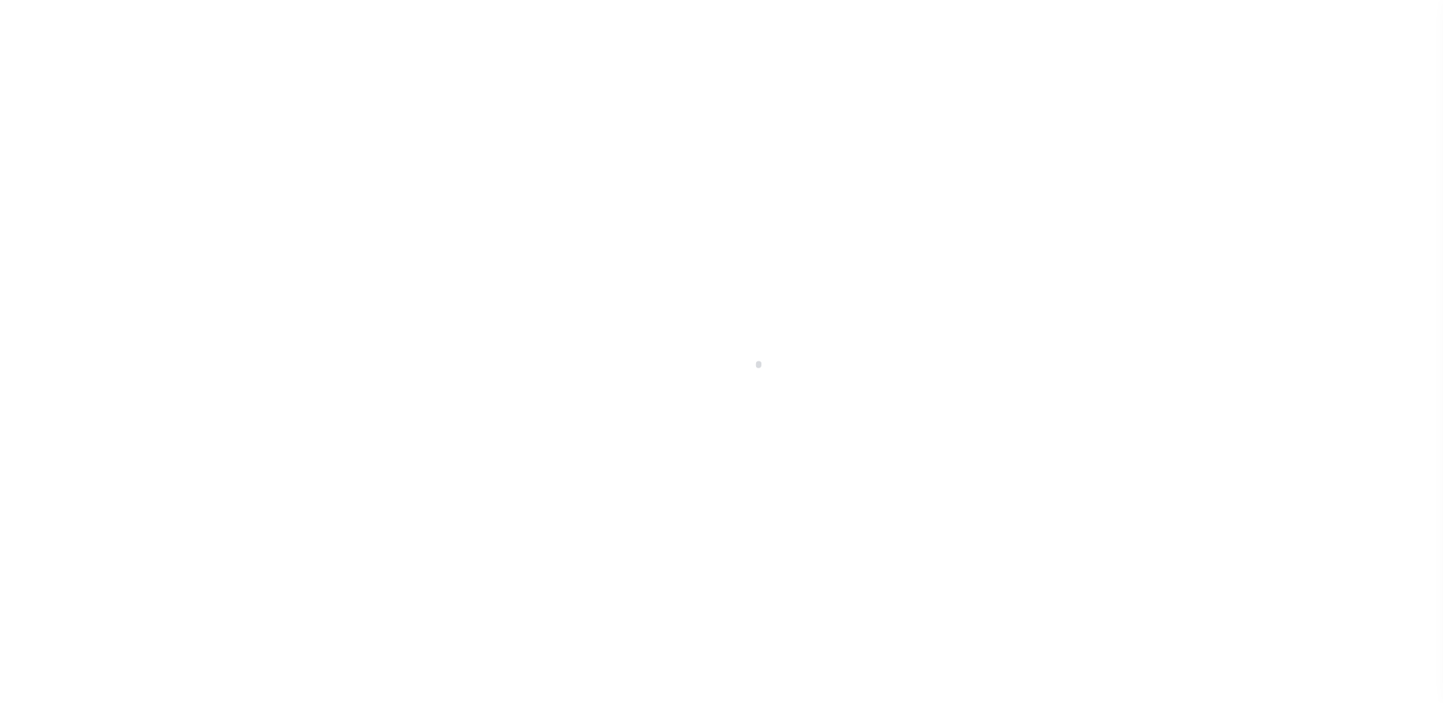
select select "10"
select select "Escrow"
type input "[STREET_ADDRESS]"
select select
type input "[GEOGRAPHIC_DATA], FL 32819"
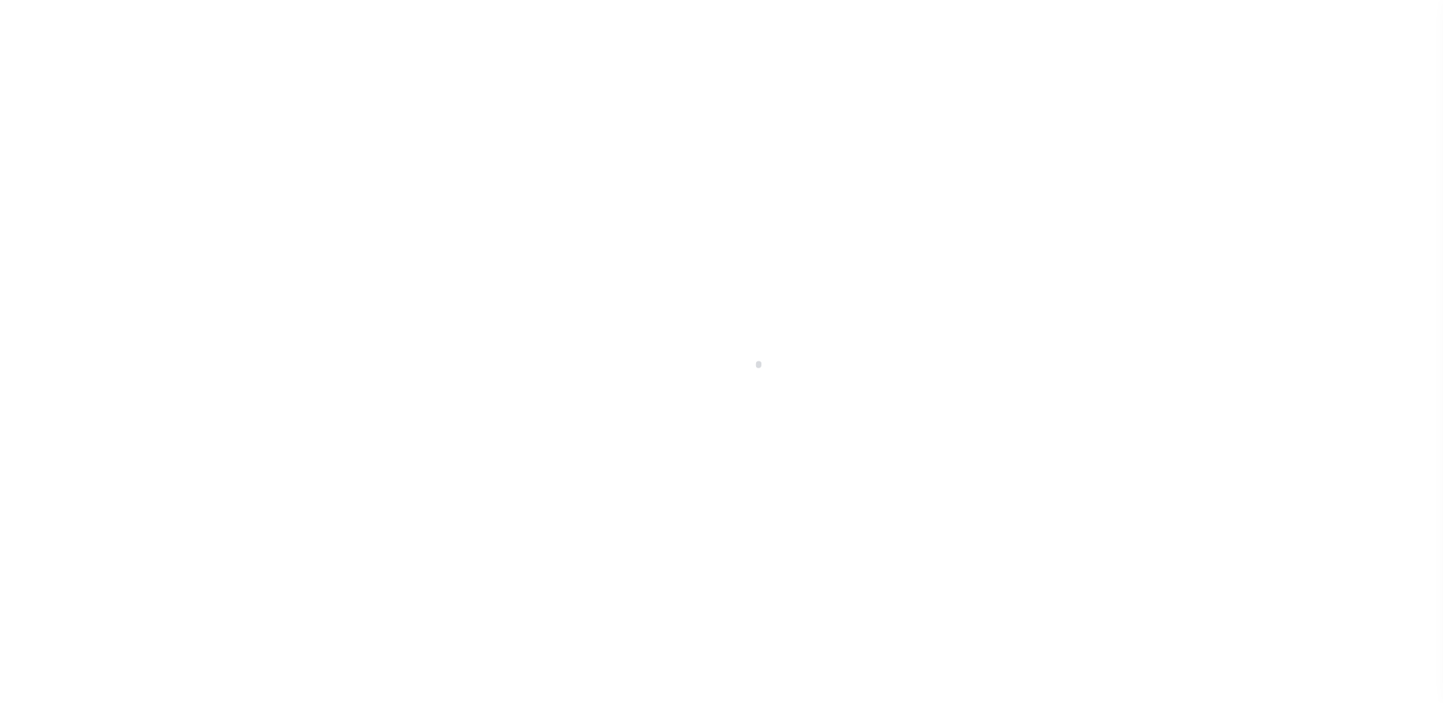
type input "a0k8Y00000jchR9"
select select
type textarea "LEGAL REQUIRED"
type textarea "REO [DATE]"
select select "25066"
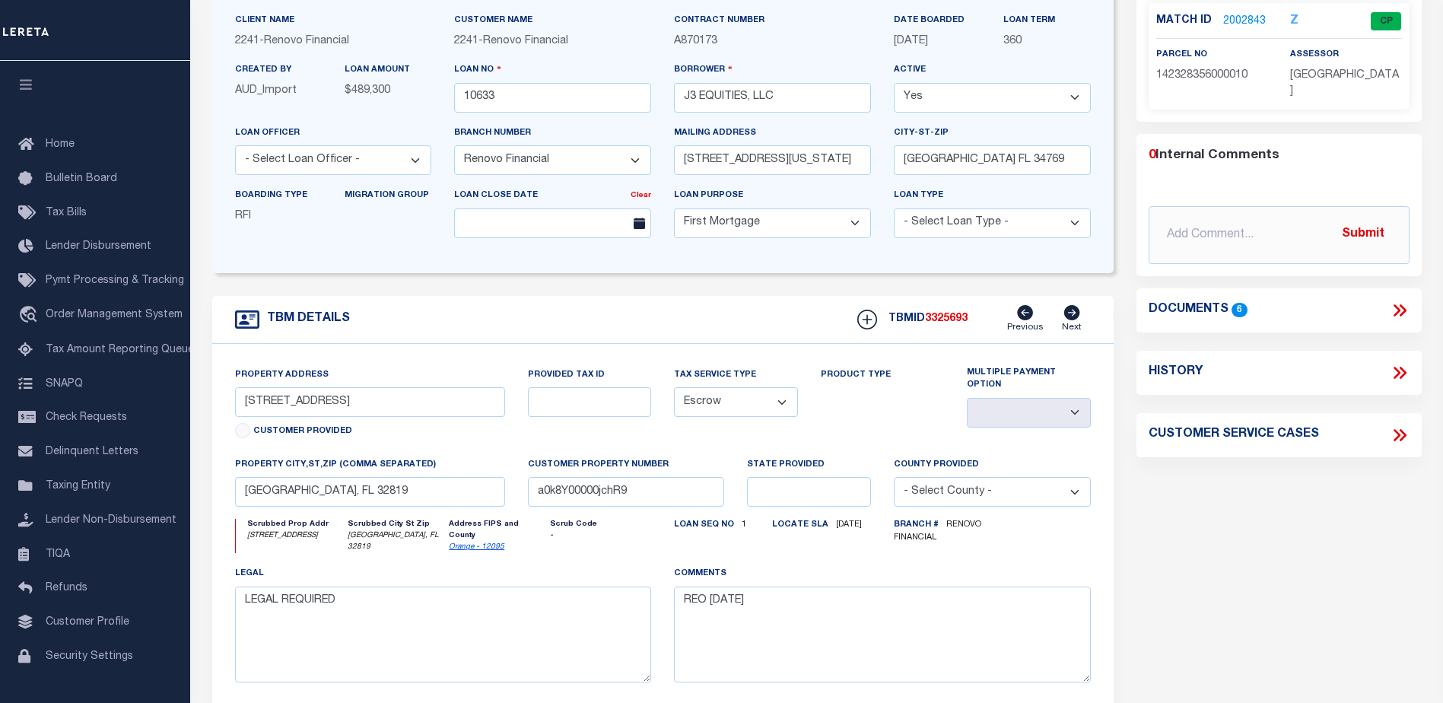
scroll to position [152, 0]
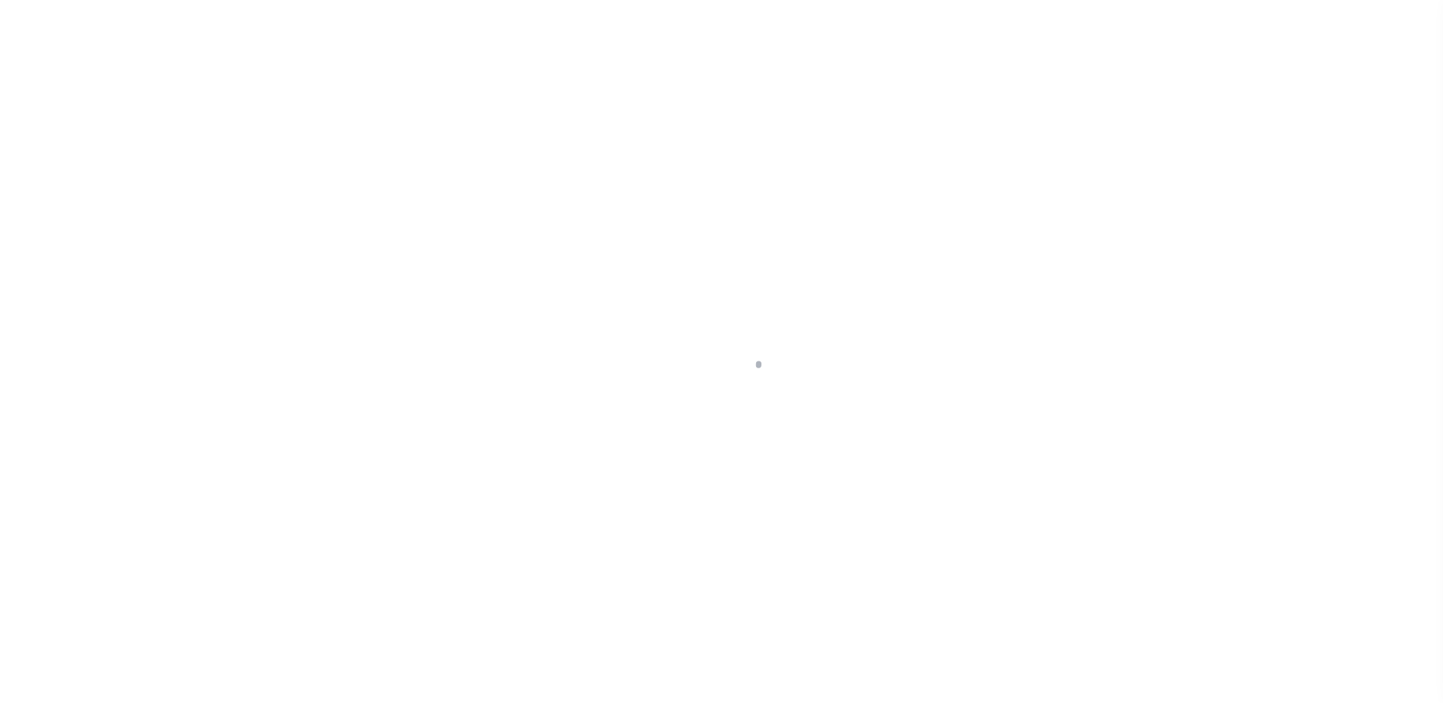
select select "DUE"
select select "20"
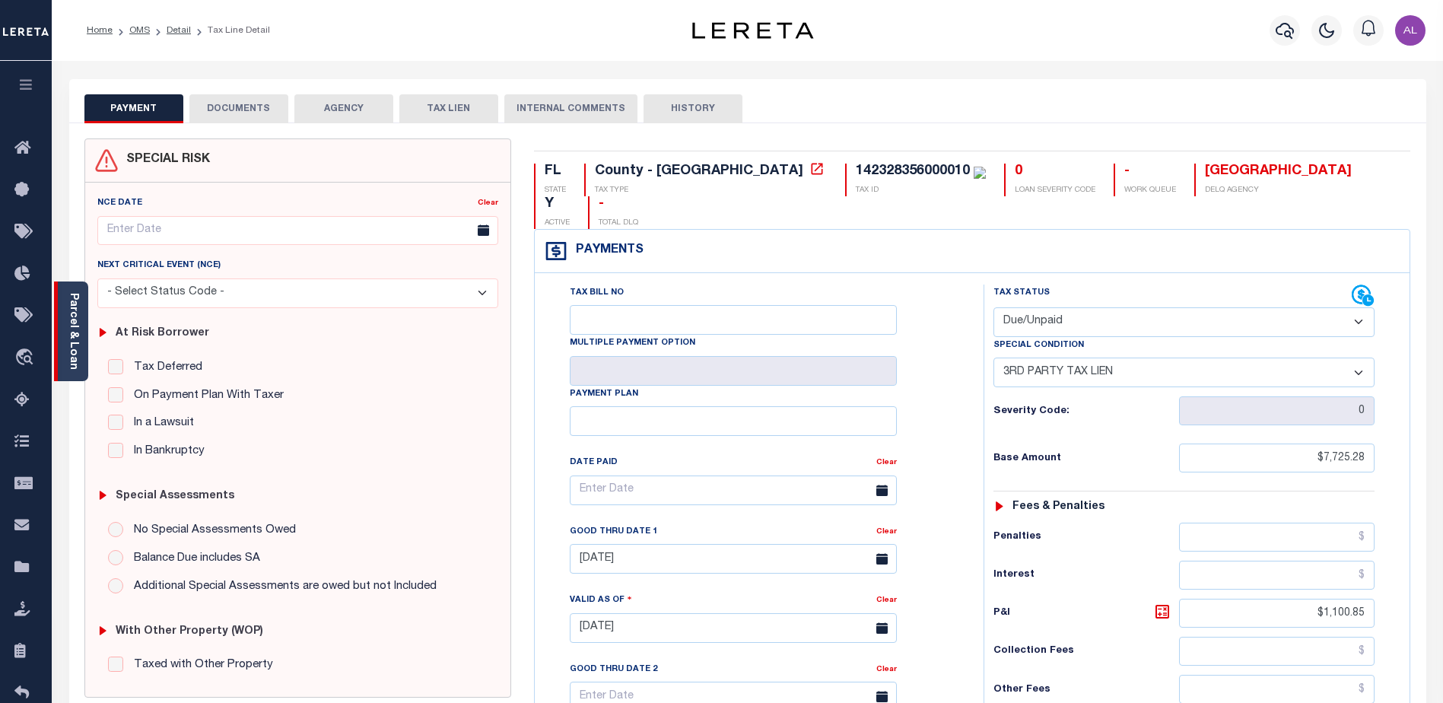
click at [70, 330] on link "Parcel & Loan" at bounding box center [73, 331] width 11 height 77
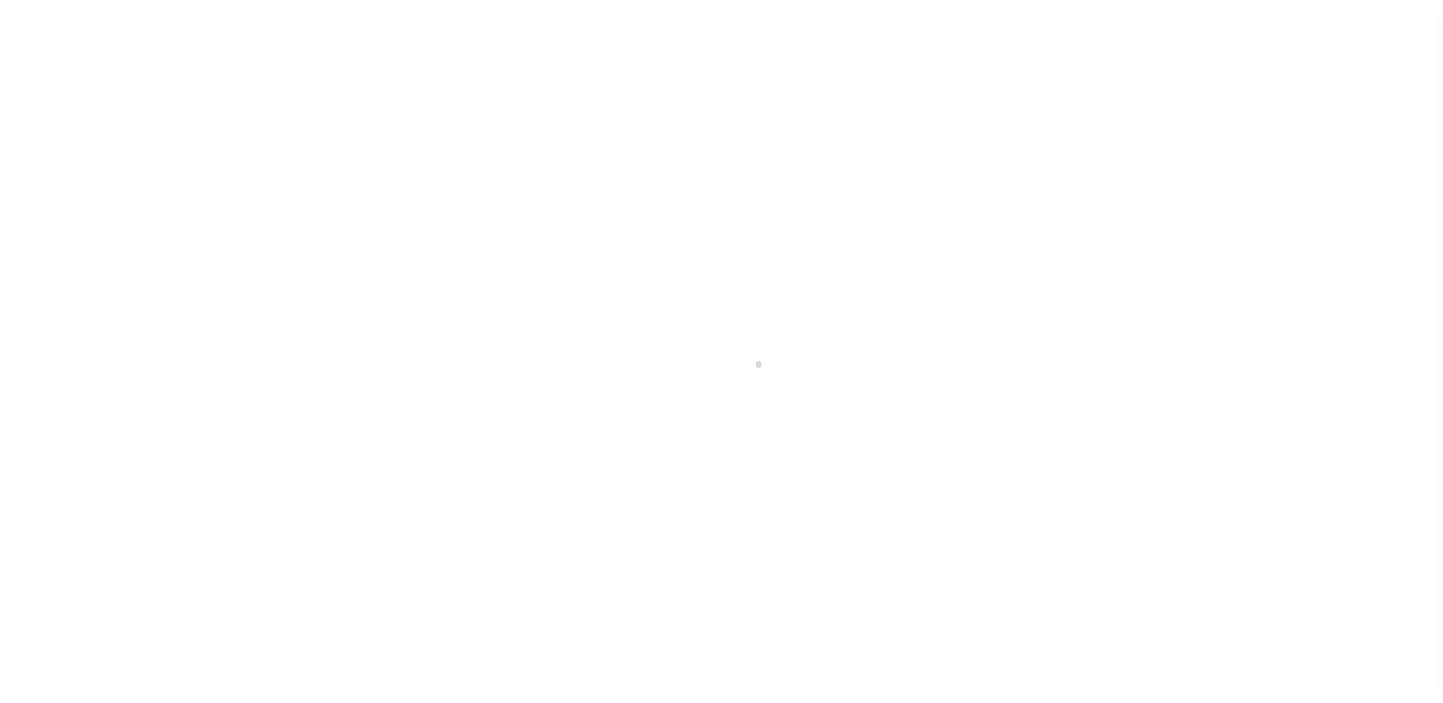
select select "25066"
select select "10"
select select "Escrow"
select select
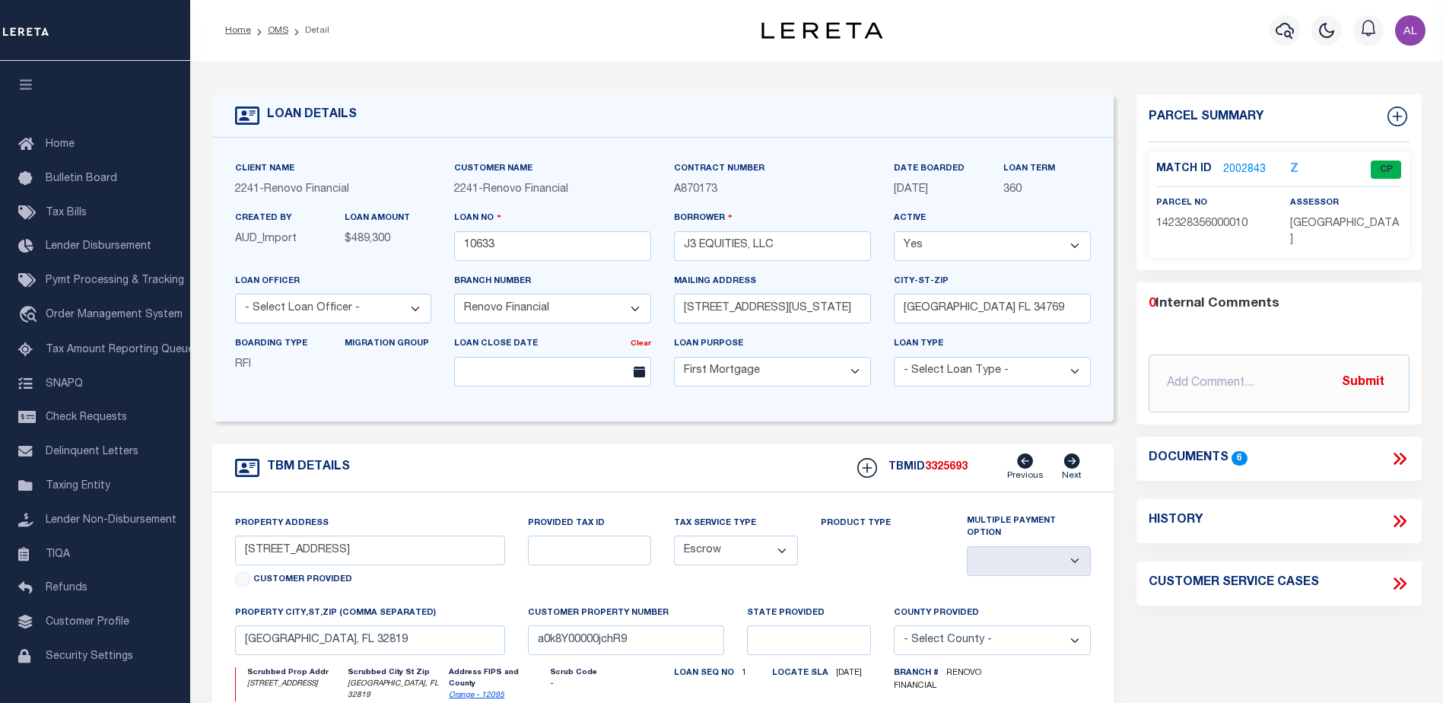
click at [1240, 167] on link "2002843" at bounding box center [1244, 170] width 43 height 16
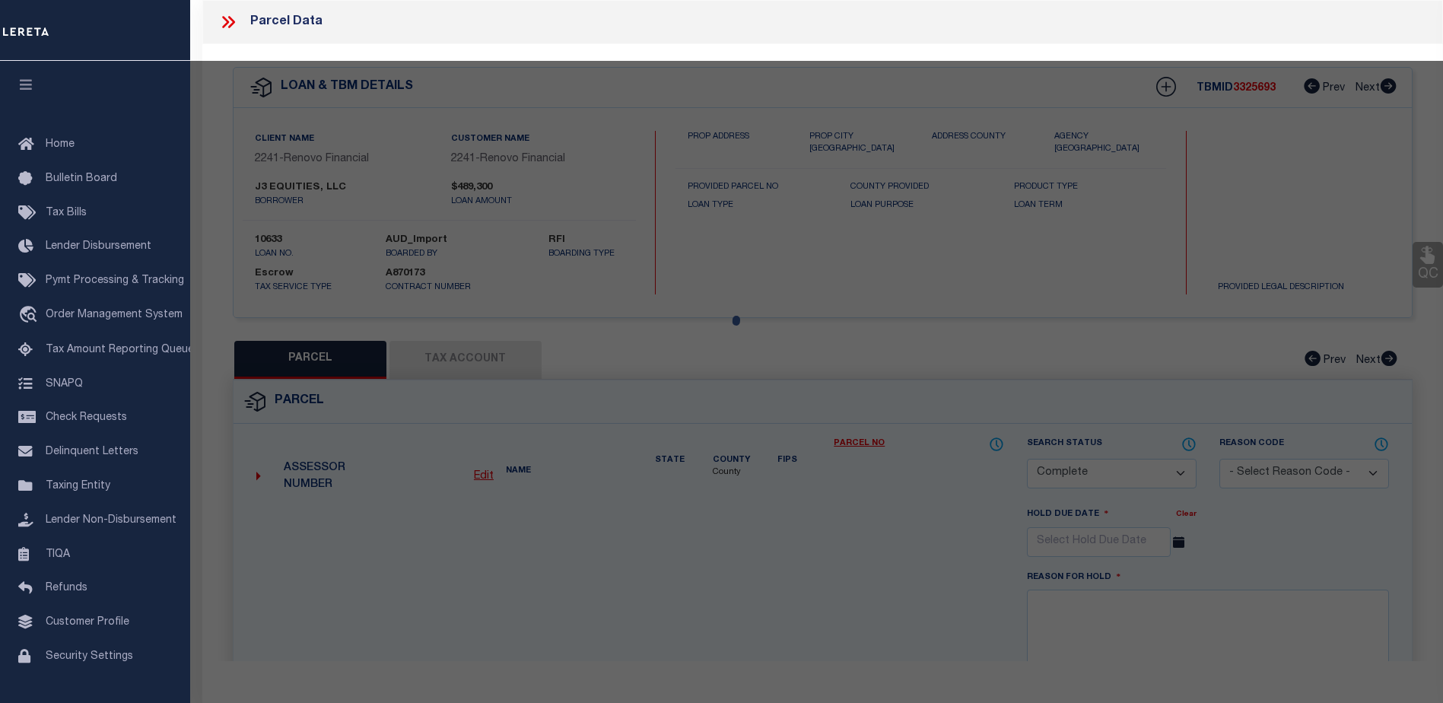
select select "AS"
checkbox input "false"
select select "CP"
type input "J3 Equities LLC"
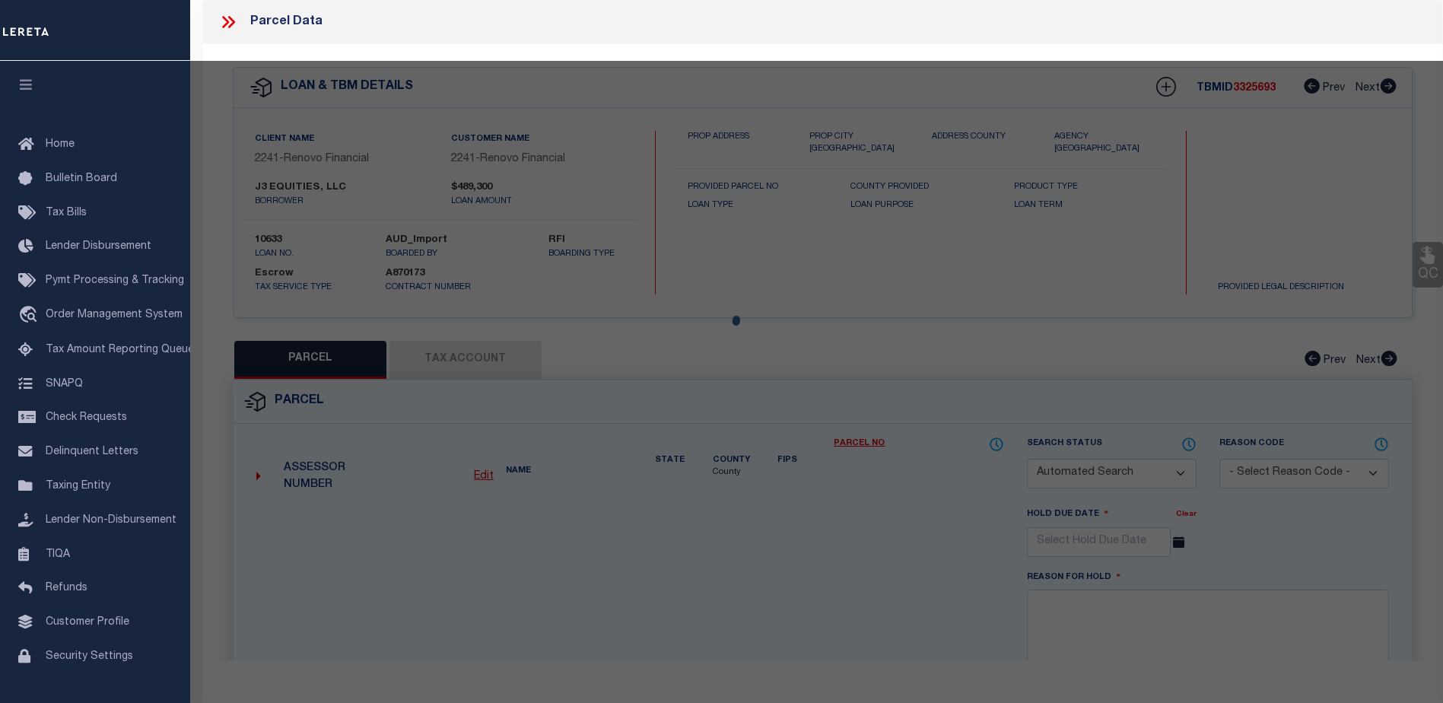
type input "[STREET_ADDRESS]"
checkbox input "false"
type input "Orlando, FL 32819"
type textarea "HIDDEN SPRINGS UNIT 3 12/45 LOT 1"
type textarea "Tax ID Special Project"
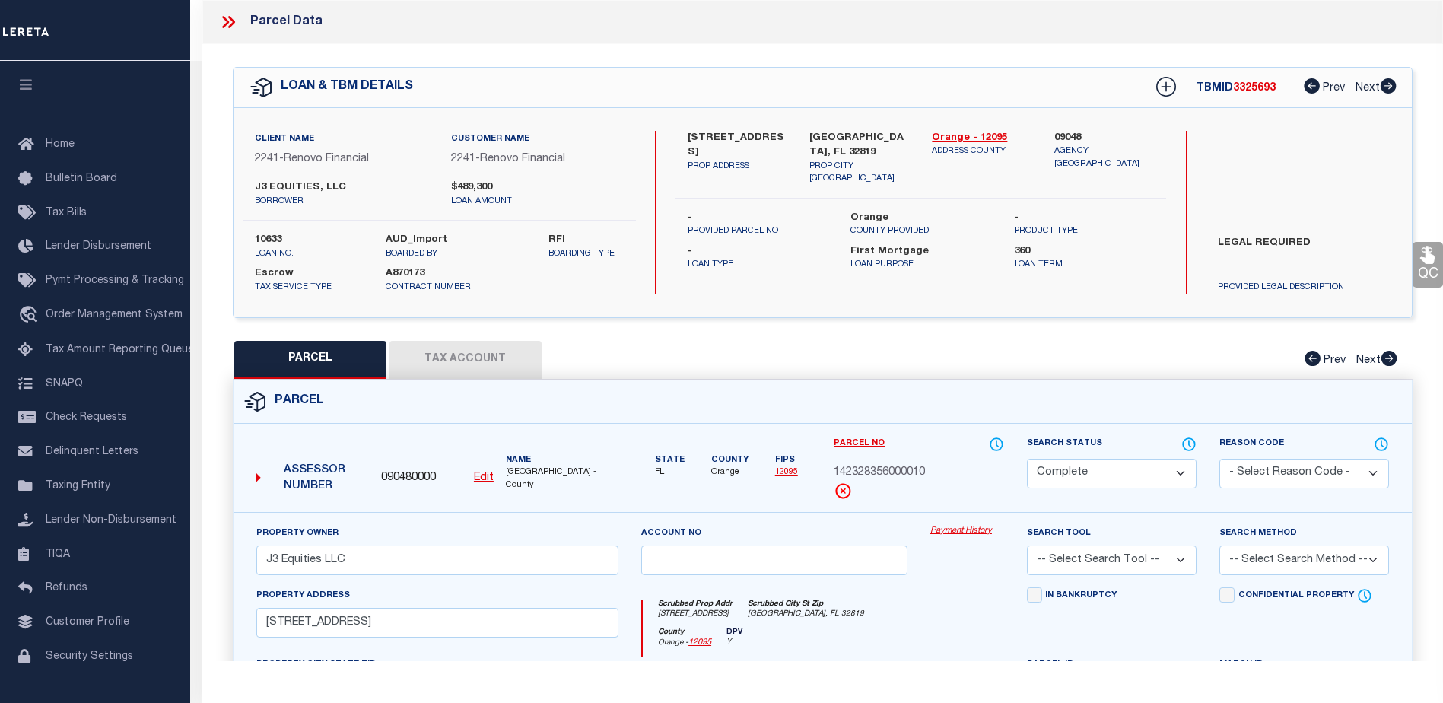
click at [953, 530] on link "Payment History" at bounding box center [967, 531] width 74 height 13
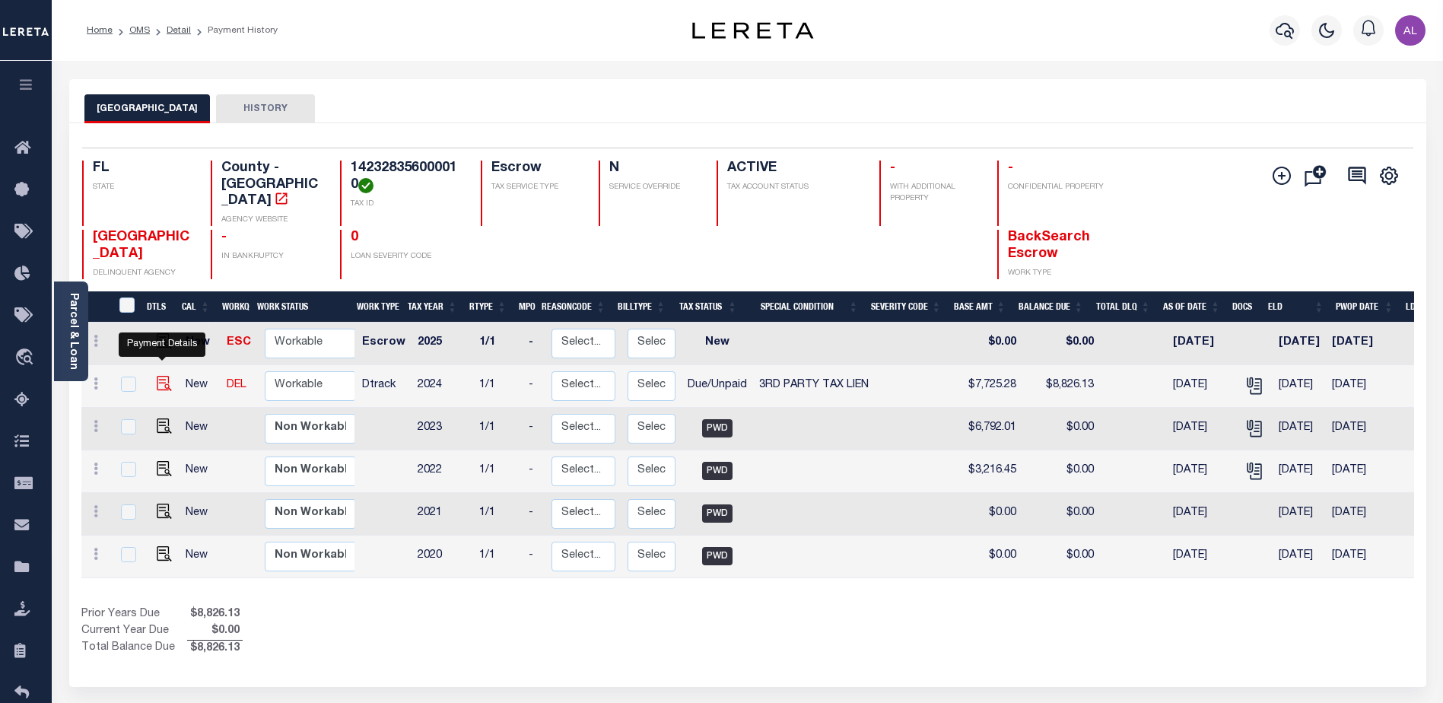
click at [158, 376] on img "" at bounding box center [164, 383] width 15 height 15
checkbox input "true"
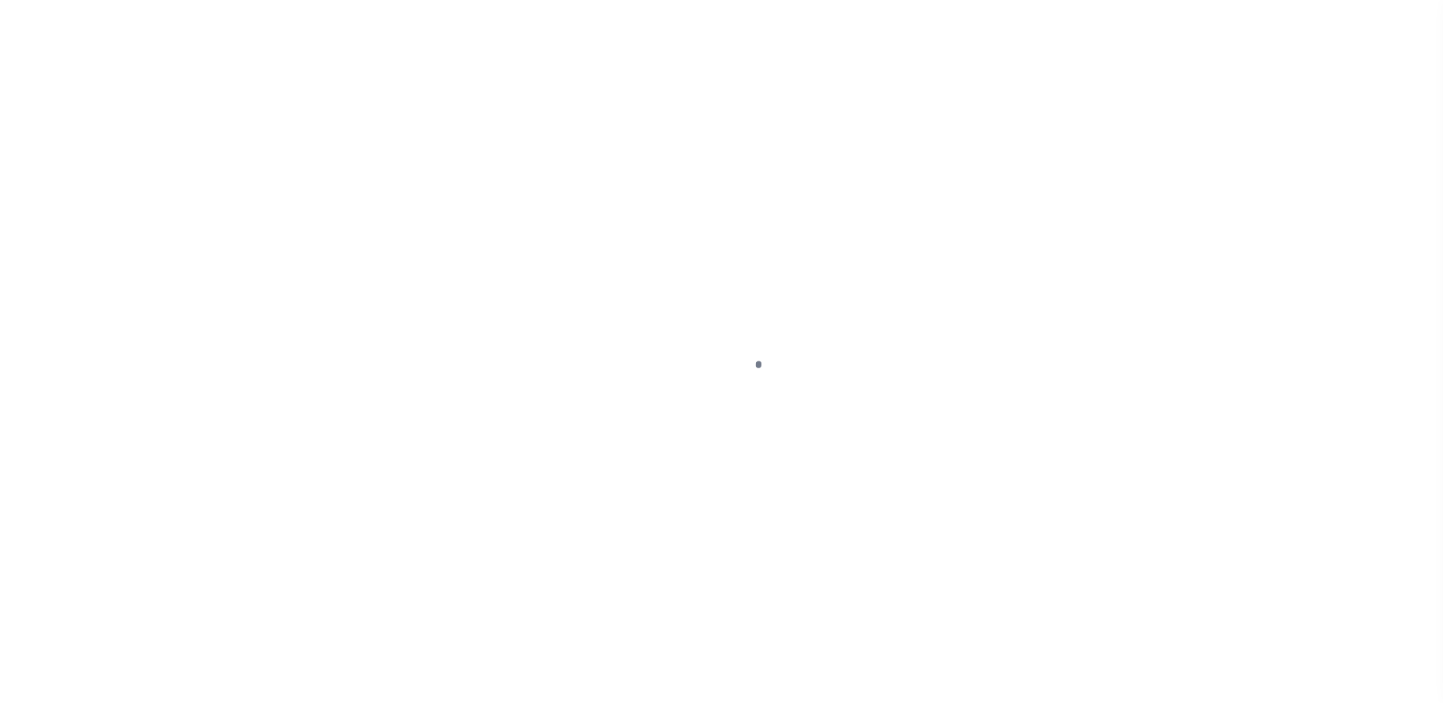
select select "DUE"
select select "20"
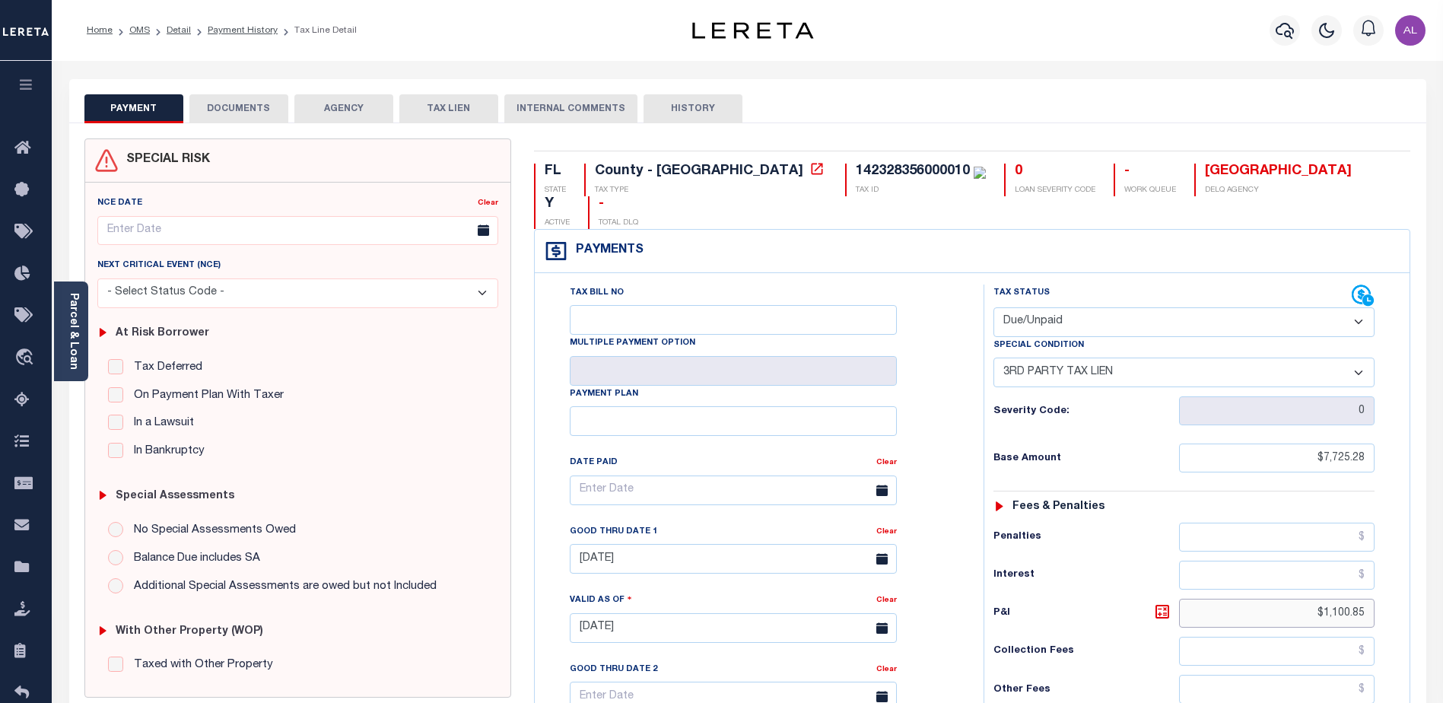
drag, startPoint x: 1299, startPoint y: 588, endPoint x: 1443, endPoint y: 592, distance: 143.8
click at [1442, 592] on html "Home OMS Detail Payment History Tax Line Detail" at bounding box center [721, 576] width 1443 height 1153
drag, startPoint x: 1306, startPoint y: 584, endPoint x: 1406, endPoint y: 583, distance: 99.6
click at [1406, 583] on div "Tax Status Status" at bounding box center [1189, 620] width 434 height 672
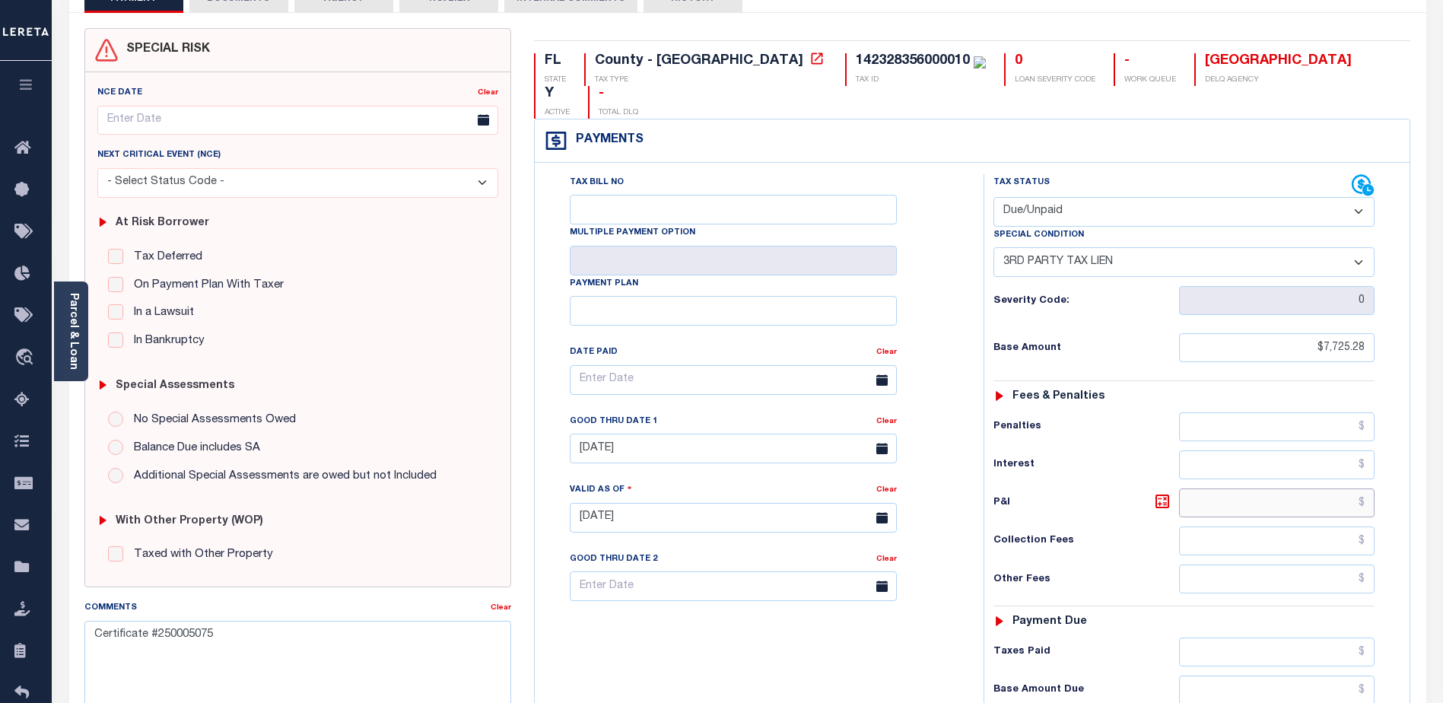
scroll to position [228, 0]
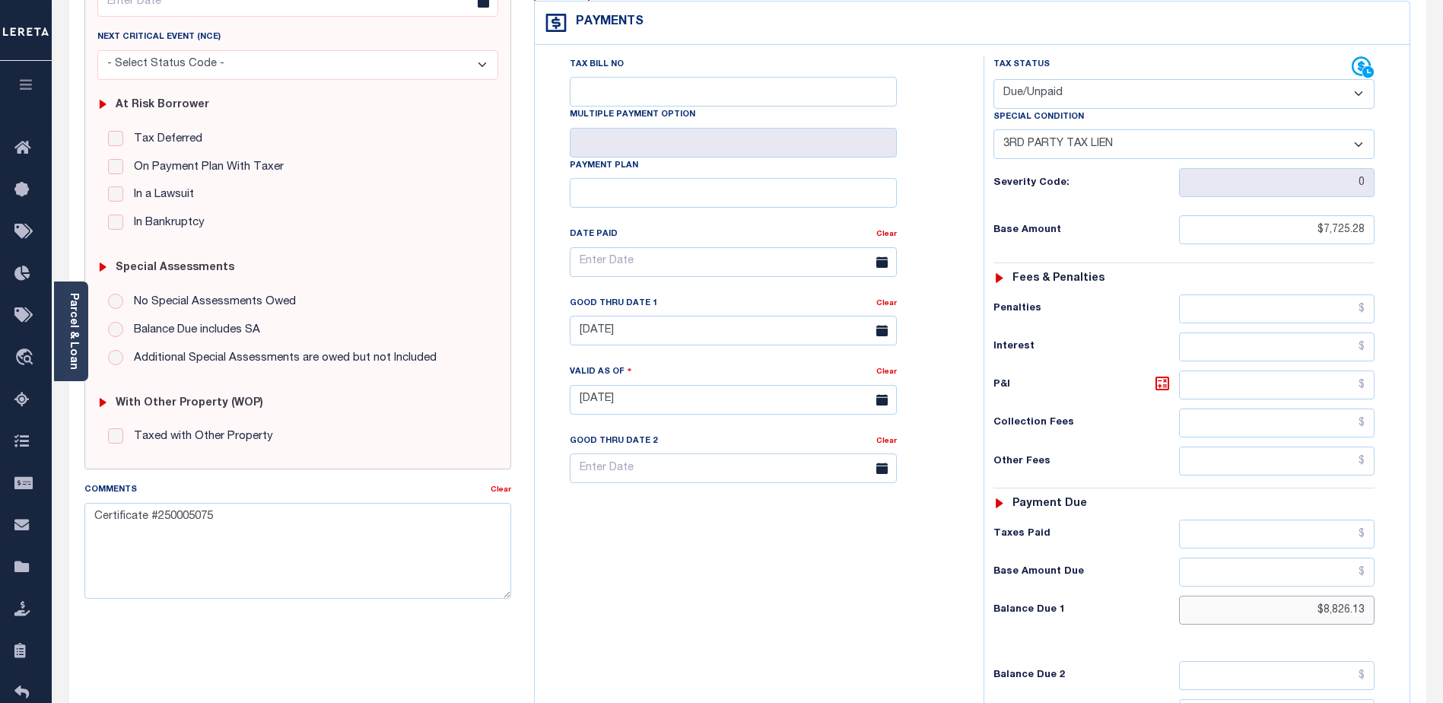
type input "[DATE]"
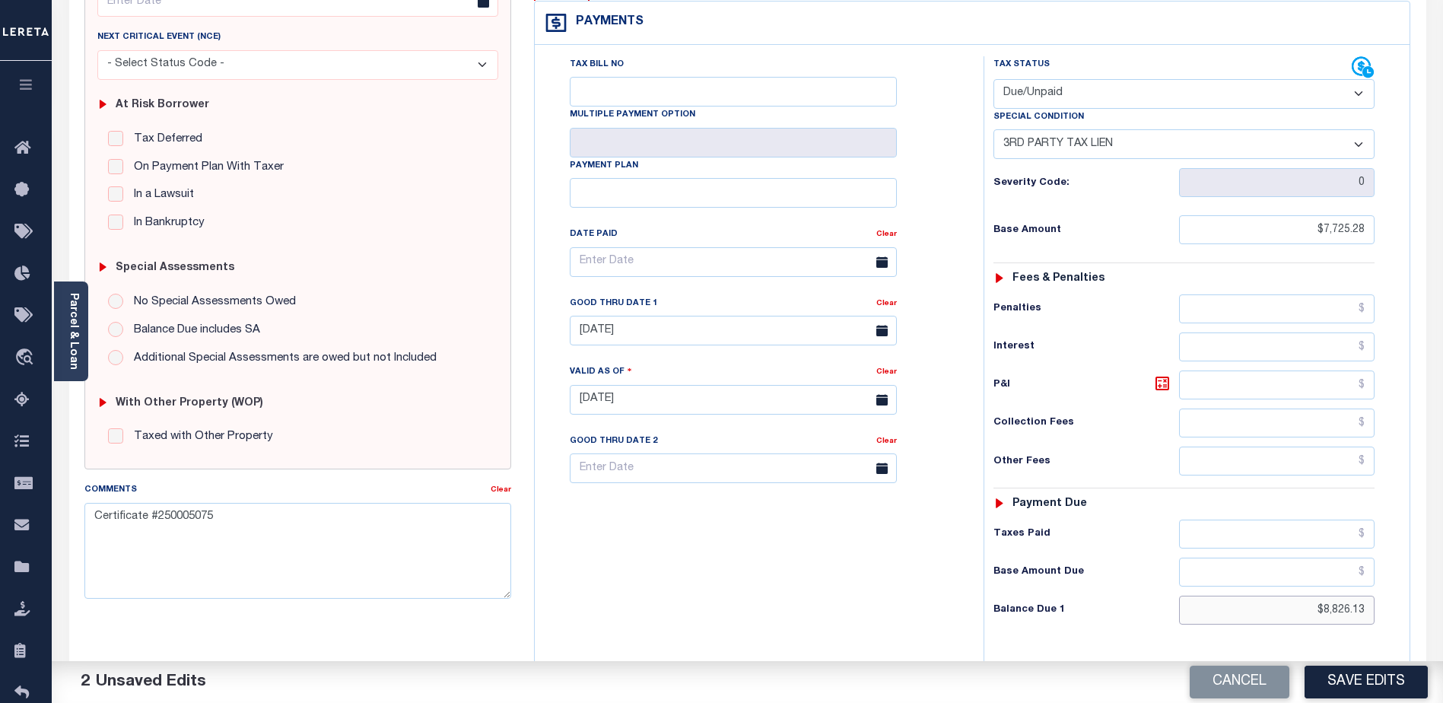
drag, startPoint x: 1304, startPoint y: 580, endPoint x: 1380, endPoint y: 573, distance: 75.7
click at [1380, 573] on div "Tax Status Status - Select Status Code -" at bounding box center [1188, 392] width 411 height 672
click at [230, 520] on textarea "Certificate #250005075" at bounding box center [297, 551] width 427 height 96
click at [94, 513] on textarea "Certificate #250005075" at bounding box center [297, 551] width 427 height 96
type textarea "CAS Certificate #250005075"
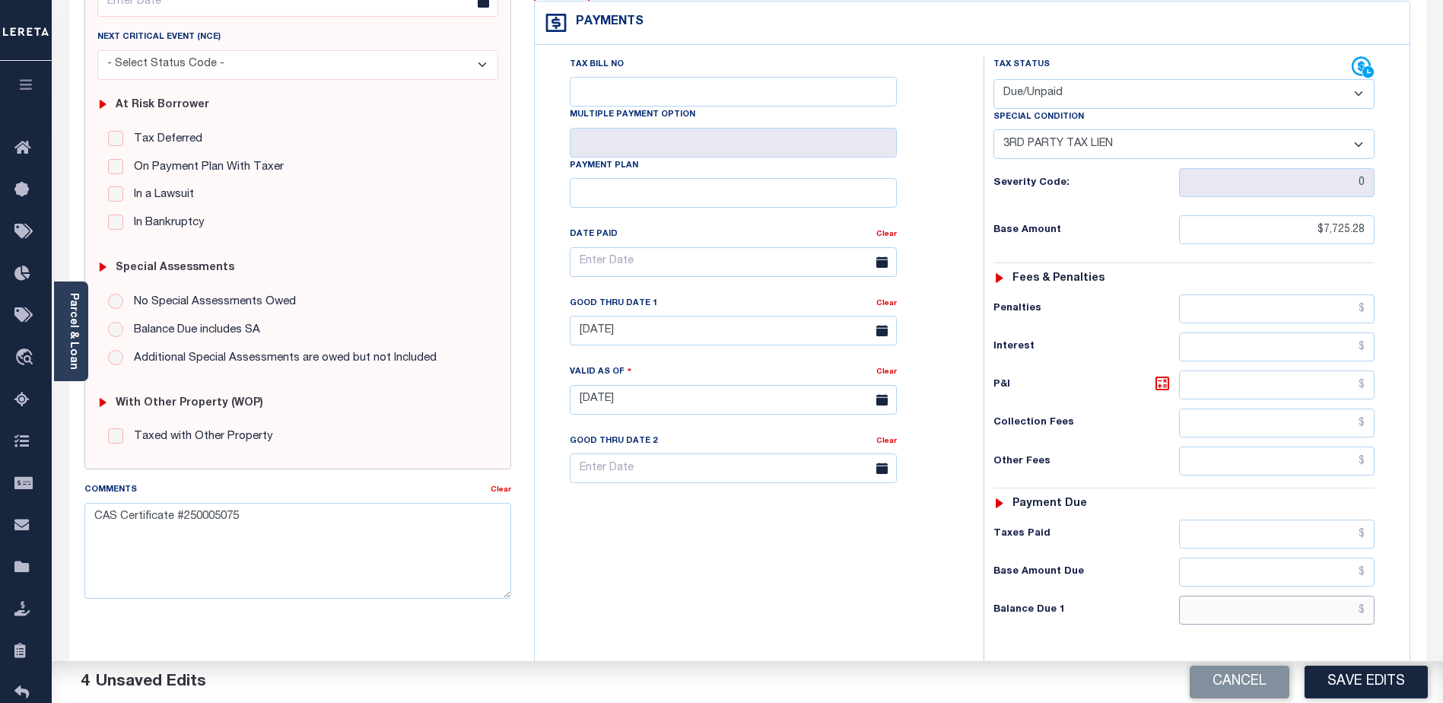
click at [1314, 596] on input "text" at bounding box center [1276, 610] width 195 height 29
type input "$7,725.28"
click at [117, 519] on textarea "CAS Certificate #250005075" at bounding box center [297, 551] width 427 height 96
click at [118, 514] on textarea "CAS- Certificate #250005075" at bounding box center [297, 551] width 427 height 96
click at [119, 516] on textarea "CAS- Certificate #250005075" at bounding box center [297, 551] width 427 height 96
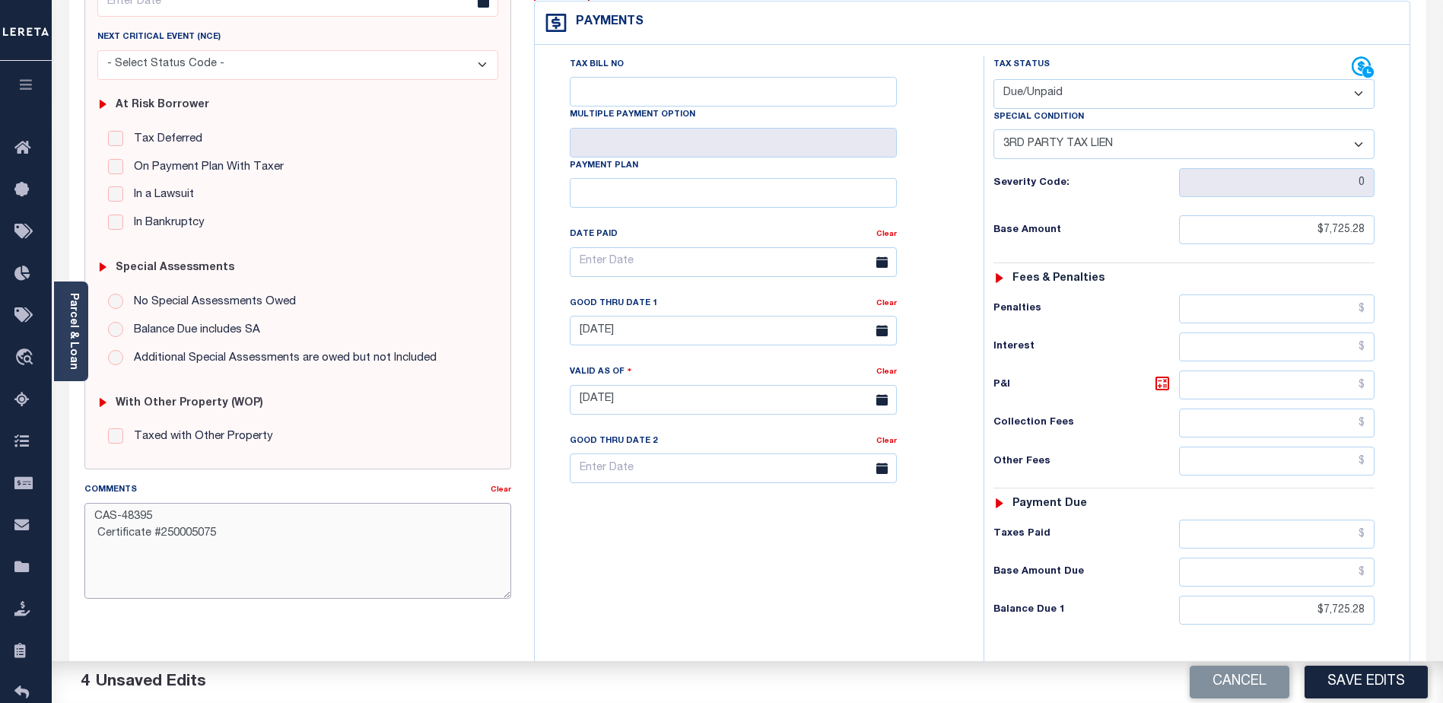
click at [97, 533] on textarea "CAS-48395 Certificate #250005075" at bounding box center [297, 551] width 427 height 96
click at [157, 520] on textarea "CAS-48395 Certificate #250005075" at bounding box center [297, 551] width 427 height 96
type textarea "CAS-48395 Lereta responsible missed reporting P&I Certificate #250005075"
click at [1313, 370] on input "text" at bounding box center [1276, 384] width 195 height 29
drag, startPoint x: 1315, startPoint y: 582, endPoint x: 1401, endPoint y: 562, distance: 88.2
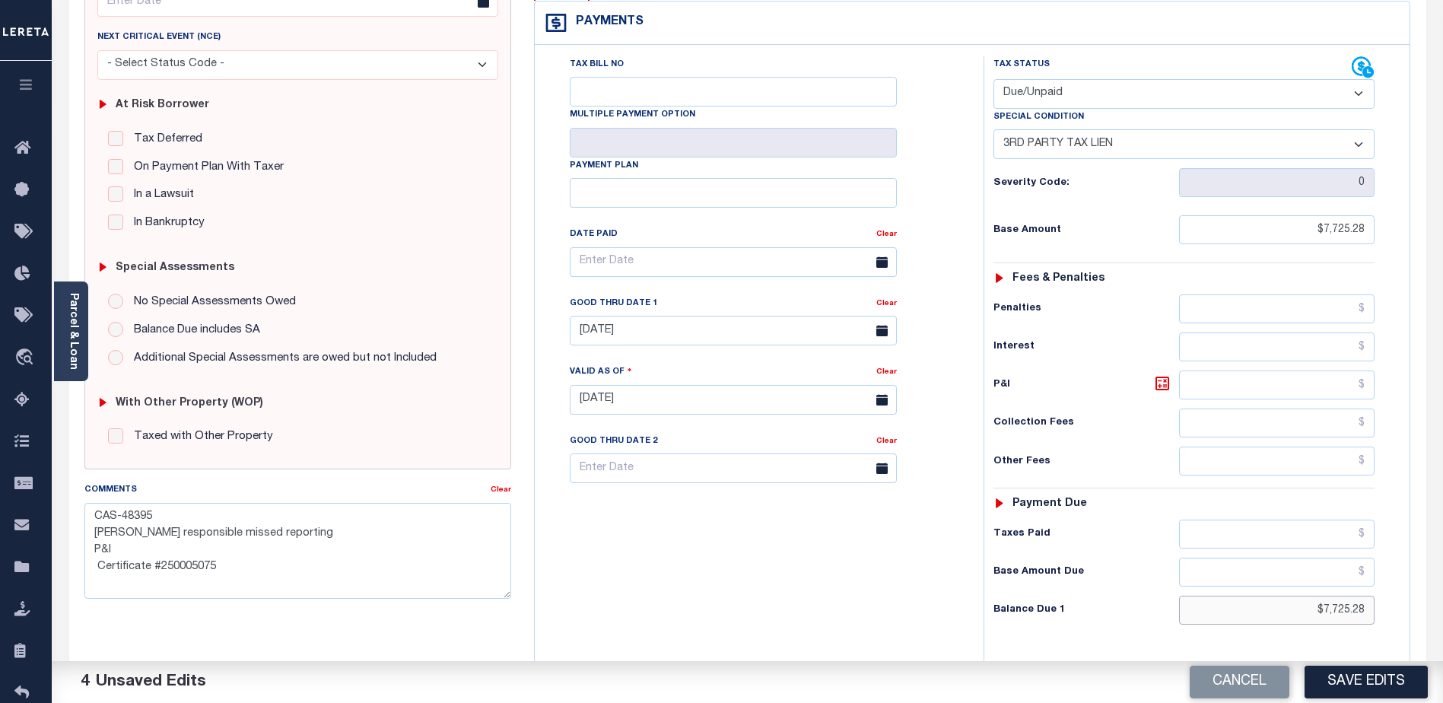
click at [1401, 562] on div "Tax Status Status" at bounding box center [1189, 392] width 434 height 672
type input "$8,825.13"
click at [1161, 379] on icon at bounding box center [1162, 383] width 9 height 9
type input "$1,099.85"
click at [146, 549] on textarea "CAS-48395 Lereta responsible missed reporting P&I Certificate #250005075" at bounding box center [297, 551] width 427 height 96
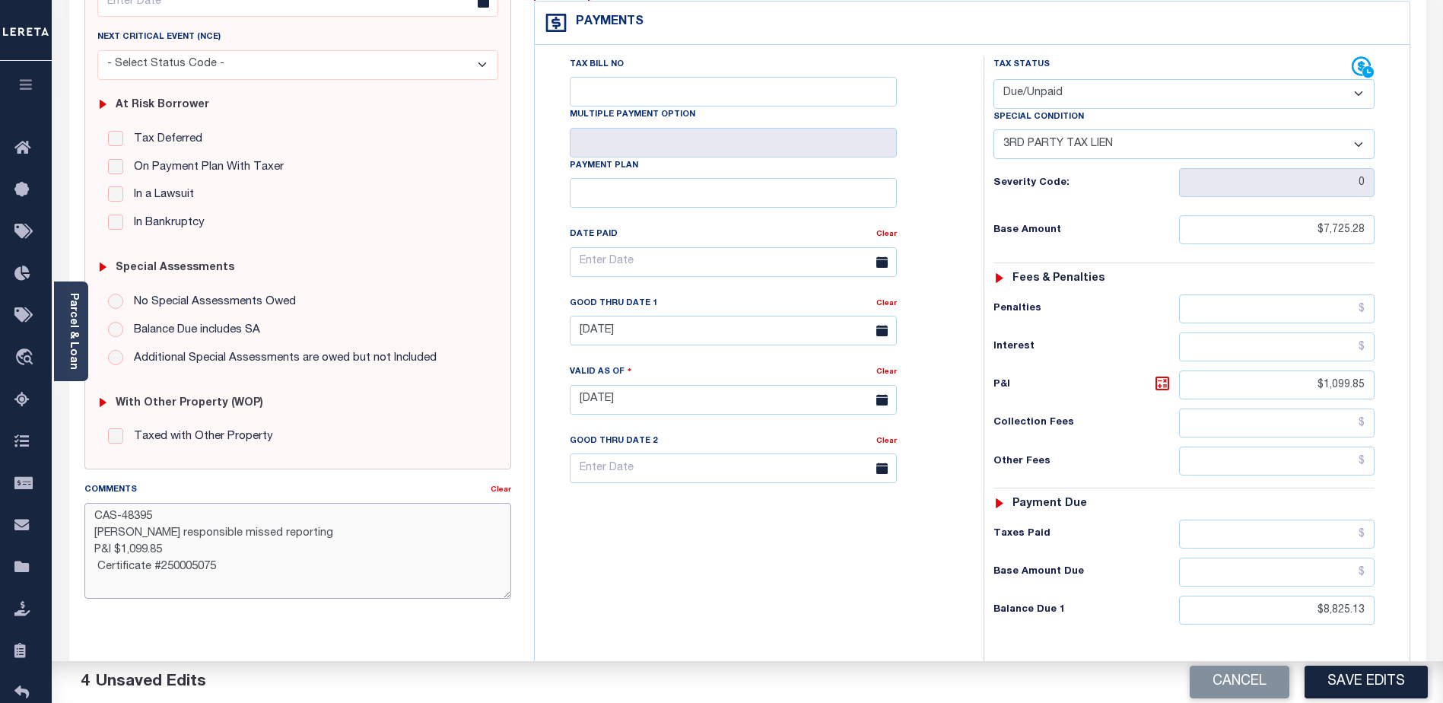
type textarea "CAS-48395 Lereta responsible missed reporting P&I $1,099.85 Certificate #250005…"
drag, startPoint x: 1316, startPoint y: 348, endPoint x: 1387, endPoint y: 348, distance: 71.5
click at [1387, 348] on div "Tax Status Status - Select Status Code -" at bounding box center [1188, 392] width 411 height 672
drag, startPoint x: 1309, startPoint y: 195, endPoint x: 1374, endPoint y: 203, distance: 65.9
click at [1374, 215] on input "$7,725.28" at bounding box center [1276, 229] width 195 height 29
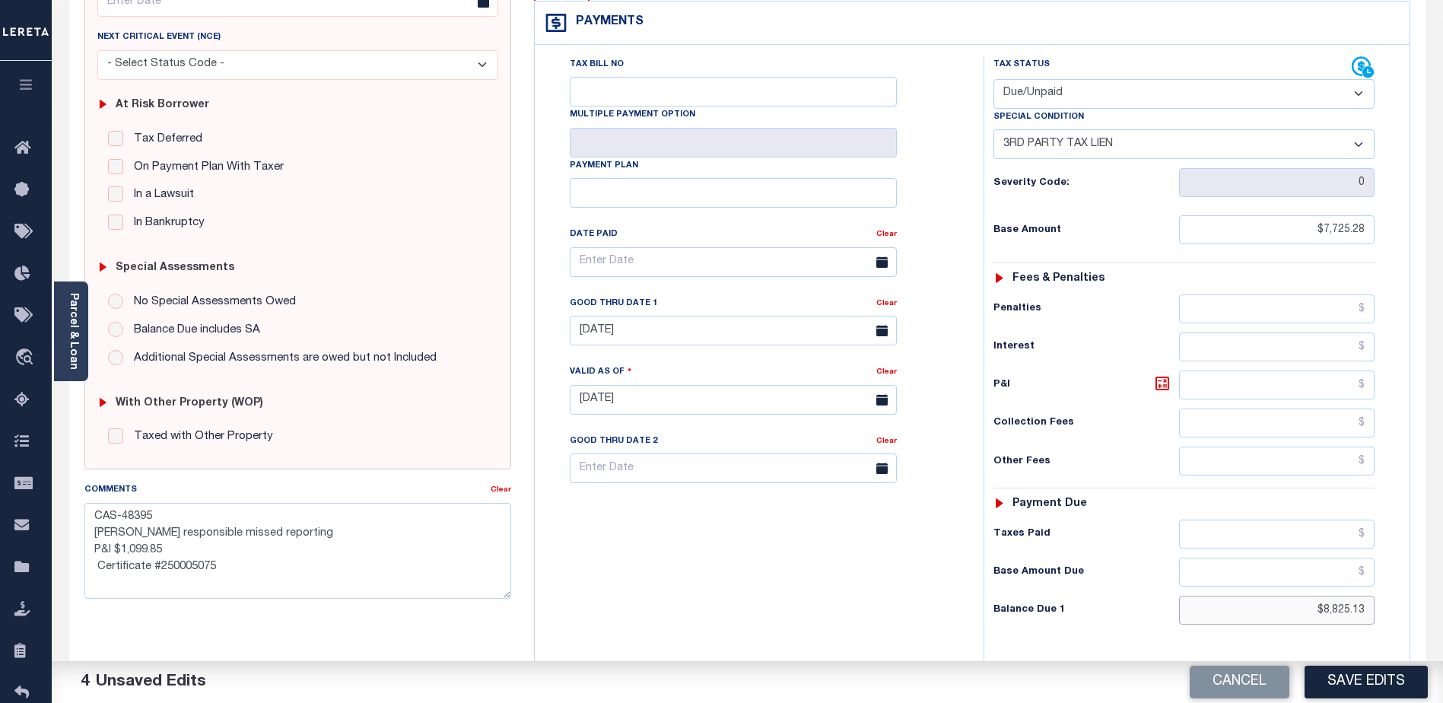
drag, startPoint x: 1310, startPoint y: 577, endPoint x: 1371, endPoint y: 573, distance: 61.8
click at [1377, 576] on div "Tax Status Status - Select Status Code -" at bounding box center [1188, 392] width 411 height 672
paste input "7,725.28"
type input "$7,725.28"
click at [186, 552] on textarea "CAS-48395 Lereta responsible missed reporting P&I $1,099.85 Certificate #250005…" at bounding box center [297, 551] width 427 height 96
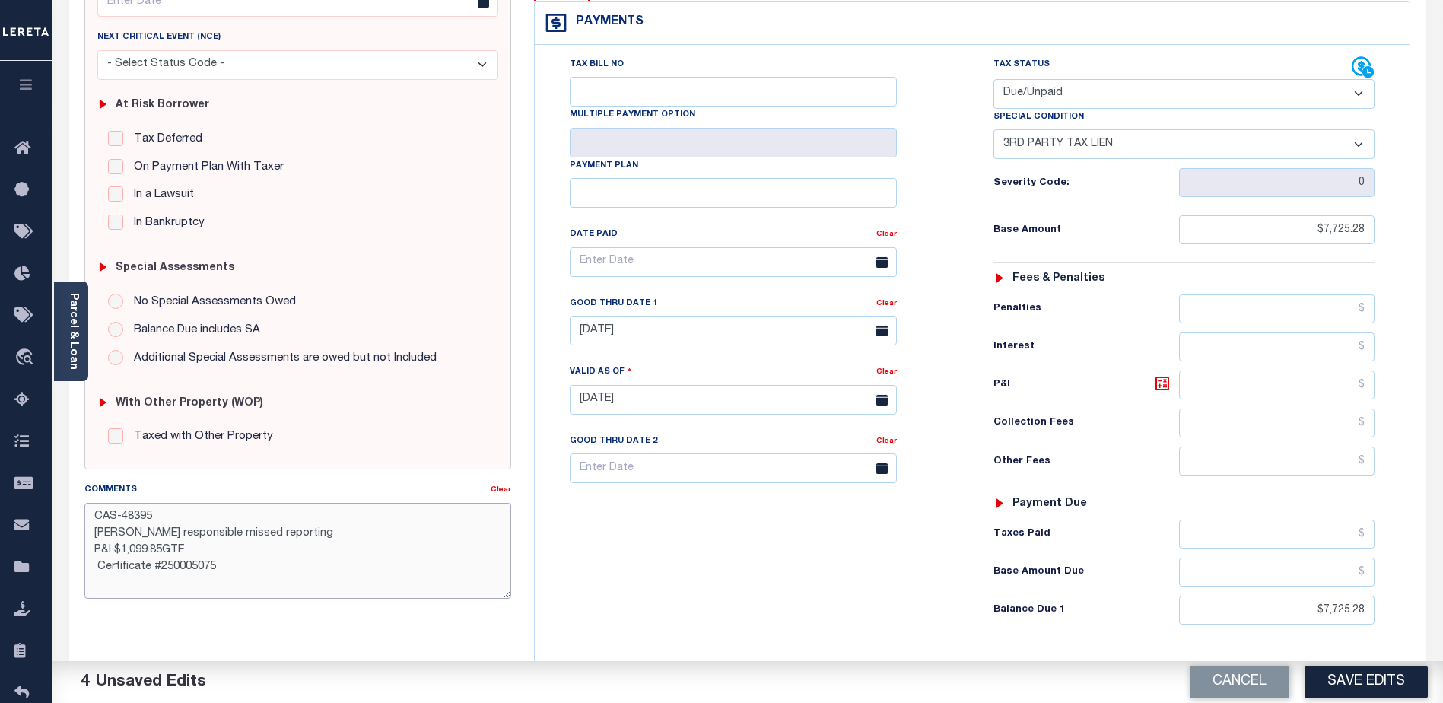
click at [227, 564] on textarea "CAS-48395 Lereta responsible missed reporting P&I $1,099.85GTE Certificate #250…" at bounding box center [297, 551] width 427 height 96
click at [190, 553] on textarea "CAS-48395 Lereta responsible missed reporting P&I $1,099.85GTE Certificate #250…" at bounding box center [297, 551] width 427 height 96
drag, startPoint x: 228, startPoint y: 585, endPoint x: 56, endPoint y: 566, distance: 173.7
click at [58, 566] on div "Parcel & Loan Tax Bill Details 142328356000010 TAX ID AGENCY 2024 TAX YEAR" at bounding box center [748, 379] width 1380 height 1092
click at [237, 579] on textarea "CAS-48395 Lereta responsible missed reporting P&I $1,099.85GTE 10-31-2025 Certi…" at bounding box center [297, 551] width 427 height 96
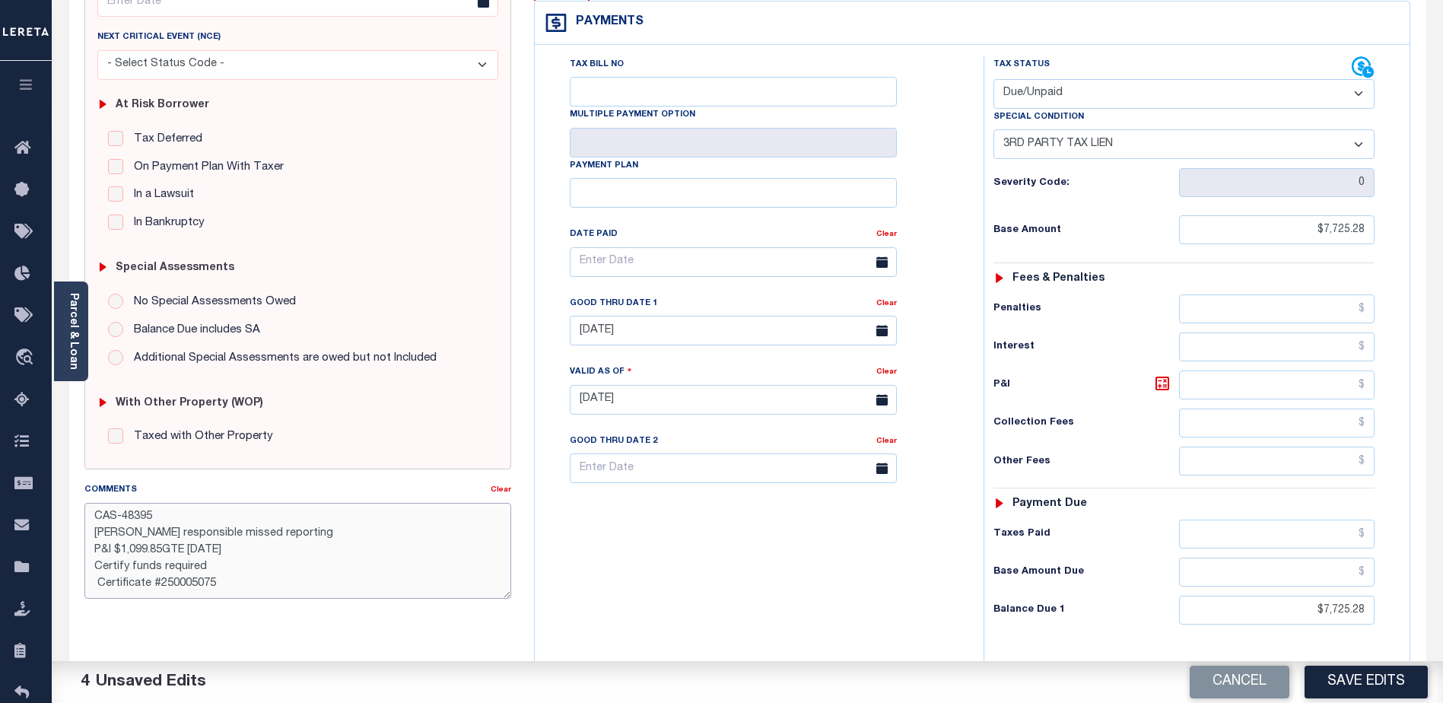
scroll to position [4, 0]
drag, startPoint x: 218, startPoint y: 586, endPoint x: 196, endPoint y: 583, distance: 22.3
click at [196, 583] on textarea "CAS-48395 Lereta responsible missed reporting P&I $1,099.85GTE 10-31-2025 Certi…" at bounding box center [297, 551] width 427 height 96
click at [237, 578] on textarea "CAS-48395 Lereta responsible missed reporting P&I $1,099.85GTE 10-31-2025 Certi…" at bounding box center [297, 551] width 427 height 96
click at [97, 579] on textarea "CAS-48395 Lereta responsible missed reporting P&I $1,099.85GTE 10-31-2025 Certi…" at bounding box center [297, 551] width 427 height 96
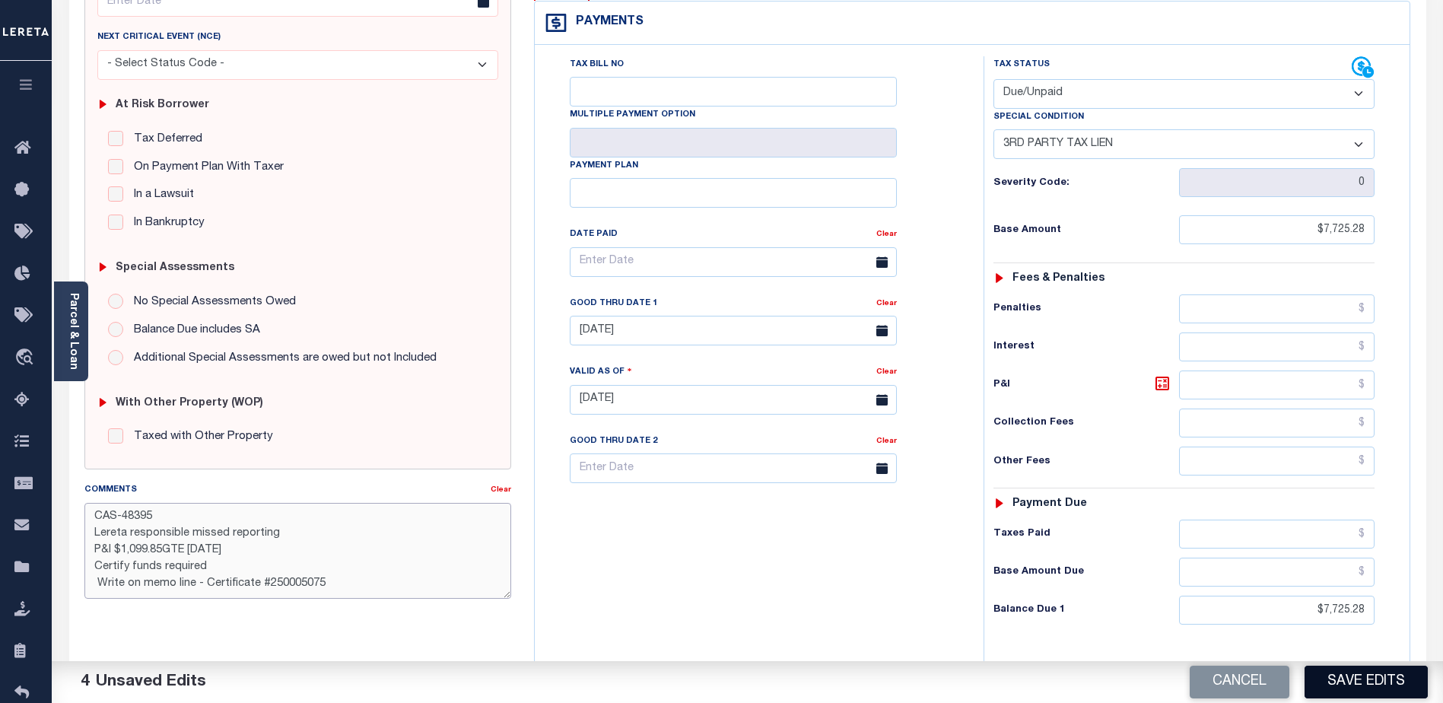
type textarea "CAS-48395 Lereta responsible missed reporting P&I $1,099.85GTE 10-31-2025 Certi…"
click at [1371, 677] on button "Save Edits" at bounding box center [1365, 682] width 123 height 33
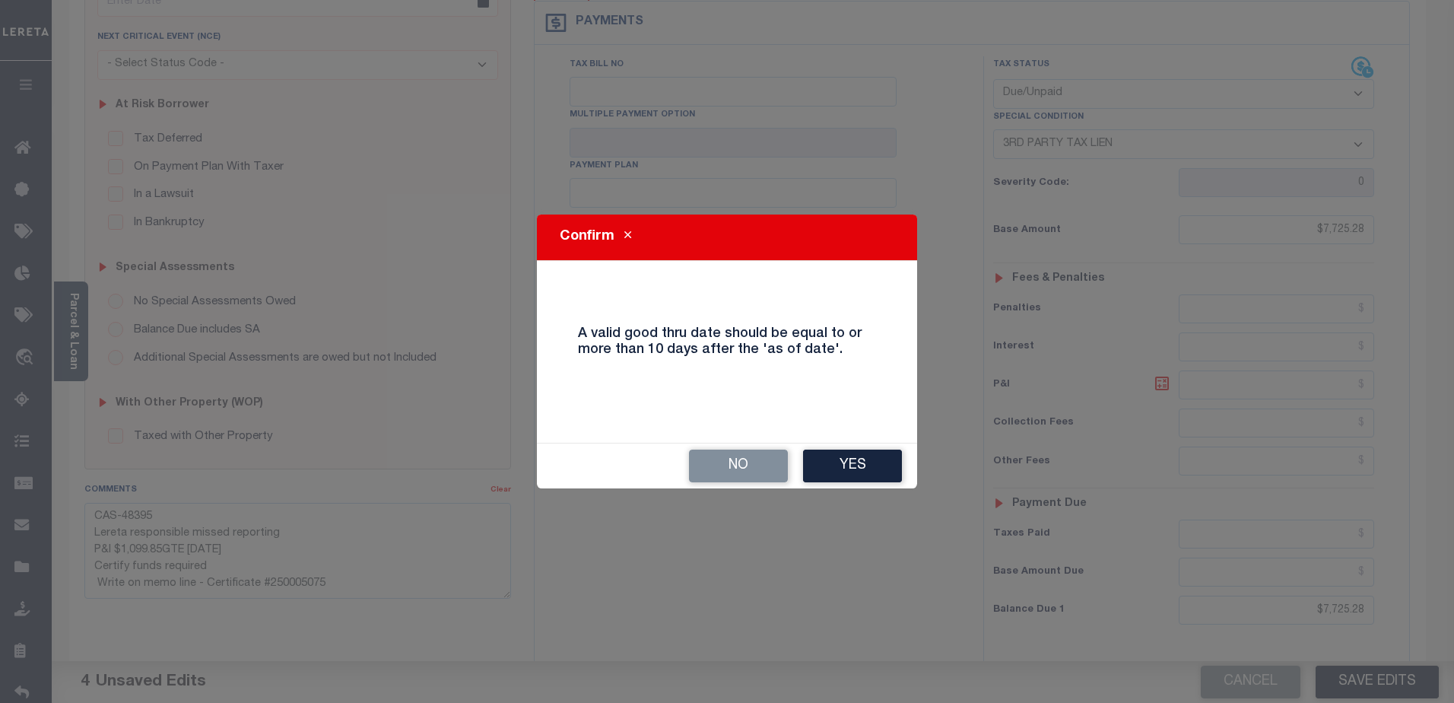
click at [844, 468] on button "Yes" at bounding box center [852, 466] width 99 height 33
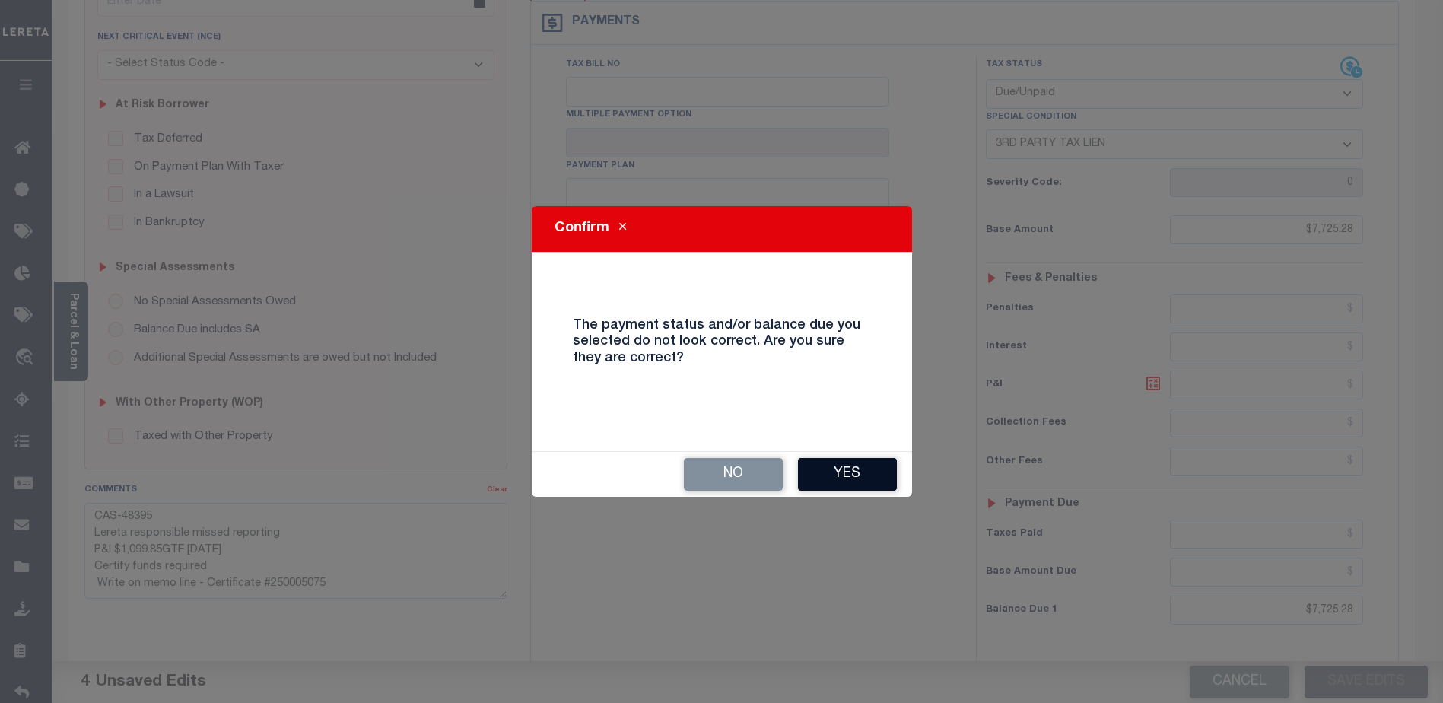
click at [869, 482] on button "Yes" at bounding box center [847, 474] width 99 height 33
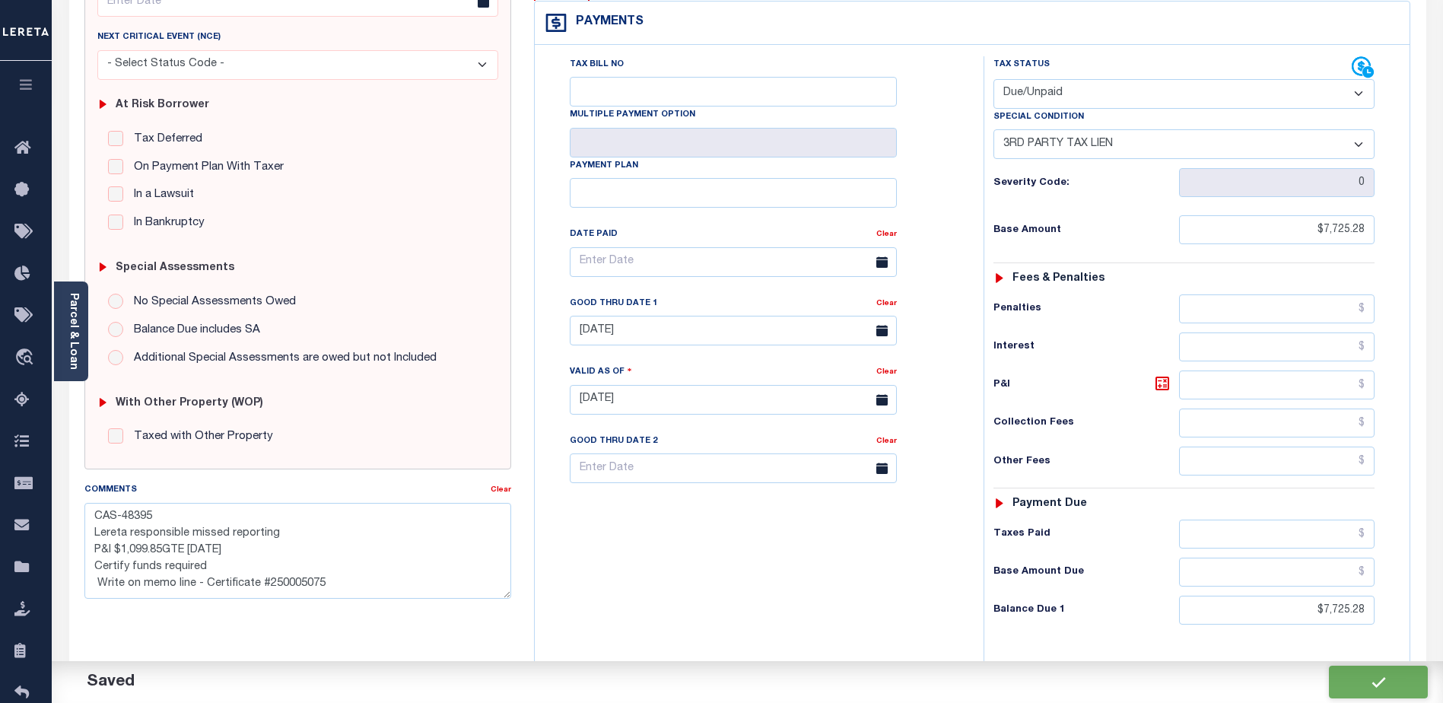
checkbox input "false"
type textarea "CAS-48395 Lereta responsible missed reporting P&I $1,099.85GTE 10-31-2025 Certi…"
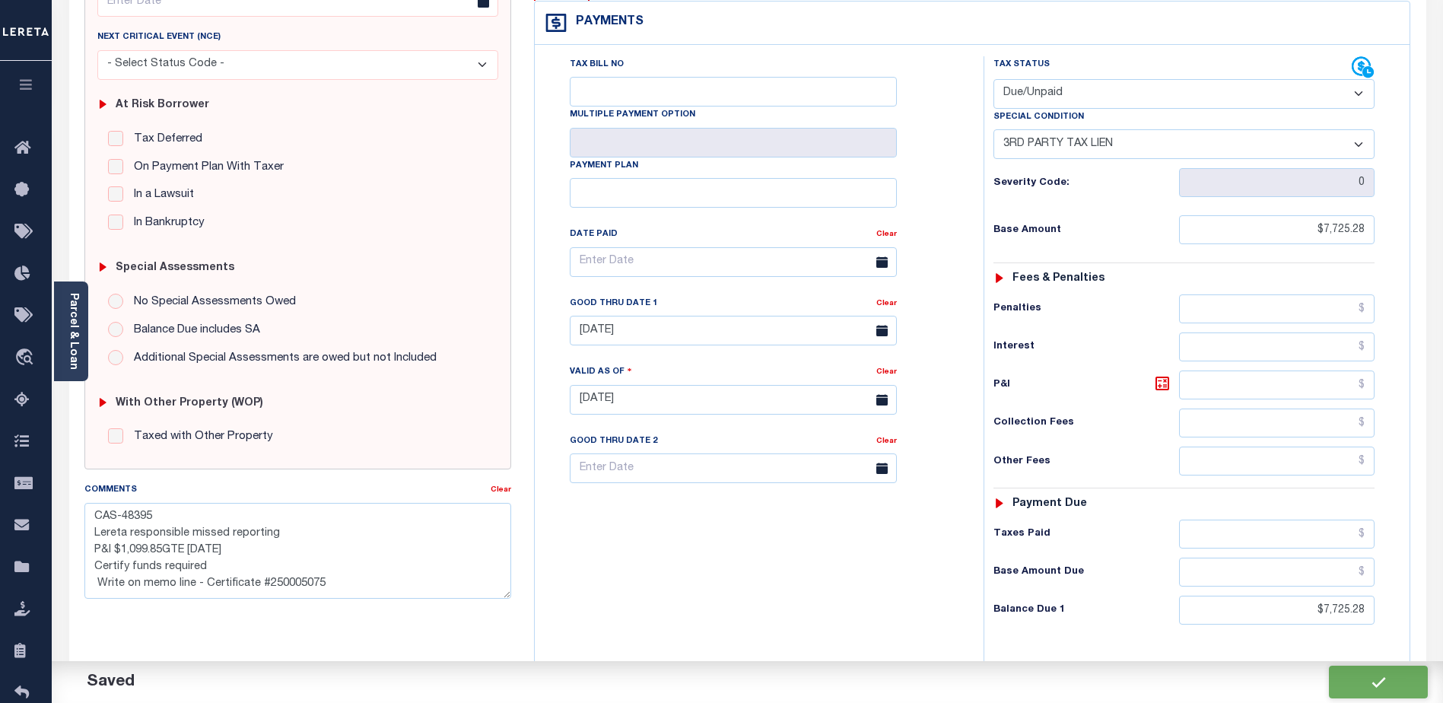
type input "$7,725.28"
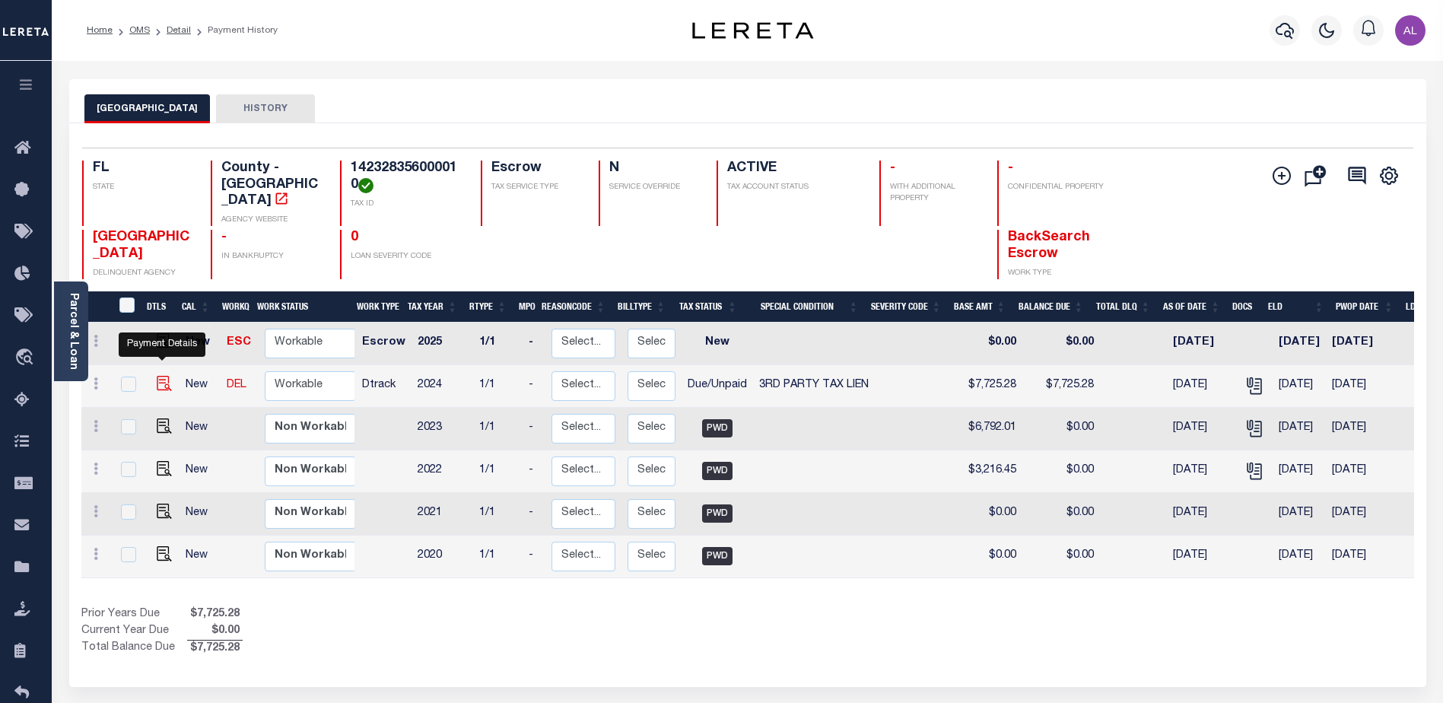
click at [161, 376] on img "" at bounding box center [164, 383] width 15 height 15
checkbox input "true"
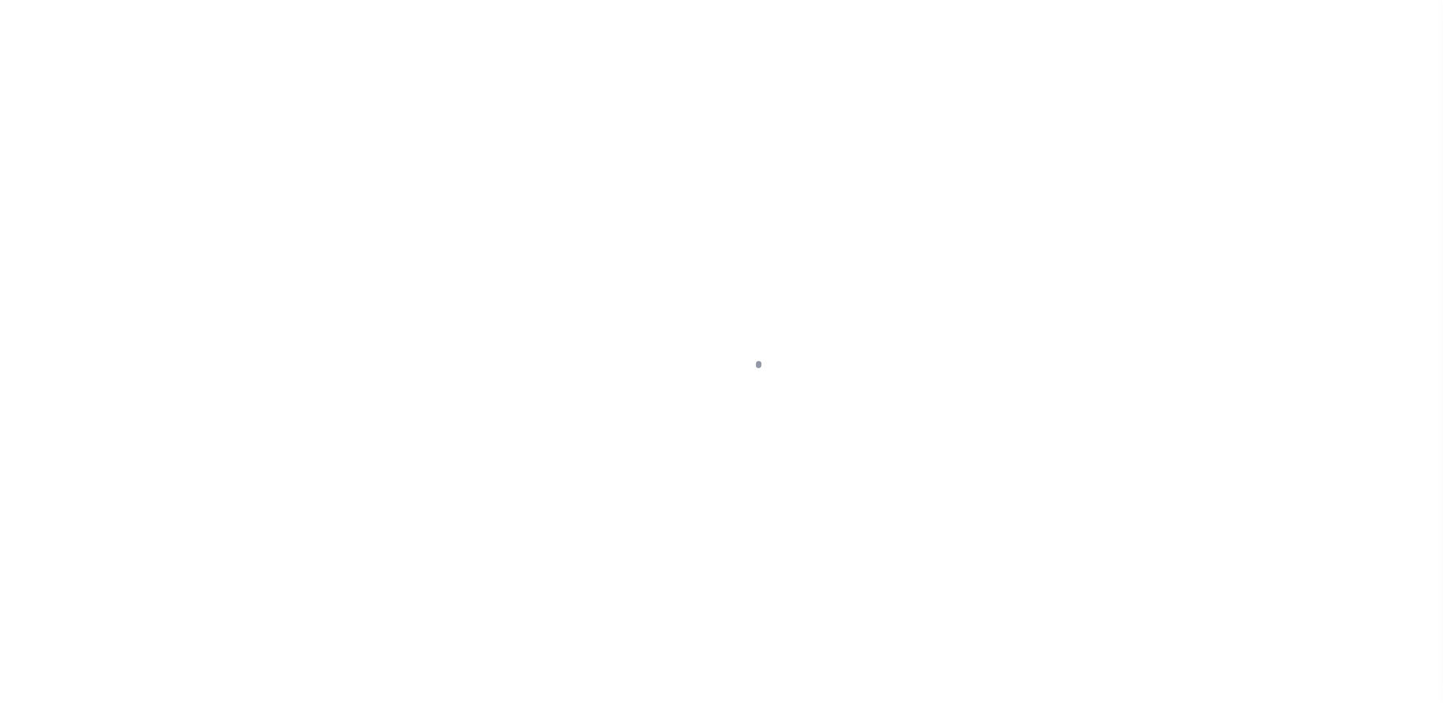
select select "DUE"
select select "20"
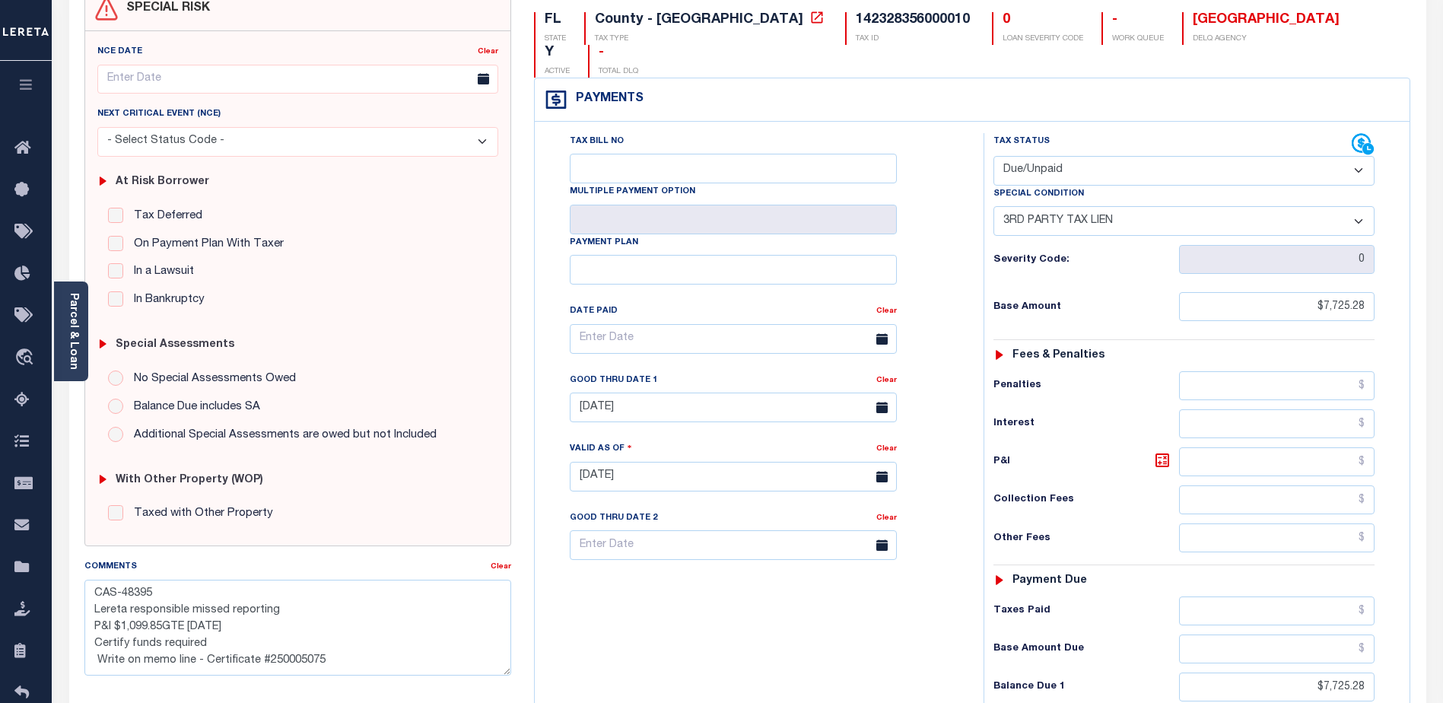
scroll to position [152, 0]
click at [882, 401] on icon at bounding box center [881, 406] width 11 height 11
click at [749, 392] on input "[DATE]" at bounding box center [733, 407] width 327 height 30
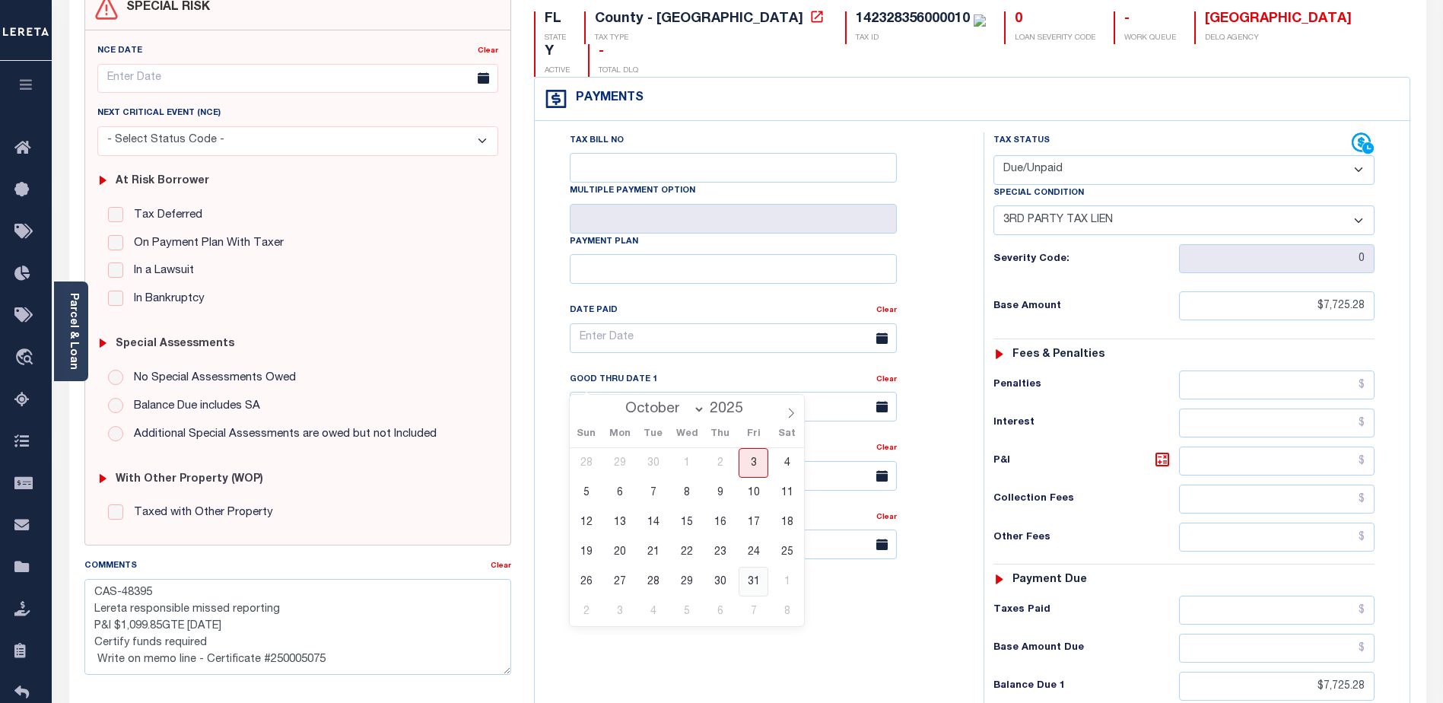
click at [751, 574] on span "31" at bounding box center [754, 582] width 30 height 30
type input "10/31/2025"
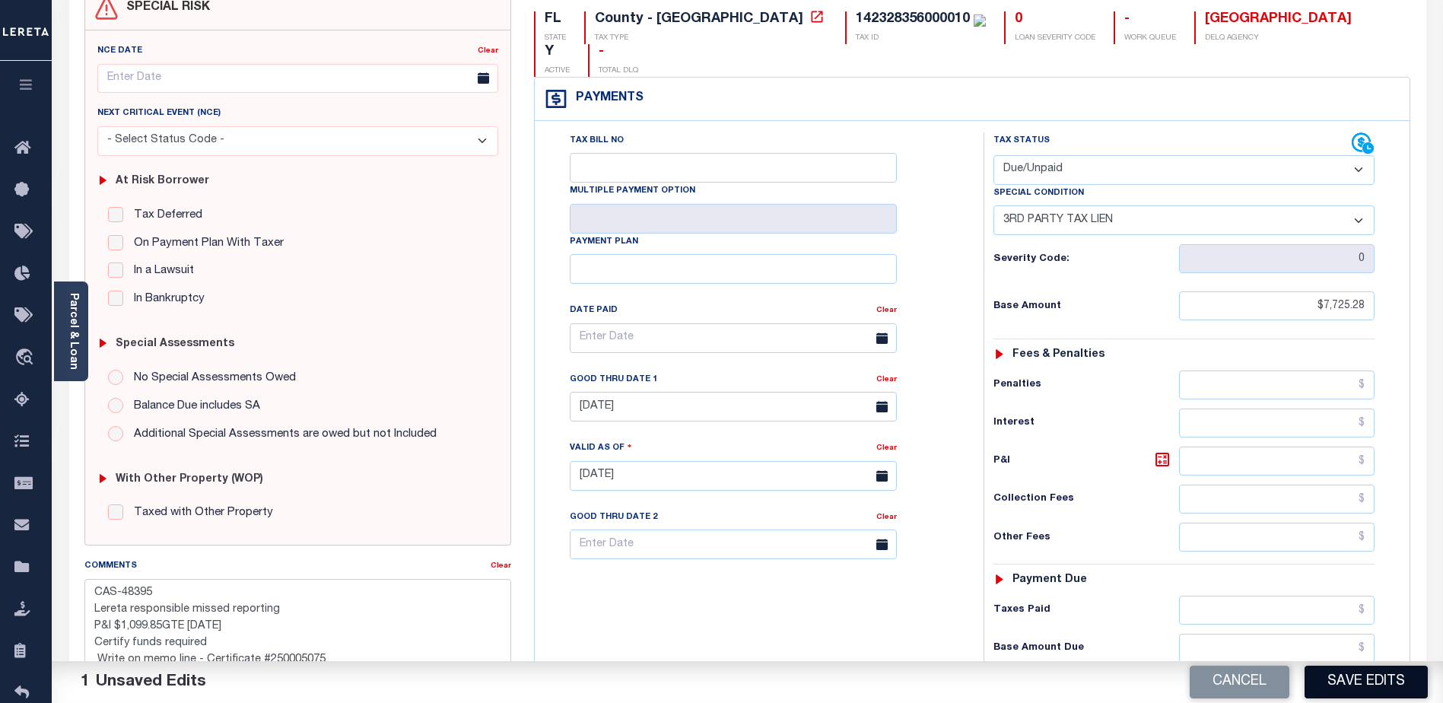
click at [1347, 681] on button "Save Edits" at bounding box center [1365, 682] width 123 height 33
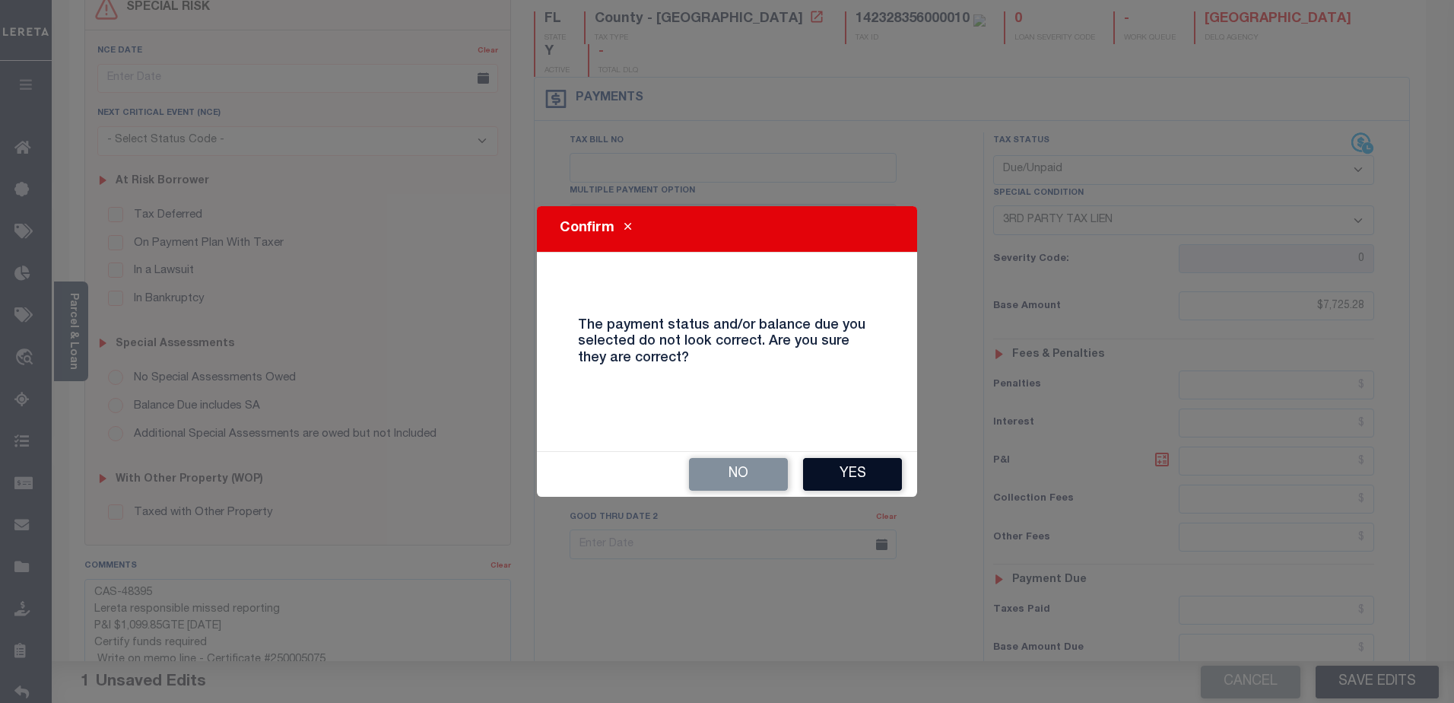
click at [840, 474] on button "Yes" at bounding box center [852, 474] width 99 height 33
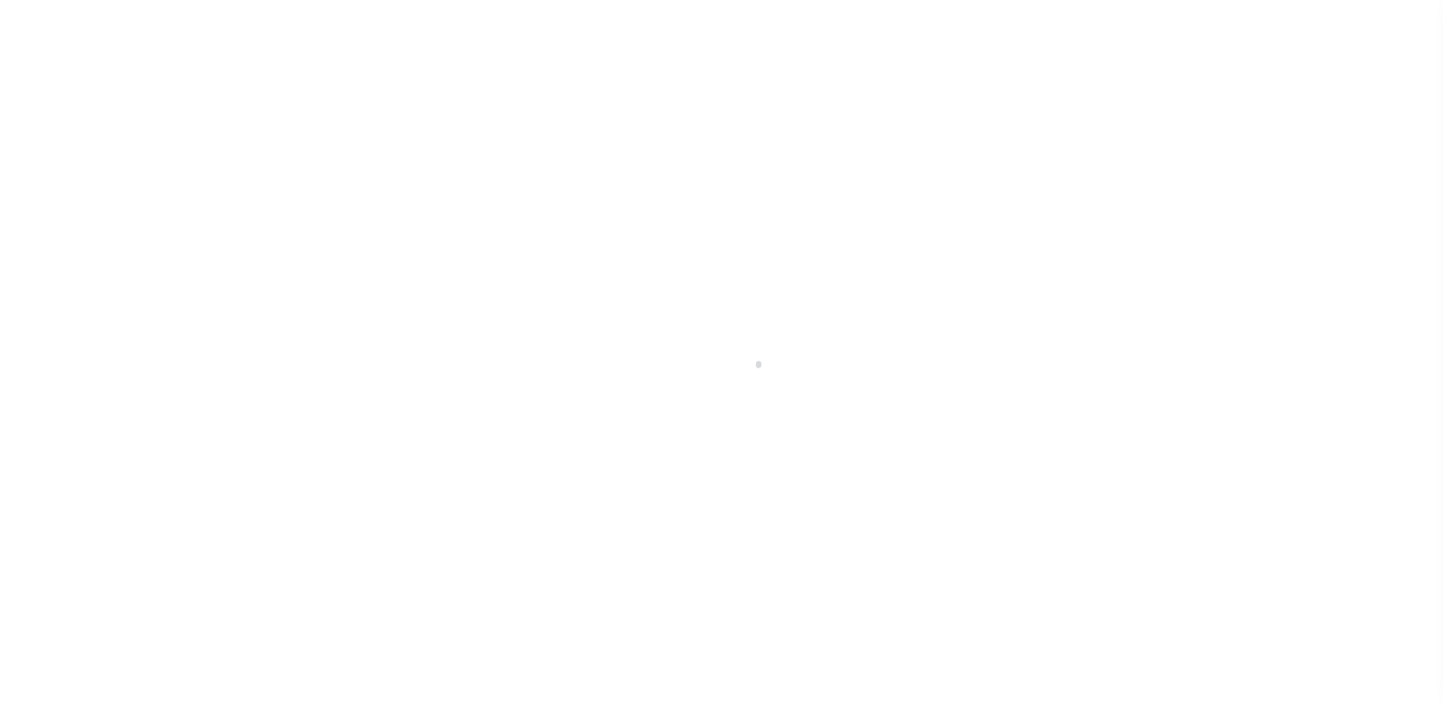
scroll to position [27, 0]
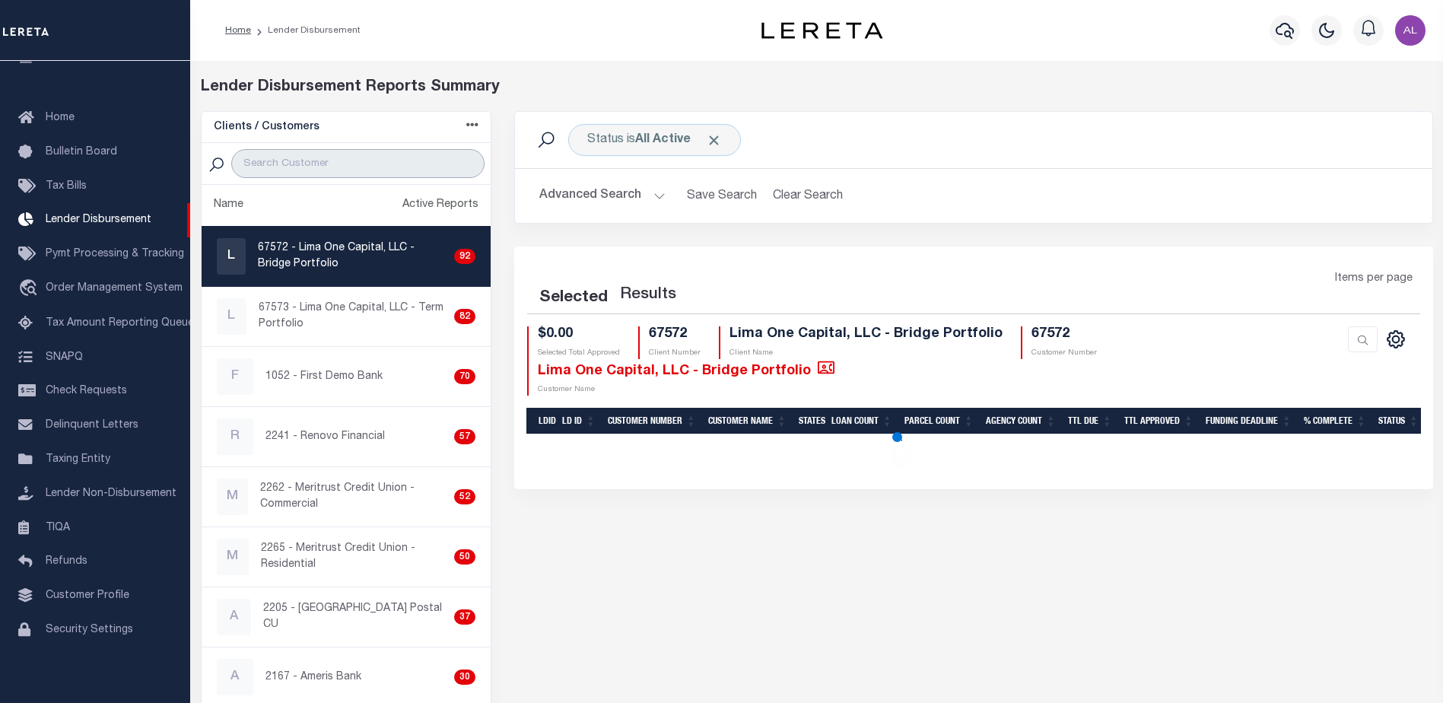
click at [302, 151] on input "search" at bounding box center [357, 163] width 253 height 29
type input "renov"
select select "200"
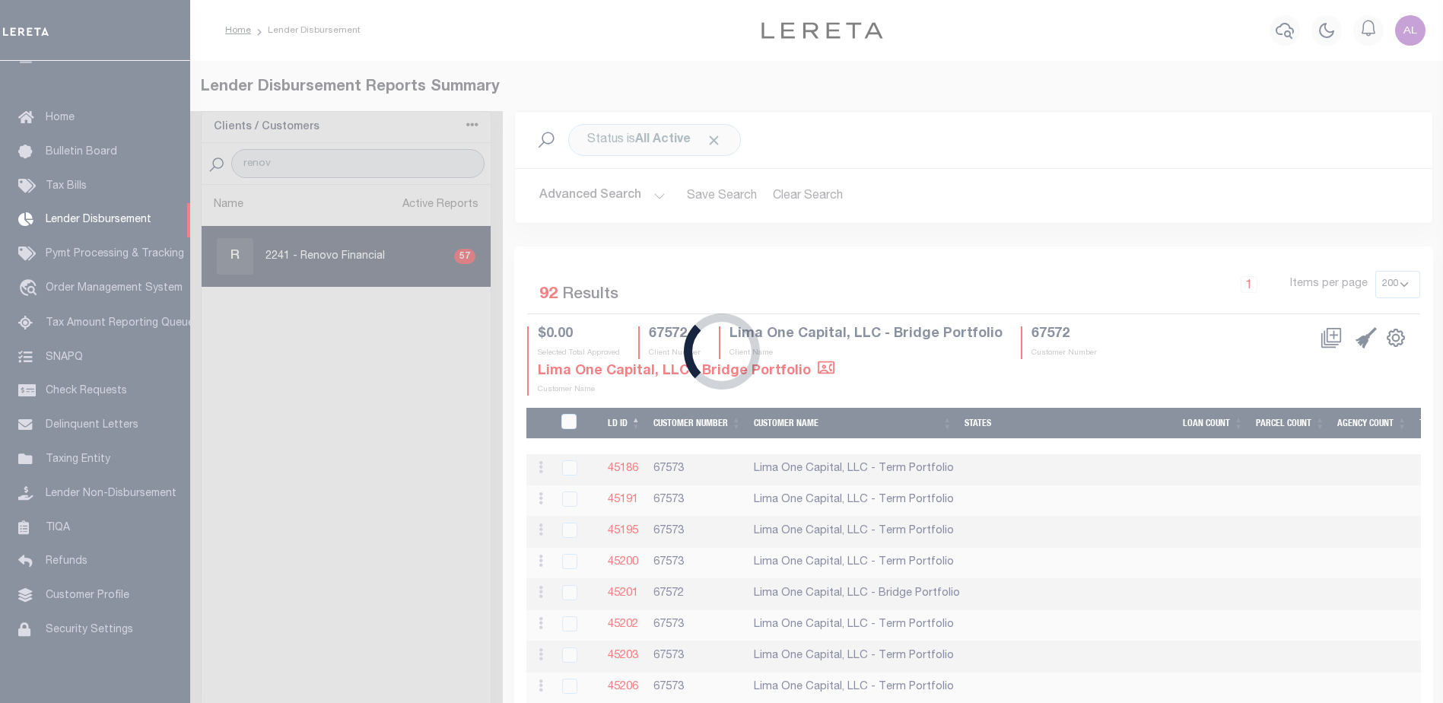
select select "200"
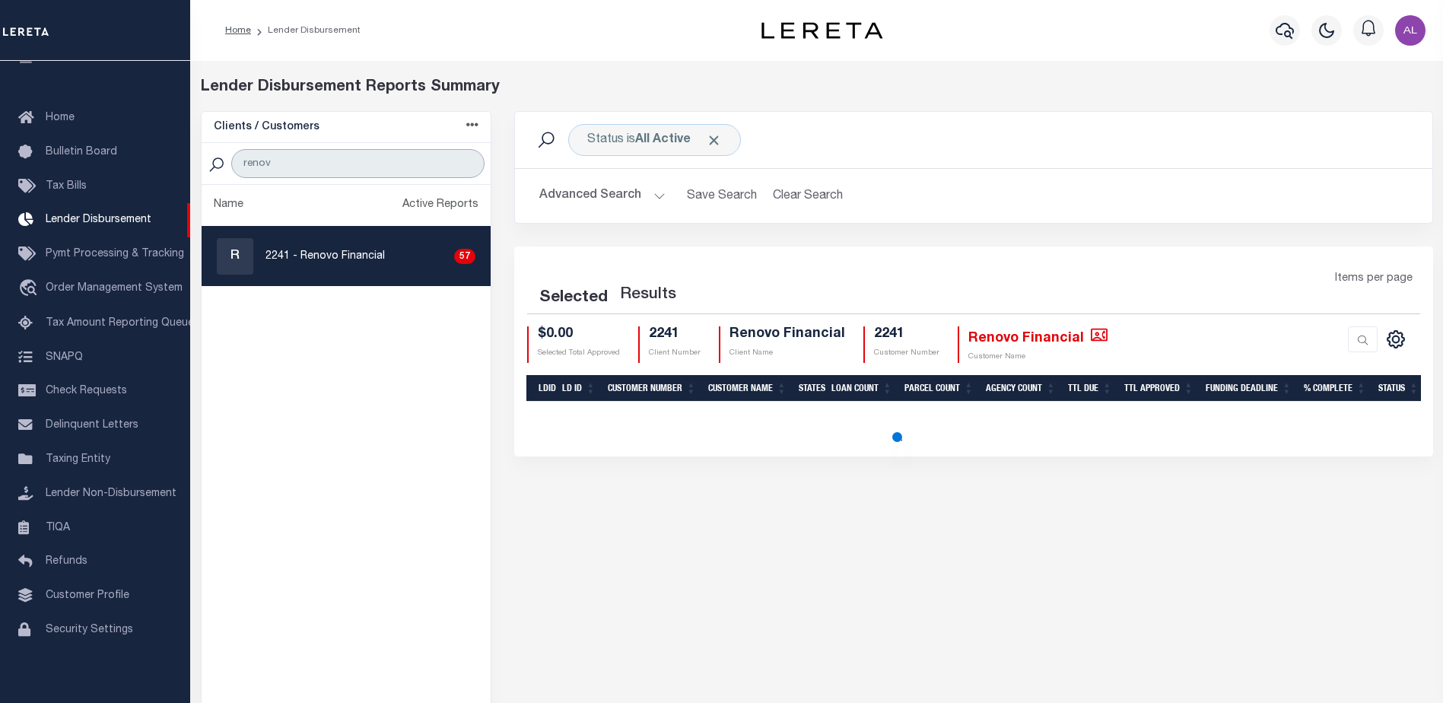
select select "200"
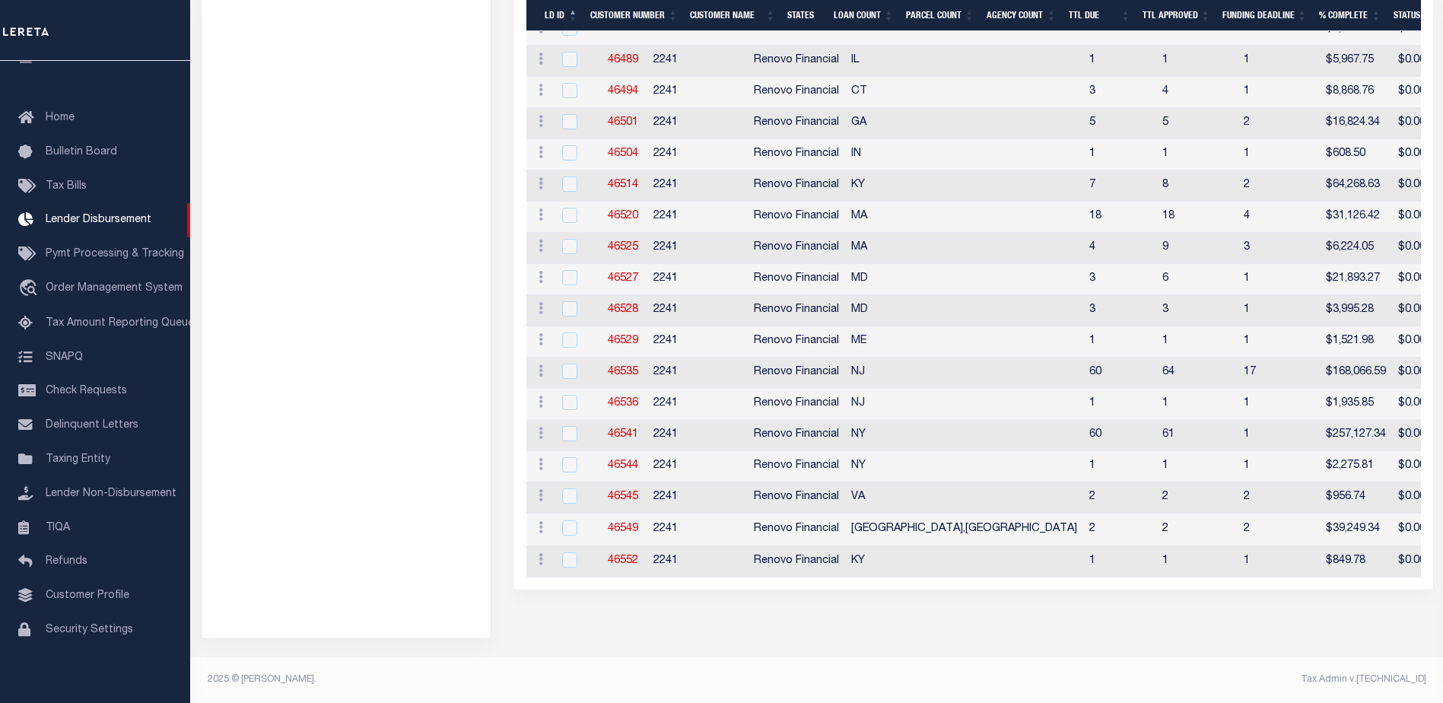
scroll to position [0, 0]
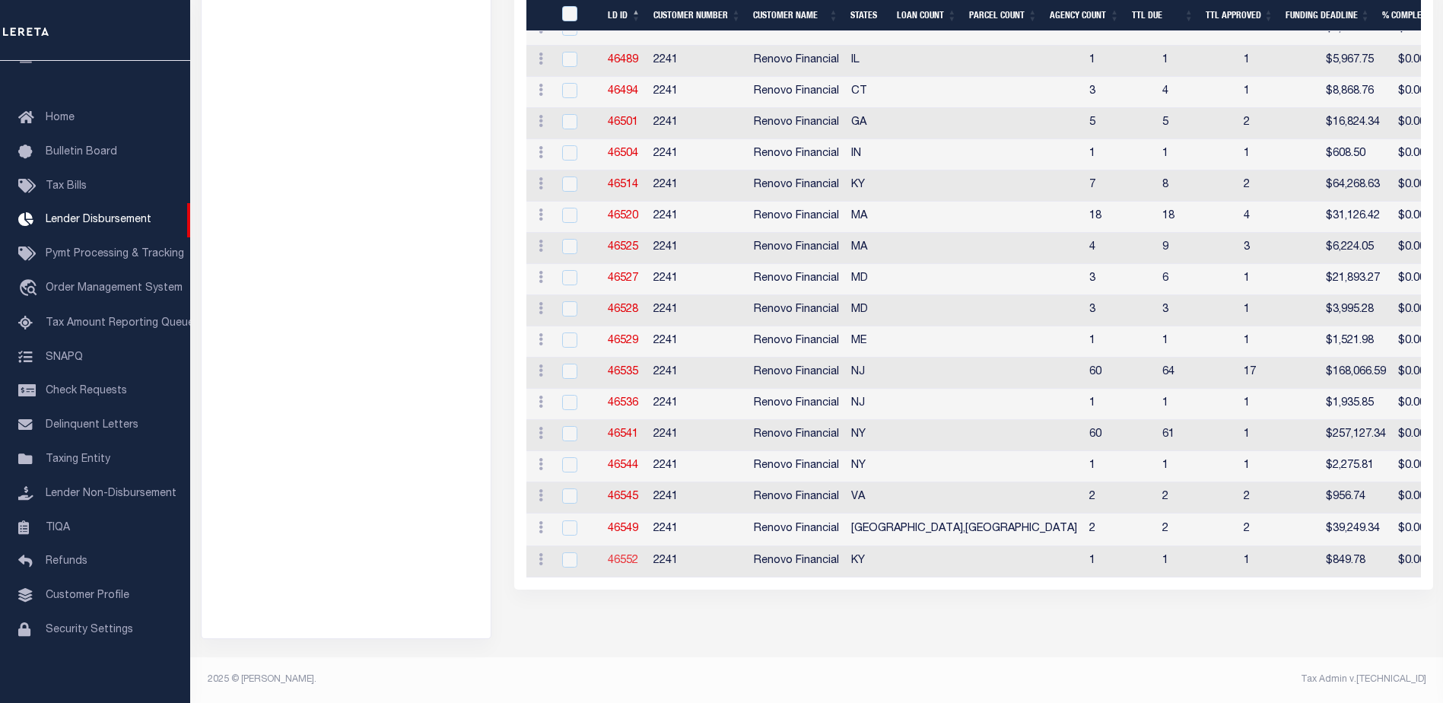
type input "renov"
click at [620, 559] on link "46552" at bounding box center [623, 560] width 30 height 11
checkbox input "true"
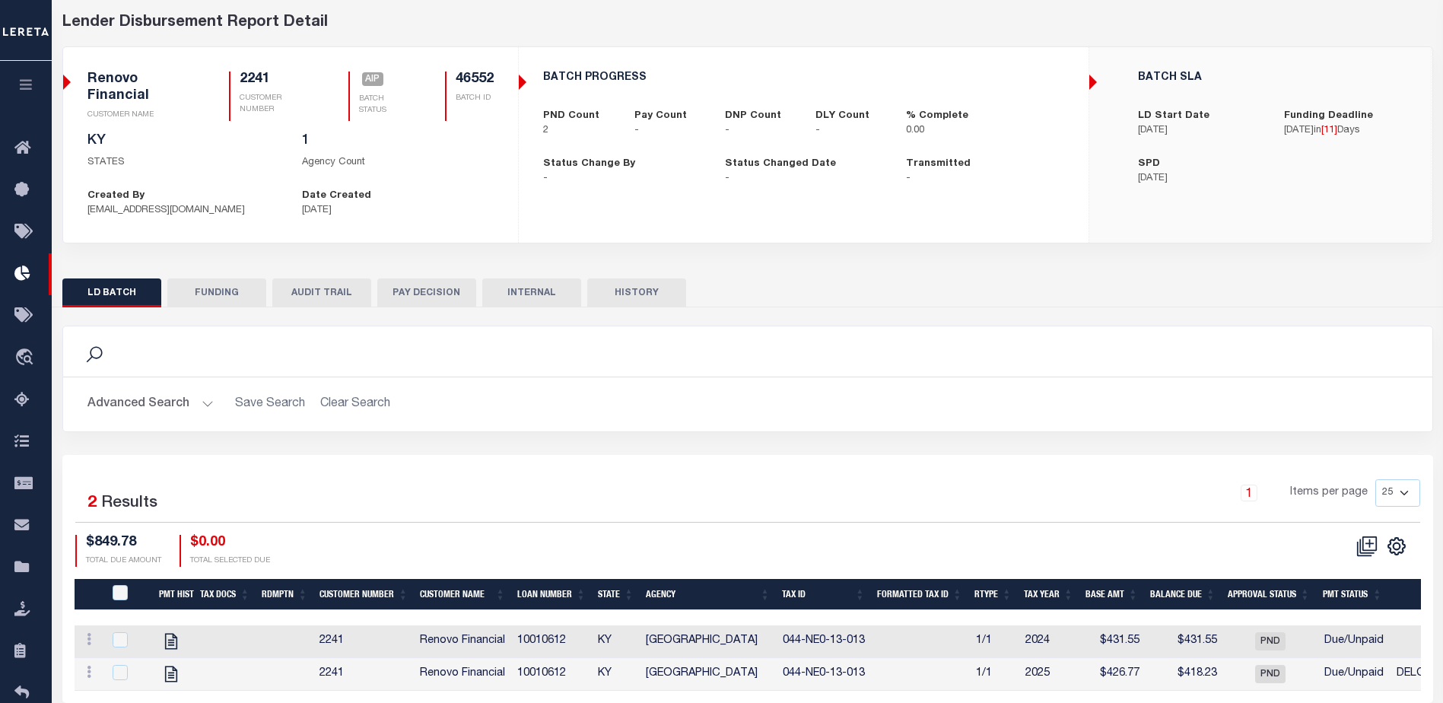
scroll to position [76, 0]
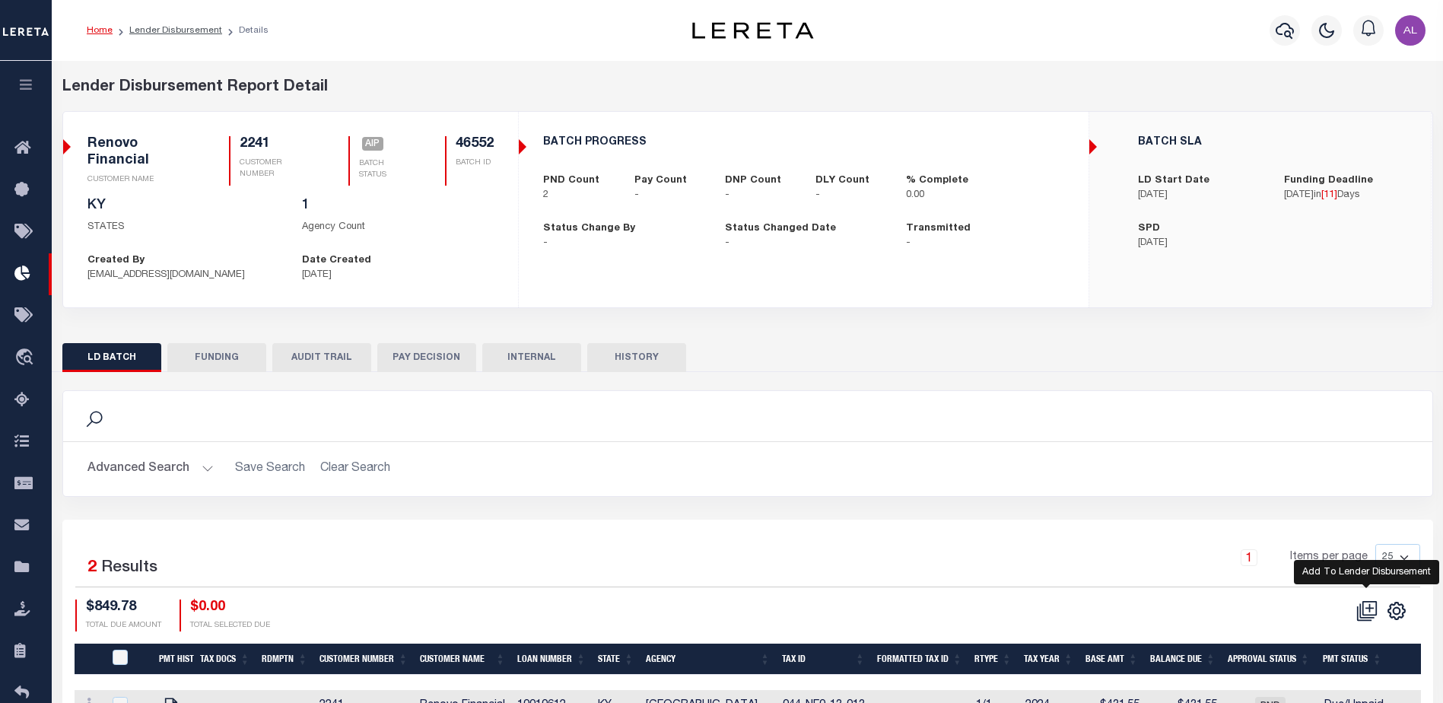
click at [1364, 612] on icon at bounding box center [1366, 610] width 21 height 21
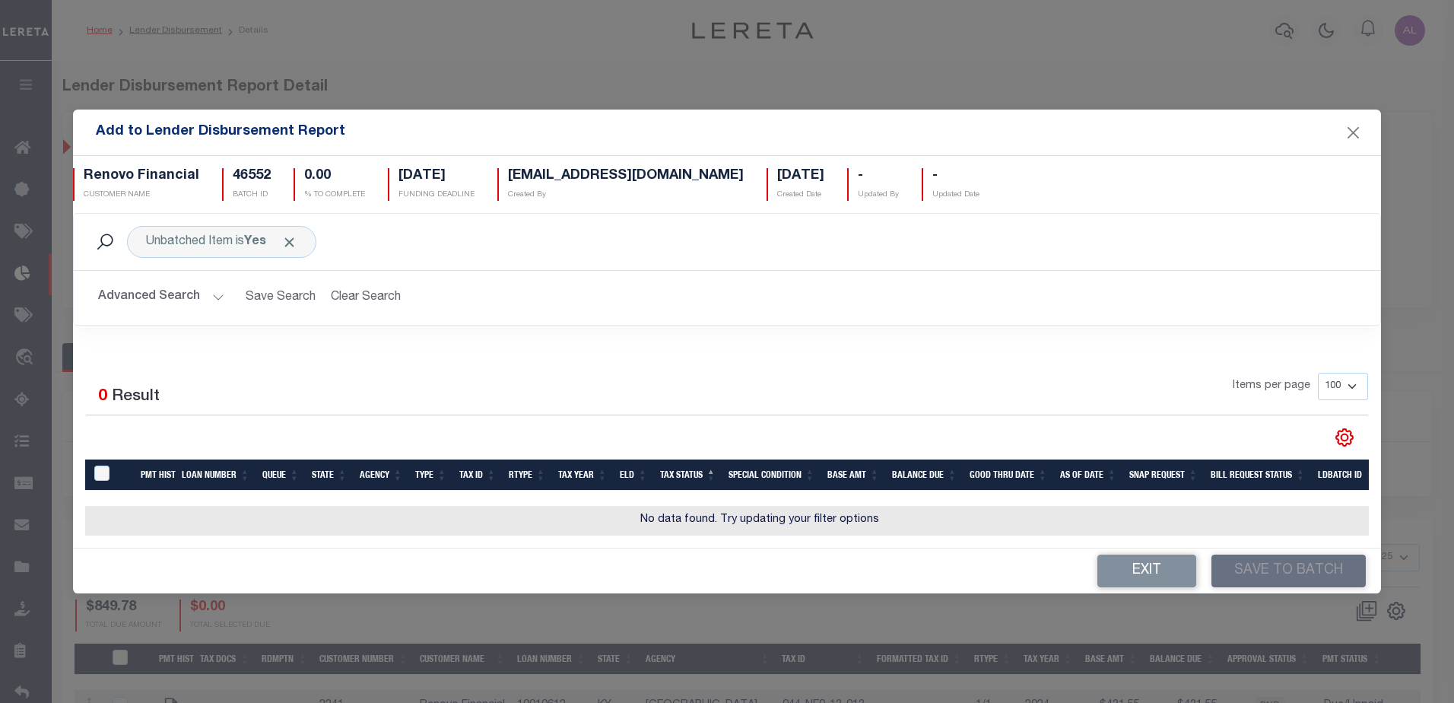
click at [214, 288] on button "Advanced Search" at bounding box center [161, 298] width 126 height 30
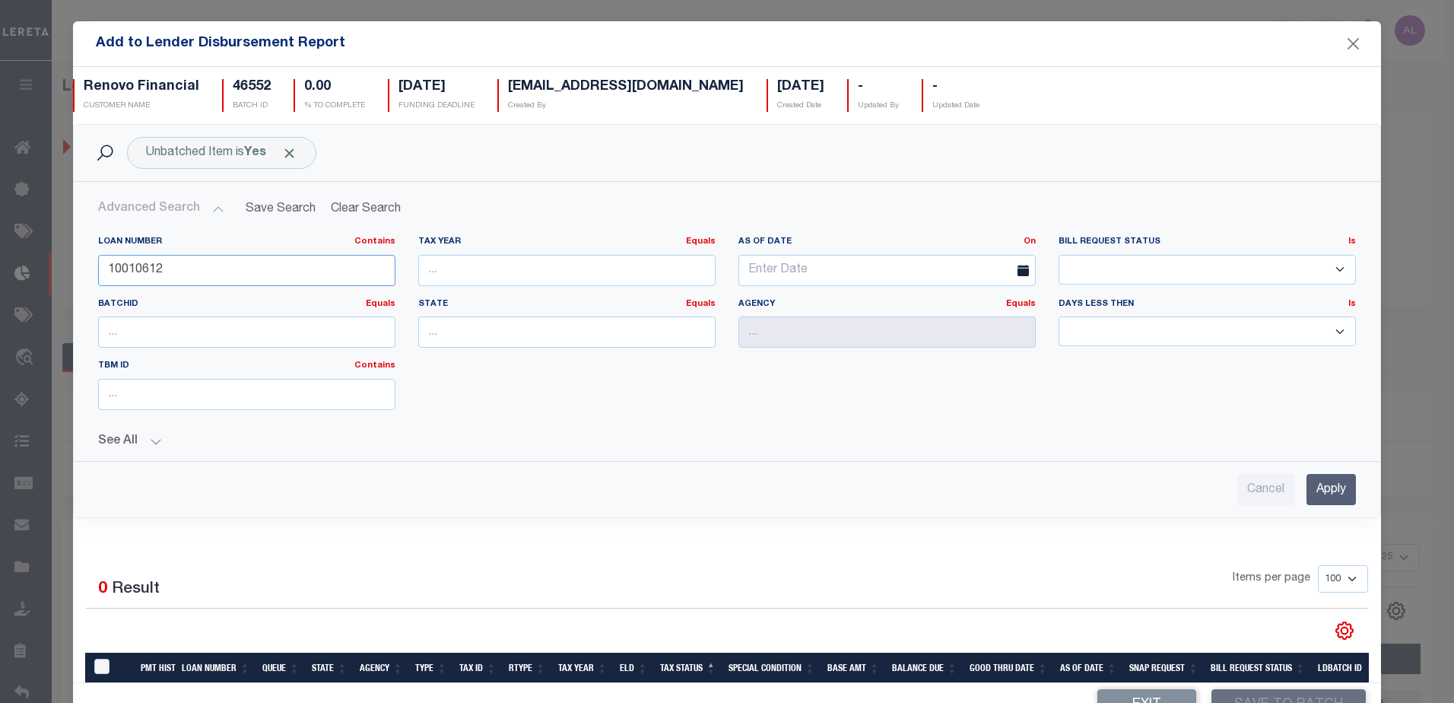
drag, startPoint x: 167, startPoint y: 268, endPoint x: 106, endPoint y: 275, distance: 60.6
click at [106, 275] on input "10010612" at bounding box center [246, 270] width 297 height 31
type input "10633"
drag, startPoint x: 1314, startPoint y: 490, endPoint x: 1257, endPoint y: 472, distance: 59.9
click at [1314, 489] on input "Apply" at bounding box center [1331, 489] width 49 height 31
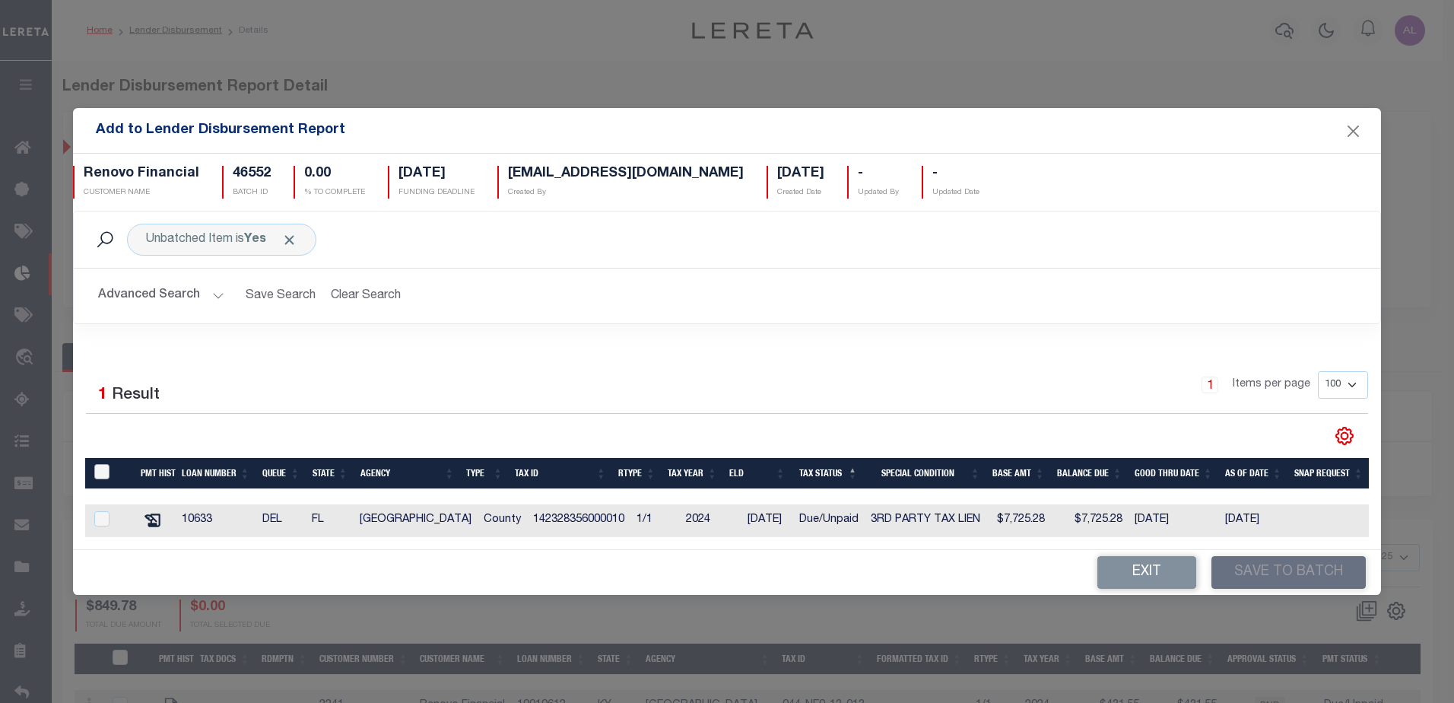
click at [100, 472] on input "TaxID" at bounding box center [101, 471] width 15 height 15
checkbox input "true"
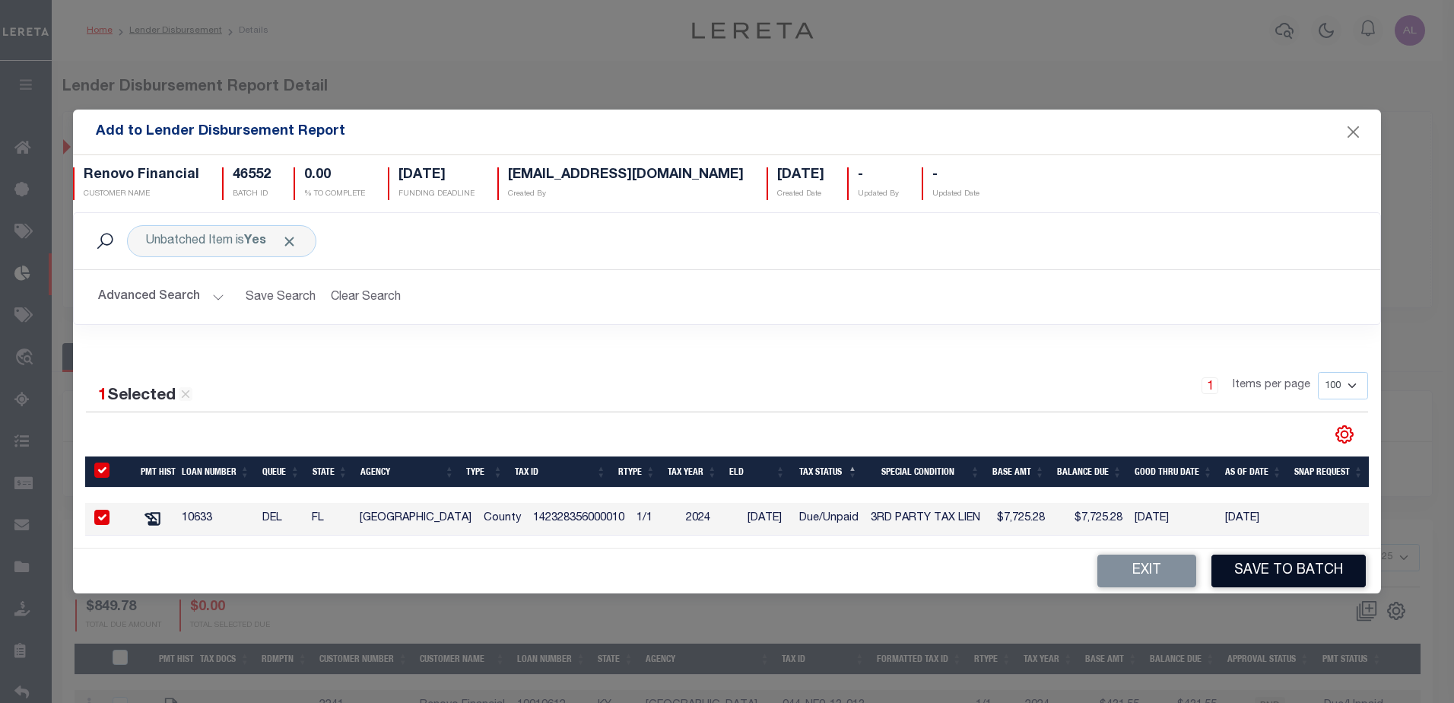
click at [1276, 582] on button "Save to Batch" at bounding box center [1289, 570] width 154 height 33
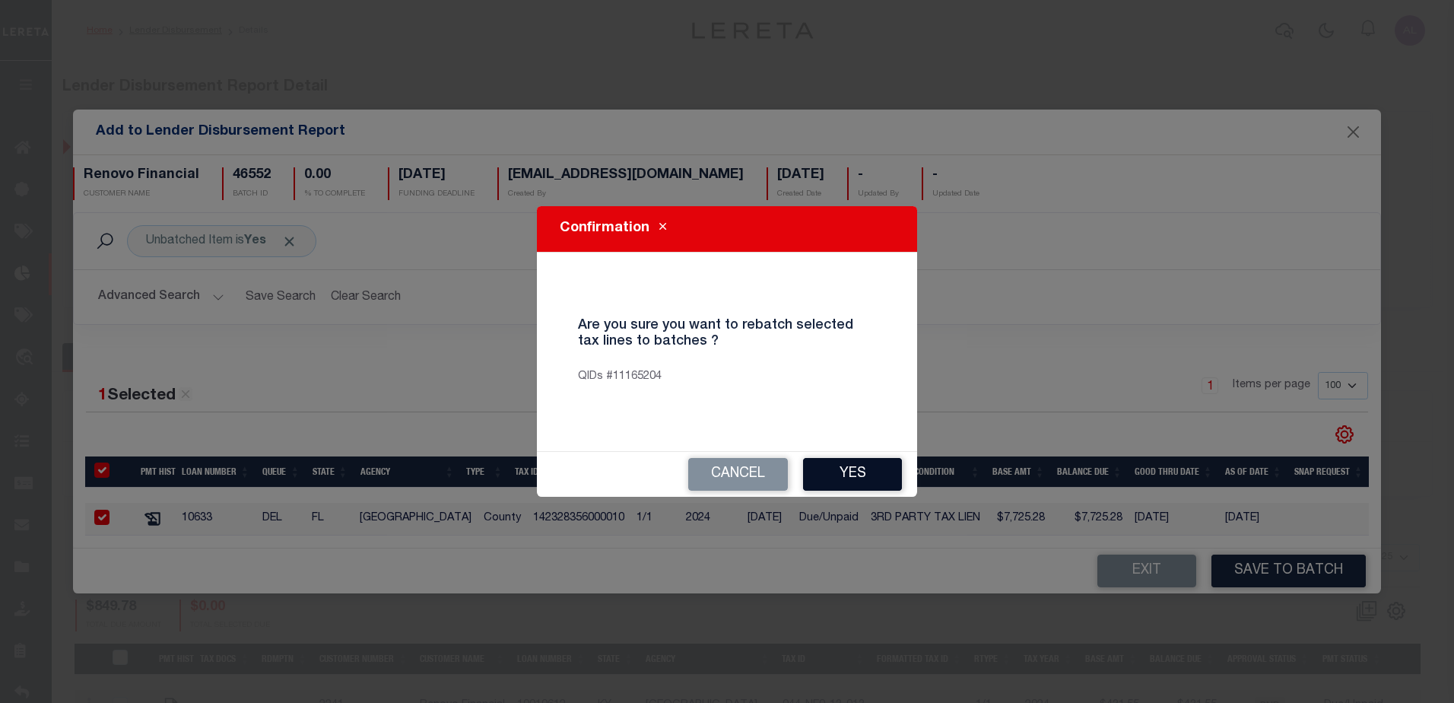
click at [867, 478] on button "Yes" at bounding box center [852, 474] width 99 height 33
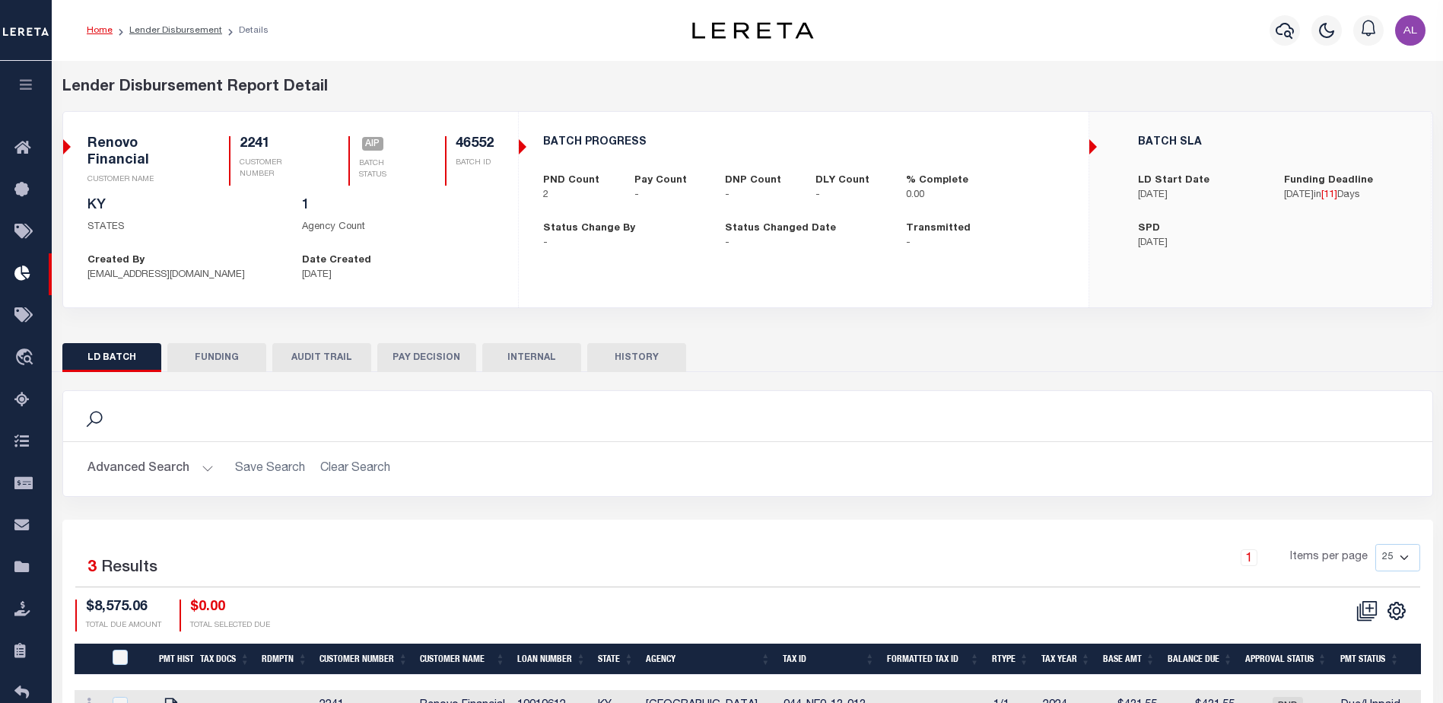
checkbox input "true"
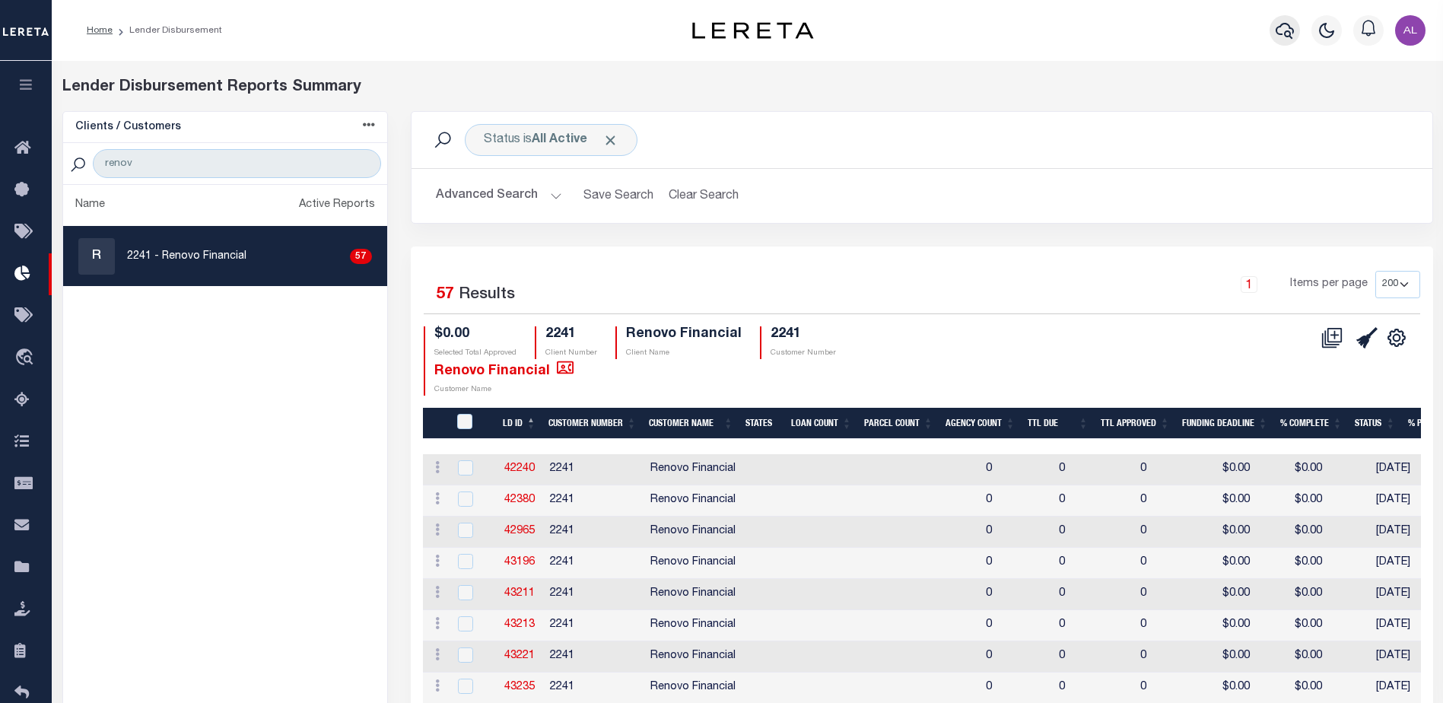
click at [1284, 28] on icon "button" at bounding box center [1285, 30] width 18 height 18
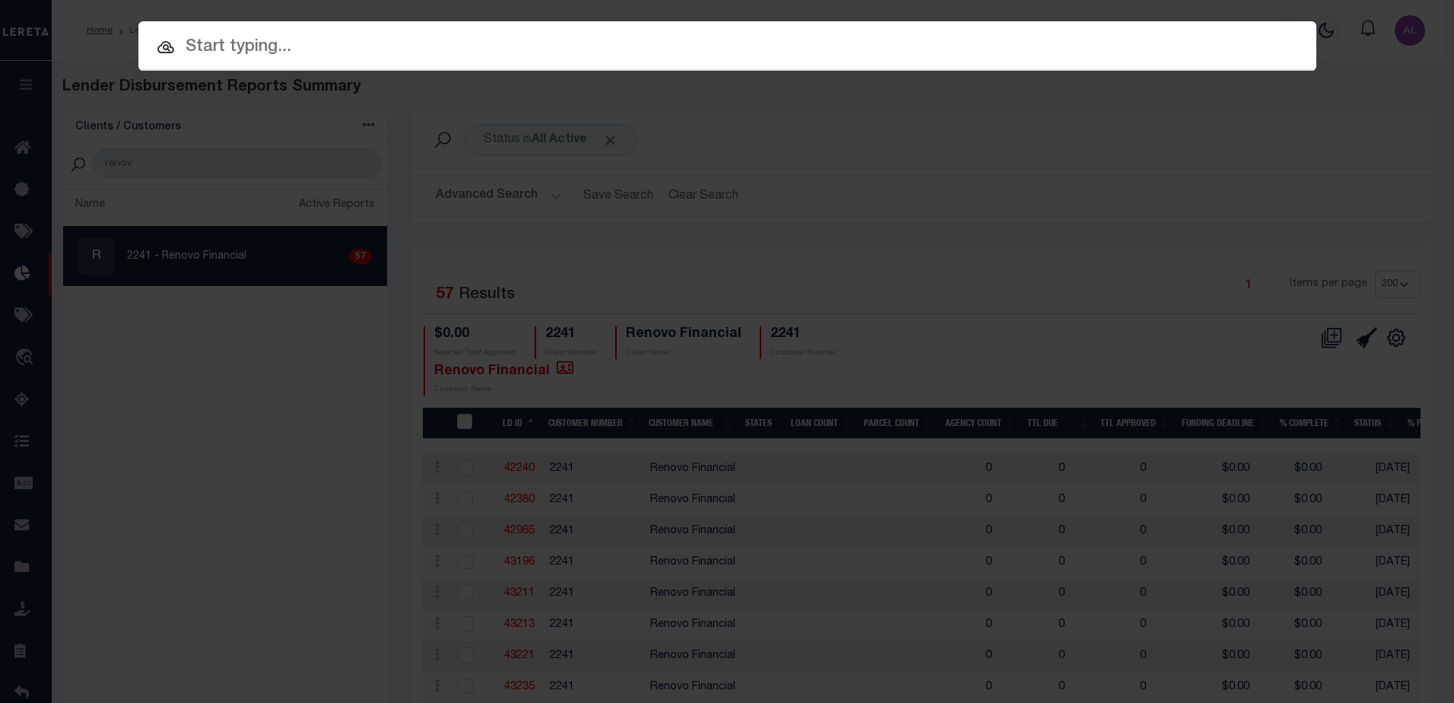
click at [313, 45] on input "text" at bounding box center [727, 47] width 1178 height 27
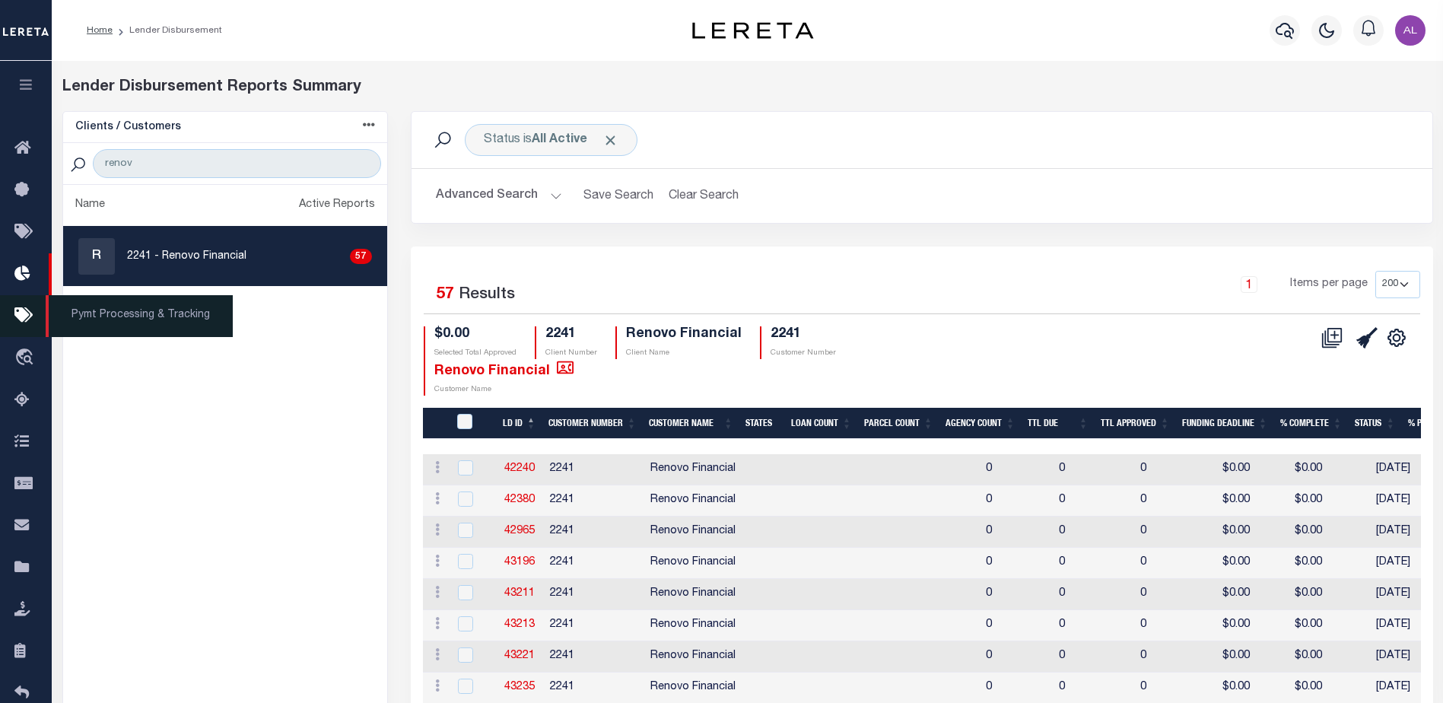
click at [22, 323] on icon at bounding box center [26, 316] width 24 height 19
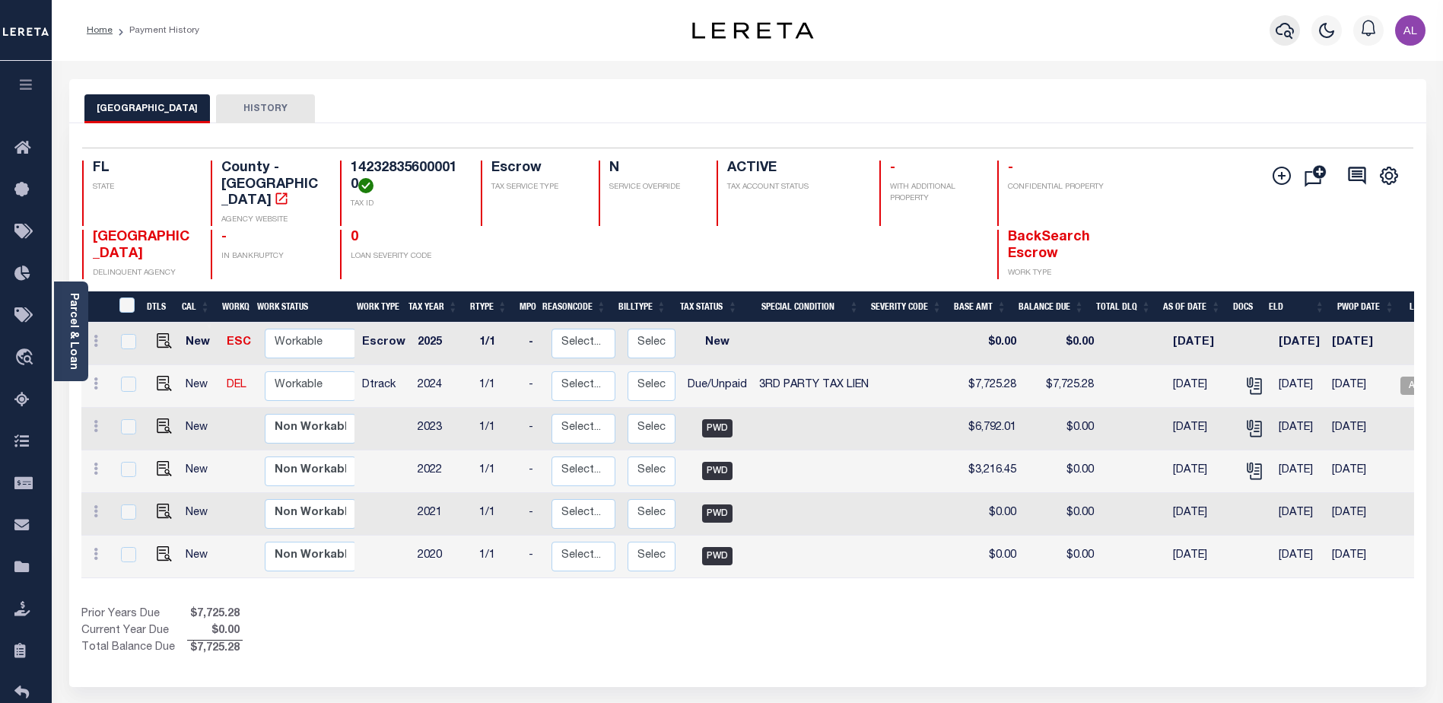
click at [1283, 29] on icon "button" at bounding box center [1285, 30] width 18 height 18
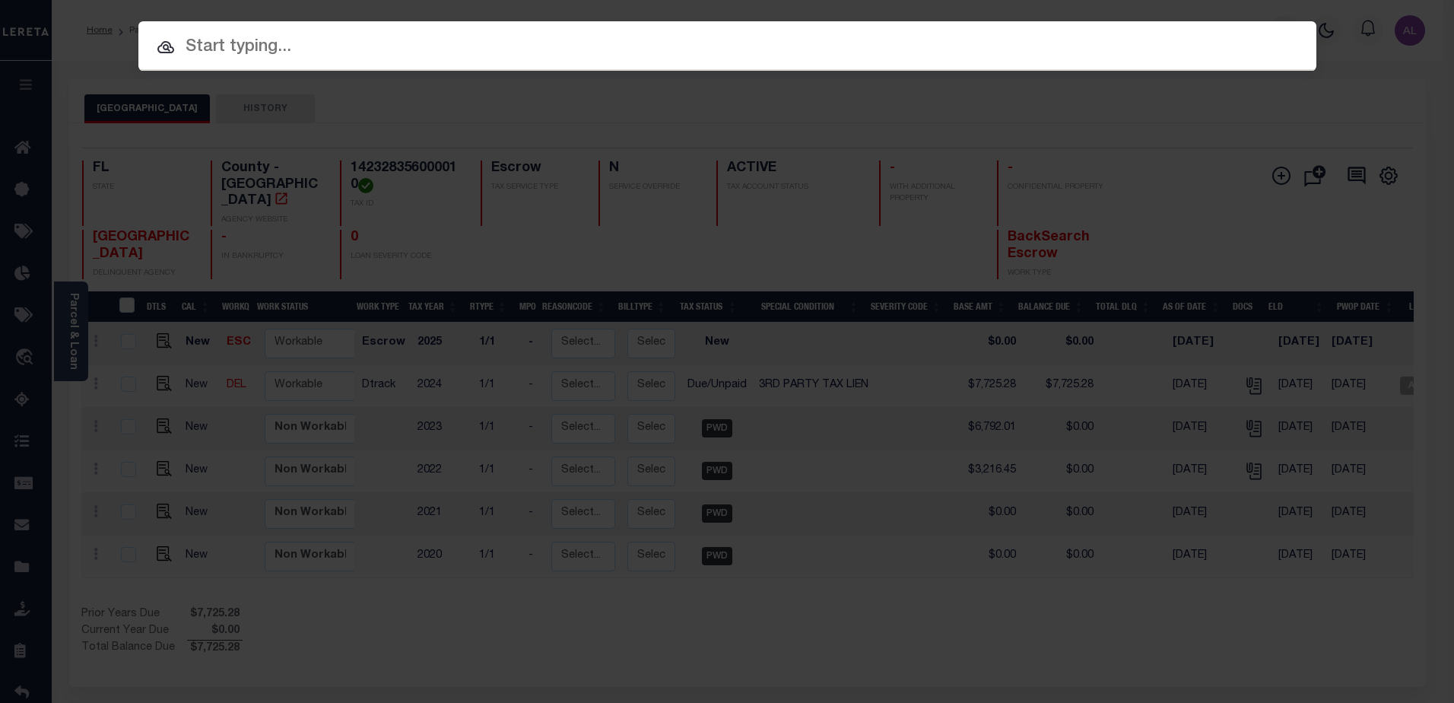
click at [193, 46] on input "text" at bounding box center [727, 47] width 1178 height 27
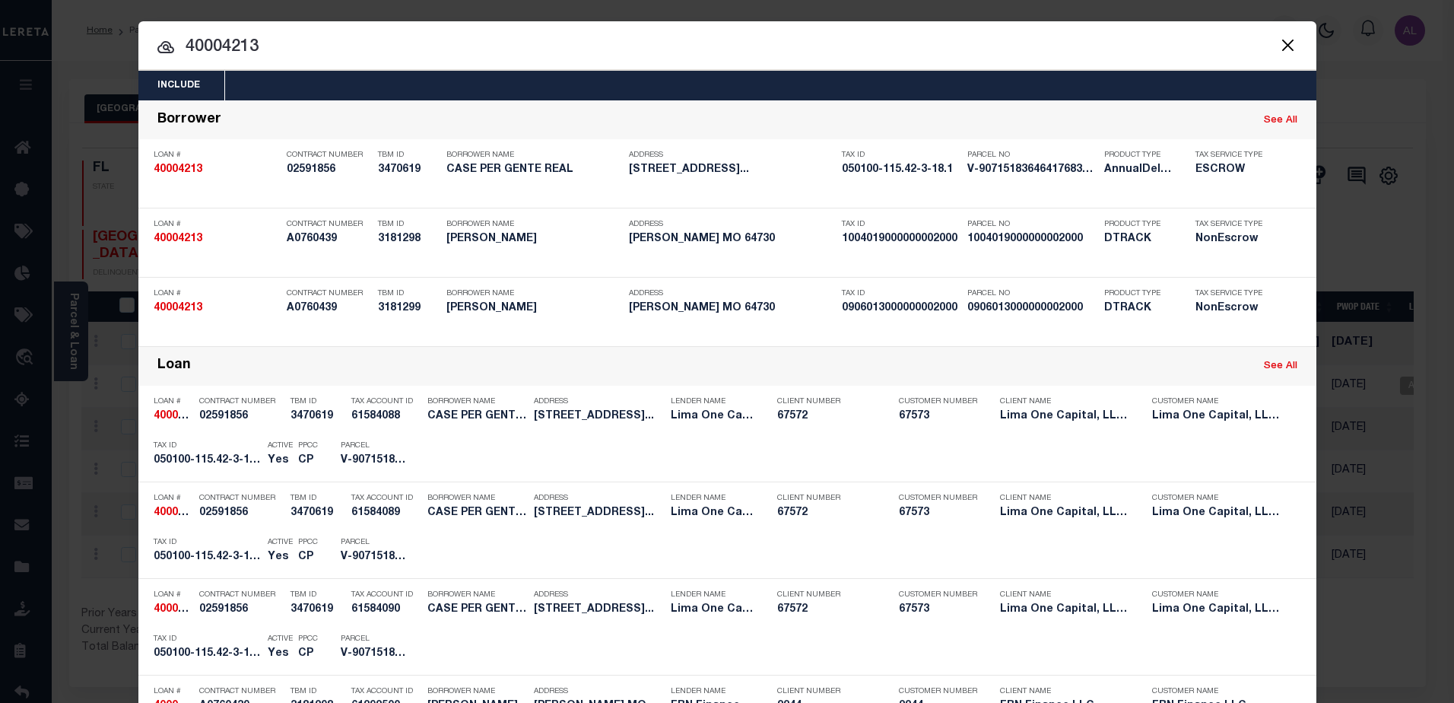
drag, startPoint x: 253, startPoint y: 53, endPoint x: 177, endPoint y: 59, distance: 76.2
click at [177, 59] on input "40004213" at bounding box center [727, 47] width 1178 height 27
click at [258, 47] on input "40004213" at bounding box center [727, 47] width 1178 height 27
drag, startPoint x: 259, startPoint y: 47, endPoint x: 175, endPoint y: 43, distance: 84.6
click at [175, 43] on input "40004213" at bounding box center [727, 47] width 1178 height 27
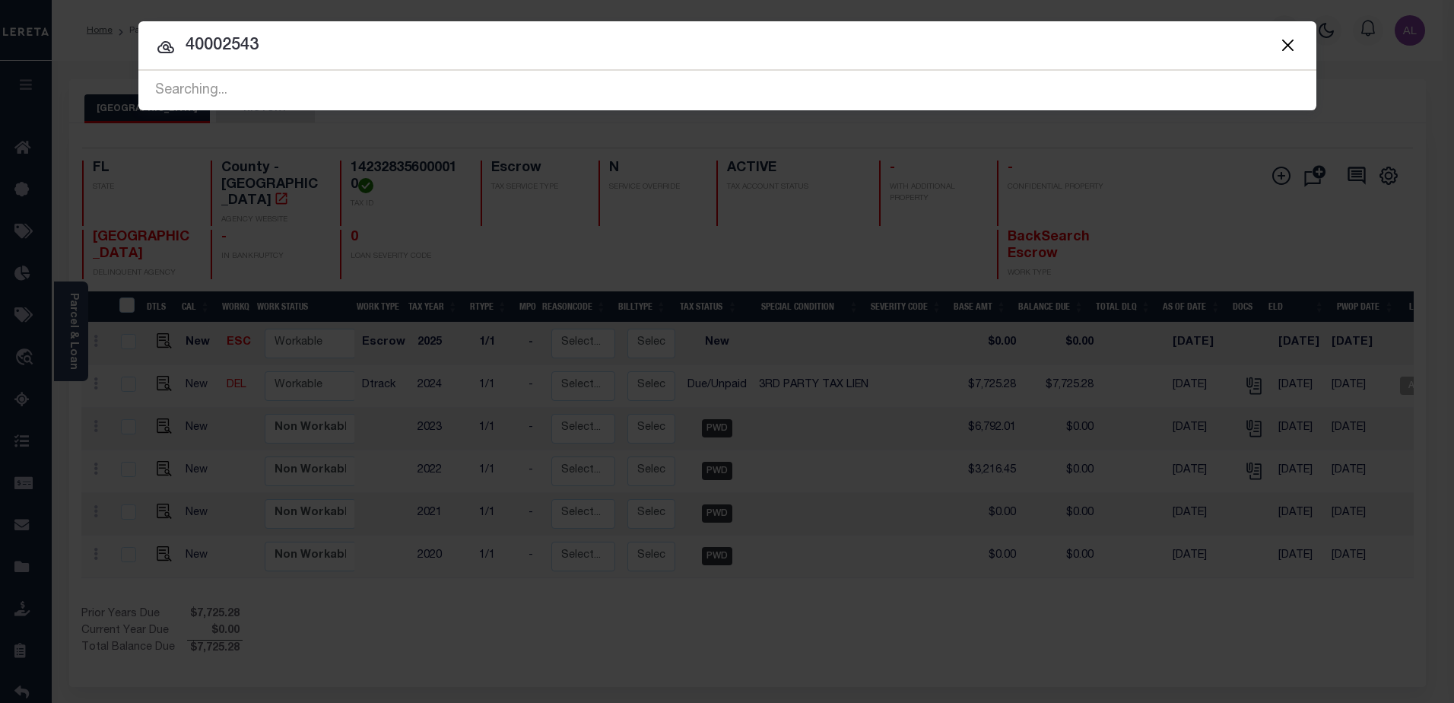
type input "40002543"
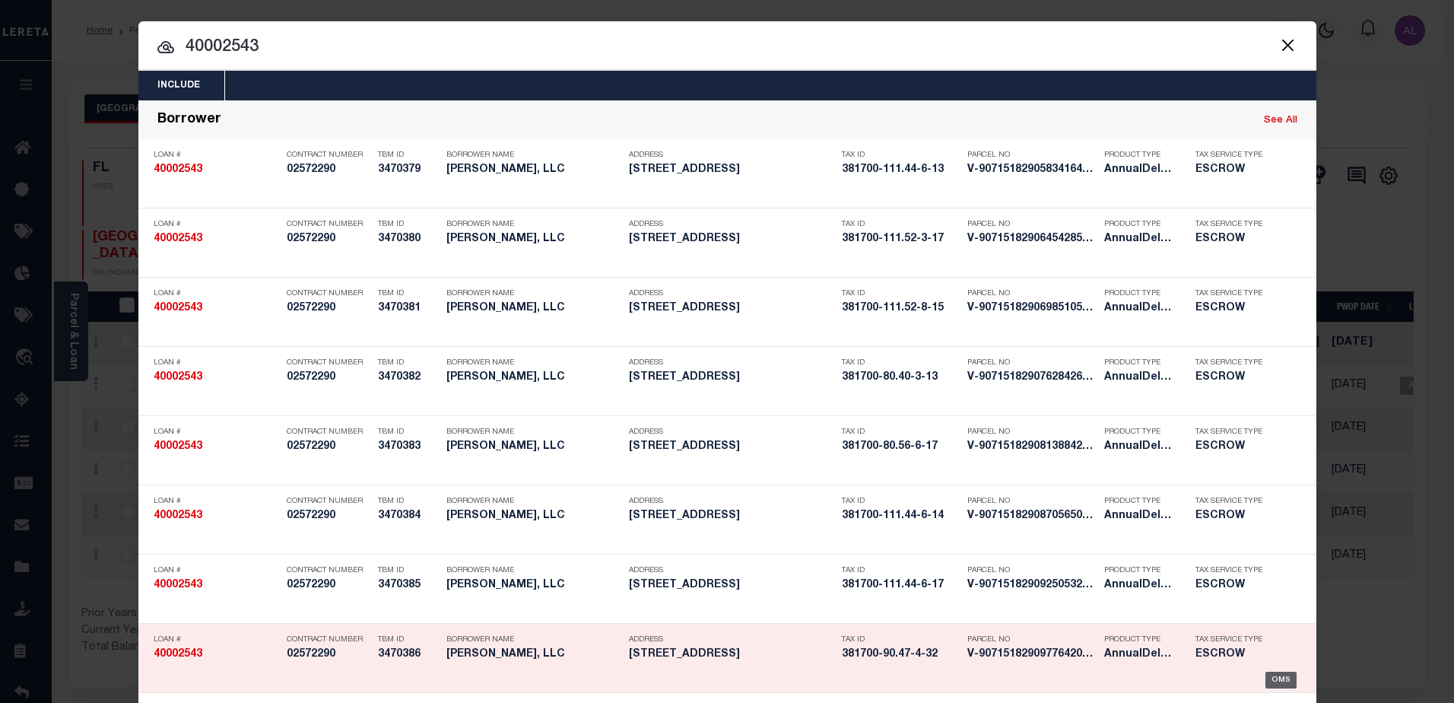
click at [1269, 682] on div "OMS" at bounding box center [1281, 680] width 31 height 17
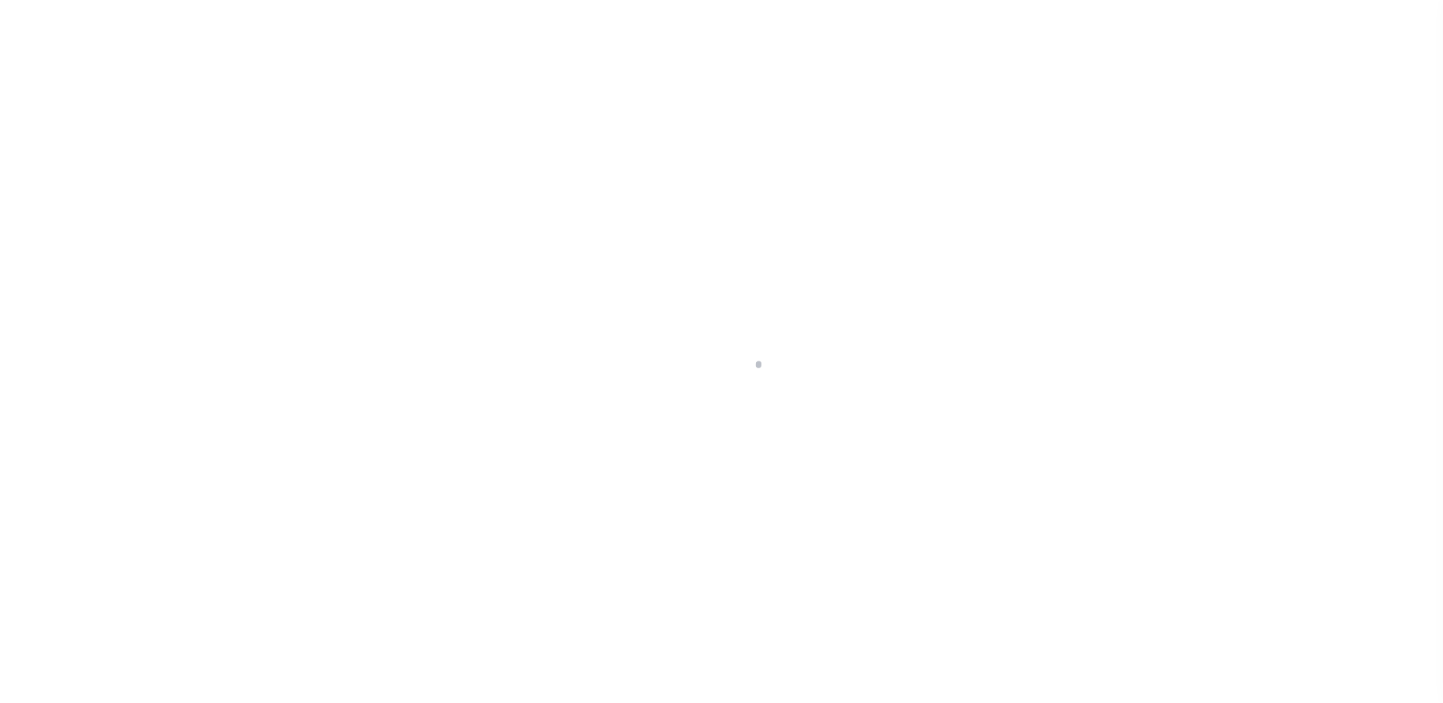
type input "13 101ST ST"
select select "Escrow"
type input "TROY NY 12180"
type input "40002543-4"
type input "NY"
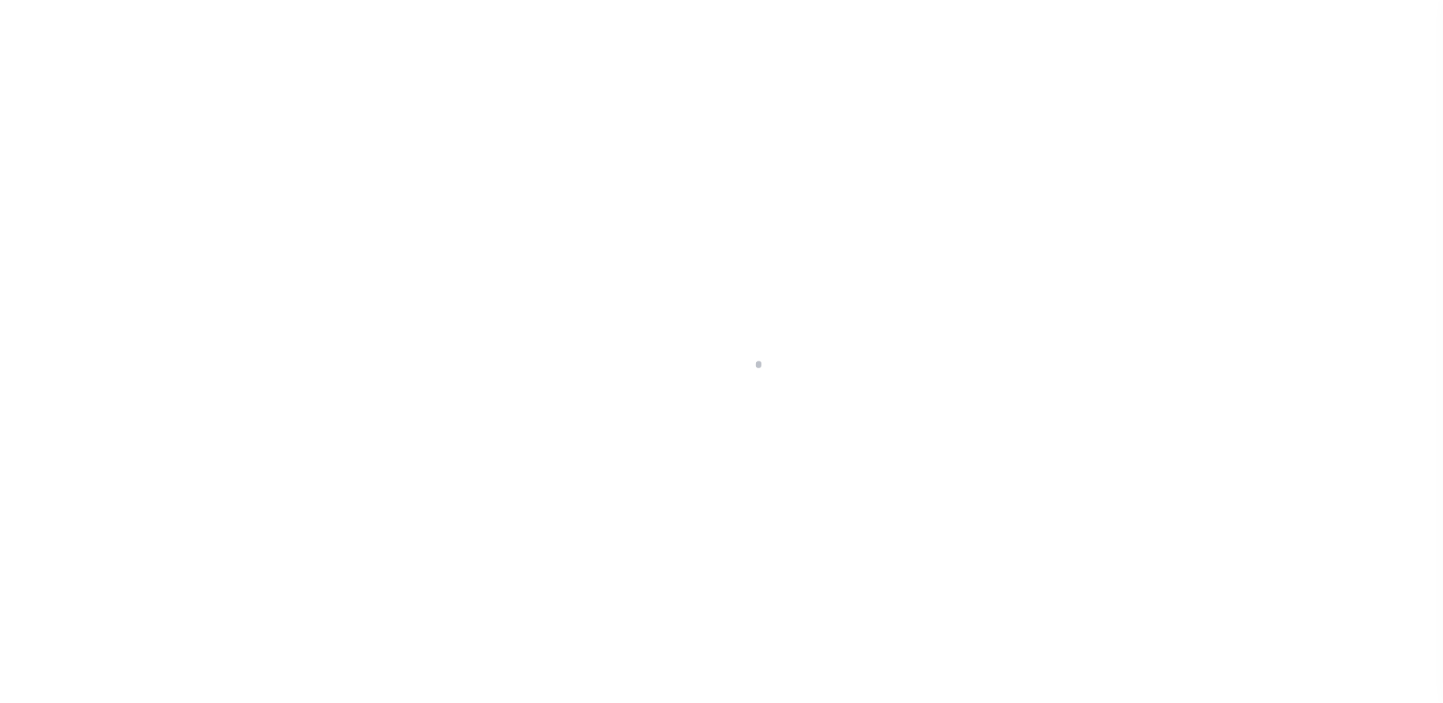
type textarea "[DATE] LEGAL COVERS 10 PARCELS"
select select "4"
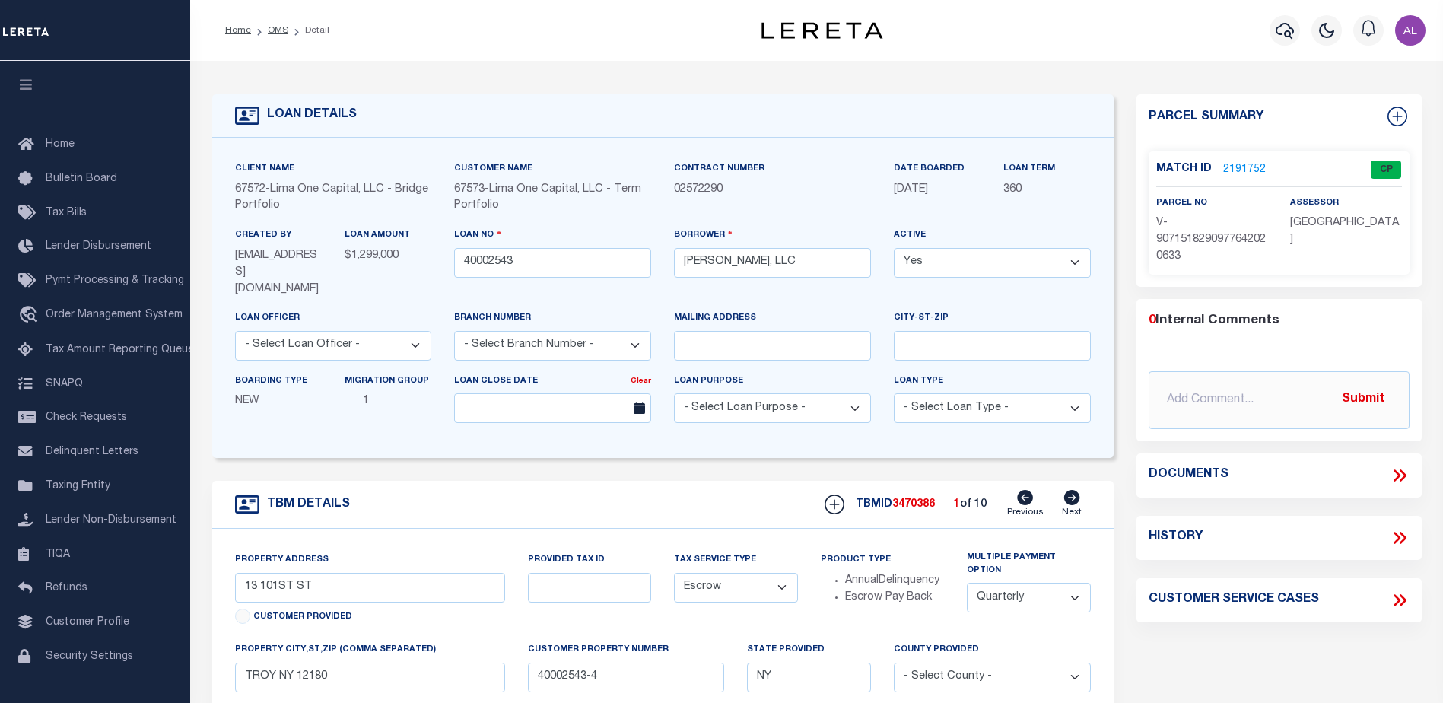
click at [1244, 167] on link "2191752" at bounding box center [1244, 170] width 43 height 16
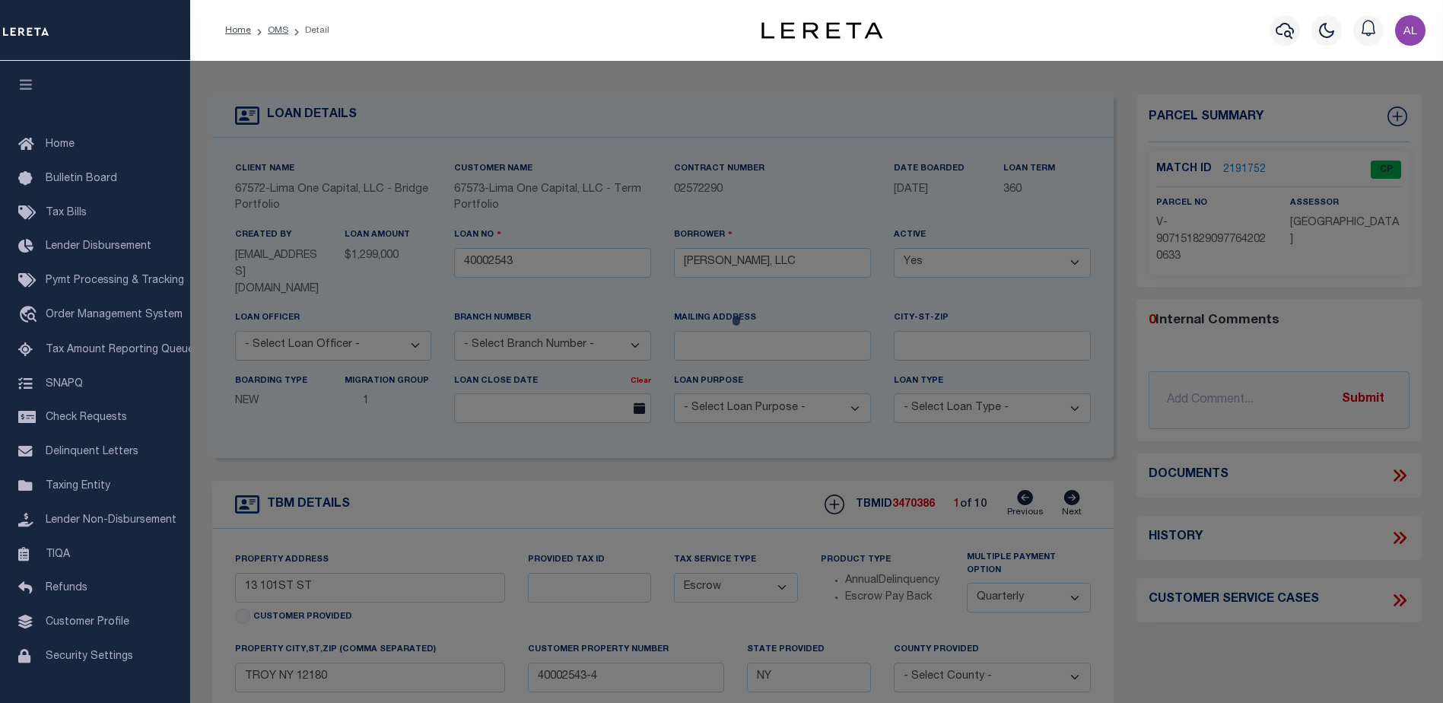
checkbox input "false"
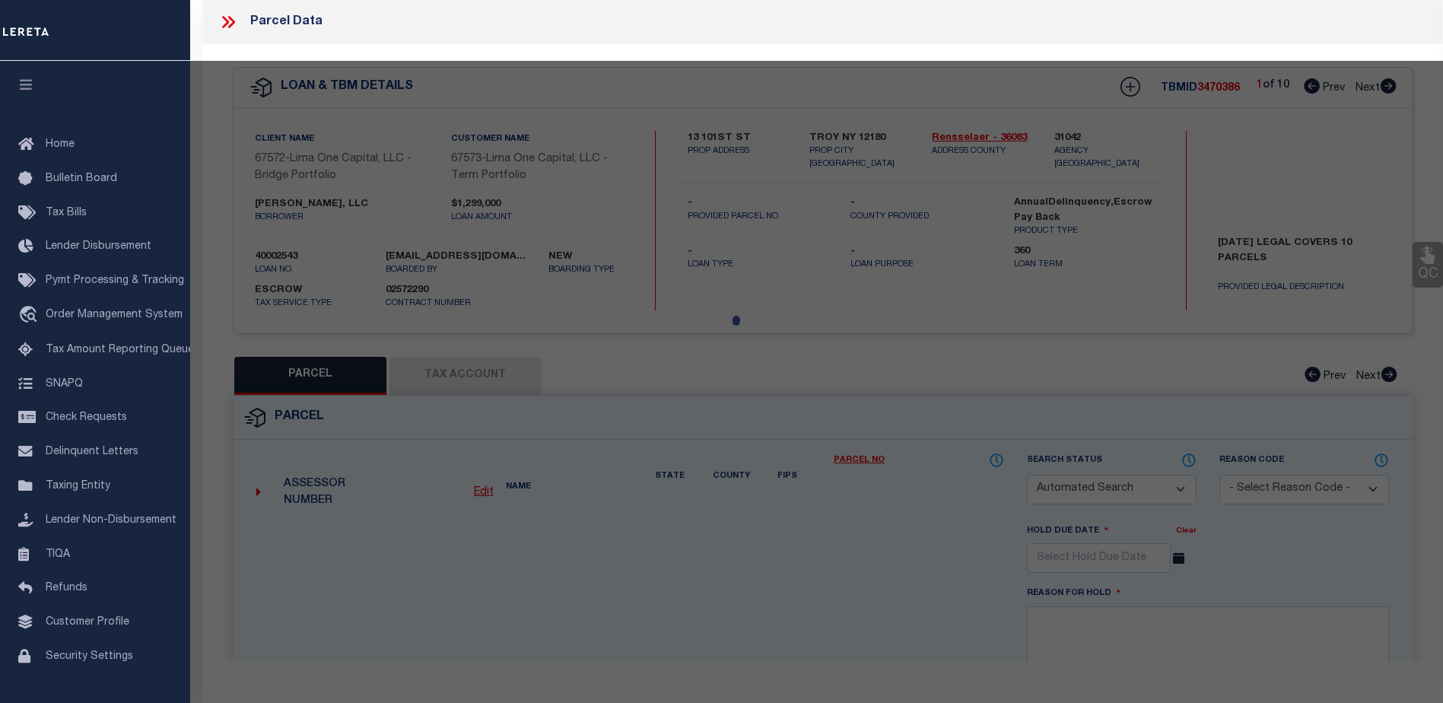
select select "CP"
select select "AGW"
select select
type input "13 101ST ST"
checkbox input "false"
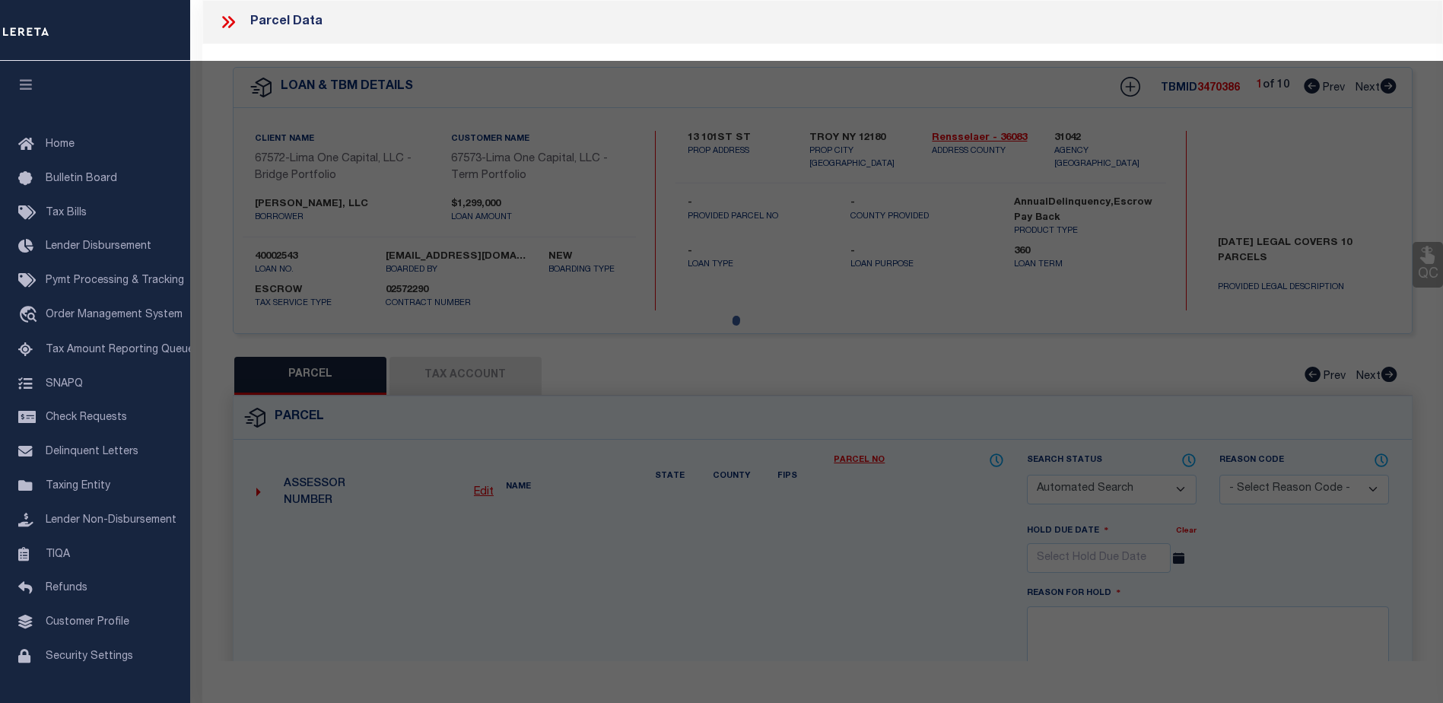
type input "TROY NY 12180"
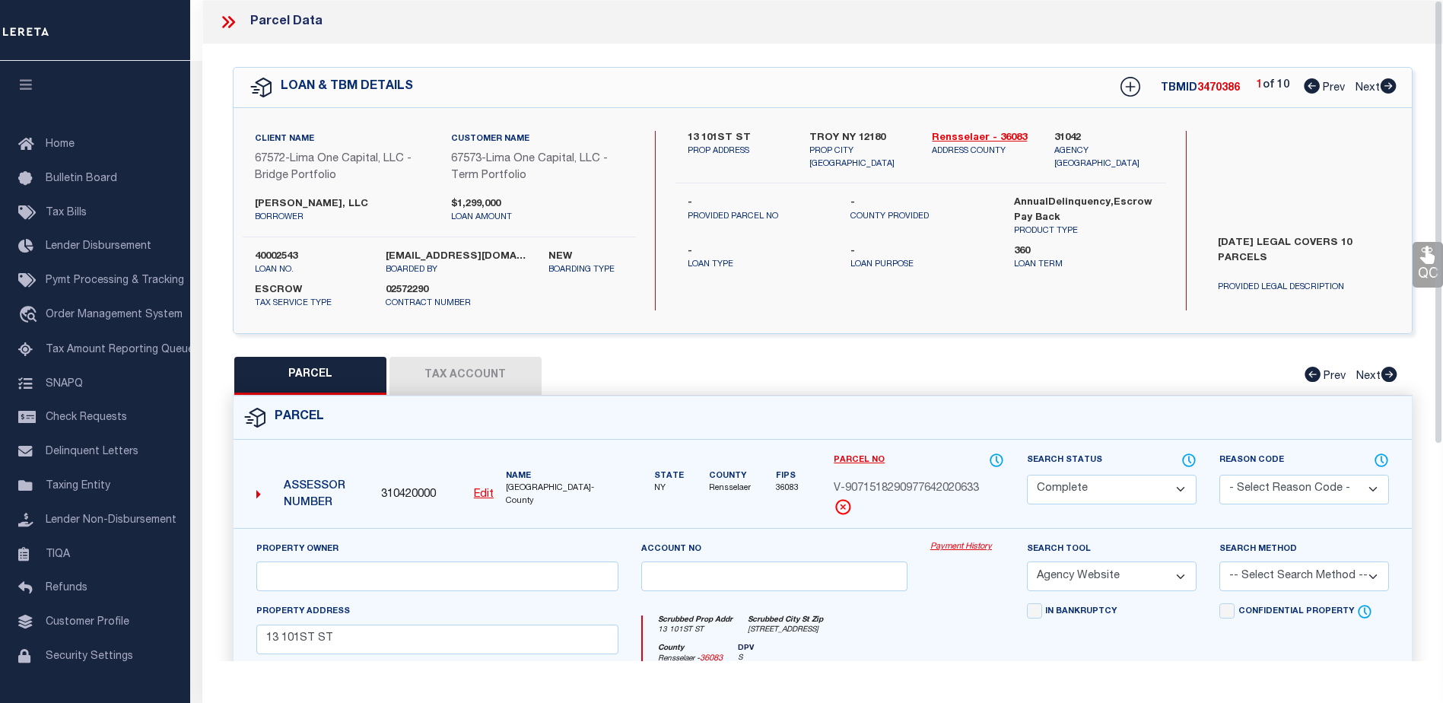
click at [965, 547] on link "Payment History" at bounding box center [967, 547] width 74 height 13
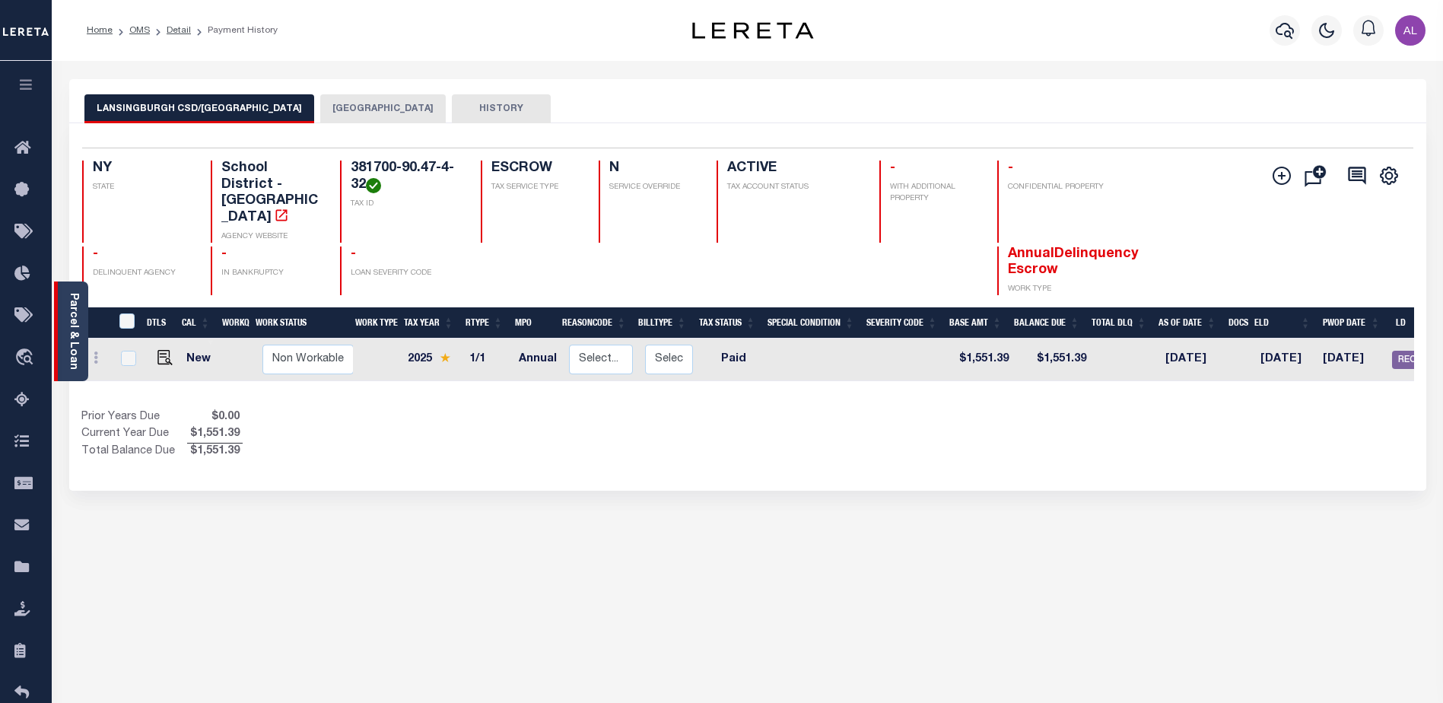
click at [71, 319] on link "Parcel & Loan" at bounding box center [73, 331] width 11 height 77
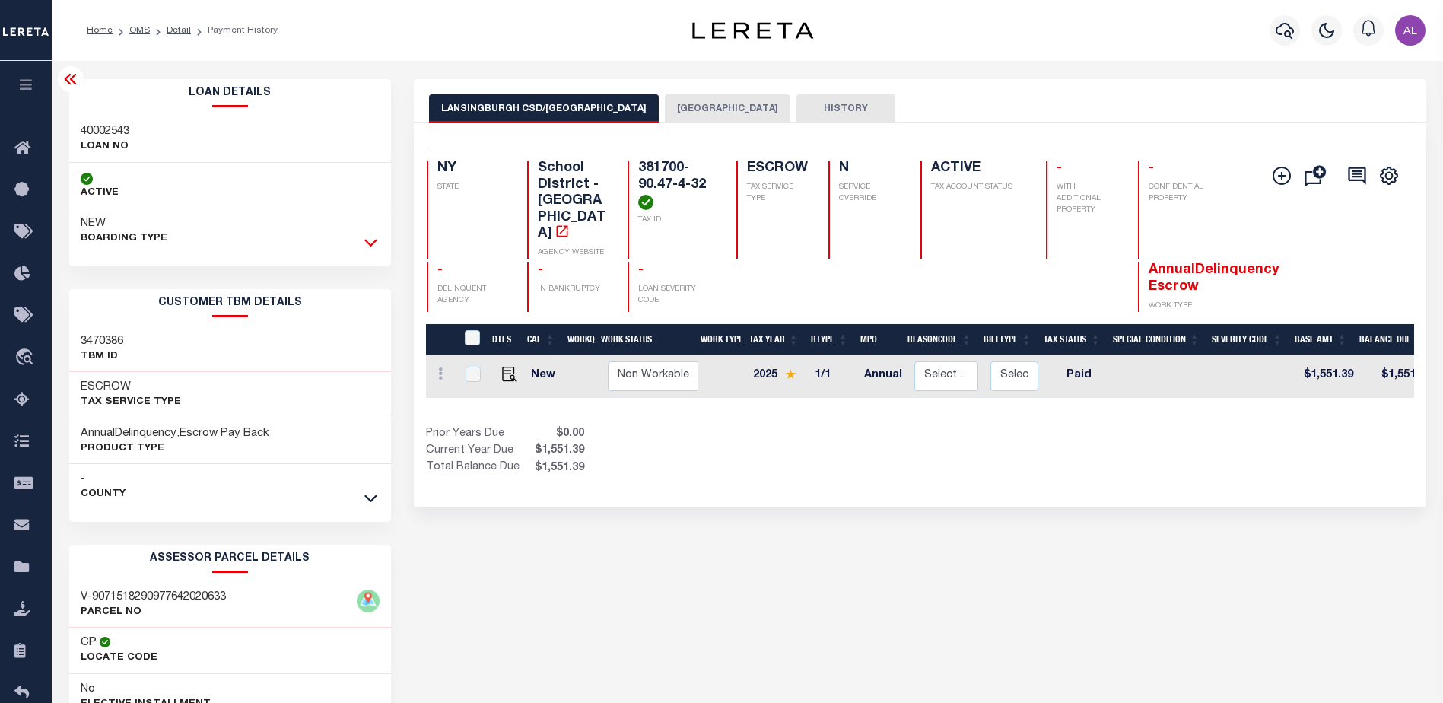
click at [372, 244] on icon at bounding box center [370, 242] width 13 height 16
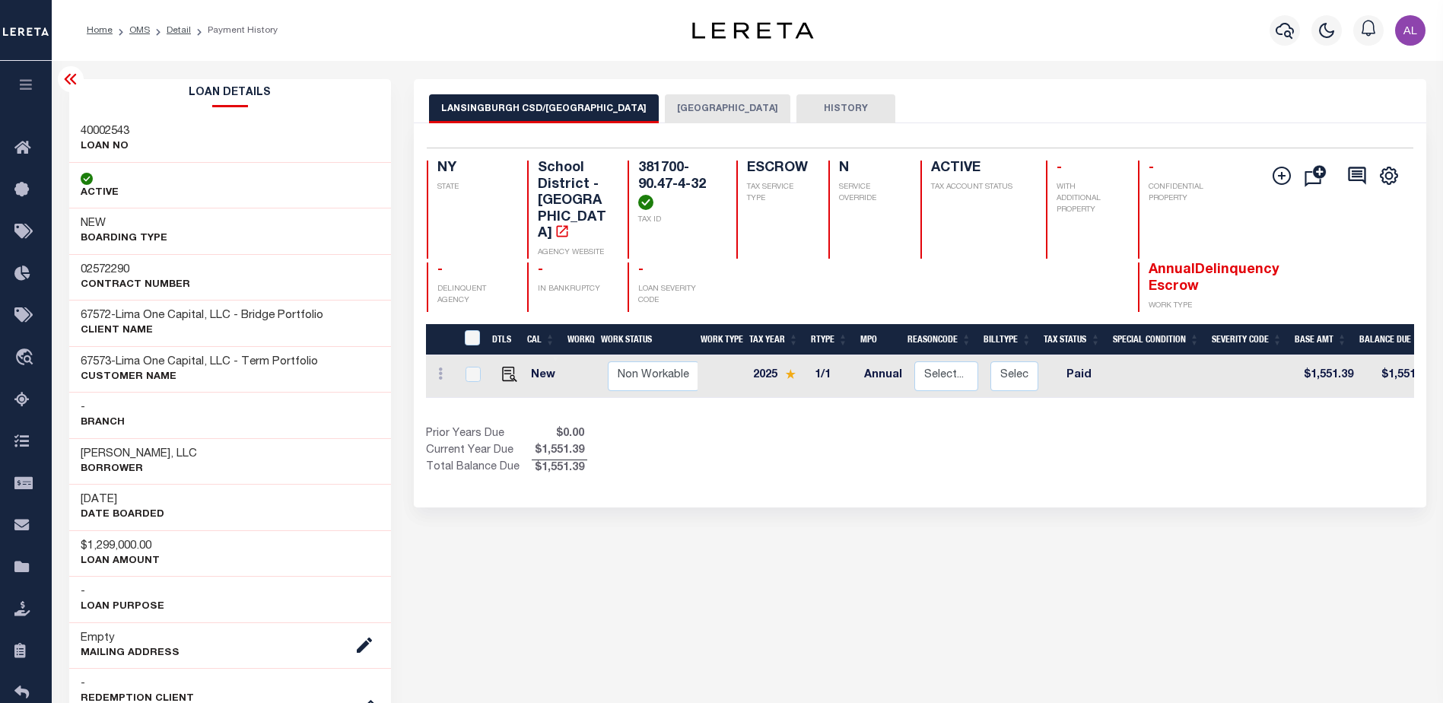
click at [668, 110] on button "TROY CITY" at bounding box center [727, 108] width 125 height 29
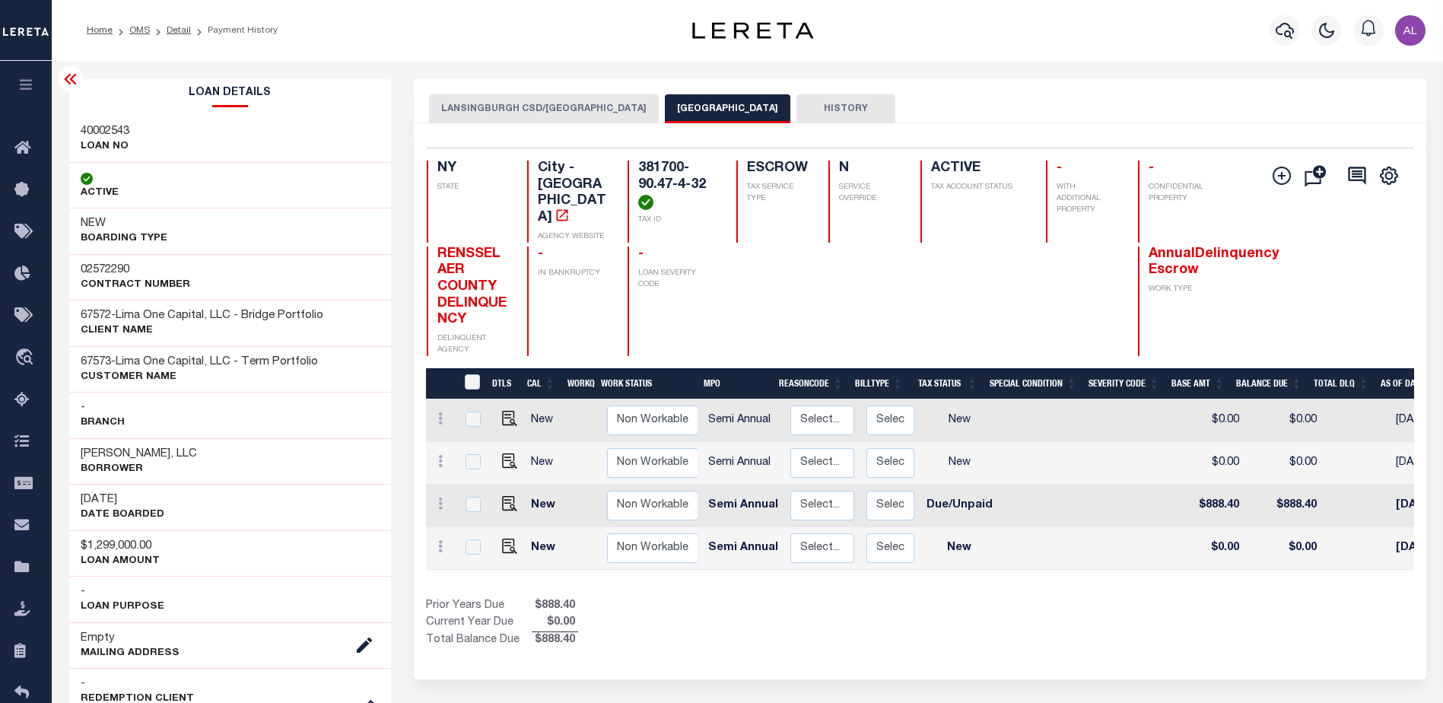
scroll to position [0, 149]
click at [558, 116] on button "LANSINGBURGH CSD/TROY CITY" at bounding box center [544, 108] width 230 height 29
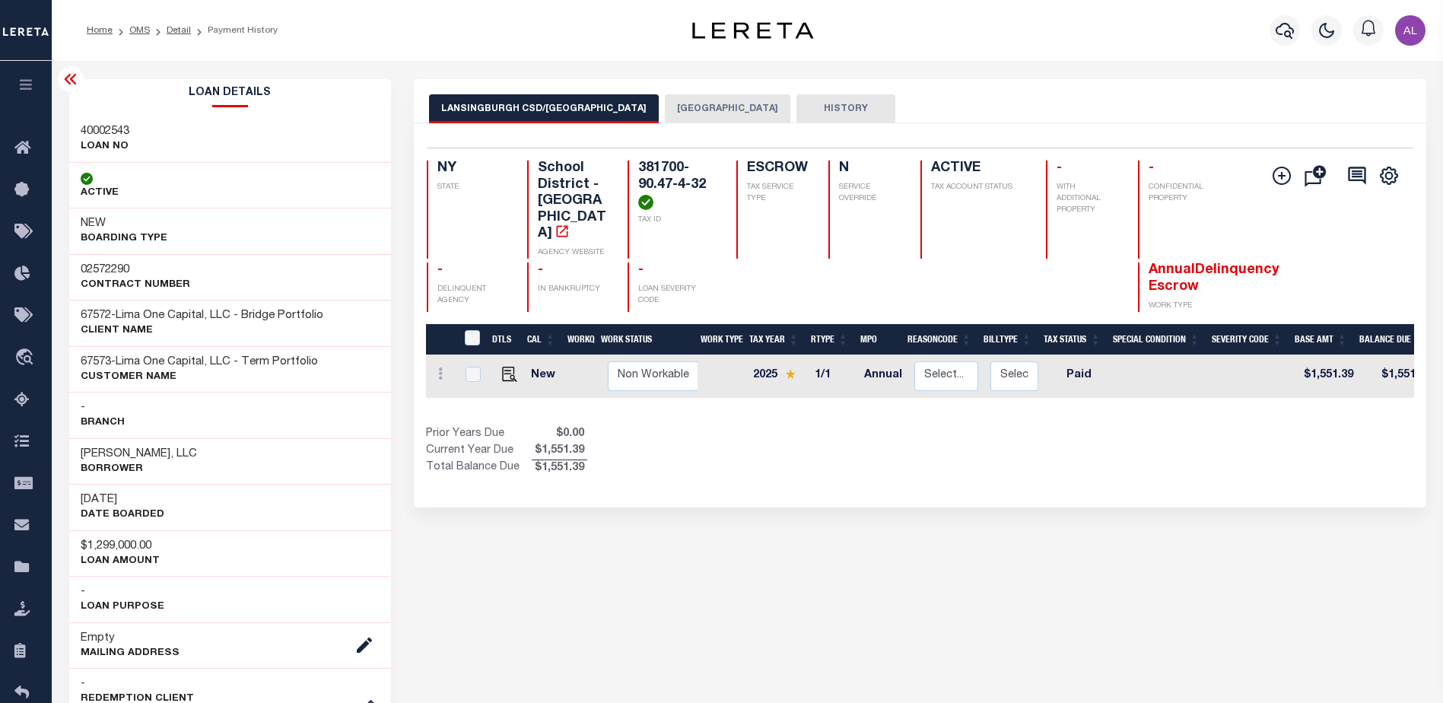
click at [665, 107] on button "TROY CITY" at bounding box center [727, 108] width 125 height 29
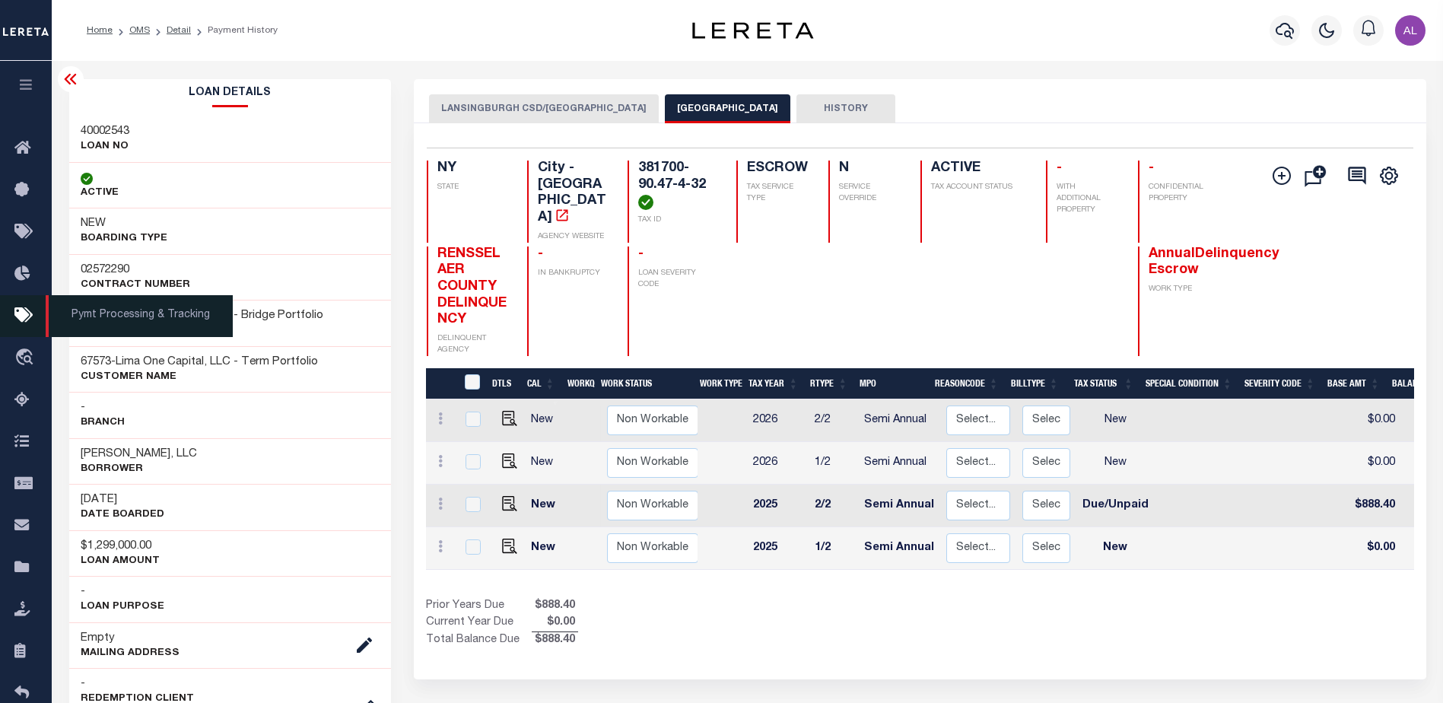
click at [18, 313] on icon at bounding box center [26, 316] width 24 height 19
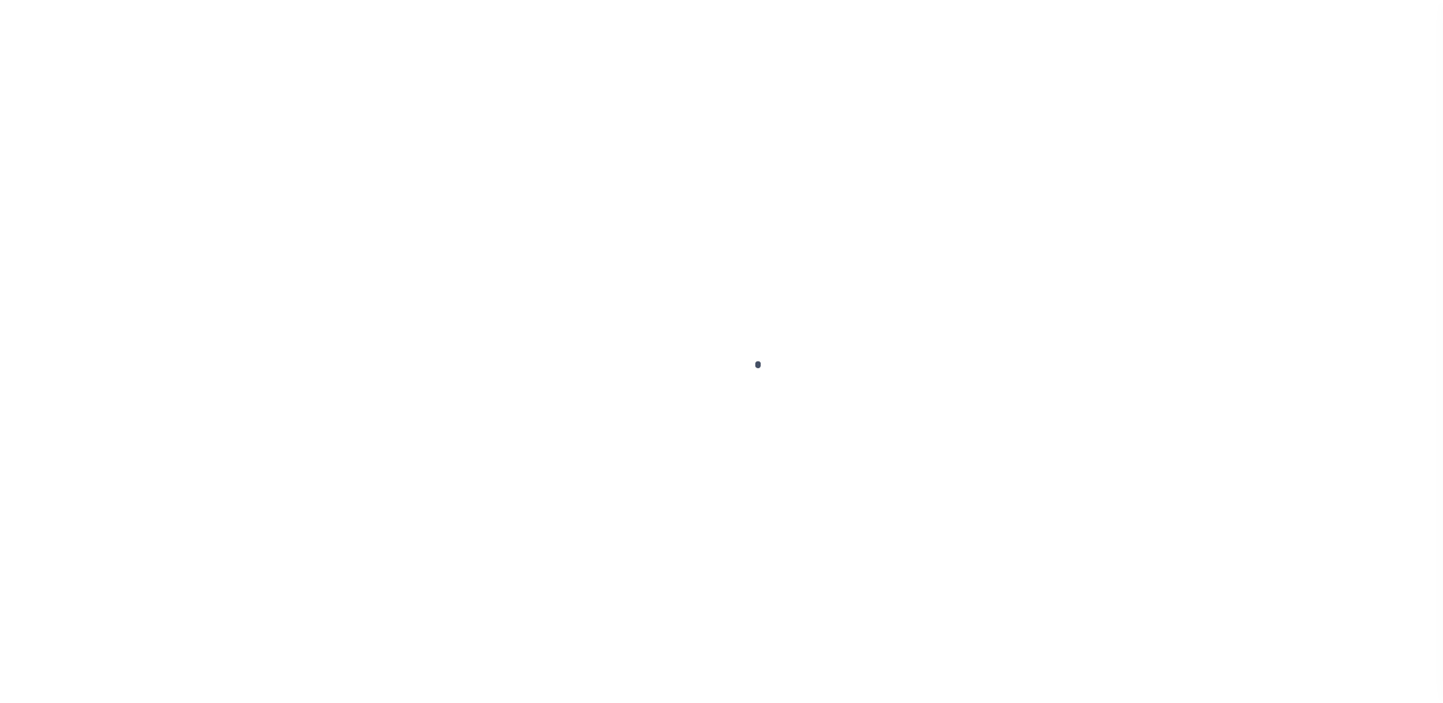
scroll to position [38, 0]
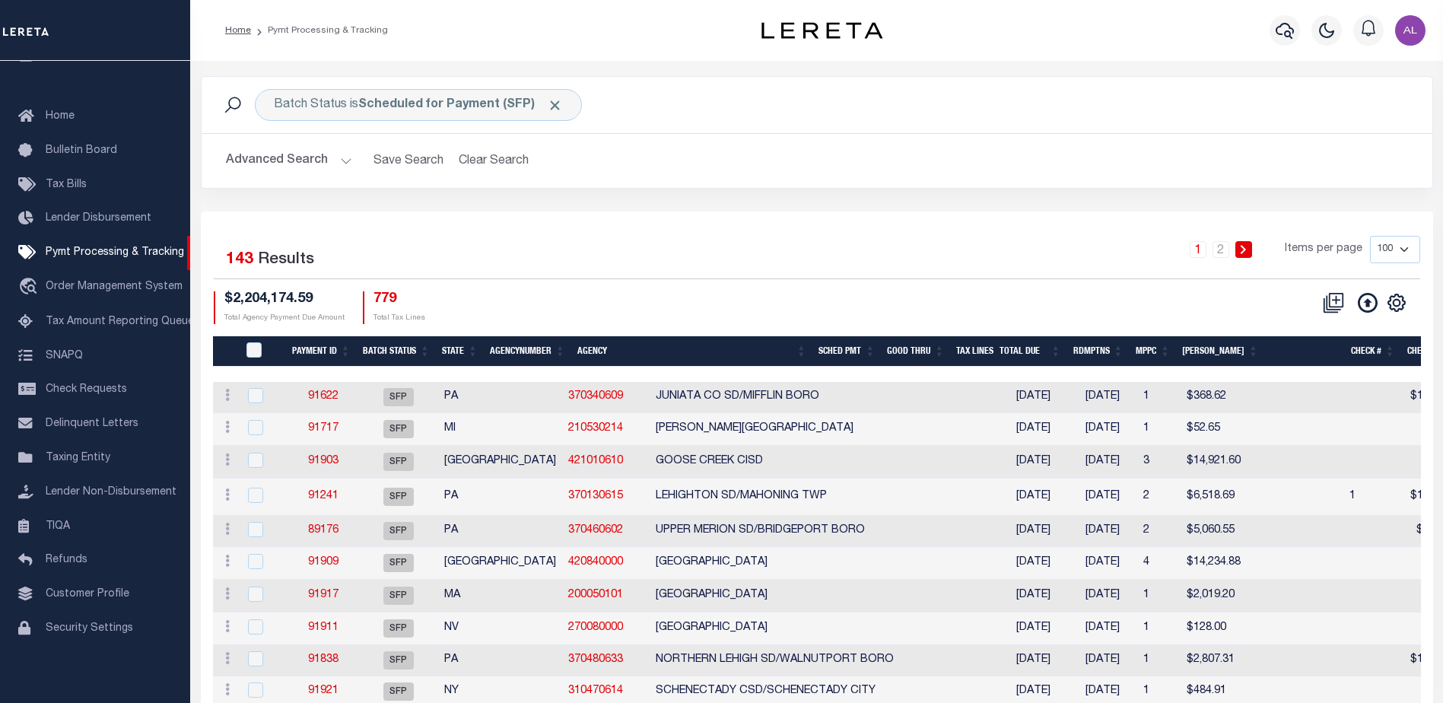
click at [1406, 246] on select "100 200 500 1000" at bounding box center [1395, 249] width 50 height 27
select select "1000"
click at [1370, 236] on select "100 200 500 1000" at bounding box center [1395, 249] width 50 height 27
select select
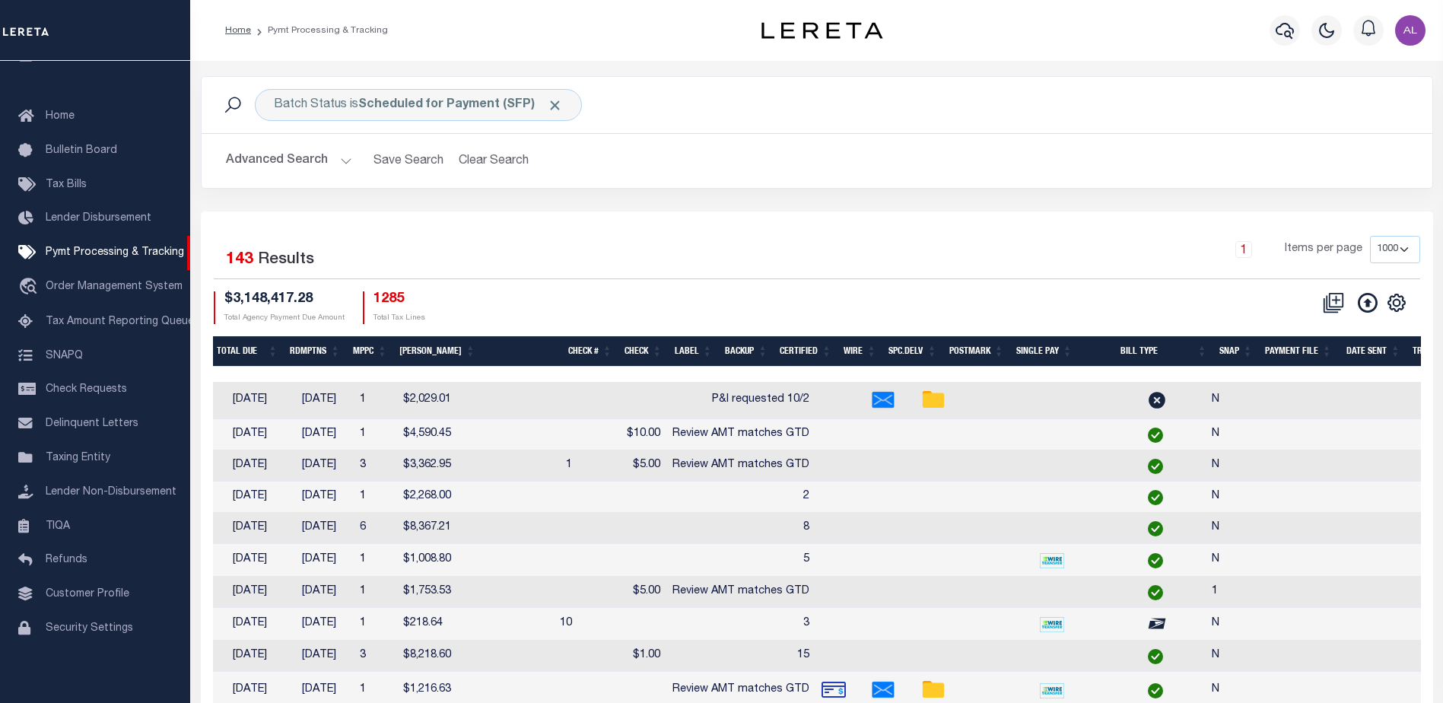
scroll to position [0, 0]
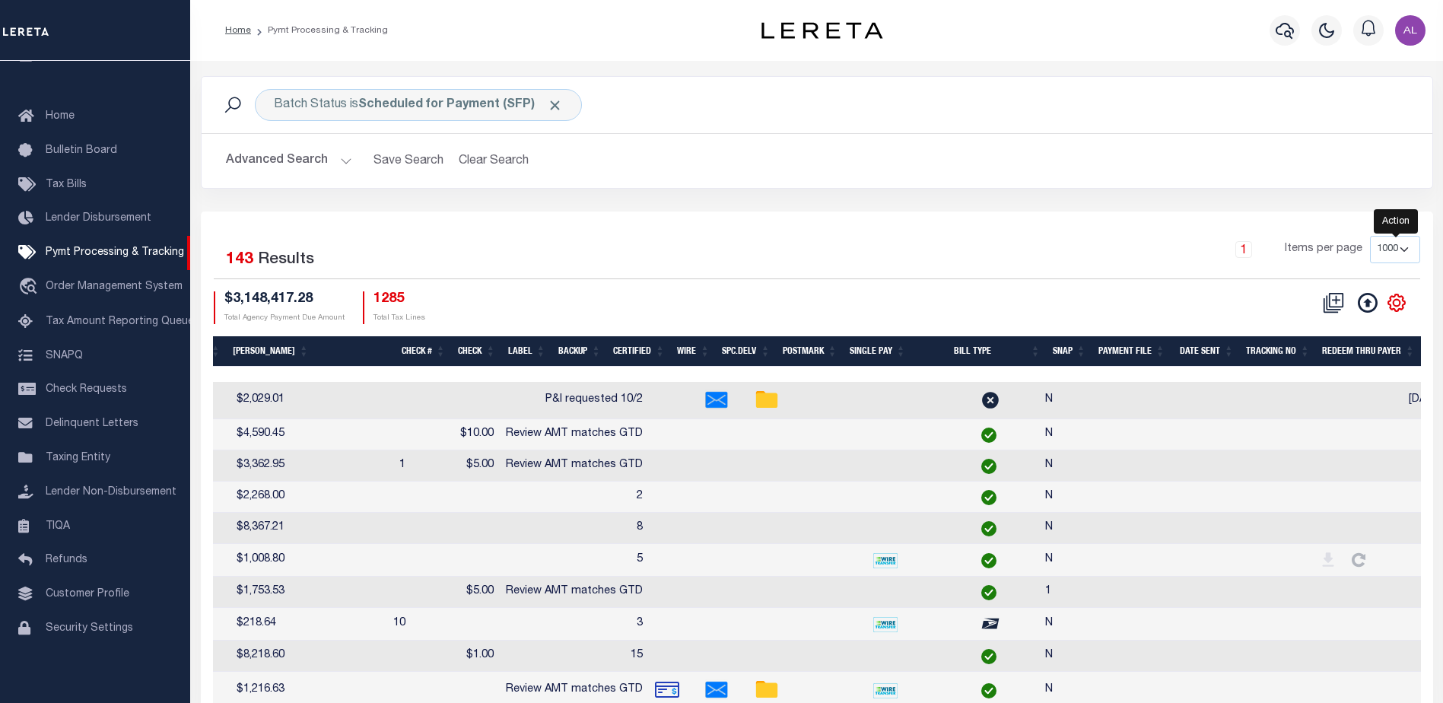
click at [1393, 304] on icon "" at bounding box center [1396, 302] width 7 height 7
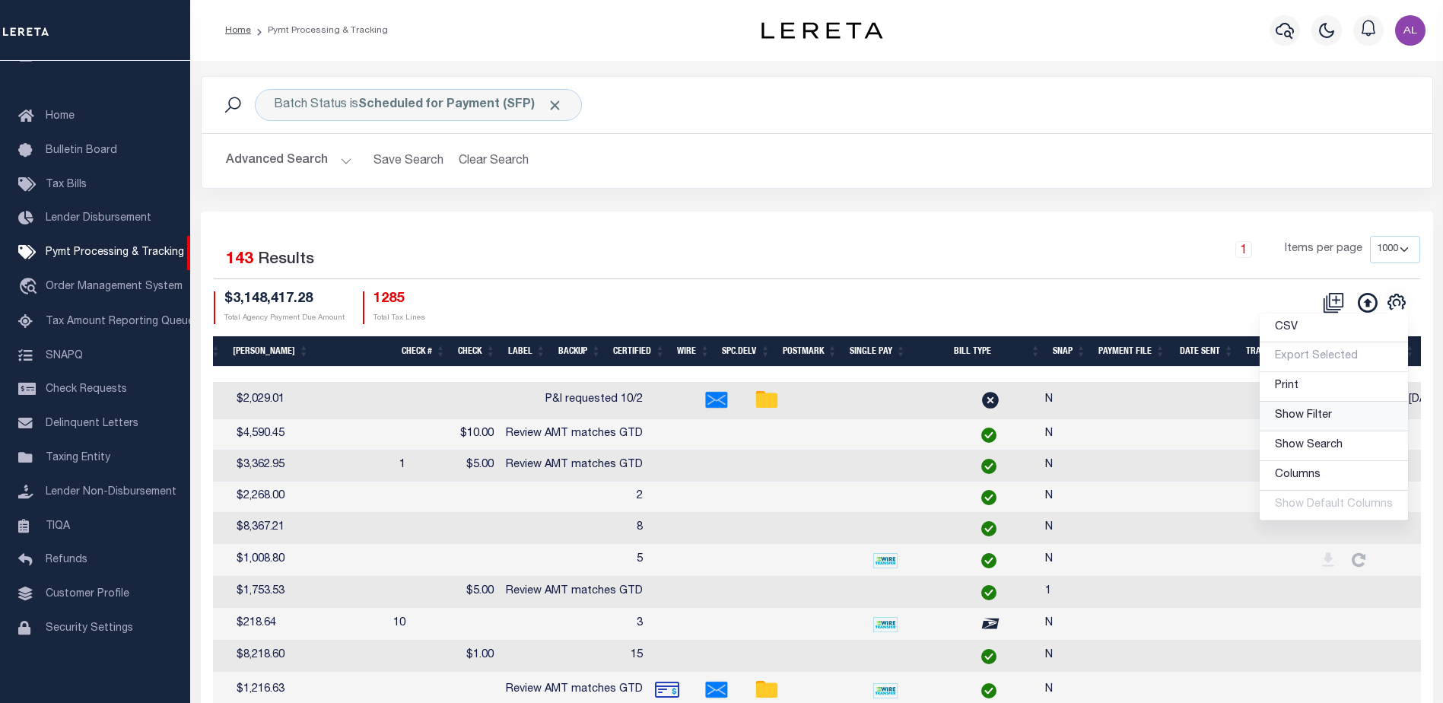
click at [1296, 418] on span "Show Filter" at bounding box center [1303, 415] width 57 height 11
select select
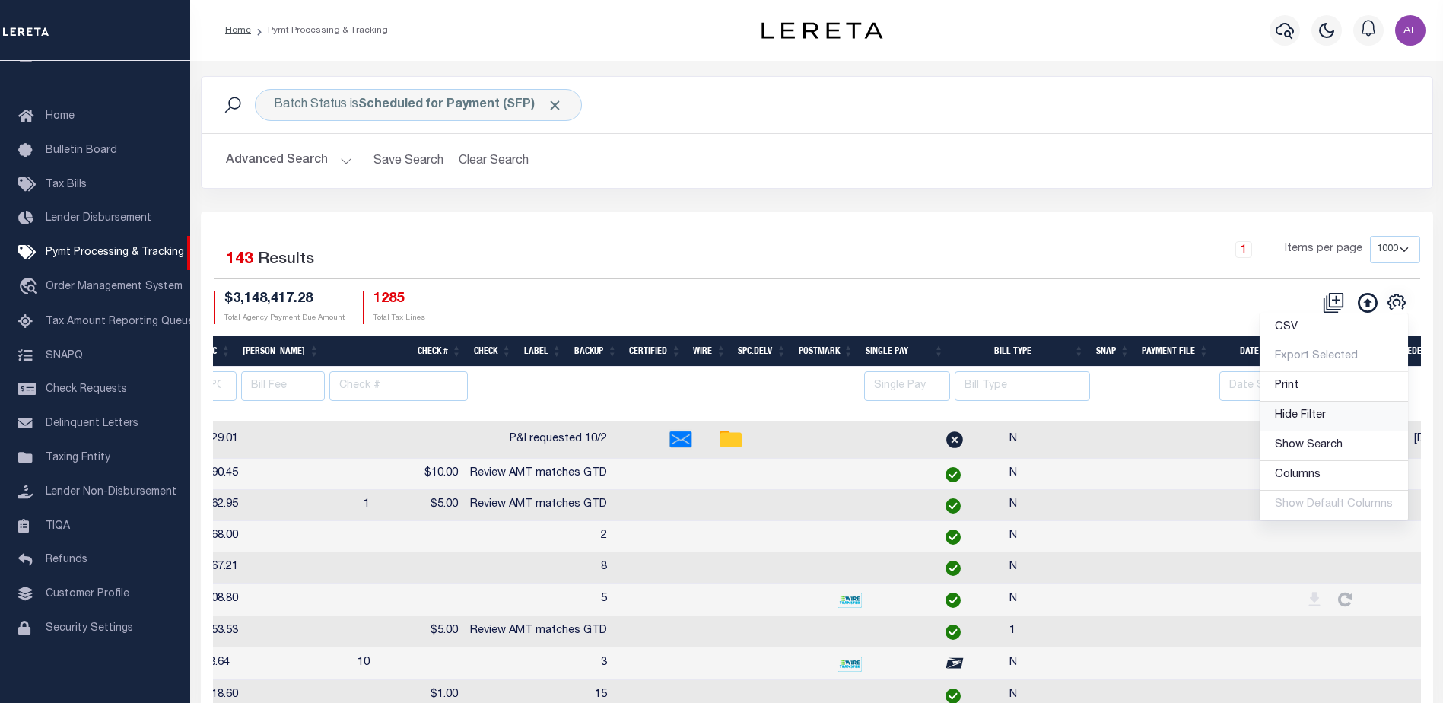
scroll to position [0, 1164]
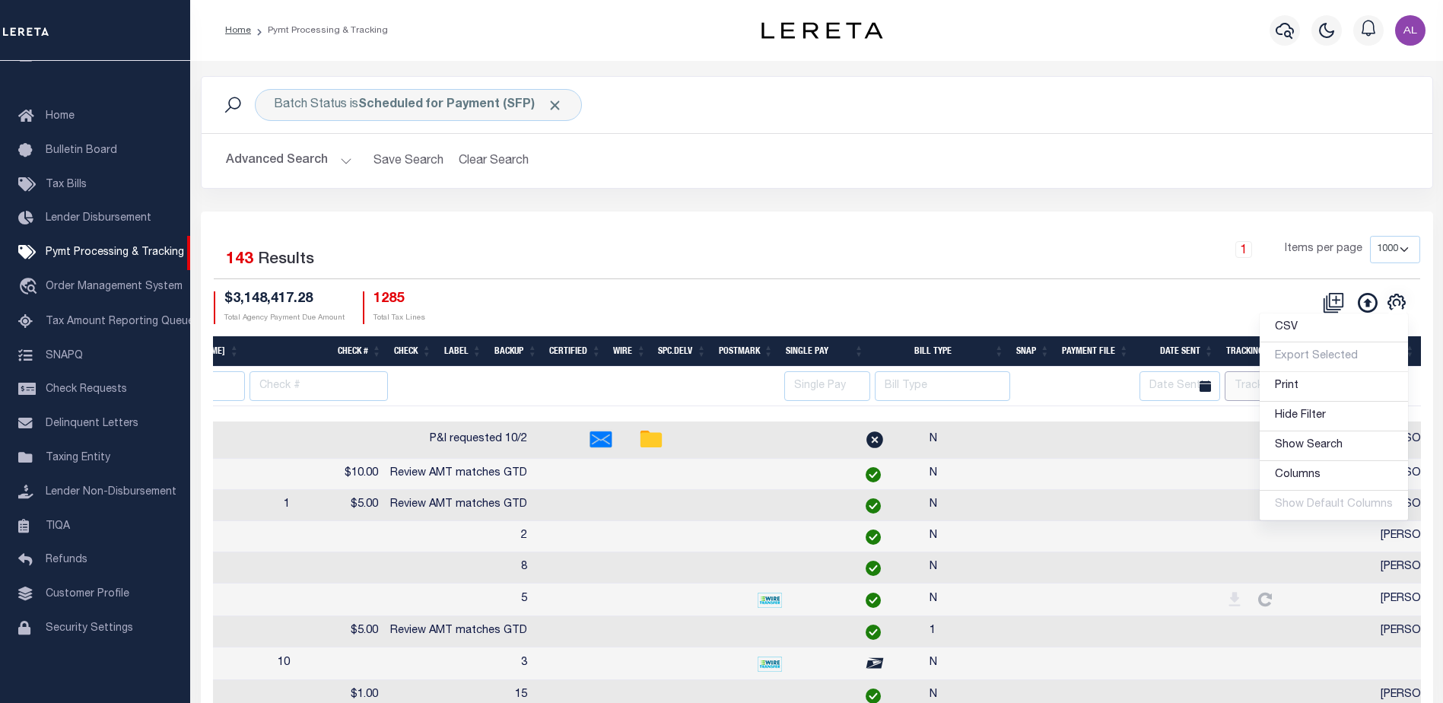
click at [1243, 386] on input "text" at bounding box center [1270, 386] width 91 height 30
type input "Audria"
select select
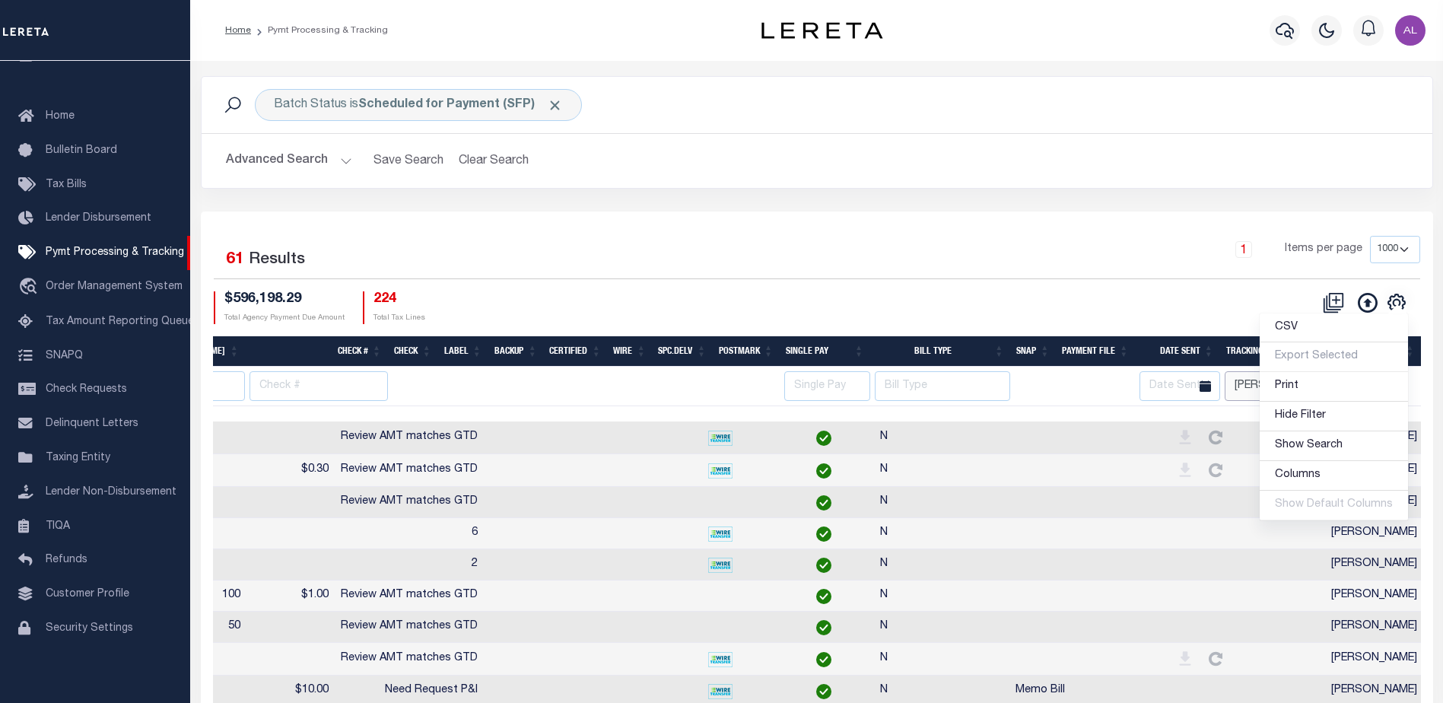
scroll to position [0, 1158]
select select
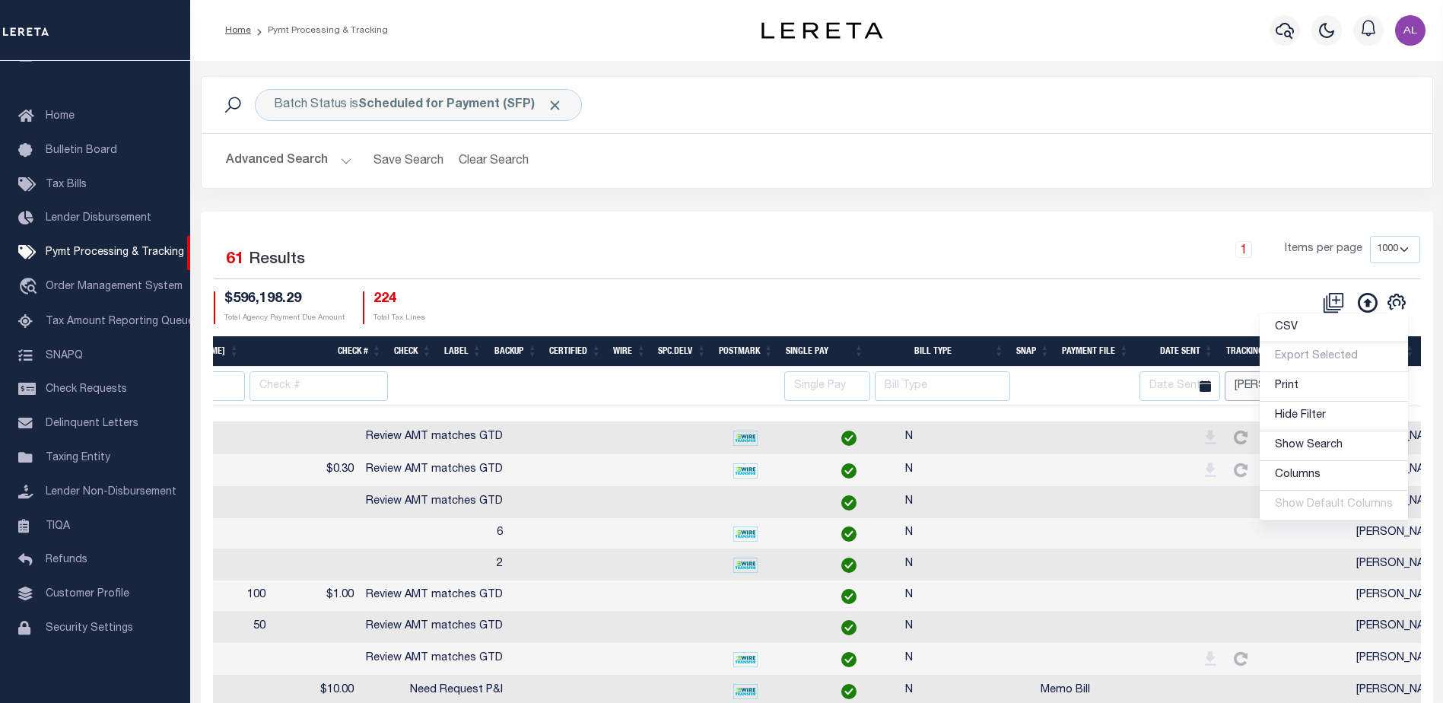
scroll to position [0, 1060]
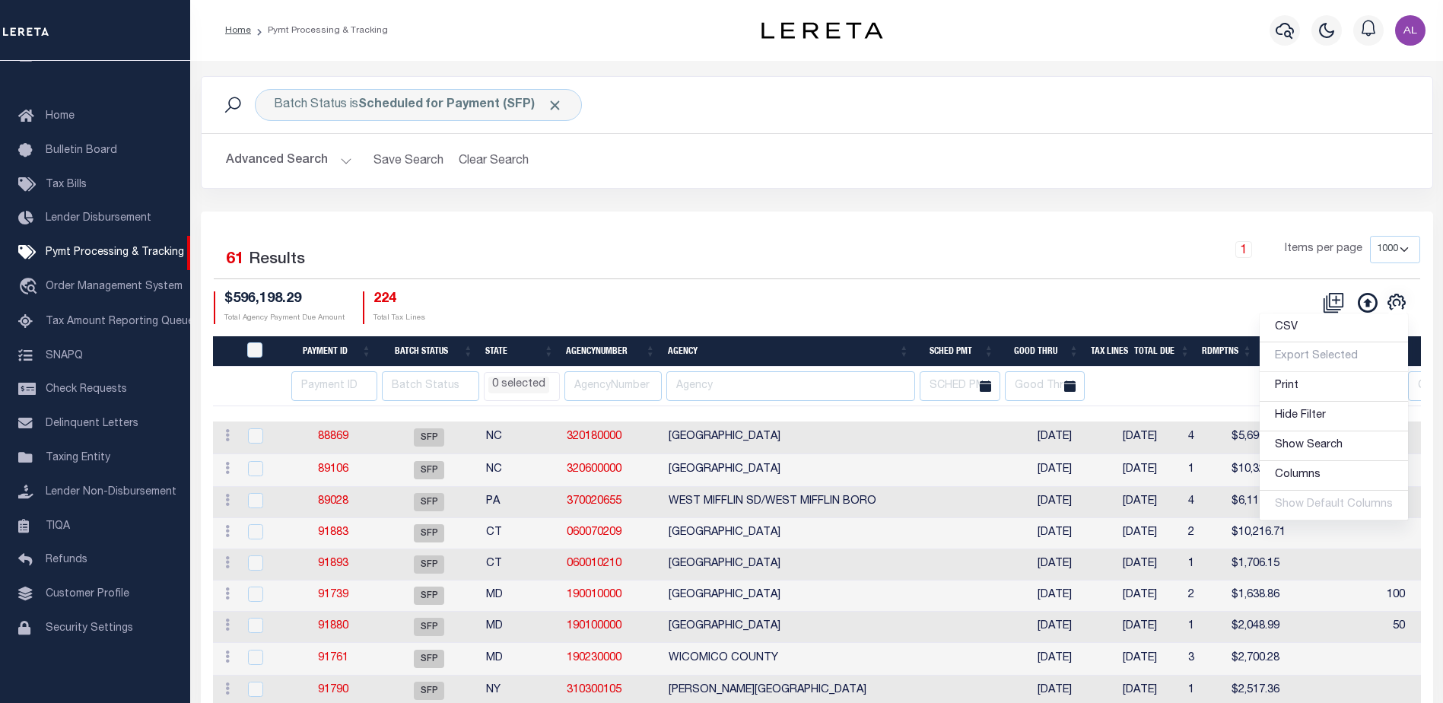
click at [711, 288] on div "Selected 61 Results 1 Items per page 100 200 500 1000 $596,198.29 Total Agency …" at bounding box center [817, 279] width 1231 height 87
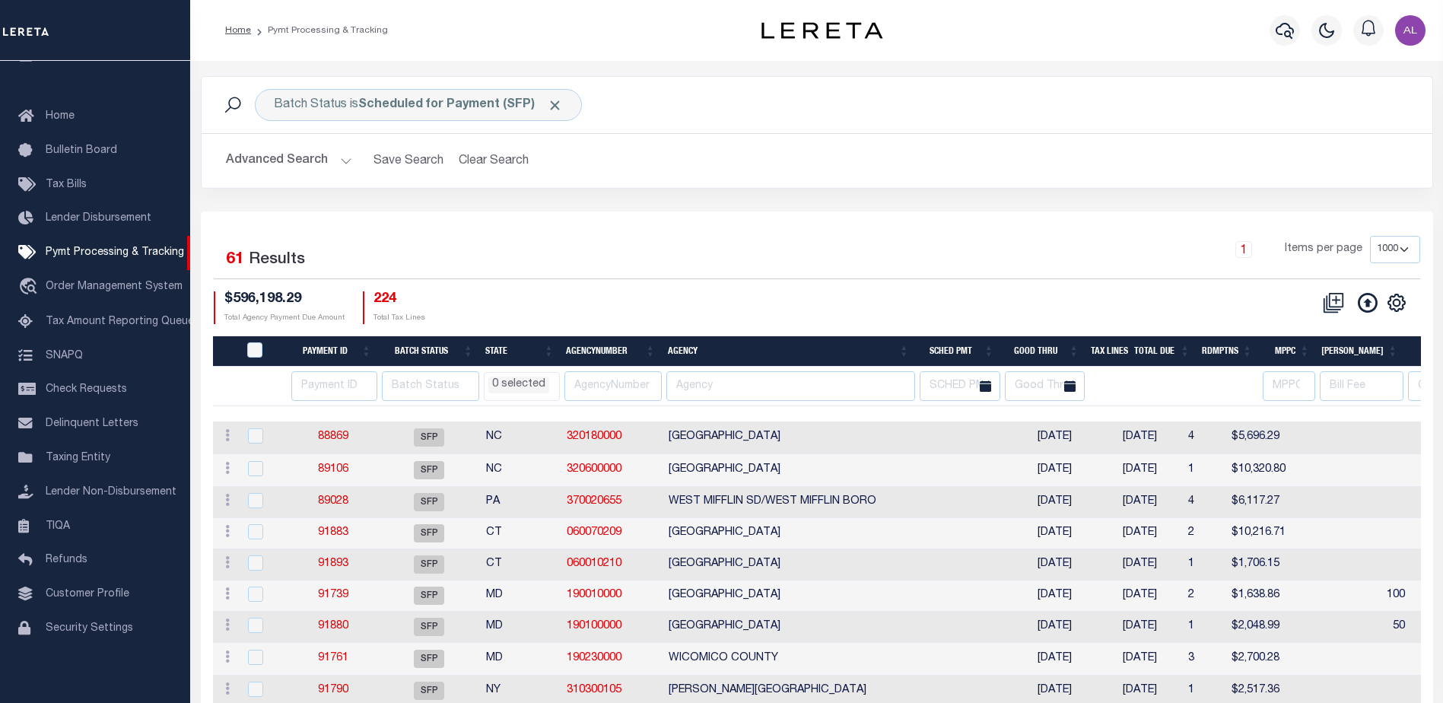
click at [519, 380] on li "0 selected" at bounding box center [518, 384] width 61 height 17
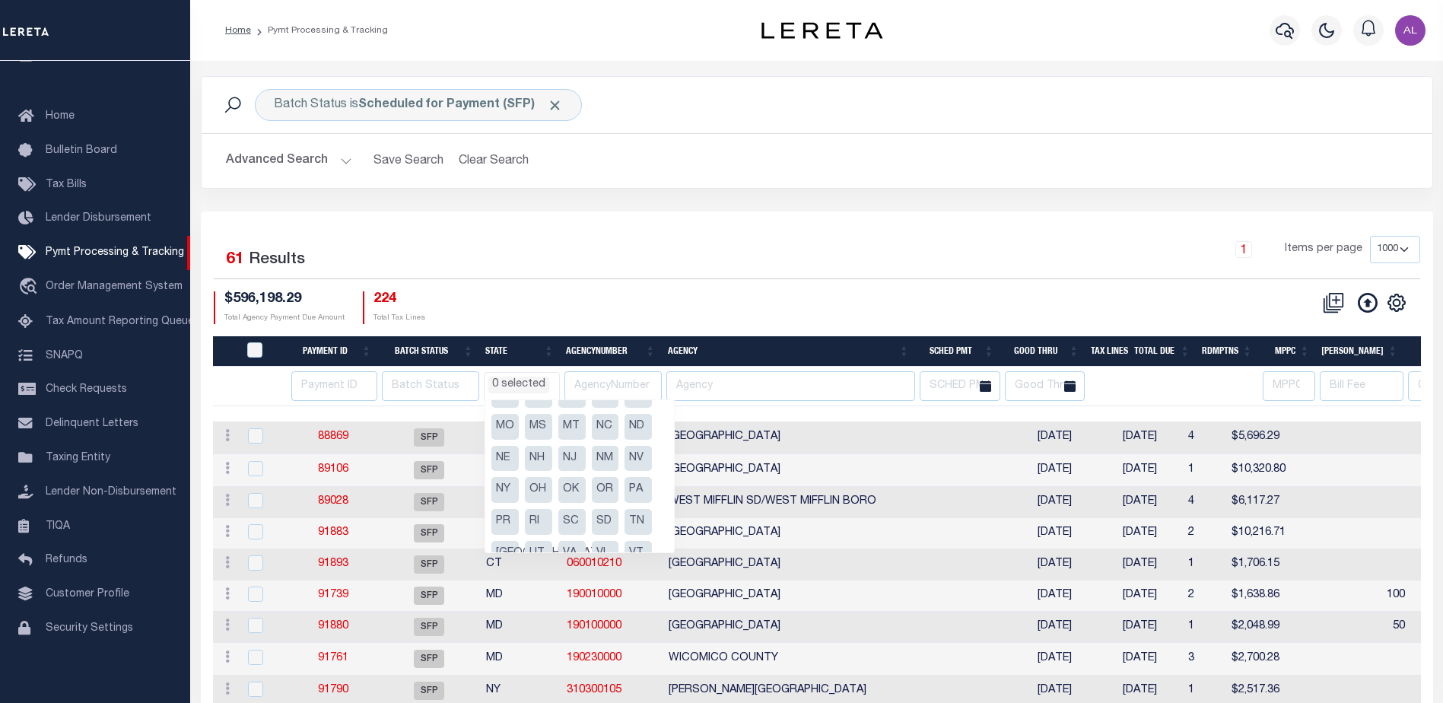
click at [605, 426] on li "NC" at bounding box center [605, 427] width 27 height 26
select select "NC"
select select
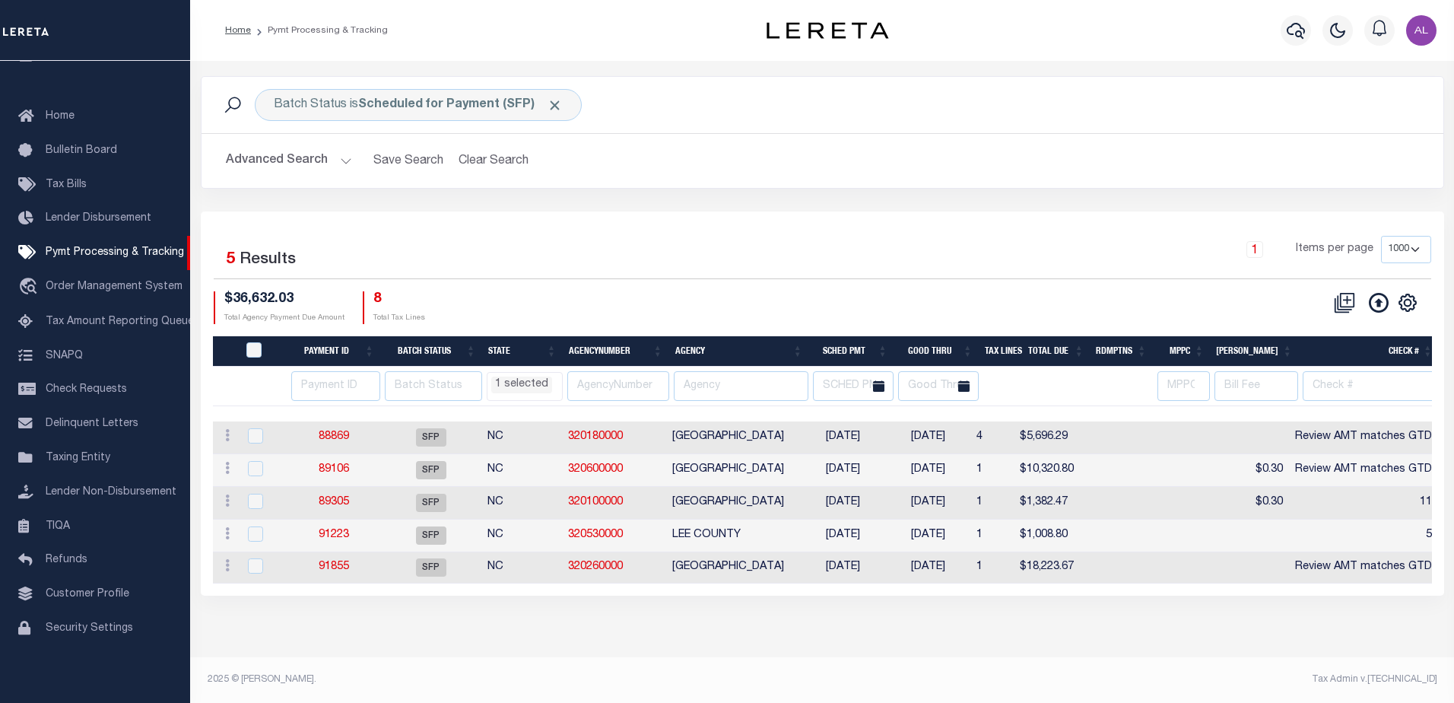
click at [712, 202] on div "Batch Status is Scheduled for Payment (SFP) Search Advanced Search Save Search …" at bounding box center [822, 143] width 1266 height 135
click at [330, 435] on link "88869" at bounding box center [334, 436] width 30 height 11
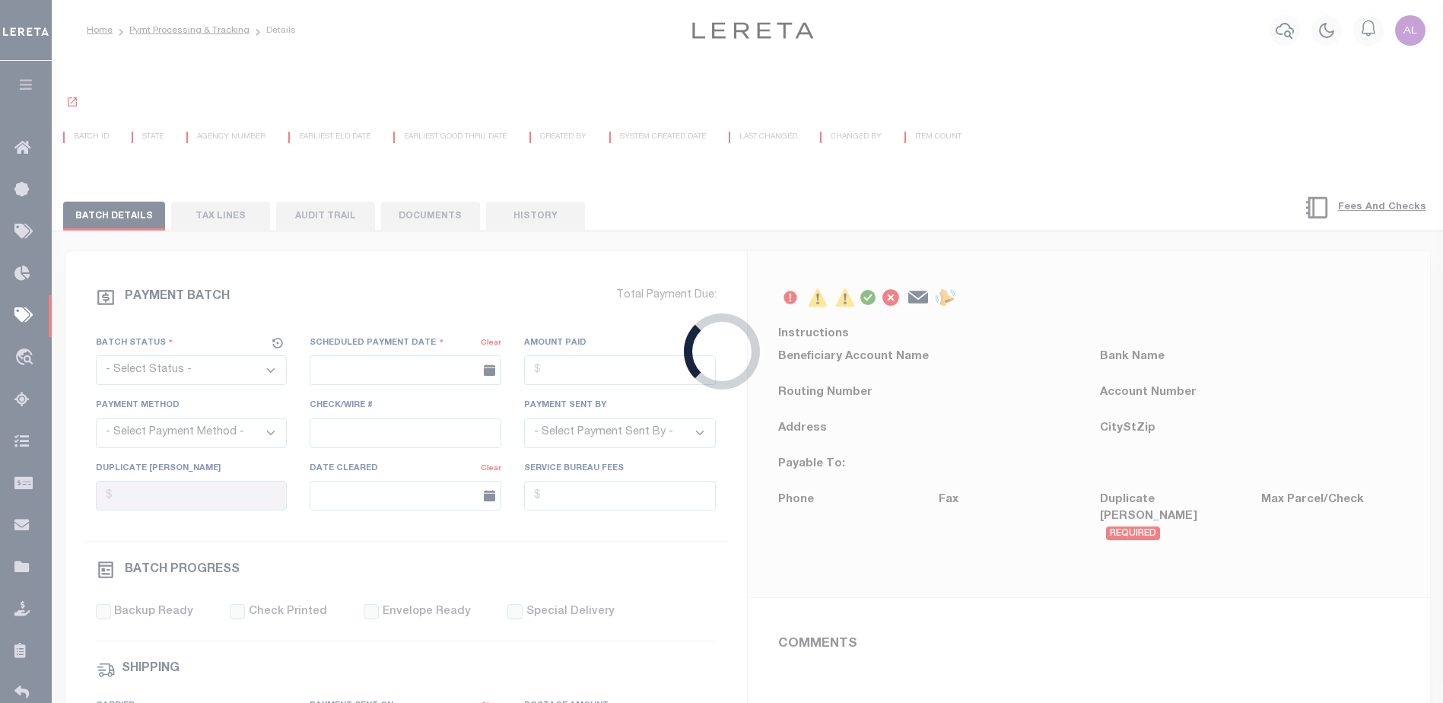
select select "SFP"
type input "12/23/2025"
type input "Review AMT matches GTD"
type input "Audria"
type input "N"
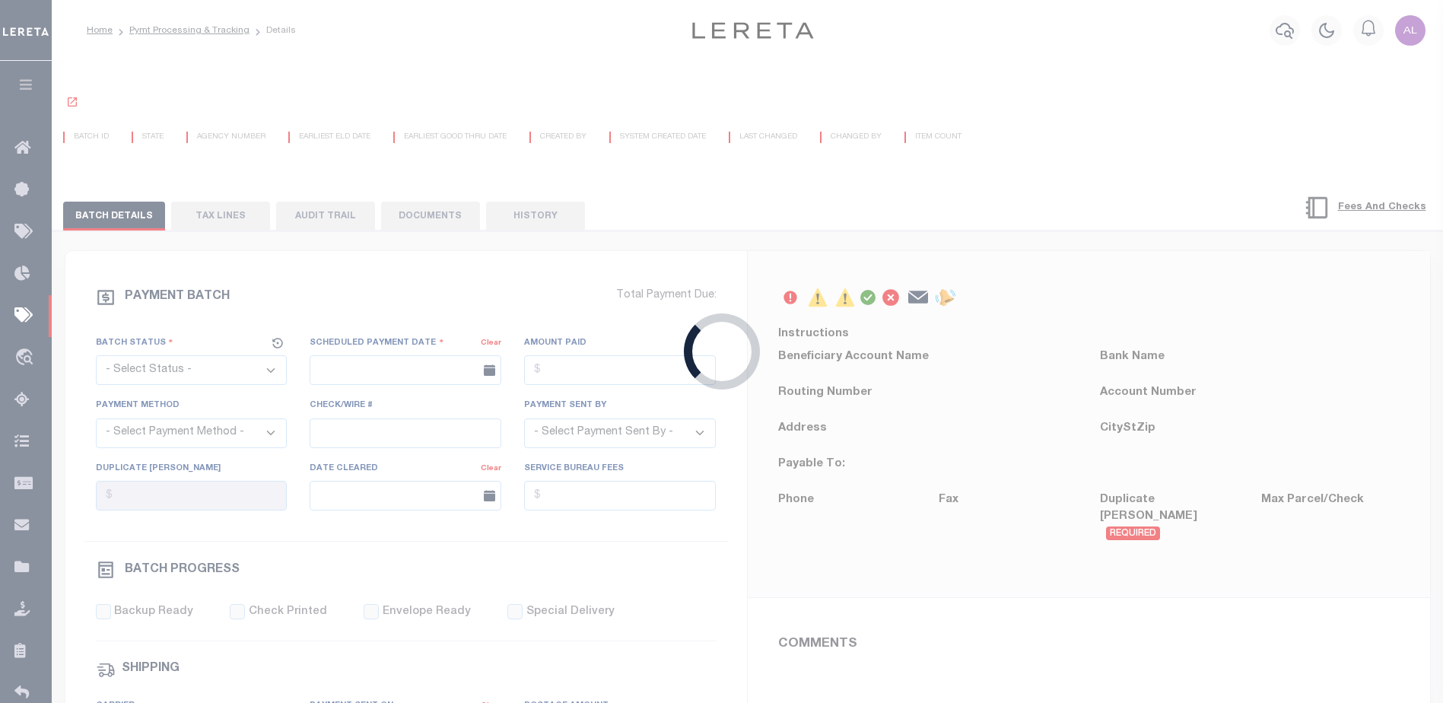
radio input "true"
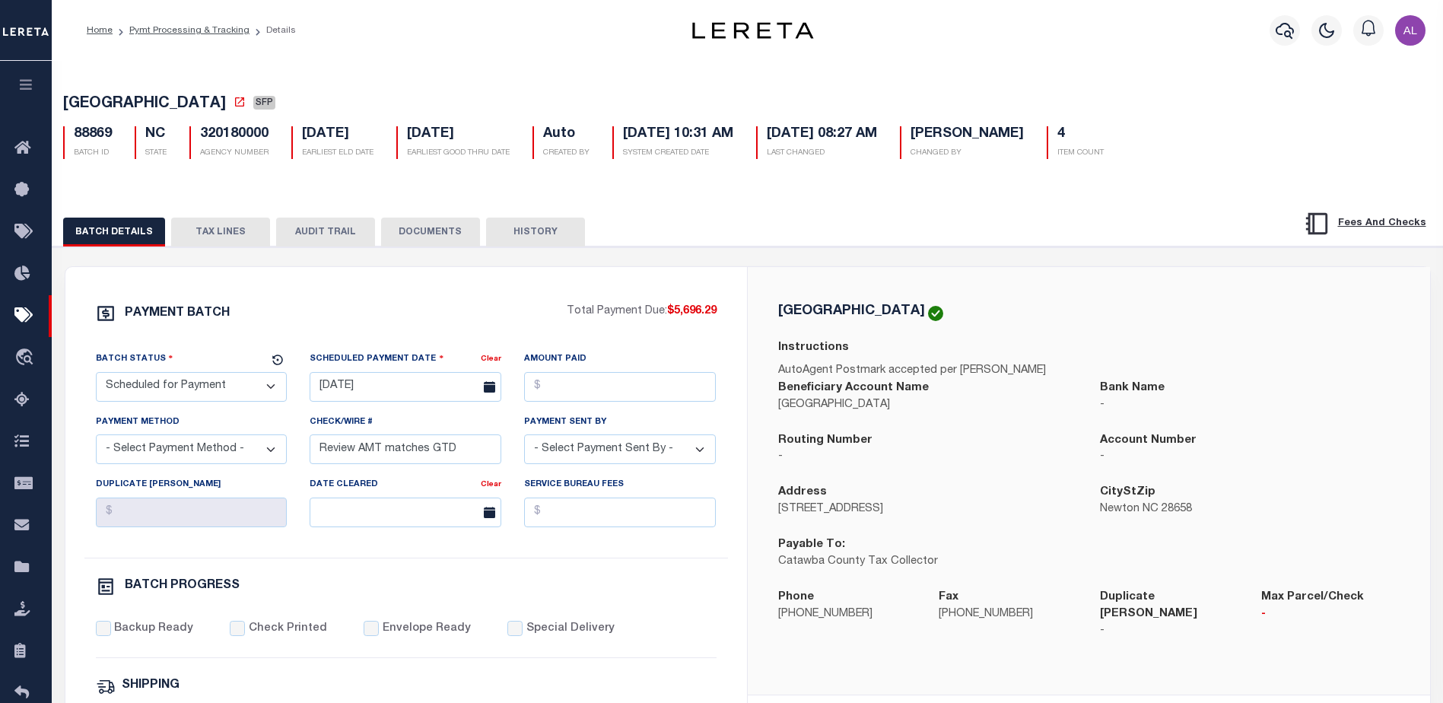
click at [246, 230] on button "TAX LINES" at bounding box center [220, 232] width 99 height 29
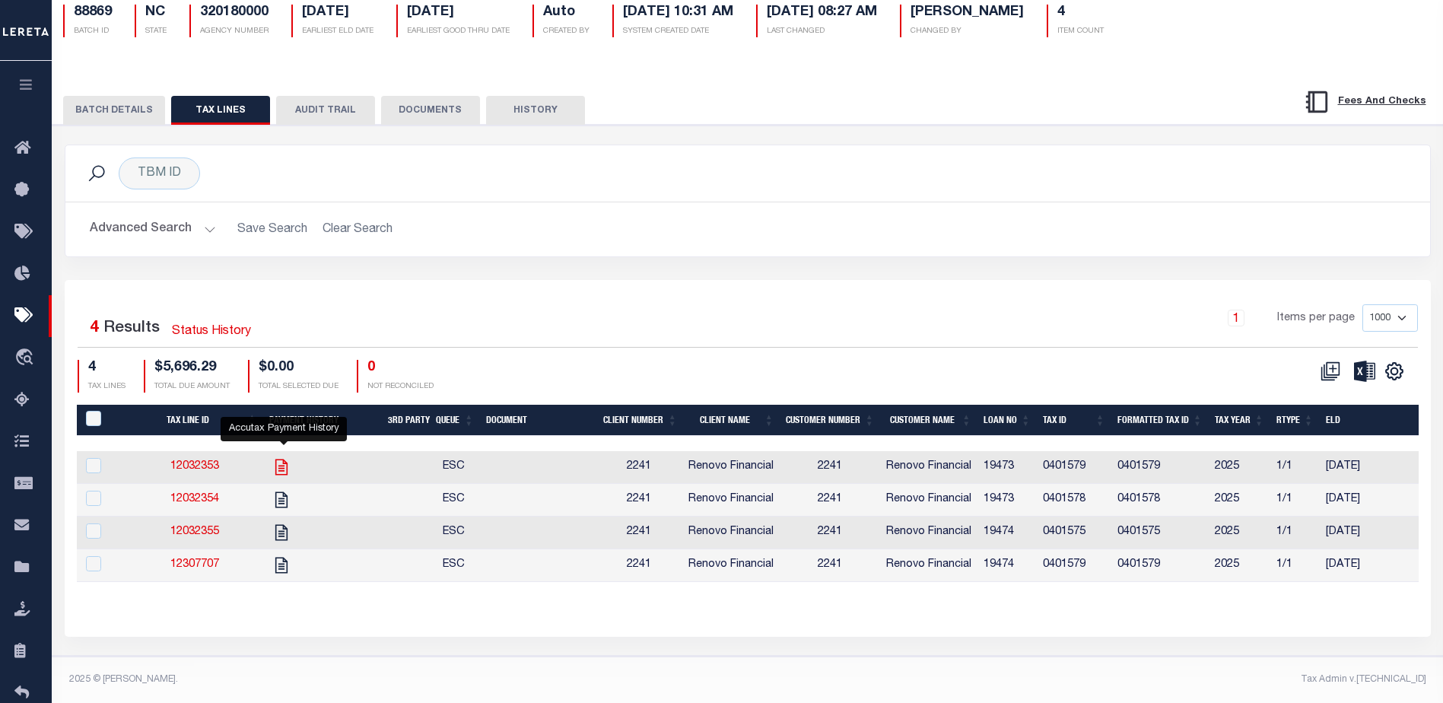
click at [284, 457] on icon "" at bounding box center [282, 467] width 20 height 20
checkbox input "true"
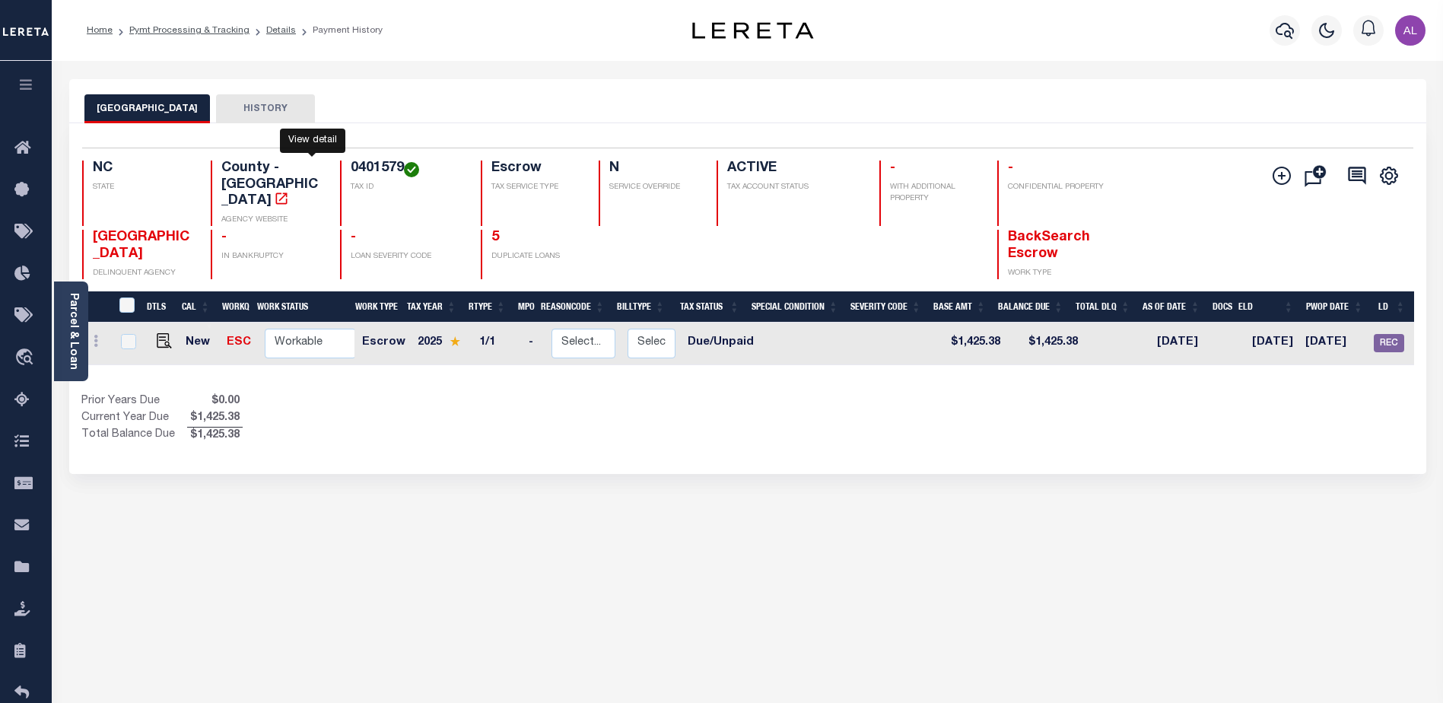
click at [289, 191] on icon "" at bounding box center [281, 198] width 15 height 15
click at [165, 333] on img "" at bounding box center [164, 340] width 15 height 15
checkbox input "true"
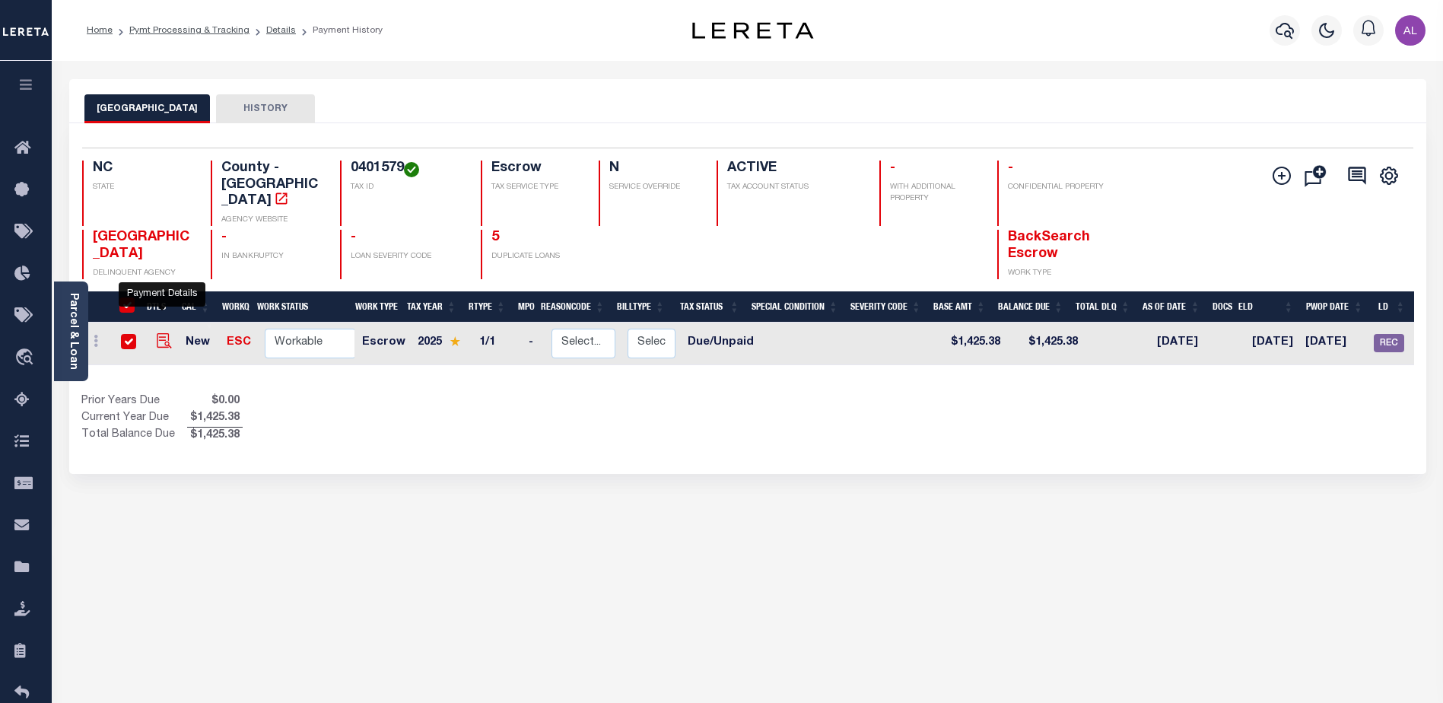
checkbox input "true"
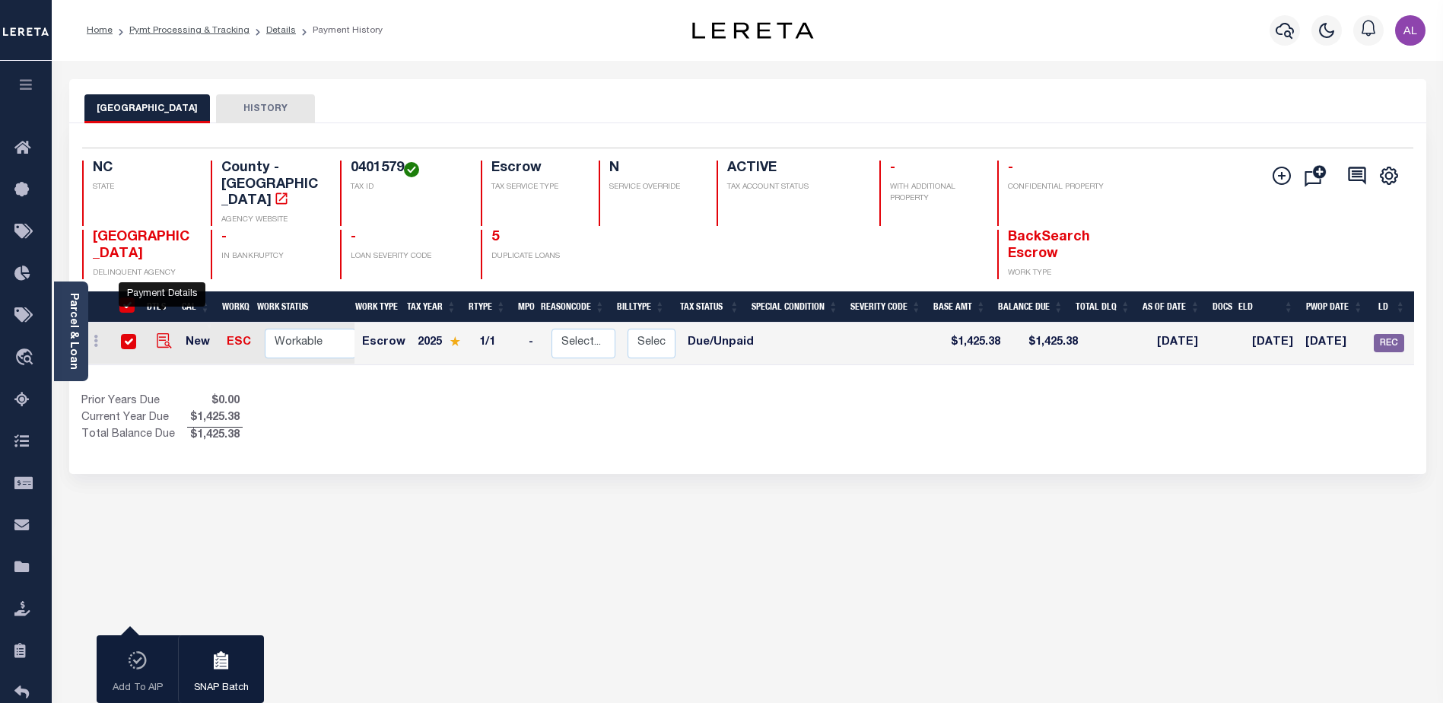
click at [160, 333] on img "" at bounding box center [164, 340] width 15 height 15
checkbox input "false"
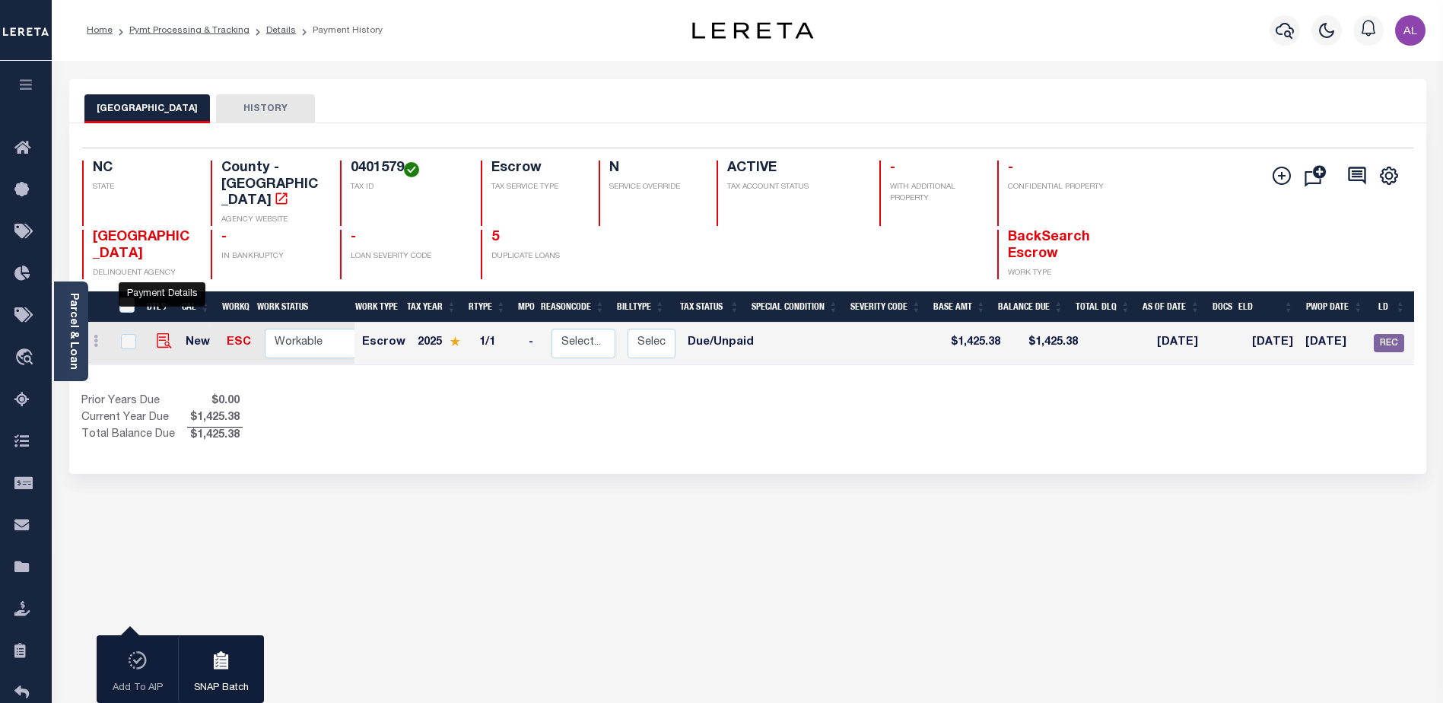
checkbox input "false"
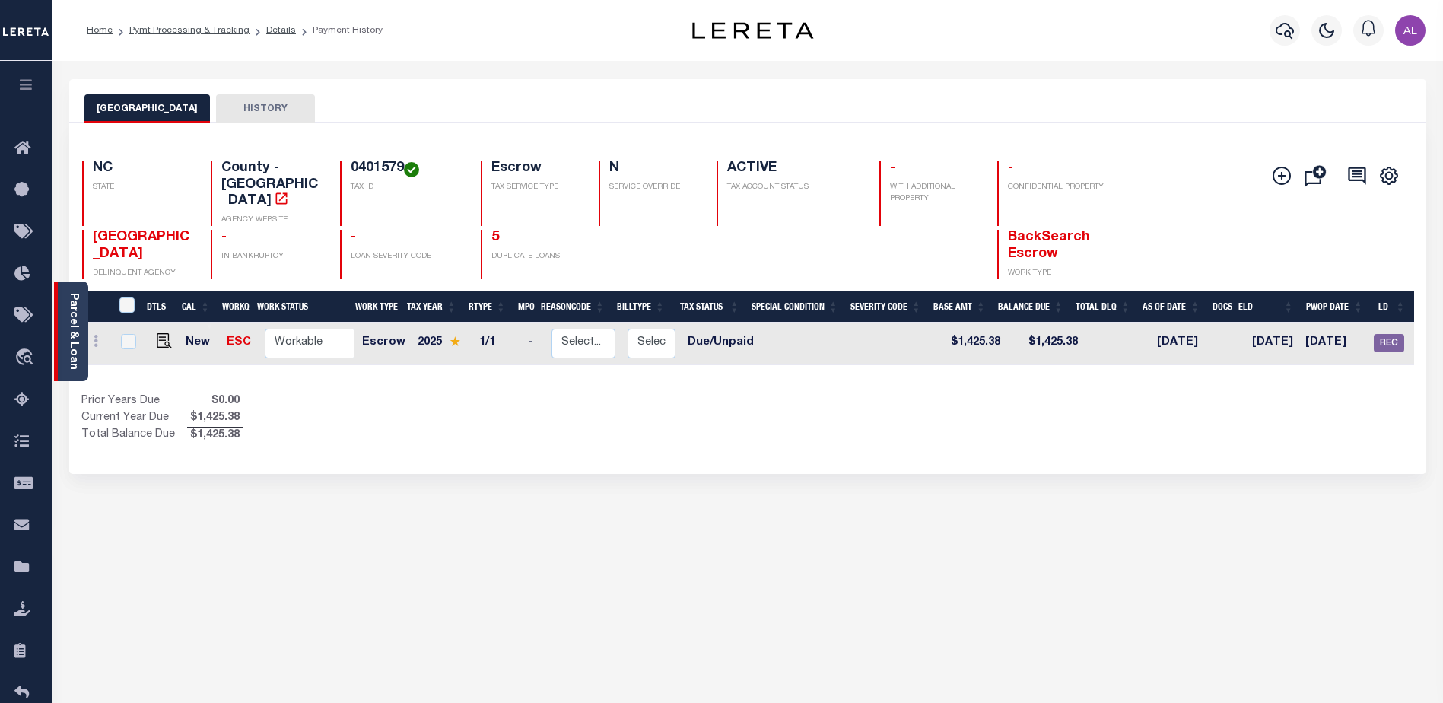
click at [75, 330] on link "Parcel & Loan" at bounding box center [73, 331] width 11 height 77
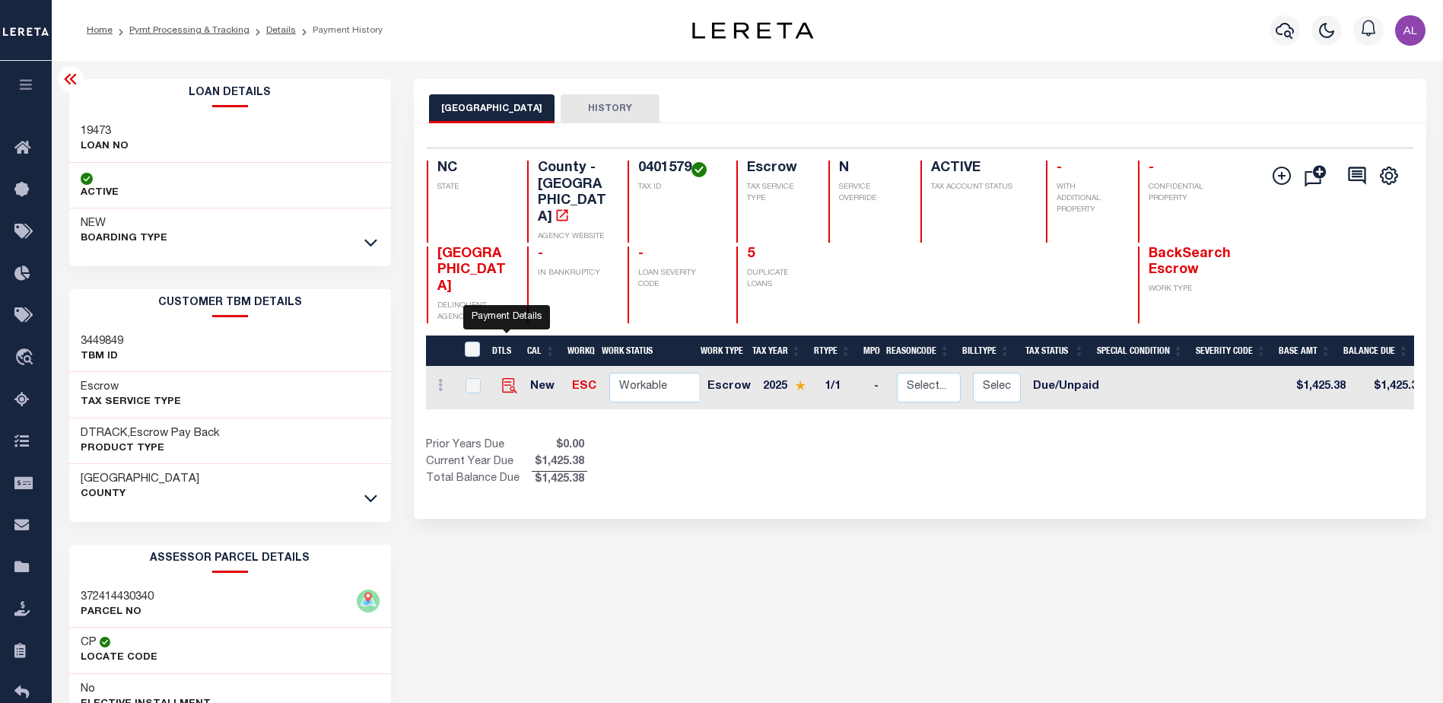
click at [504, 378] on img "" at bounding box center [509, 385] width 15 height 15
checkbox input "true"
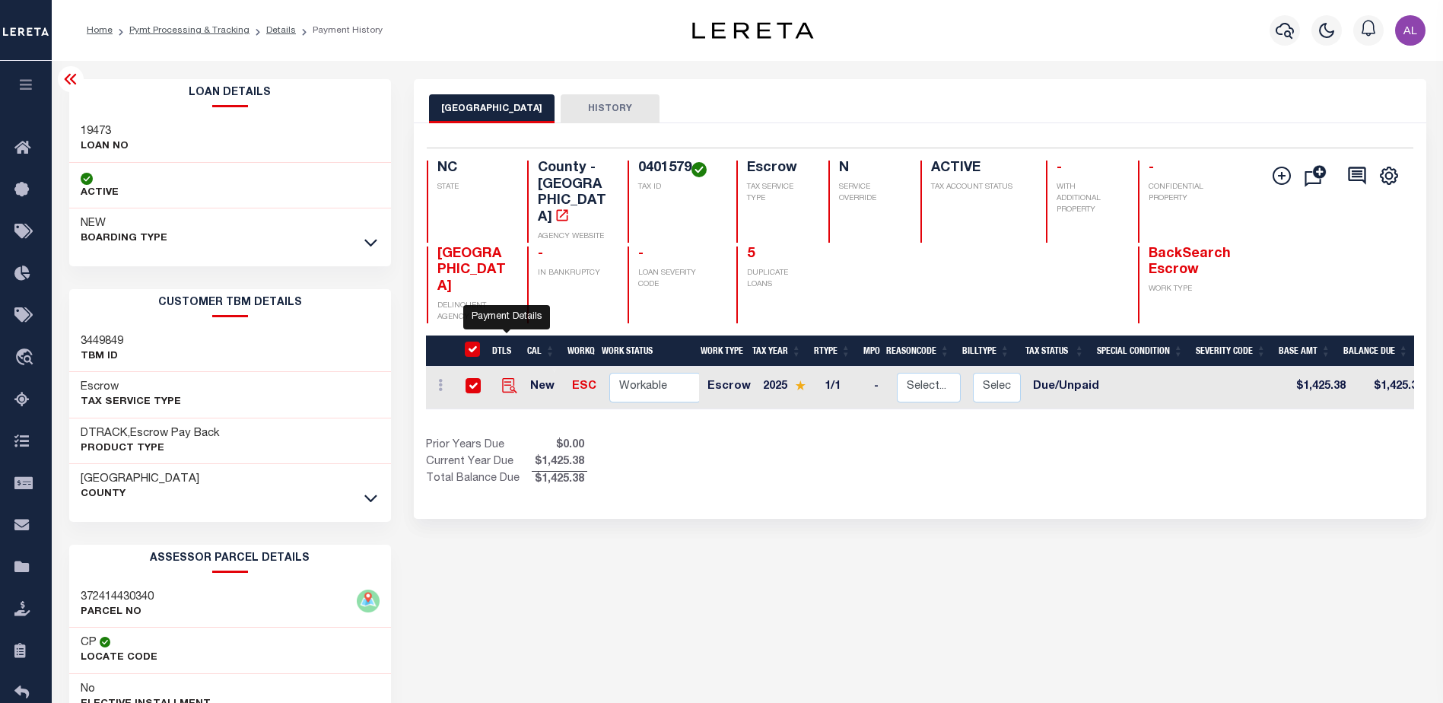
checkbox input "true"
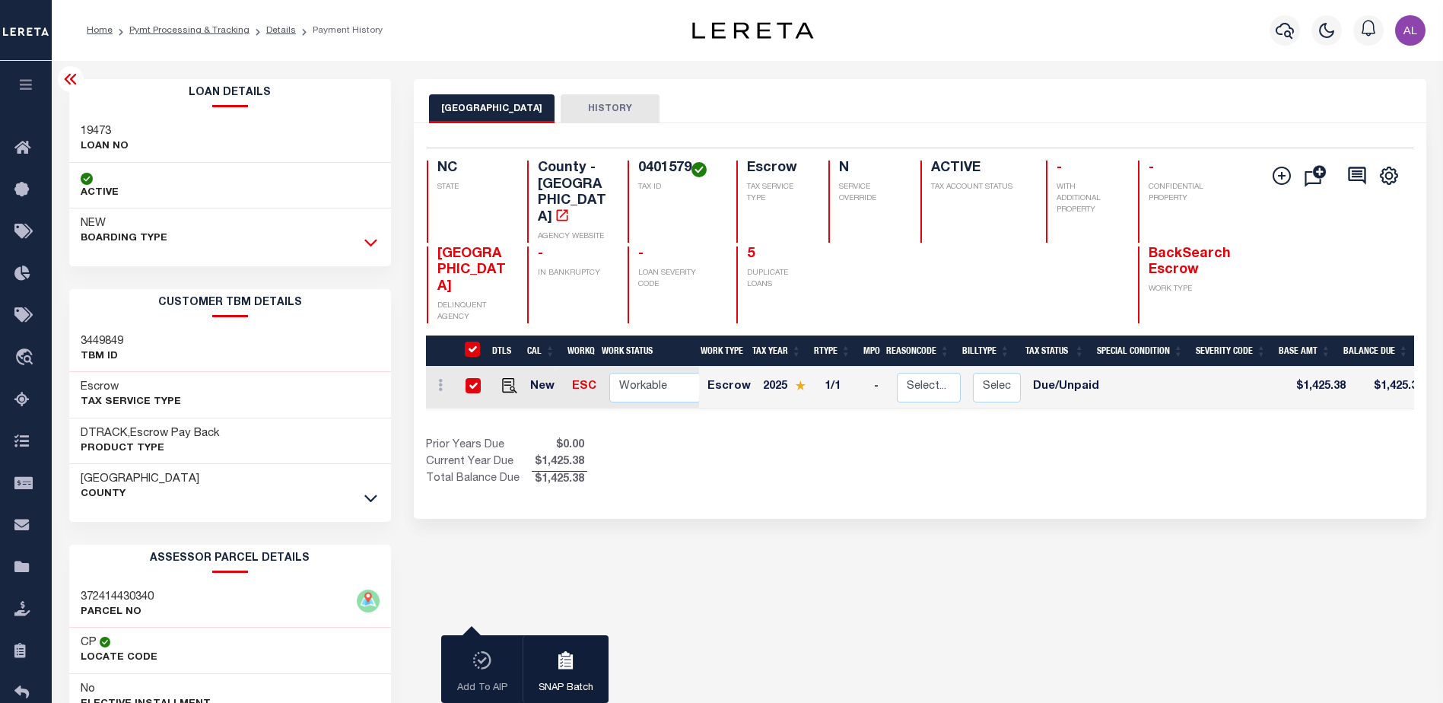
click at [367, 244] on icon at bounding box center [370, 244] width 13 height 8
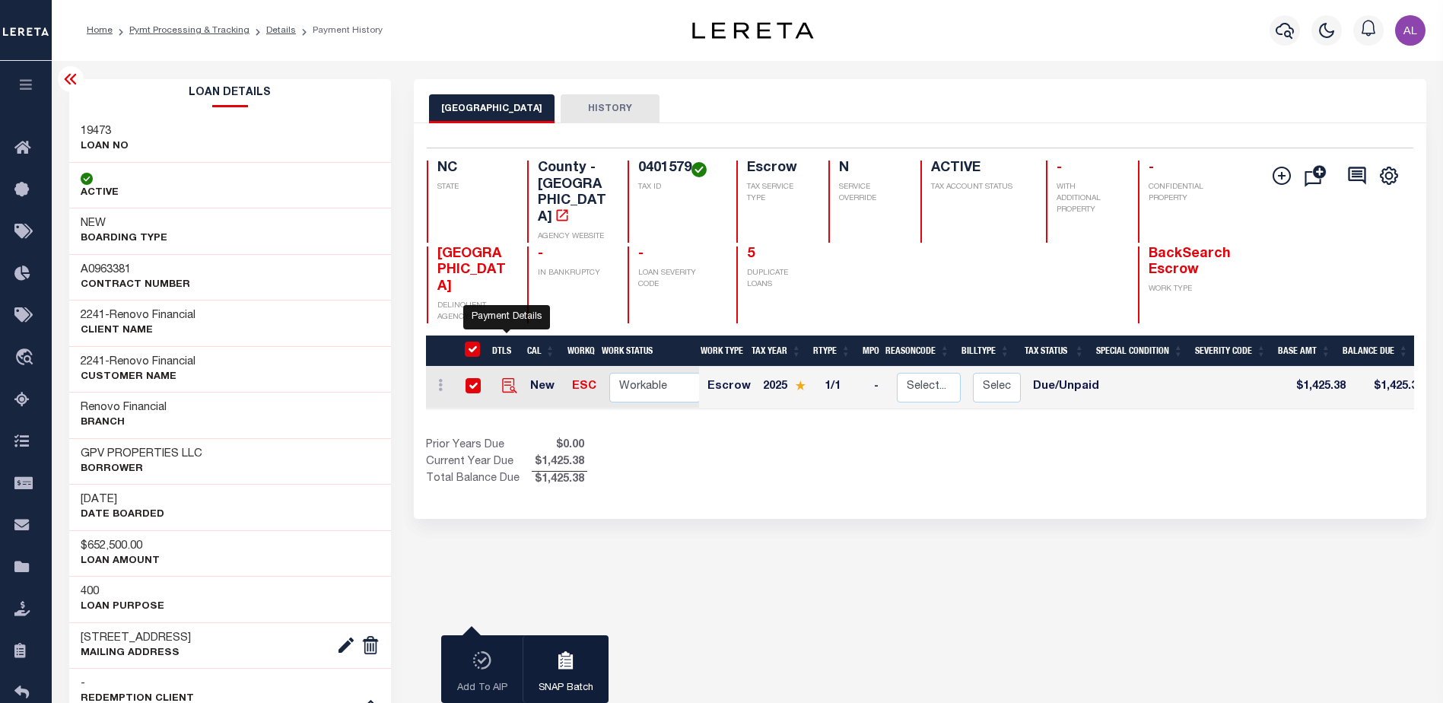
click at [507, 378] on img "" at bounding box center [509, 385] width 15 height 15
checkbox input "false"
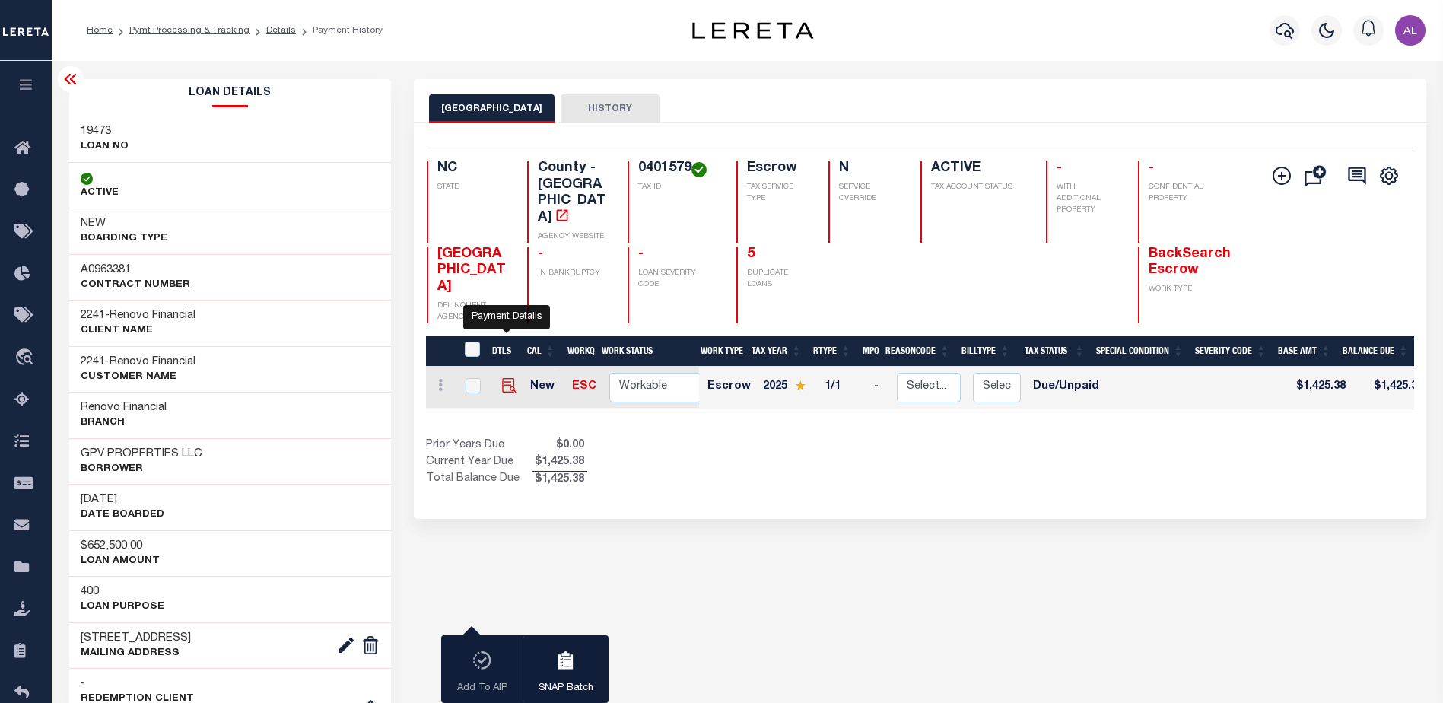
checkbox input "false"
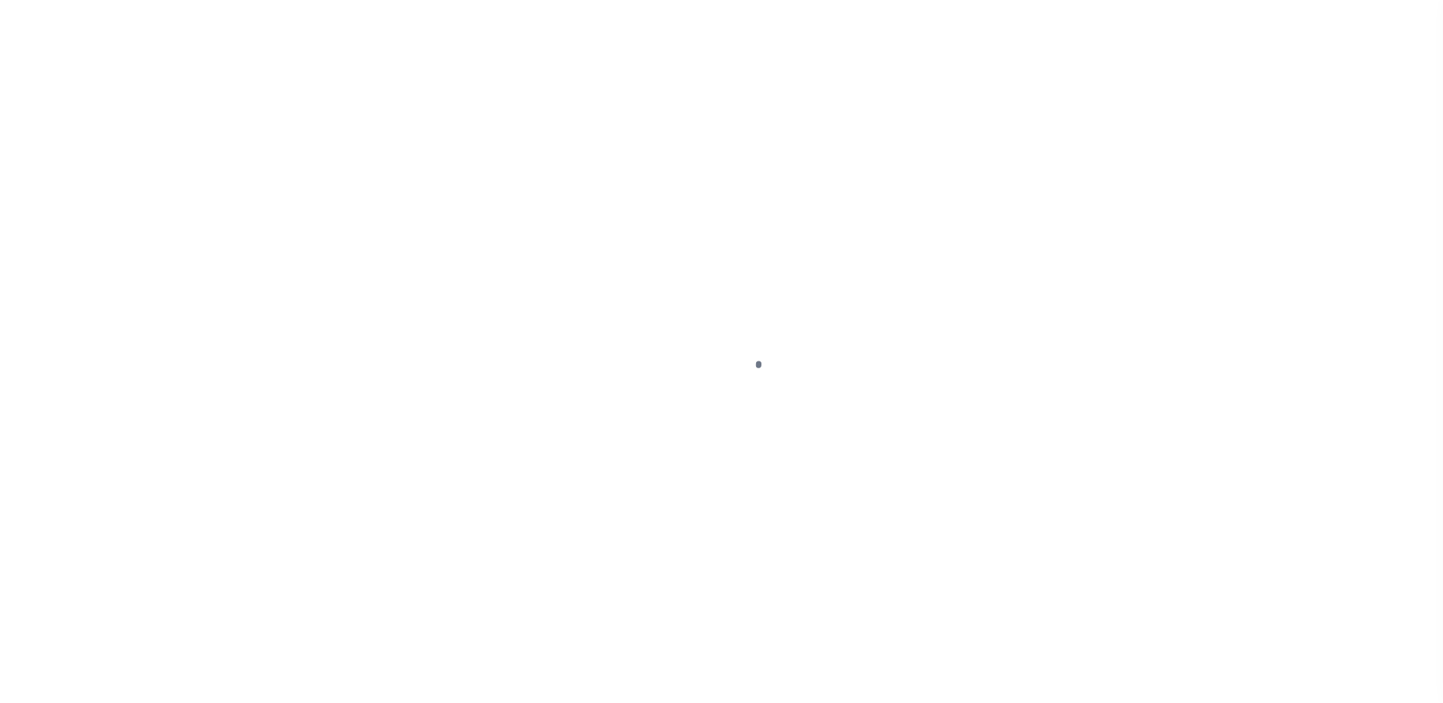
select select "DUE"
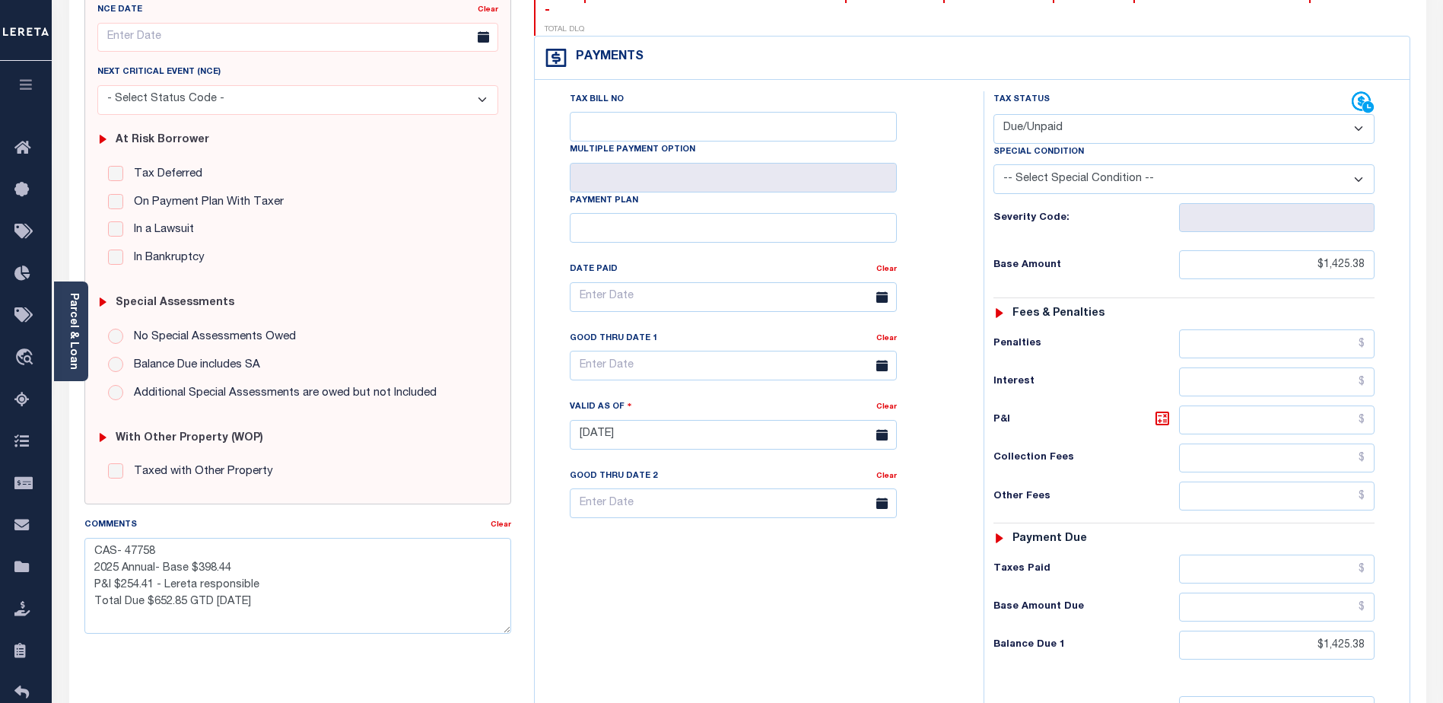
scroll to position [191, 0]
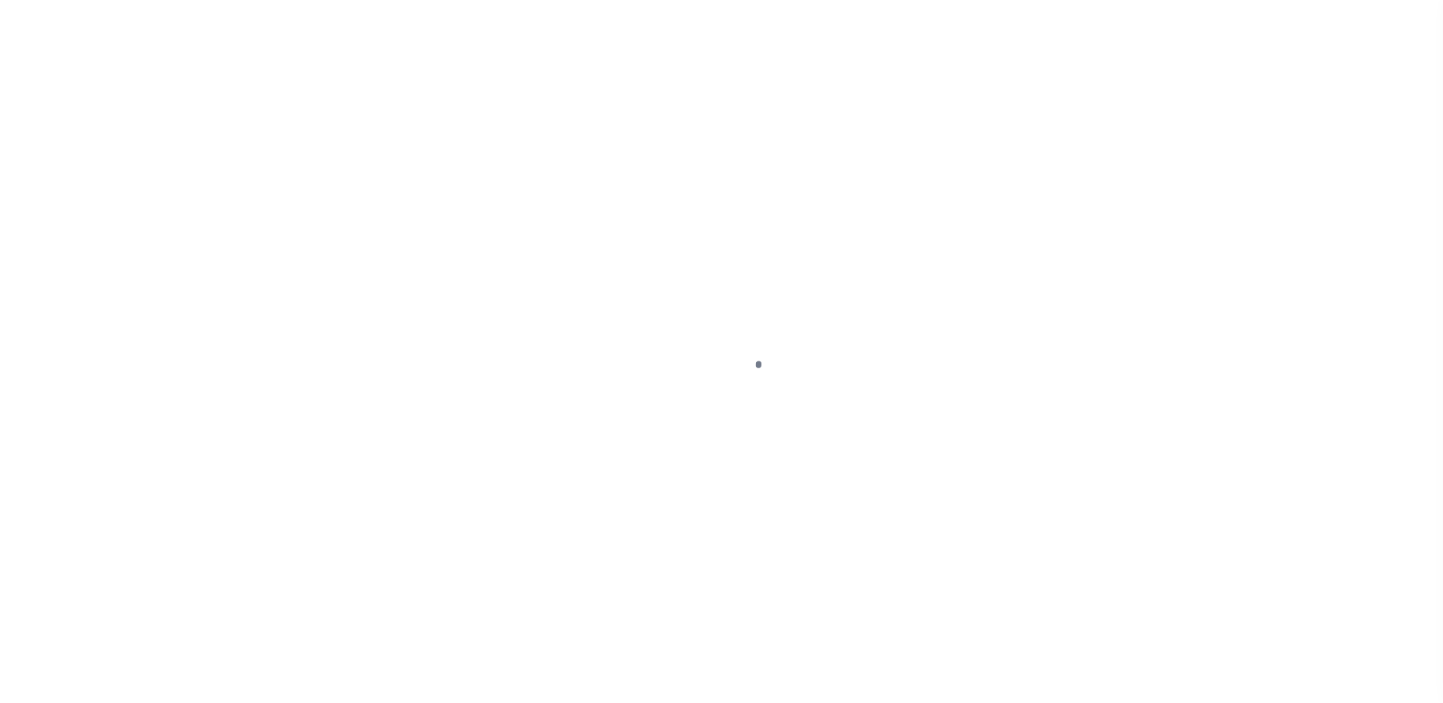
select select "DUE"
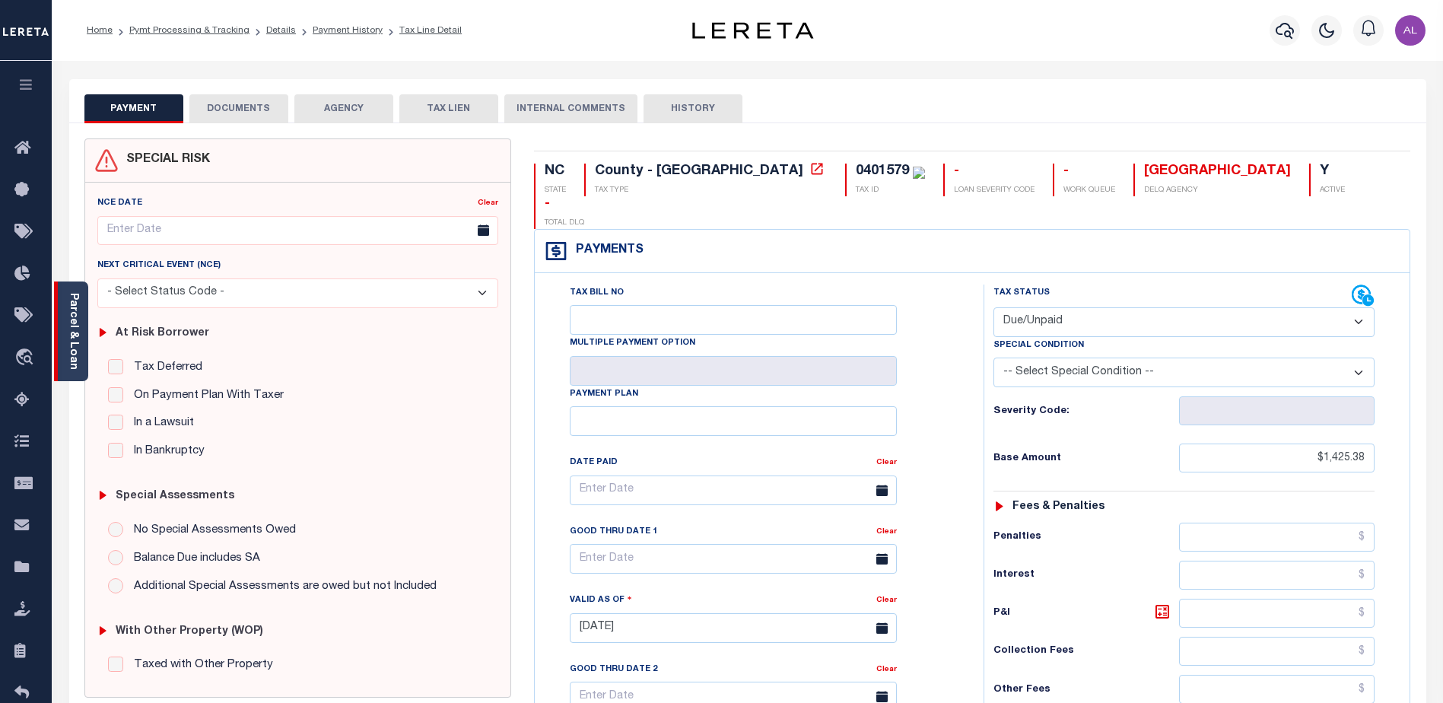
click at [71, 325] on link "Parcel & Loan" at bounding box center [73, 331] width 11 height 77
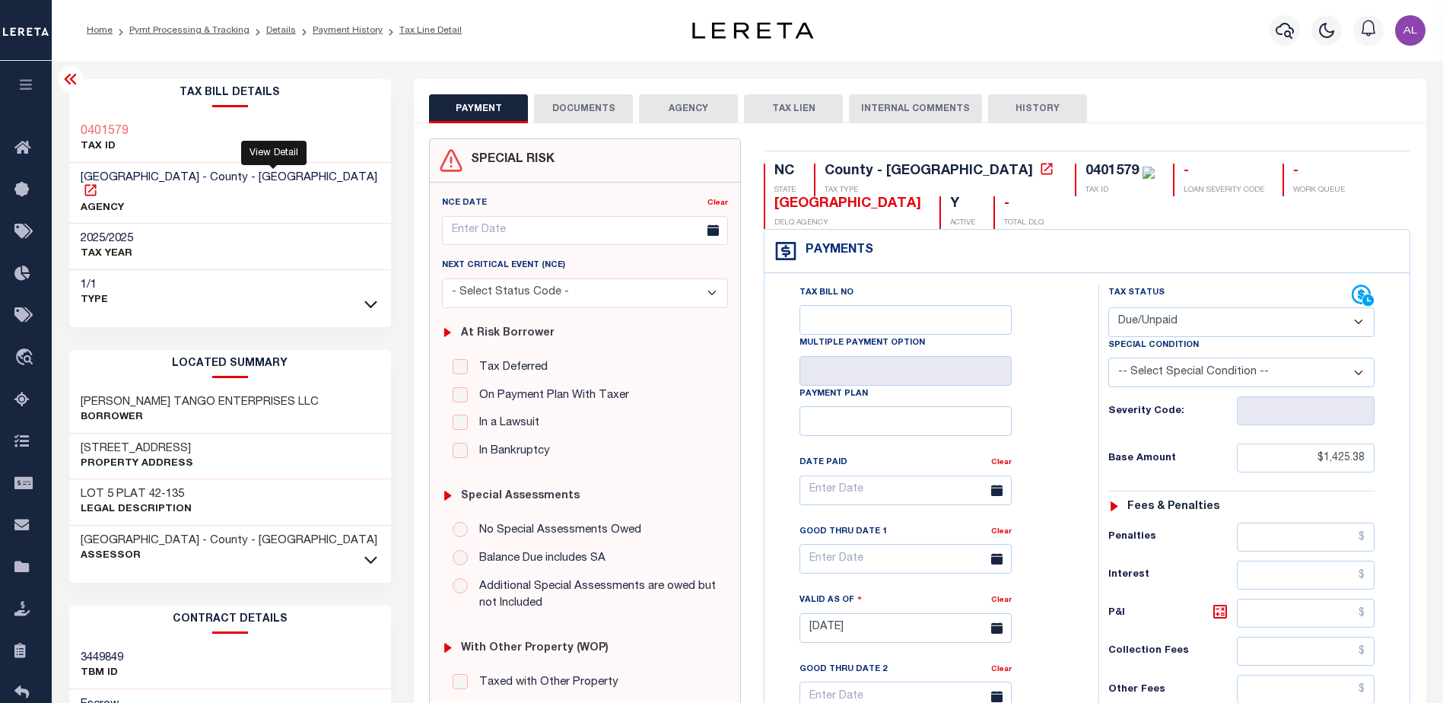
click at [98, 183] on icon at bounding box center [90, 190] width 15 height 15
drag, startPoint x: 132, startPoint y: 132, endPoint x: 72, endPoint y: 130, distance: 59.3
click at [72, 130] on div "0401579 TAX ID" at bounding box center [230, 139] width 322 height 46
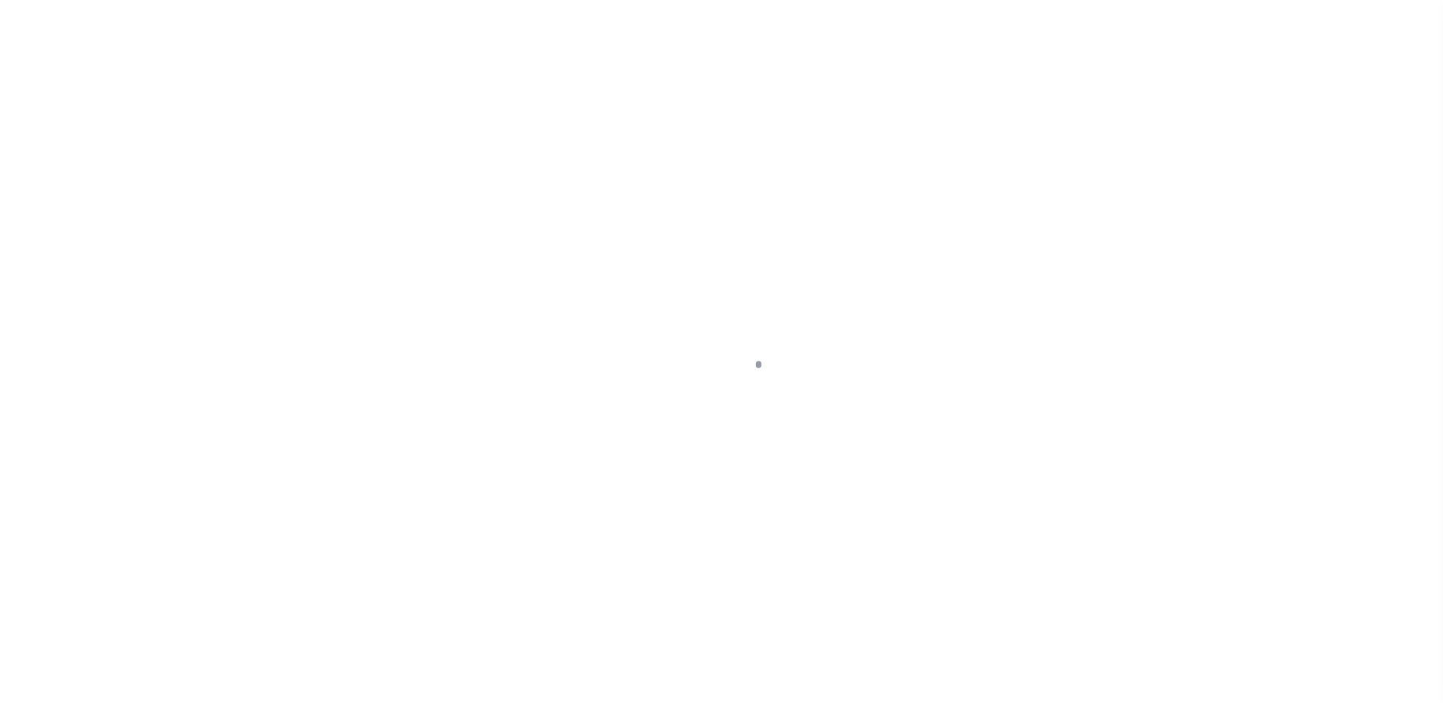
select select "DUE"
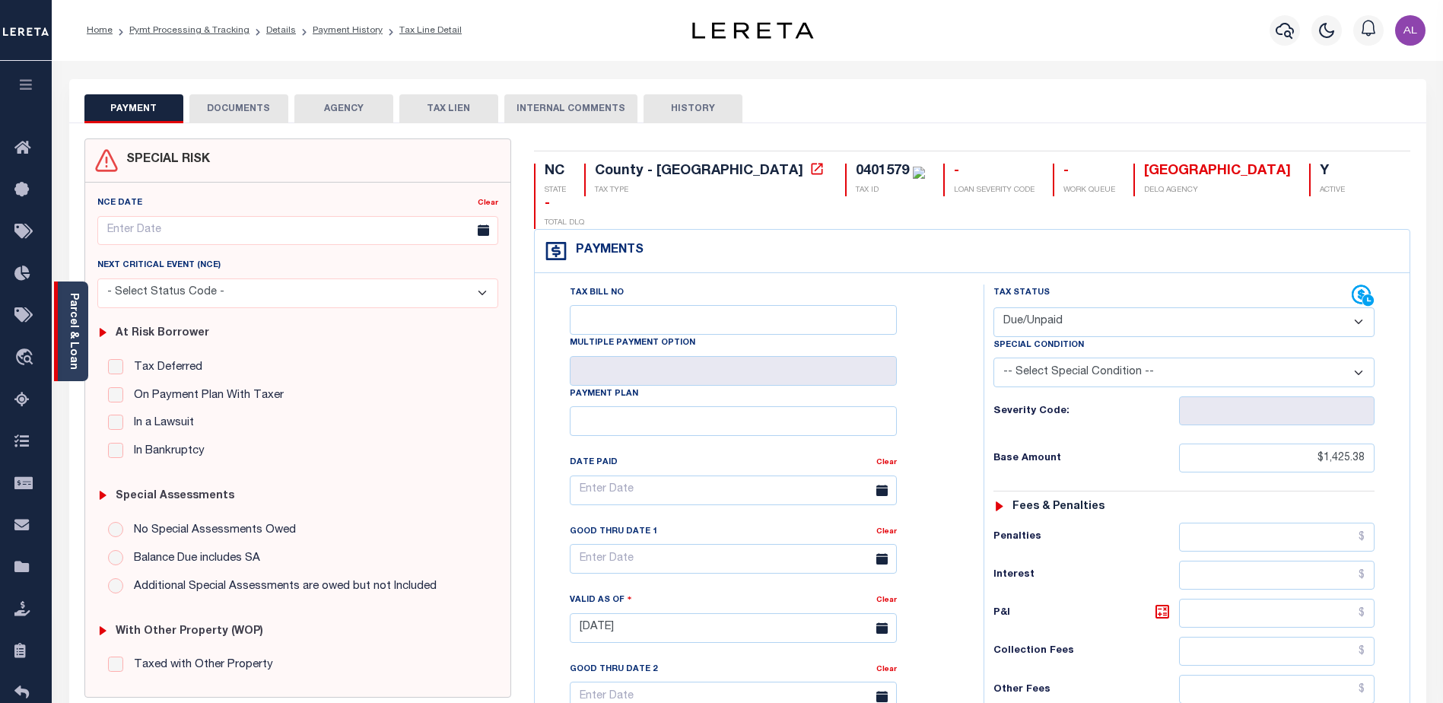
click at [75, 313] on link "Parcel & Loan" at bounding box center [73, 331] width 11 height 77
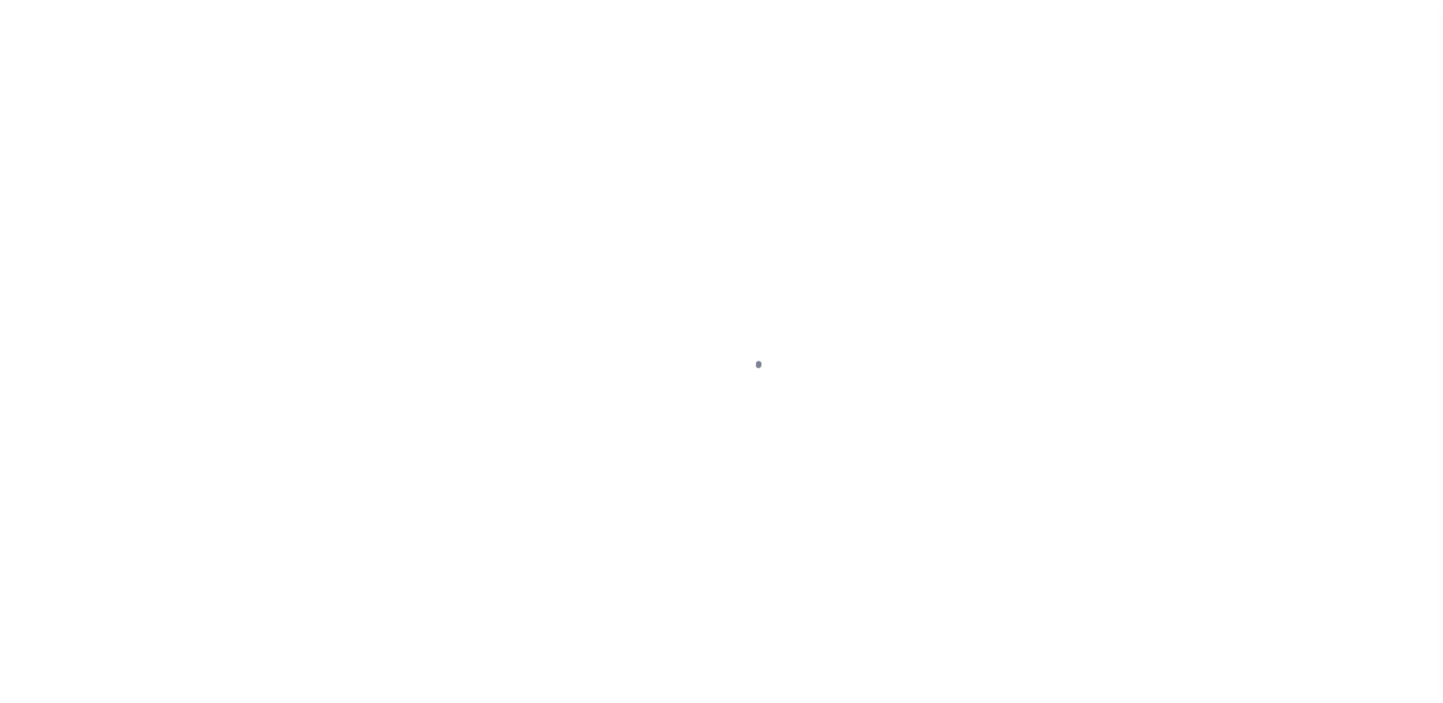
select select "DUE"
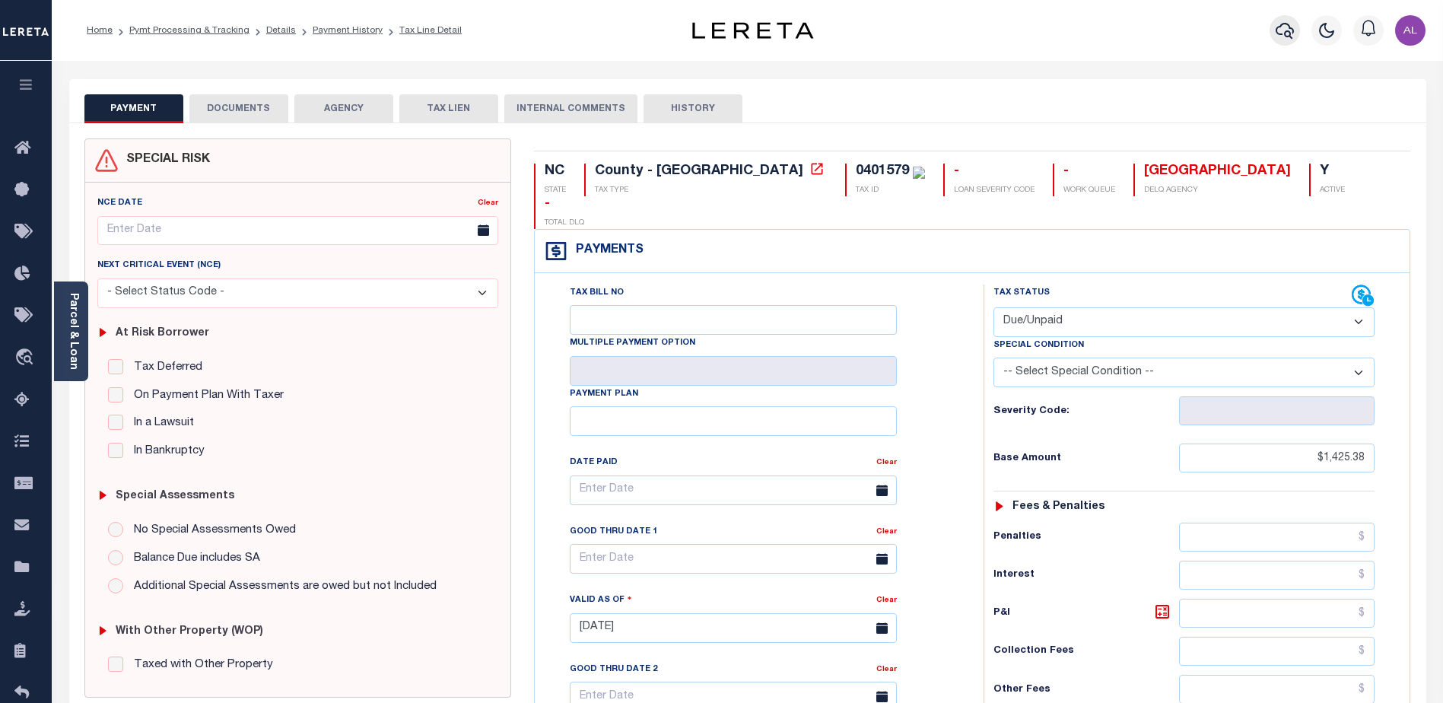
click at [1288, 33] on icon "button" at bounding box center [1285, 31] width 18 height 16
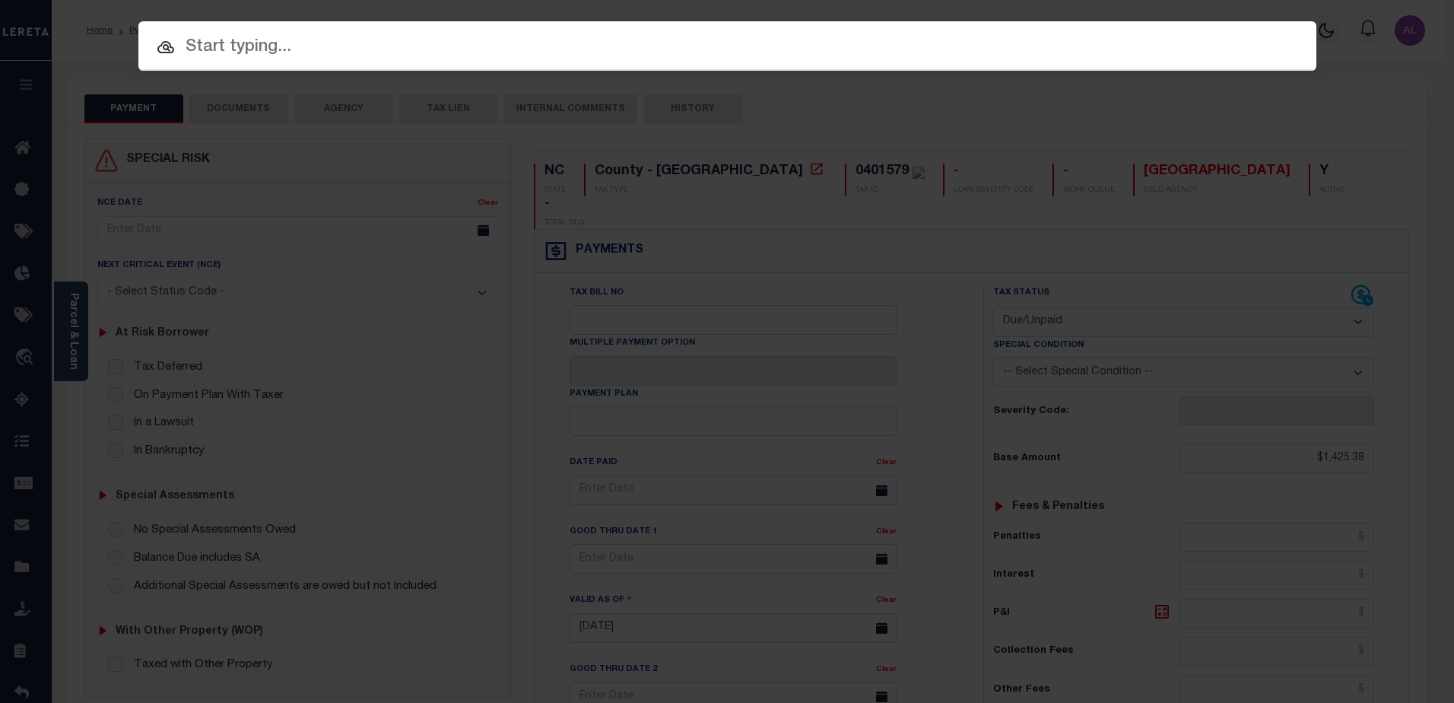
click at [220, 46] on input "text" at bounding box center [727, 47] width 1178 height 27
click at [262, 43] on input "text" at bounding box center [727, 47] width 1178 height 27
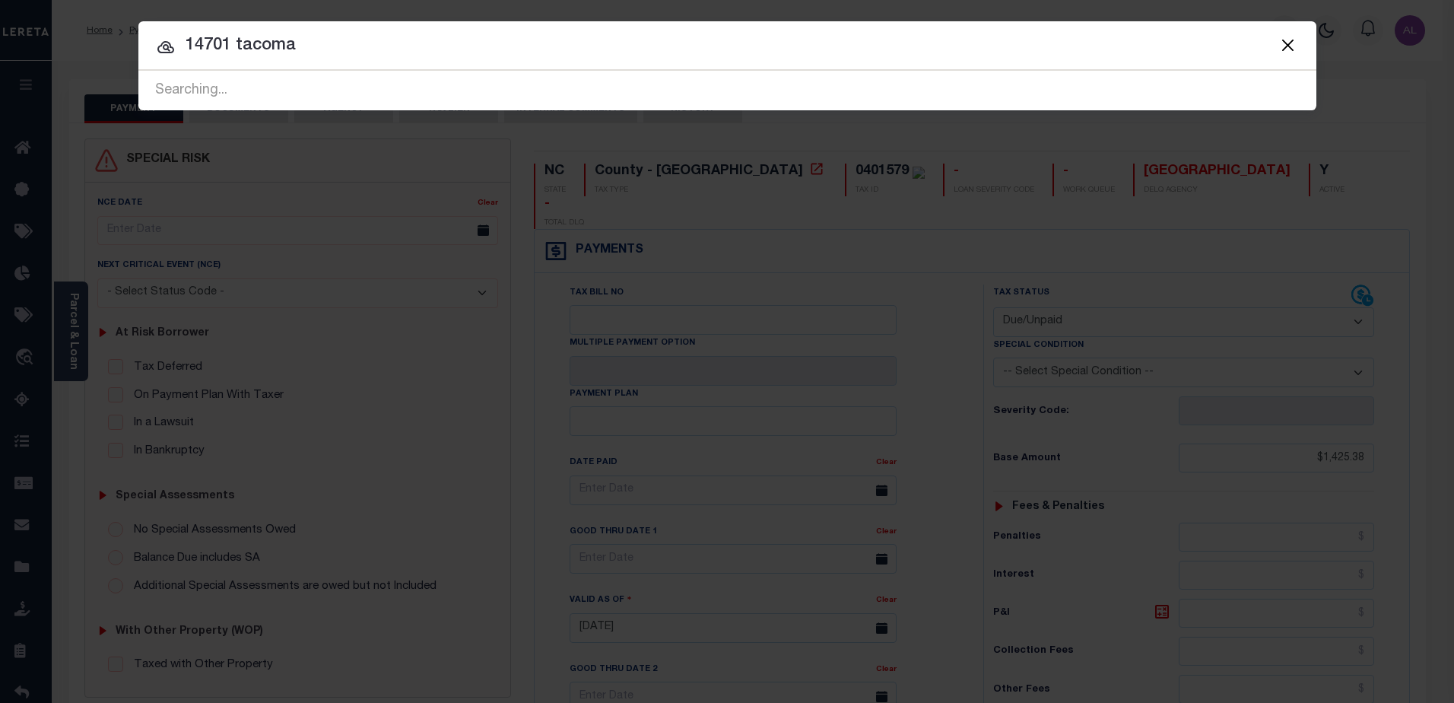
type input "14701 tacoma"
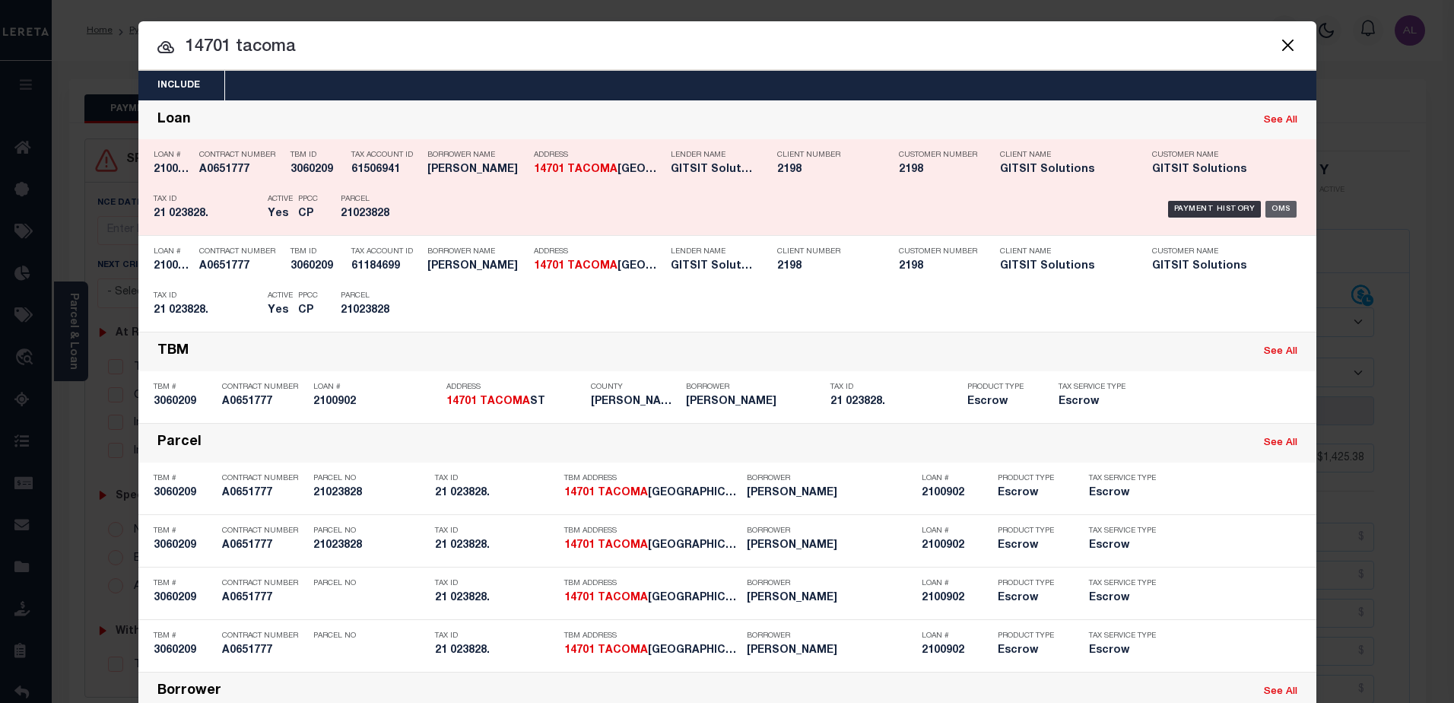
click at [1278, 210] on div "OMS" at bounding box center [1281, 209] width 31 height 17
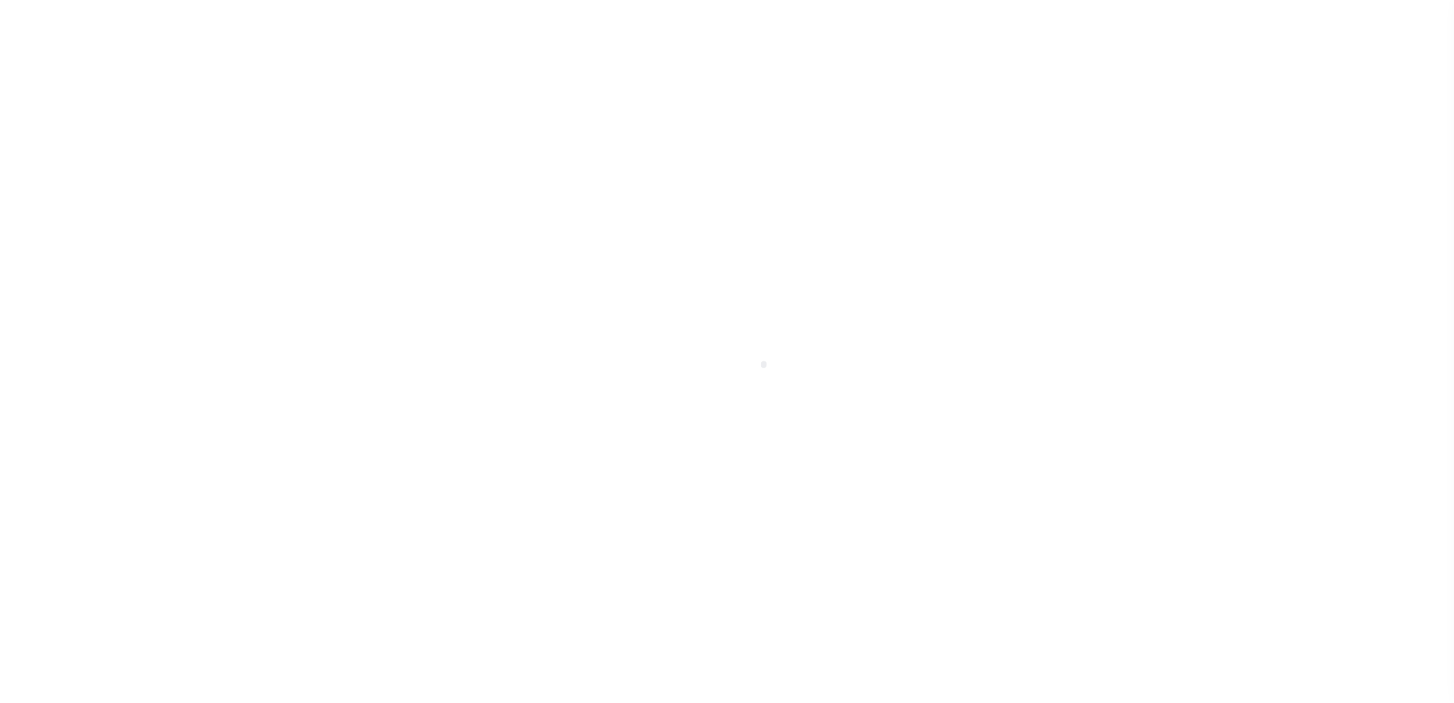
select select "1000"
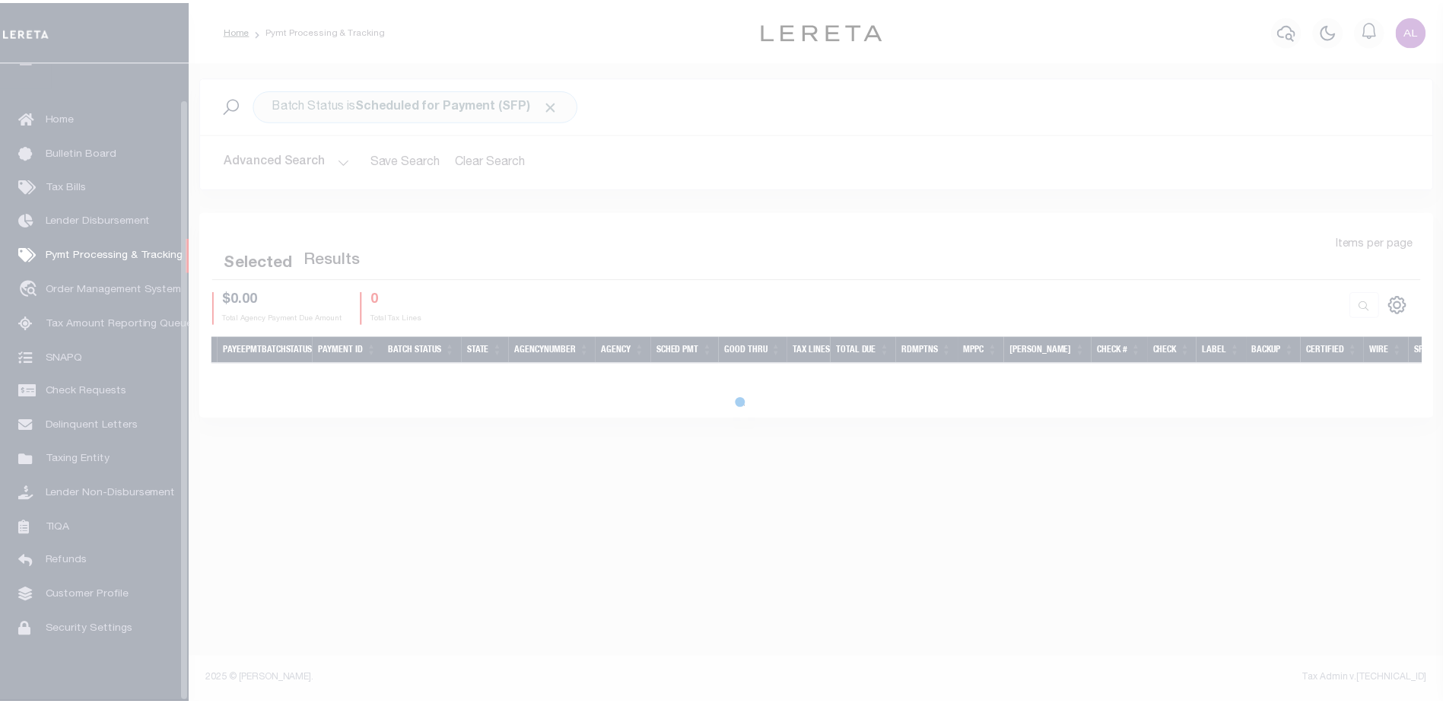
scroll to position [38, 0]
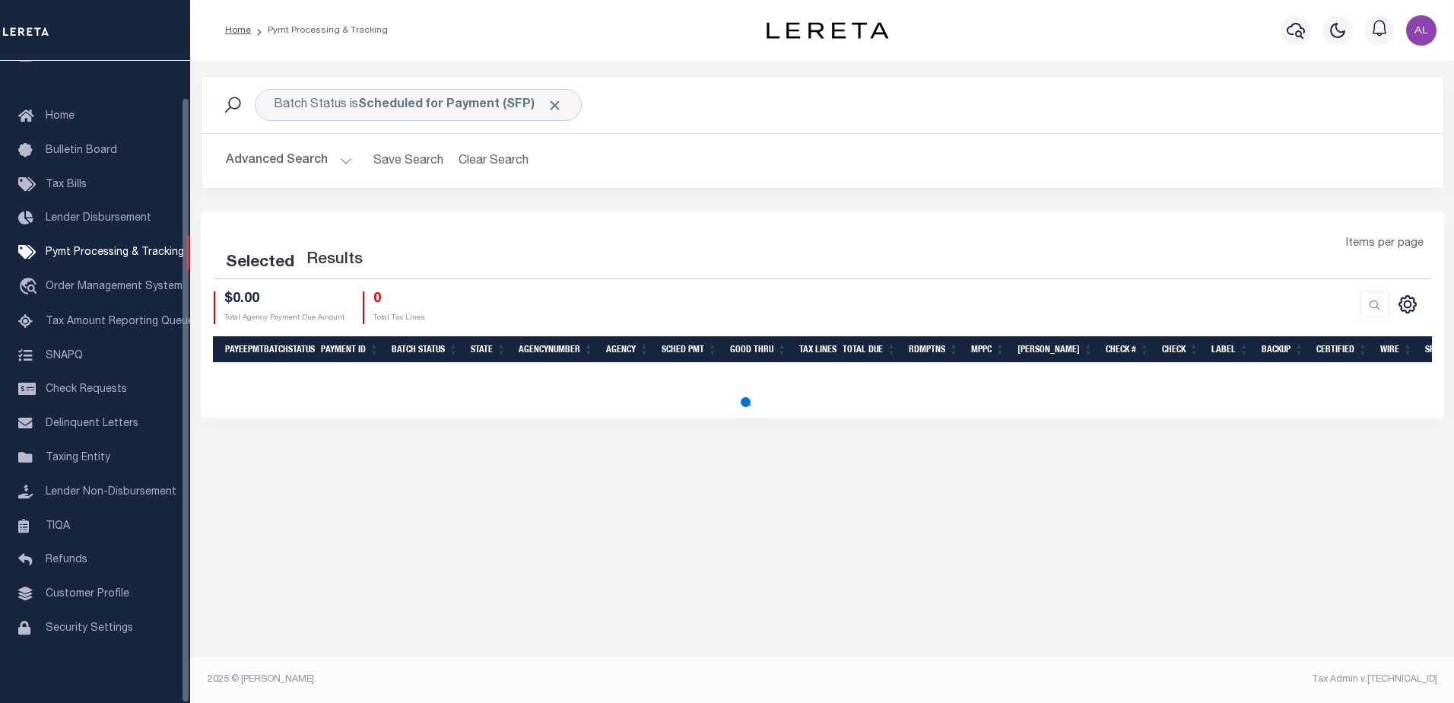
select select "1000"
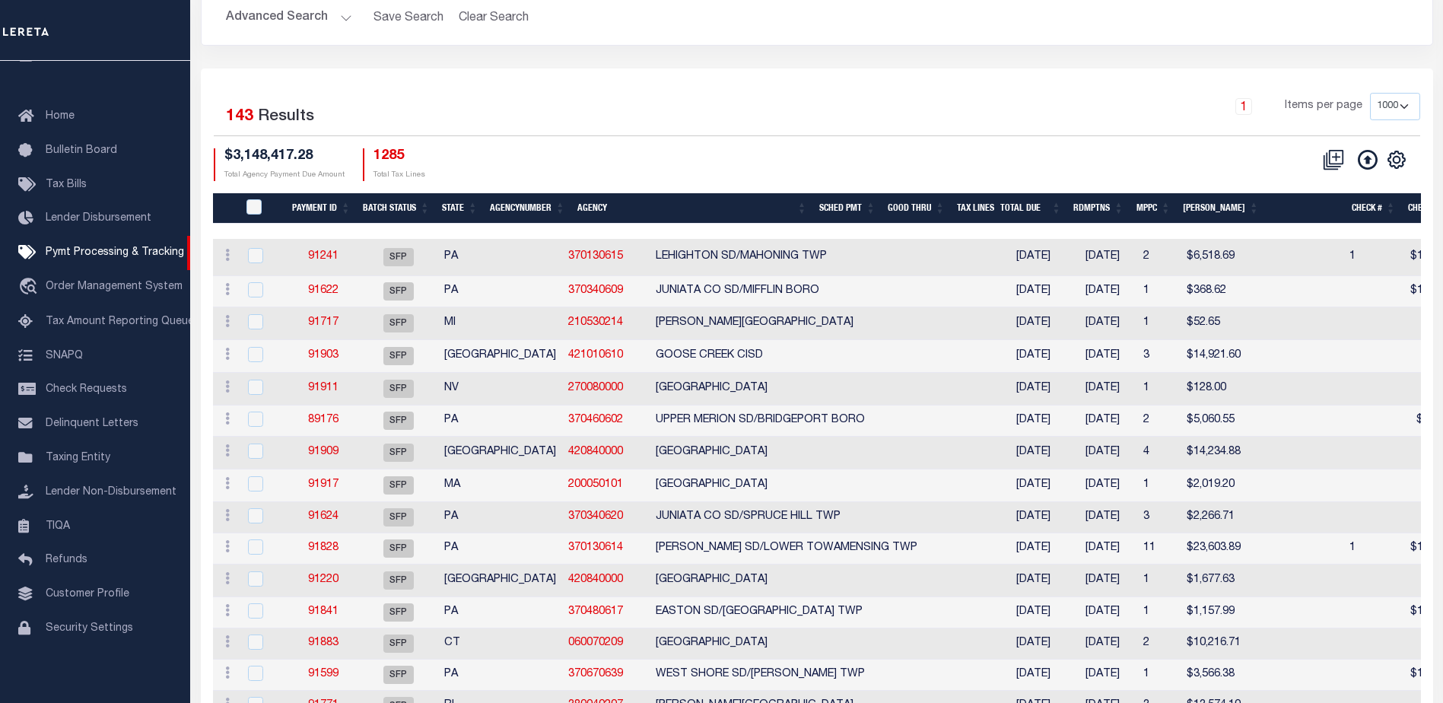
scroll to position [152, 0]
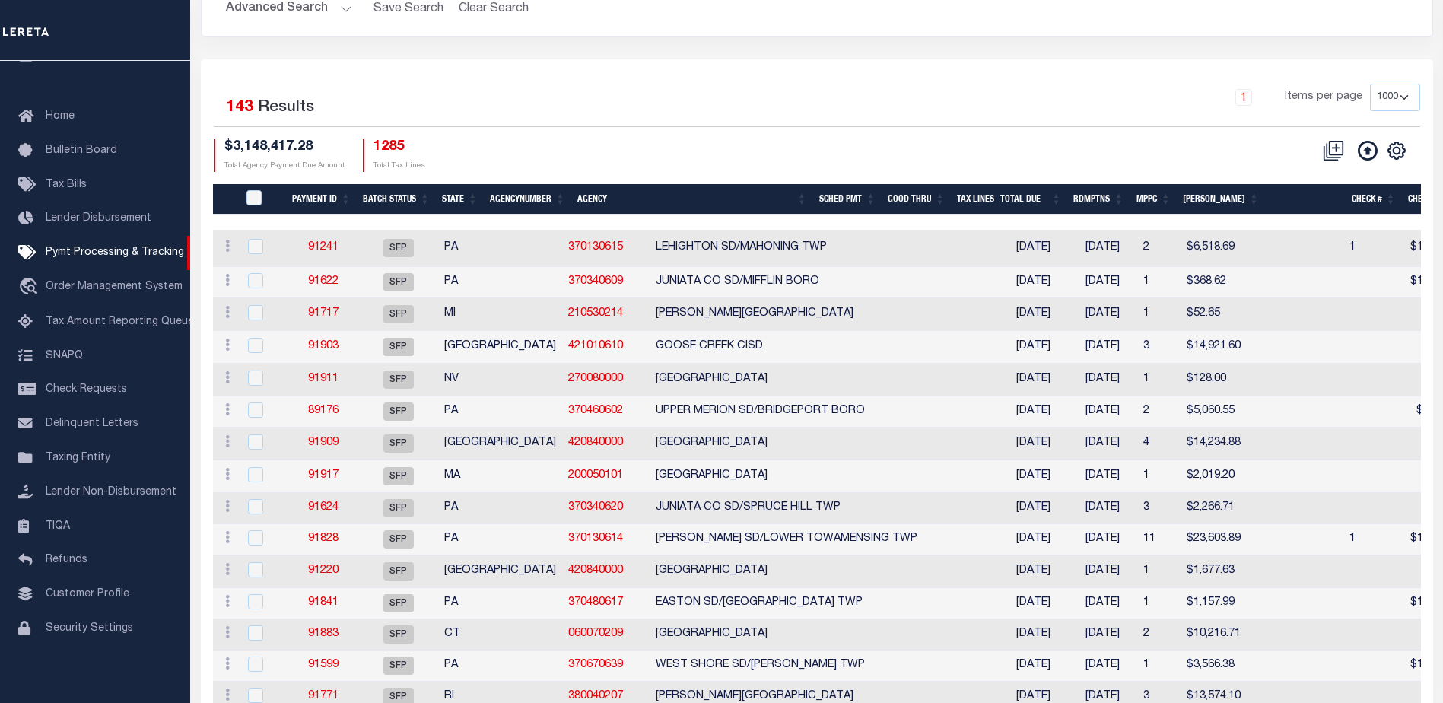
click at [940, 192] on th "Good Thru" at bounding box center [916, 199] width 69 height 31
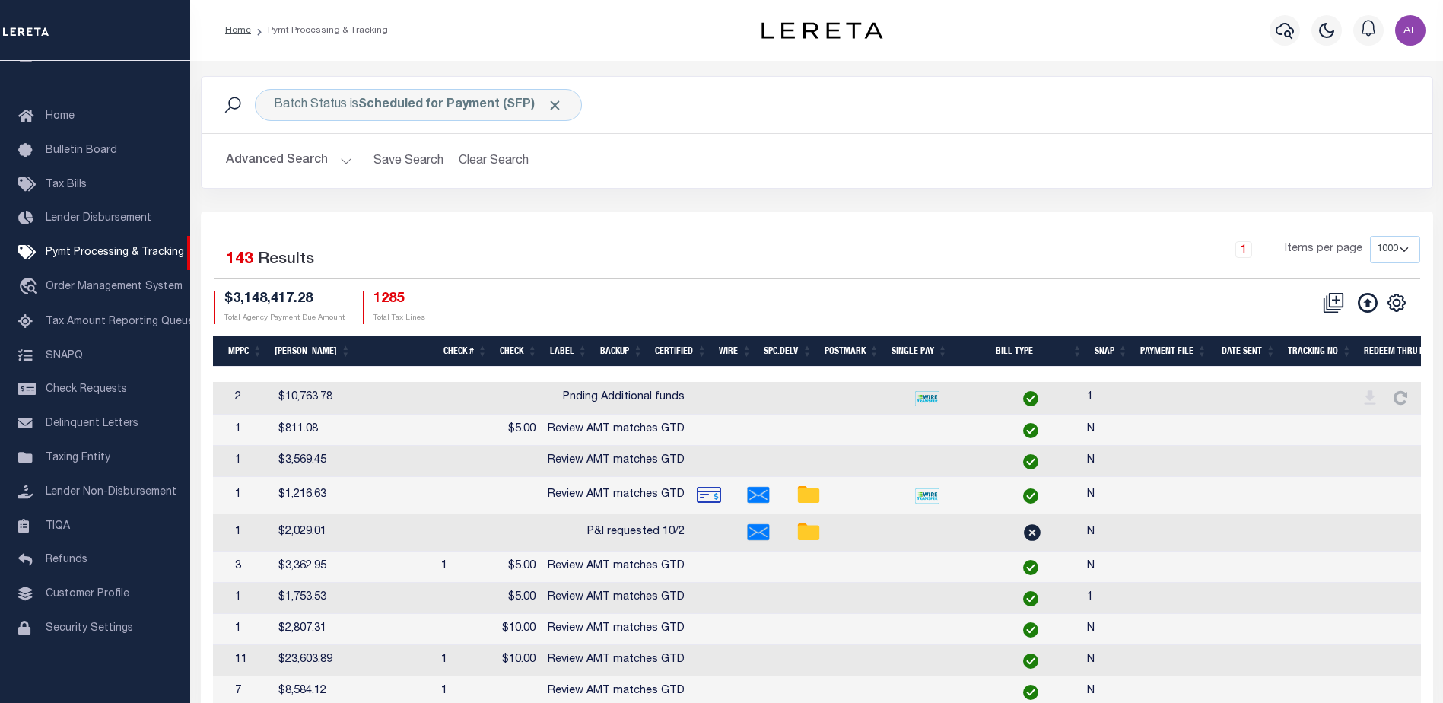
scroll to position [0, 912]
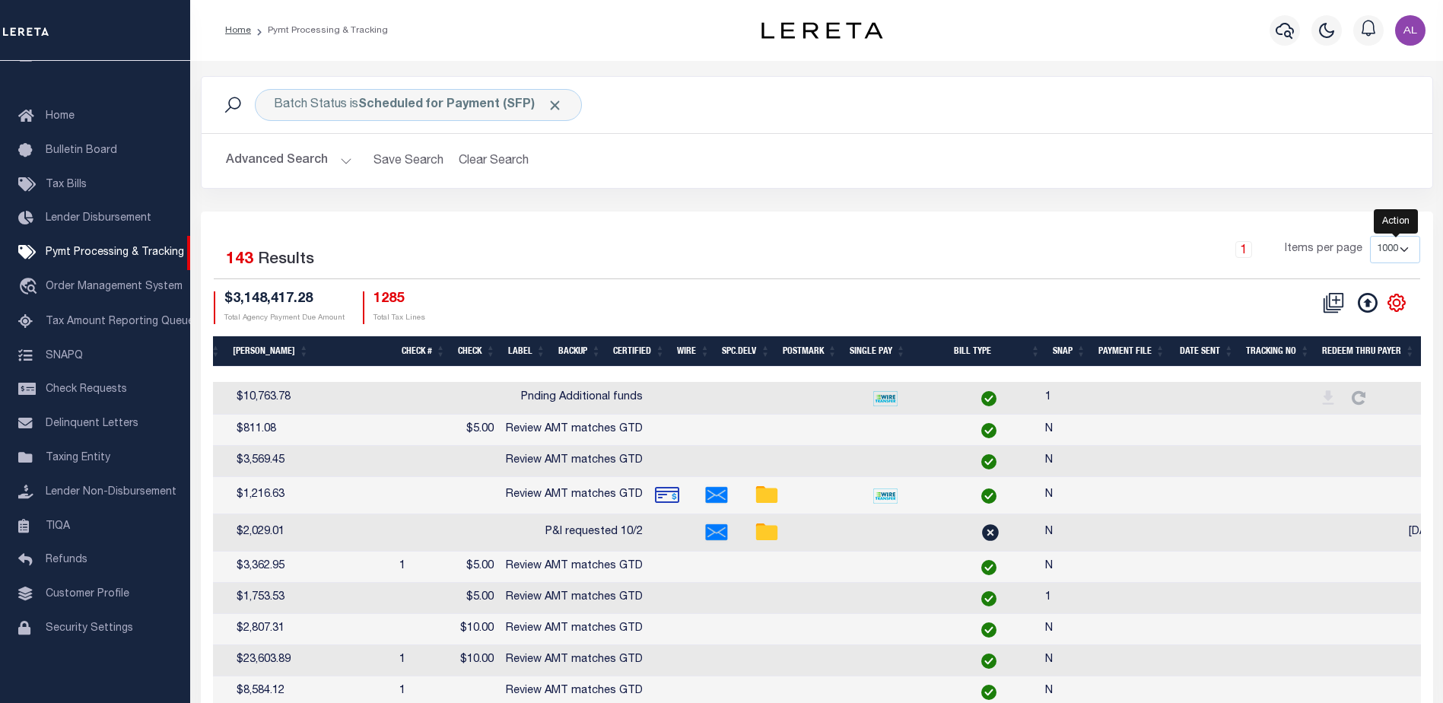
click at [1400, 301] on icon "" at bounding box center [1397, 303] width 20 height 20
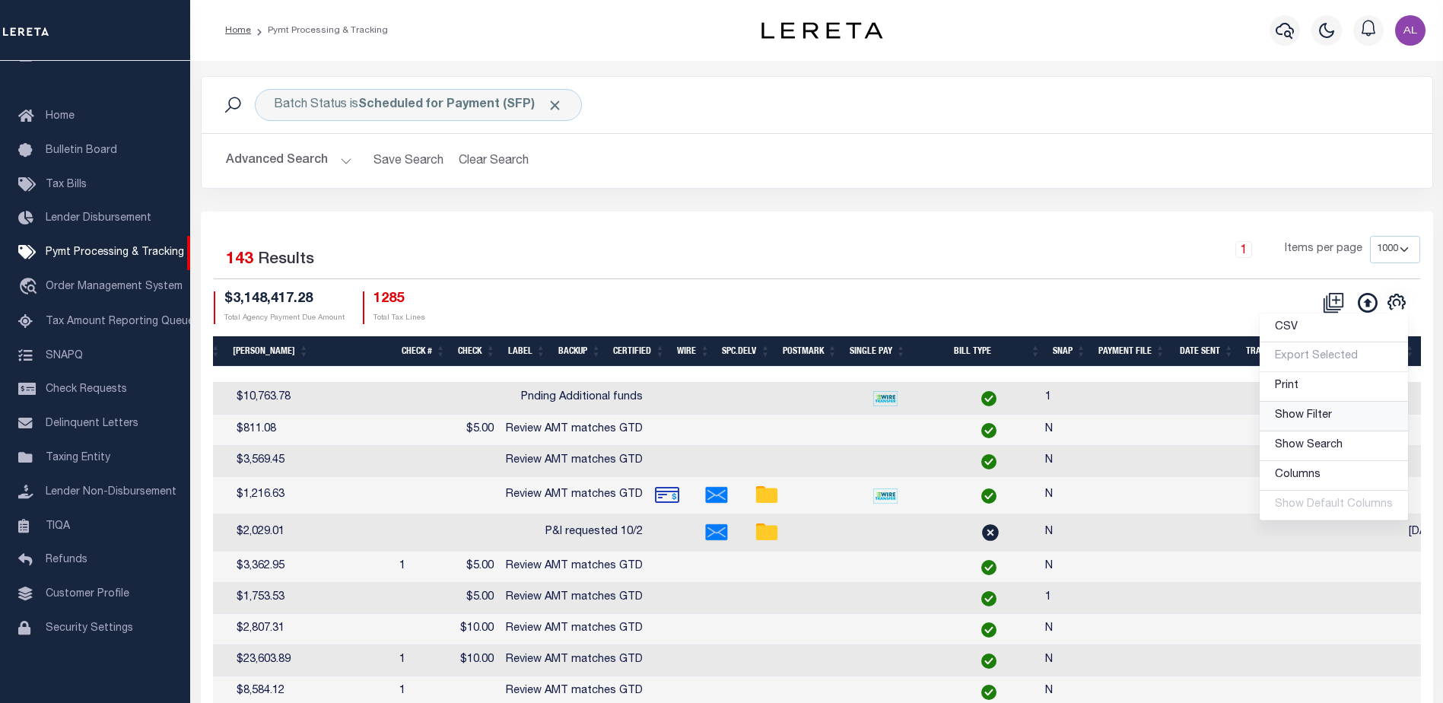
click at [1305, 421] on span "Show Filter" at bounding box center [1303, 415] width 57 height 11
select select
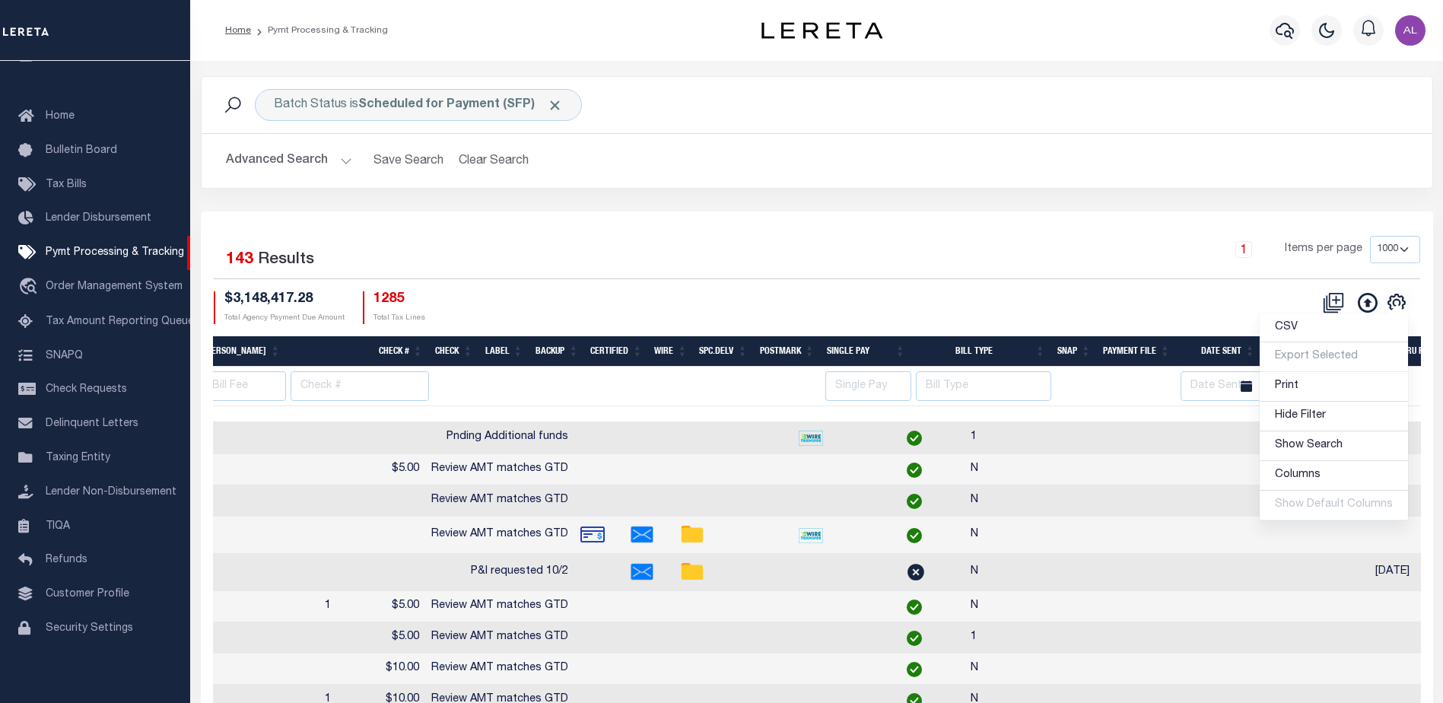
scroll to position [0, 1164]
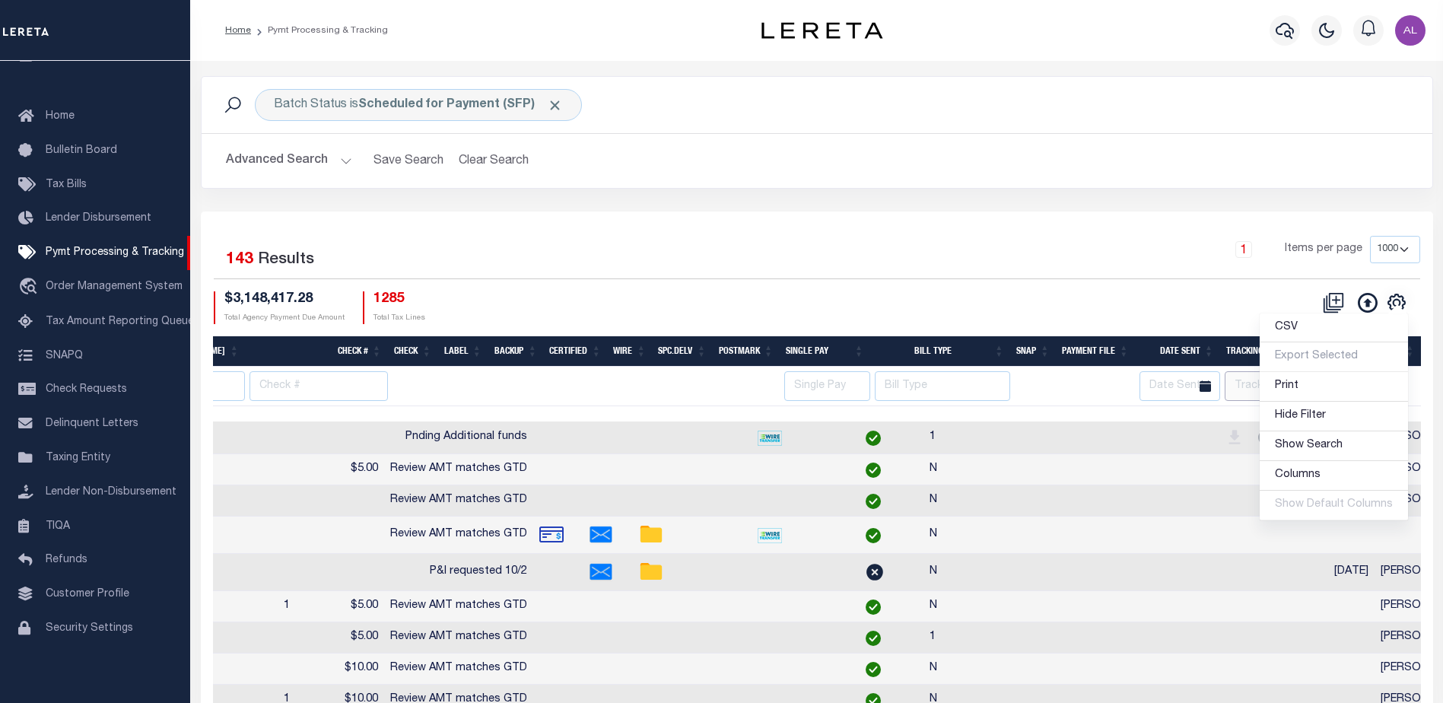
click at [1248, 388] on input "text" at bounding box center [1270, 386] width 91 height 30
type input "Audria"
select select
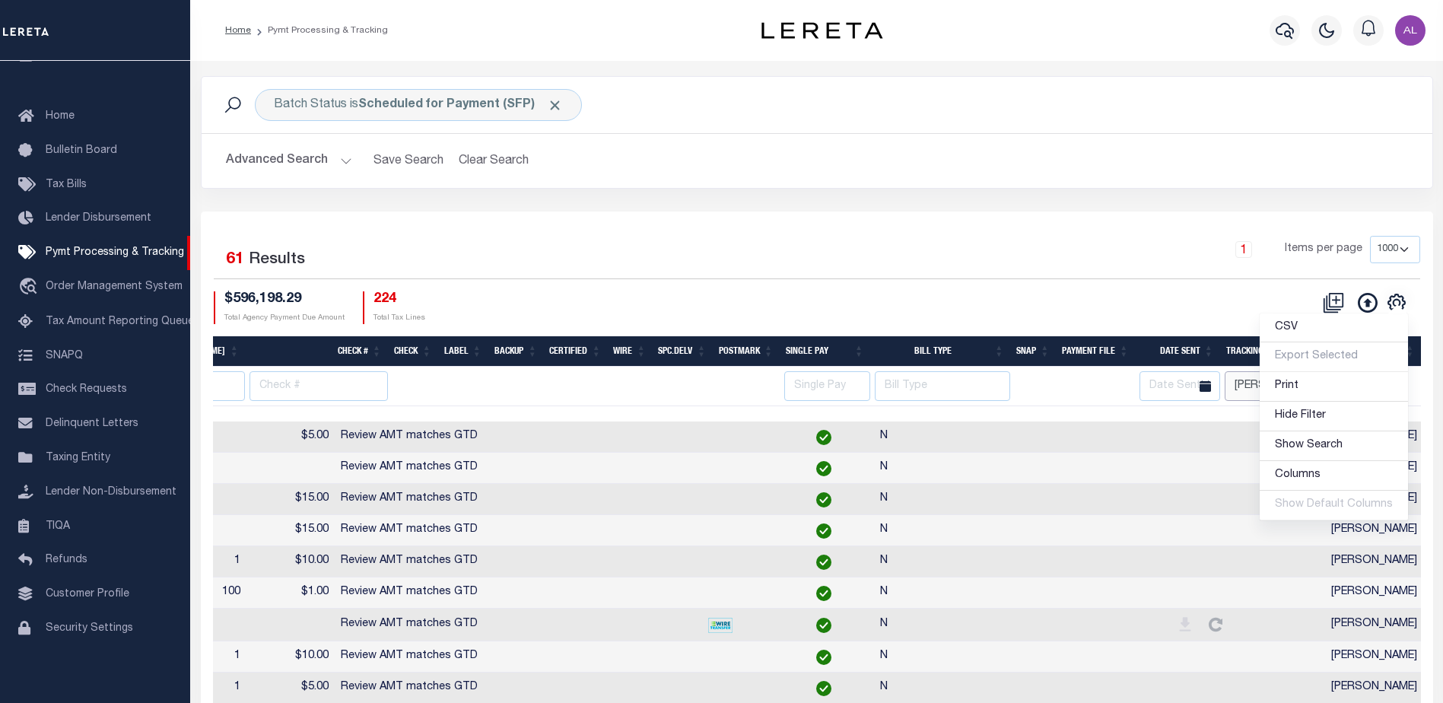
scroll to position [0, 1158]
select select
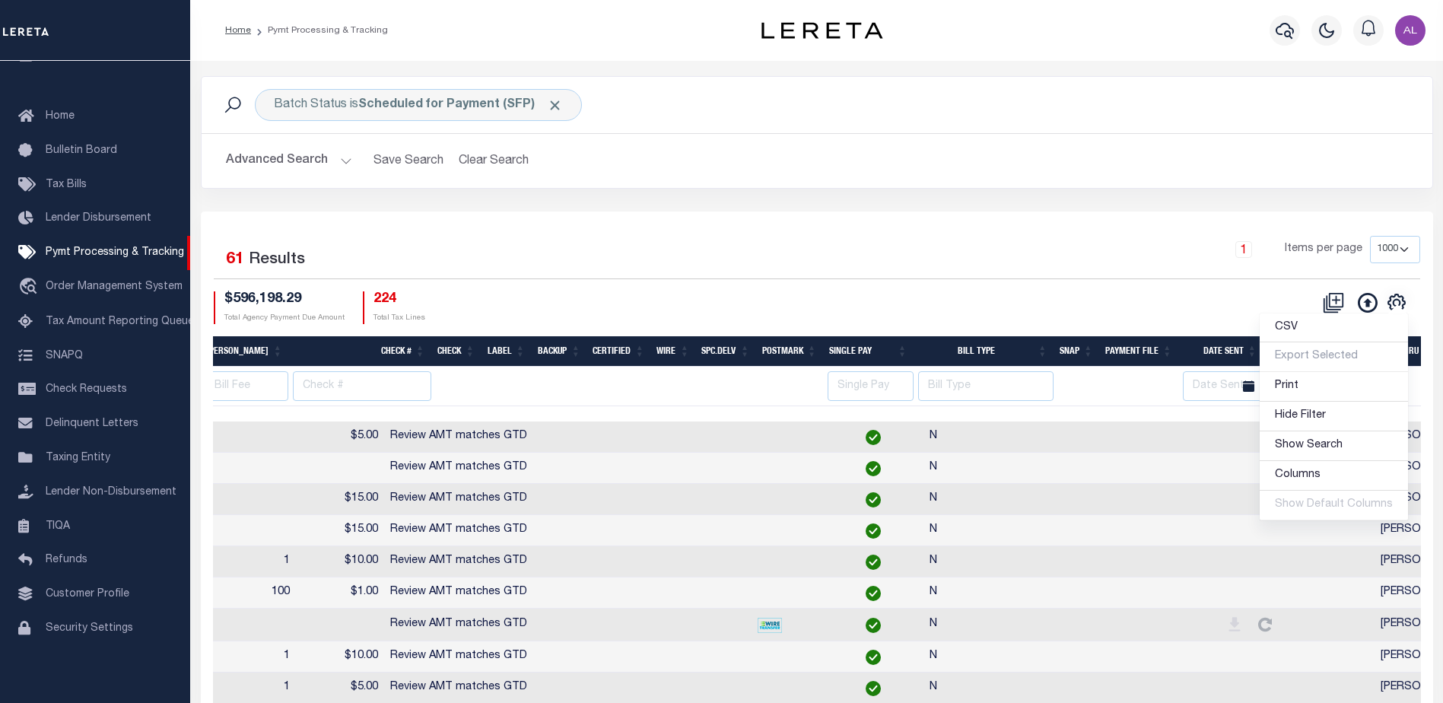
scroll to position [0, 1088]
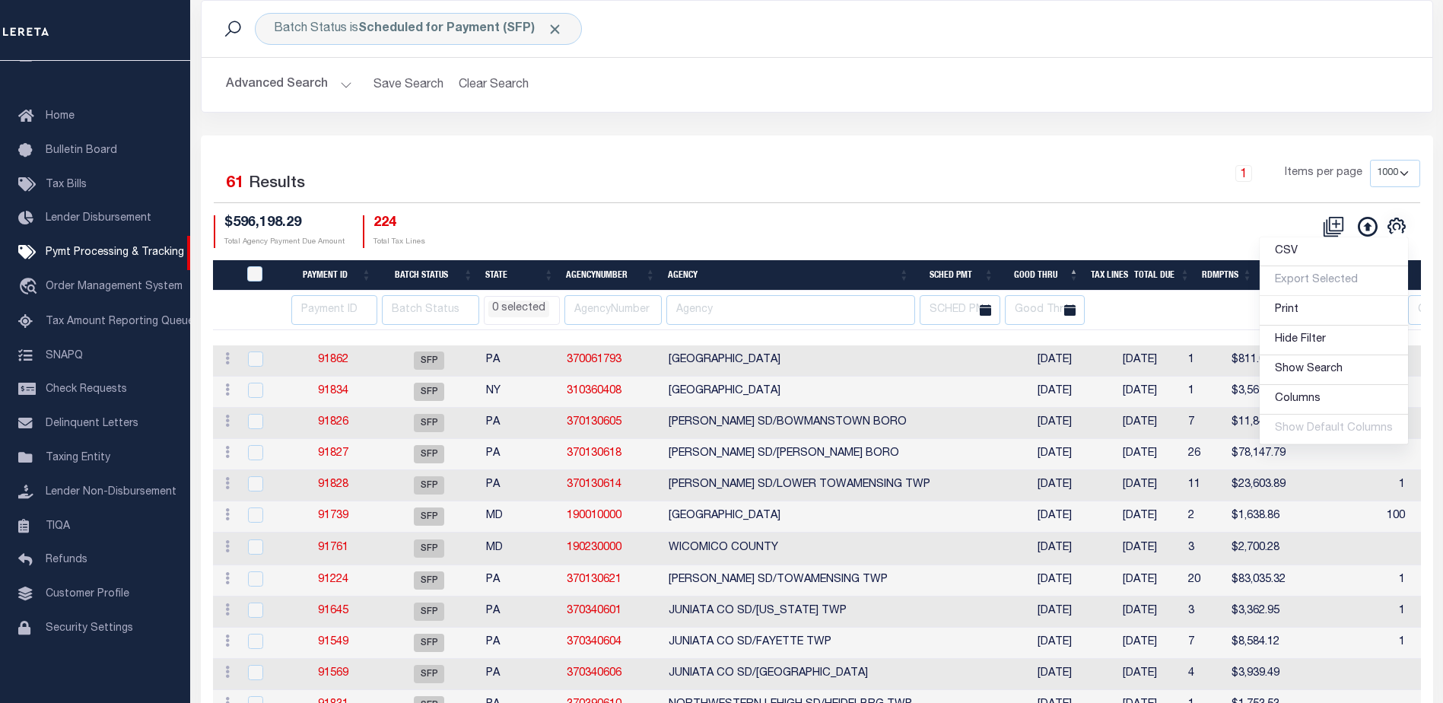
click at [515, 307] on li "0 selected" at bounding box center [518, 308] width 61 height 17
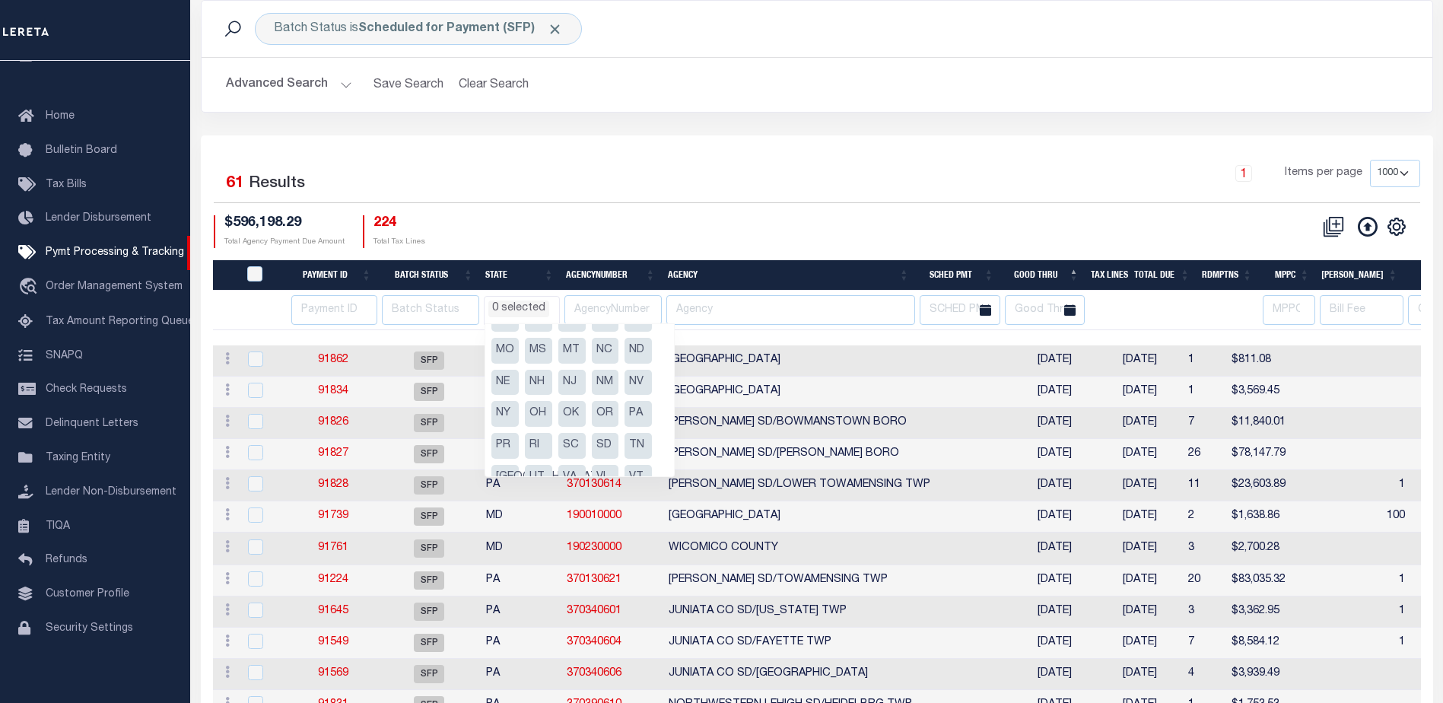
click at [606, 350] on li "NC" at bounding box center [605, 351] width 27 height 26
select select "NC"
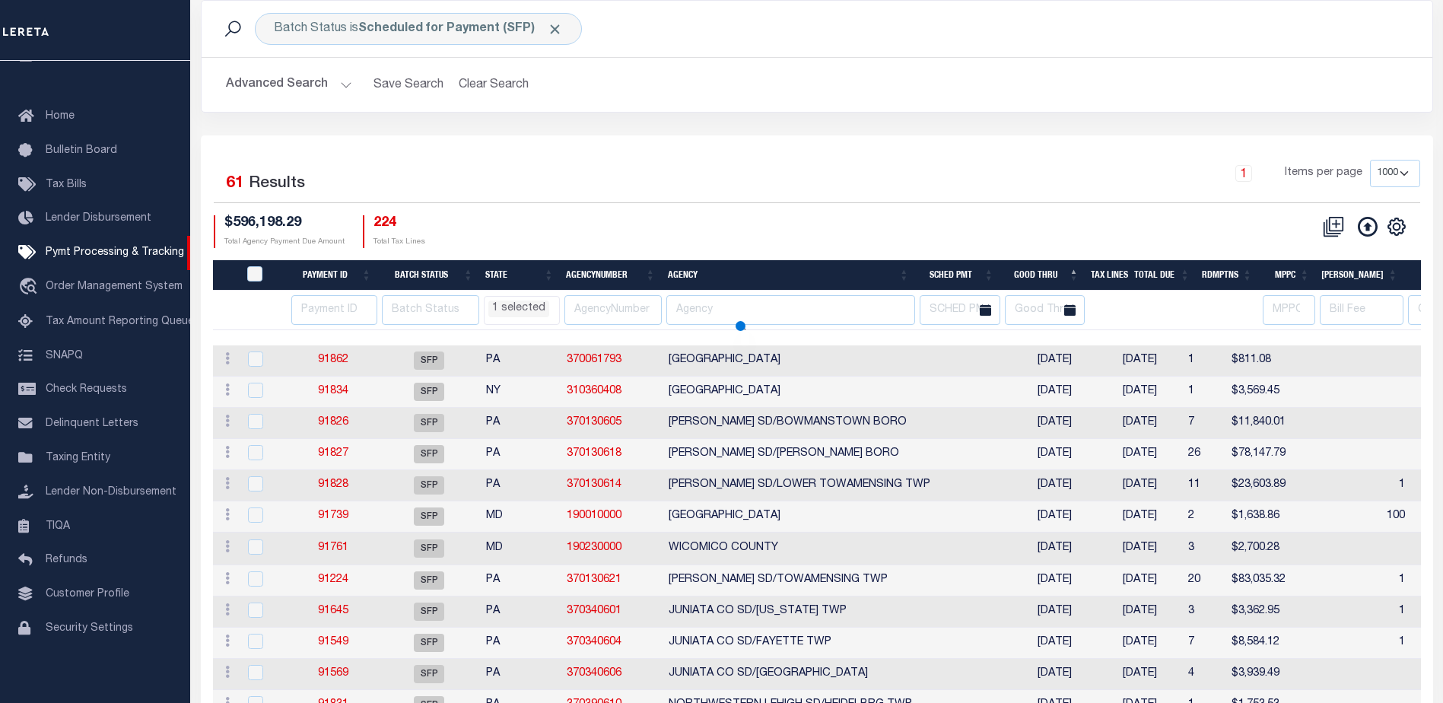
click at [624, 232] on div "$596,198.29 Total Agency Payment Due Amount 224 Total Tax Lines" at bounding box center [515, 231] width 603 height 33
select select "NC"
select select
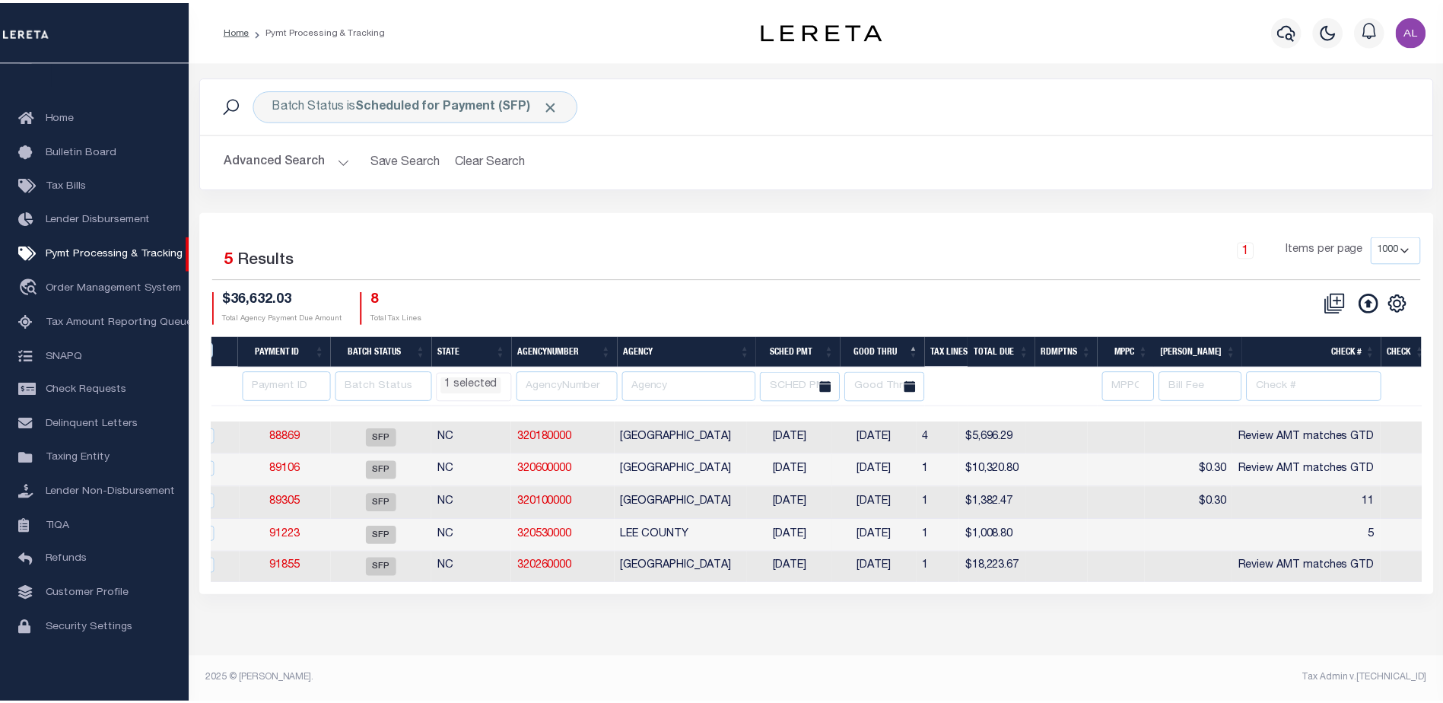
scroll to position [0, 0]
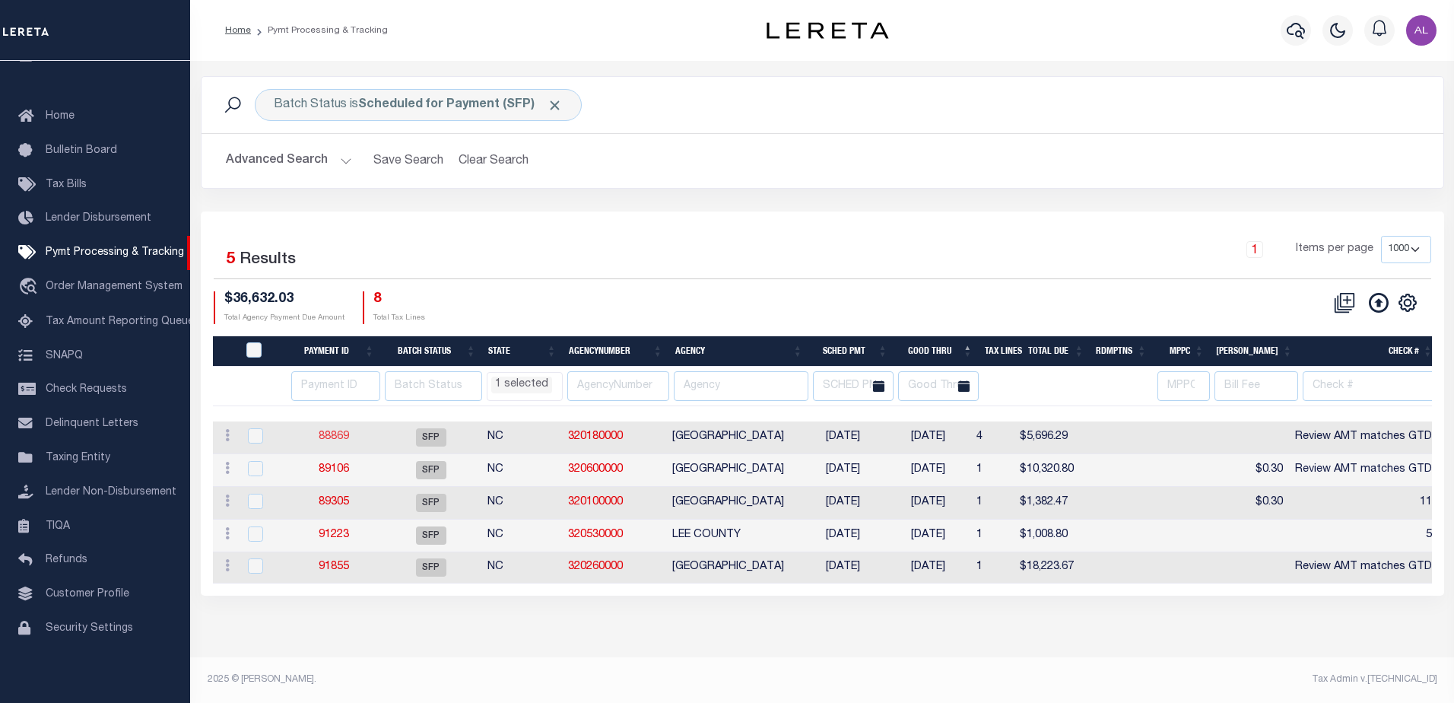
click at [341, 438] on link "88869" at bounding box center [334, 436] width 30 height 11
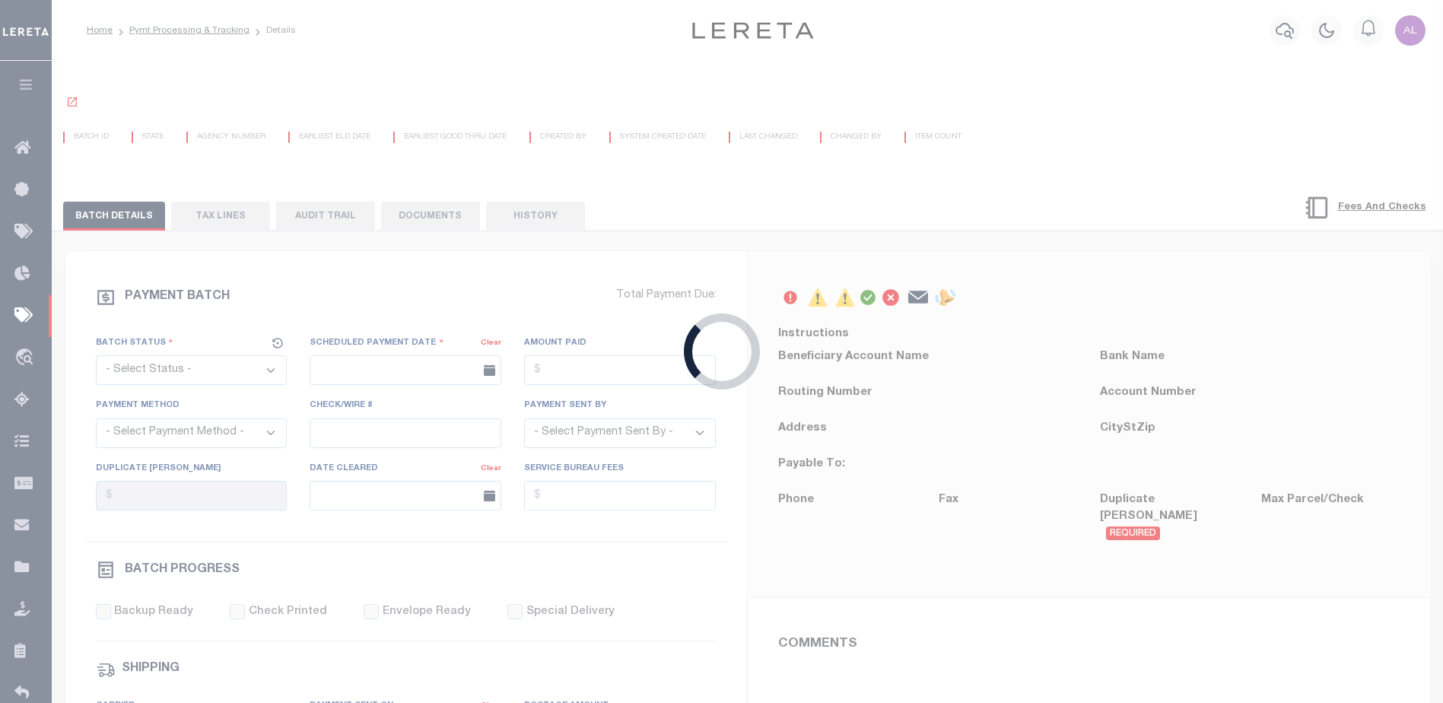
select select "SFP"
type input "12/23/2025"
type input "Review AMT matches GTD"
type input "Audria"
type input "N"
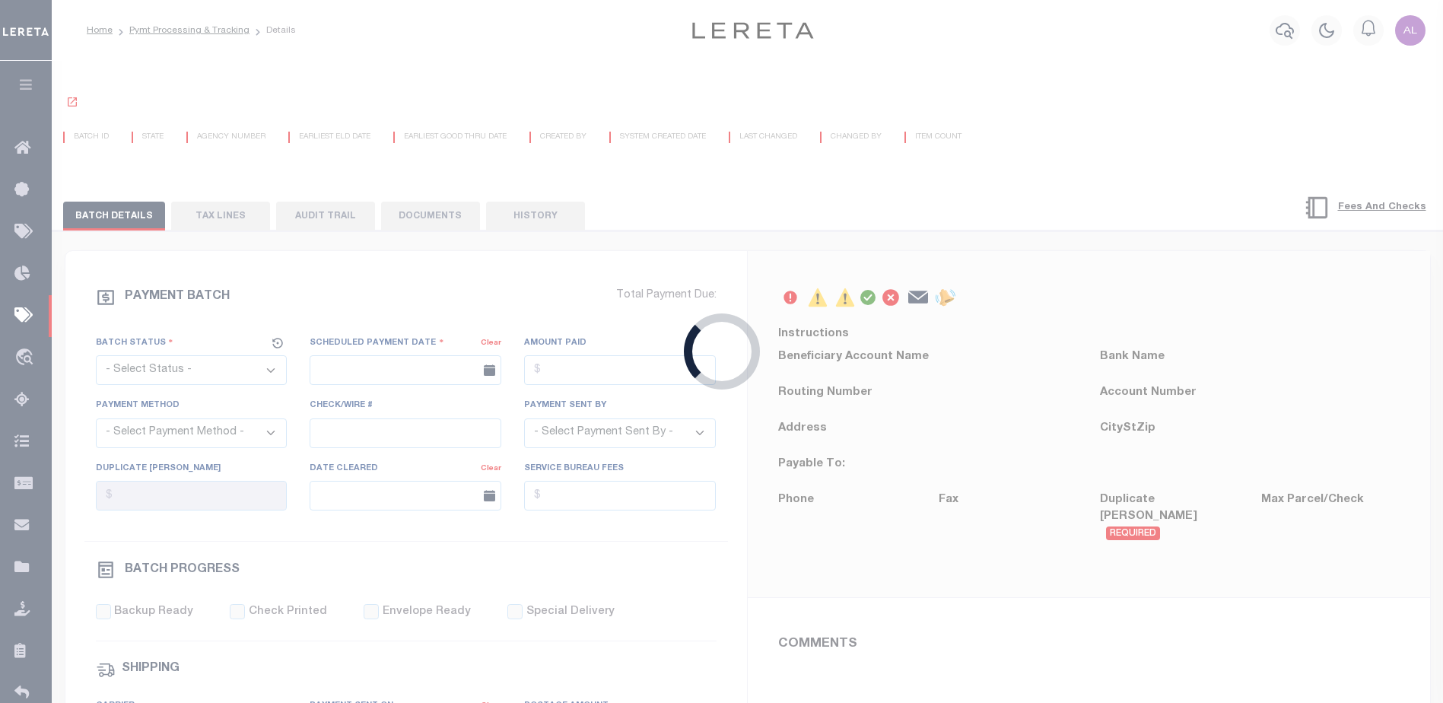
radio input "true"
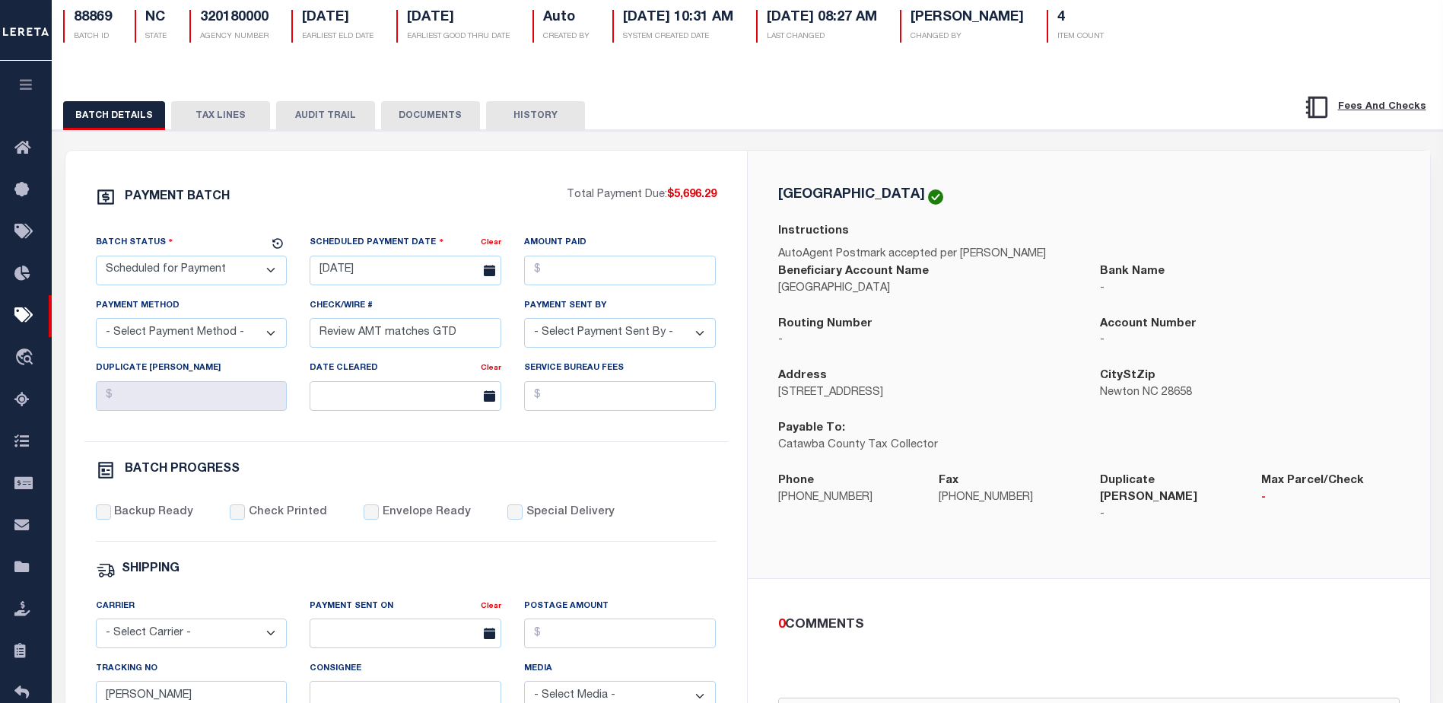
scroll to position [76, 0]
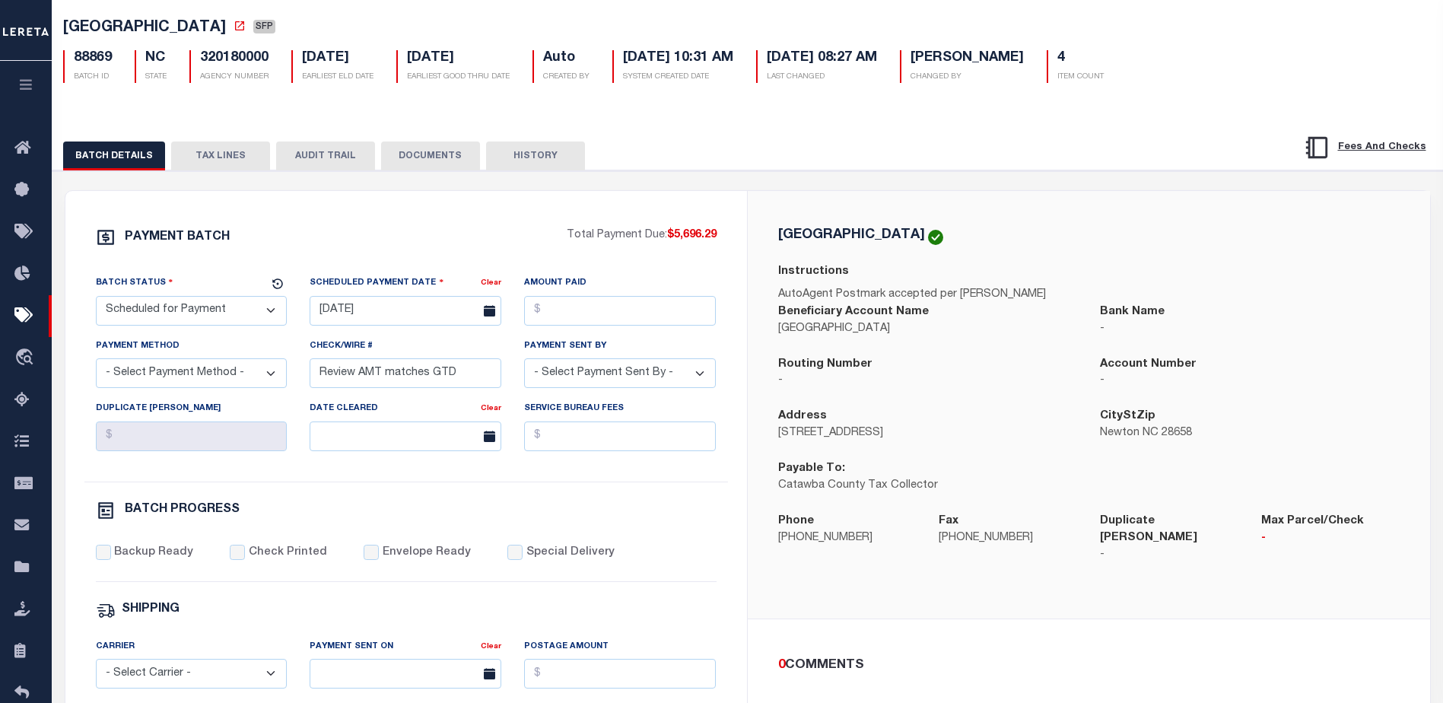
click at [221, 153] on button "TAX LINES" at bounding box center [220, 155] width 99 height 29
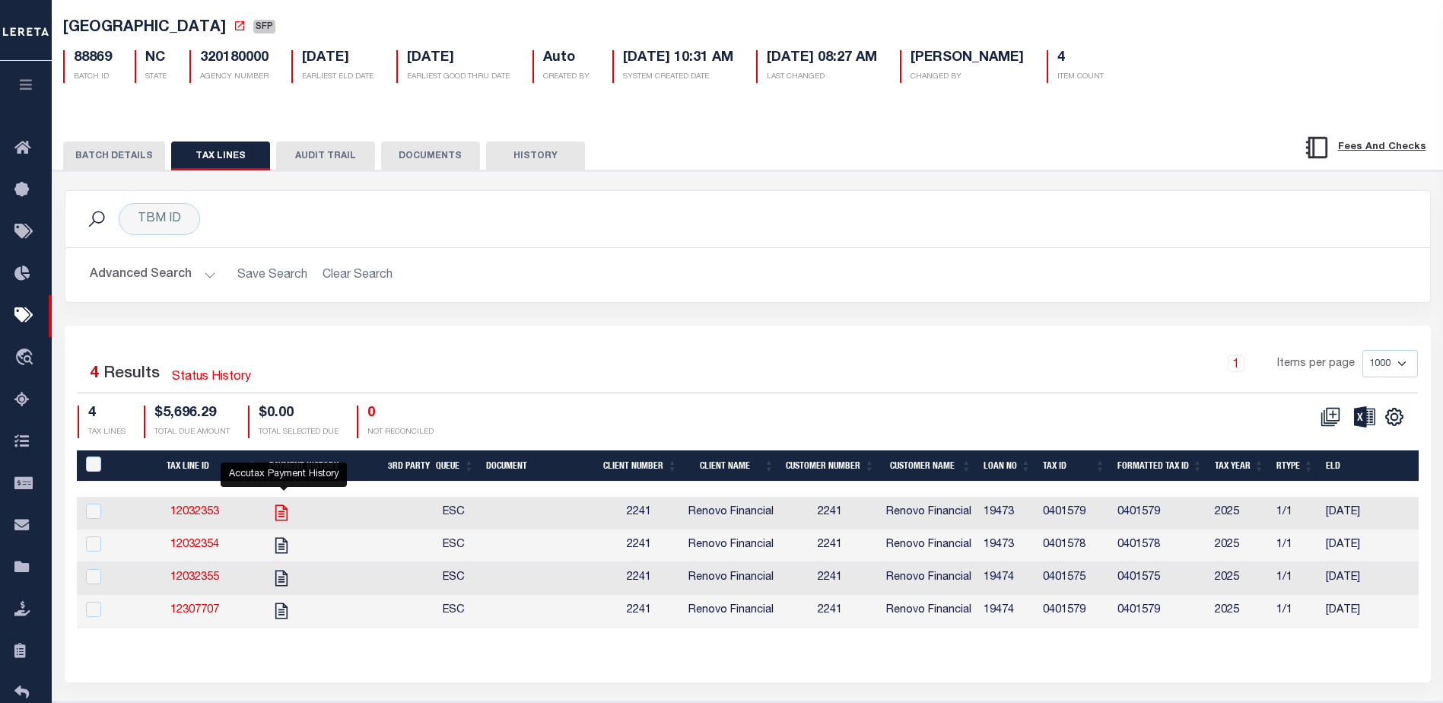
click at [284, 517] on icon "" at bounding box center [281, 512] width 12 height 16
checkbox input "true"
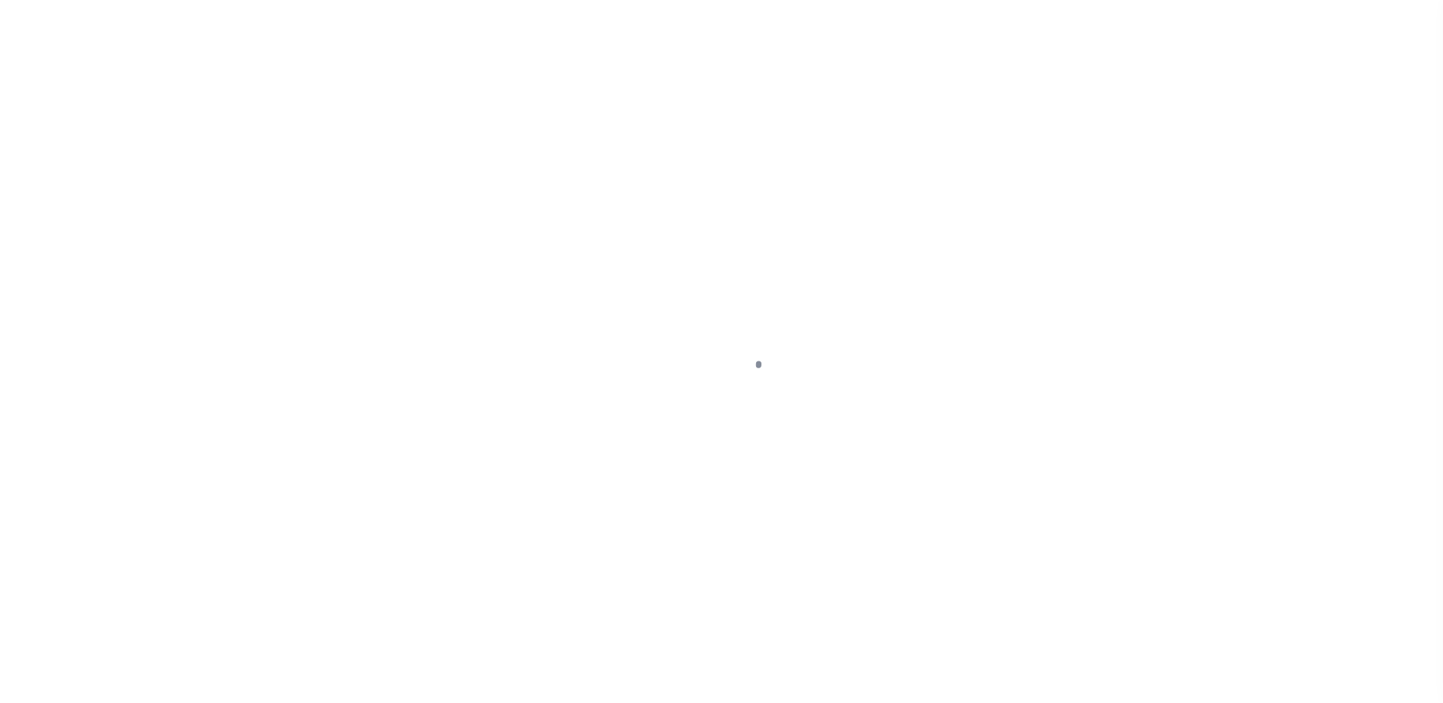
select select "SFP"
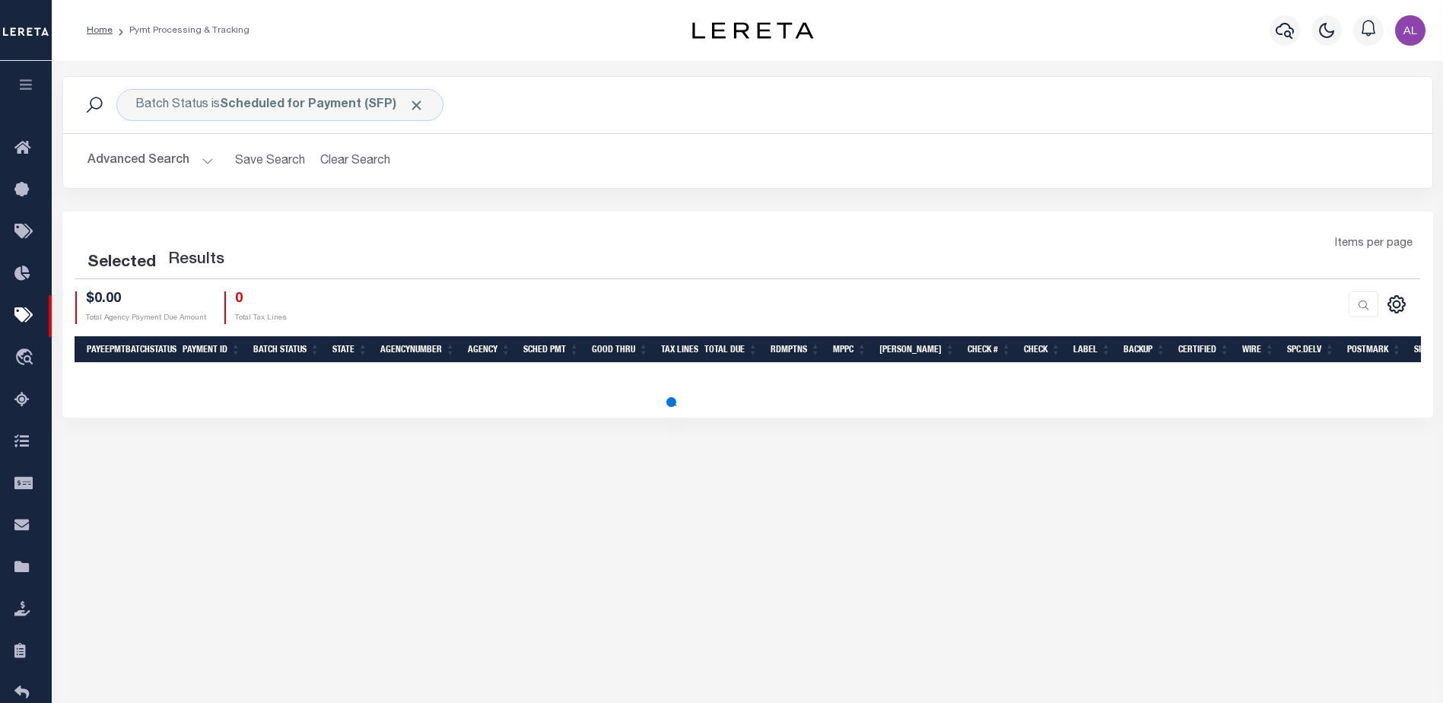
select select "1000"
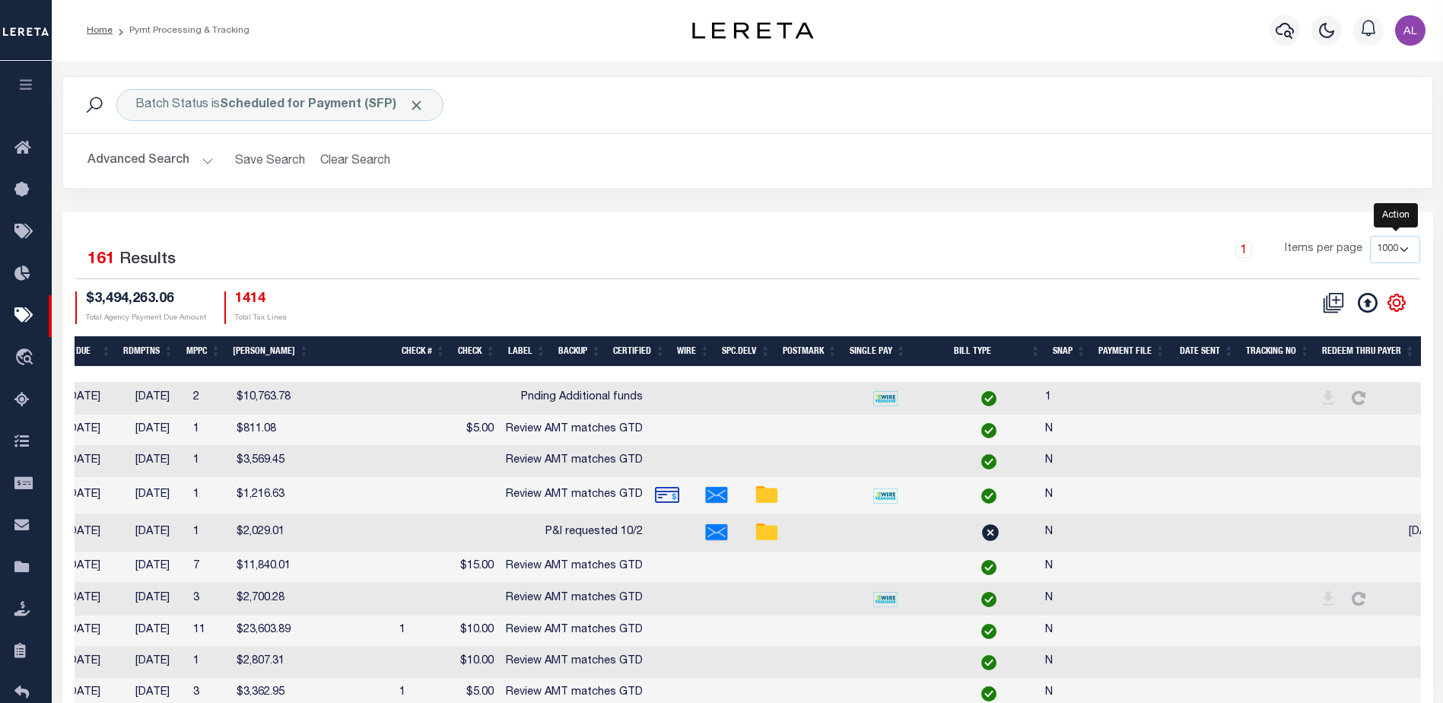
click at [1396, 300] on icon "" at bounding box center [1396, 302] width 7 height 7
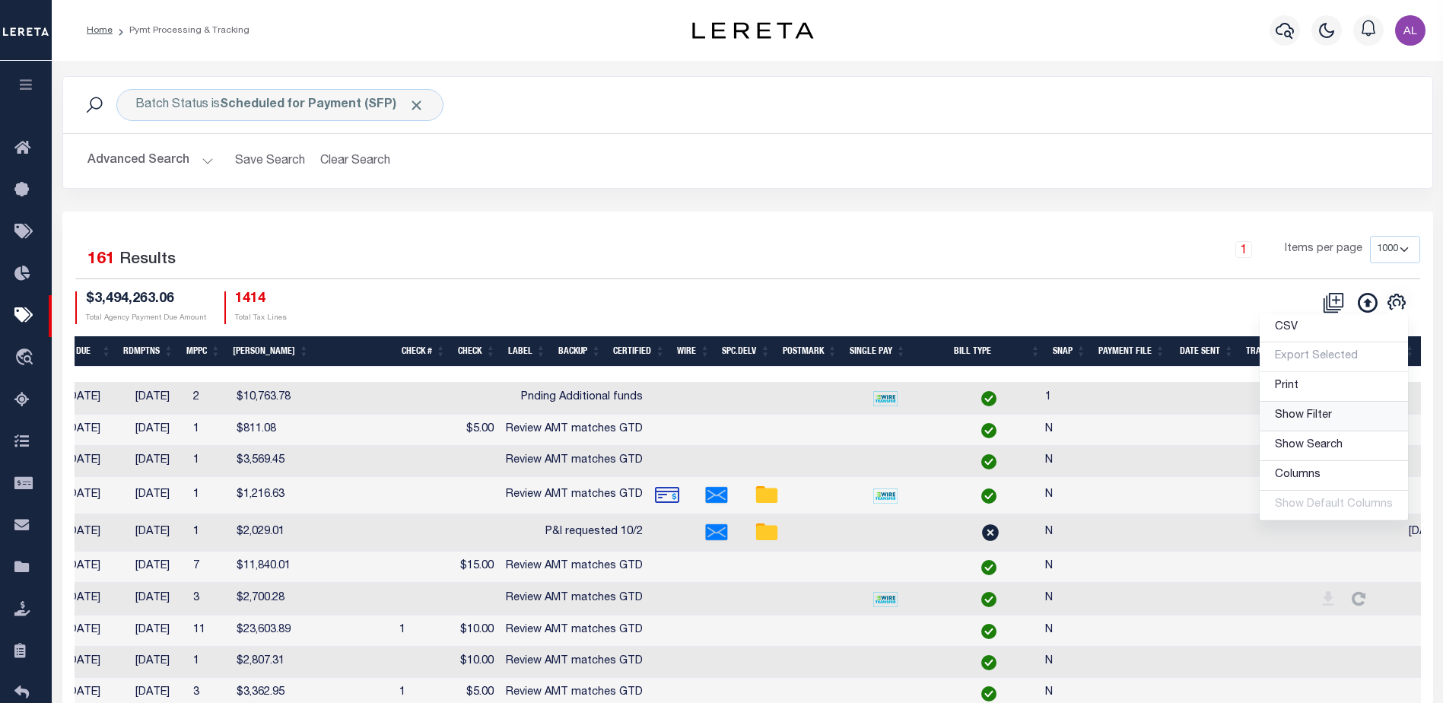
click at [1287, 413] on span "Show Filter" at bounding box center [1303, 415] width 57 height 11
select select
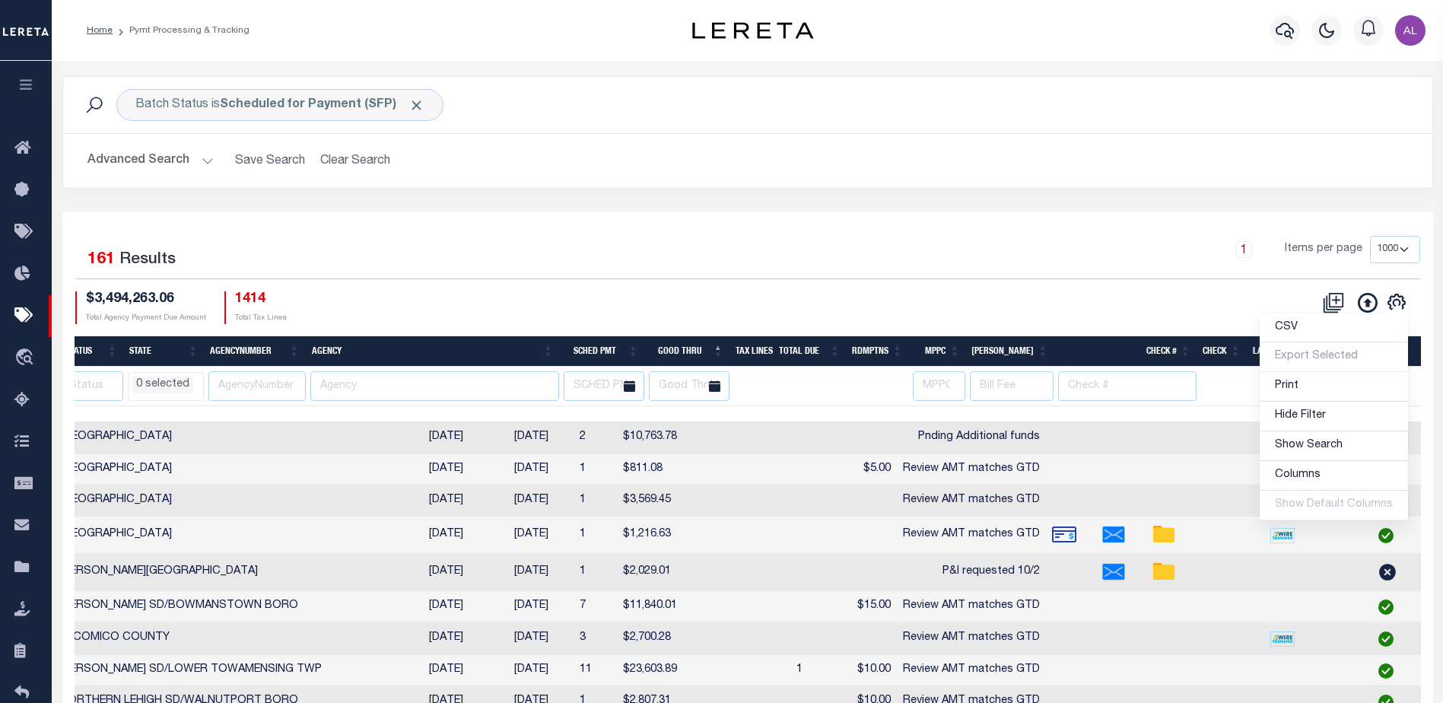
scroll to position [0, 218]
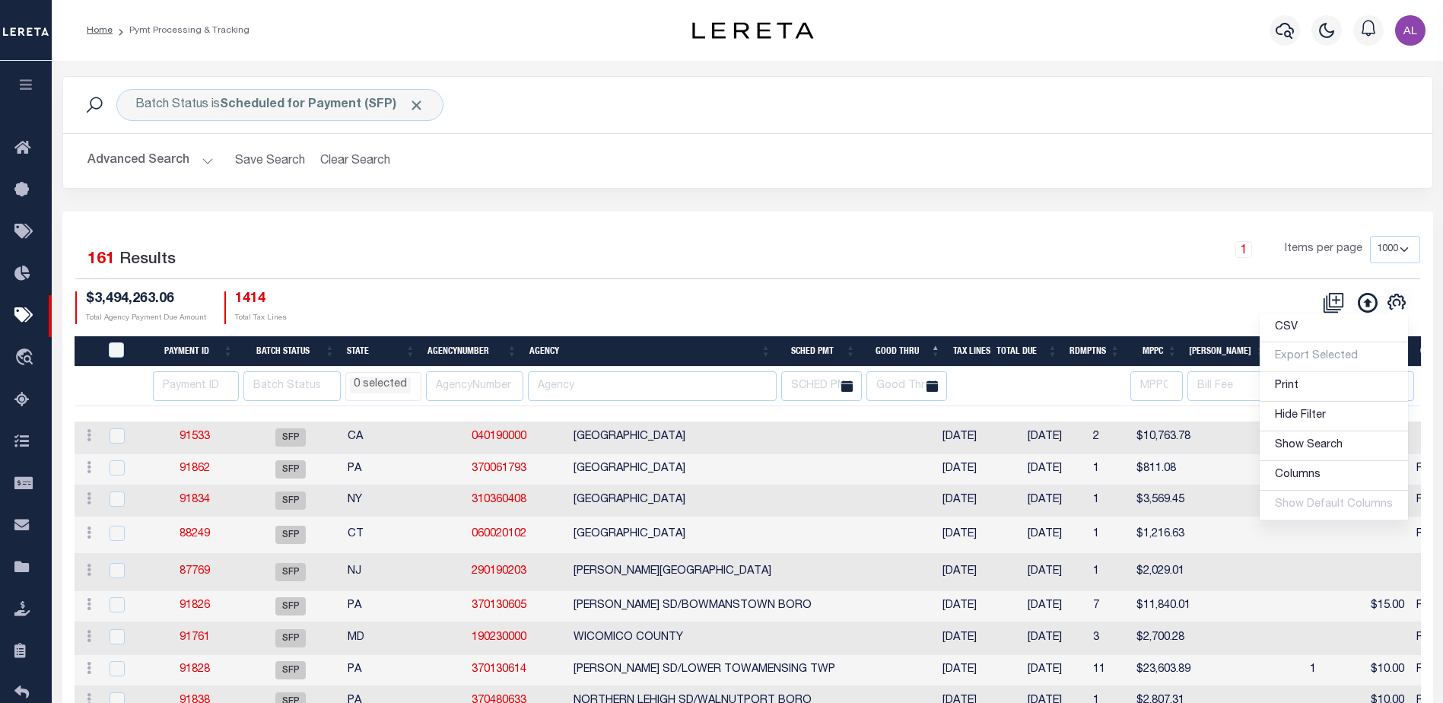
click at [386, 386] on li "0 selected" at bounding box center [380, 384] width 61 height 17
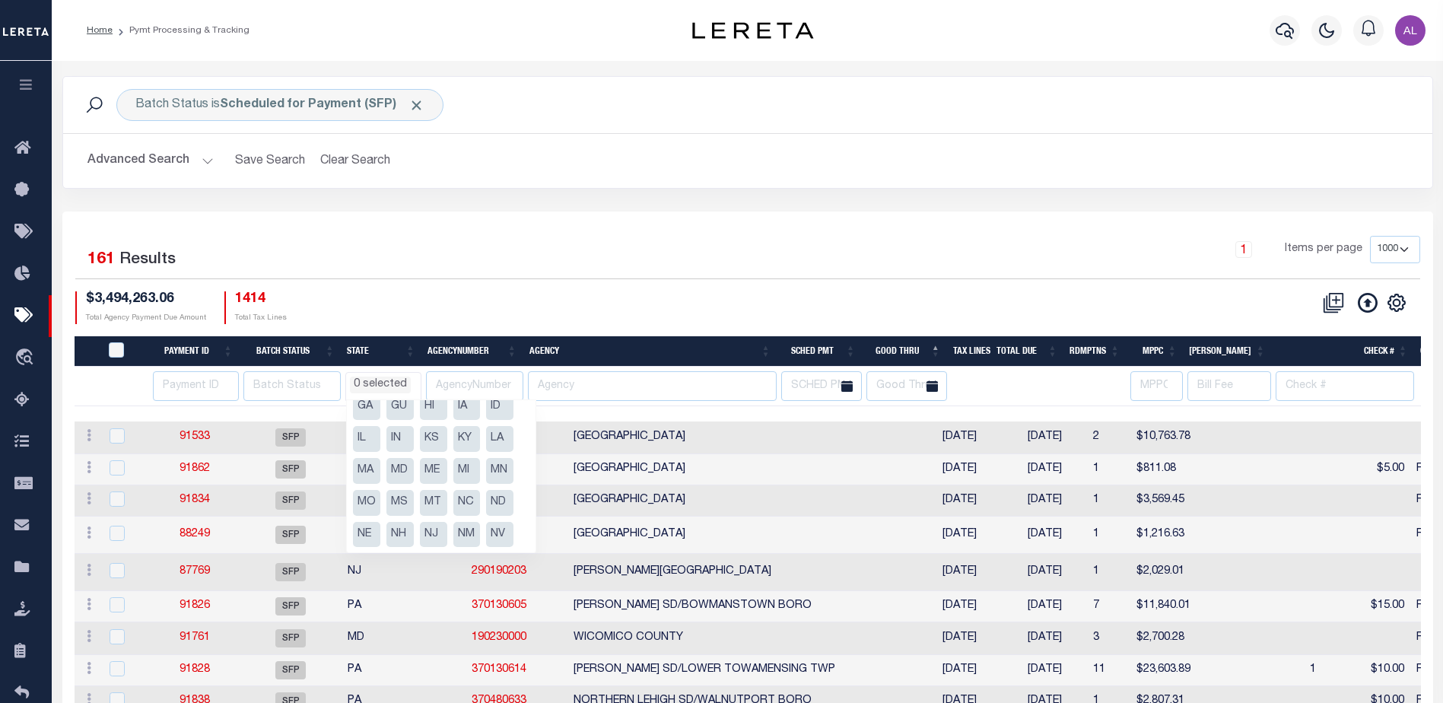
click at [469, 504] on li "NC" at bounding box center [466, 503] width 27 height 26
select select "NC"
select select
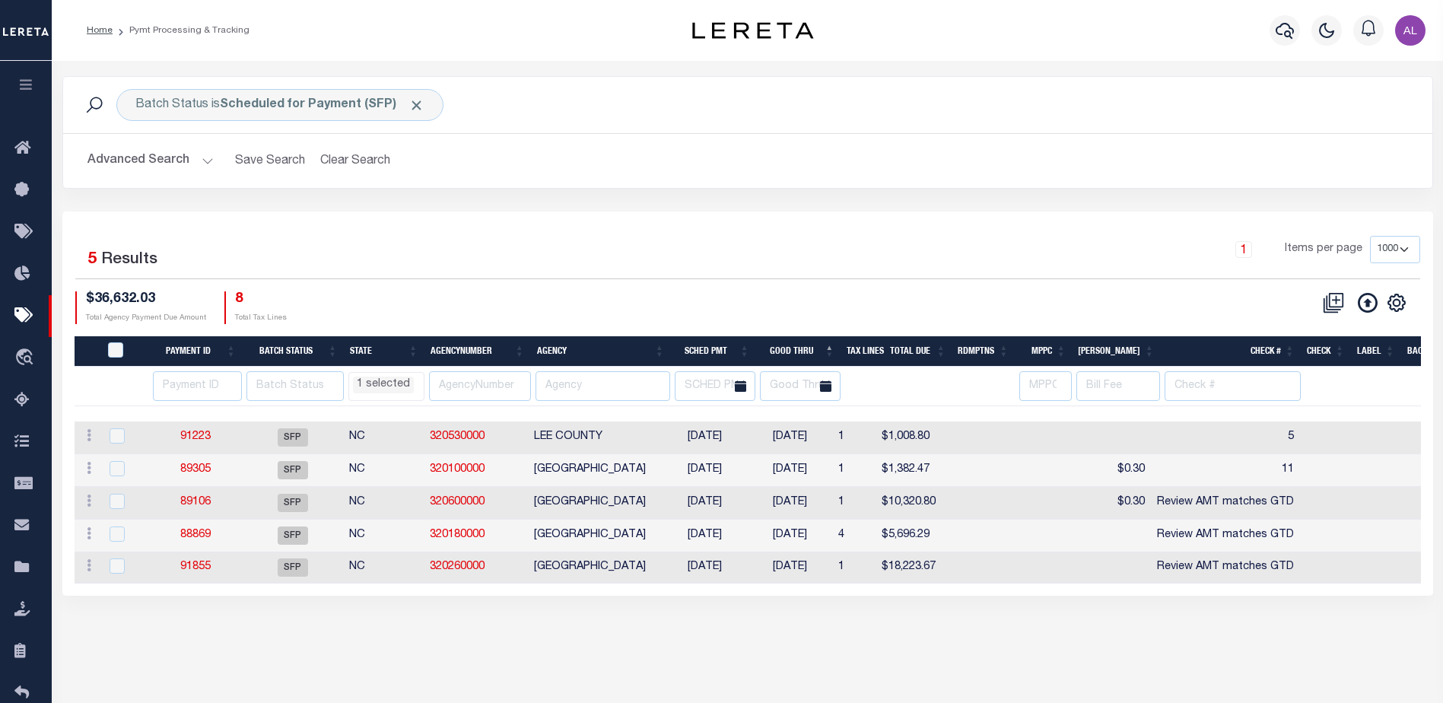
click at [554, 294] on div "$36,632.03 Total Agency Payment Due Amount 8 Total Tax Lines" at bounding box center [411, 307] width 672 height 33
click at [203, 436] on link "91223" at bounding box center [195, 436] width 30 height 11
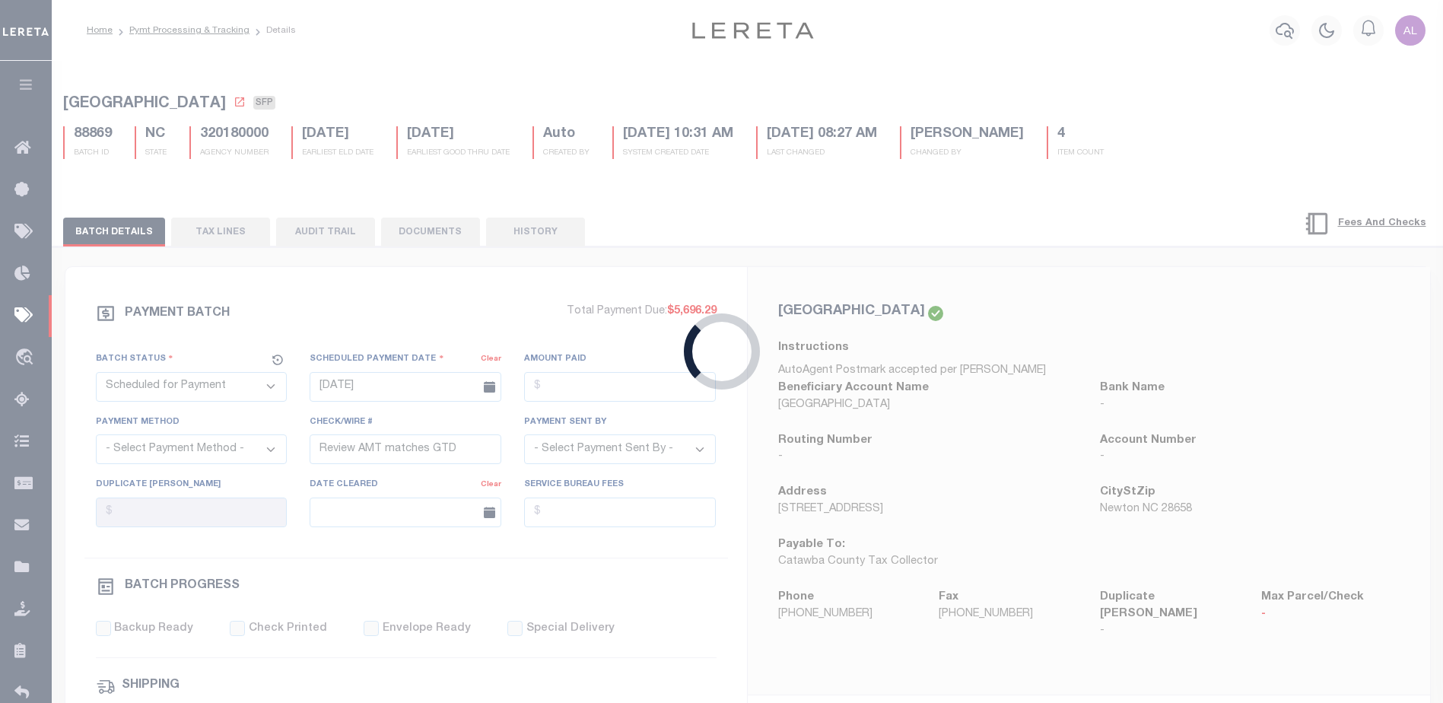
type input "5"
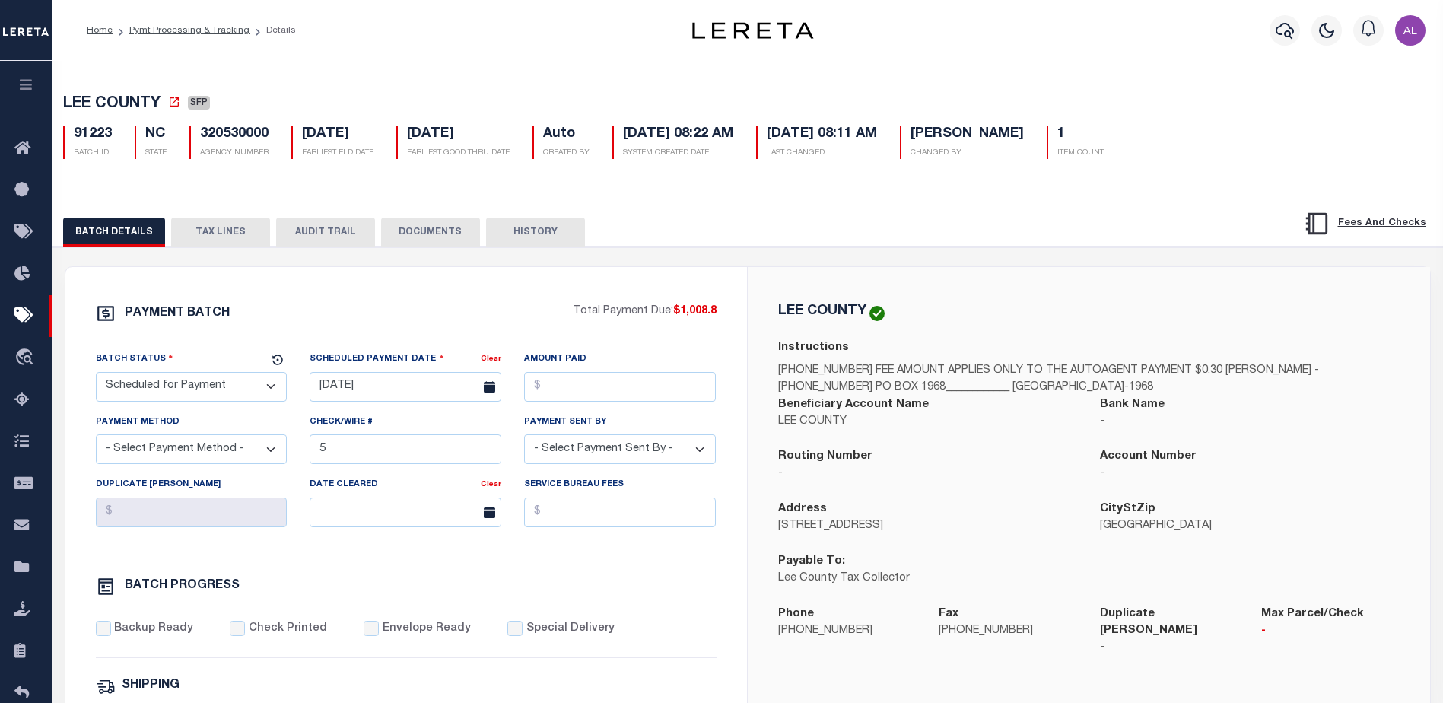
click at [252, 230] on button "TAX LINES" at bounding box center [220, 232] width 99 height 29
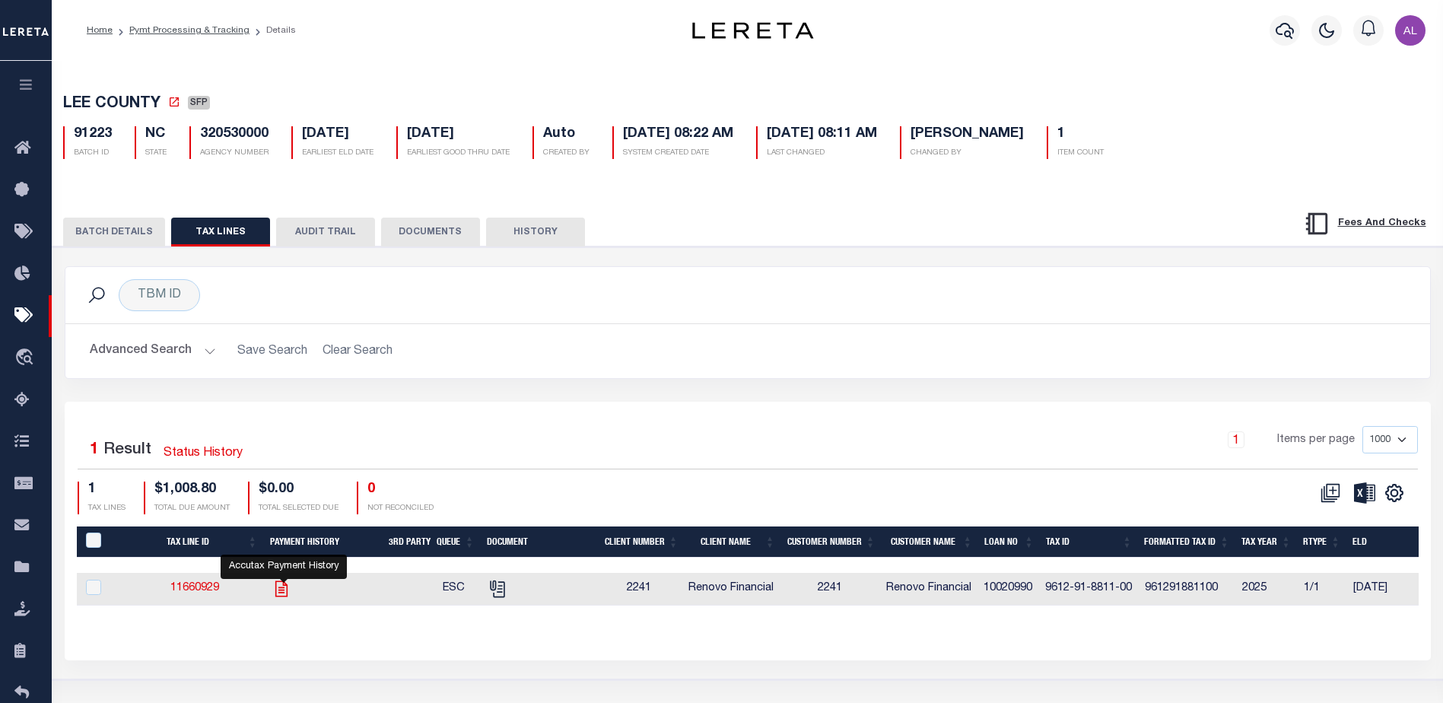
click at [286, 591] on icon "" at bounding box center [281, 588] width 12 height 16
checkbox input "true"
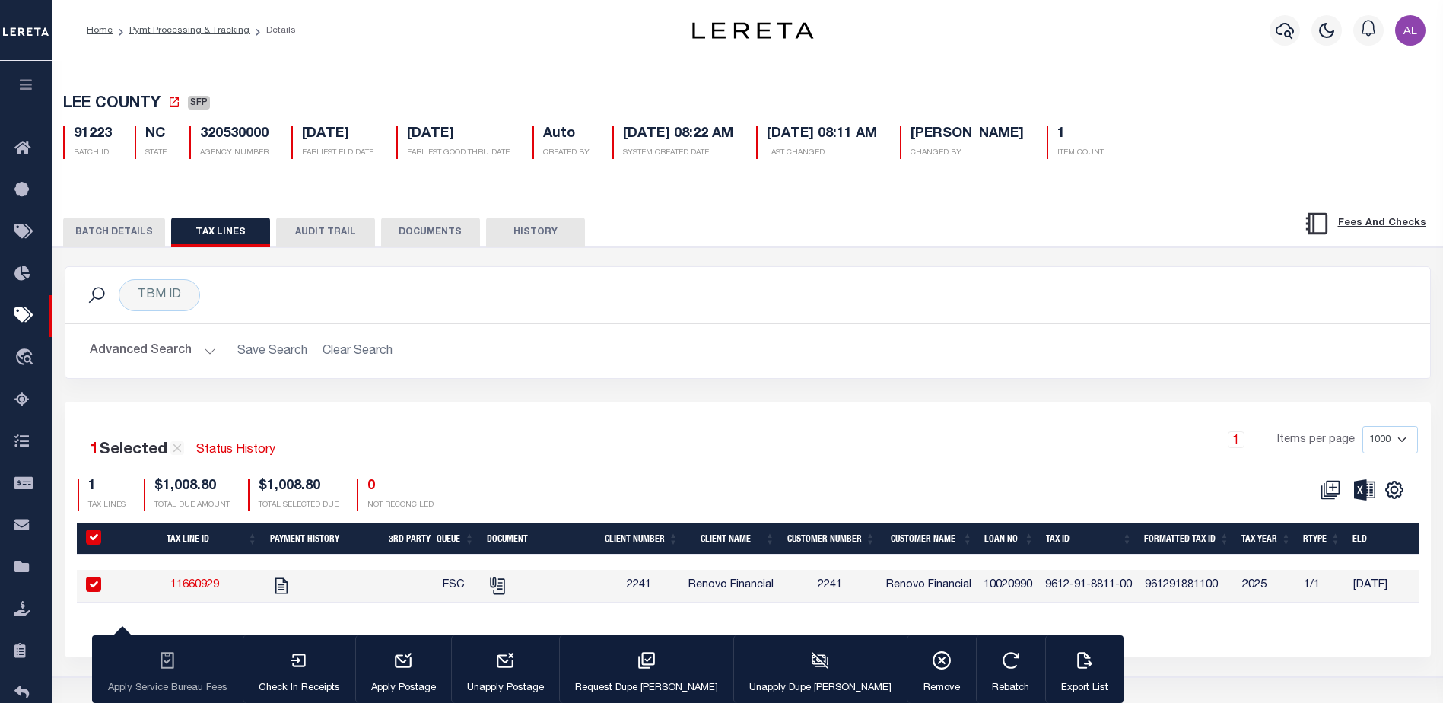
select select "NC"
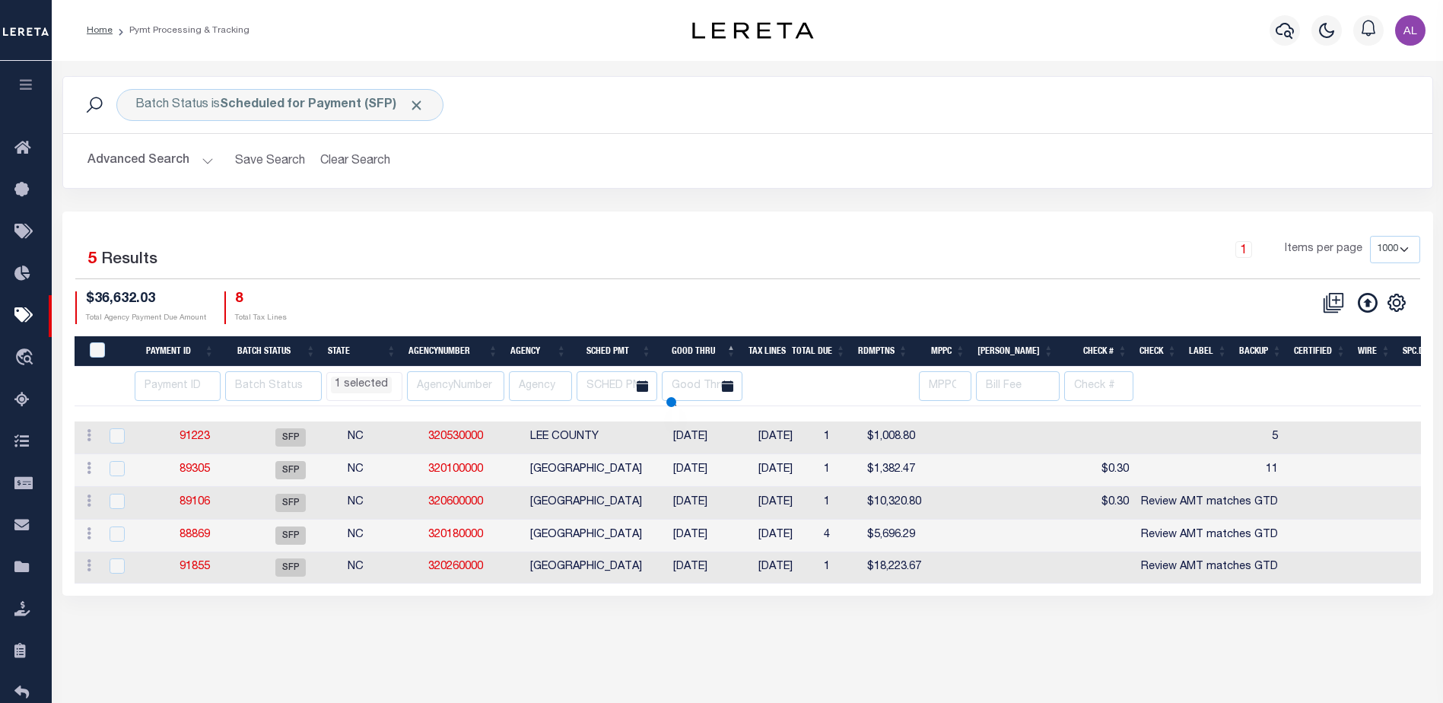
select select "NC"
select select
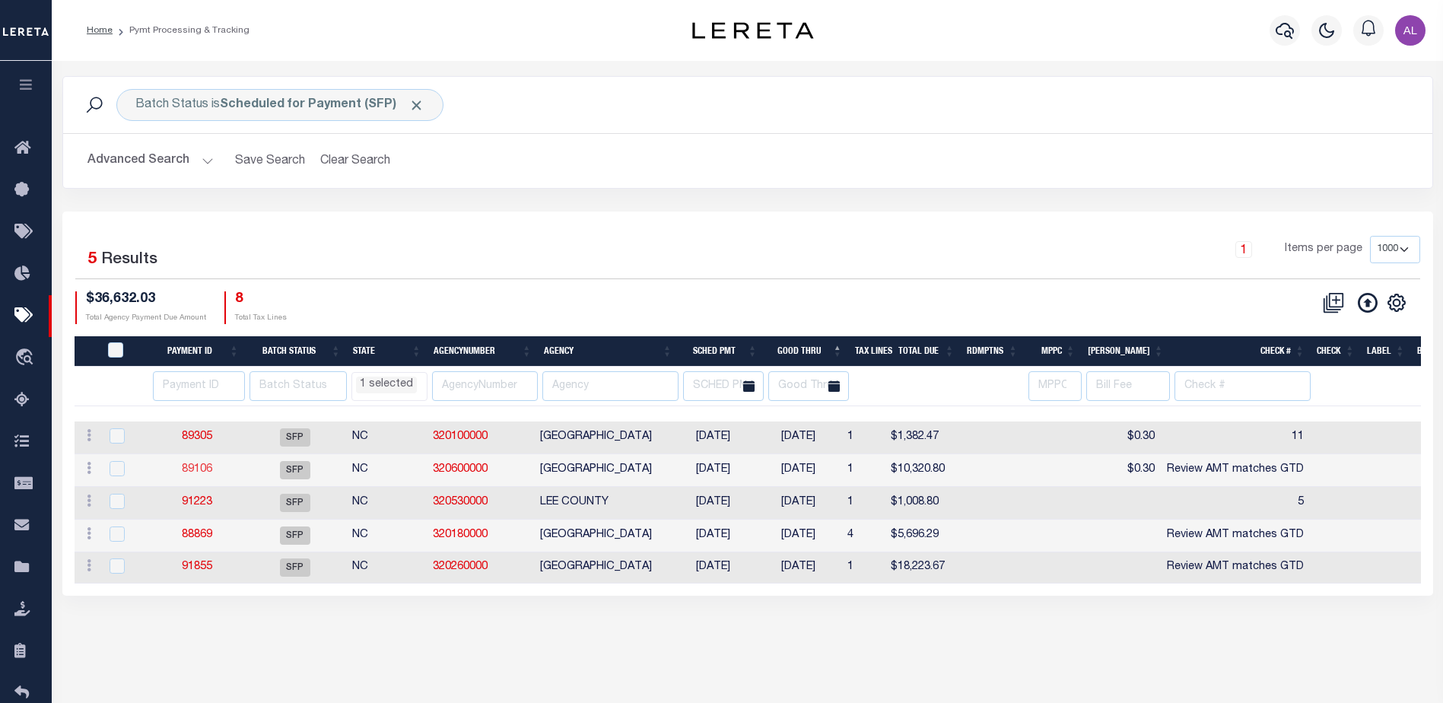
click at [189, 467] on link "89106" at bounding box center [197, 469] width 30 height 11
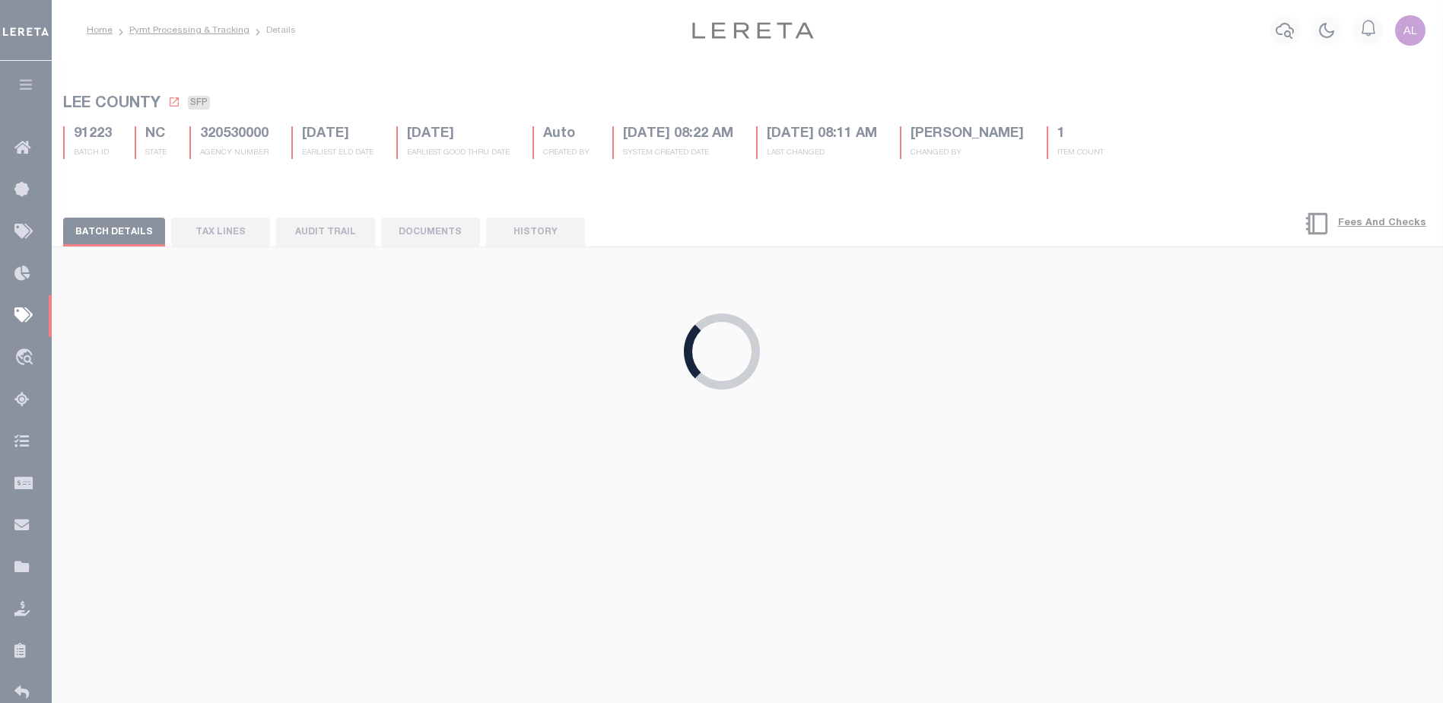
type input "09/04/2025"
type input "Review AMT matches GTD"
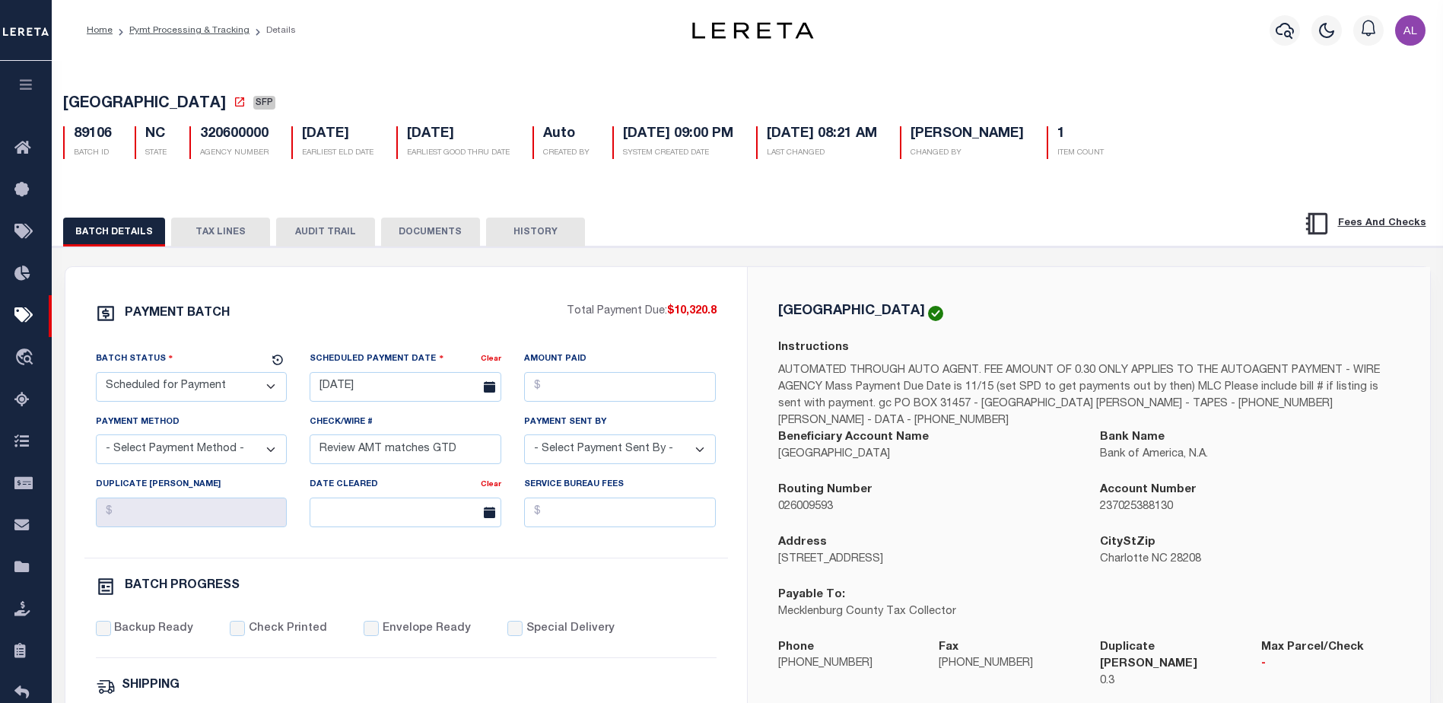
click at [214, 234] on button "TAX LINES" at bounding box center [220, 232] width 99 height 29
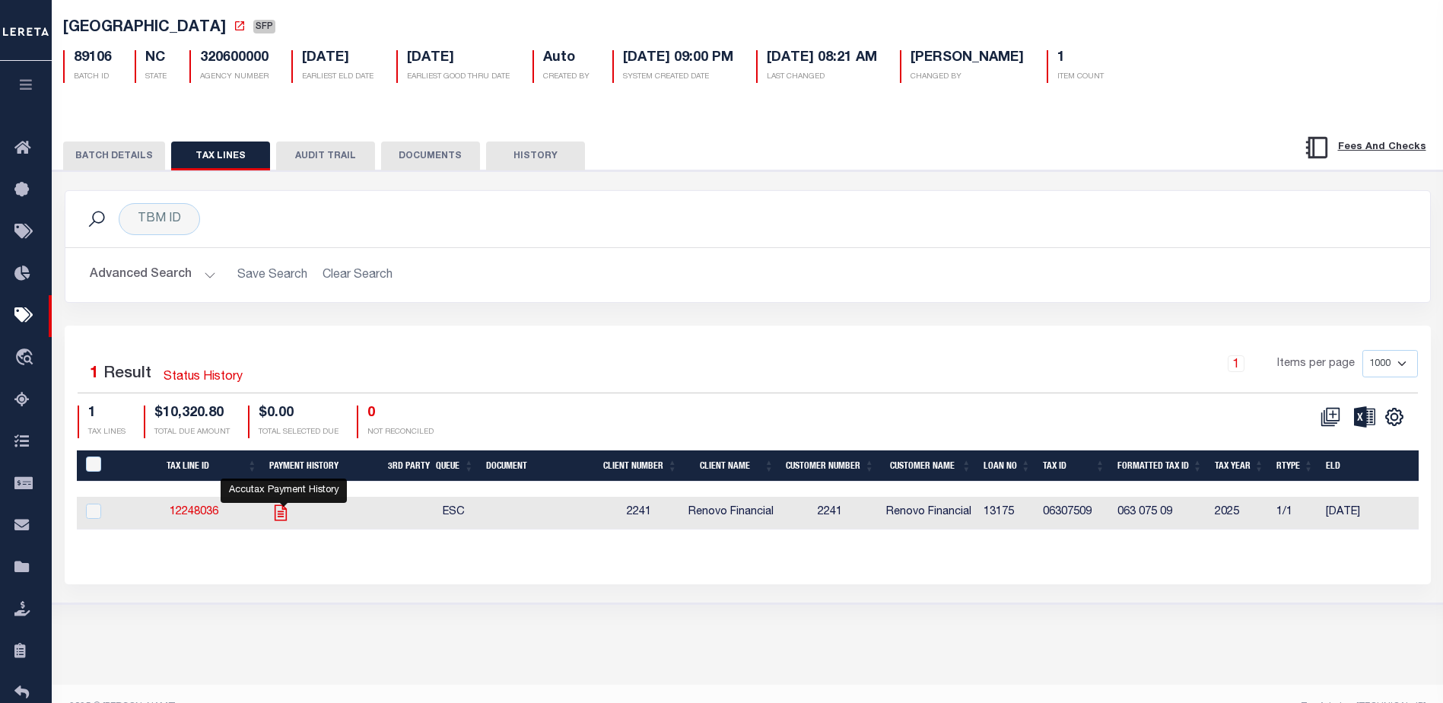
click at [280, 520] on icon "" at bounding box center [281, 513] width 20 height 20
checkbox input "true"
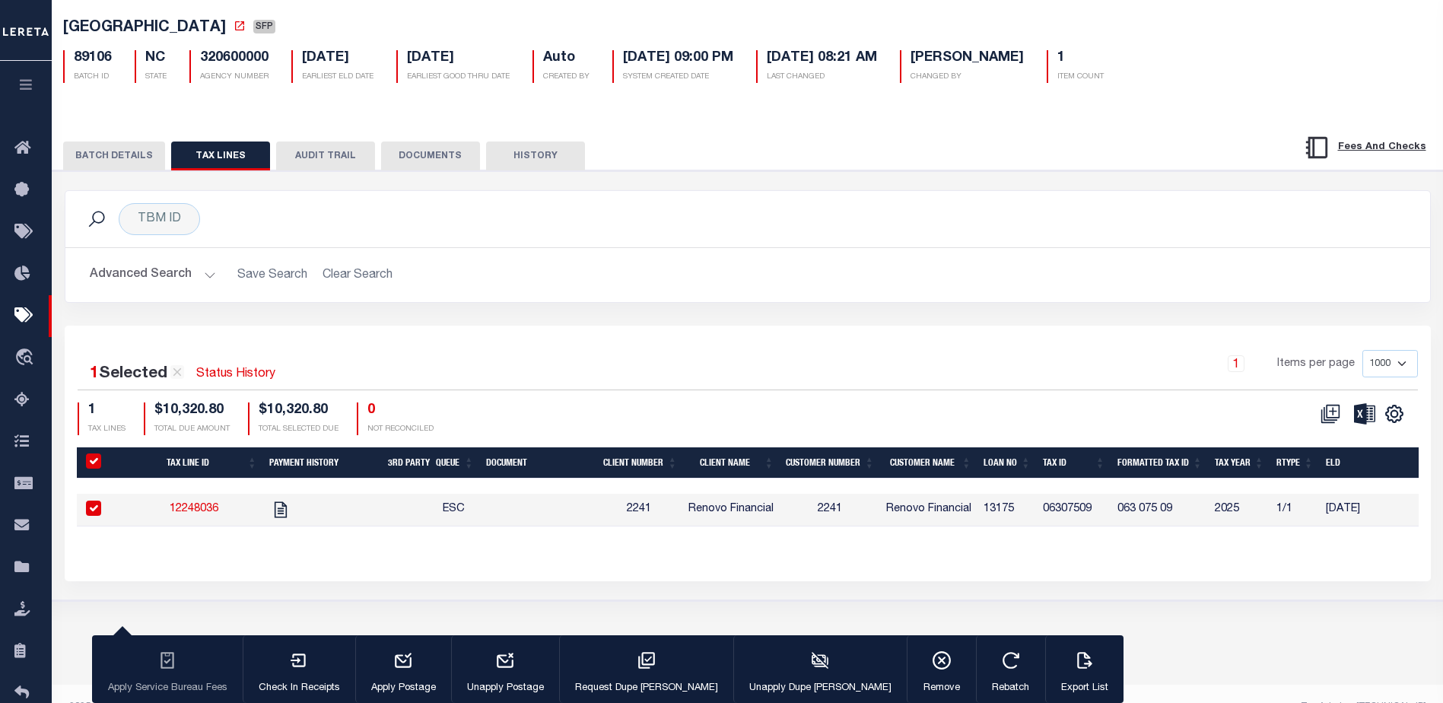
click at [107, 154] on button "BATCH DETAILS" at bounding box center [114, 155] width 102 height 29
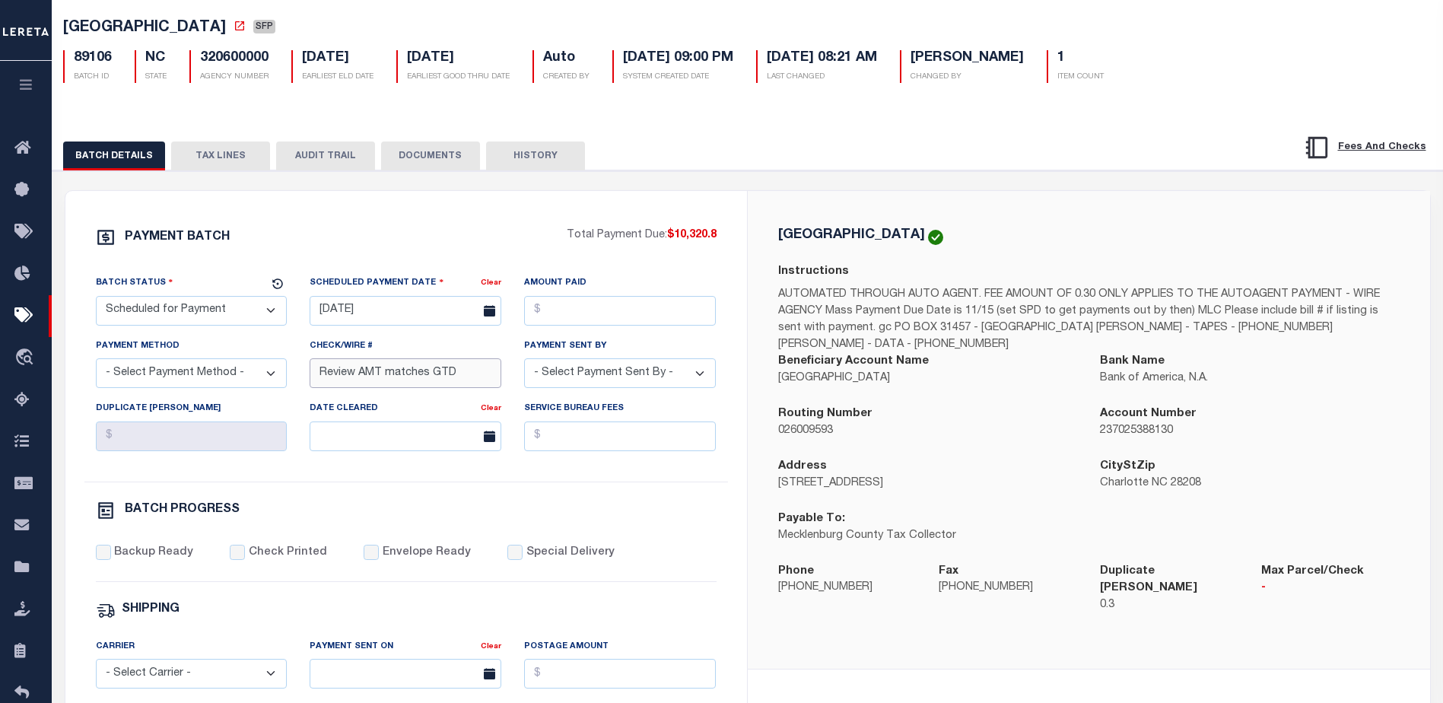
drag, startPoint x: 478, startPoint y: 372, endPoint x: 169, endPoint y: 350, distance: 310.4
click at [169, 350] on div "Batch Status - Select Status - Scheduled for Payment Ready For Payment Payment …" at bounding box center [405, 378] width 643 height 207
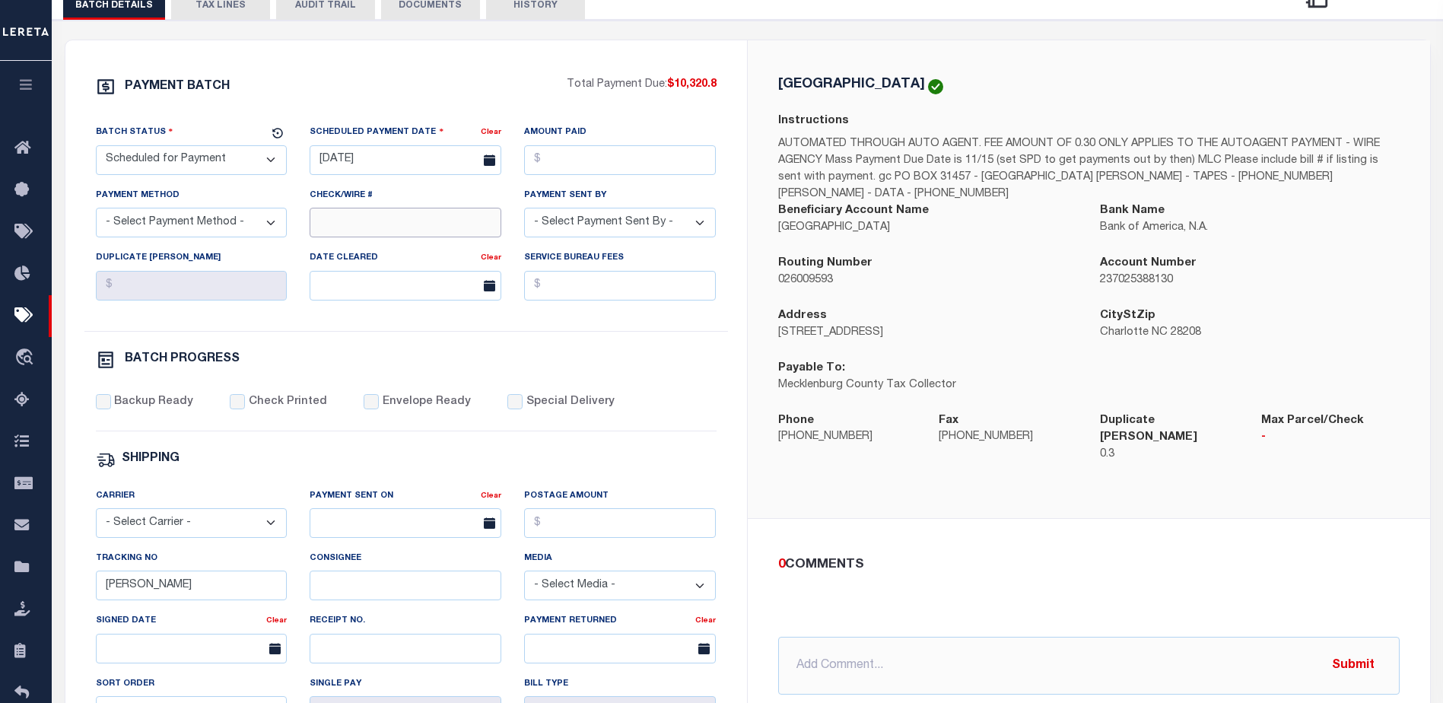
scroll to position [304, 0]
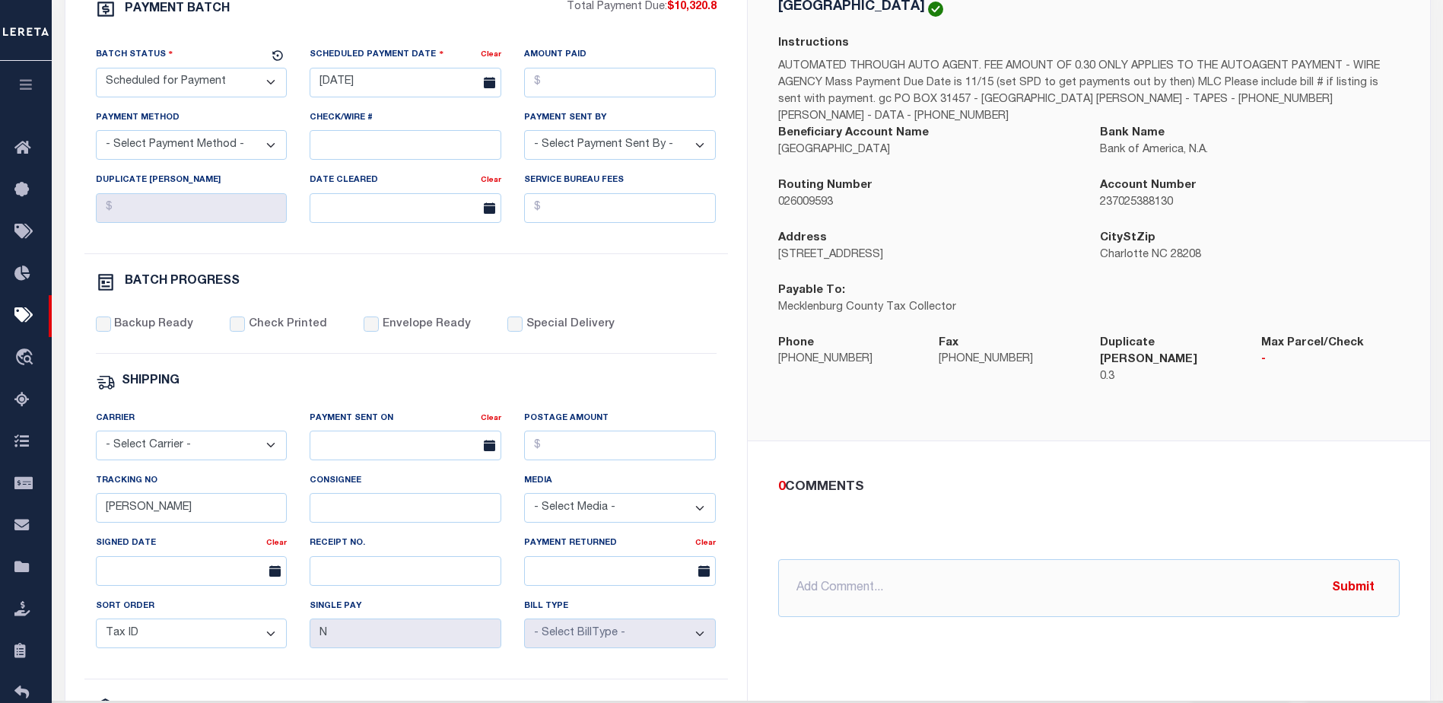
click at [1141, 650] on div "MECKLENBURG COUNTY Instructions AUTOMATED THROUGH AUTO AGENT. FEE AMOUNT OF 0.3…" at bounding box center [1089, 408] width 682 height 890
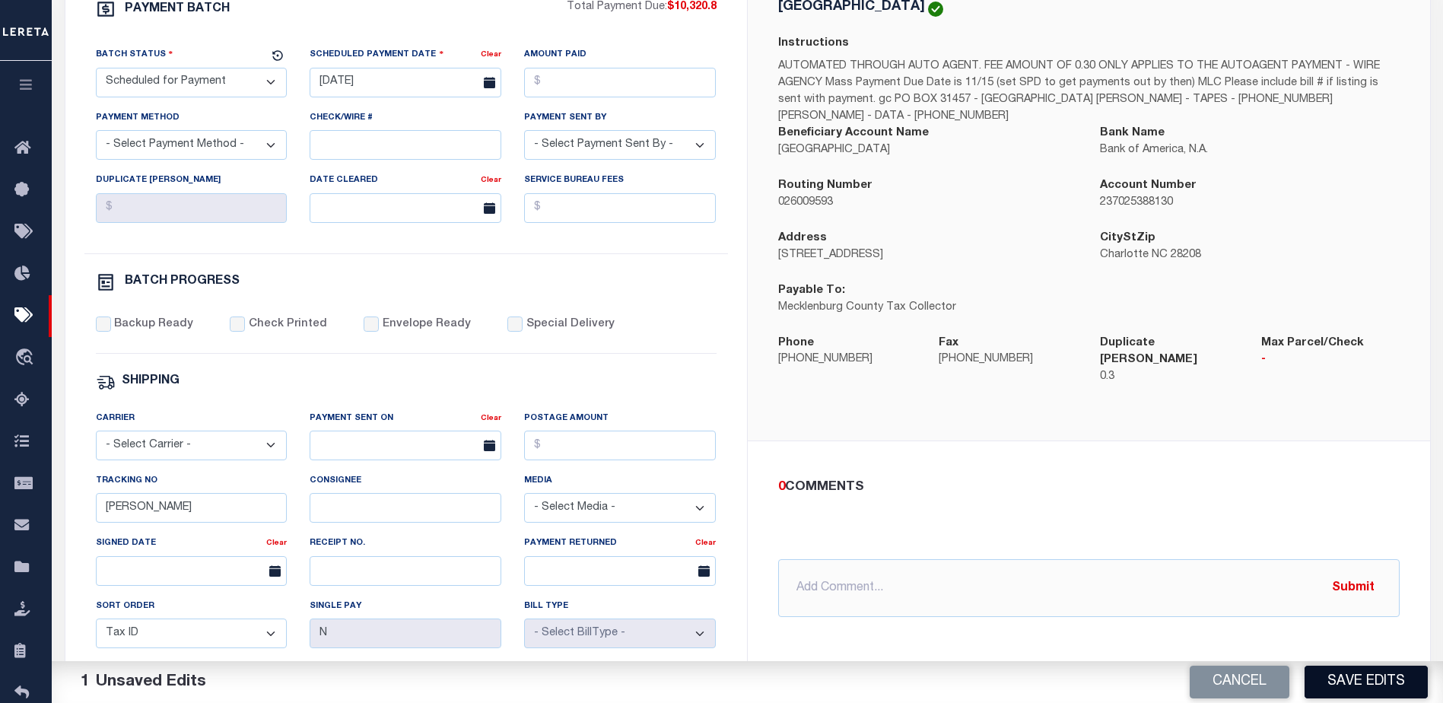
click at [1365, 682] on button "Save Edits" at bounding box center [1365, 682] width 123 height 33
select select "NC"
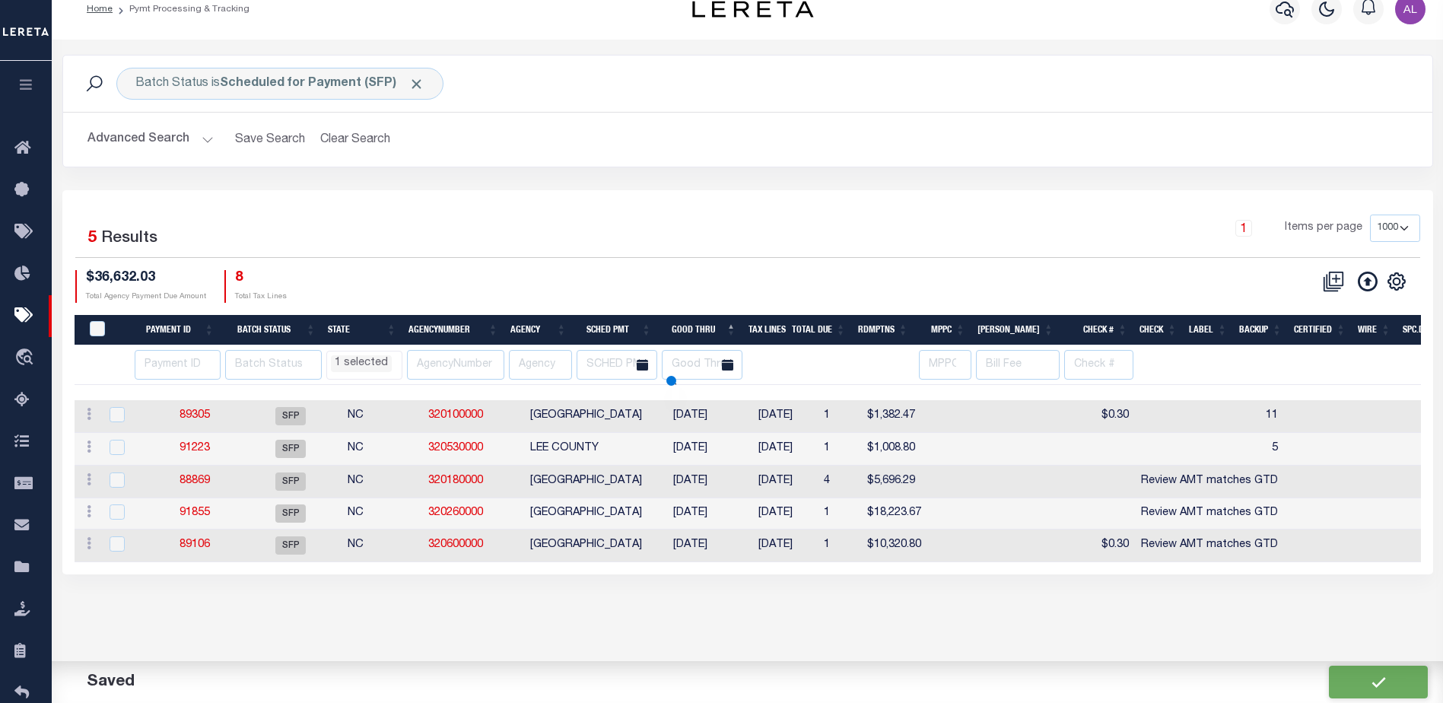
scroll to position [0, 0]
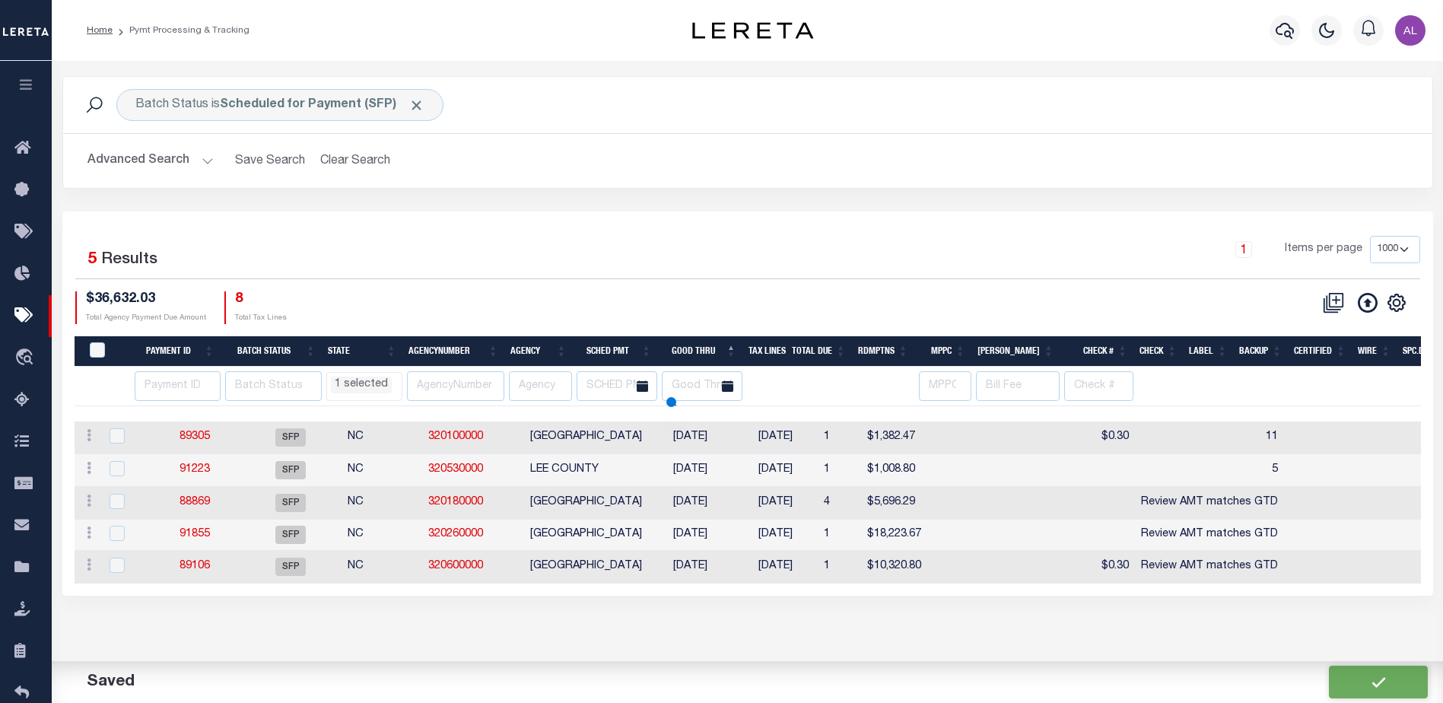
select select "NC"
select select
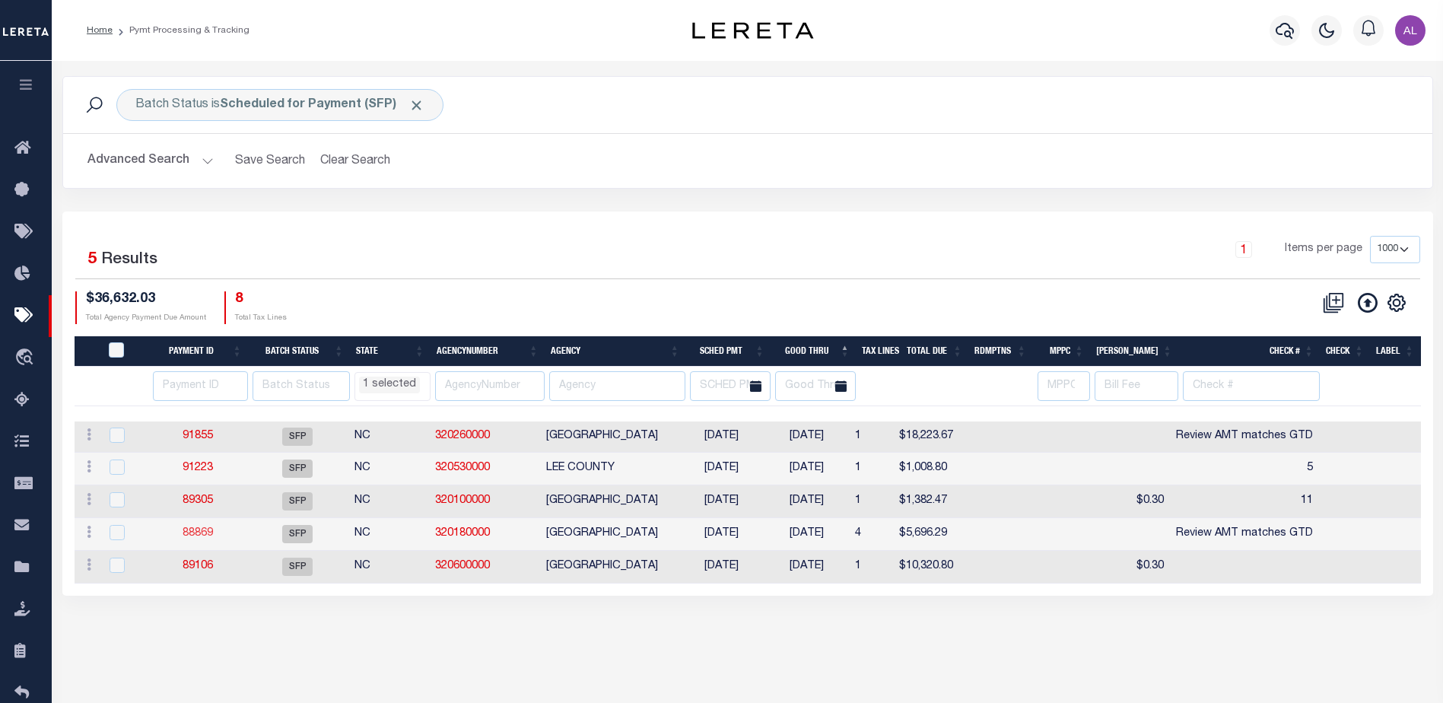
click at [197, 538] on link "88869" at bounding box center [198, 533] width 30 height 11
type input "12/23/2025"
type input "Review AMT matches GTD"
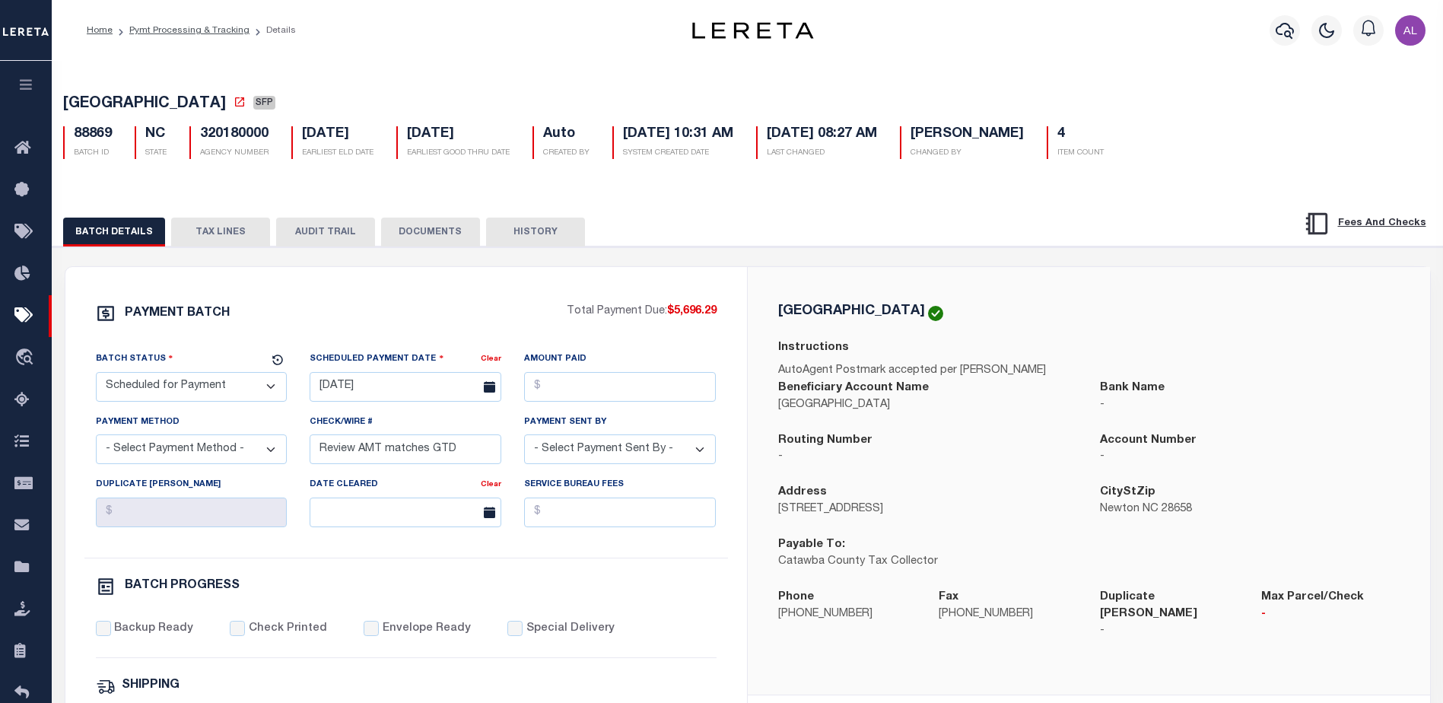
click at [229, 224] on button "TAX LINES" at bounding box center [220, 232] width 99 height 29
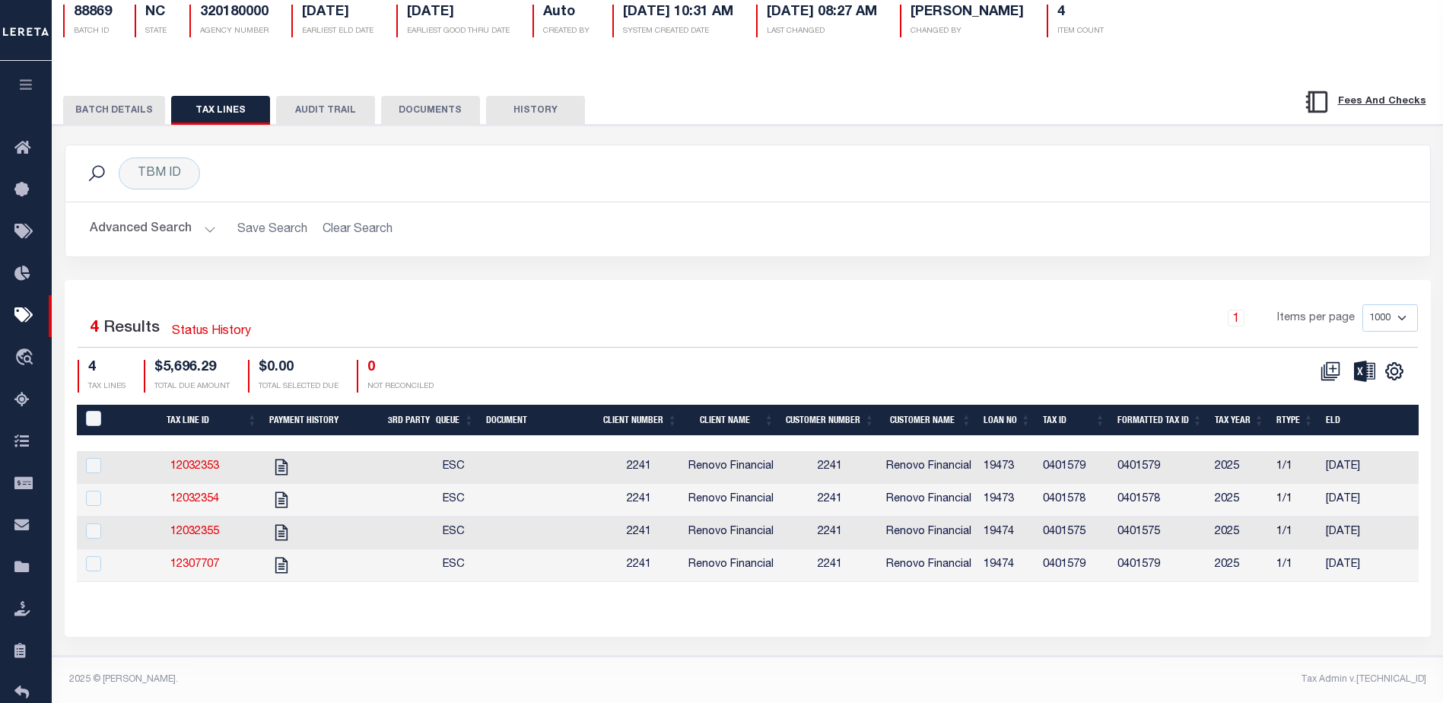
scroll to position [138, 0]
click at [196, 494] on link "12032354" at bounding box center [194, 499] width 49 height 11
checkbox input "true"
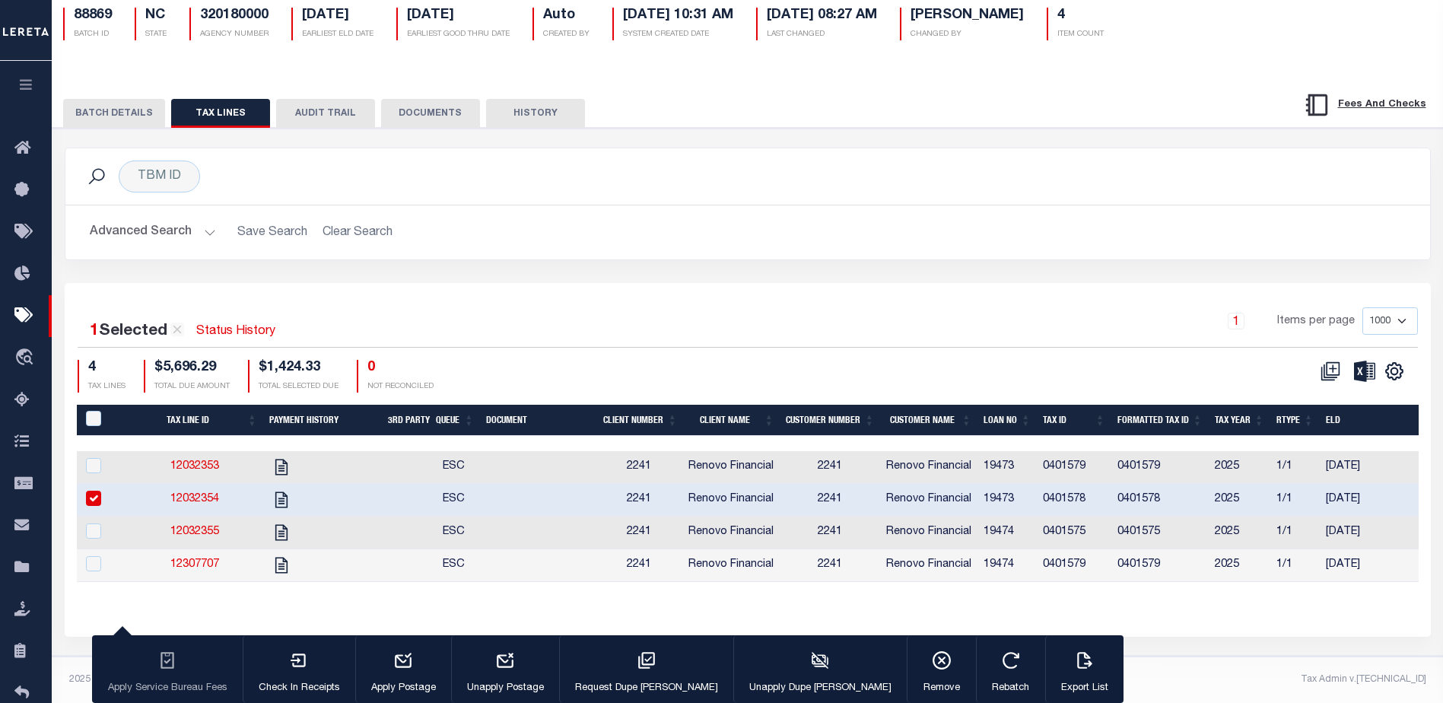
scroll to position [135, 0]
click at [194, 526] on link "12032355" at bounding box center [194, 531] width 49 height 11
checkbox input "true"
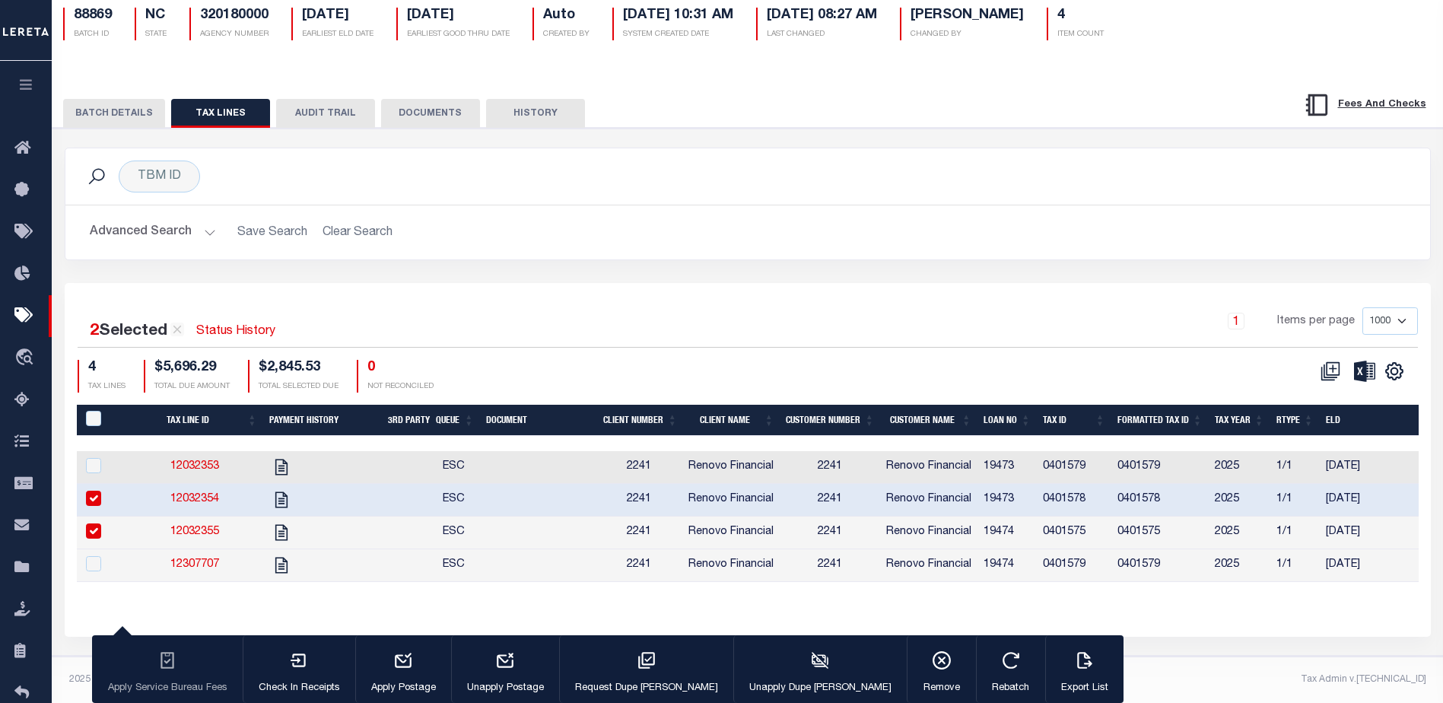
click at [118, 101] on button "BATCH DETAILS" at bounding box center [114, 113] width 102 height 29
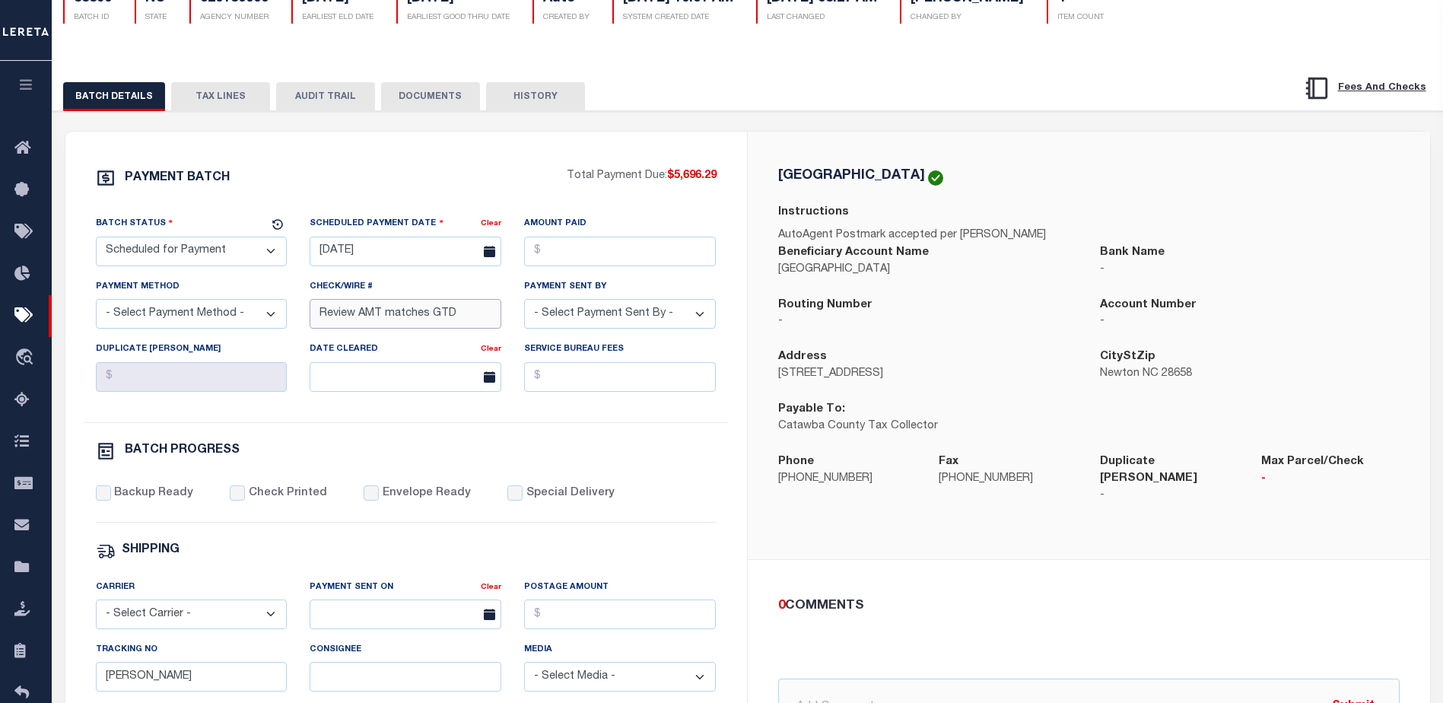
drag, startPoint x: 476, startPoint y: 317, endPoint x: 234, endPoint y: 303, distance: 243.0
click at [234, 303] on div "Batch Status - Select Status - Scheduled for Payment Ready For Payment Payment …" at bounding box center [405, 318] width 643 height 207
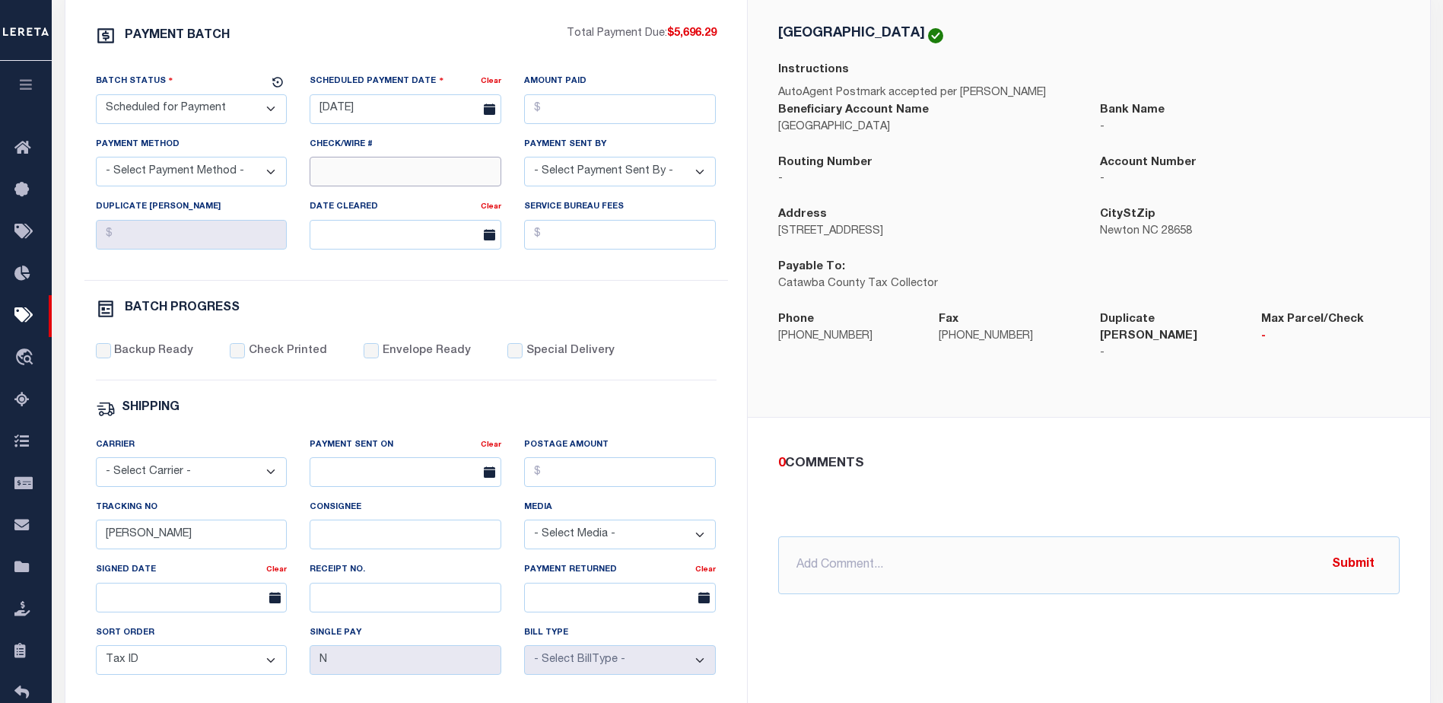
scroll to position [364, 0]
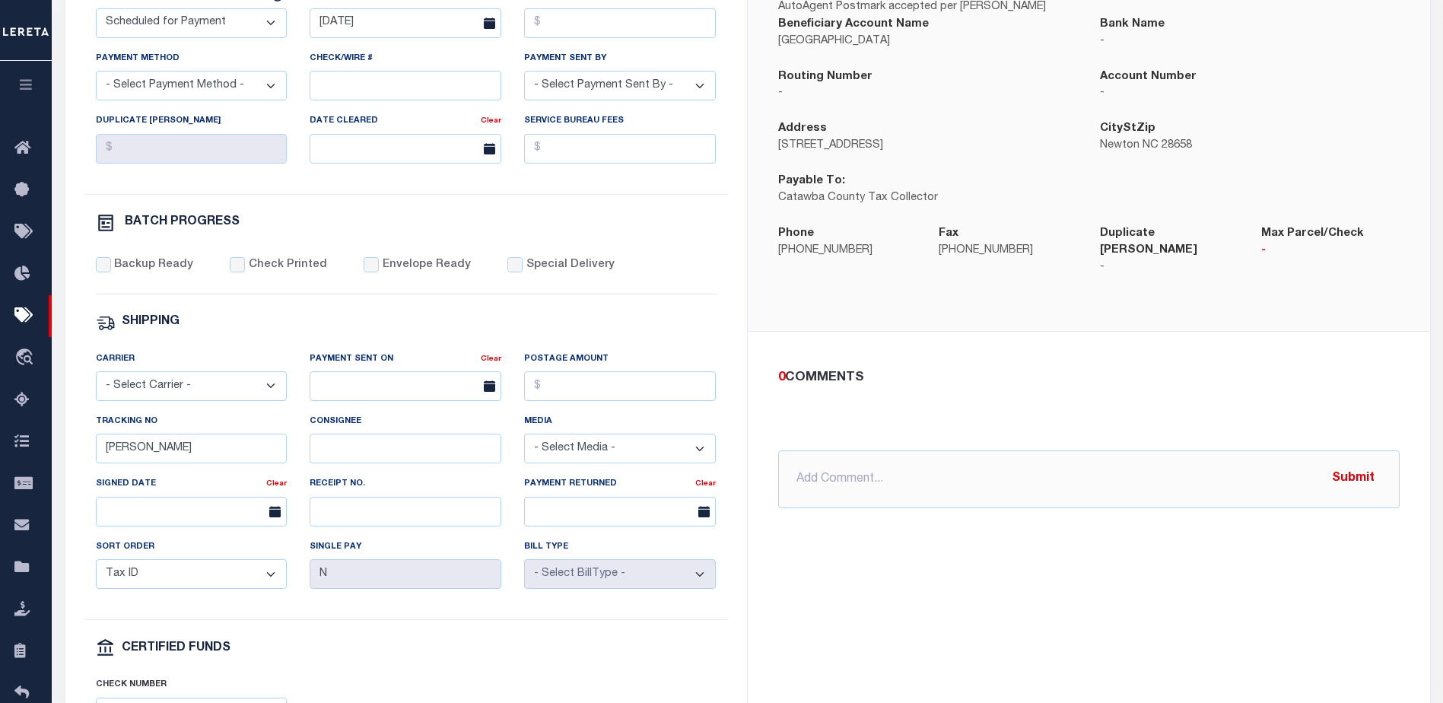
click at [1112, 624] on div "CATAWBA COUNTY Instructions AutoAgent Postmark accepted per Shelby Beneficiary …" at bounding box center [1089, 348] width 682 height 890
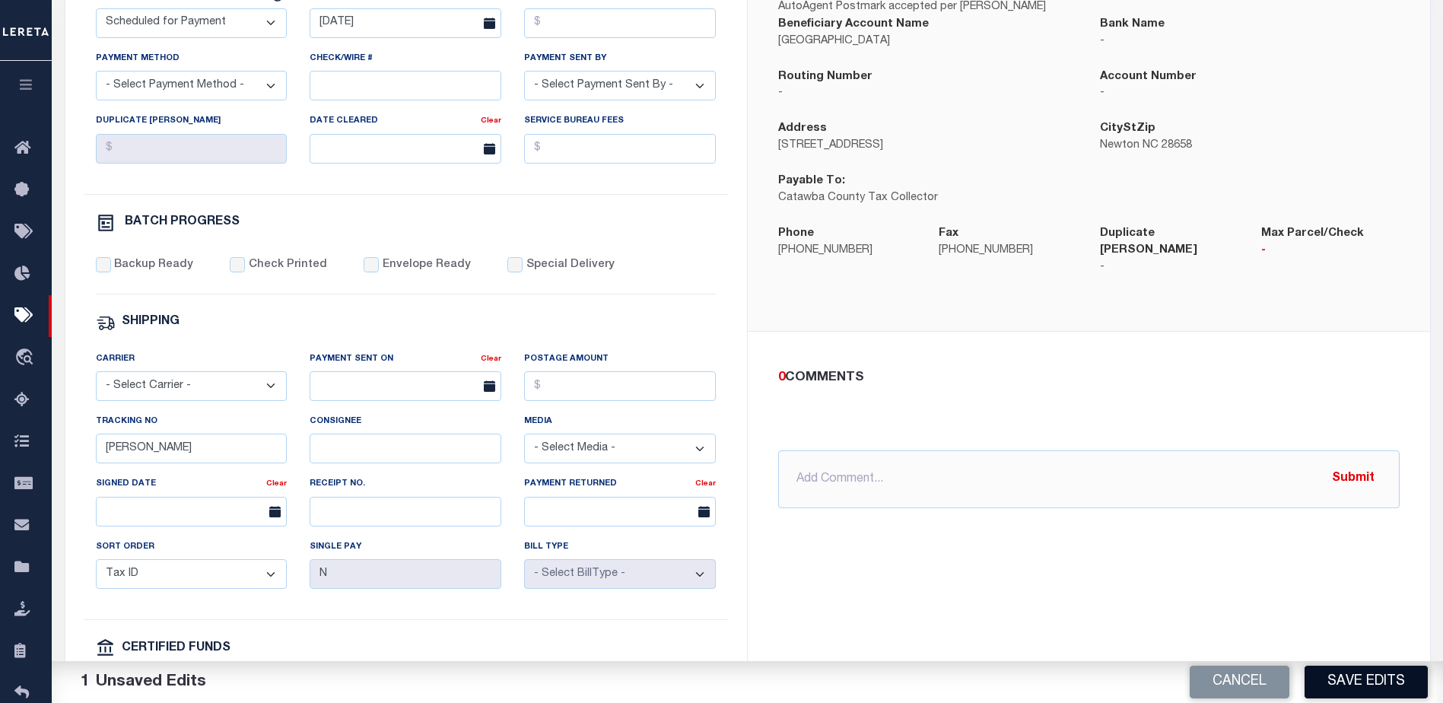
click at [1326, 678] on button "Save Edits" at bounding box center [1365, 682] width 123 height 33
select select "NC"
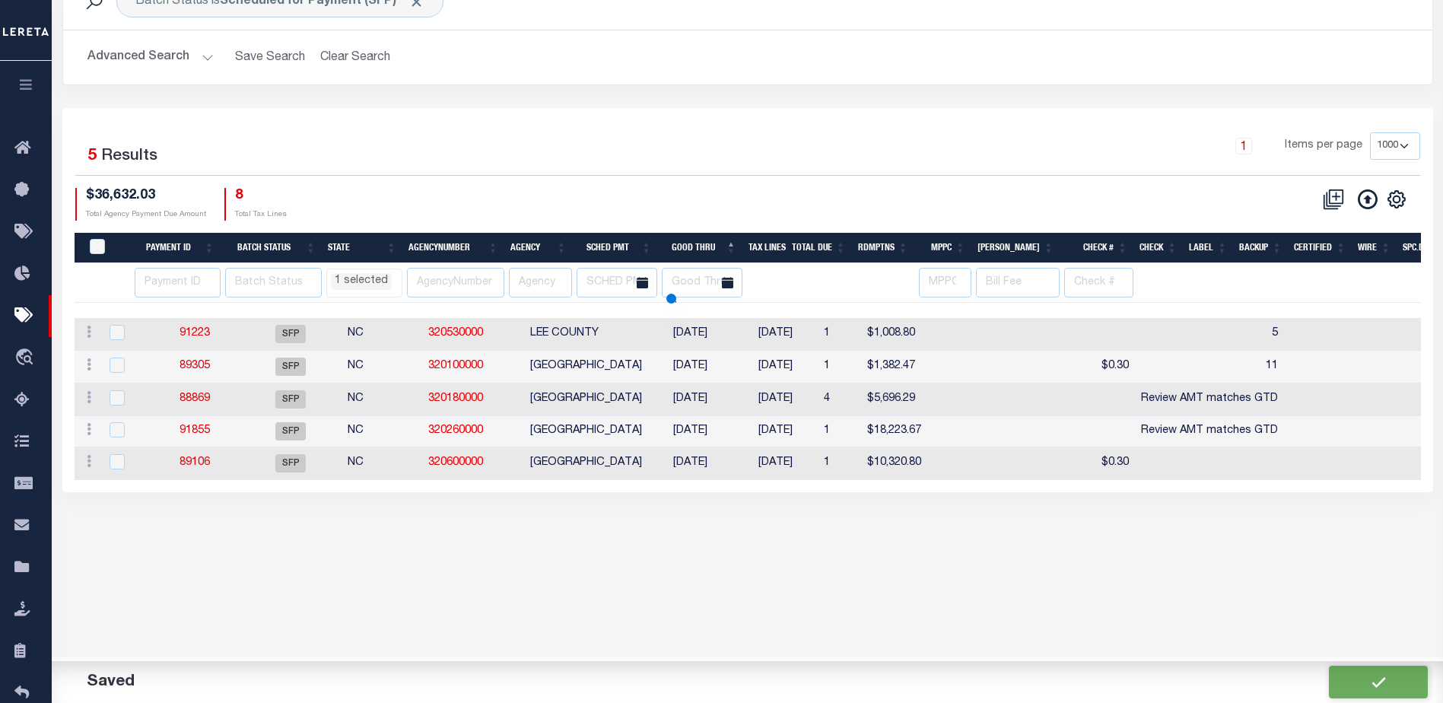
scroll to position [49, 0]
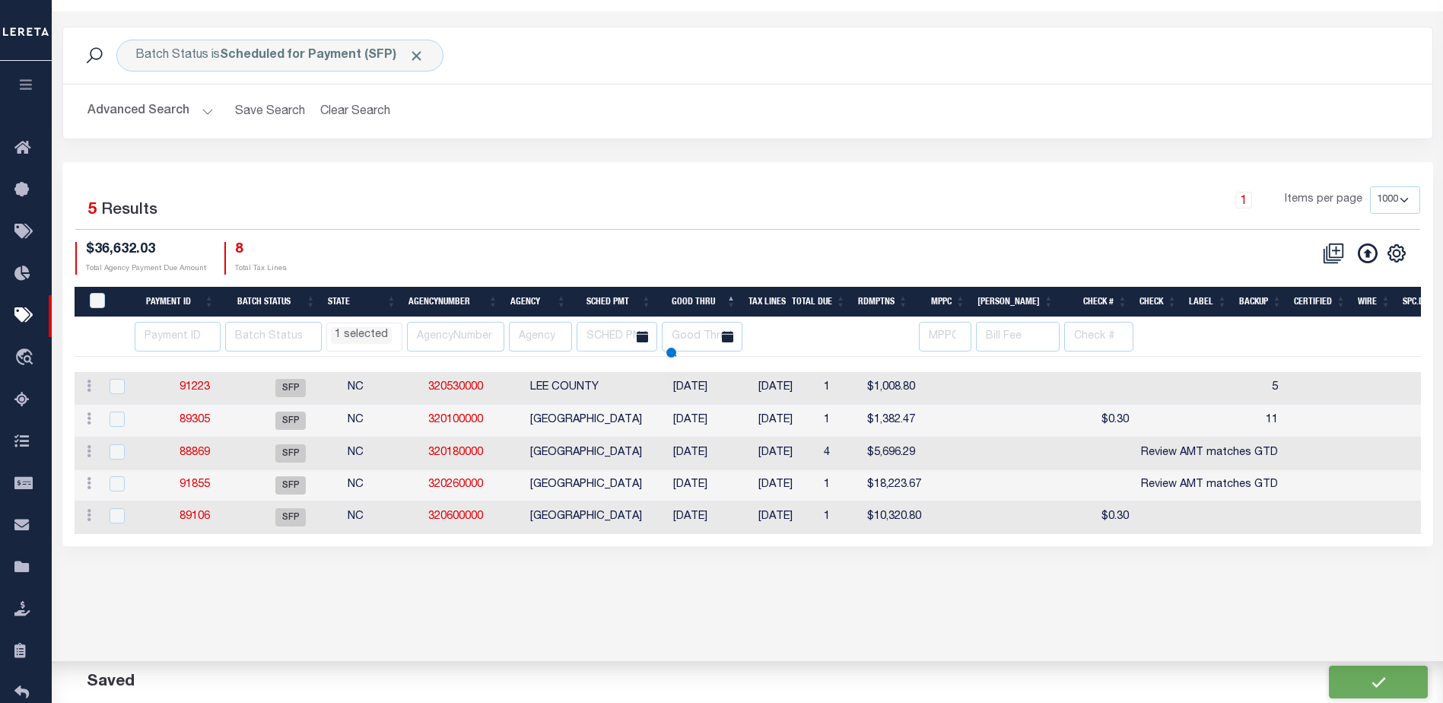
select select "NC"
select select
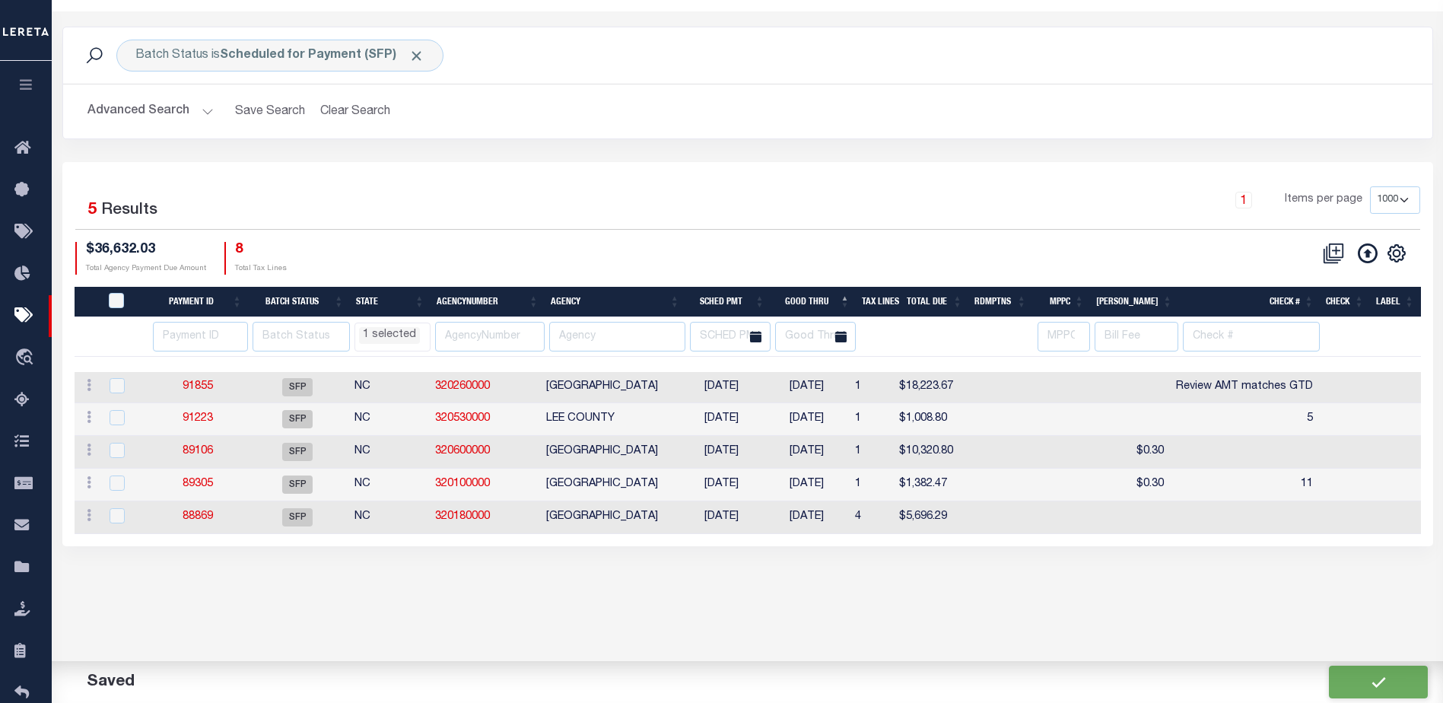
scroll to position [0, 0]
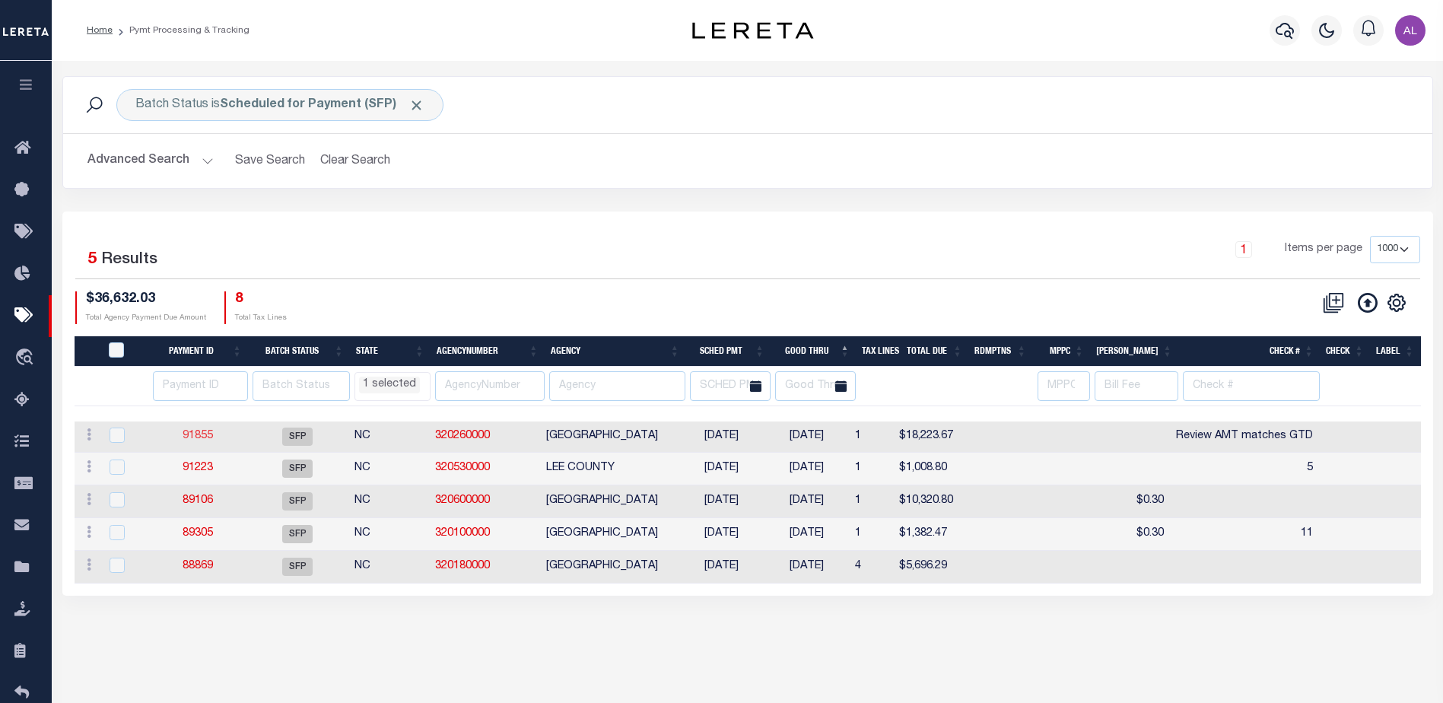
click at [188, 433] on link "91855" at bounding box center [198, 436] width 30 height 11
type input "Review AMT matches GTD"
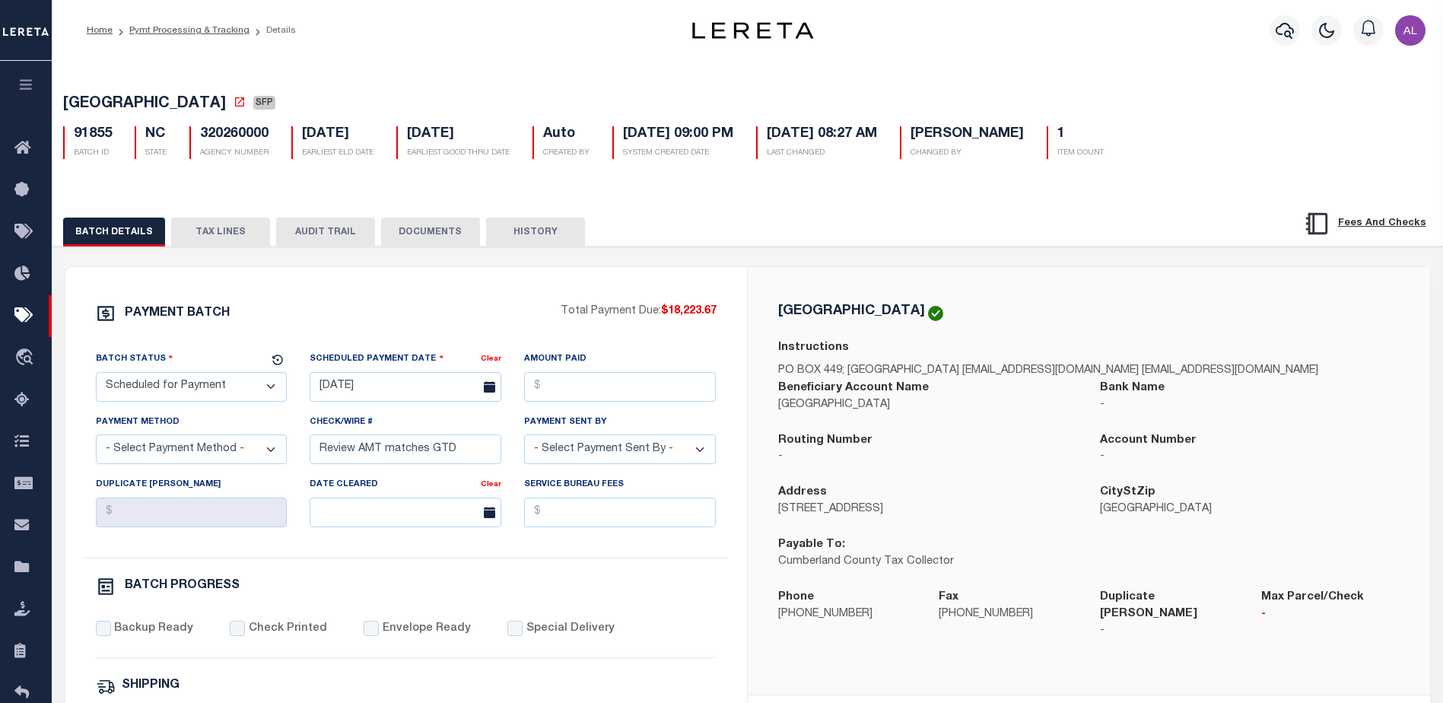
click at [209, 226] on button "TAX LINES" at bounding box center [220, 232] width 99 height 29
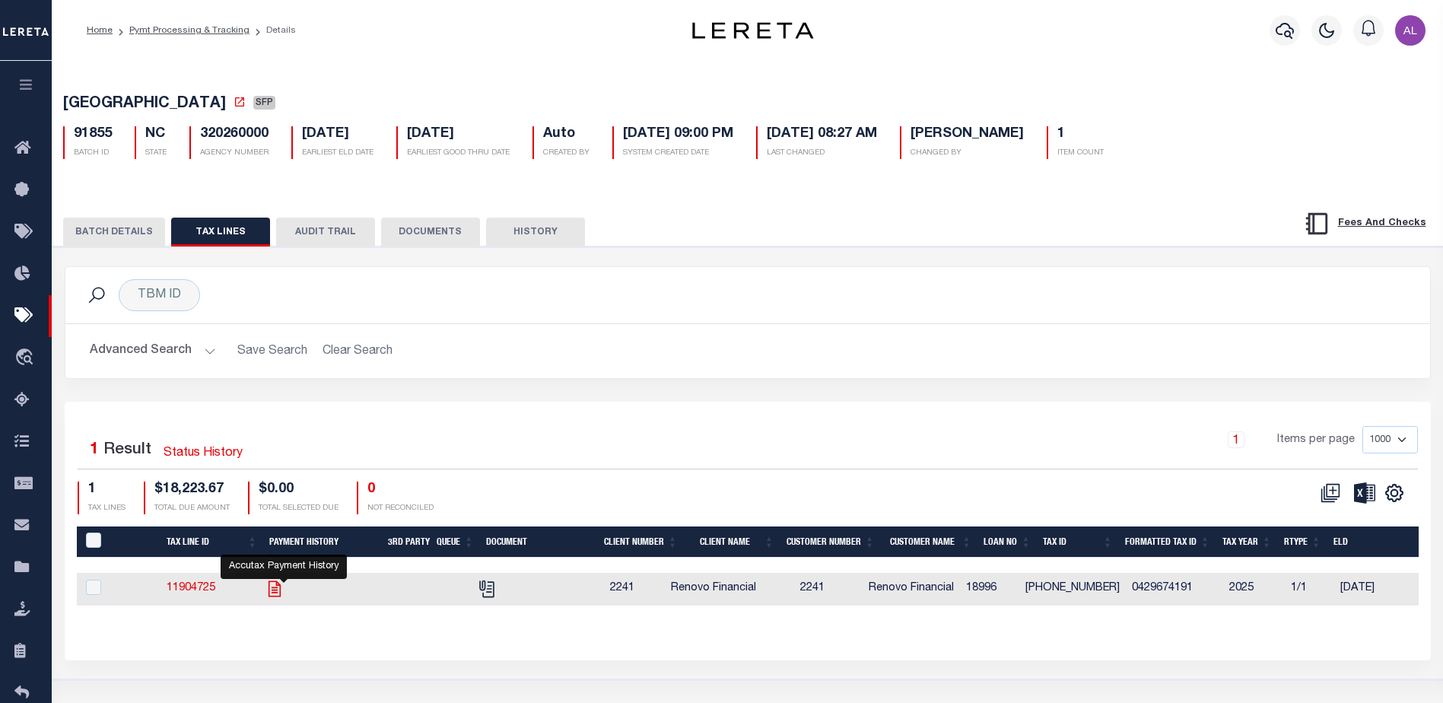
click at [281, 596] on icon "" at bounding box center [275, 589] width 20 height 20
checkbox input "true"
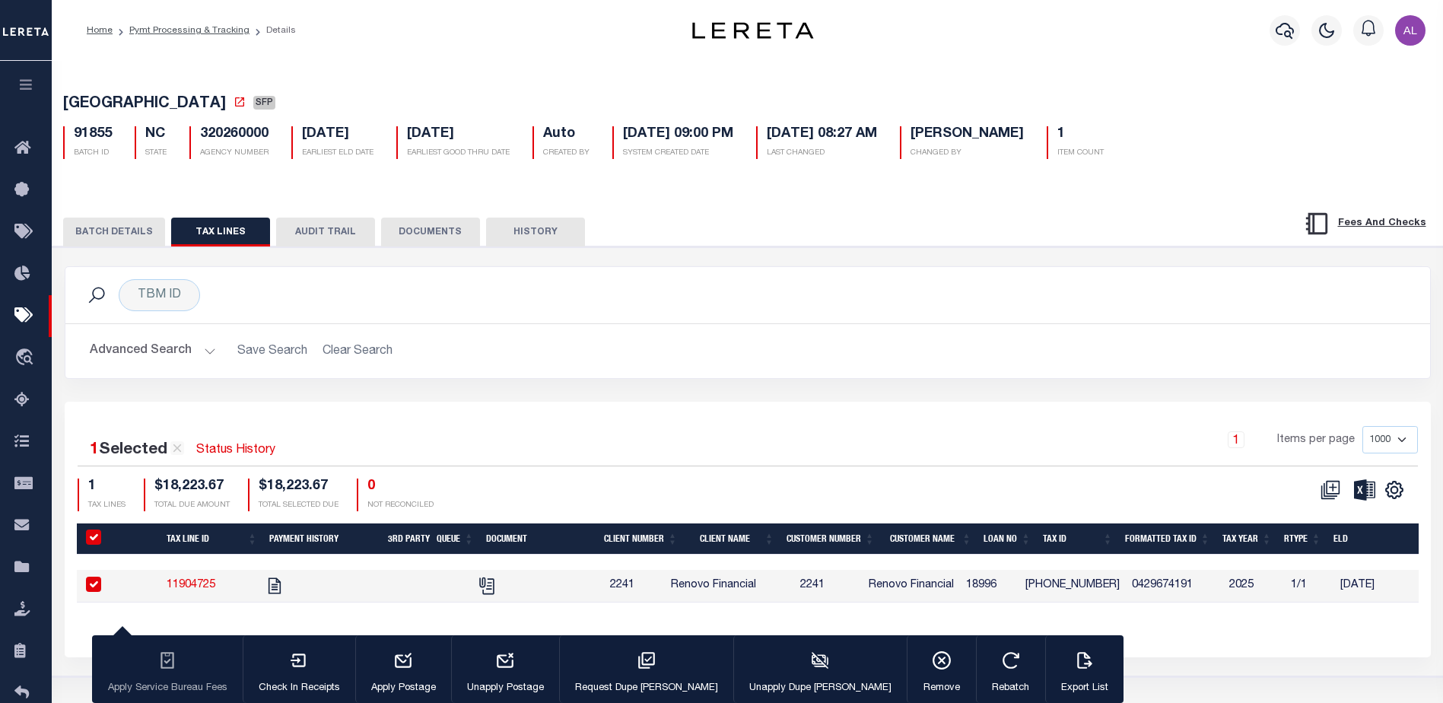
click at [122, 225] on button "BATCH DETAILS" at bounding box center [114, 232] width 102 height 29
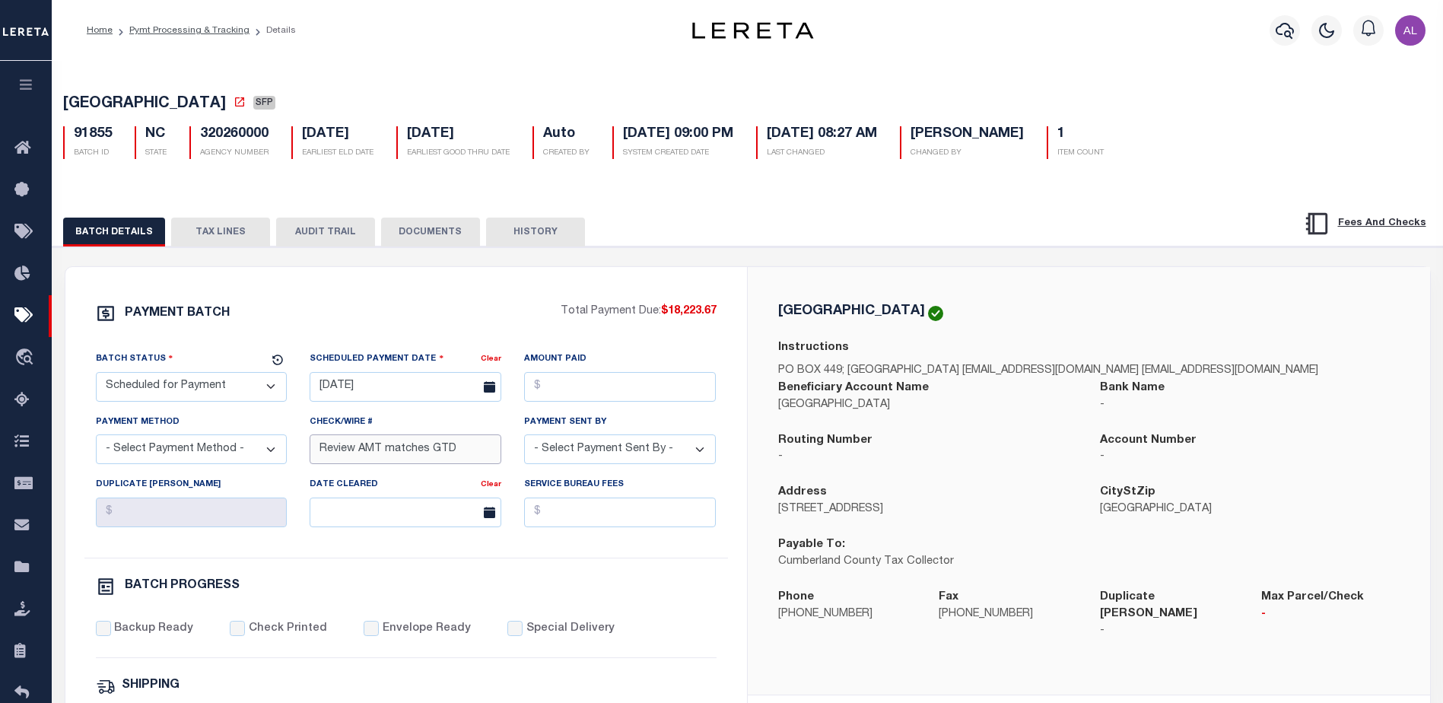
drag, startPoint x: 459, startPoint y: 451, endPoint x: 119, endPoint y: 424, distance: 340.3
click at [119, 424] on div "Batch Status - Select Status - Scheduled for Payment Ready For Payment Payment …" at bounding box center [405, 454] width 643 height 207
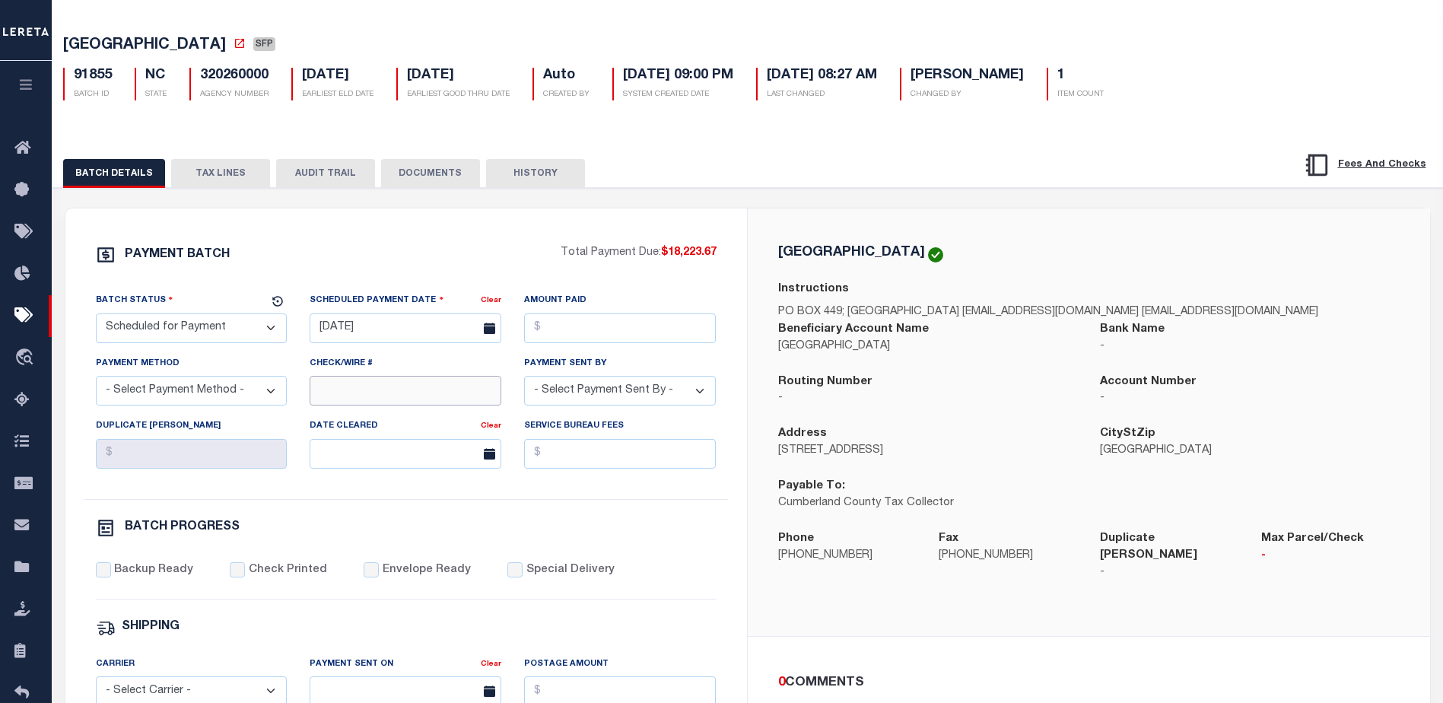
scroll to position [304, 0]
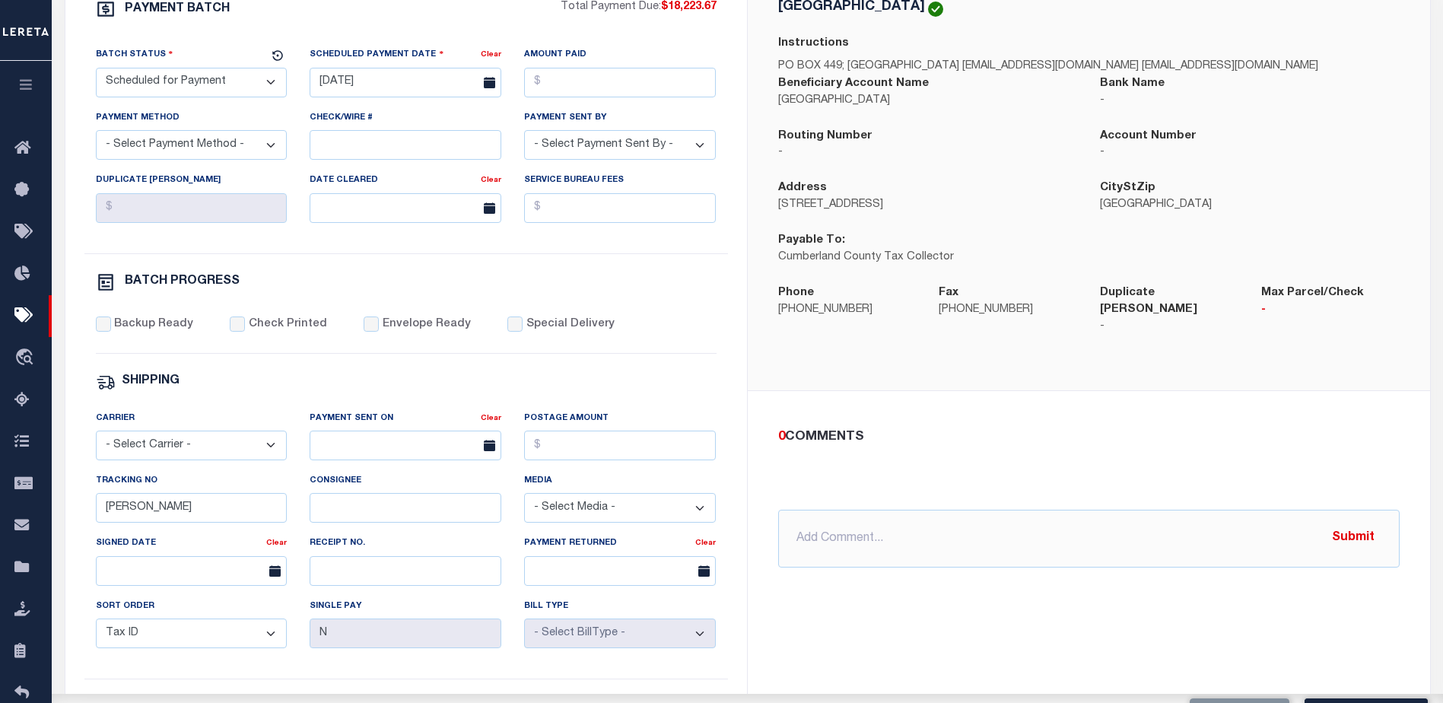
click at [1164, 622] on div "CUMBERLAND COUNTY Instructions PO BOX 449; Fayettville NC 28302 jscott@co.cumbe…" at bounding box center [1089, 408] width 682 height 890
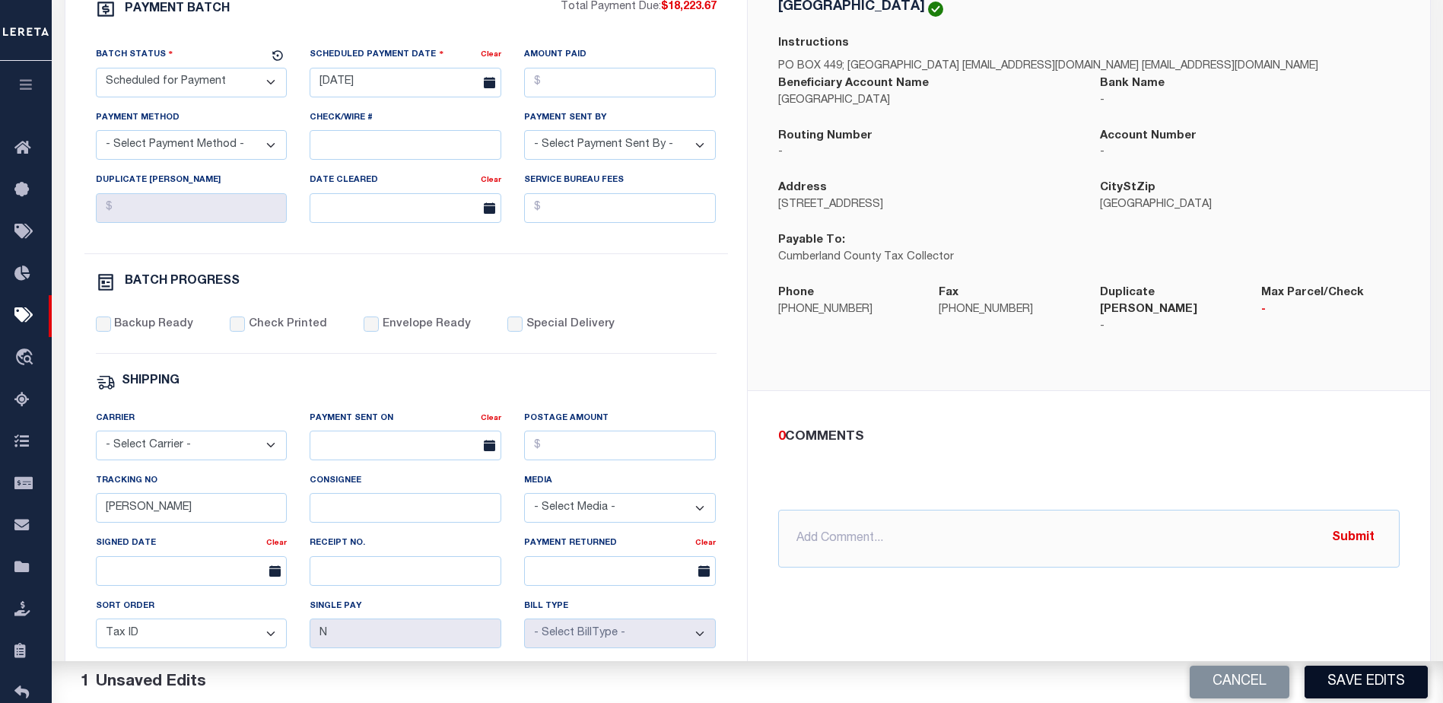
click at [1352, 685] on button "Save Edits" at bounding box center [1365, 682] width 123 height 33
select select "NC"
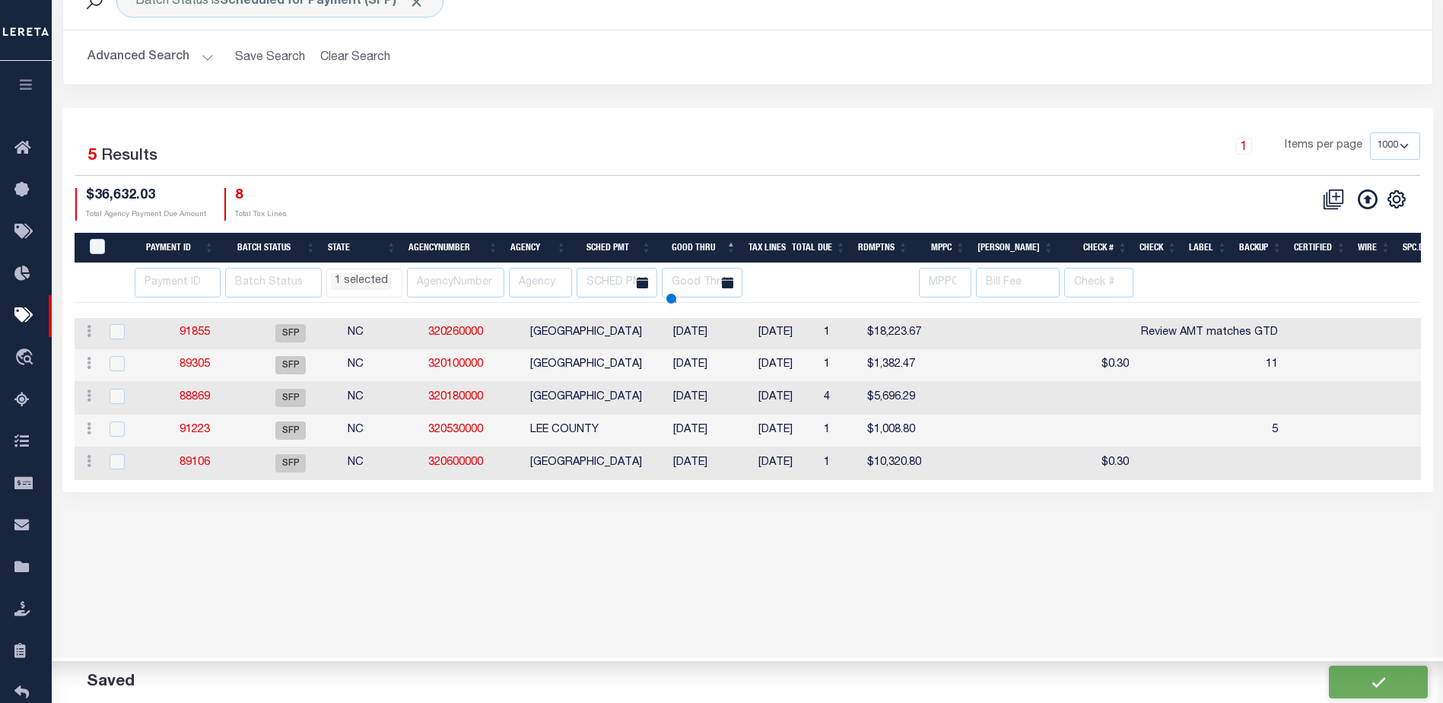
scroll to position [21, 0]
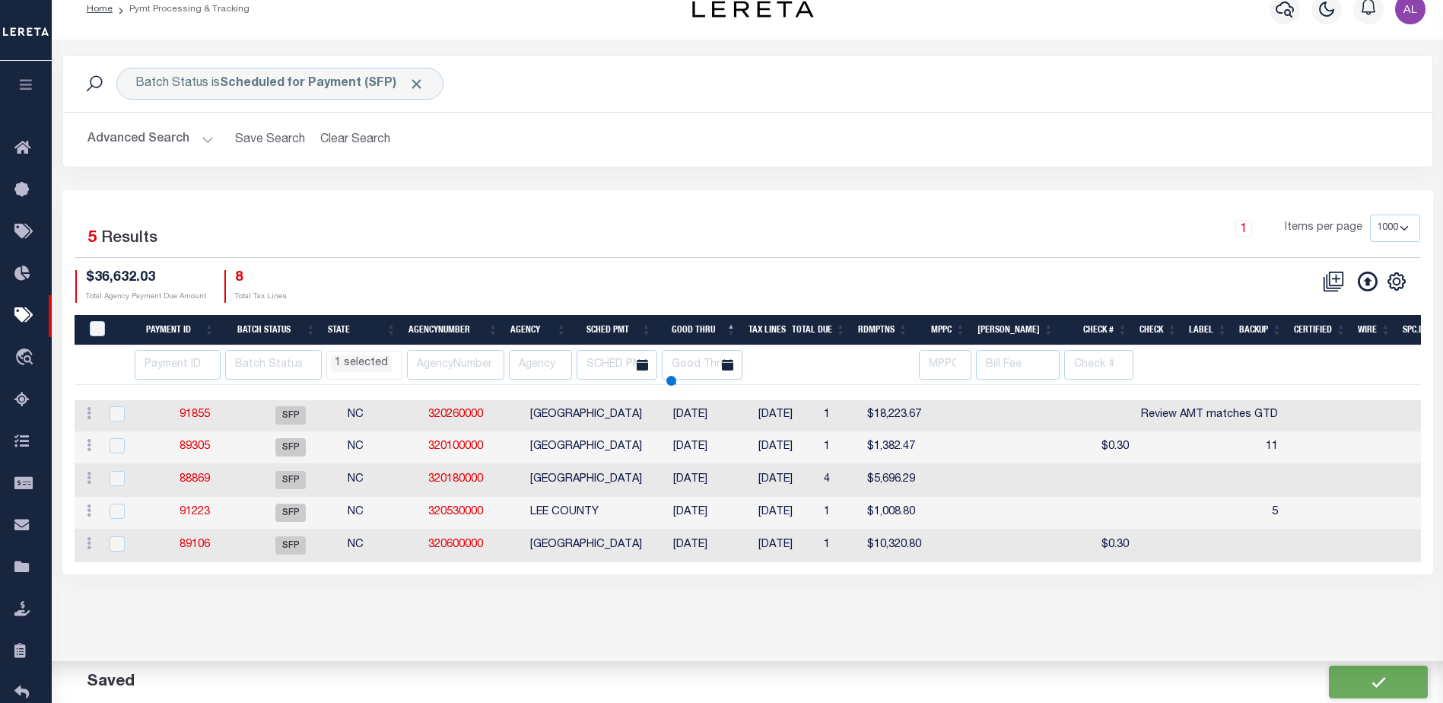
select select "NC"
select select
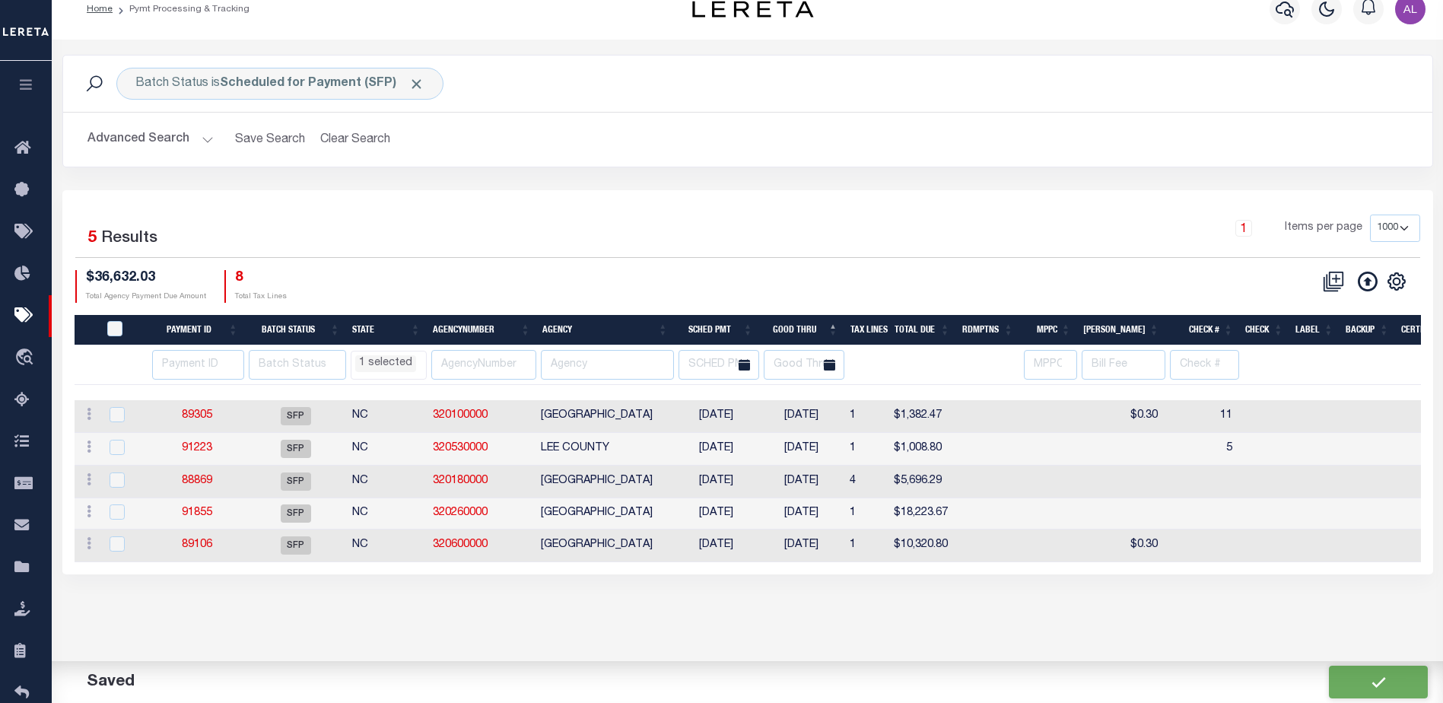
scroll to position [0, 0]
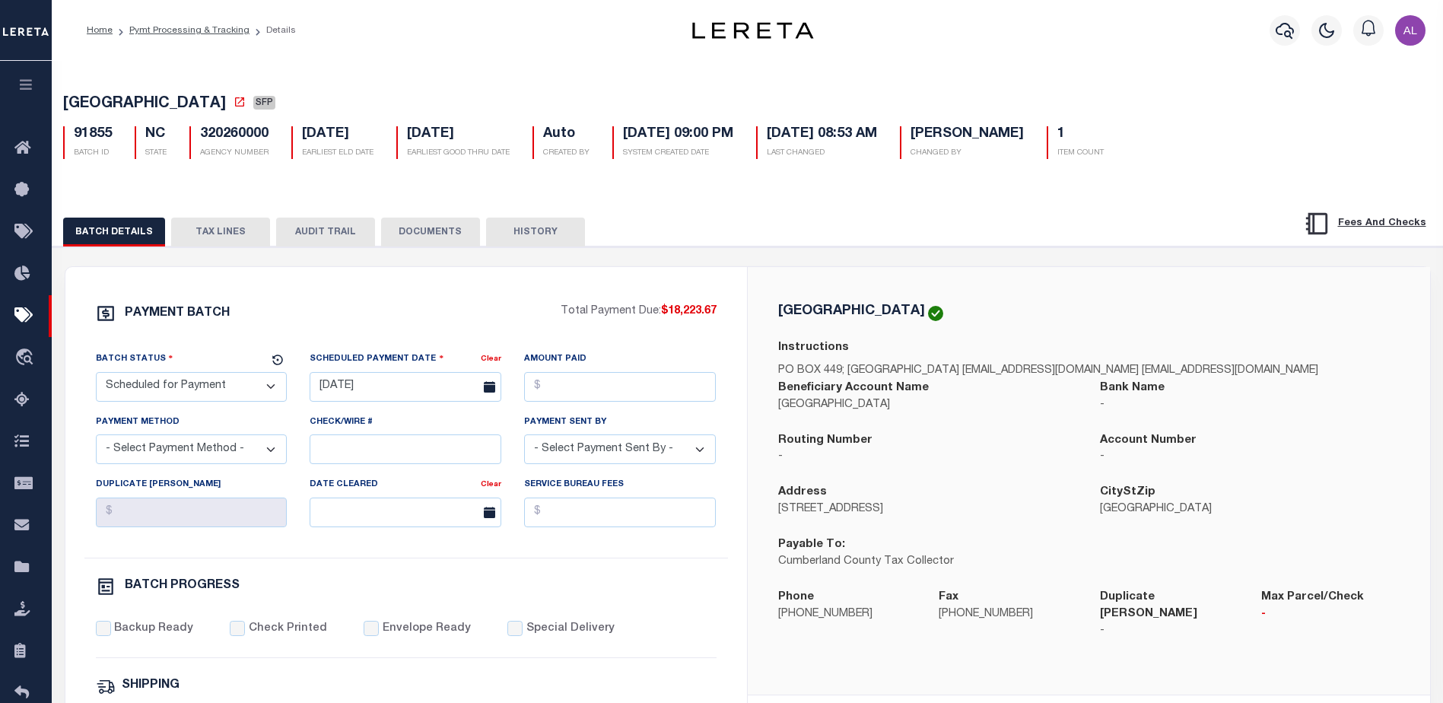
select select "NC"
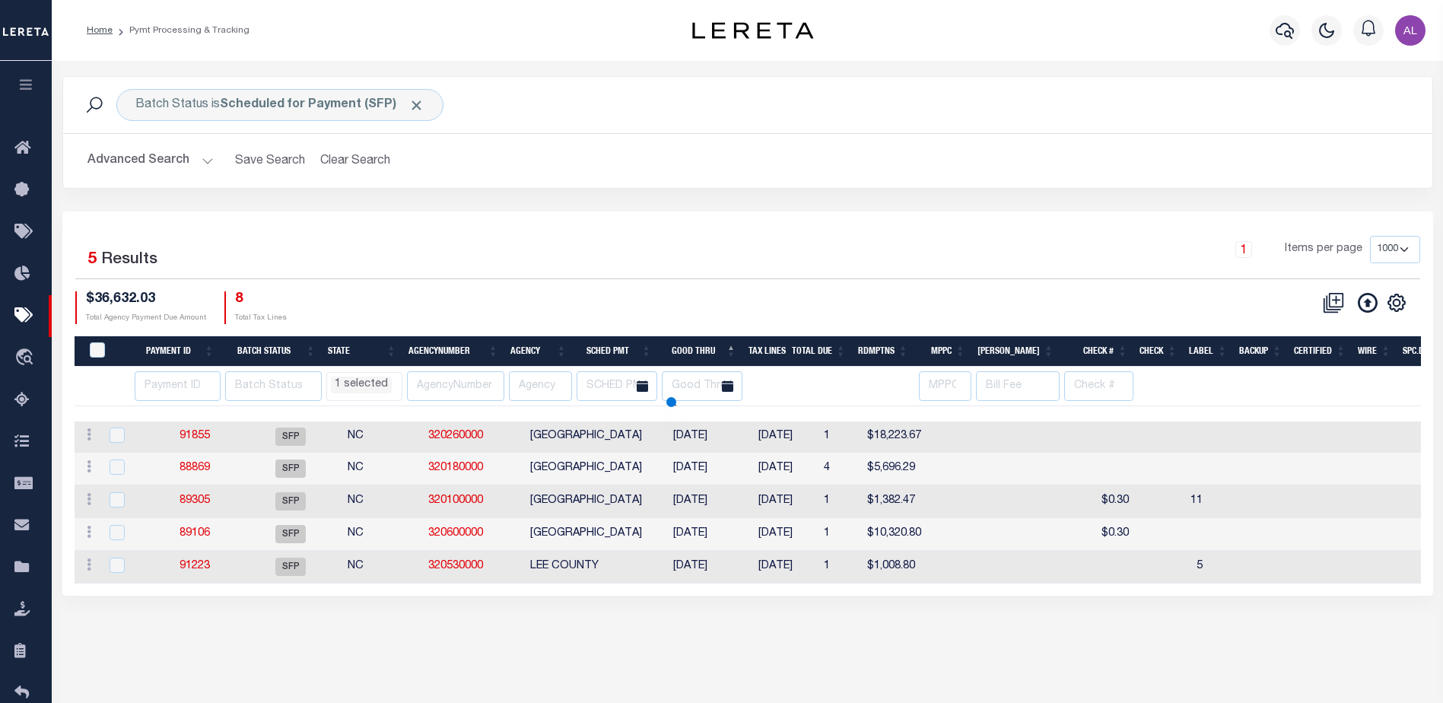
select select "NC"
select select
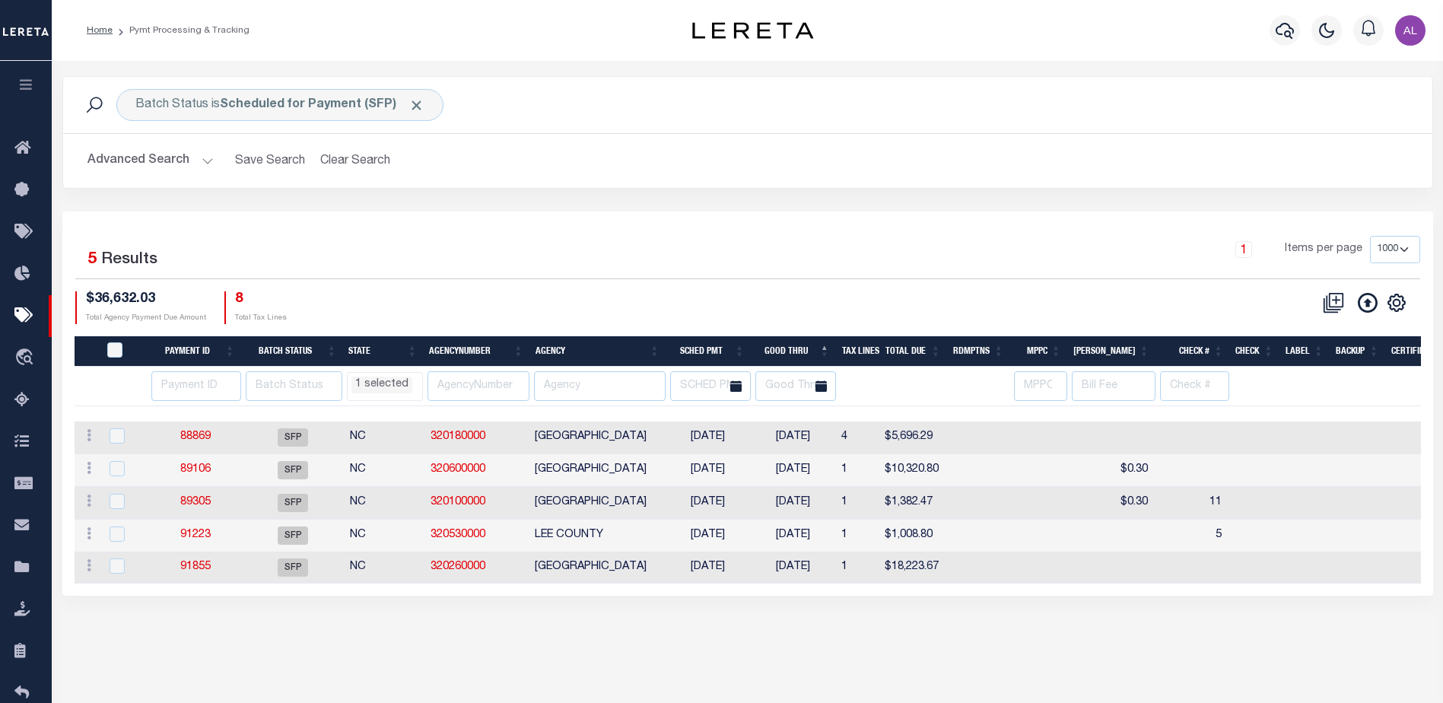
click at [372, 383] on li "1 selected" at bounding box center [381, 384] width 61 height 17
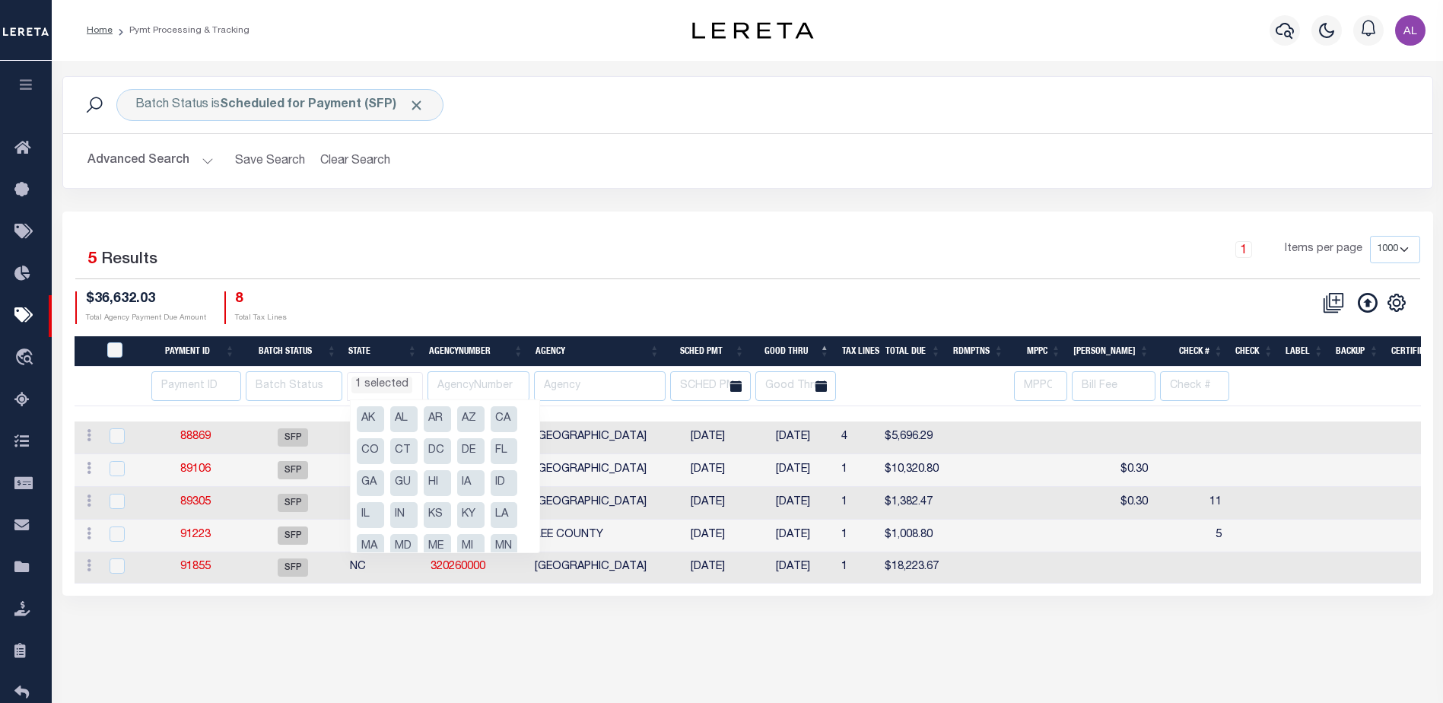
scroll to position [114, 0]
click at [377, 529] on li "NY" at bounding box center [370, 528] width 27 height 26
click at [516, 301] on div "$36,632.03 Total Agency Payment Due Amount 8 Total Tax Lines" at bounding box center [411, 307] width 672 height 33
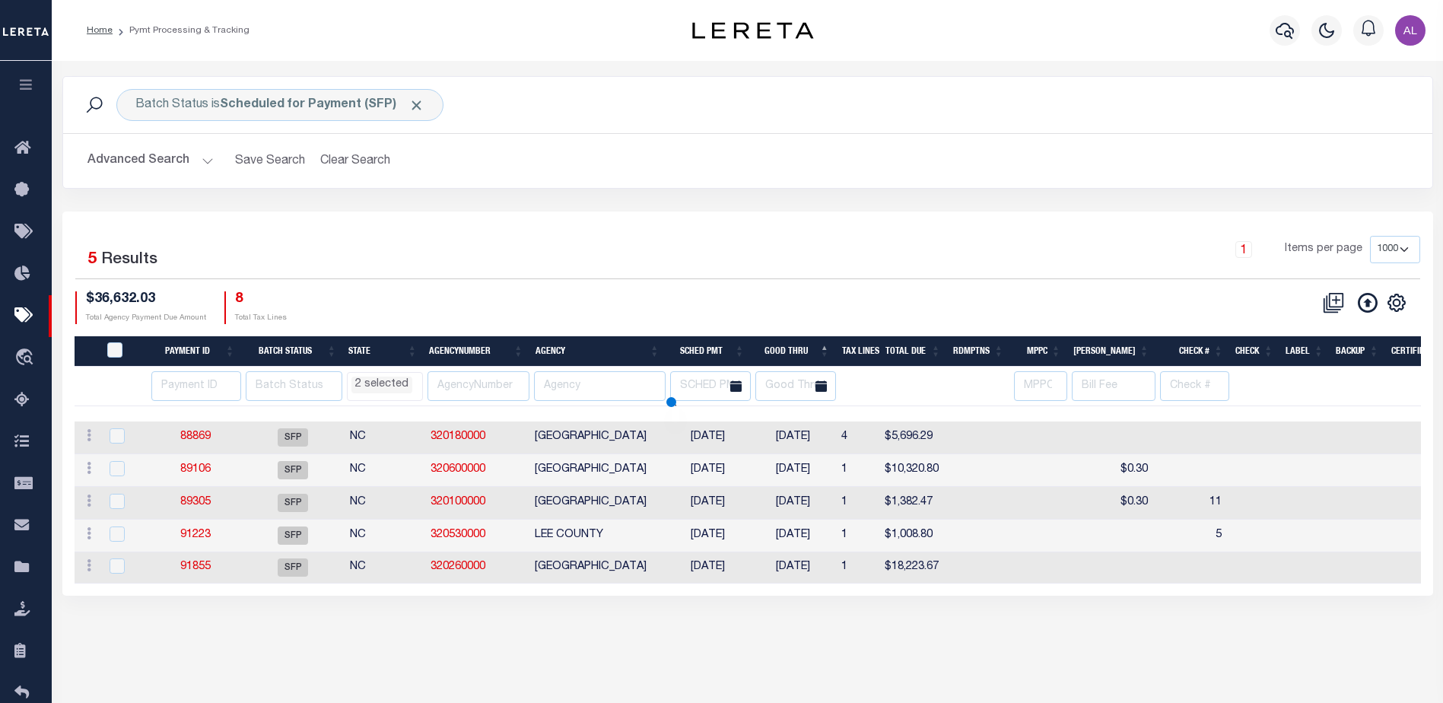
select select "NC"
select select
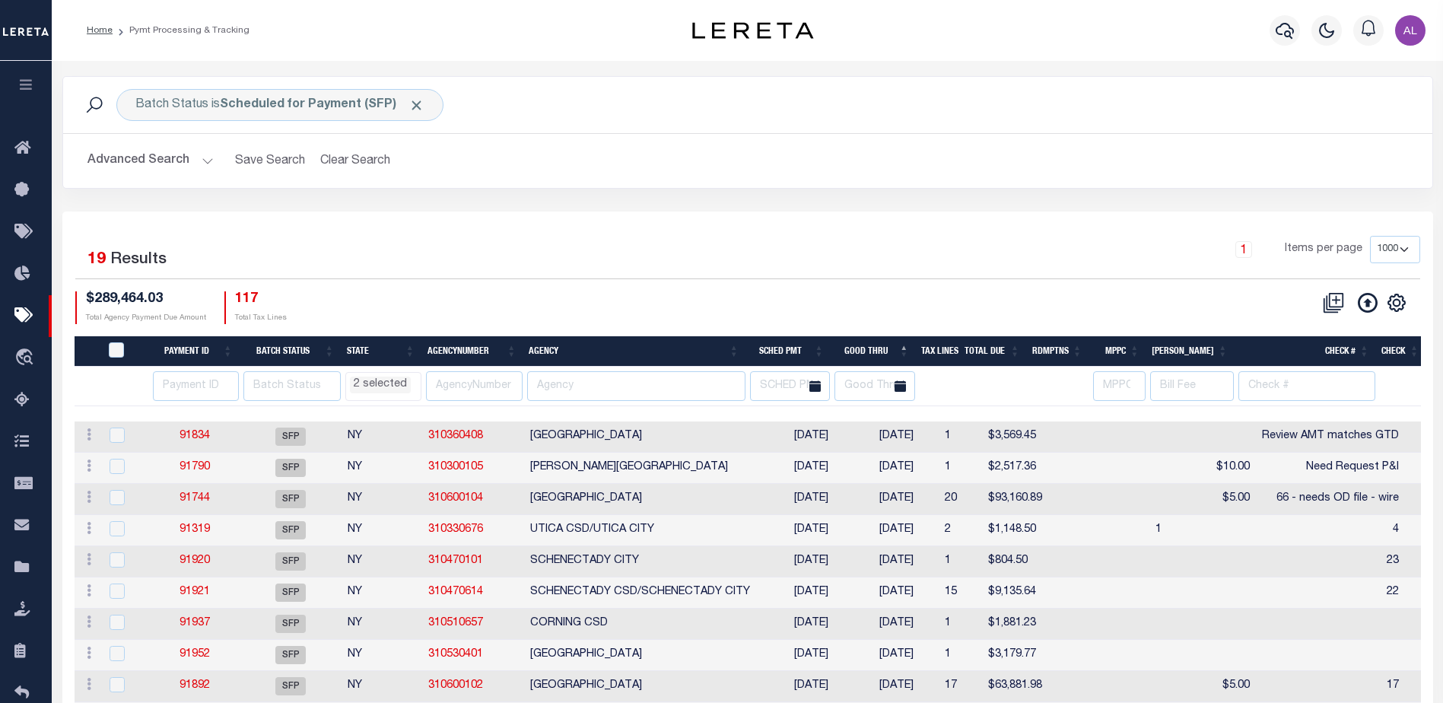
click at [379, 383] on li "2 selected" at bounding box center [380, 384] width 61 height 17
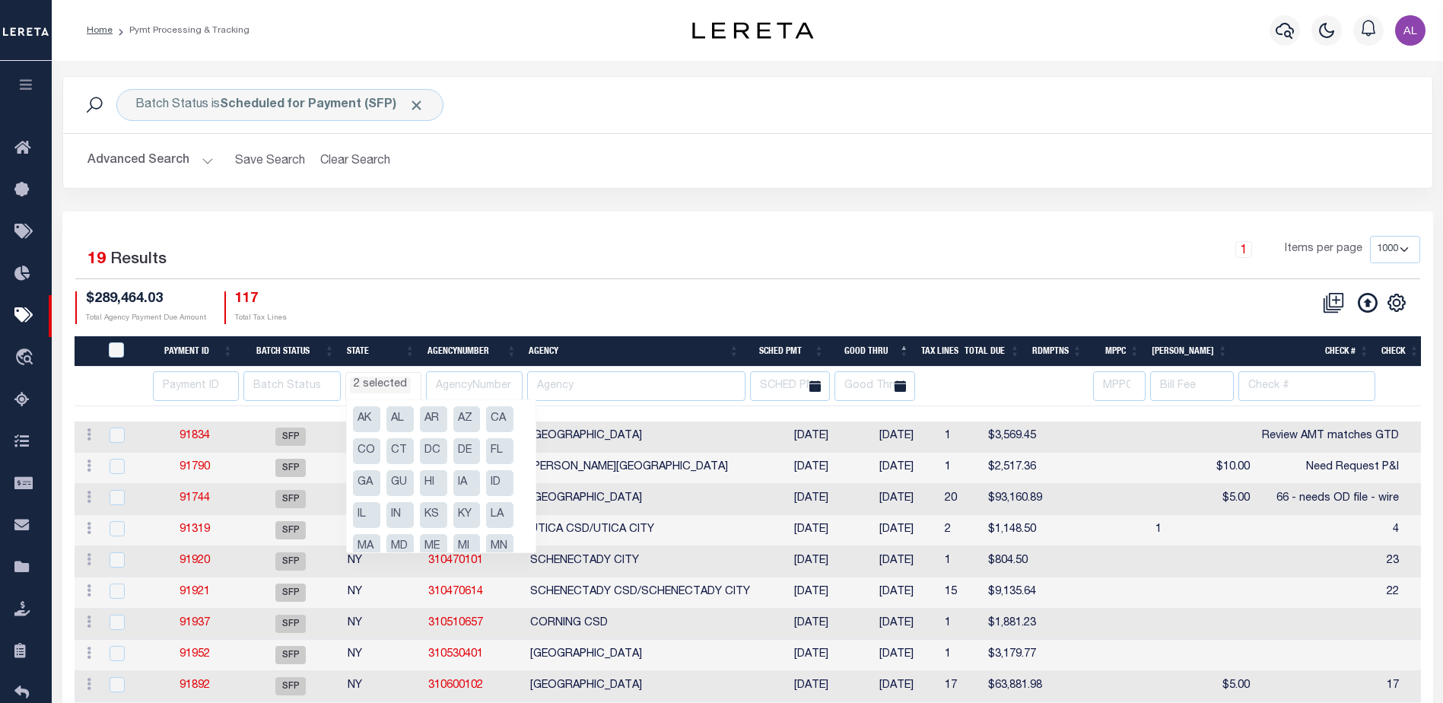
scroll to position [114, 0]
click at [458, 459] on li "NC" at bounding box center [466, 465] width 27 height 26
select select "NY"
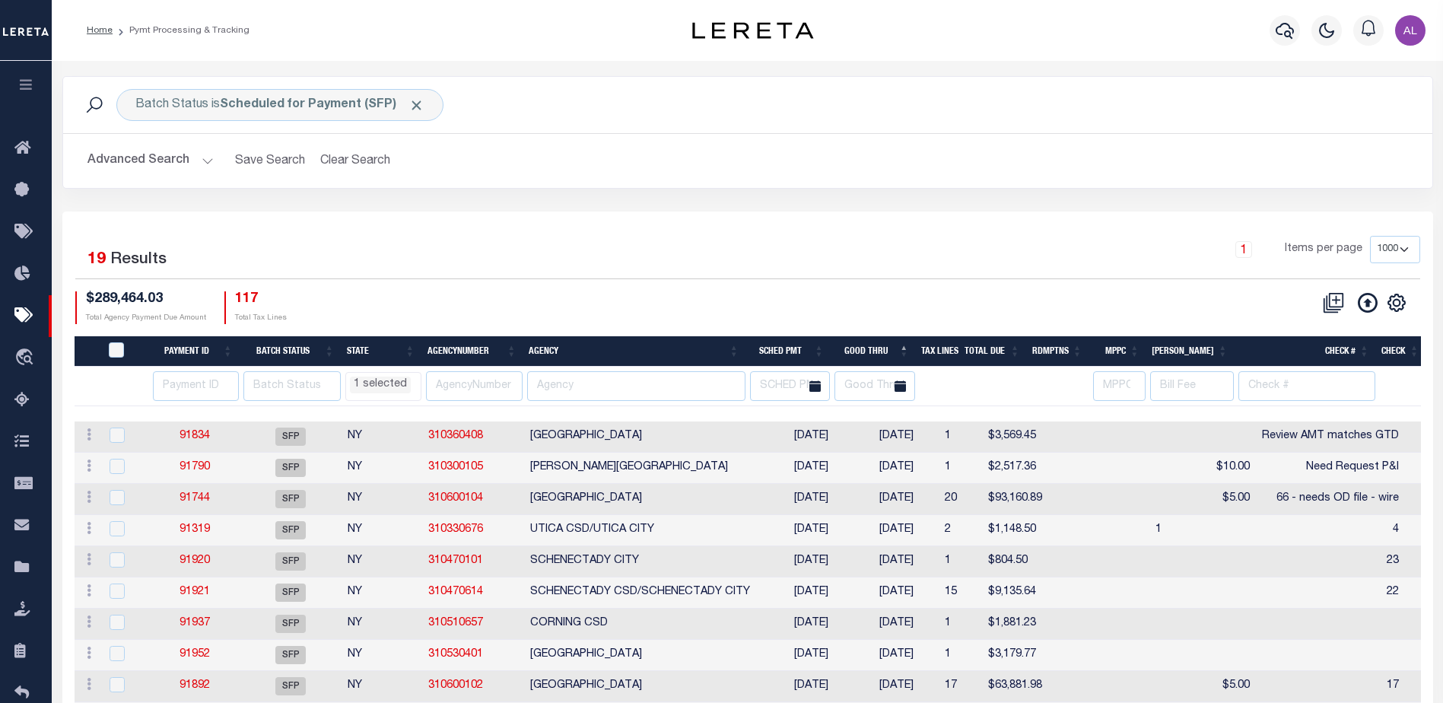
click at [489, 293] on div "$289,464.03 Total Agency Payment Due Amount 117 Total Tax Lines" at bounding box center [411, 307] width 672 height 33
select select "NY"
select select
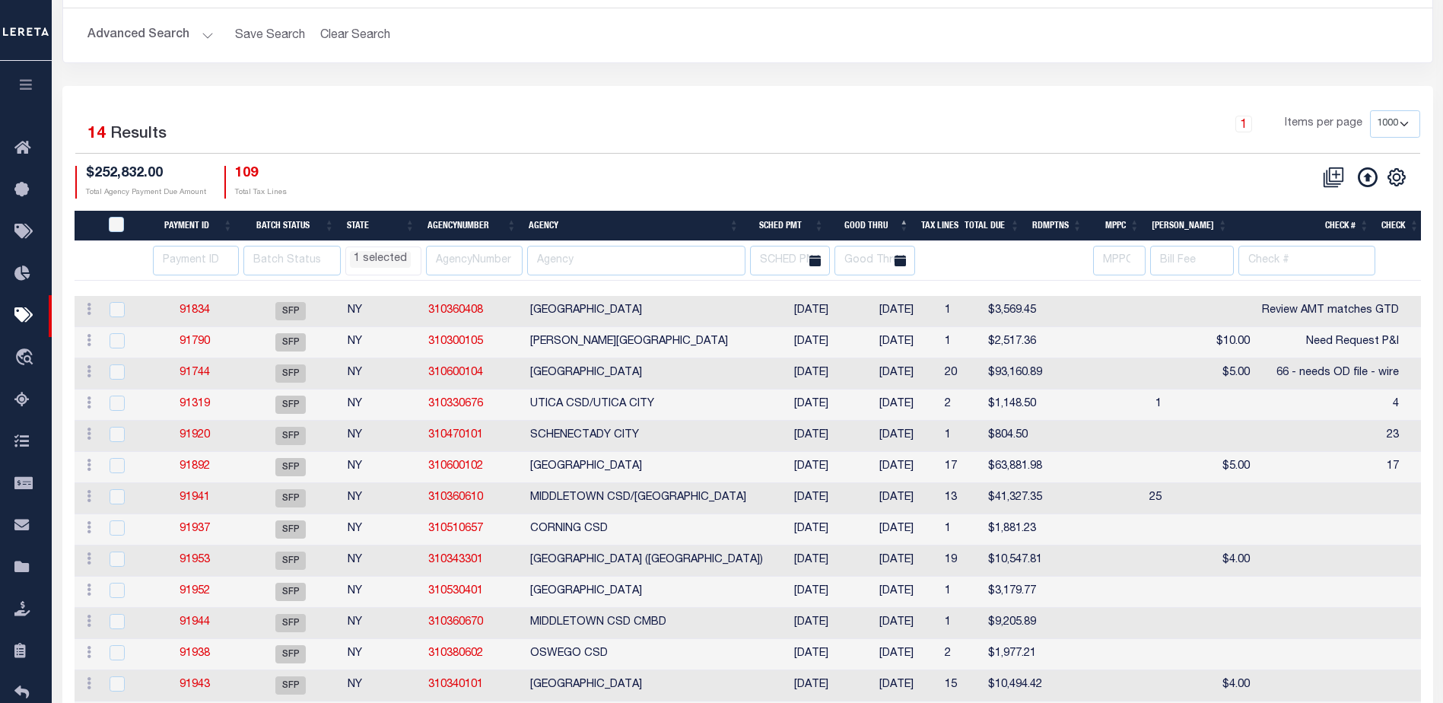
scroll to position [225, 0]
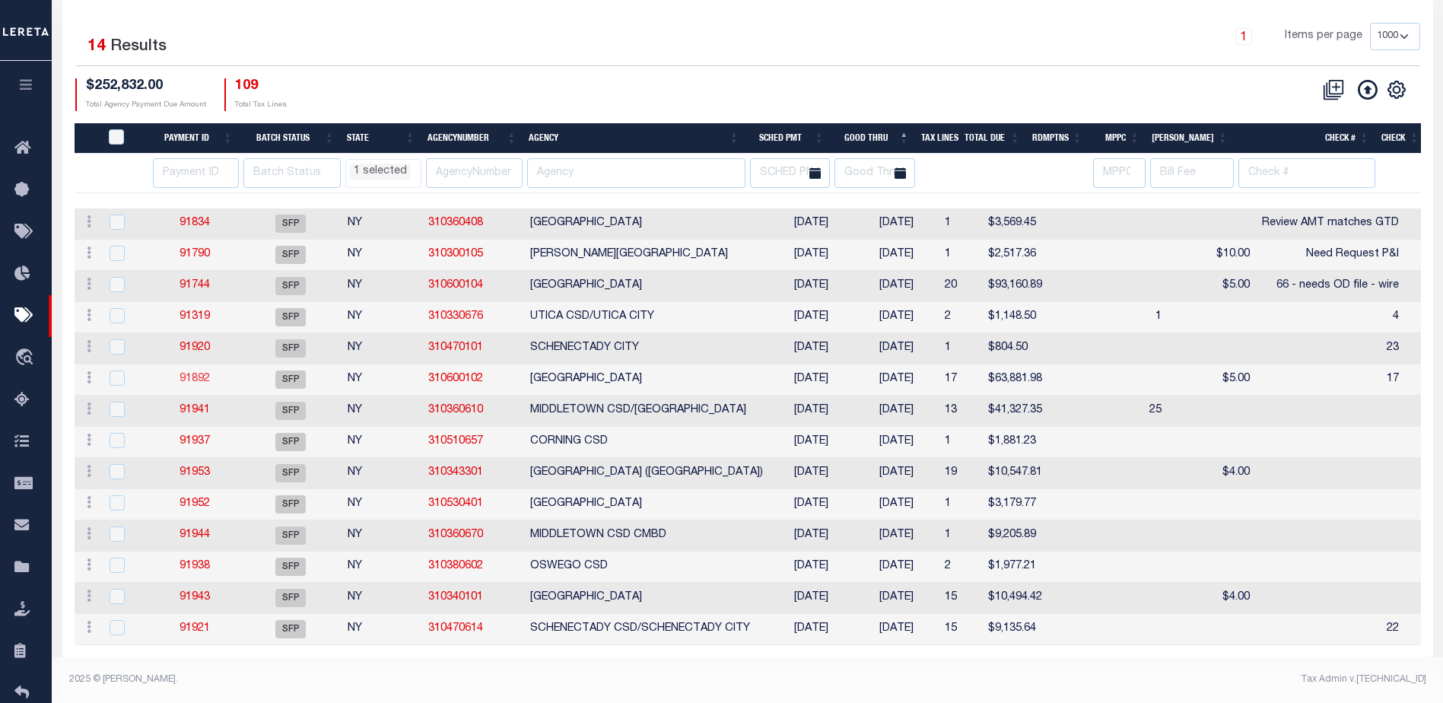
click at [202, 373] on link "91892" at bounding box center [195, 378] width 30 height 11
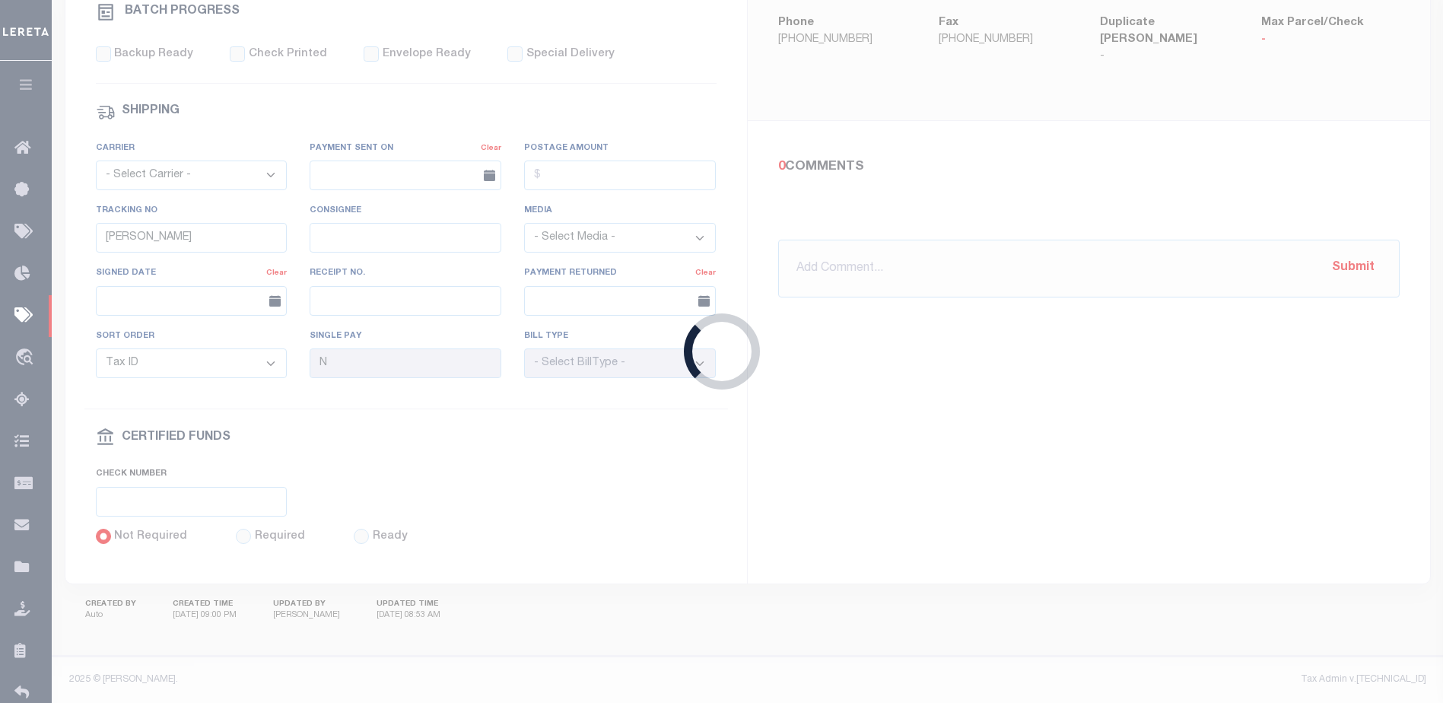
type input "10/22/2025"
type input "17"
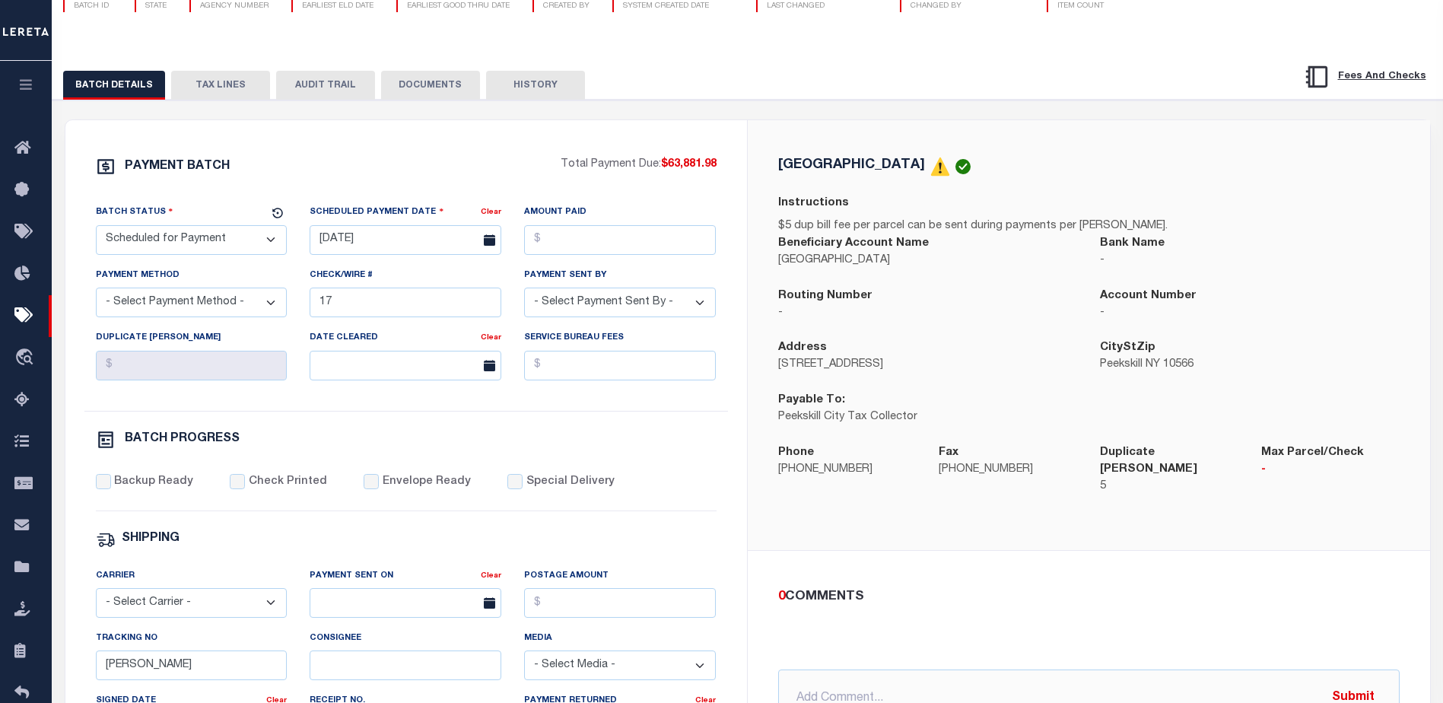
scroll to position [76, 0]
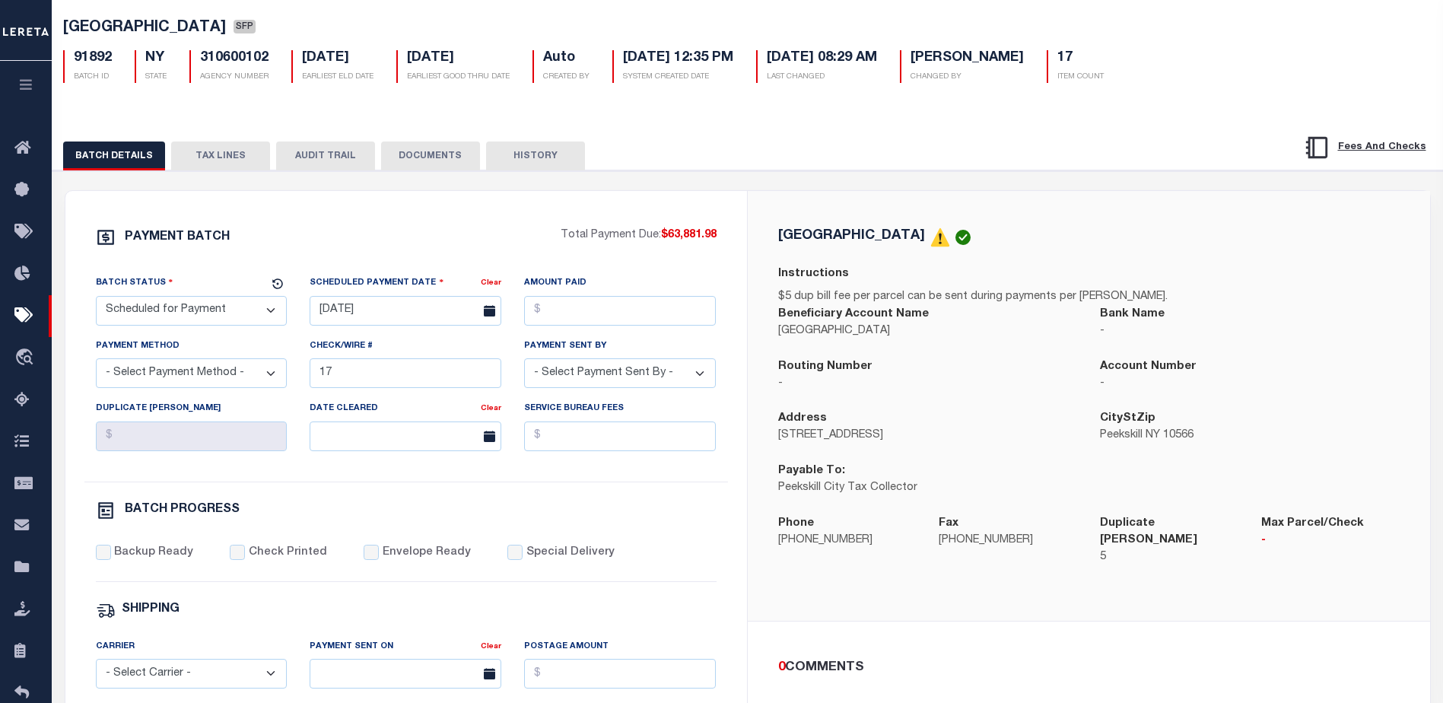
select select "NY"
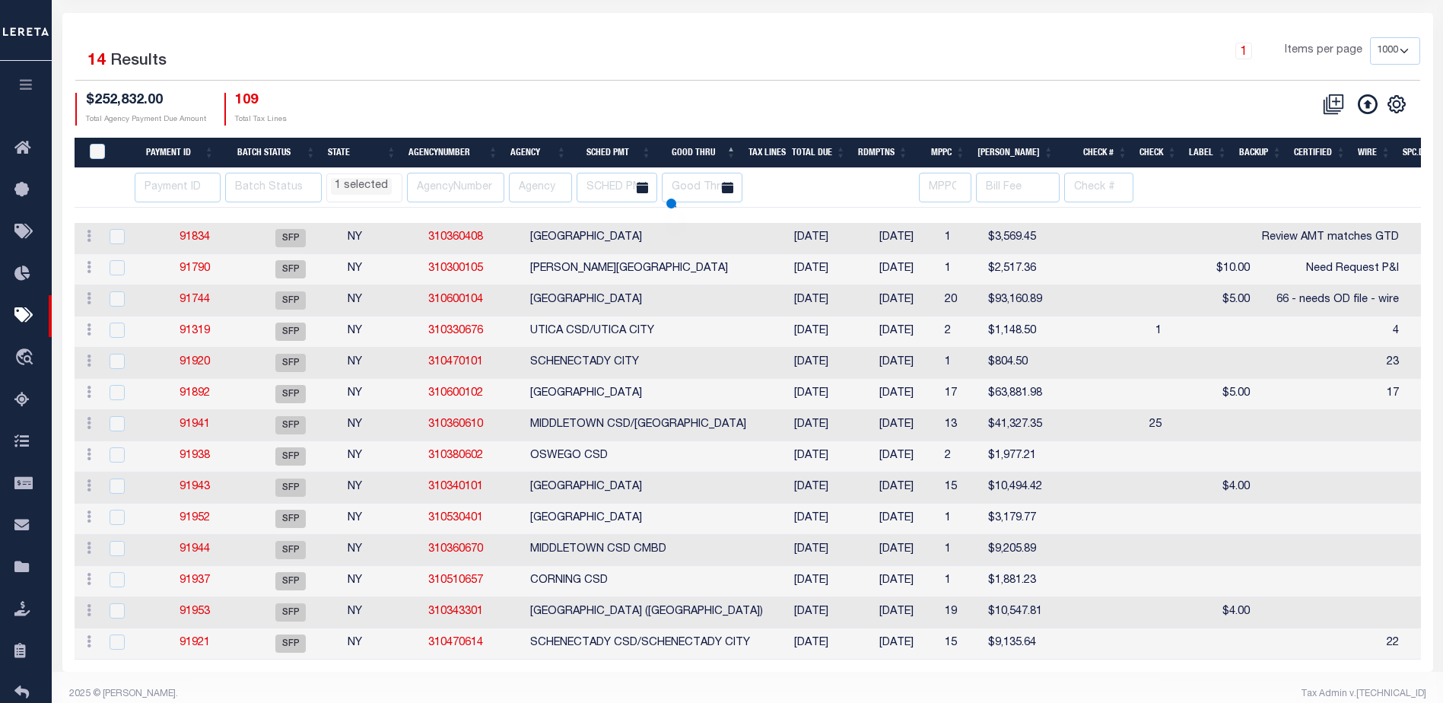
select select "NY"
select select
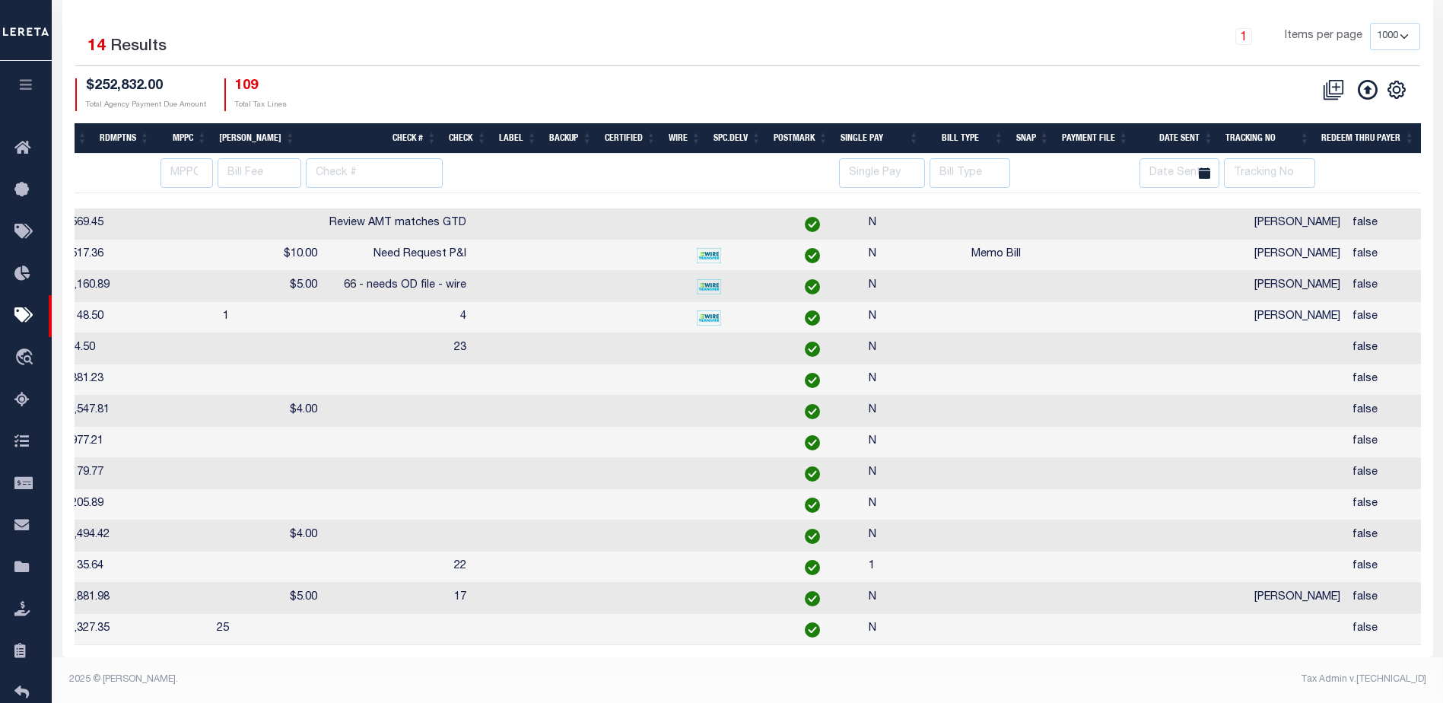
scroll to position [0, 788]
click at [1295, 126] on th "Tracking No" at bounding box center [1267, 138] width 96 height 31
select select "NY"
select select
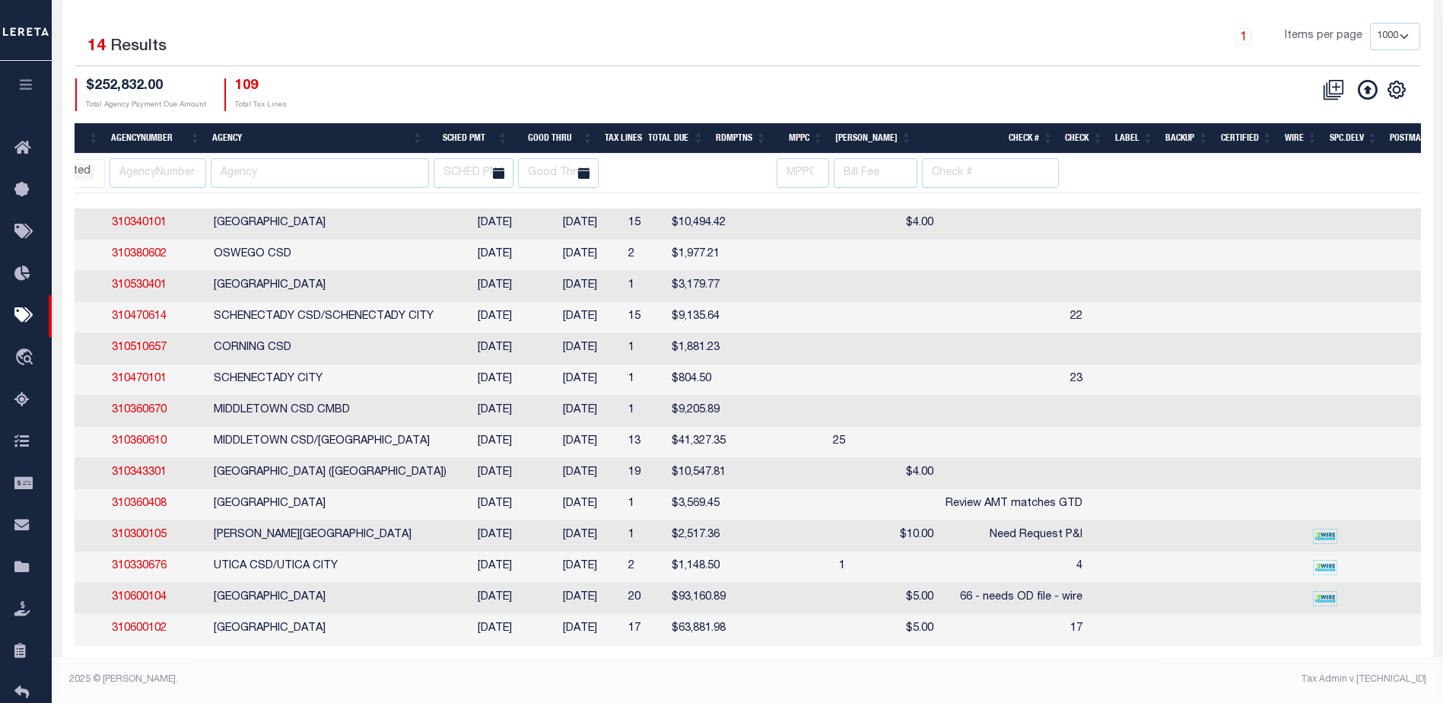
click at [689, 633] on td "$63,881.98" at bounding box center [699, 629] width 66 height 31
checkbox input "true"
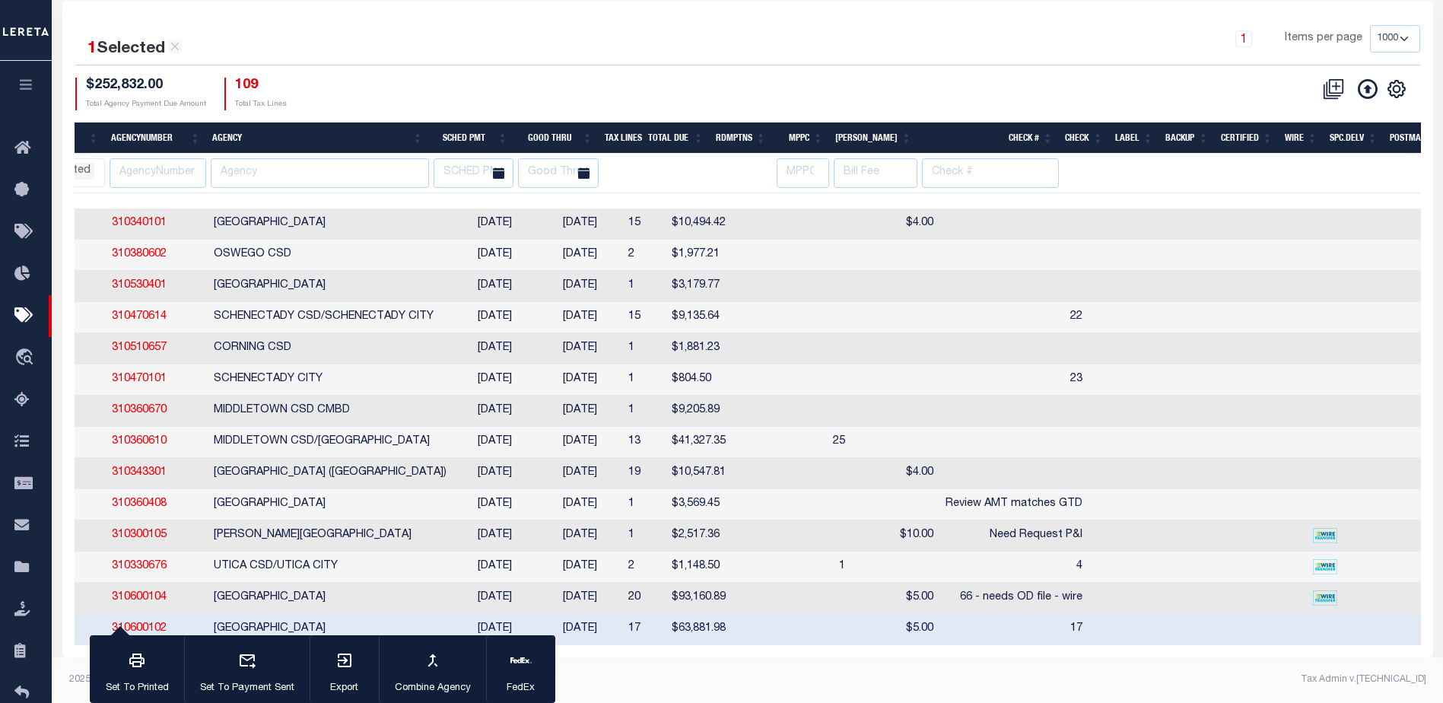
click at [686, 655] on div "1 Selected 14 Results 1 Items per page 100 200 500 1000 $252,832.00" at bounding box center [747, 329] width 1371 height 656
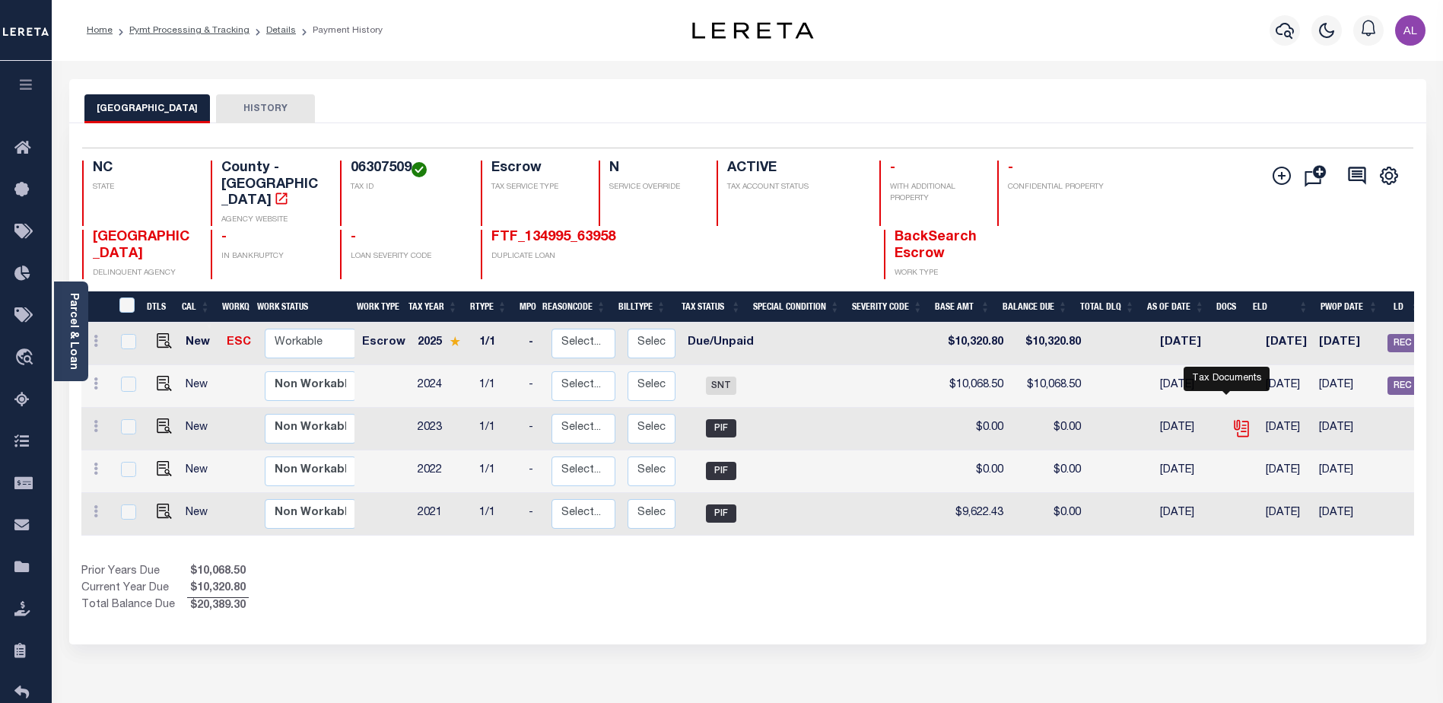
click at [1231, 418] on icon "" at bounding box center [1241, 428] width 20 height 20
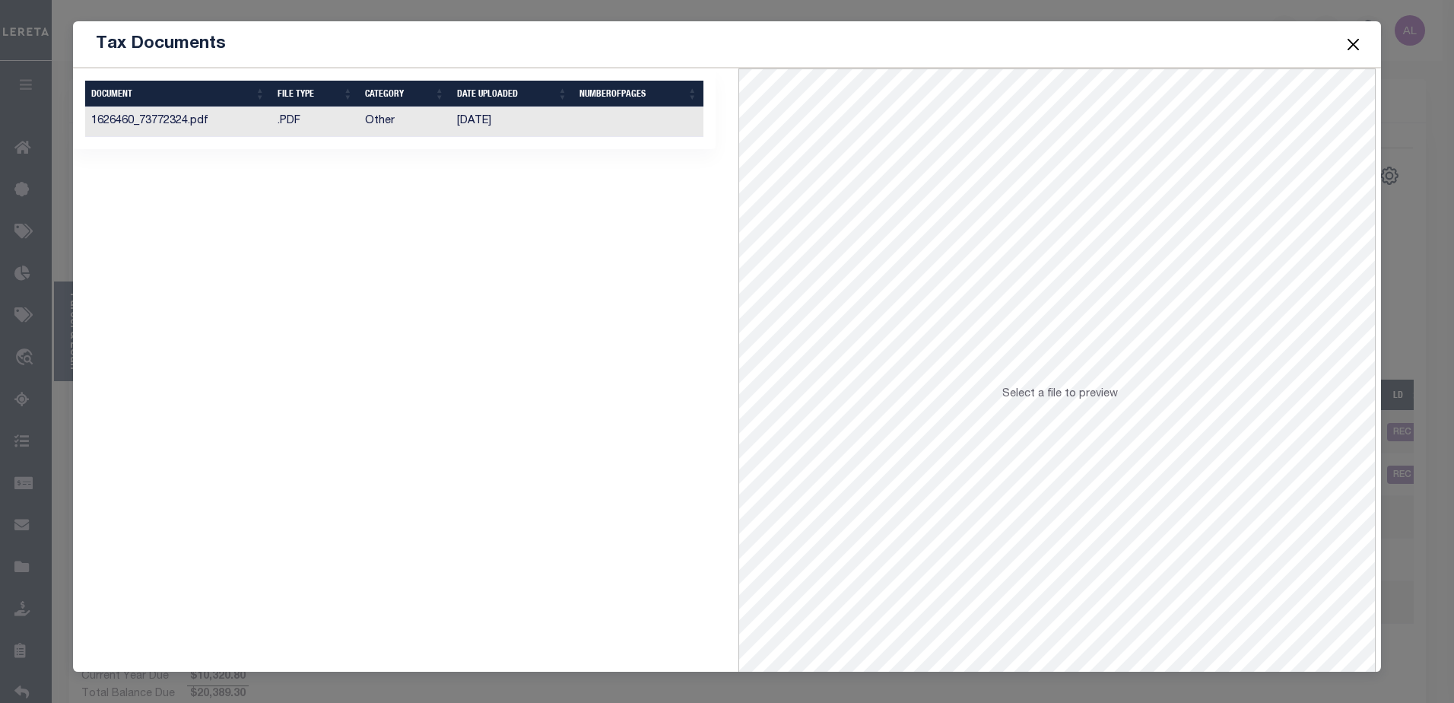
click at [237, 125] on td "1626460_73772324.pdf" at bounding box center [178, 122] width 186 height 30
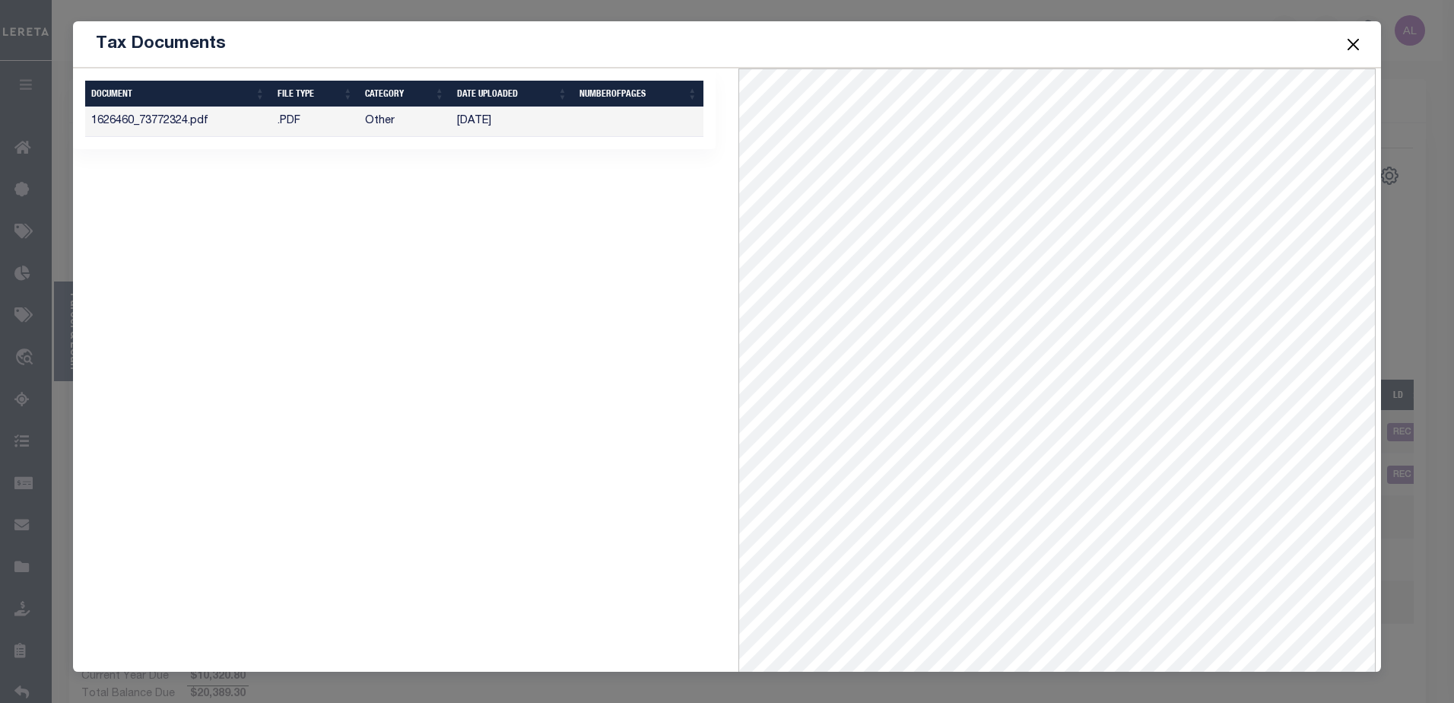
click at [1358, 40] on button "Close" at bounding box center [1353, 44] width 20 height 20
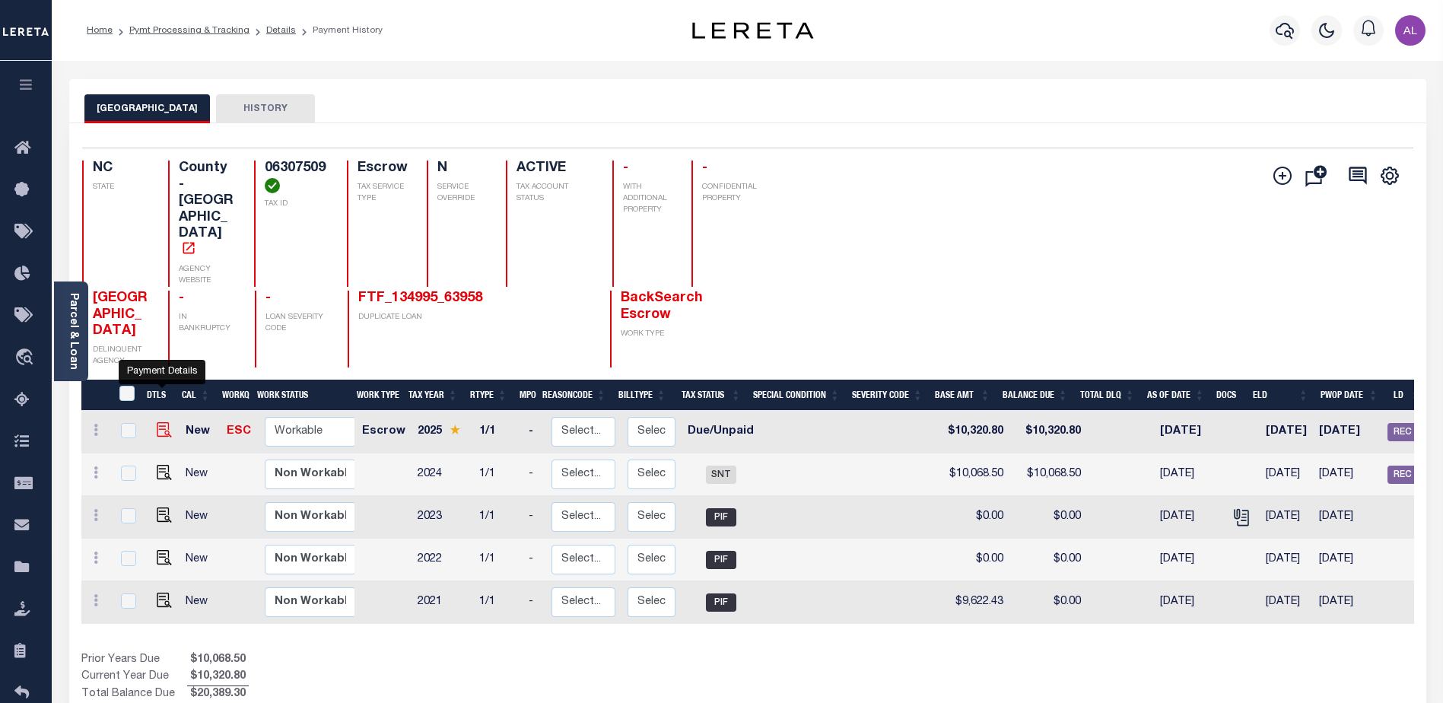
click at [157, 422] on img "" at bounding box center [164, 429] width 15 height 15
checkbox input "true"
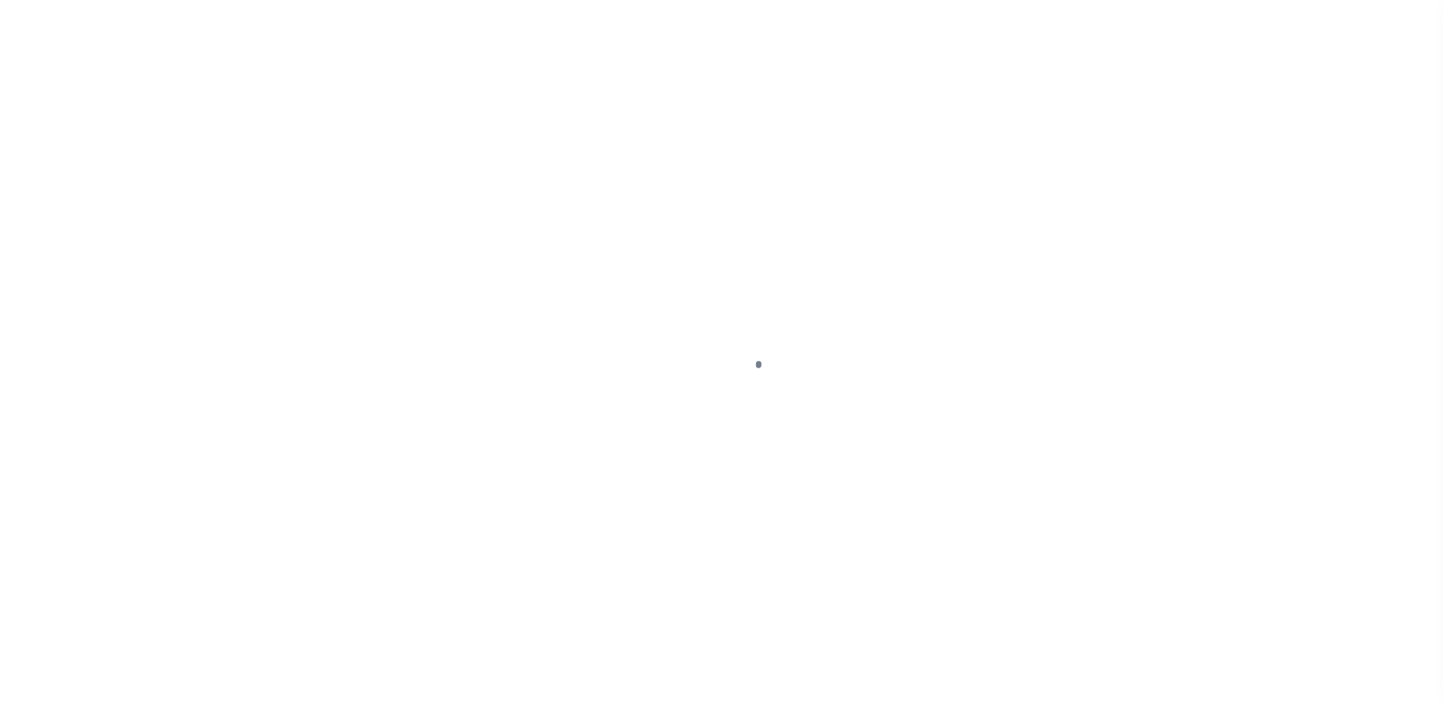
select select "DUE"
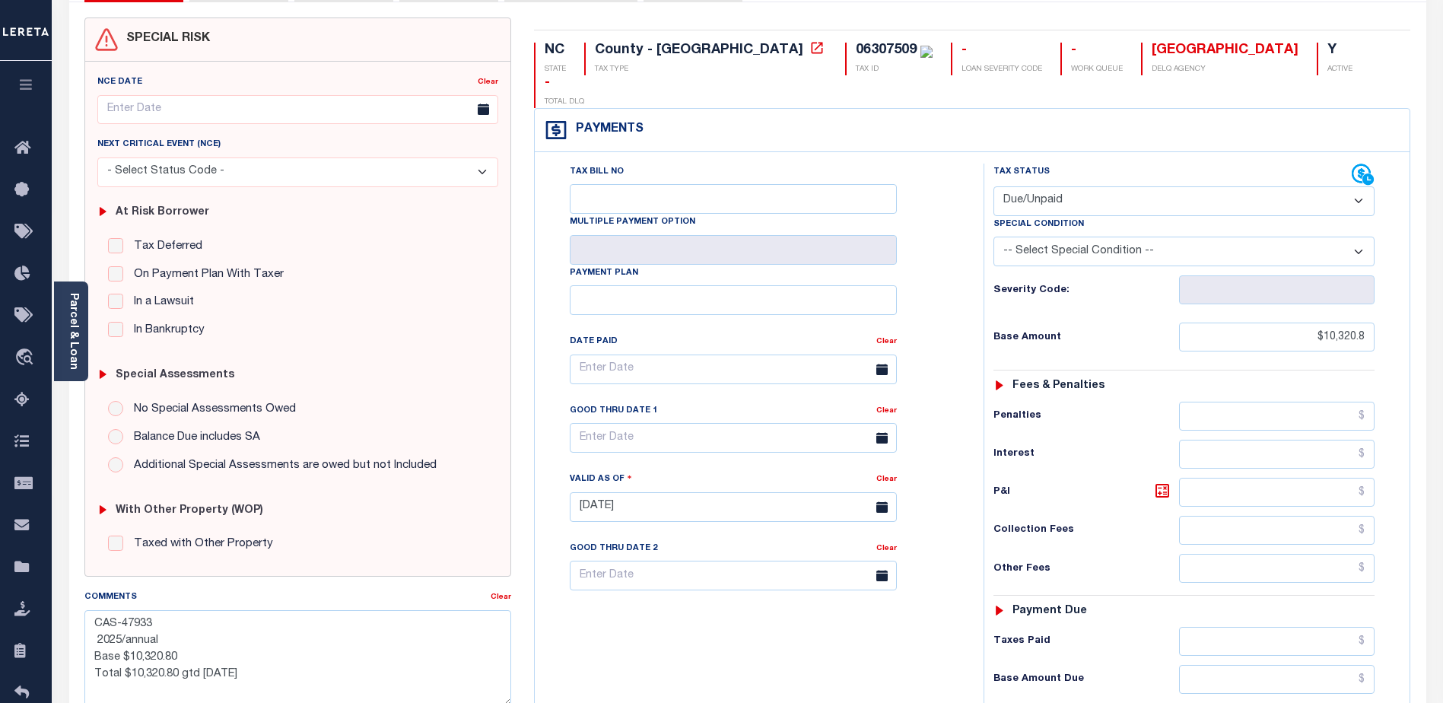
scroll to position [76, 0]
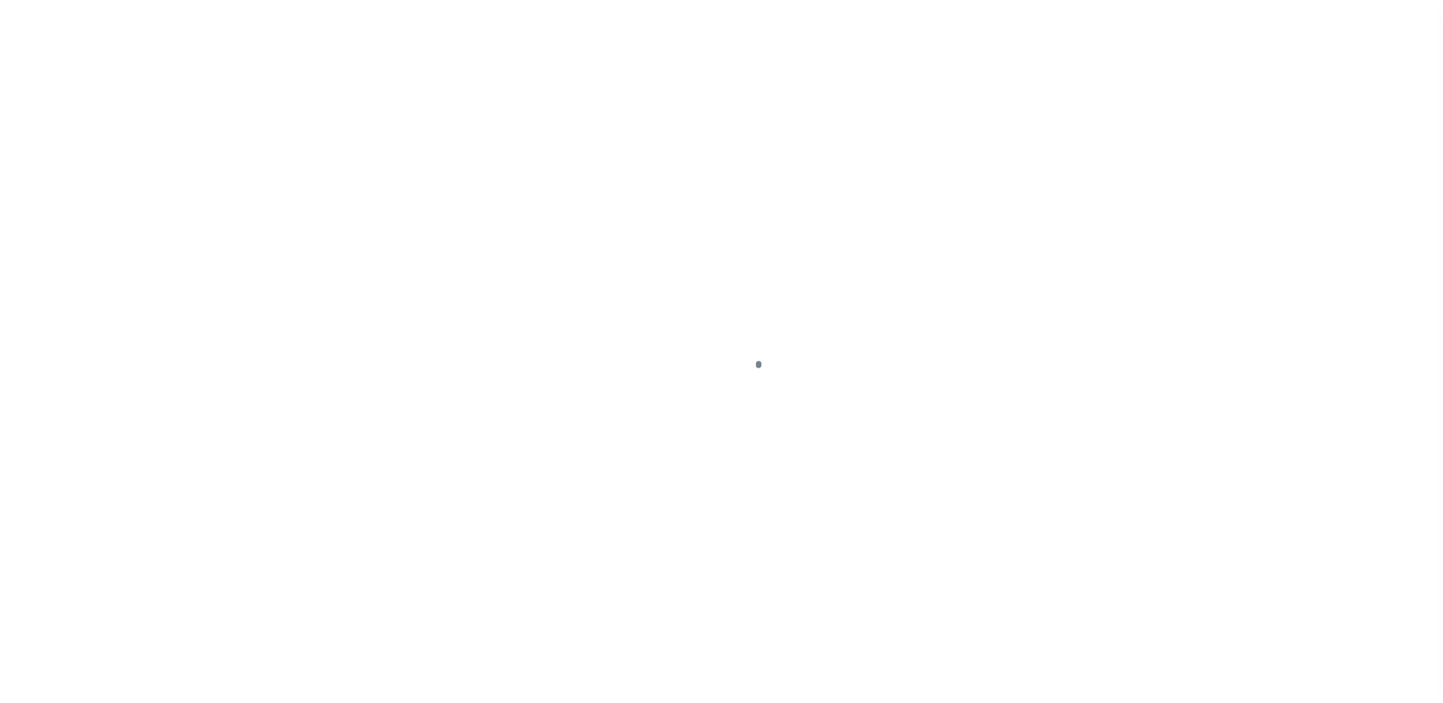
select select "DUE"
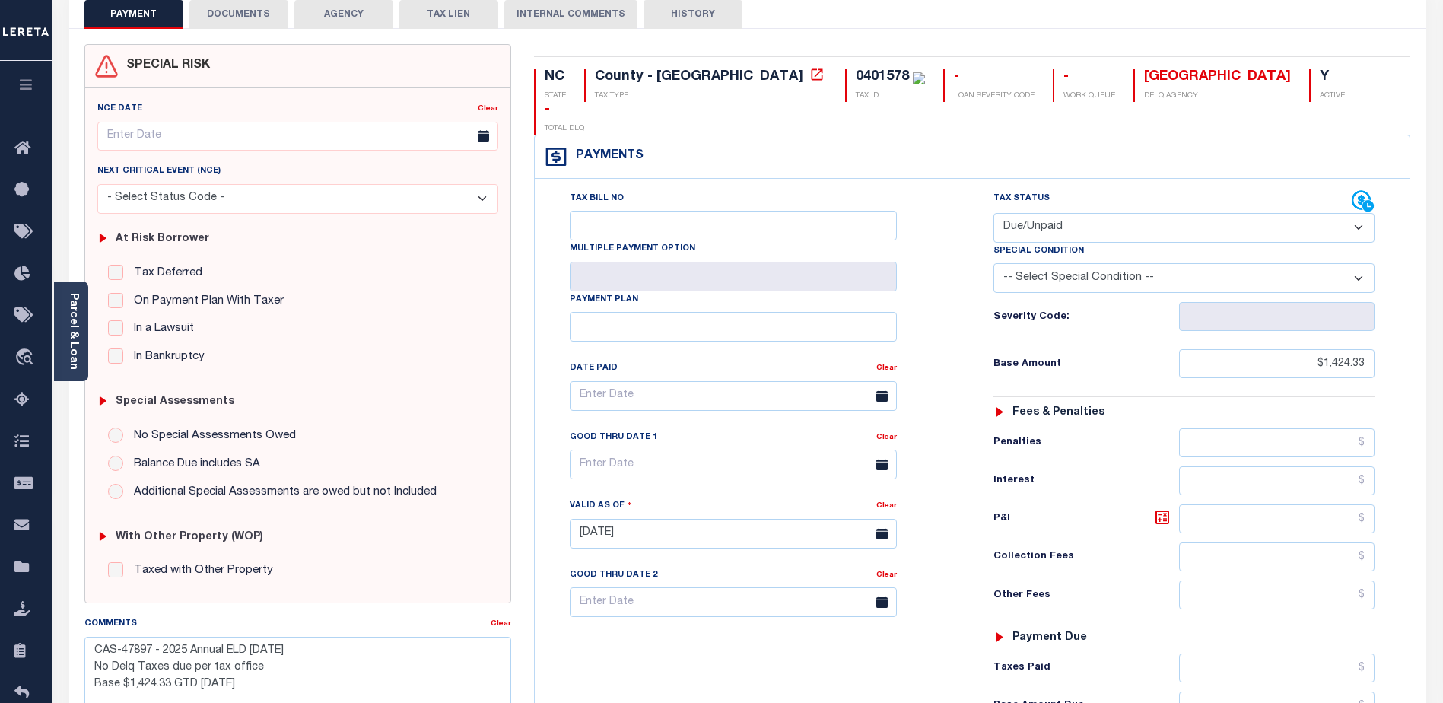
scroll to position [304, 0]
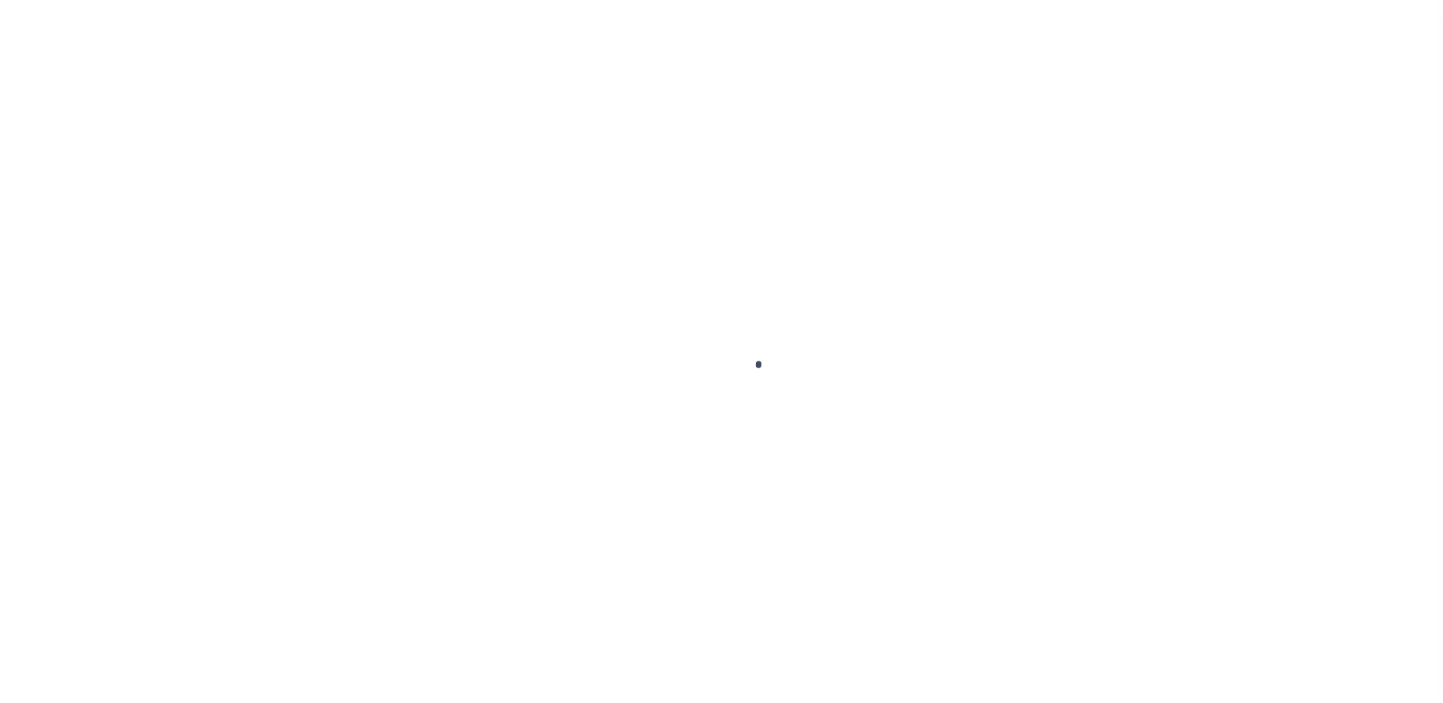
select select "DUE"
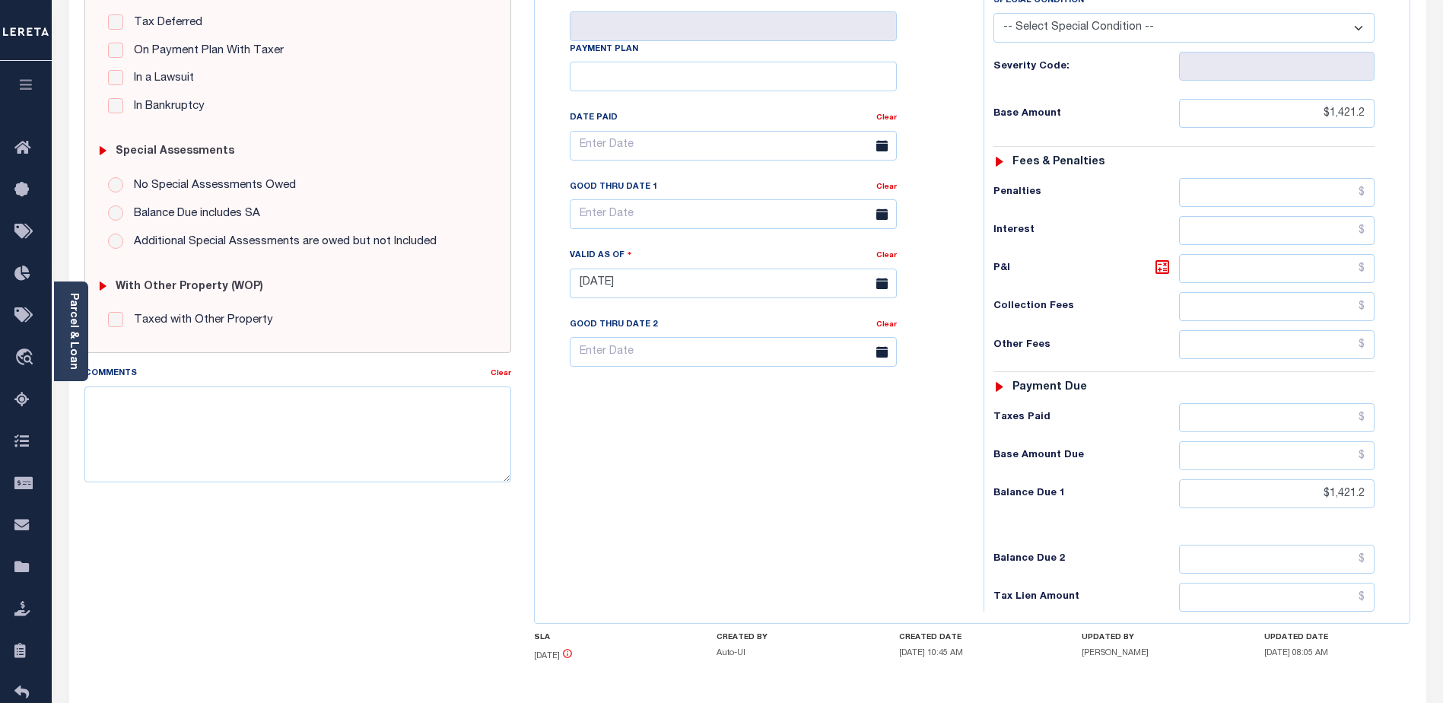
scroll to position [419, 0]
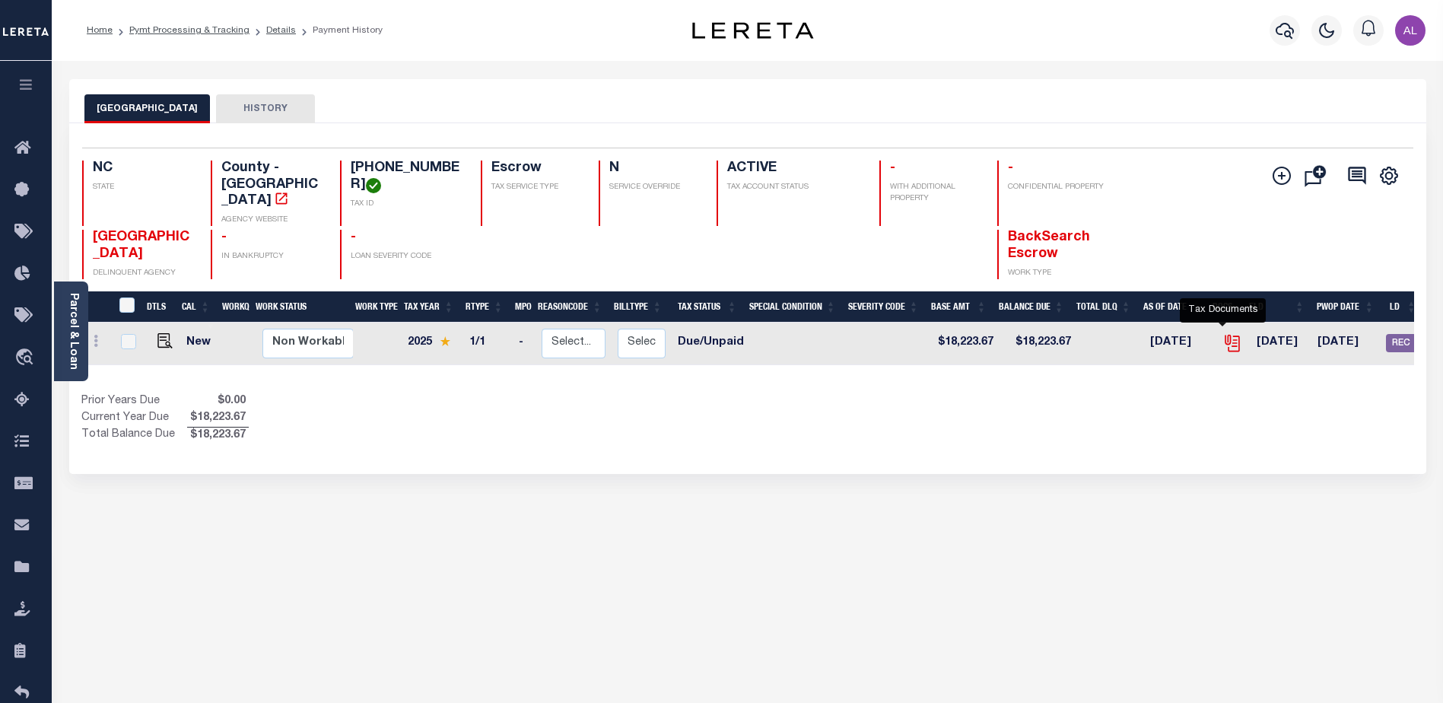
click at [1227, 335] on icon "" at bounding box center [1231, 341] width 12 height 12
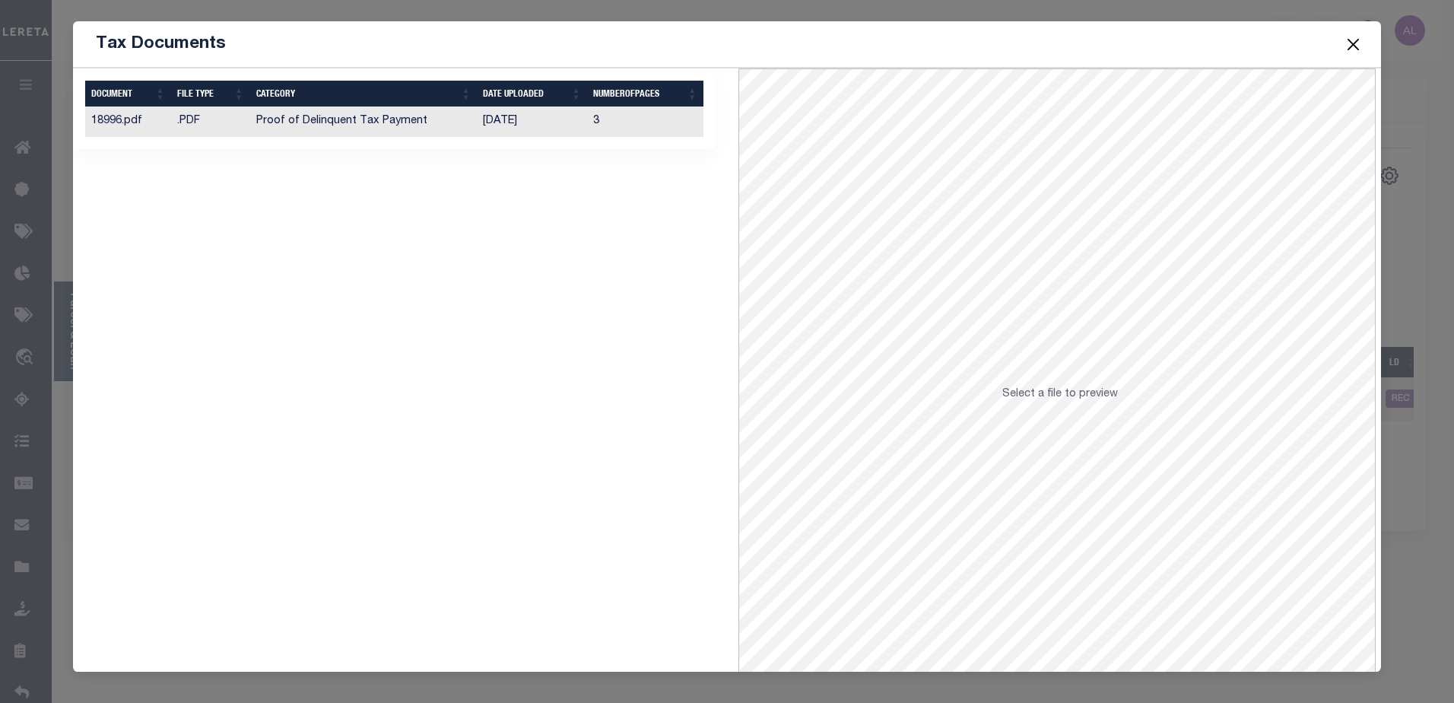
click at [184, 116] on td ".PDF" at bounding box center [210, 122] width 79 height 30
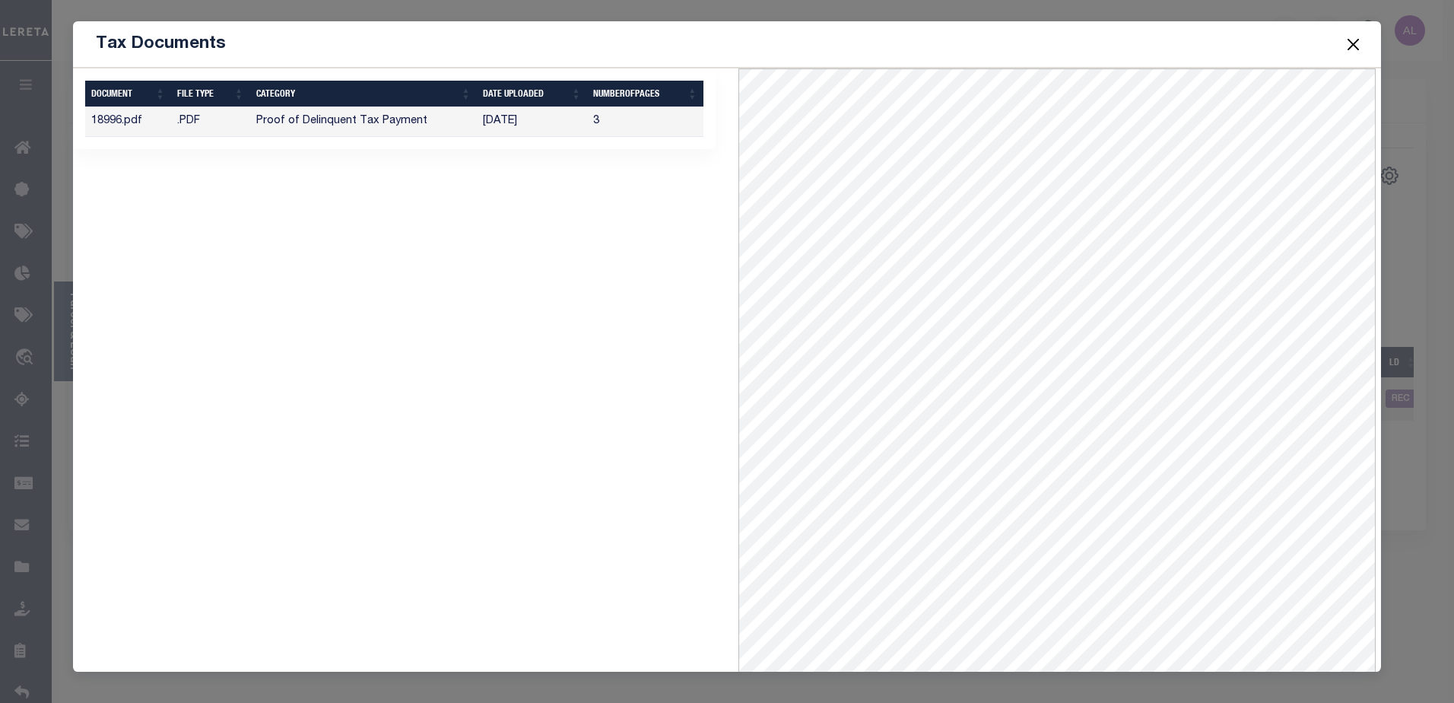
click at [1355, 43] on button "Close" at bounding box center [1353, 44] width 20 height 20
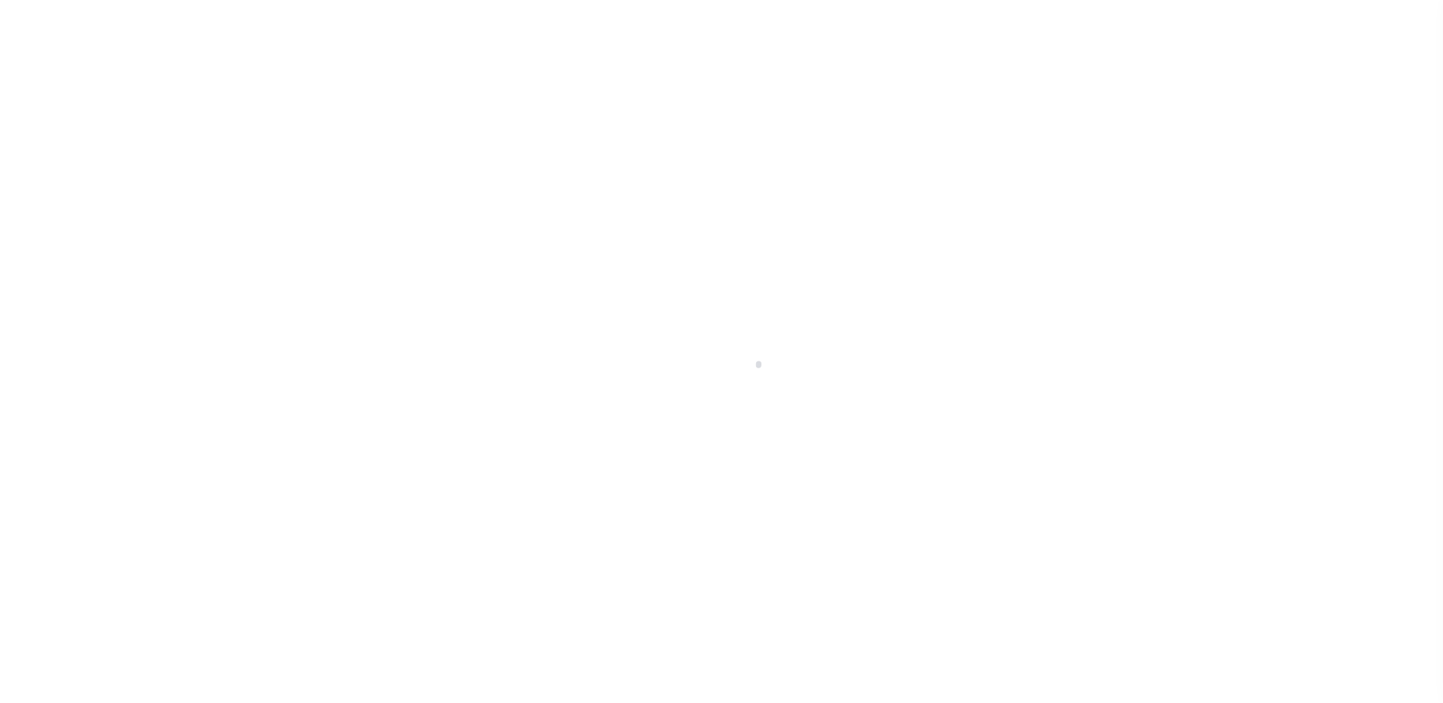
select select "Escrow"
type input "[STREET_ADDRESS]"
type input "DETROIT MI 48205"
type input "MI"
select select
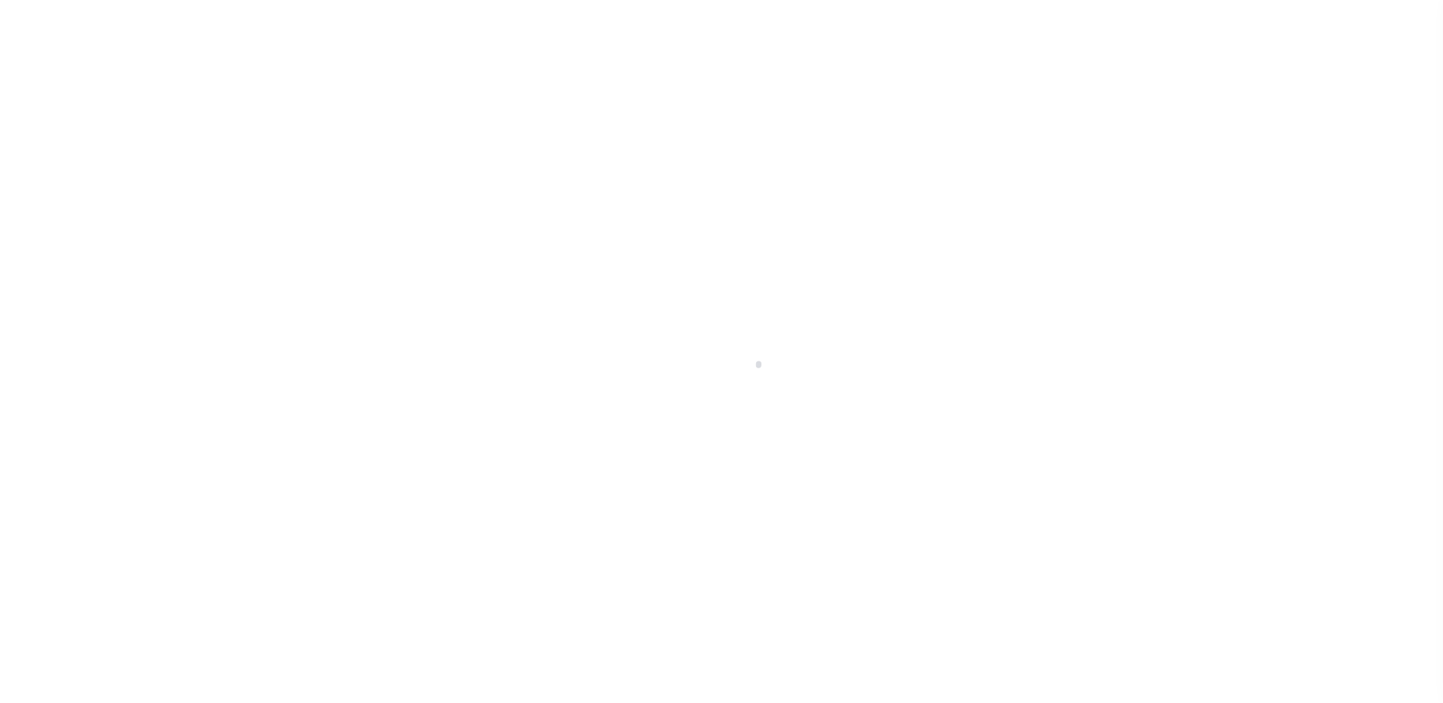
select select "5020"
select select
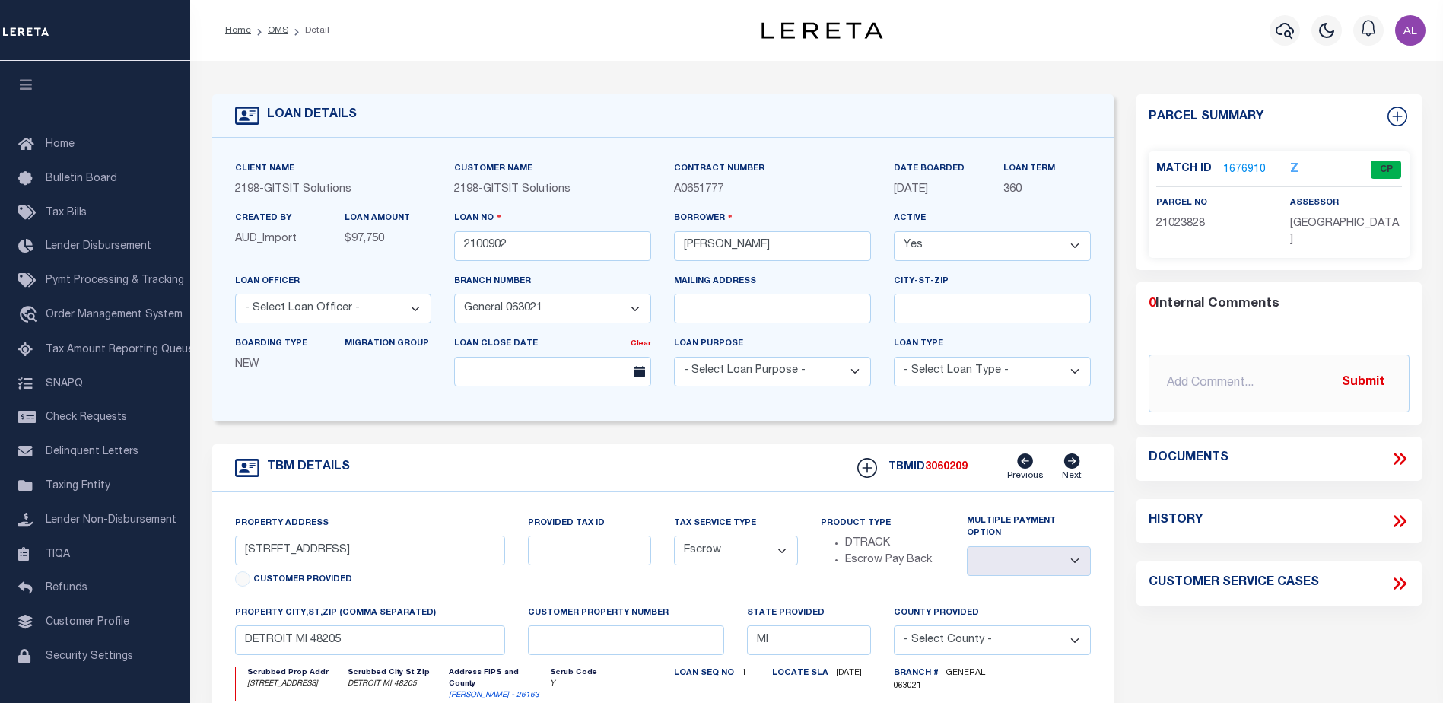
click at [1250, 164] on link "1676910" at bounding box center [1244, 170] width 43 height 16
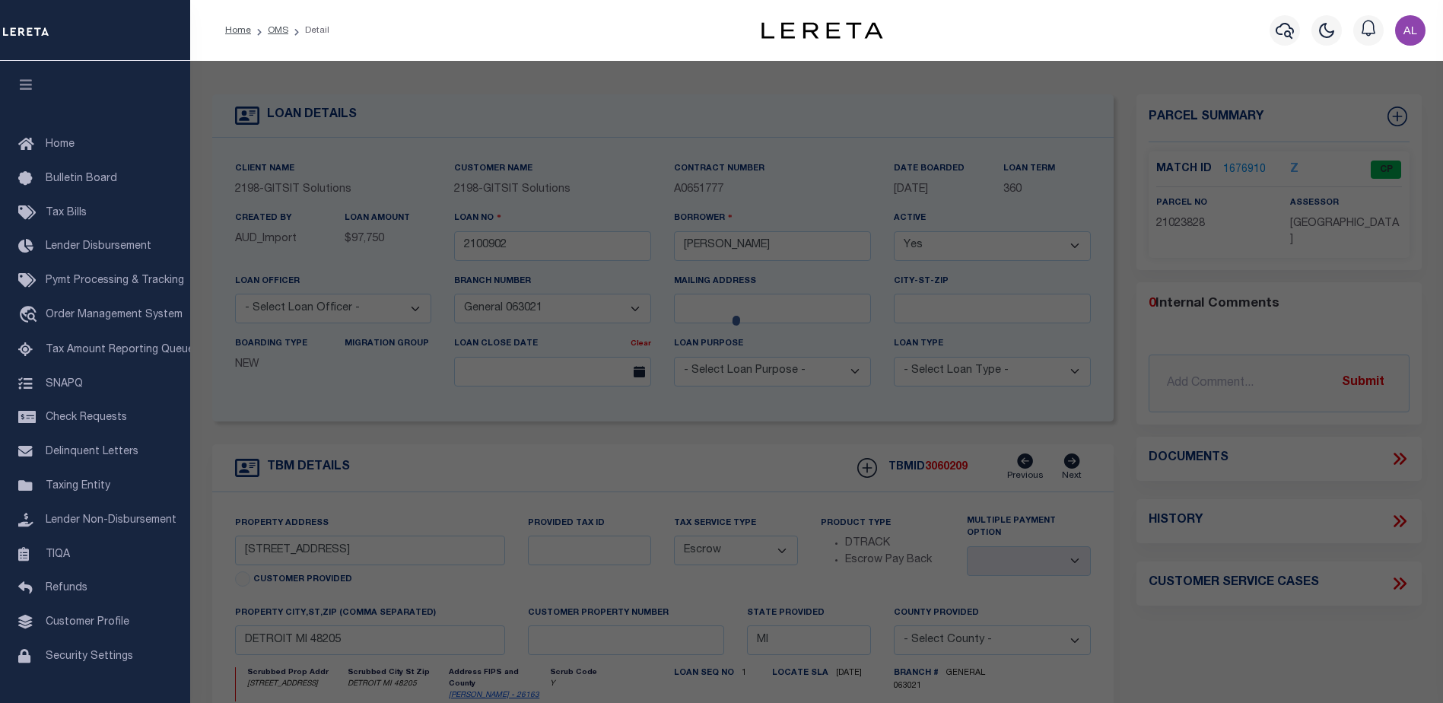
checkbox input "false"
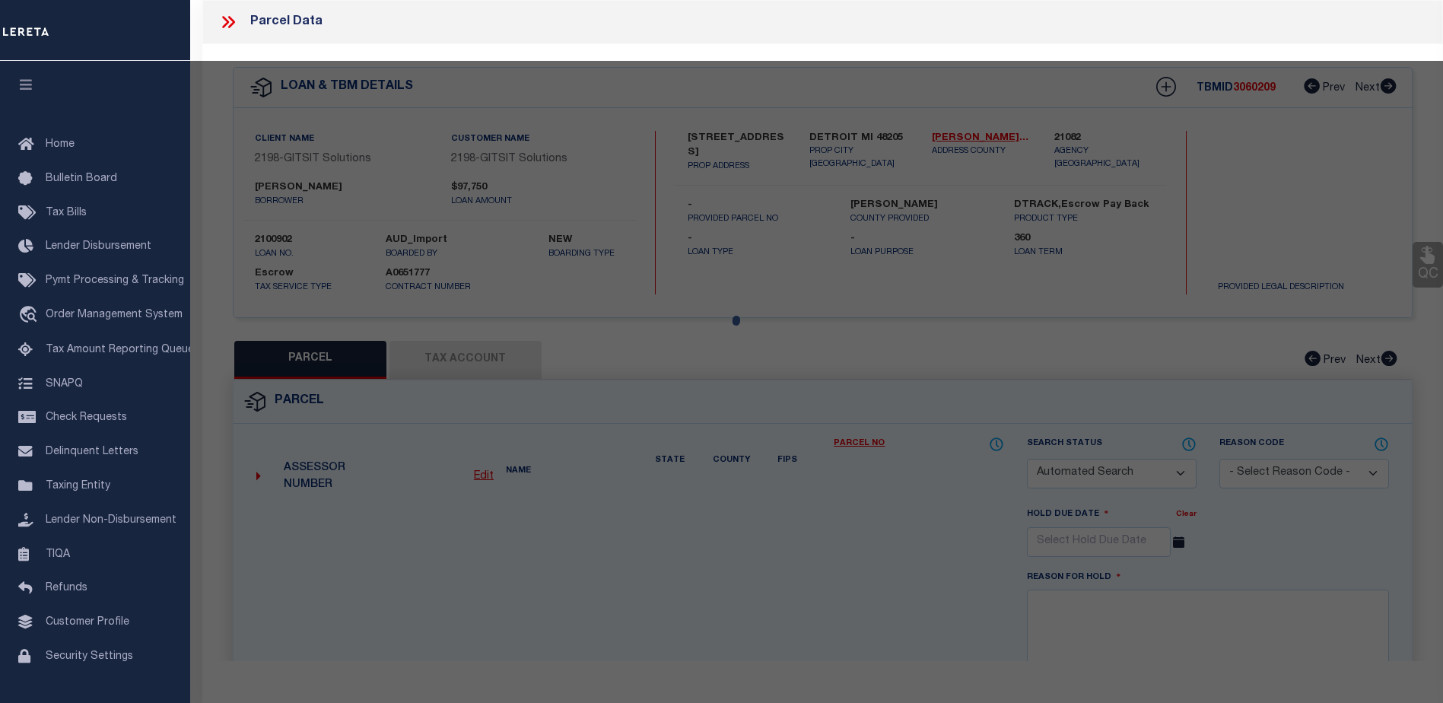
select select "CP"
type input "[PERSON_NAME]"
select select "AGF"
select select "LEG"
type input "[STREET_ADDRESS]"
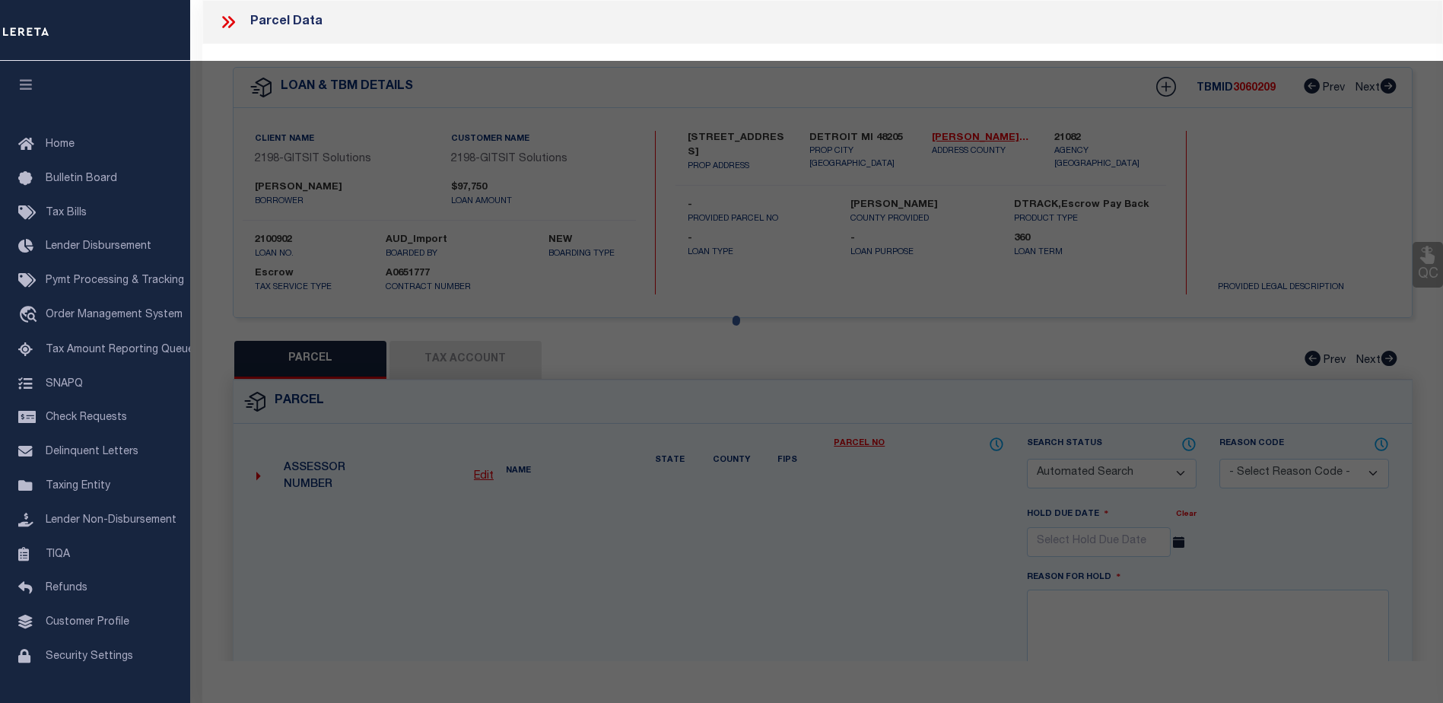
type input "DETROIT MI 48205"
type textarea "N TACOMA W 37.50 FT 134 [PERSON_NAME] SUB L40 P7 PLATS, WCR 21/840 37.50 X 116"
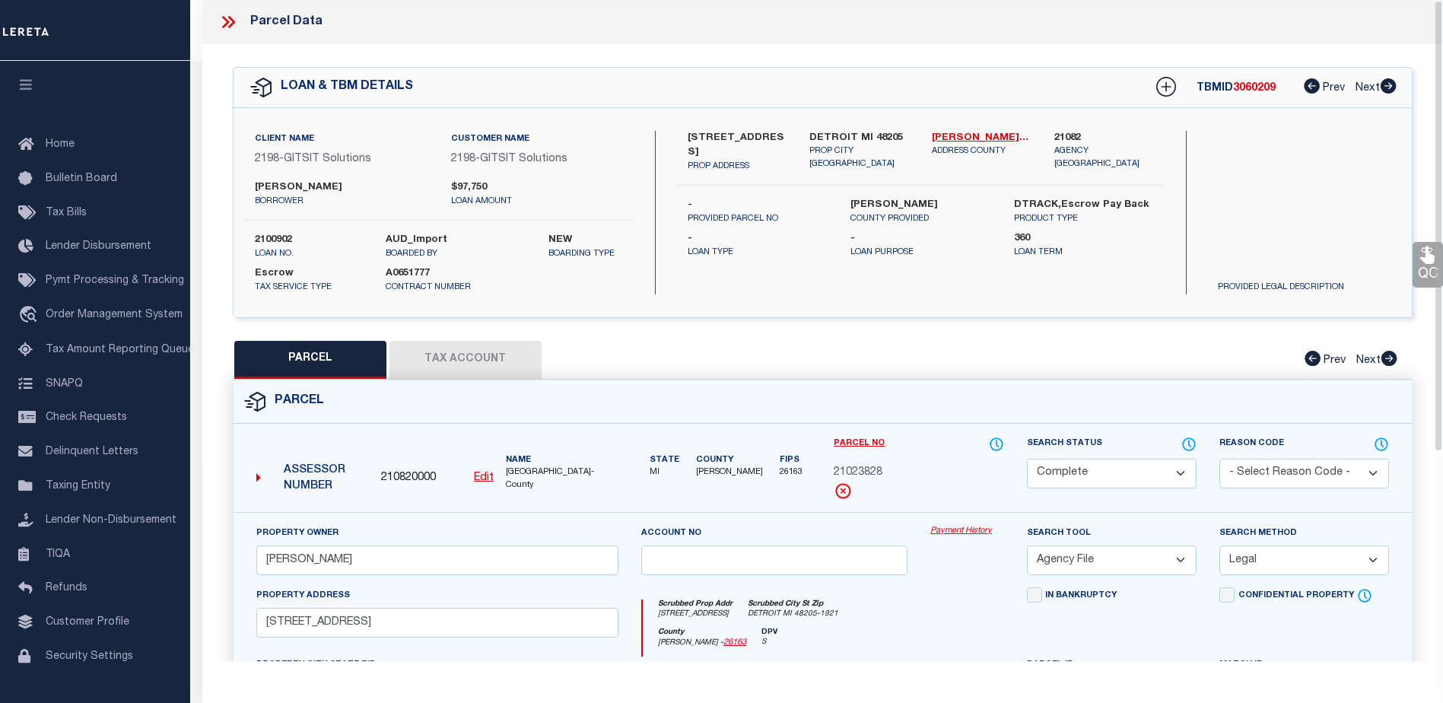
click at [963, 529] on link "Payment History" at bounding box center [967, 531] width 74 height 13
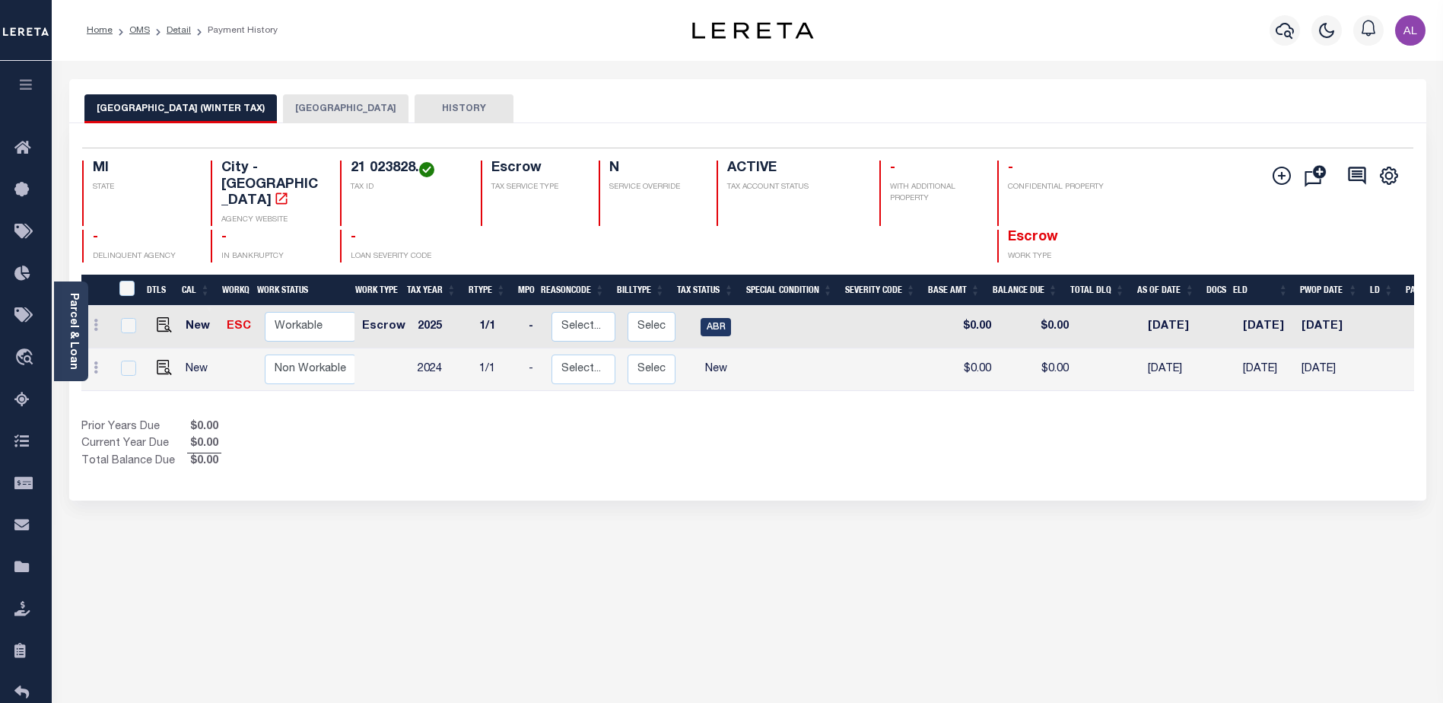
click at [301, 98] on button "DETROIT CITY" at bounding box center [345, 108] width 125 height 29
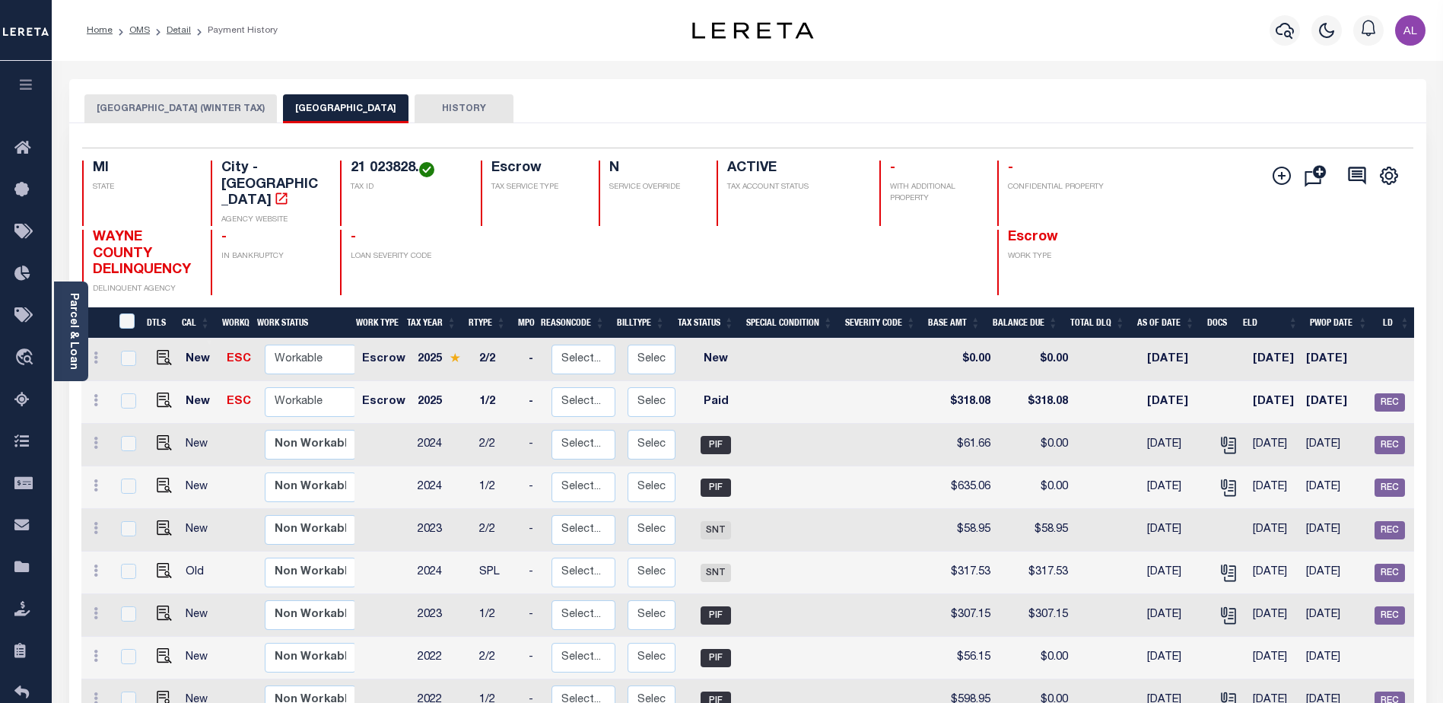
click at [159, 101] on button "DETROIT CITY (WINTER TAX)" at bounding box center [180, 108] width 192 height 29
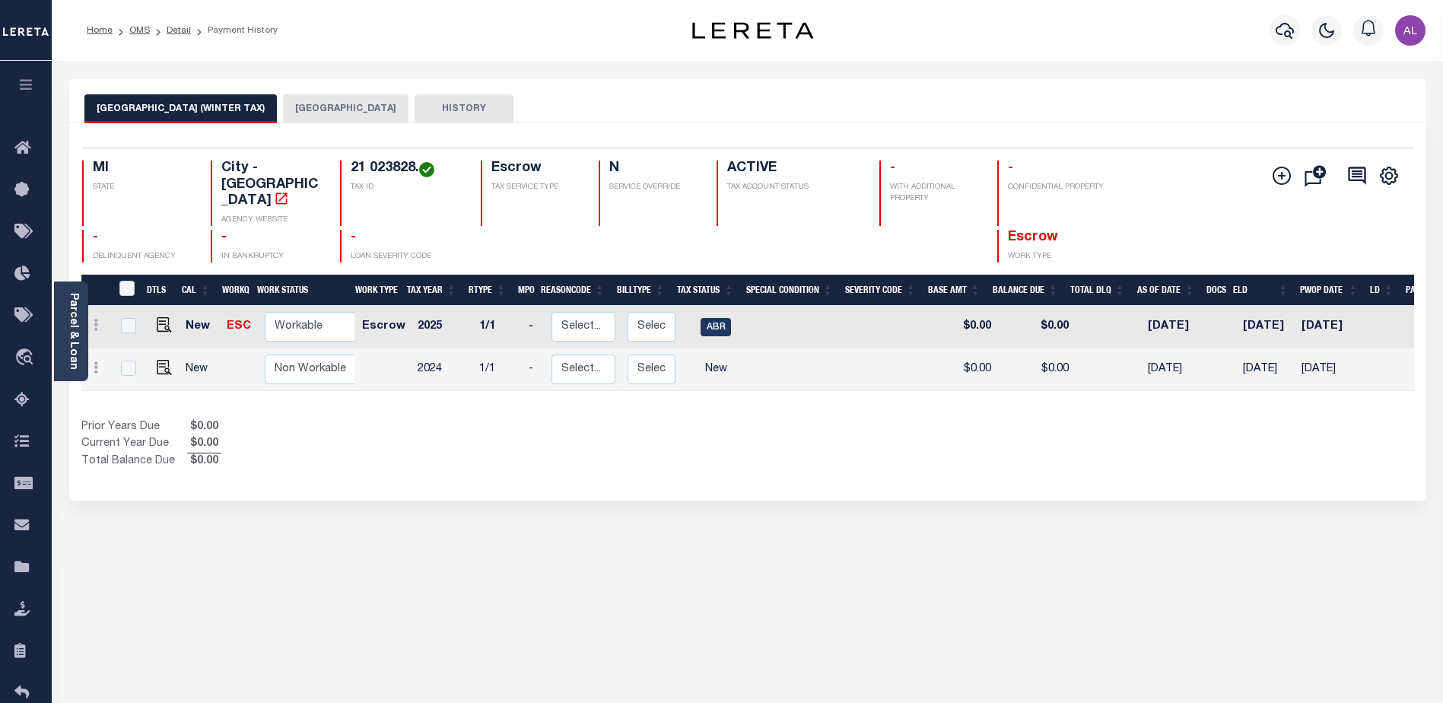
click at [291, 105] on button "DETROIT CITY" at bounding box center [345, 108] width 125 height 29
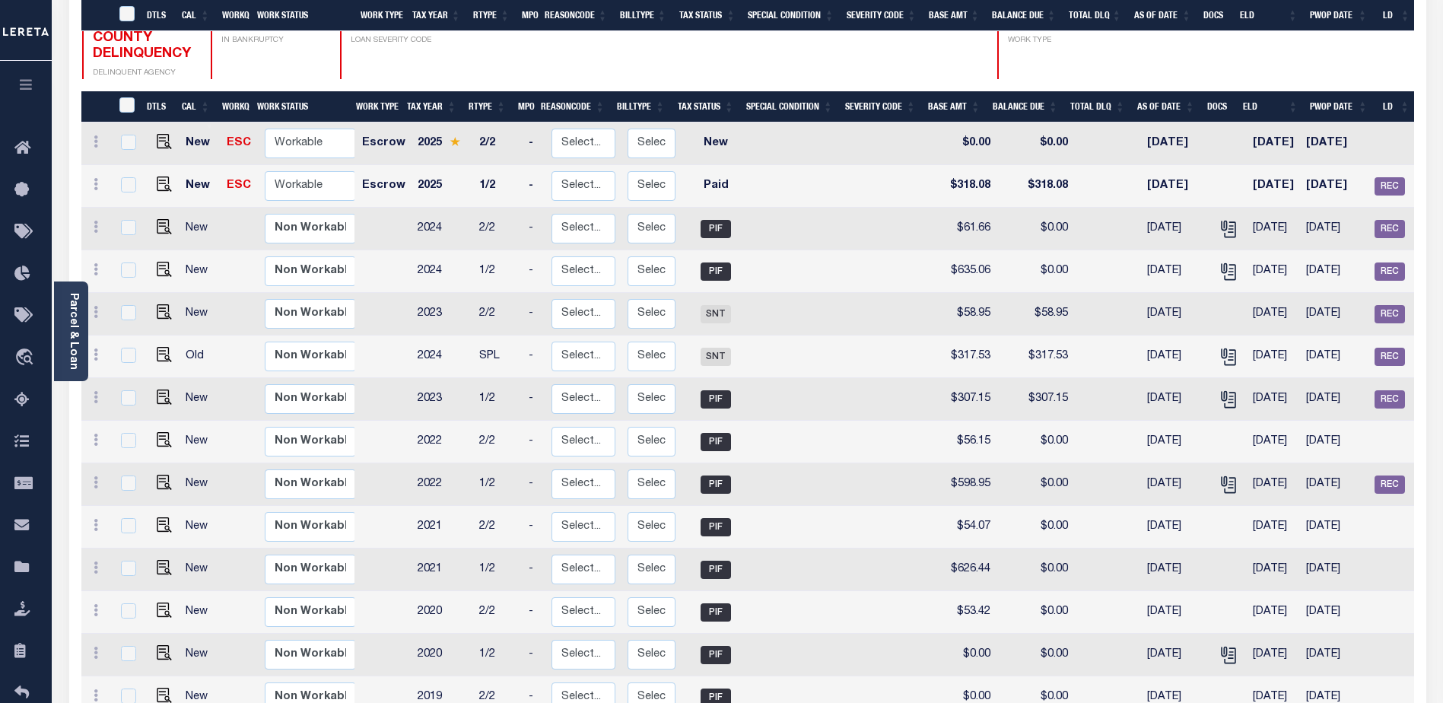
scroll to position [304, 0]
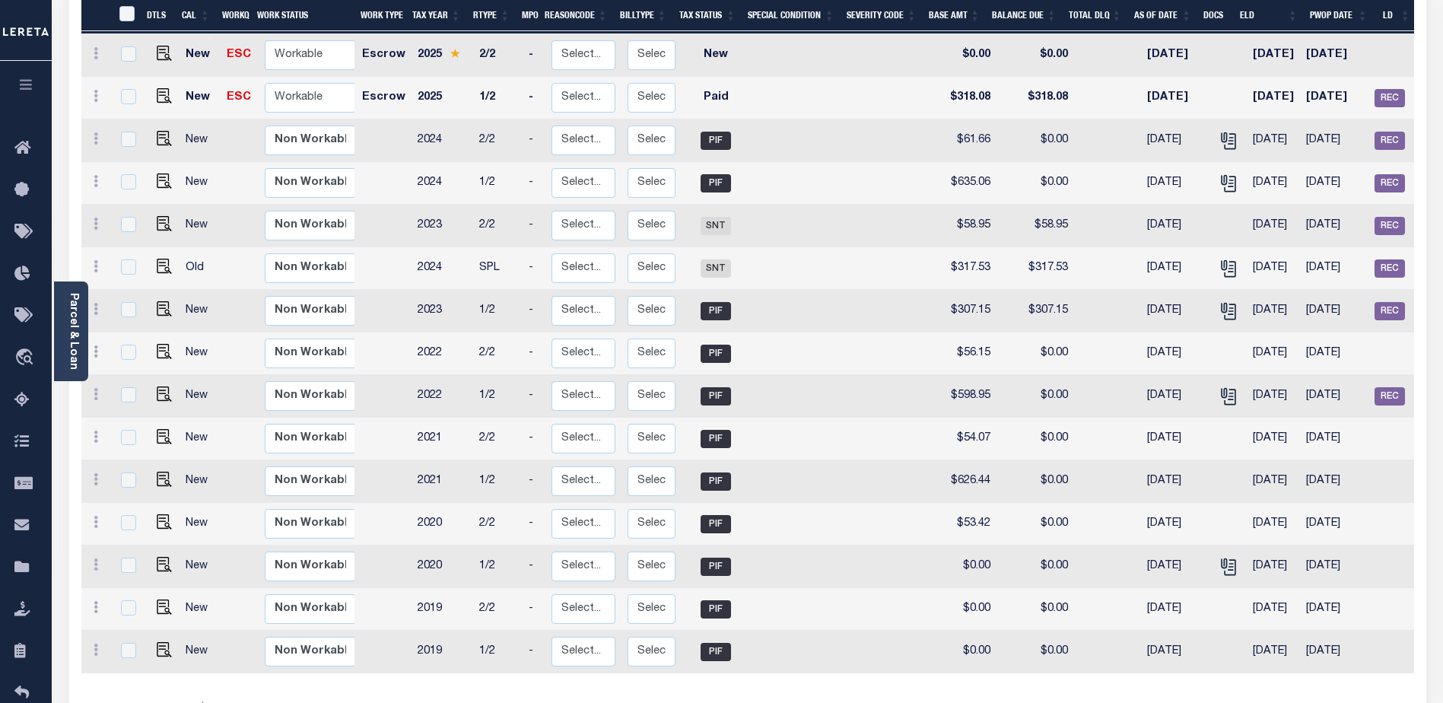
click at [809, 209] on td at bounding box center [799, 226] width 99 height 43
checkbox input "true"
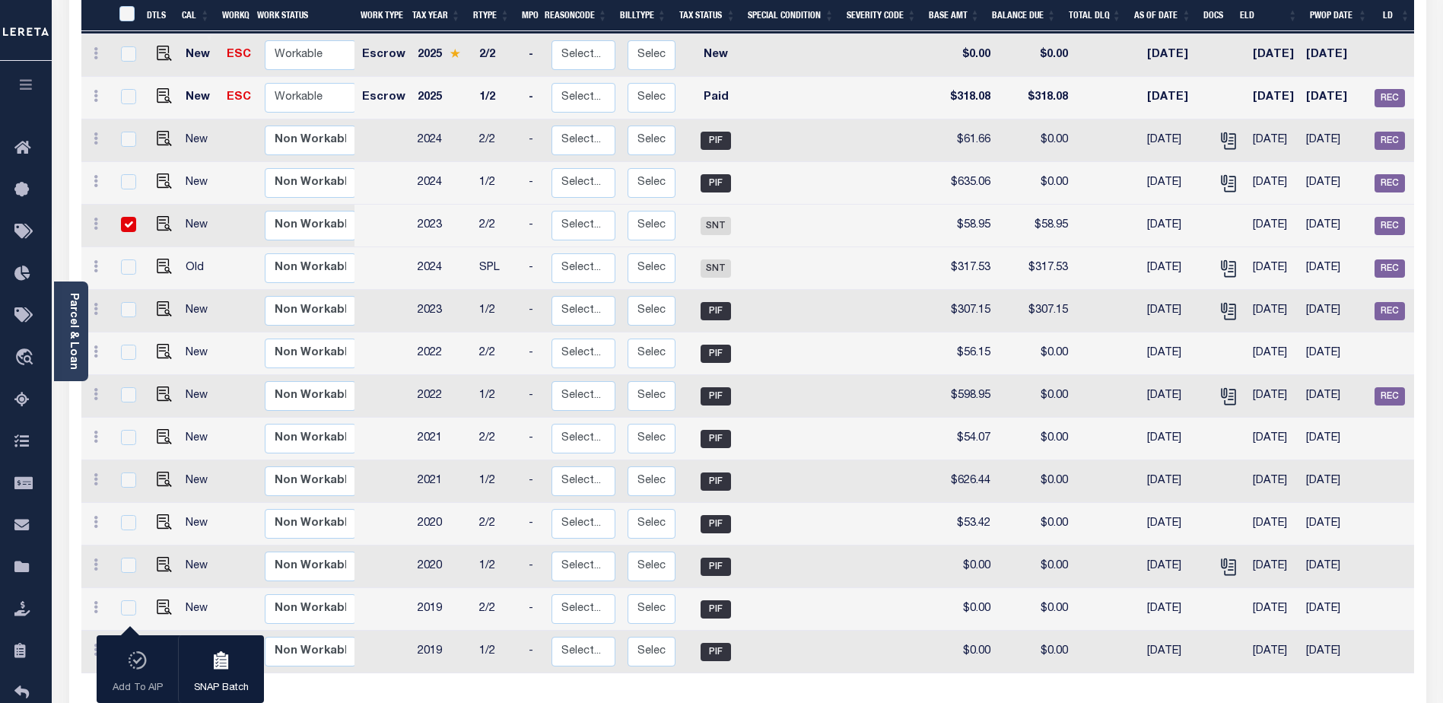
click at [798, 314] on td at bounding box center [799, 311] width 99 height 43
checkbox input "true"
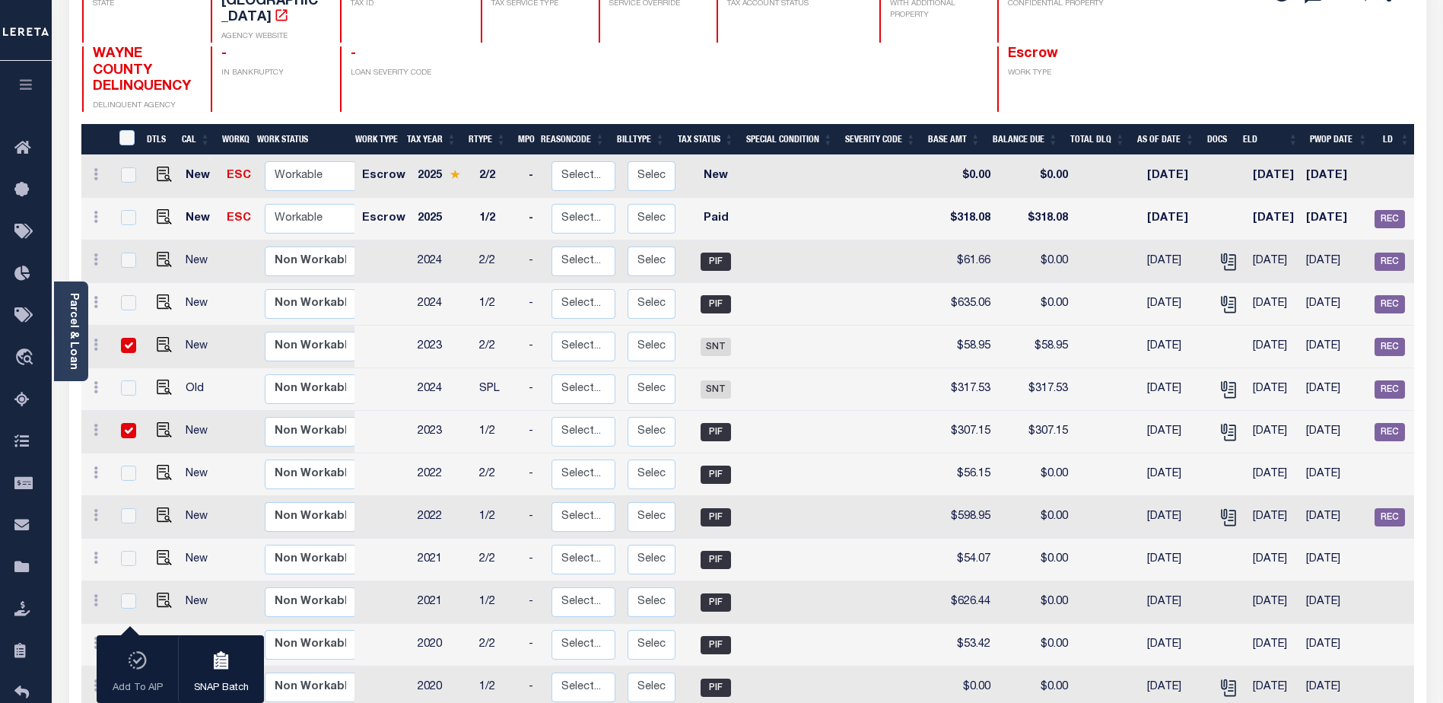
scroll to position [0, 0]
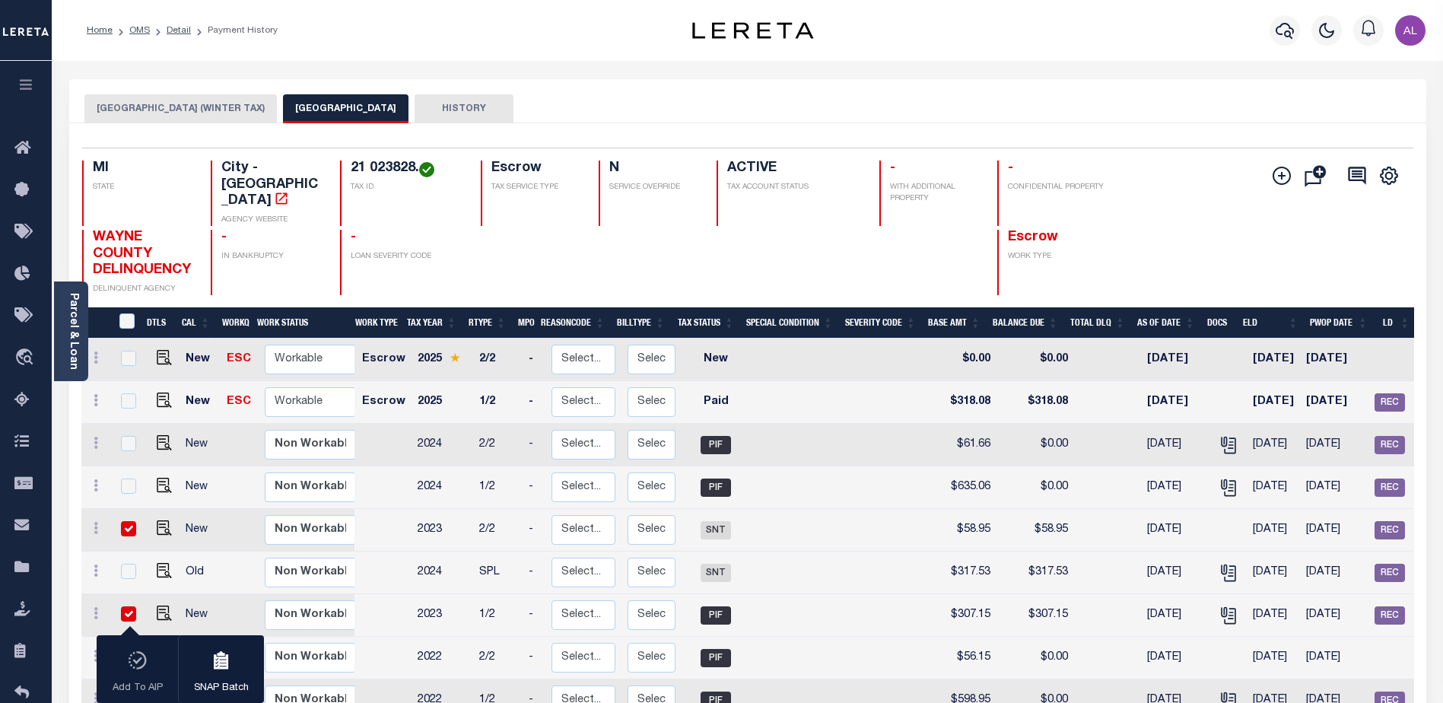
click at [189, 98] on button "DETROIT CITY (WINTER TAX)" at bounding box center [180, 108] width 192 height 29
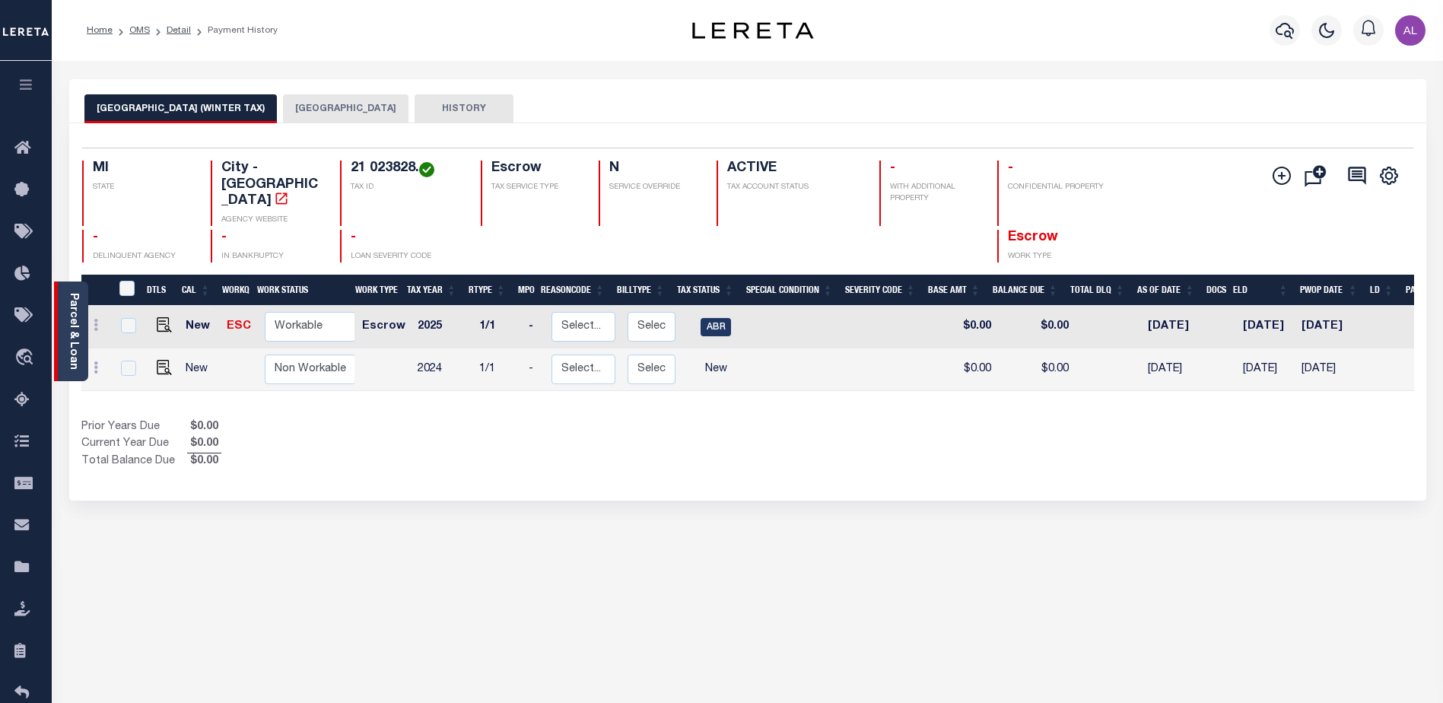
click at [70, 357] on link "Parcel & Loan" at bounding box center [73, 331] width 11 height 77
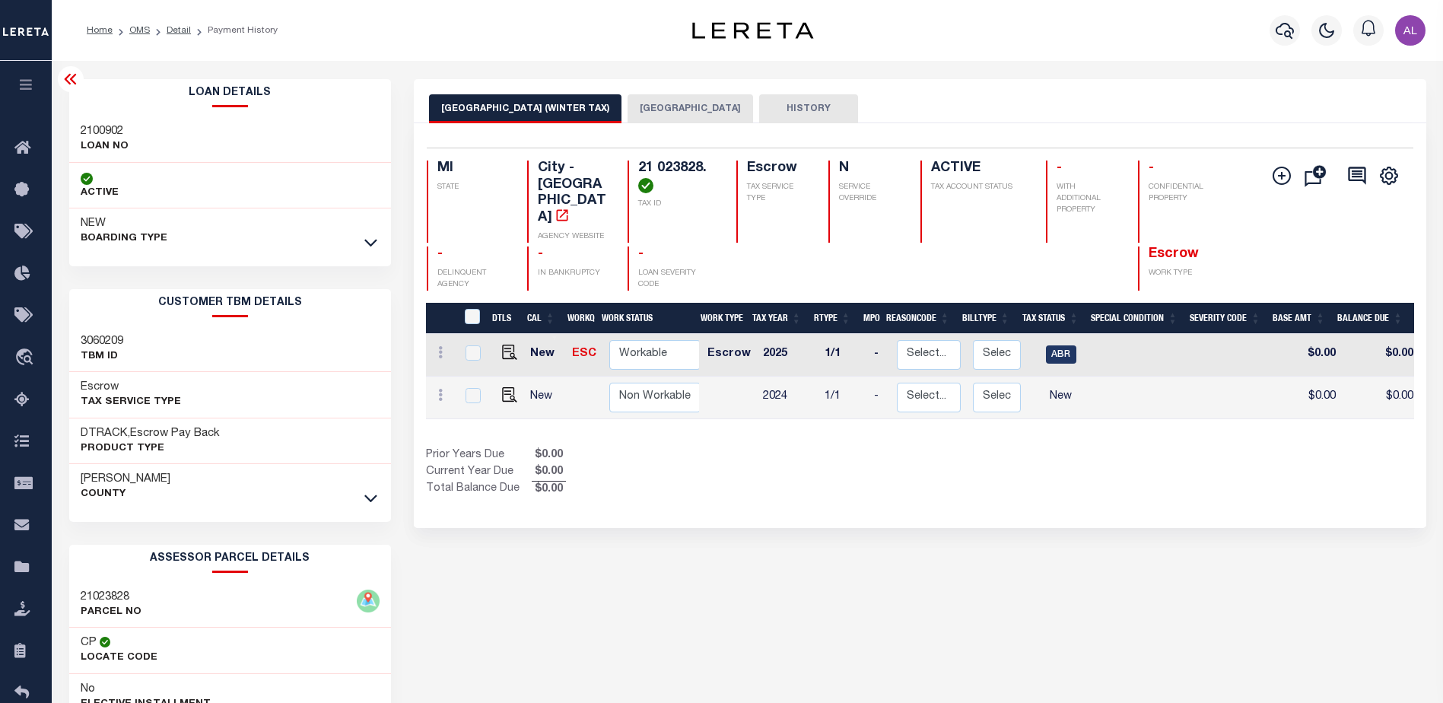
click at [644, 99] on button "DETROIT CITY" at bounding box center [689, 108] width 125 height 29
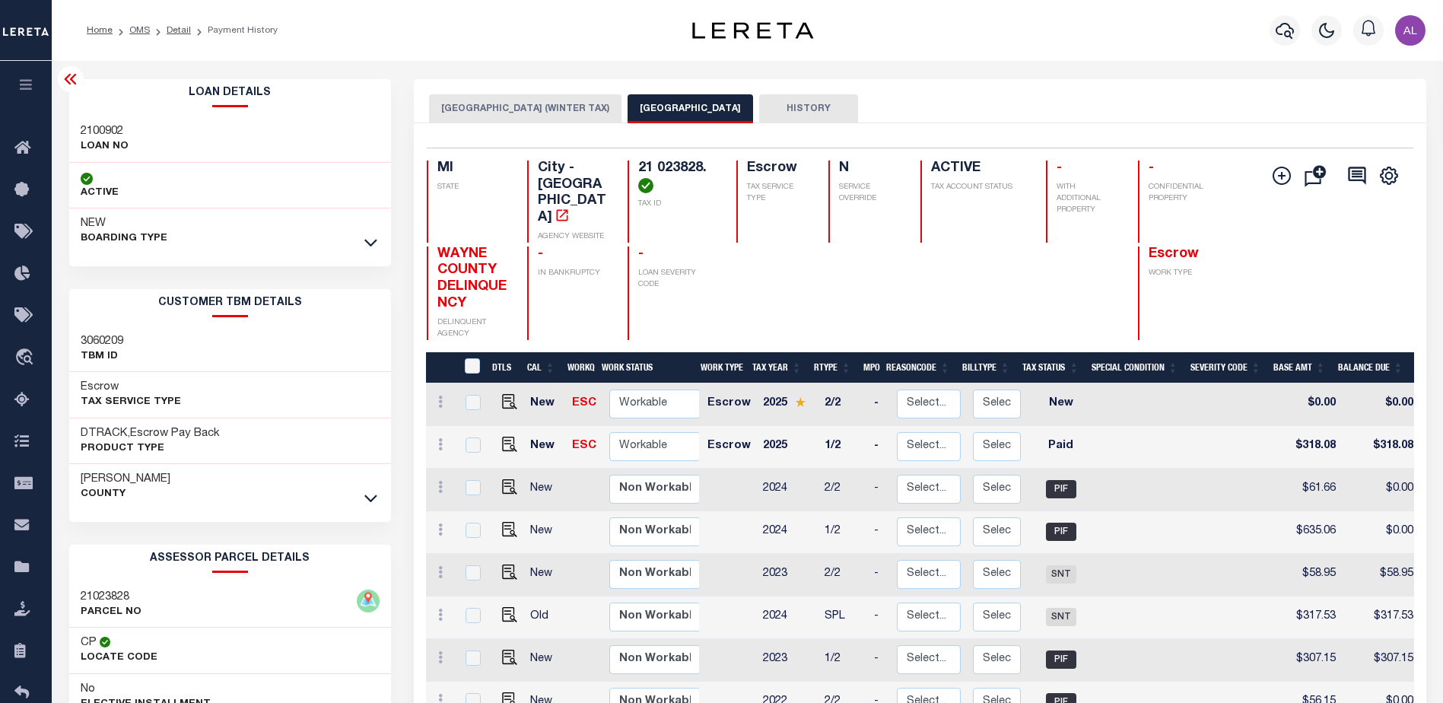
click at [541, 118] on button "DETROIT CITY (WINTER TAX)" at bounding box center [525, 108] width 192 height 29
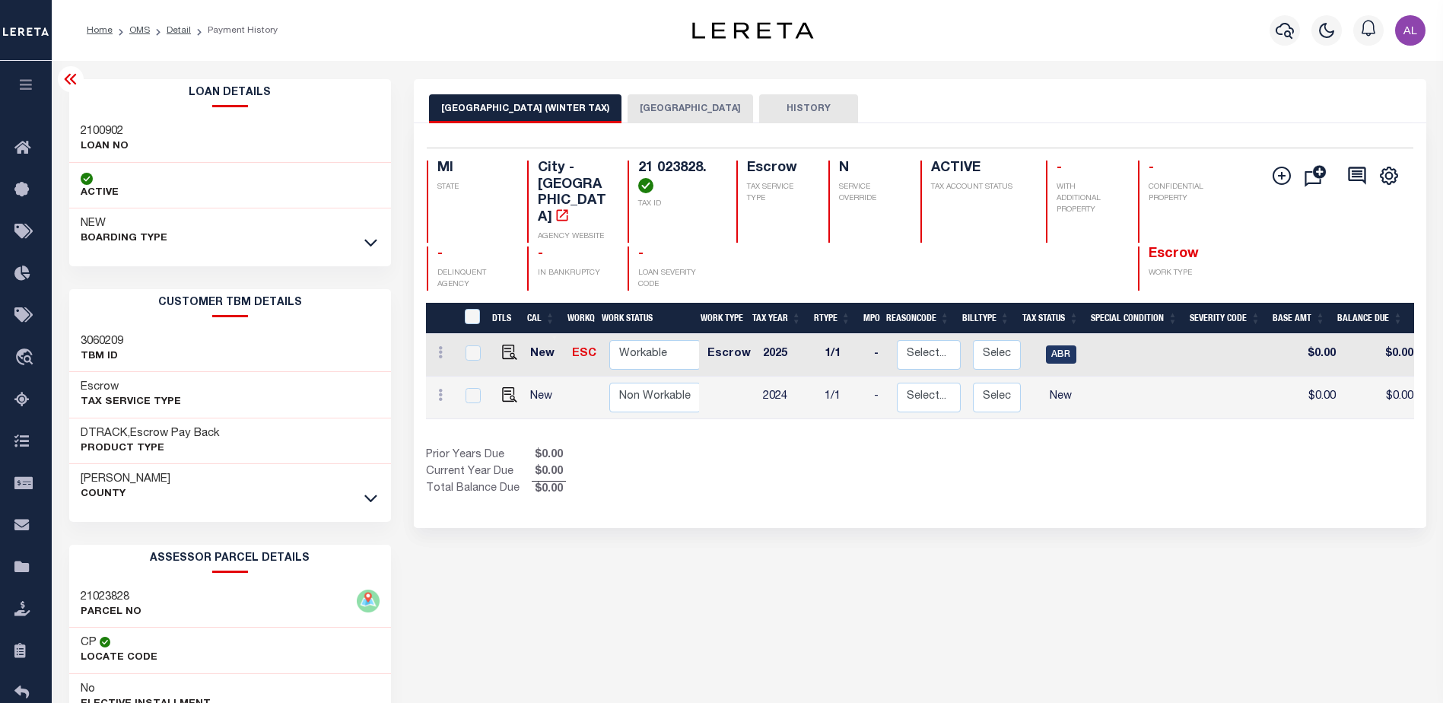
click at [636, 100] on button "DETROIT CITY" at bounding box center [689, 108] width 125 height 29
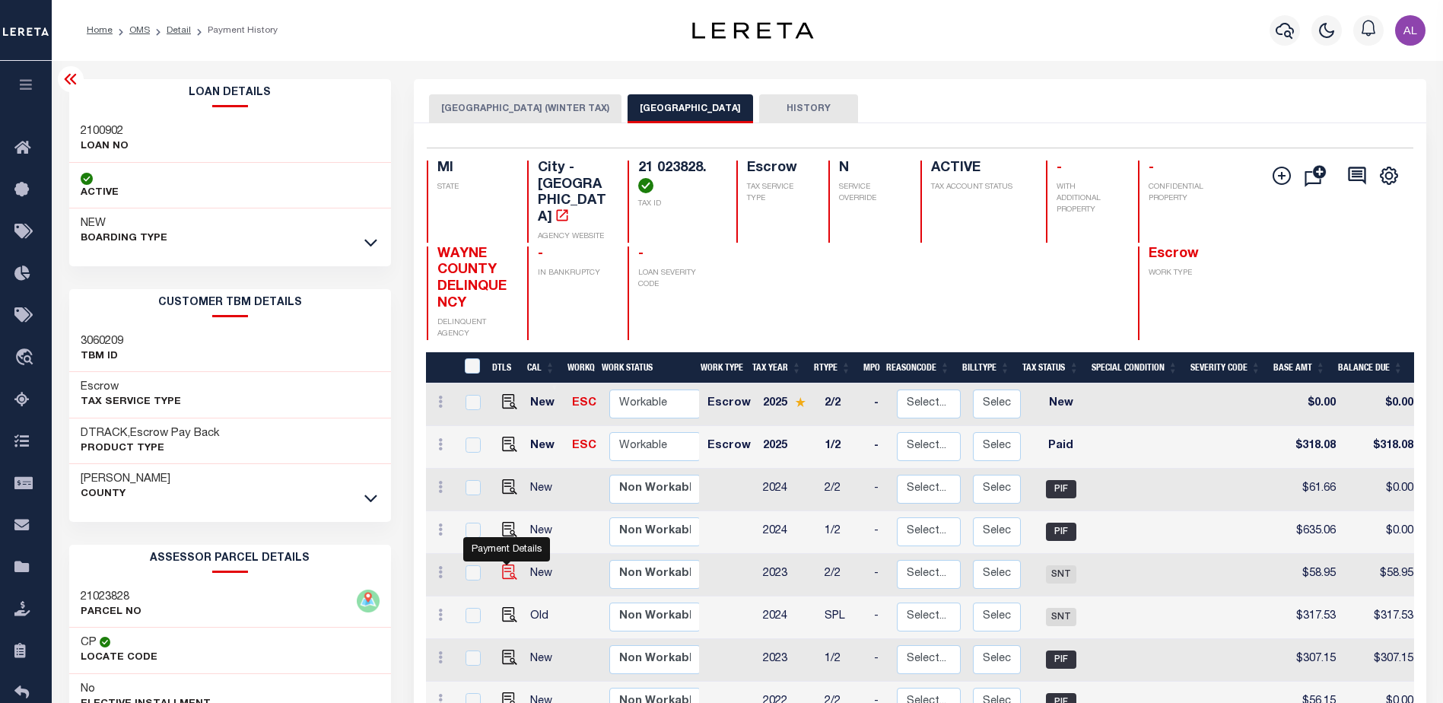
click at [505, 564] on img "" at bounding box center [509, 571] width 15 height 15
checkbox input "true"
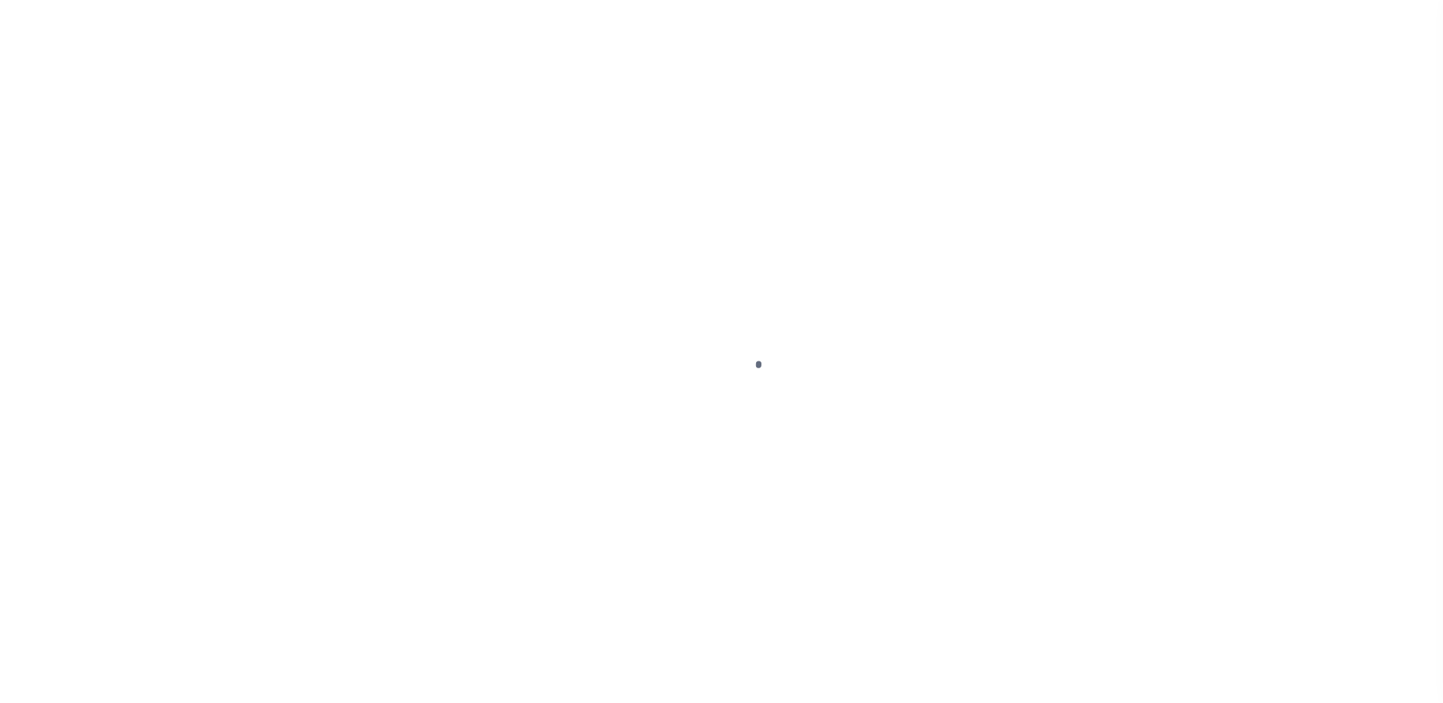
select select "SNT"
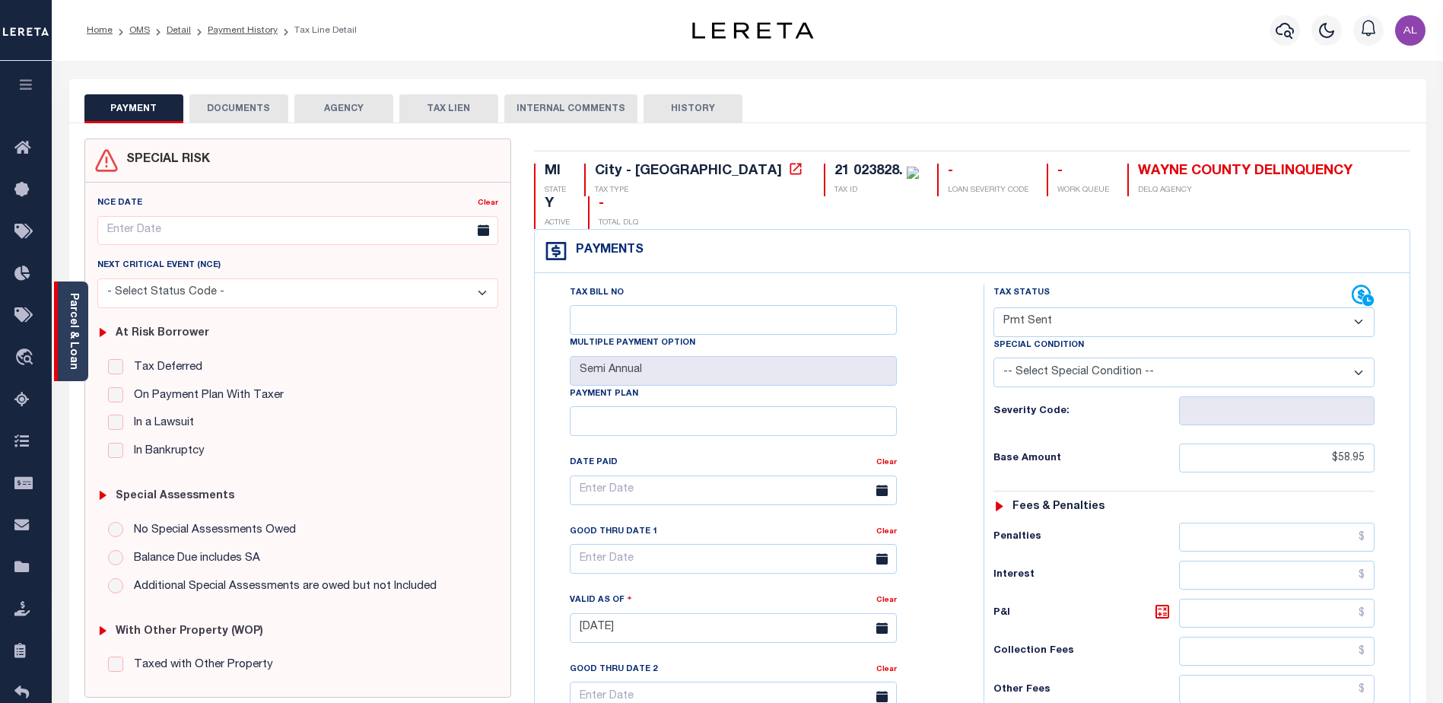
click at [73, 325] on link "Parcel & Loan" at bounding box center [73, 331] width 11 height 77
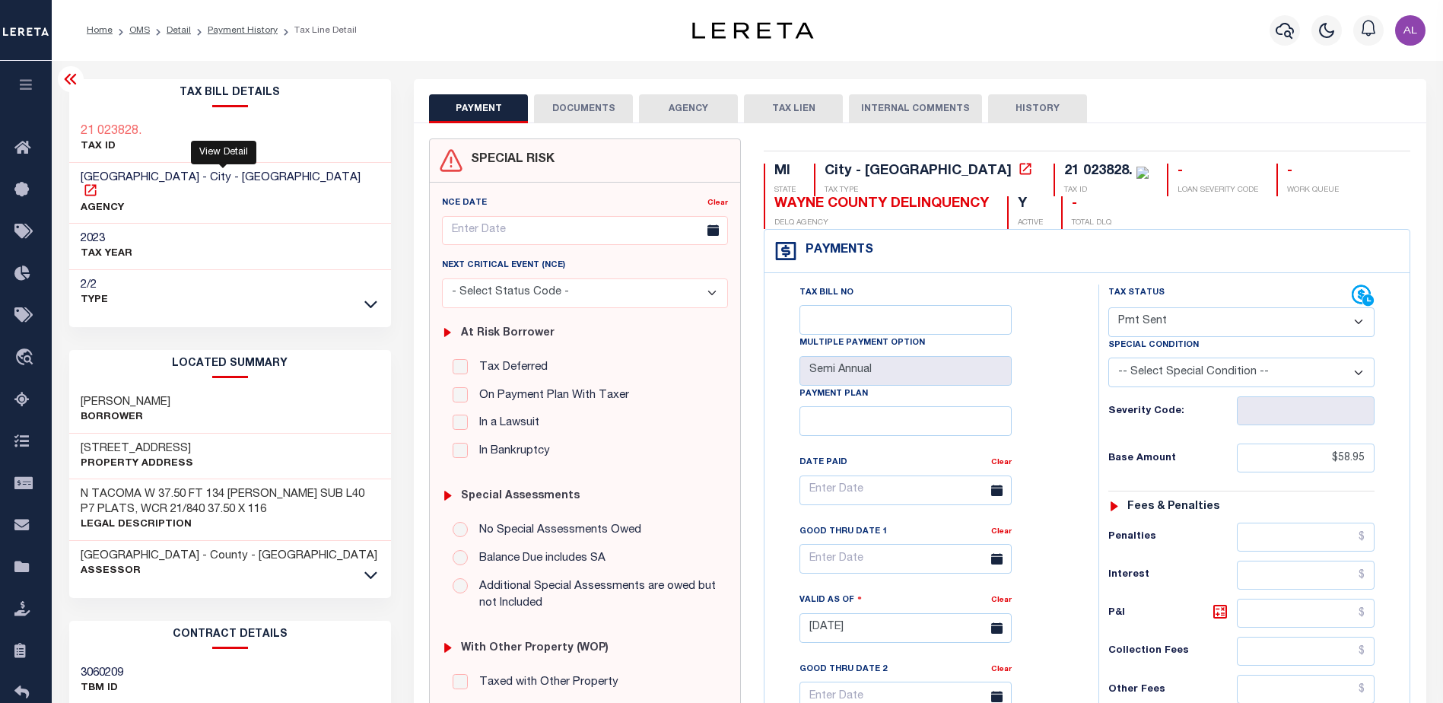
click at [98, 183] on icon at bounding box center [90, 190] width 15 height 15
